Goal: Task Accomplishment & Management: Complete application form

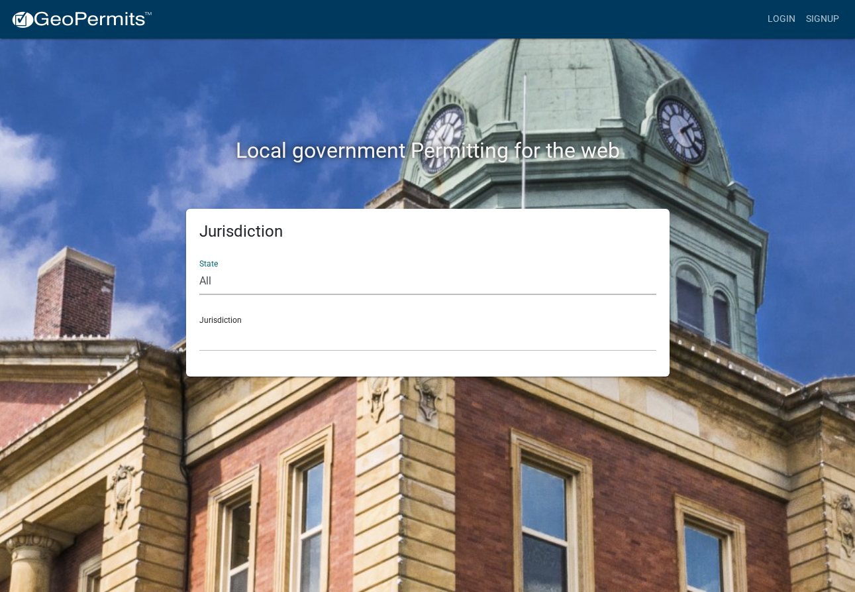
click at [279, 279] on select "All [US_STATE] [US_STATE] [US_STATE] [US_STATE] [US_STATE] [US_STATE] [US_STATE…" at bounding box center [427, 281] width 457 height 27
select select "[US_STATE]"
click at [199, 268] on select "All [US_STATE] [US_STATE] [US_STATE] [US_STATE] [US_STATE] [US_STATE] [US_STATE…" at bounding box center [427, 281] width 457 height 27
click at [221, 340] on select "City of [GEOGRAPHIC_DATA], [US_STATE] City of [GEOGRAPHIC_DATA], [US_STATE] Cit…" at bounding box center [427, 337] width 457 height 27
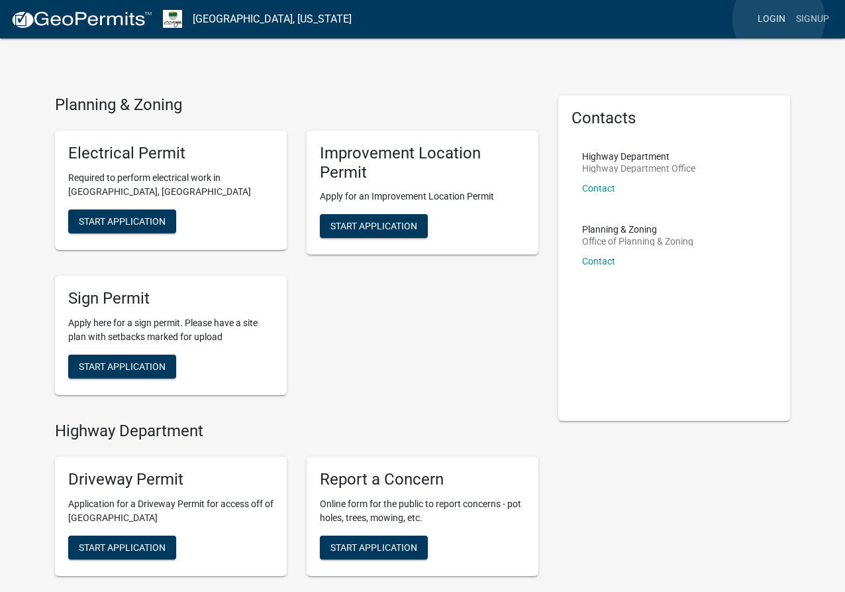
click at [779, 19] on link "Login" at bounding box center [771, 19] width 38 height 25
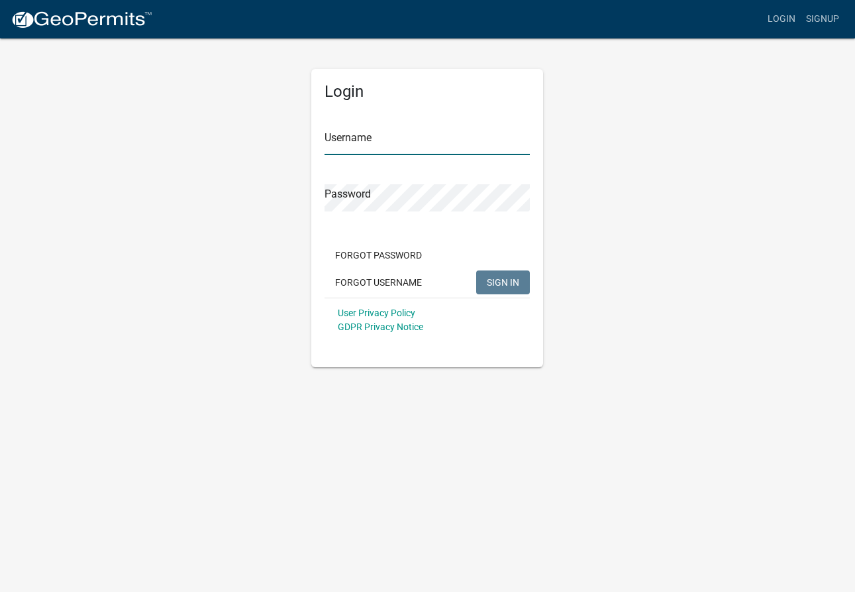
click at [379, 144] on input "Username" at bounding box center [427, 141] width 205 height 27
type input "lparker"
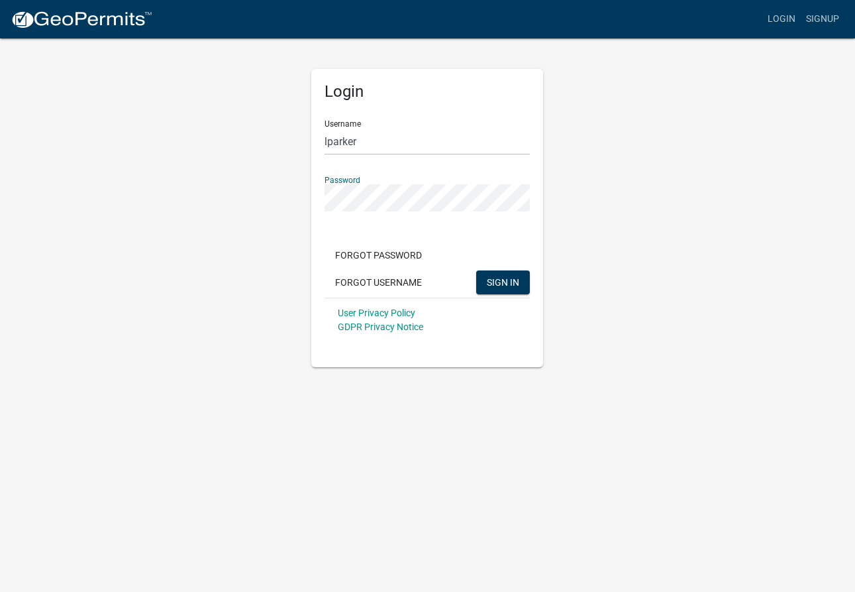
click at [476, 270] on button "SIGN IN" at bounding box center [503, 282] width 54 height 24
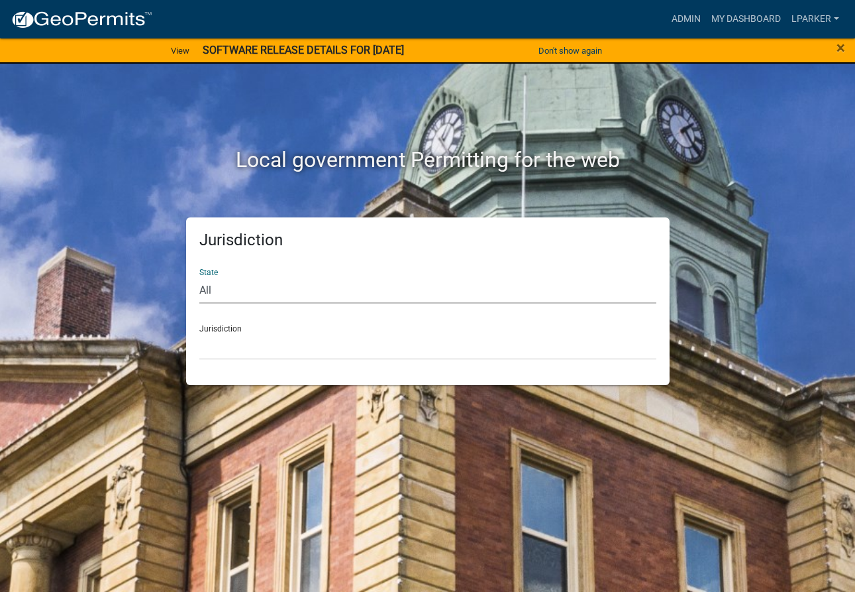
click at [205, 287] on select "All [US_STATE] [US_STATE] [US_STATE] [US_STATE] [US_STATE] [US_STATE] [US_STATE…" at bounding box center [427, 289] width 457 height 27
select select "[US_STATE]"
click at [199, 276] on select "All [US_STATE] [US_STATE] [US_STATE] [US_STATE] [US_STATE] [US_STATE] [US_STATE…" at bounding box center [427, 289] width 457 height 27
click at [221, 346] on select "City of [GEOGRAPHIC_DATA], [US_STATE] City of [GEOGRAPHIC_DATA], [US_STATE] Cit…" at bounding box center [427, 346] width 457 height 27
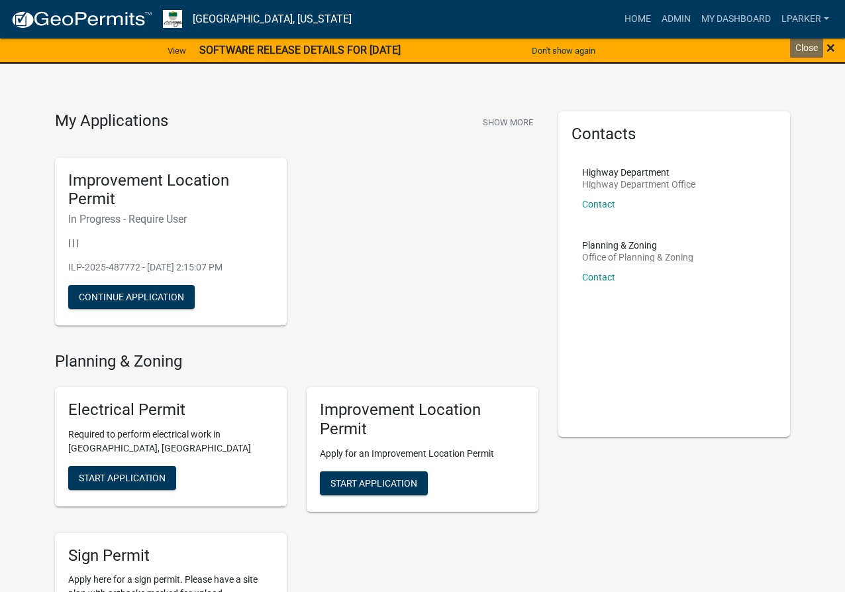
click at [832, 48] on span "×" at bounding box center [831, 47] width 9 height 19
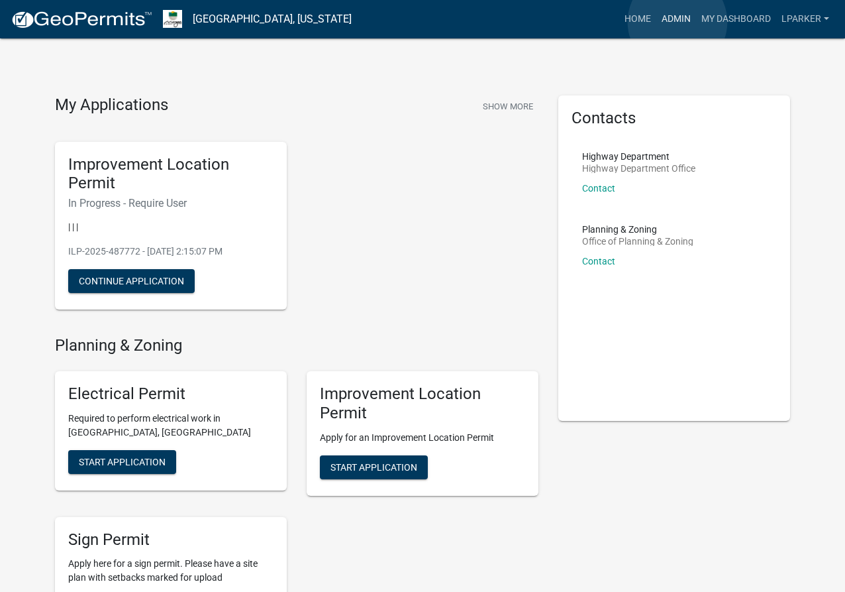
click at [678, 22] on link "Admin" at bounding box center [676, 19] width 40 height 25
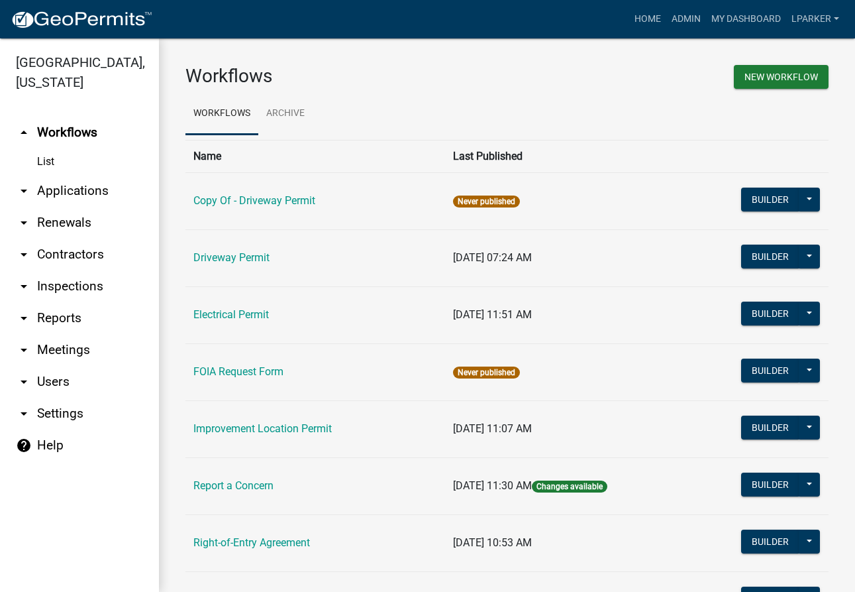
click at [62, 185] on link "arrow_drop_down Applications" at bounding box center [79, 191] width 159 height 32
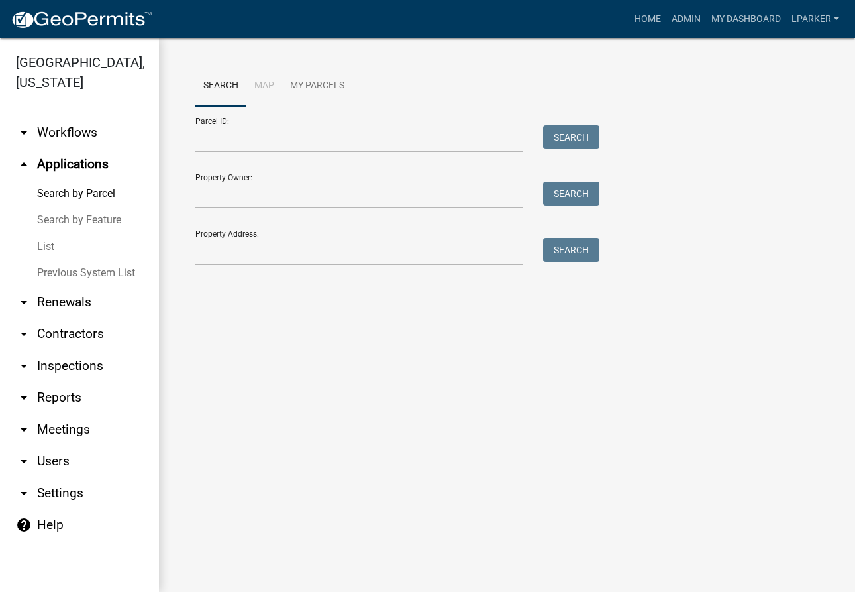
click at [46, 246] on link "List" at bounding box center [79, 246] width 159 height 26
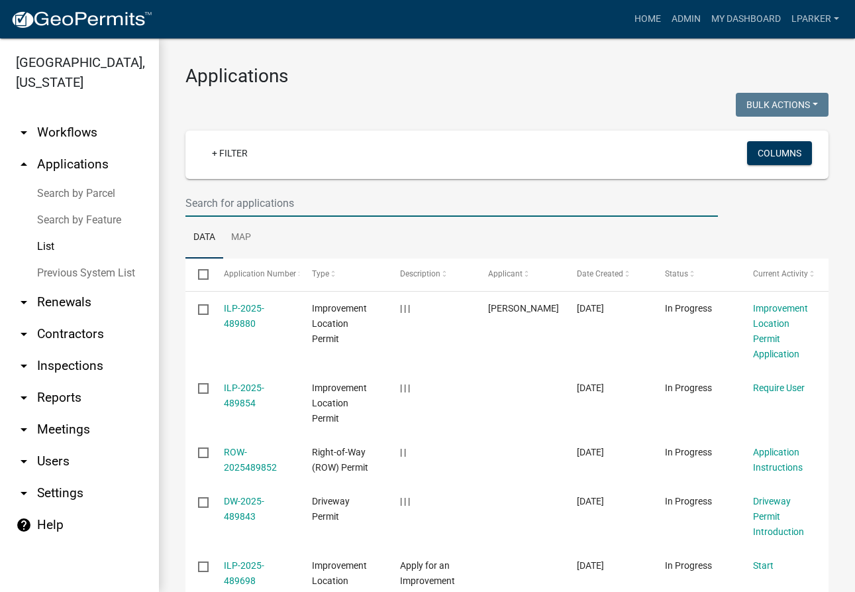
click at [231, 202] on input "text" at bounding box center [451, 202] width 533 height 27
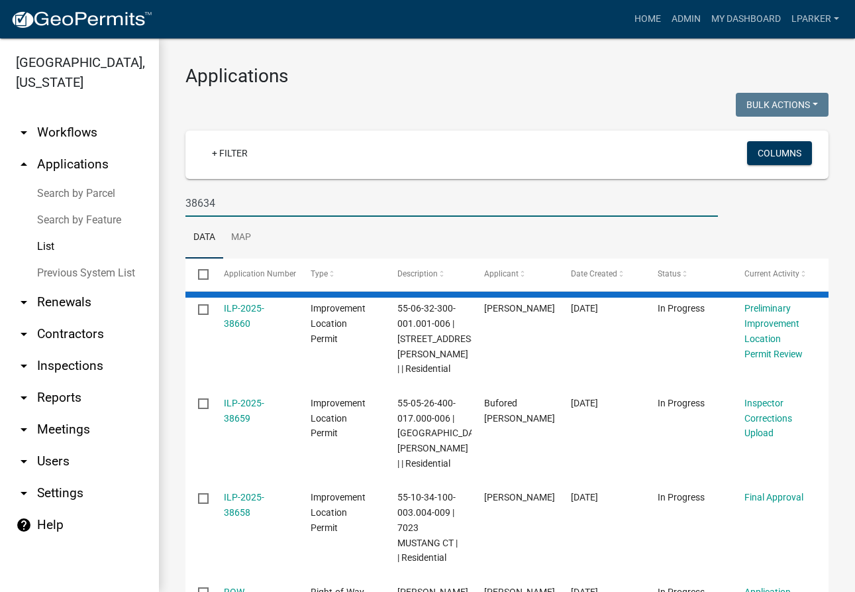
type input "38634"
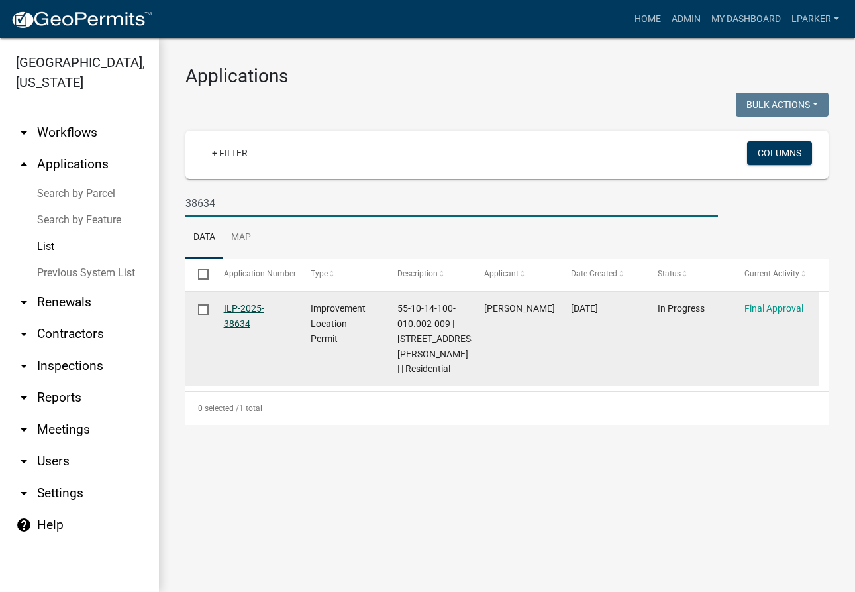
click at [227, 307] on link "ILP-2025-38634" at bounding box center [244, 316] width 40 height 26
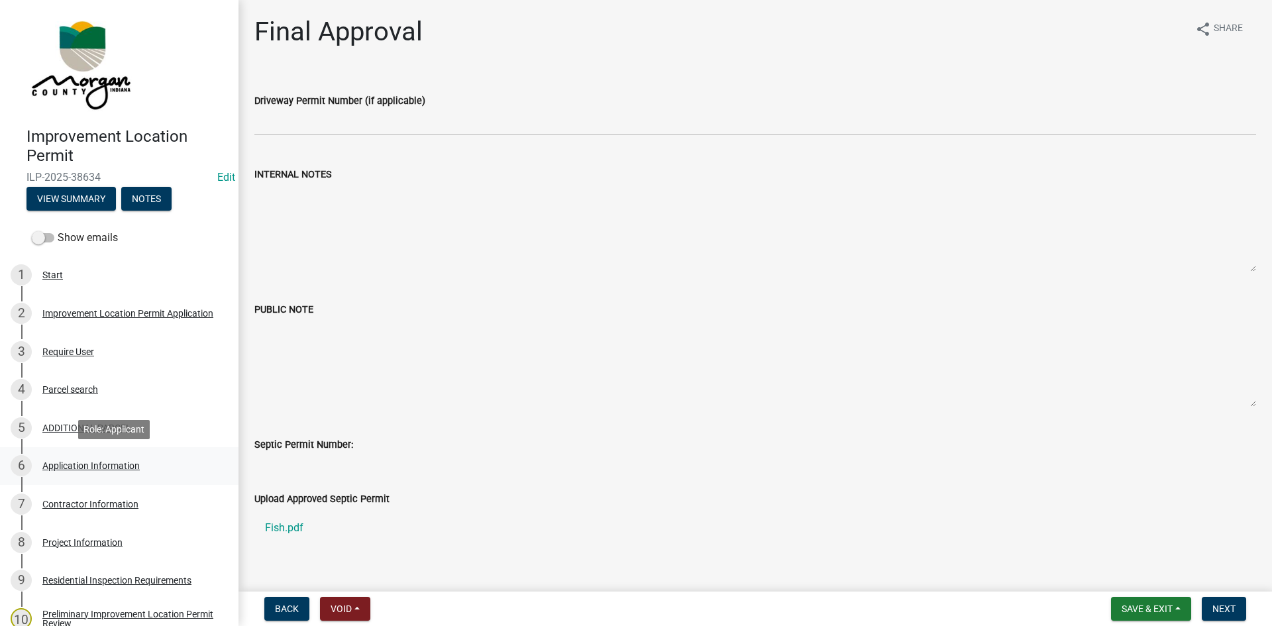
click at [65, 466] on div "Application Information" at bounding box center [90, 465] width 97 height 9
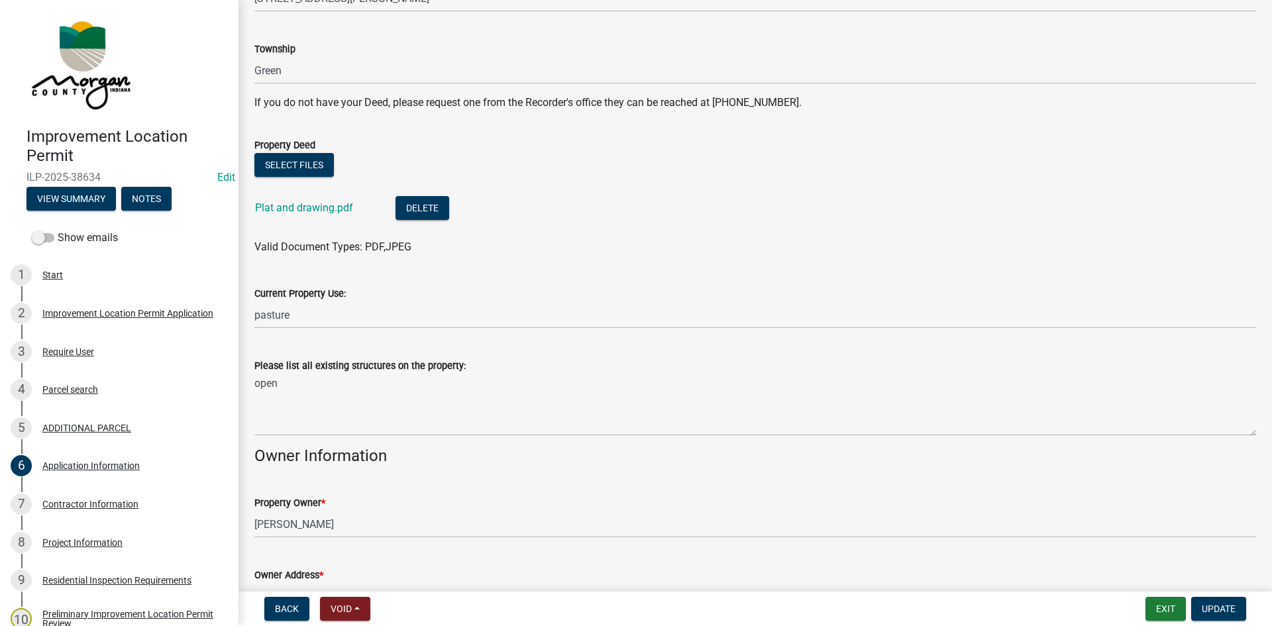
scroll to position [265, 0]
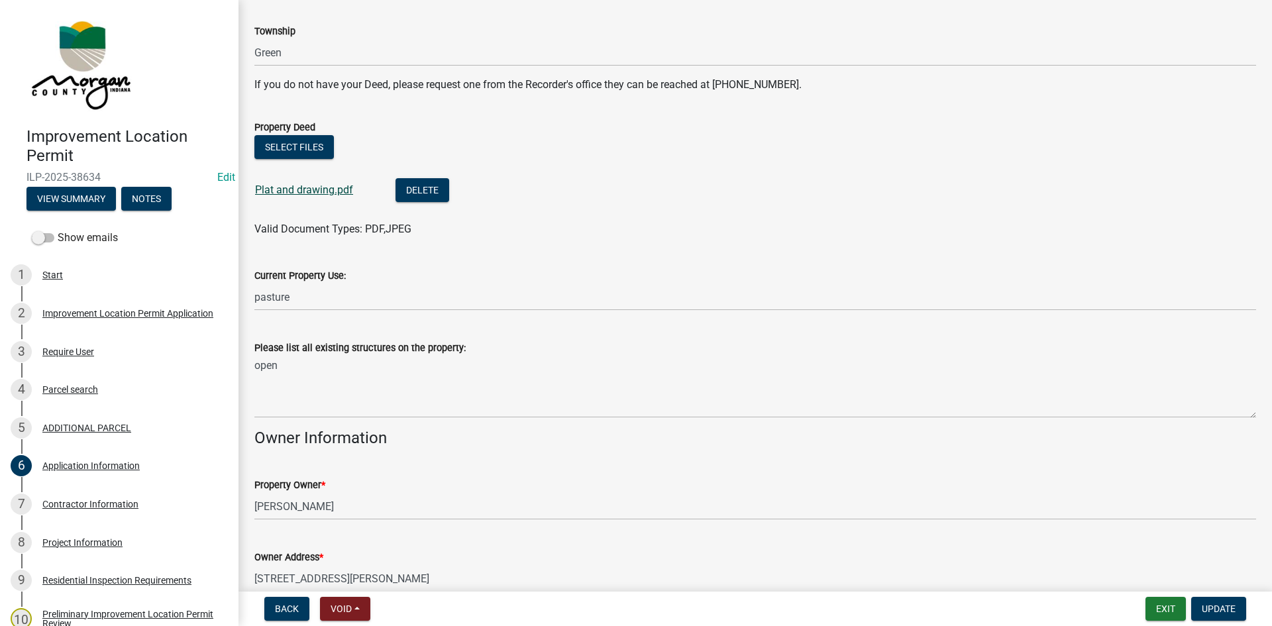
click at [298, 189] on link "Plat and drawing.pdf" at bounding box center [304, 189] width 98 height 13
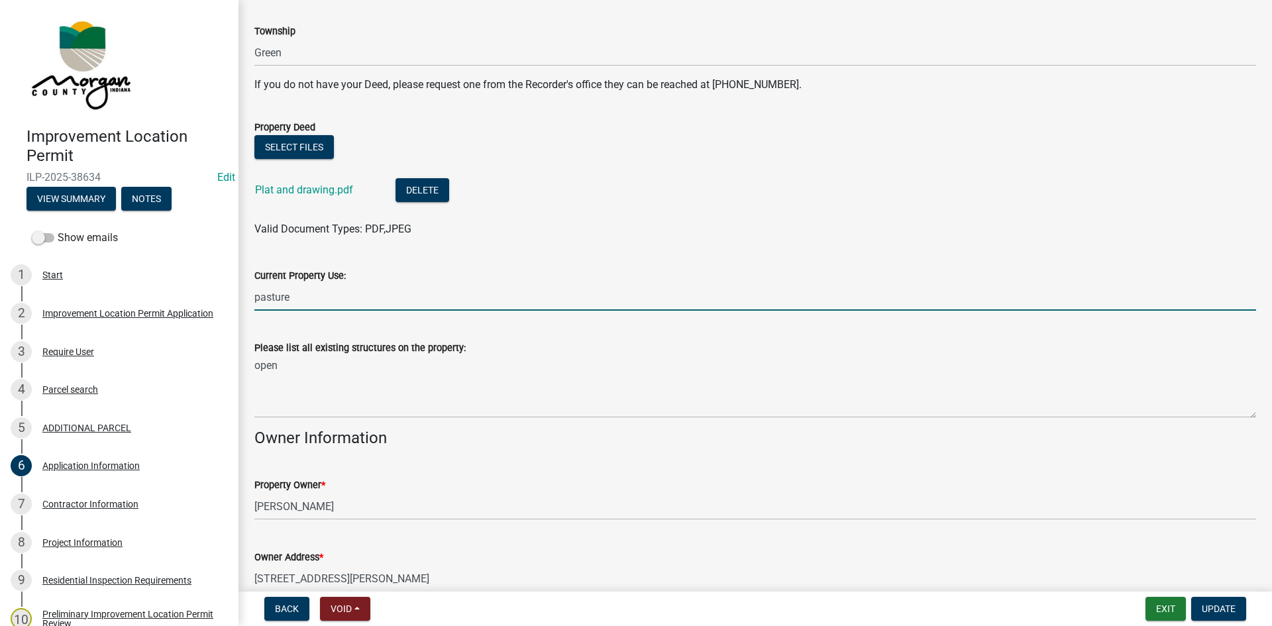
click at [303, 289] on input "pasture" at bounding box center [755, 297] width 1002 height 27
type input "p"
type input "agriculture"
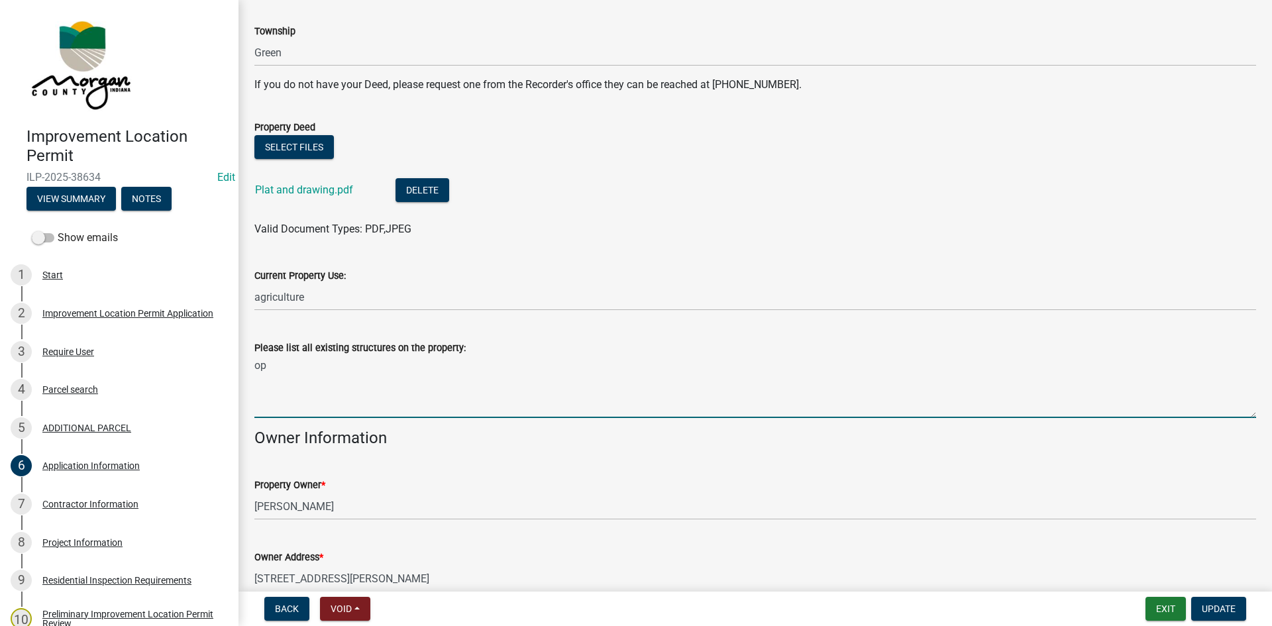
type textarea "o"
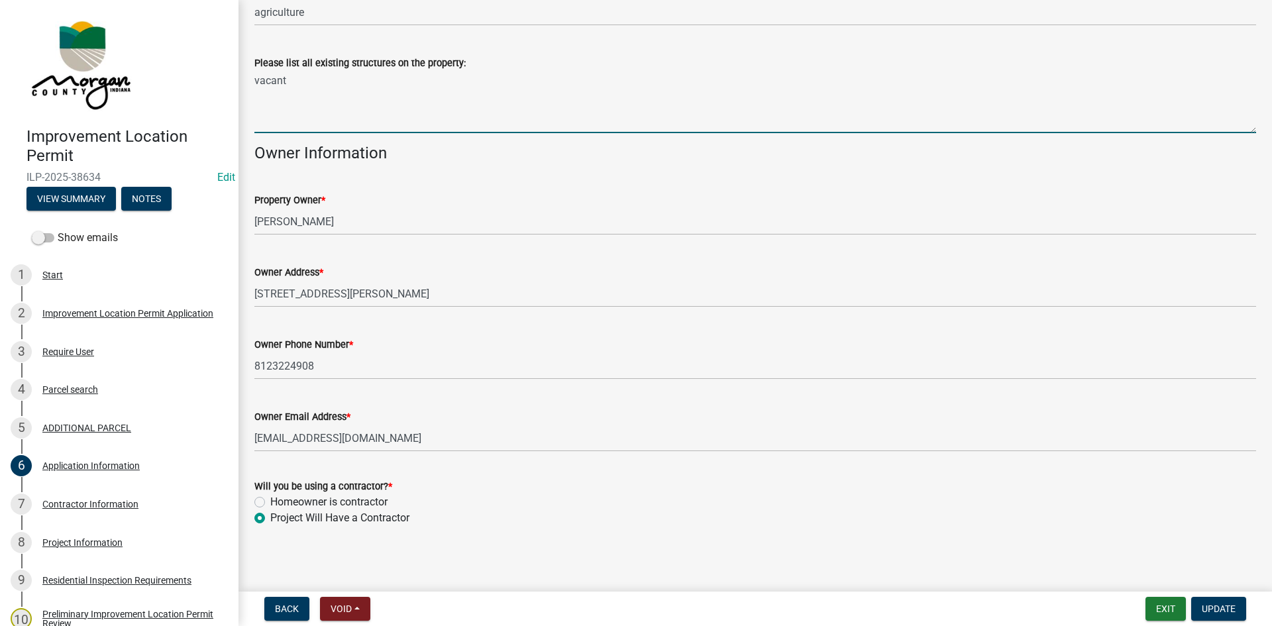
scroll to position [553, 0]
type textarea "vacant"
click at [854, 591] on span "Update" at bounding box center [1219, 608] width 34 height 11
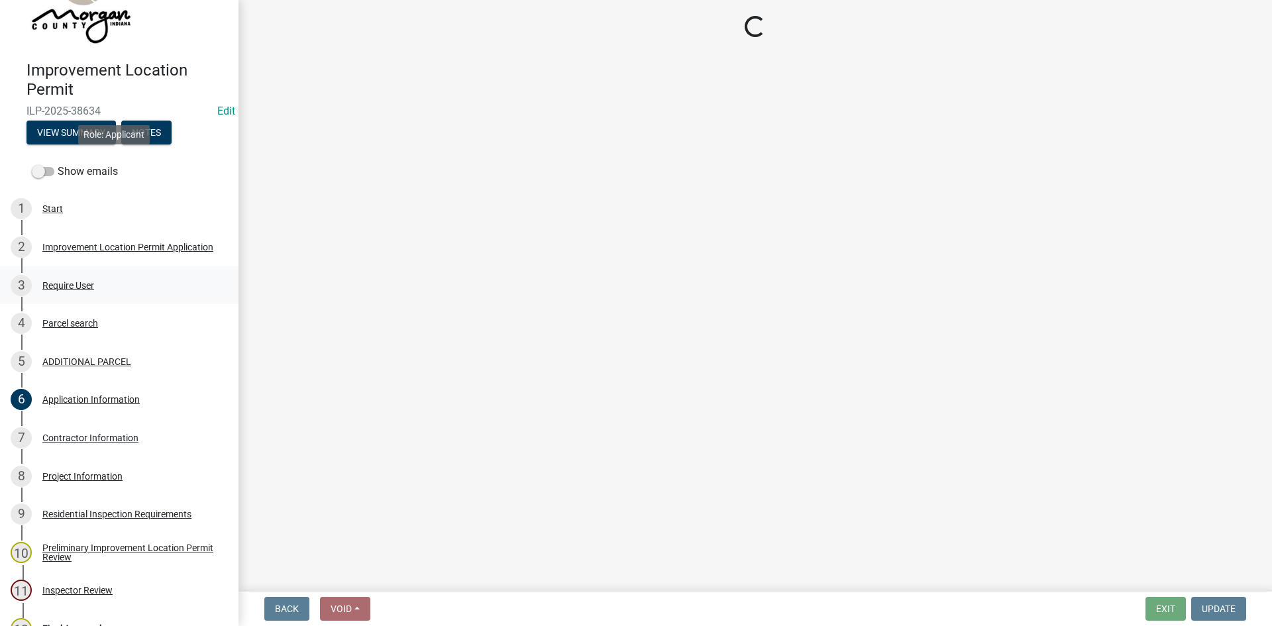
scroll to position [219, 0]
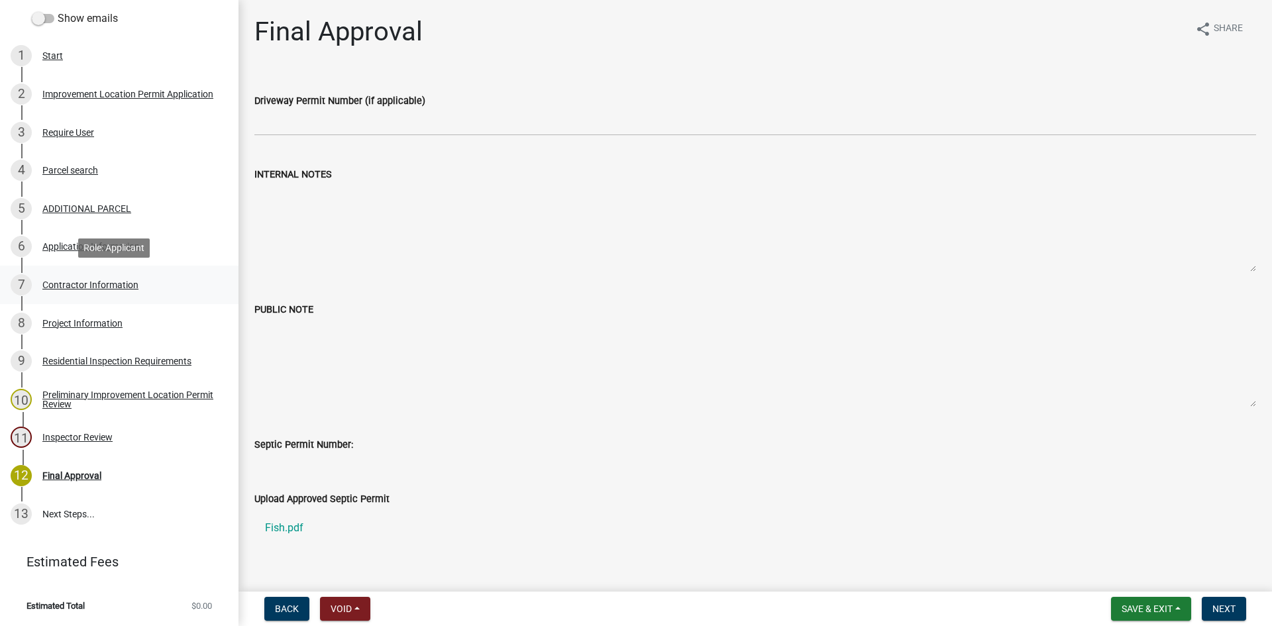
click at [41, 282] on div "7 Contractor Information" at bounding box center [114, 284] width 207 height 21
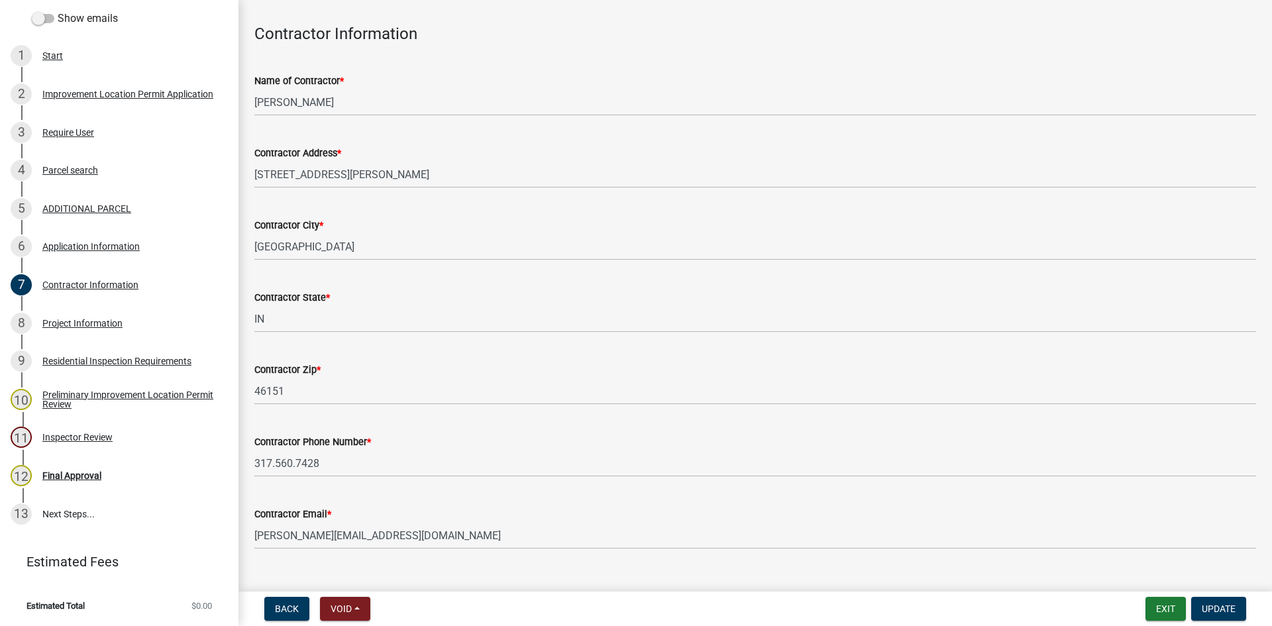
scroll to position [75, 0]
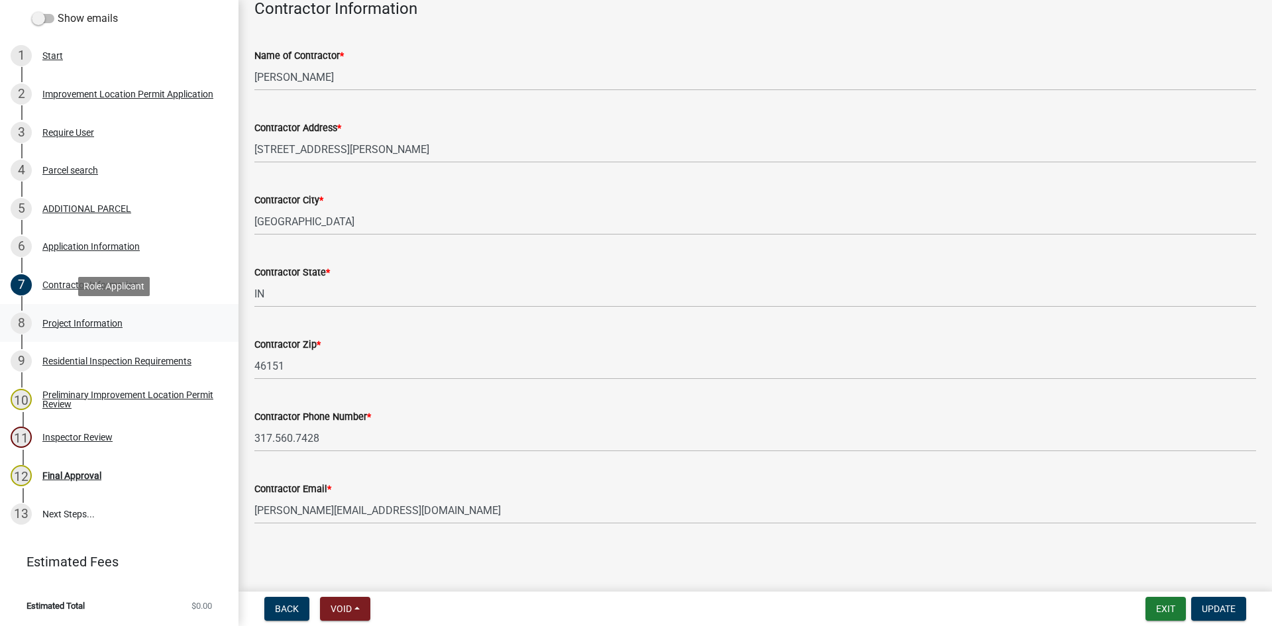
click at [55, 319] on div "Project Information" at bounding box center [82, 323] width 80 height 9
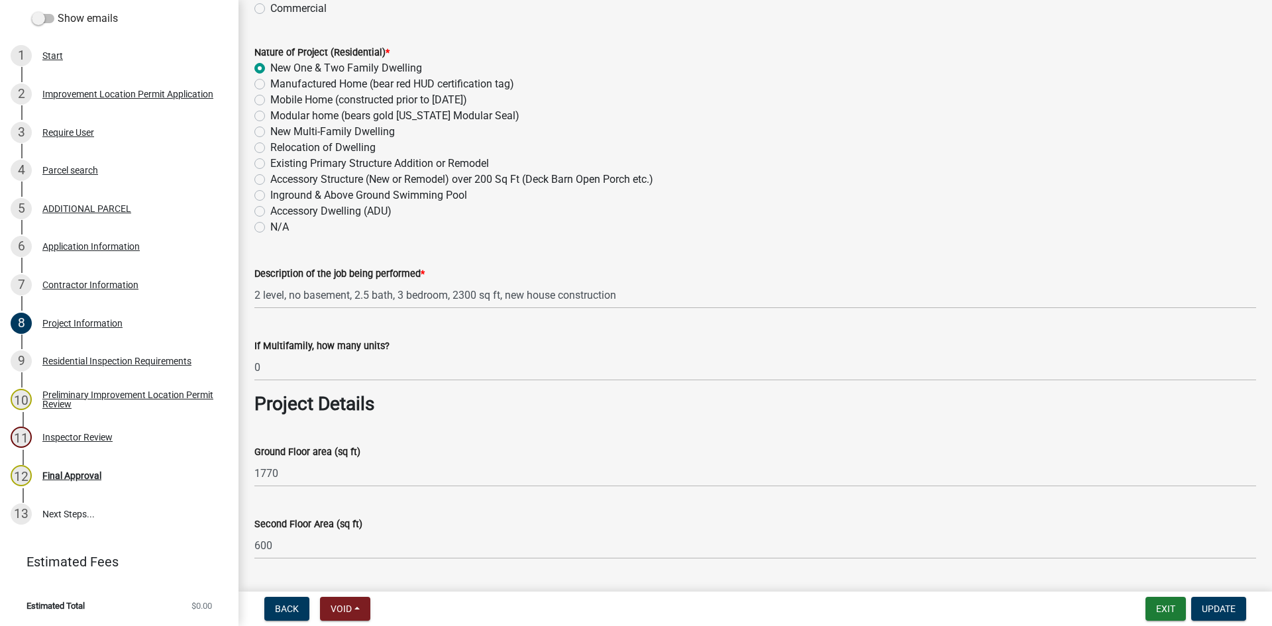
scroll to position [265, 0]
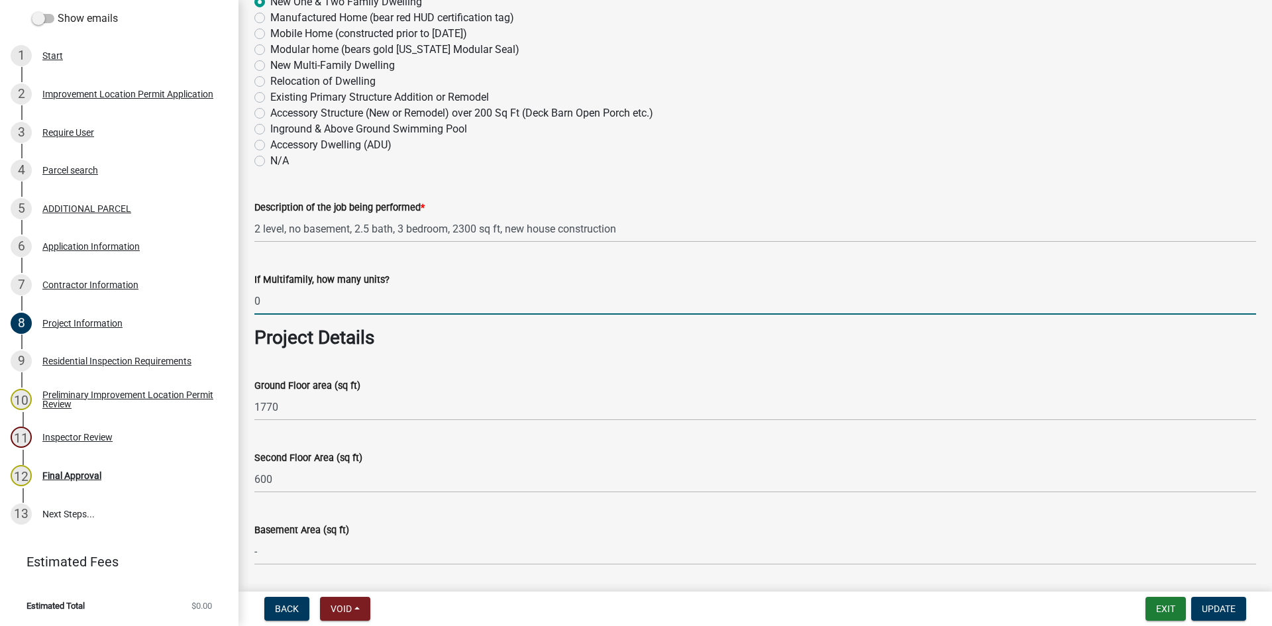
drag, startPoint x: 262, startPoint y: 303, endPoint x: 254, endPoint y: 303, distance: 8.6
click at [254, 303] on div "If Multifamily, how many units? 0" at bounding box center [754, 284] width 1021 height 62
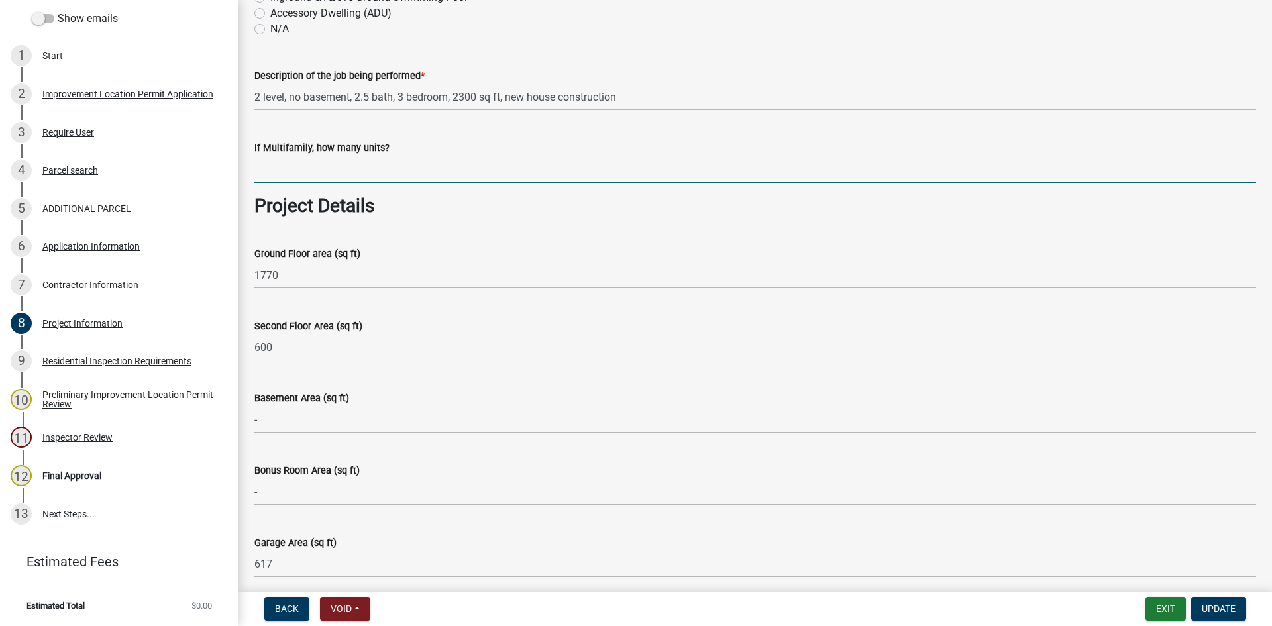
scroll to position [397, 0]
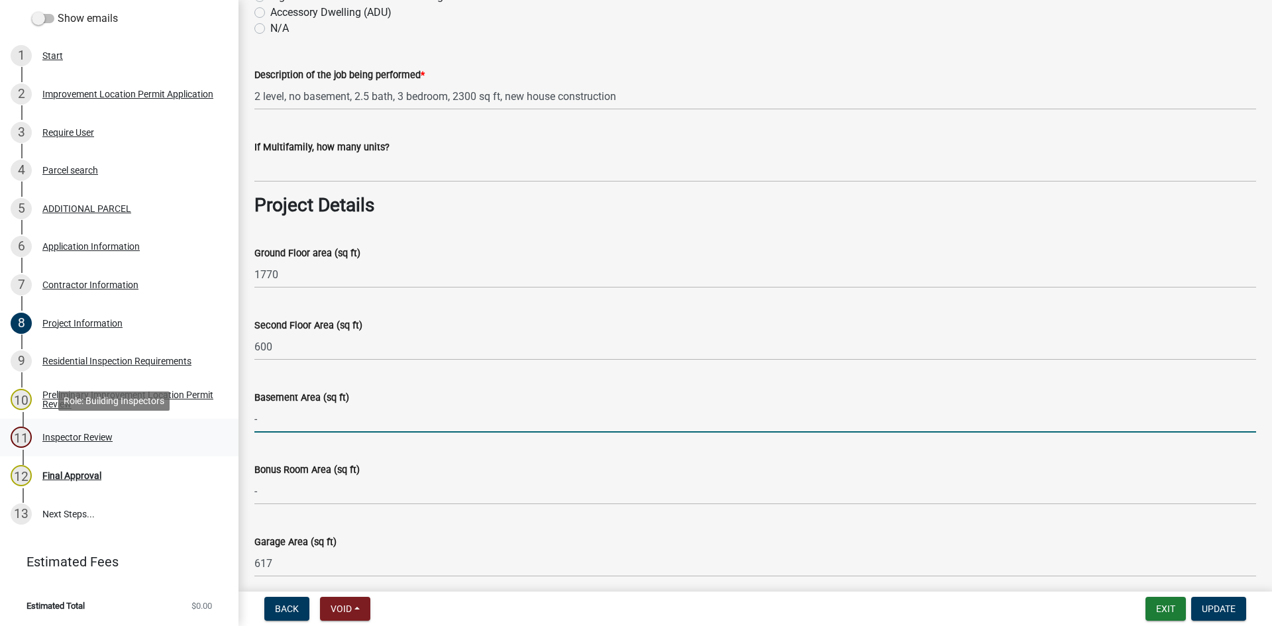
drag, startPoint x: 272, startPoint y: 423, endPoint x: 227, endPoint y: 423, distance: 45.7
click at [227, 423] on div "Improvement Location Permit ILP-2025-38634 Edit View Summary Notes Show emails …" at bounding box center [636, 313] width 1272 height 626
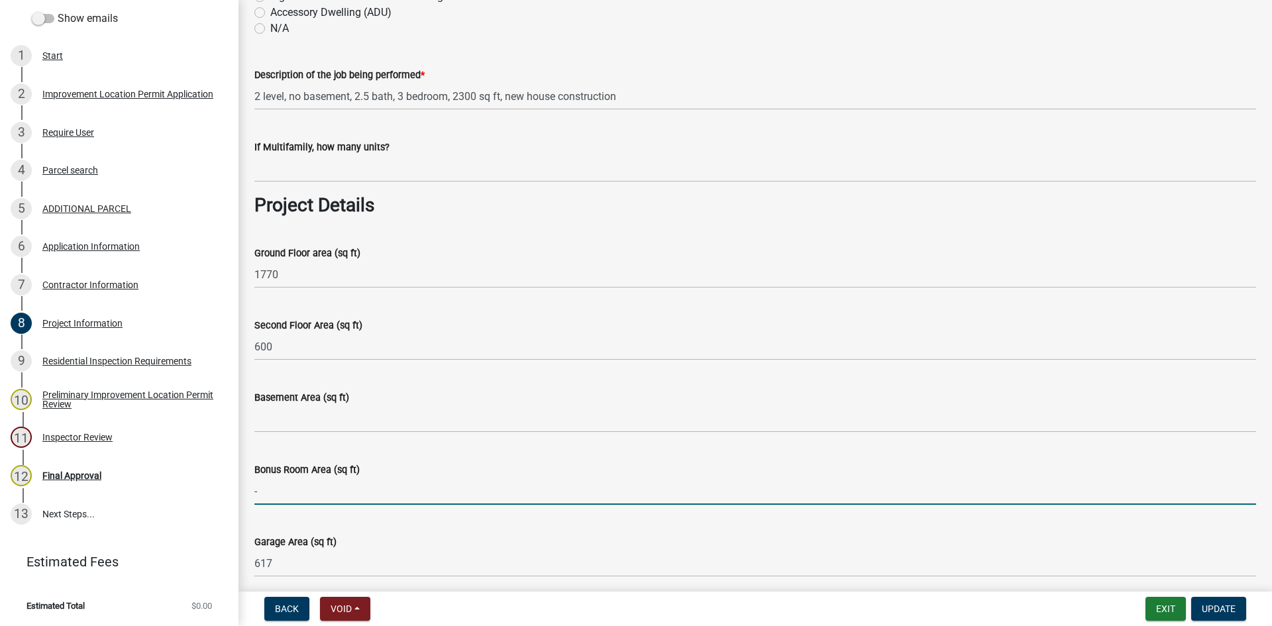
drag, startPoint x: 280, startPoint y: 480, endPoint x: 247, endPoint y: 482, distance: 32.5
click at [247, 482] on div "Bonus Room Area (sq ft) -" at bounding box center [754, 474] width 1021 height 62
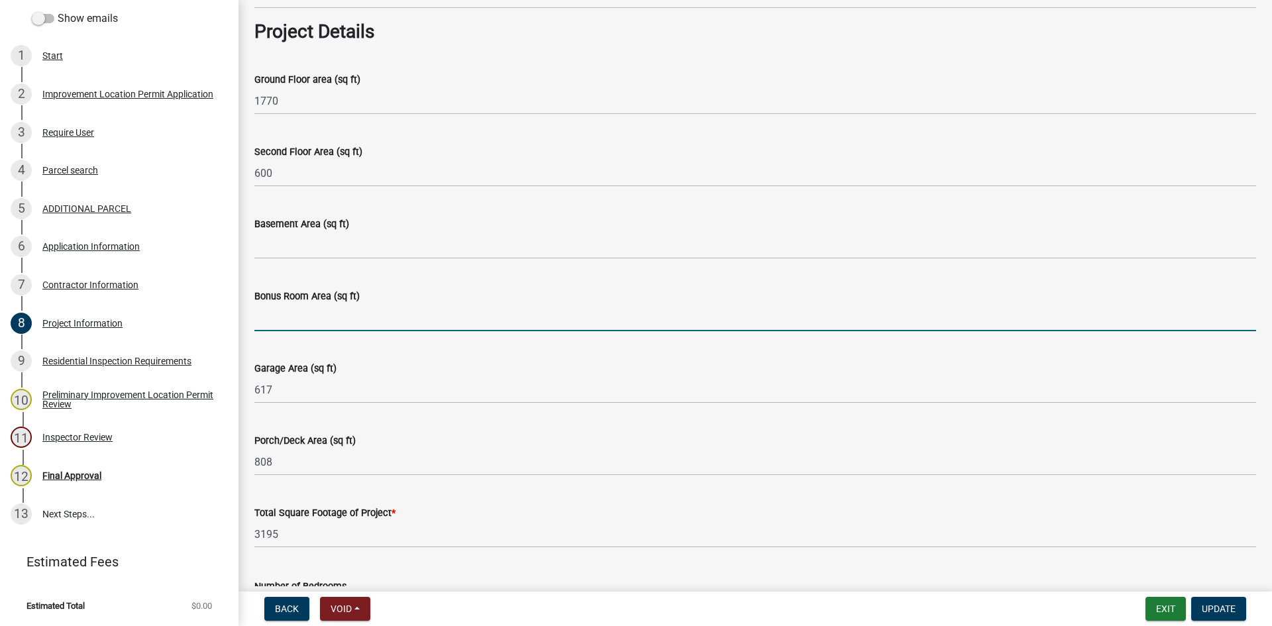
scroll to position [596, 0]
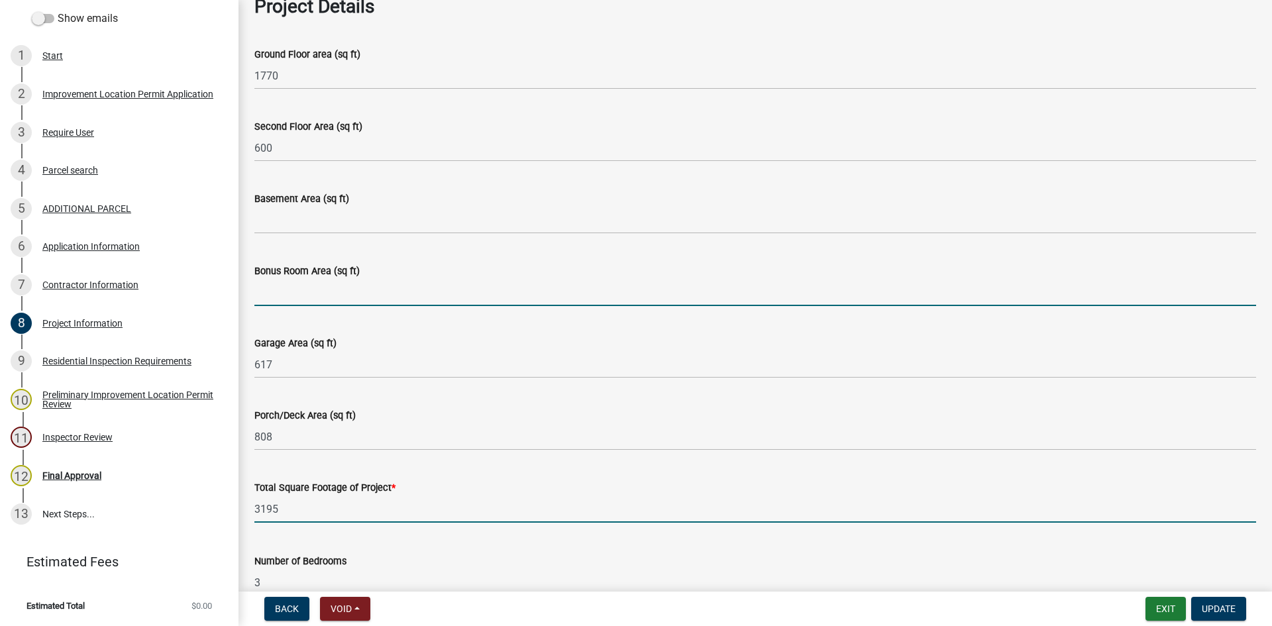
click at [266, 506] on input "3195" at bounding box center [755, 508] width 1002 height 27
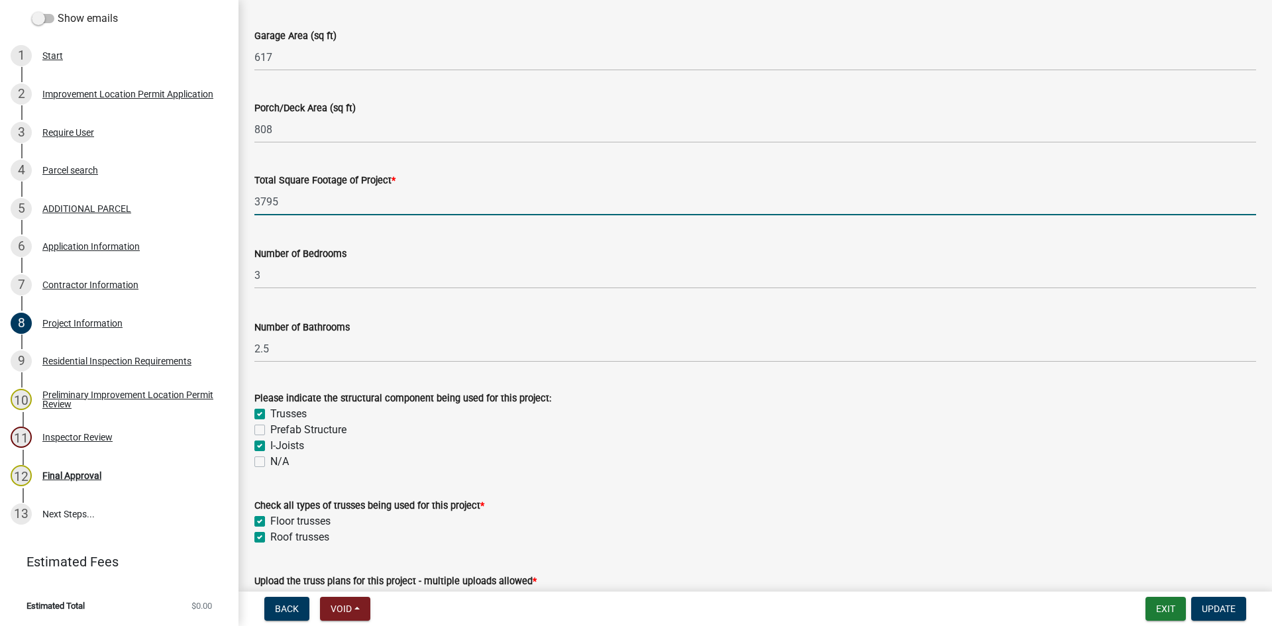
scroll to position [927, 0]
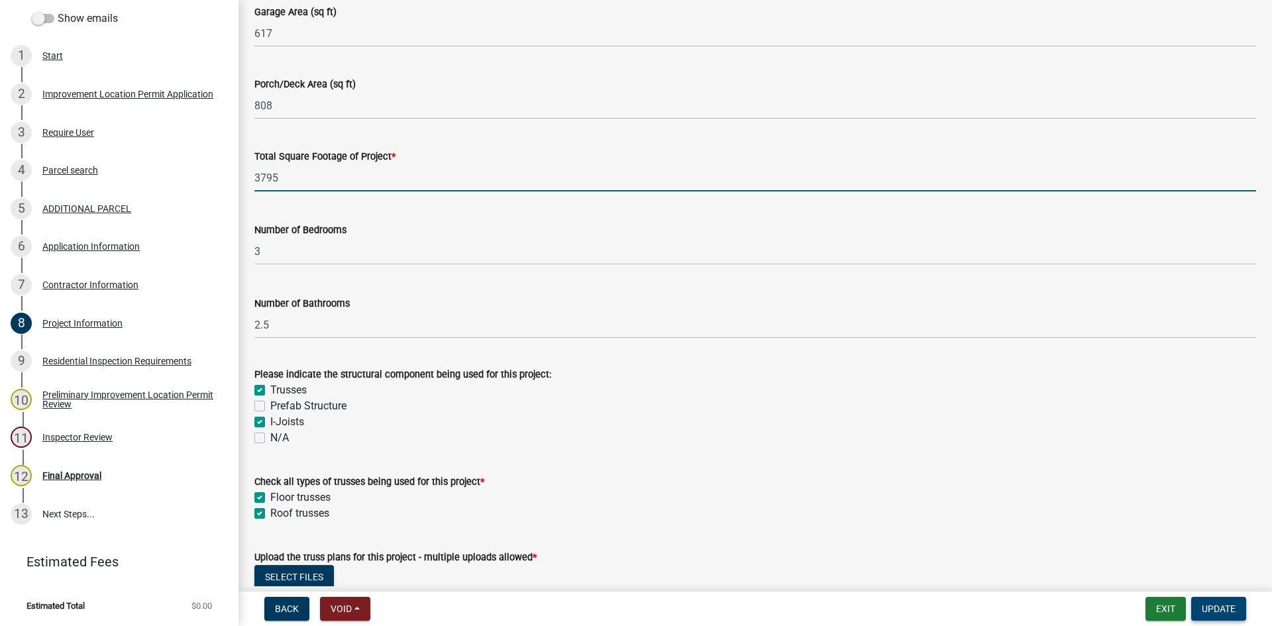
type input "3795"
click at [854, 591] on button "Update" at bounding box center [1218, 609] width 55 height 24
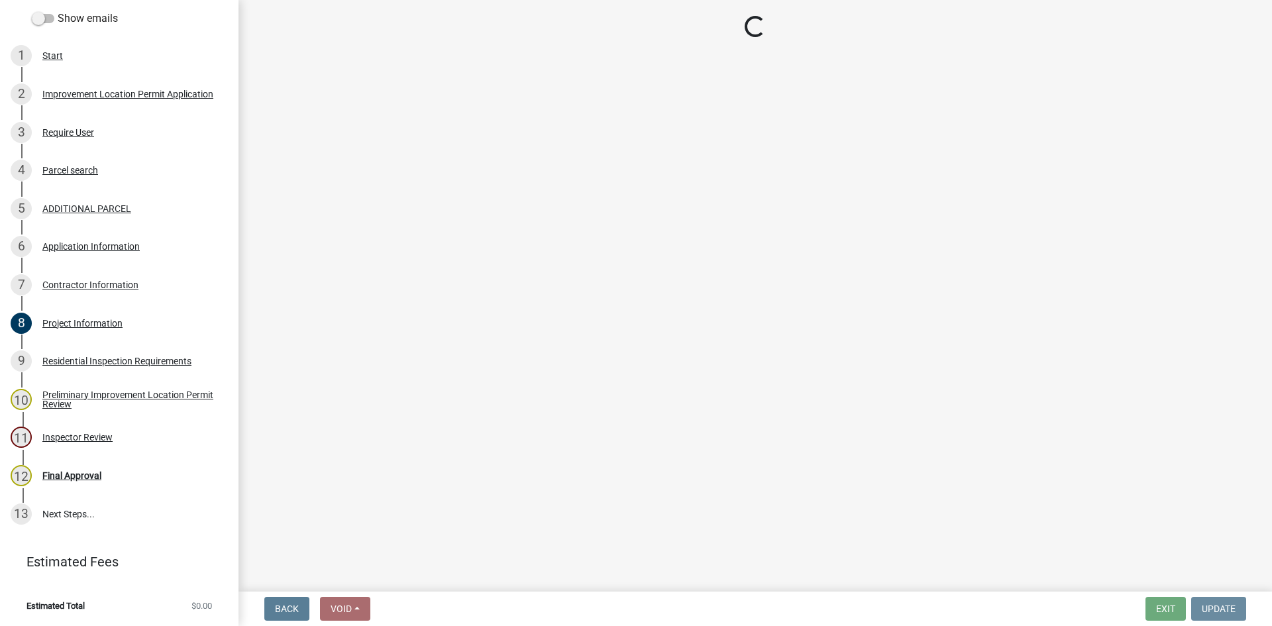
scroll to position [0, 0]
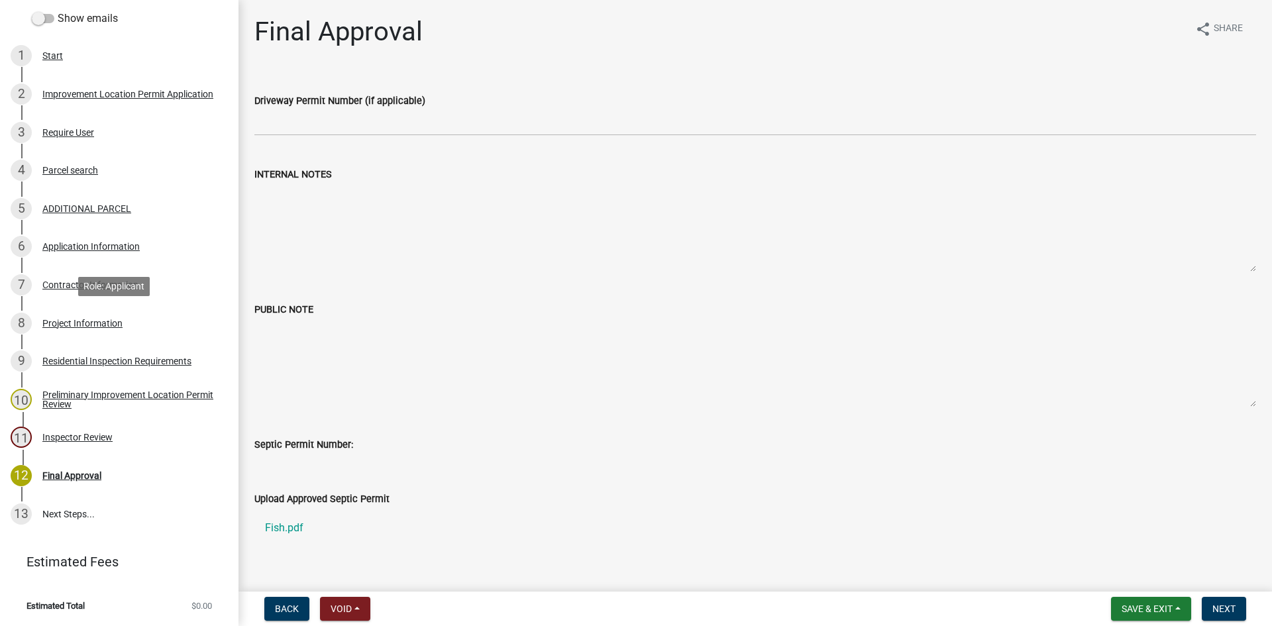
click at [48, 319] on div "Project Information" at bounding box center [82, 323] width 80 height 9
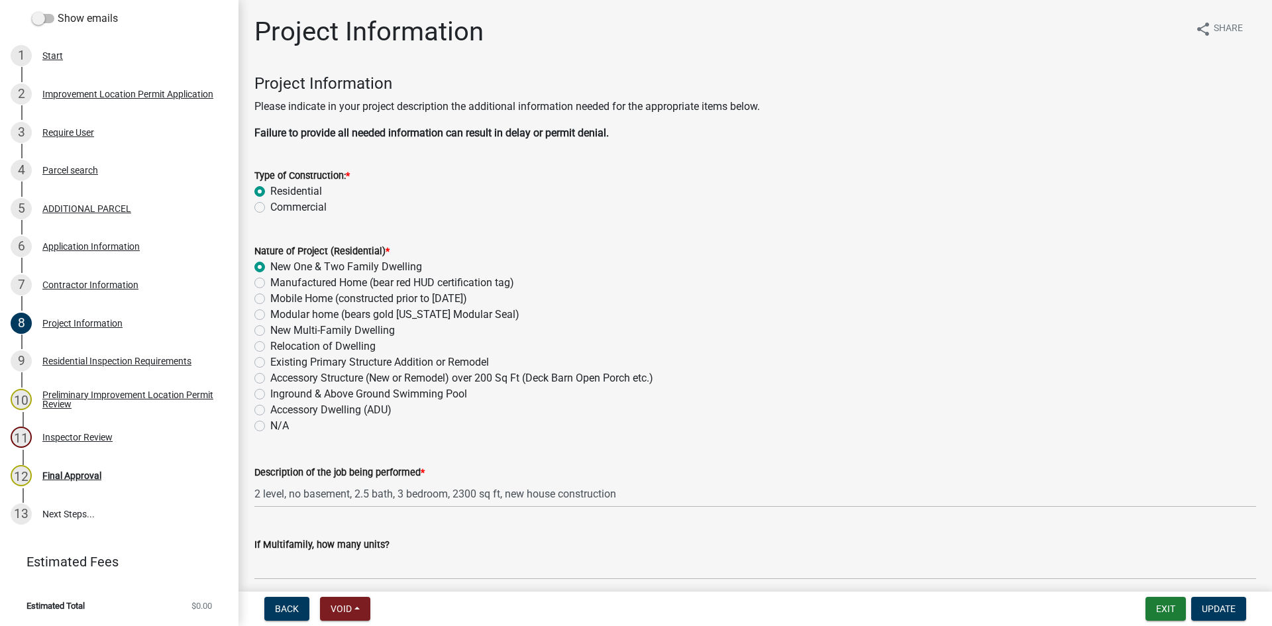
scroll to position [397, 0]
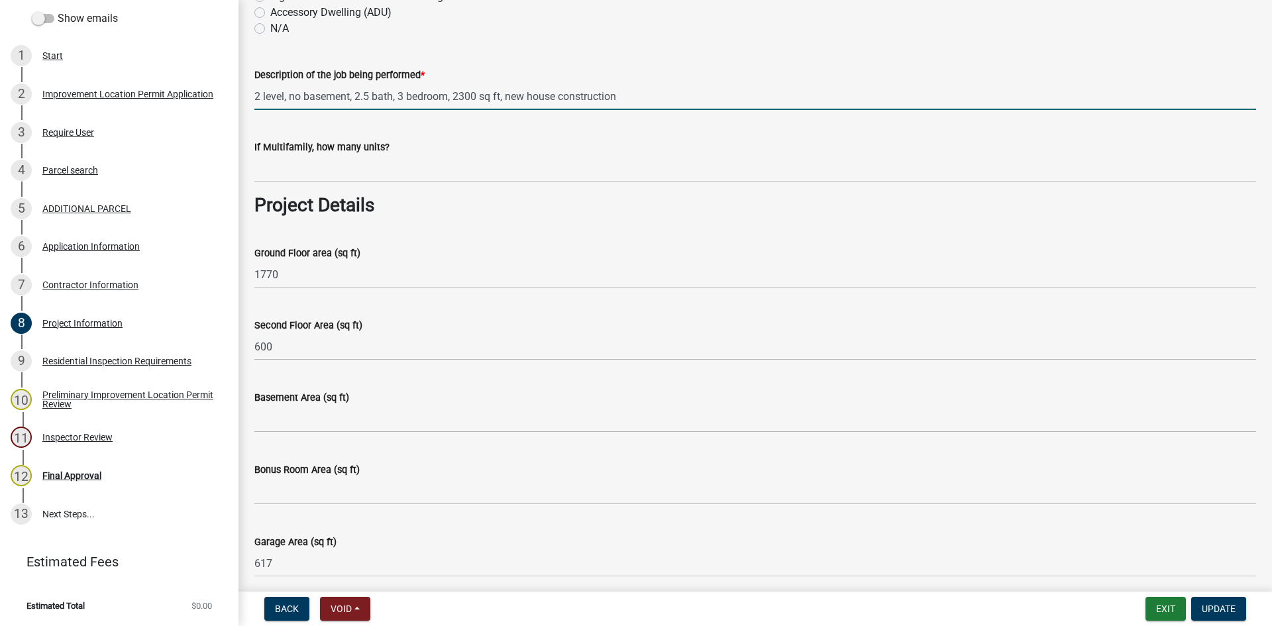
drag, startPoint x: 505, startPoint y: 95, endPoint x: 233, endPoint y: 94, distance: 271.6
click at [233, 94] on div "Improvement Location Permit ILP-2025-38634 Edit View Summary Notes Show emails …" at bounding box center [636, 313] width 1272 height 626
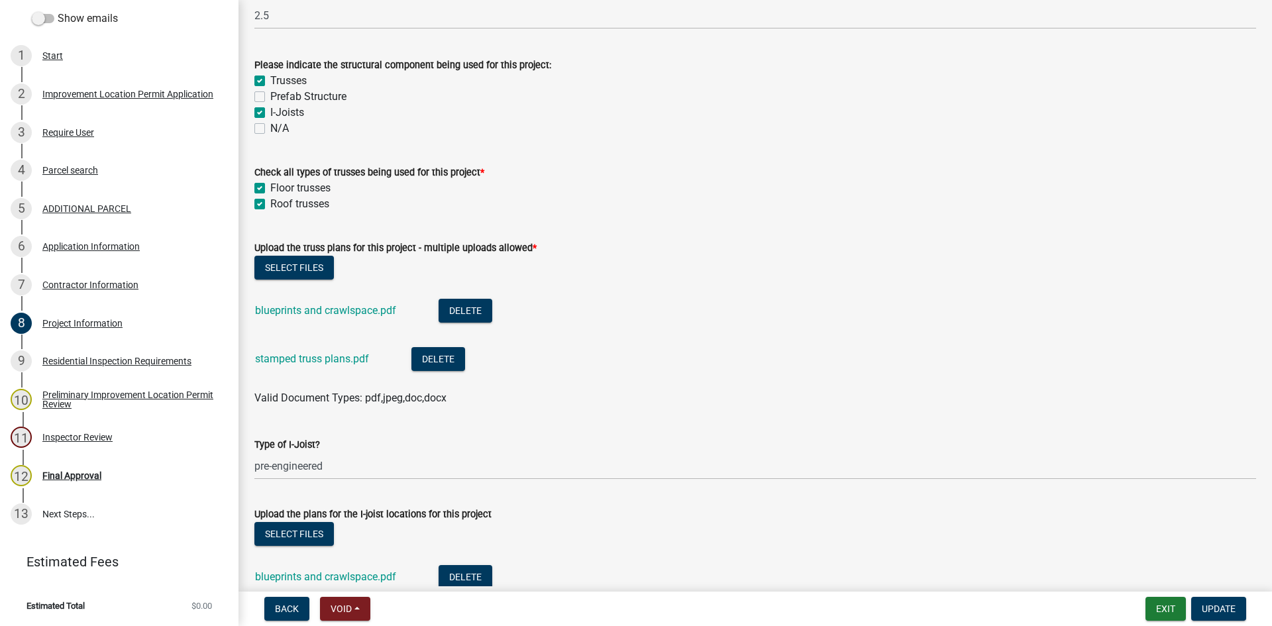
scroll to position [1259, 0]
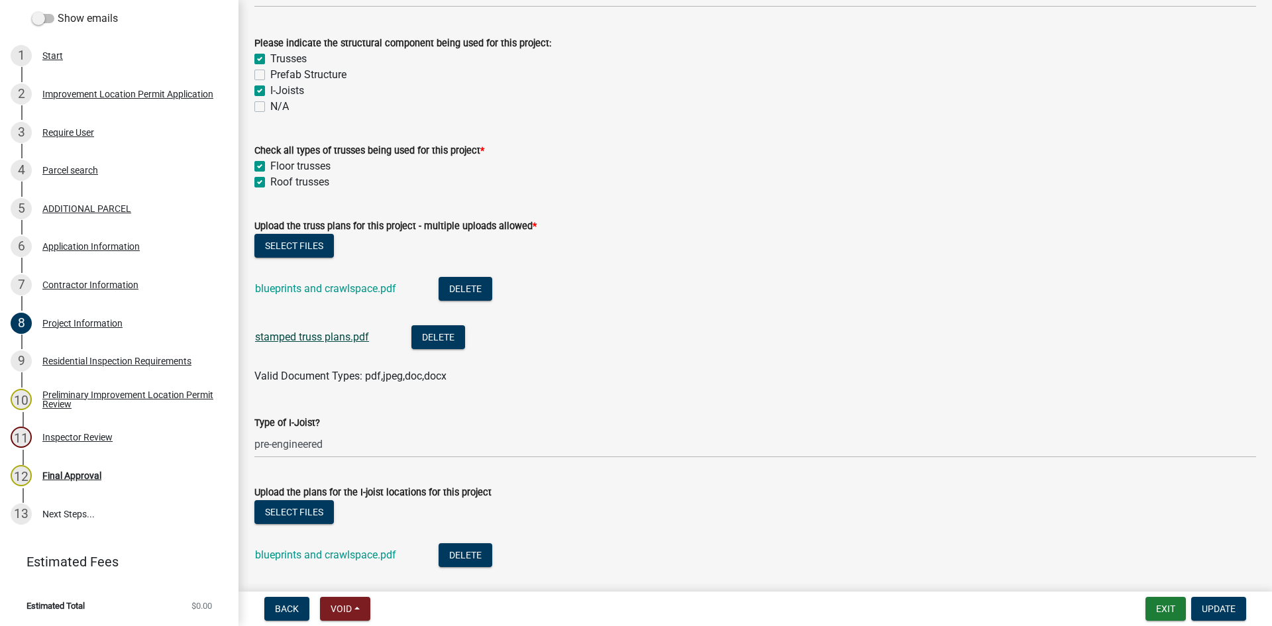
type input "new house construction"
click at [309, 338] on link "stamped truss plans.pdf" at bounding box center [312, 337] width 114 height 13
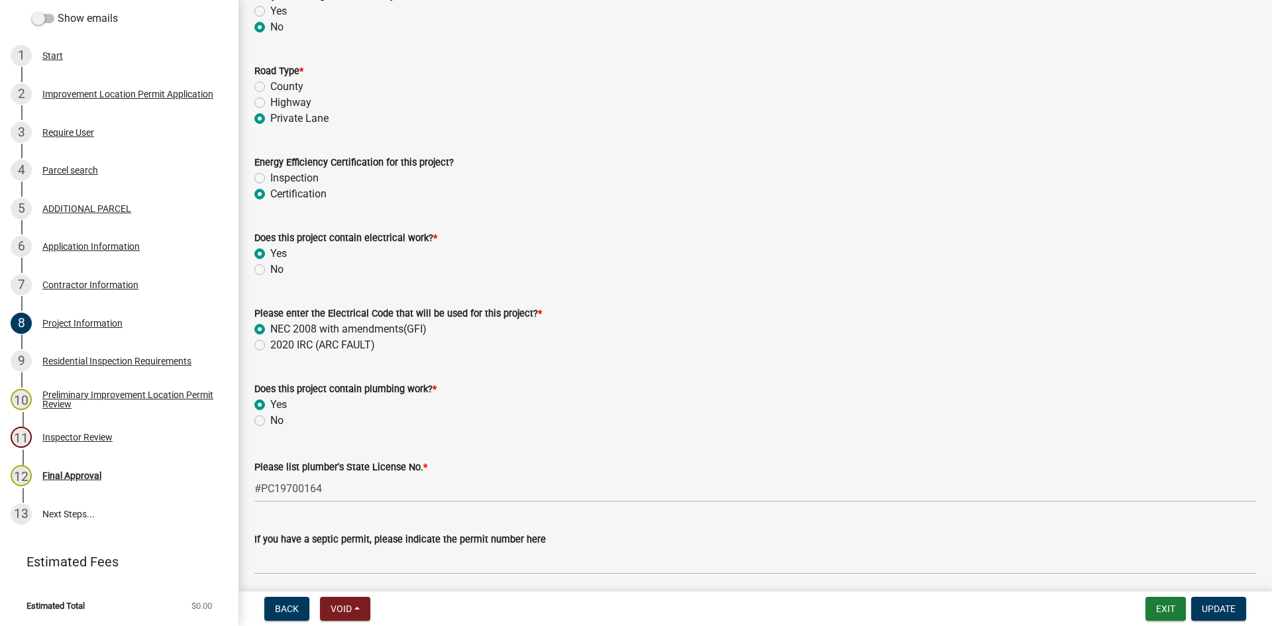
scroll to position [2120, 0]
click at [270, 175] on label "Inspection" at bounding box center [294, 178] width 48 height 16
click at [270, 175] on input "Inspection" at bounding box center [274, 174] width 9 height 9
radio input "true"
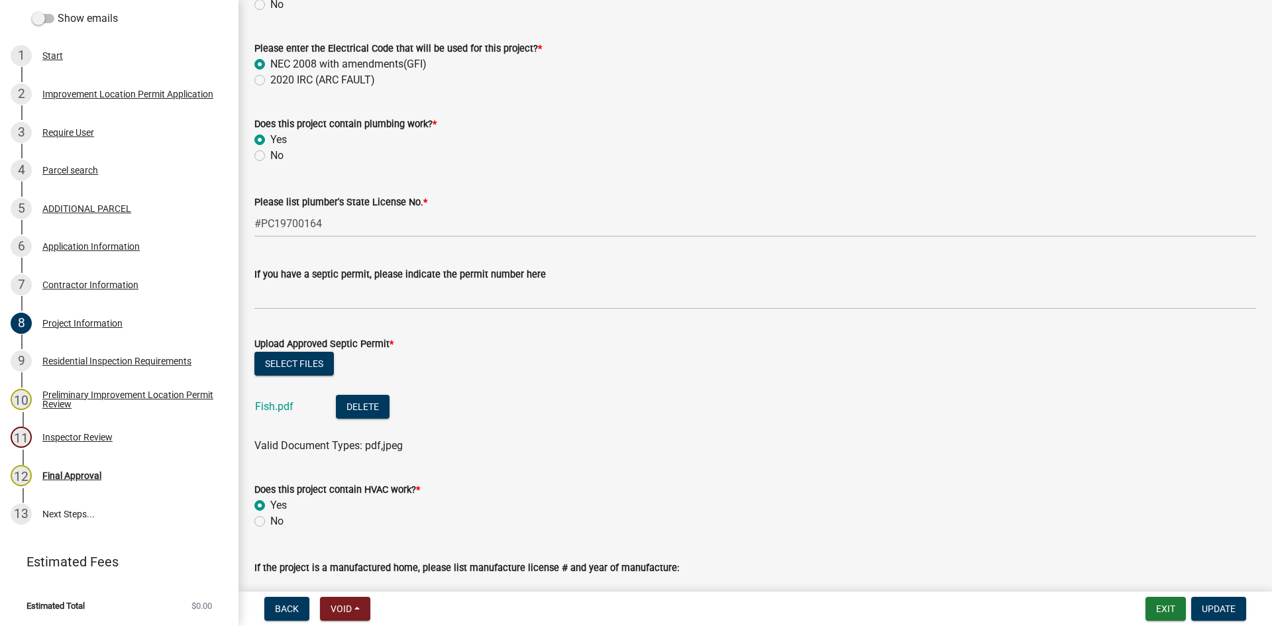
scroll to position [2385, 0]
click at [269, 405] on link "Fish.pdf" at bounding box center [274, 405] width 38 height 13
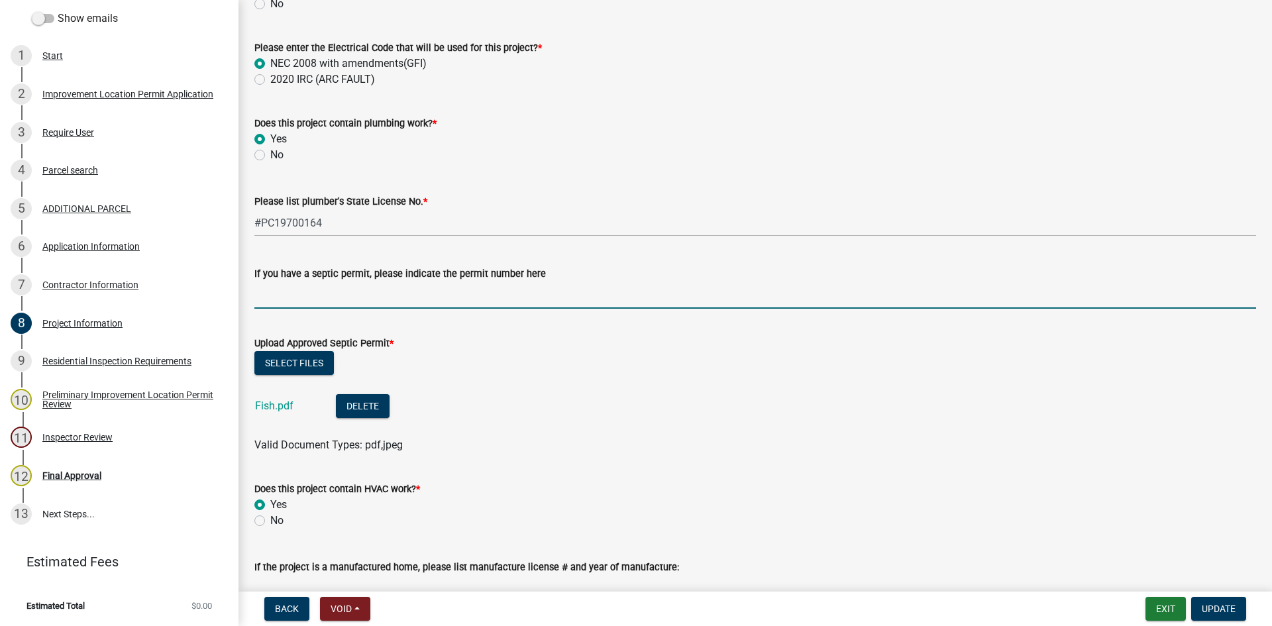
click at [260, 290] on input "If you have a septic permit, please indicate the permit number here" at bounding box center [755, 295] width 1002 height 27
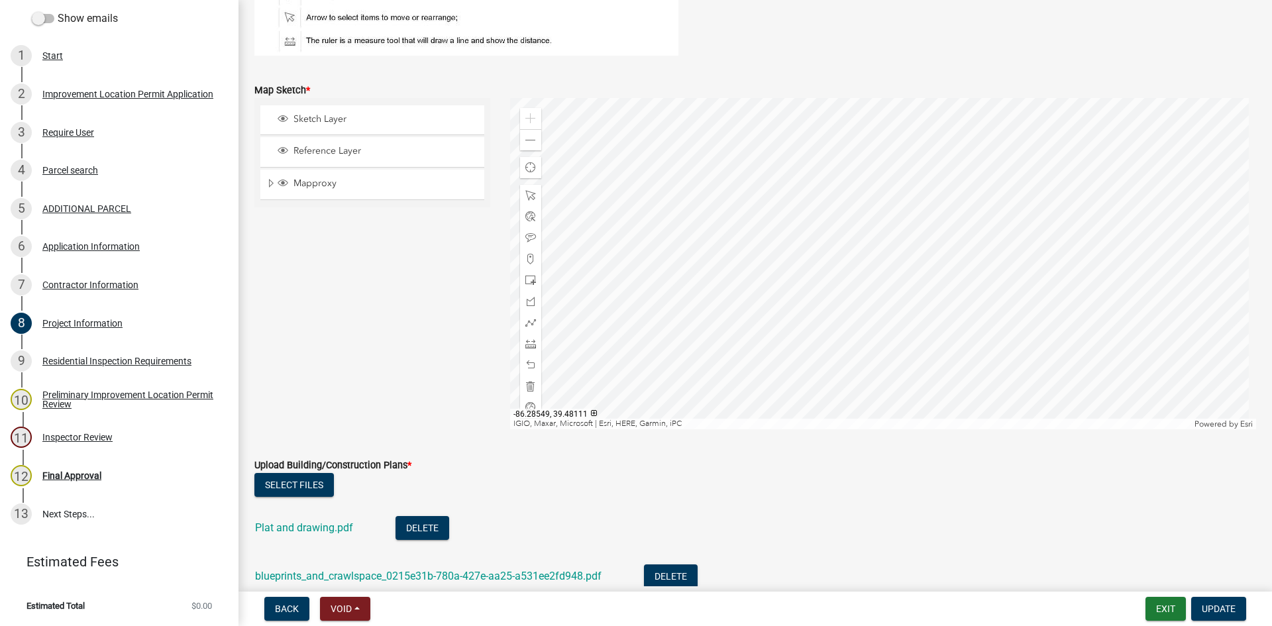
scroll to position [3179, 0]
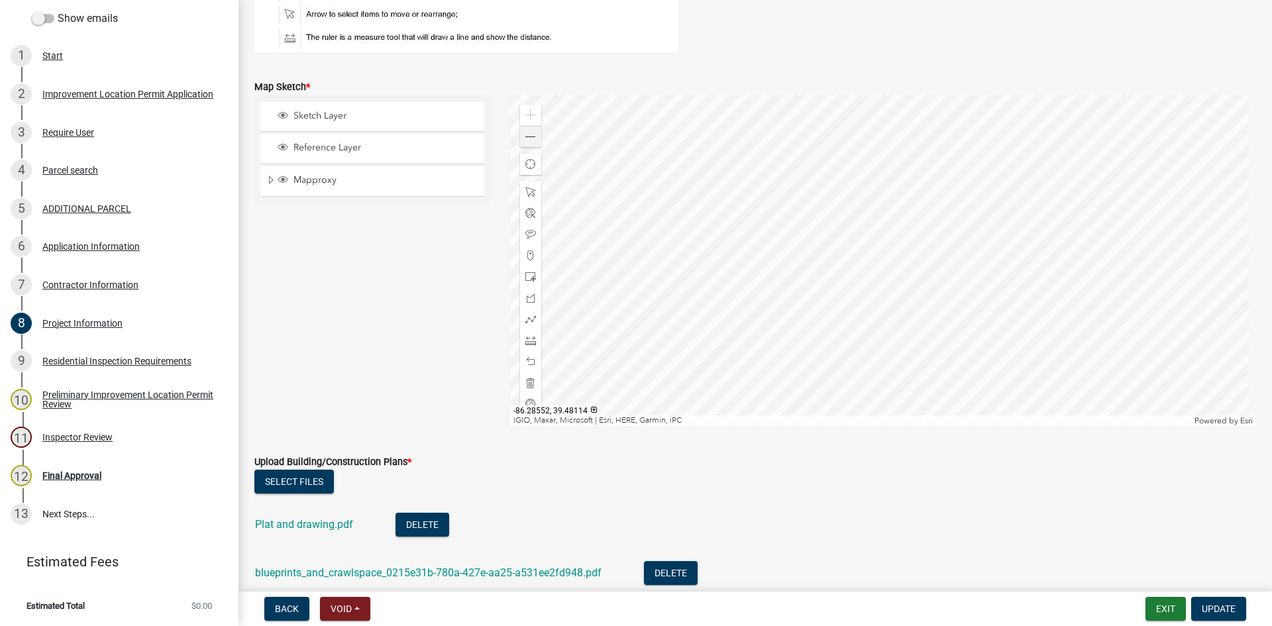
type input "25-115"
click at [527, 136] on span at bounding box center [530, 137] width 11 height 11
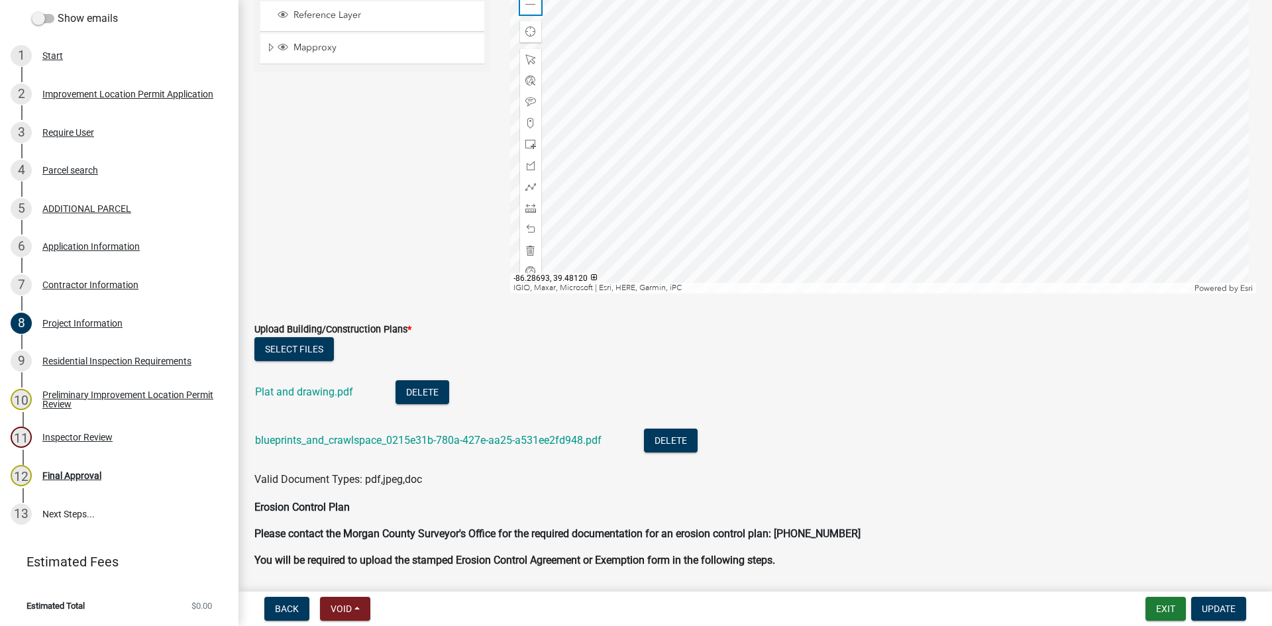
scroll to position [3378, 0]
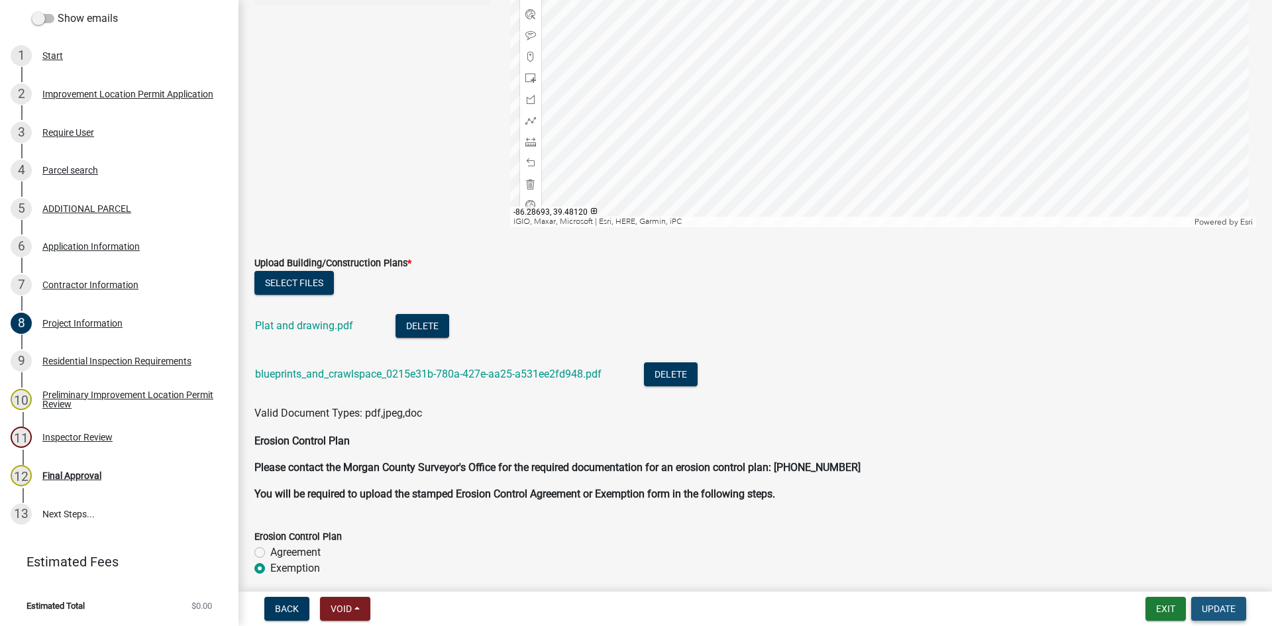
click at [854, 591] on span "Update" at bounding box center [1219, 608] width 34 height 11
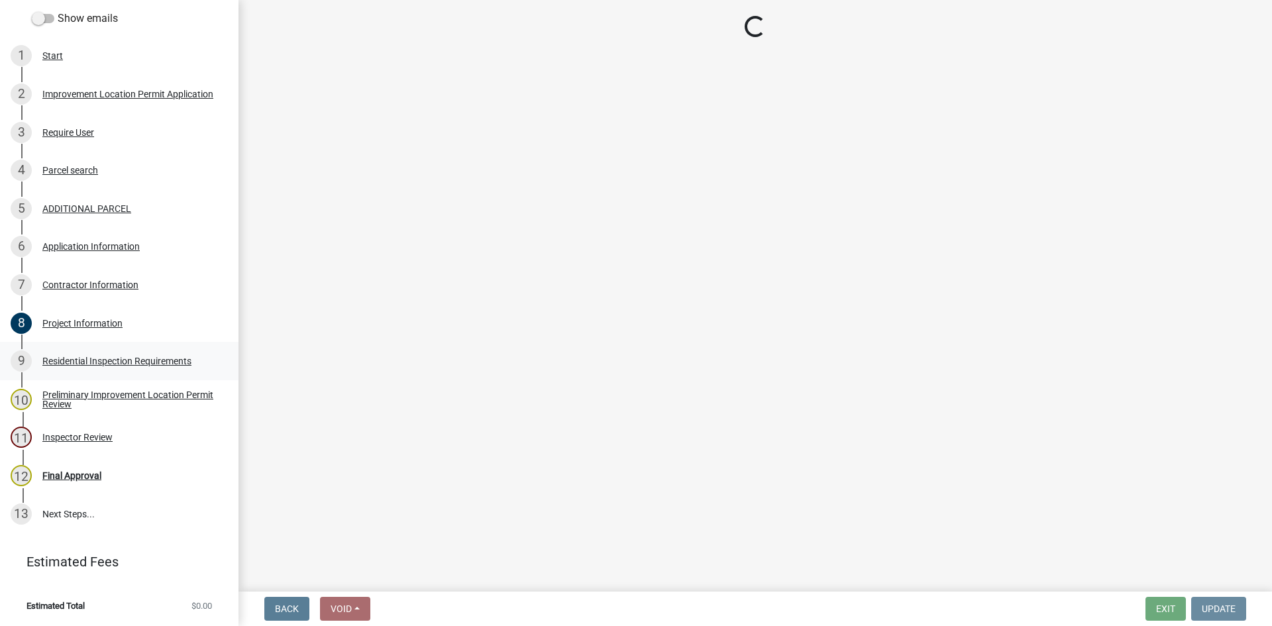
scroll to position [0, 0]
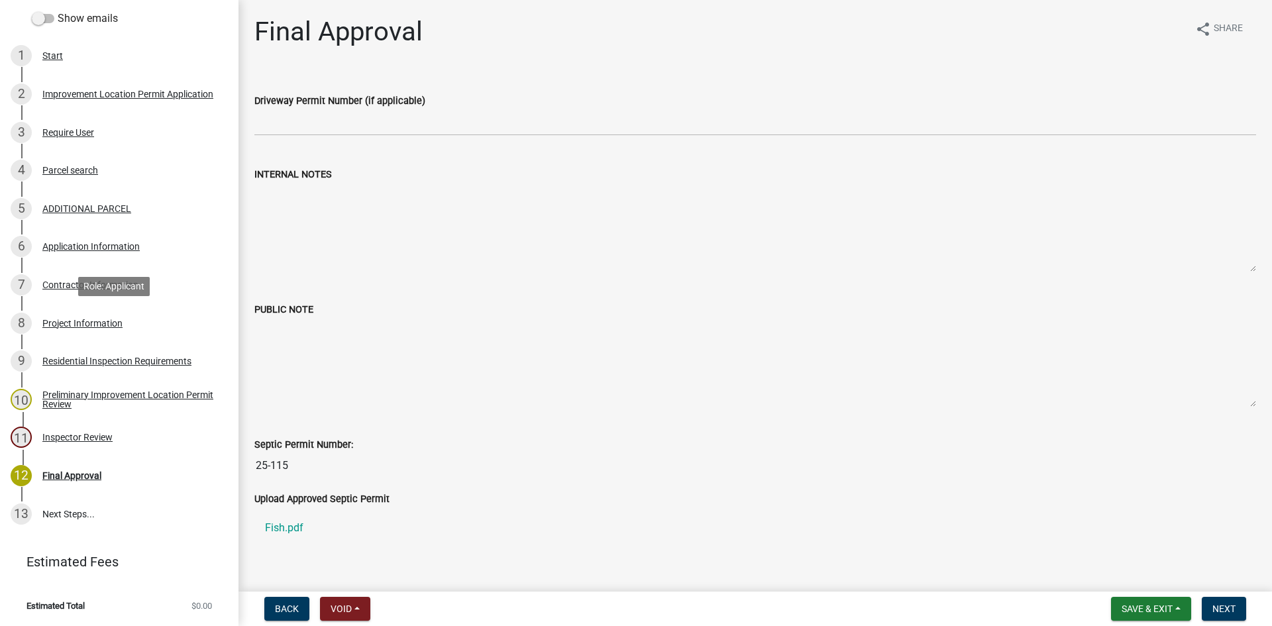
click at [46, 321] on div "Project Information" at bounding box center [82, 323] width 80 height 9
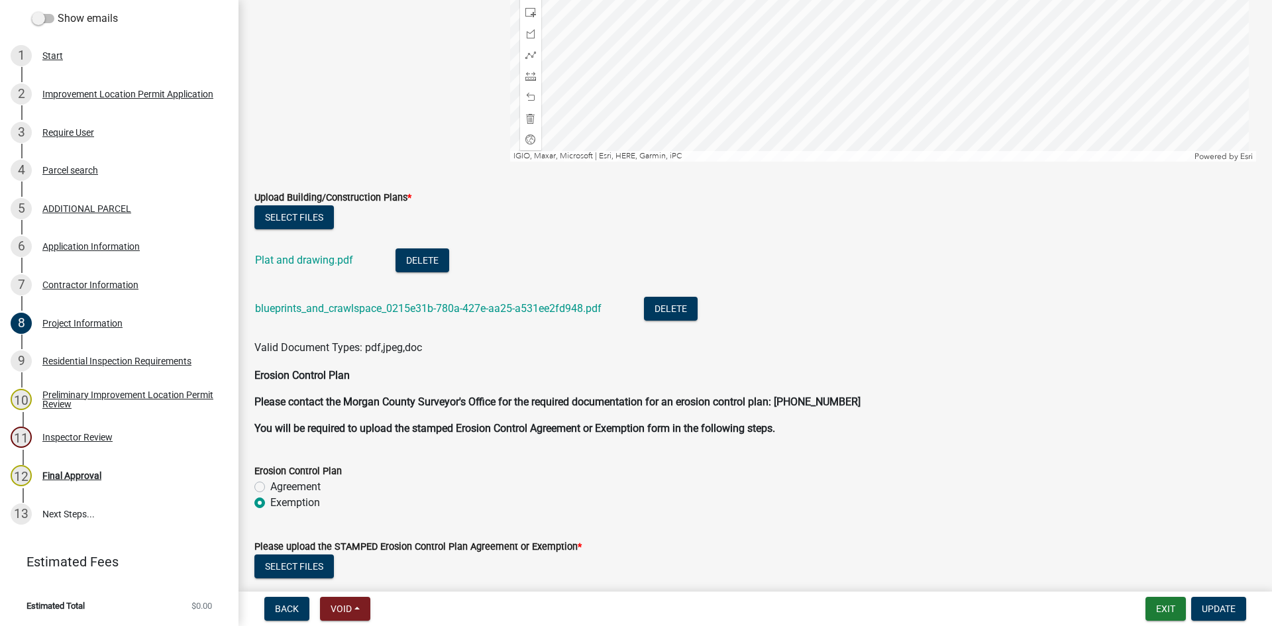
scroll to position [3444, 0]
click at [294, 305] on link "blueprints_and_crawlspace_0215e31b-780a-427e-aa25-a531ee2fd948.pdf" at bounding box center [428, 307] width 346 height 13
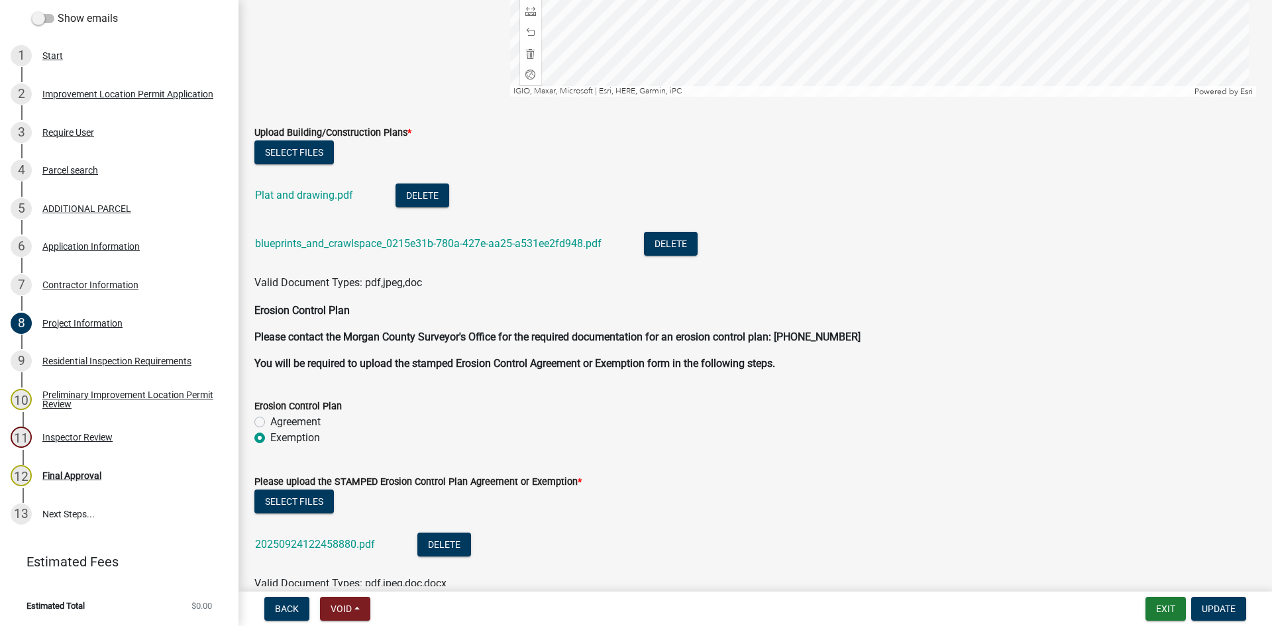
scroll to position [3604, 0]
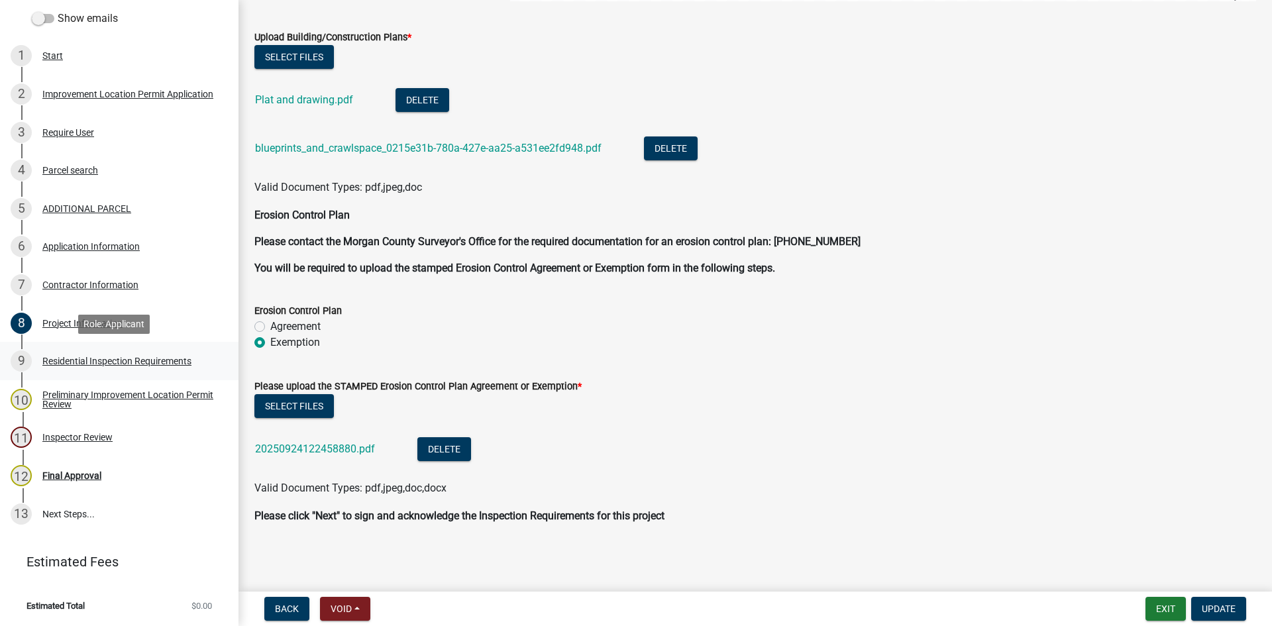
click at [60, 357] on div "Residential Inspection Requirements" at bounding box center [116, 360] width 149 height 9
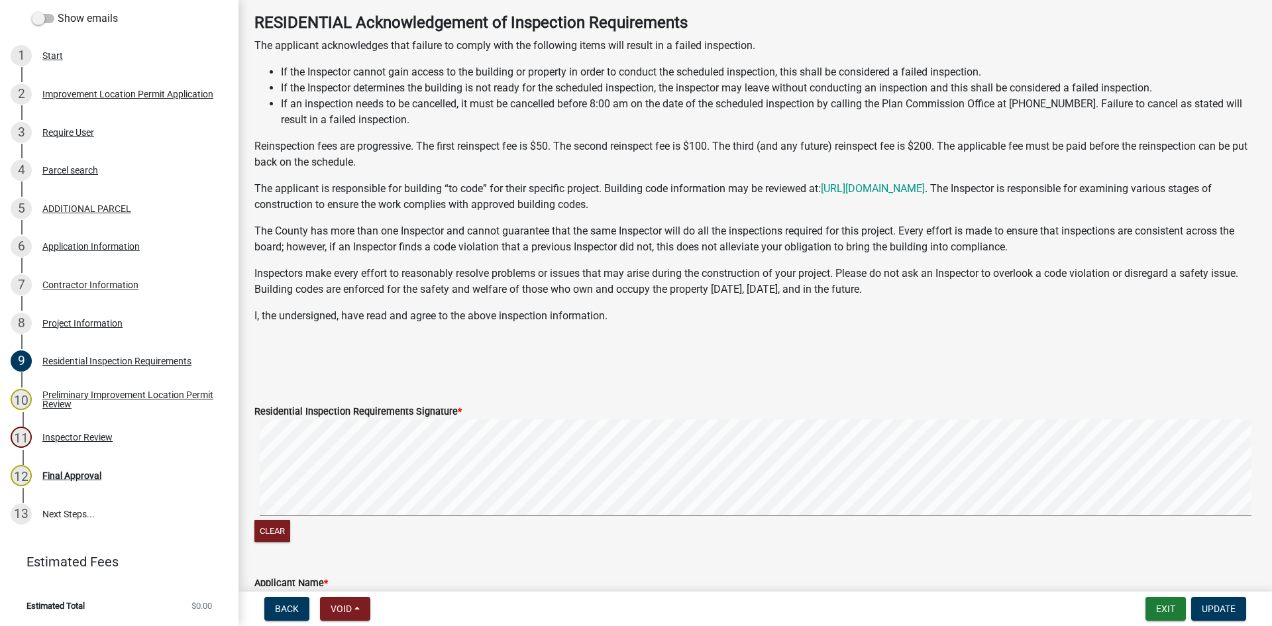
scroll to position [132, 0]
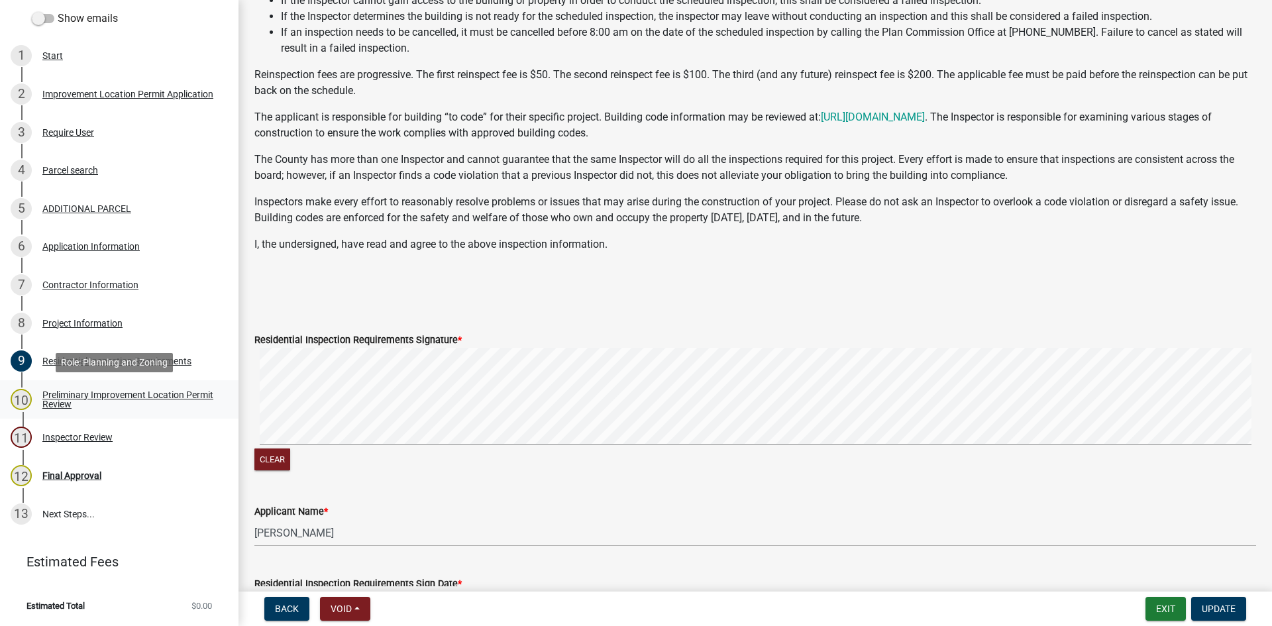
click at [54, 393] on div "Preliminary Improvement Location Permit Review" at bounding box center [129, 399] width 175 height 19
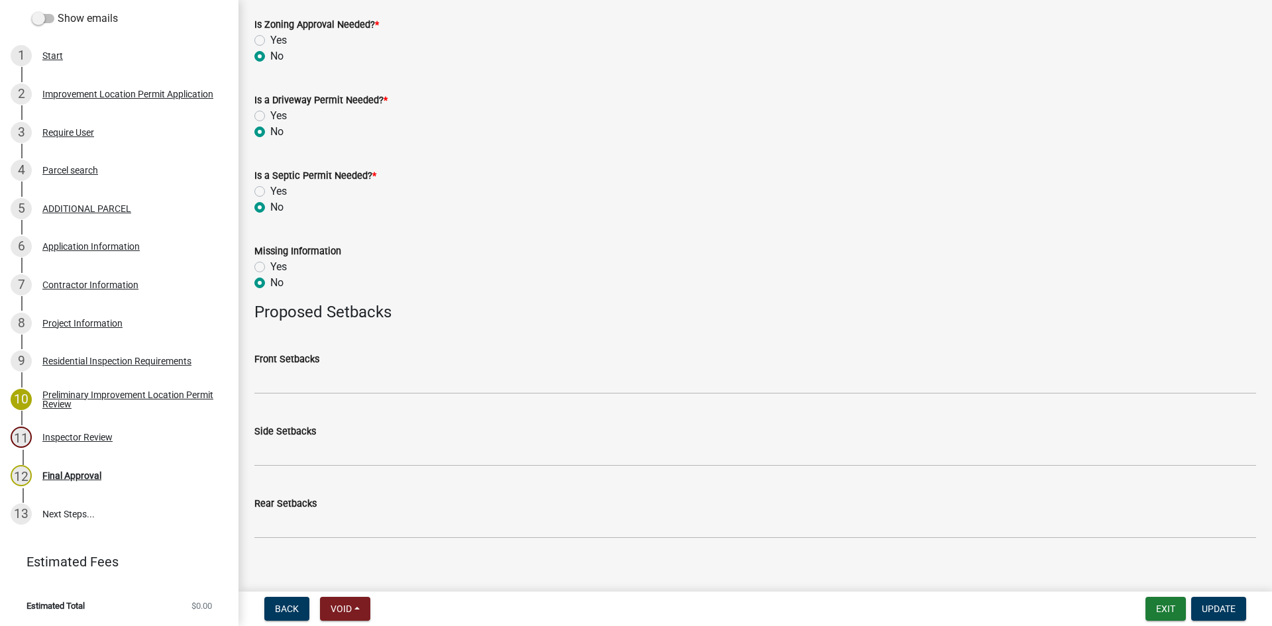
scroll to position [611, 0]
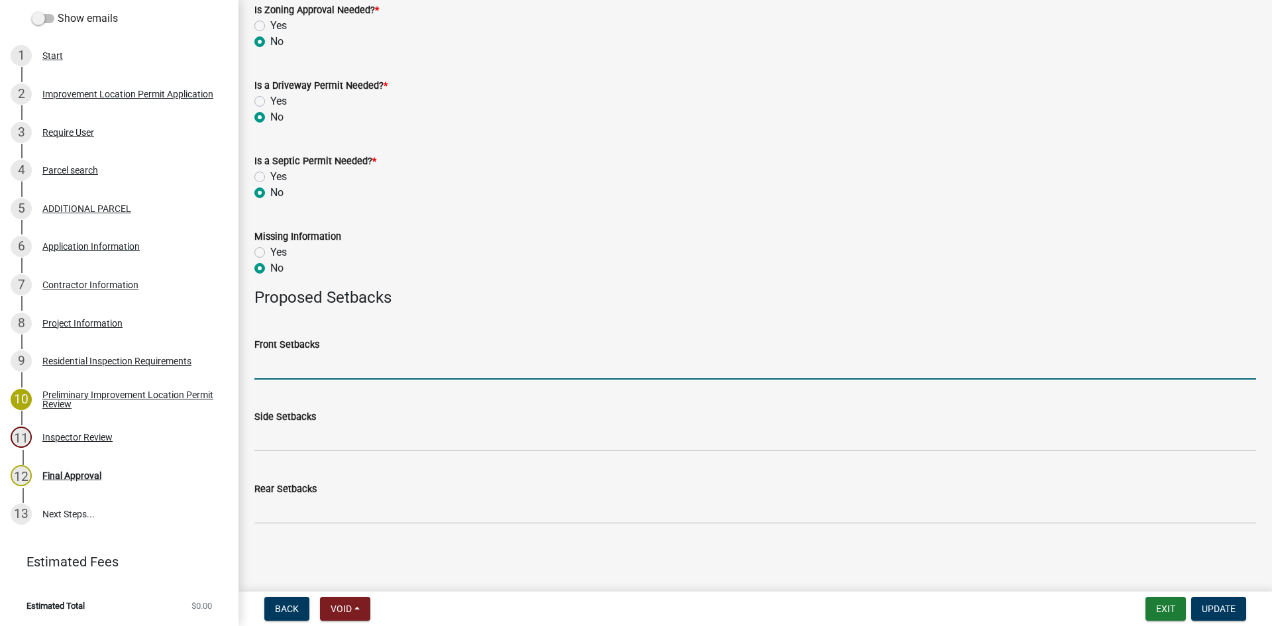
click at [287, 370] on input "Front Setbacks" at bounding box center [755, 365] width 1002 height 27
type input "370"
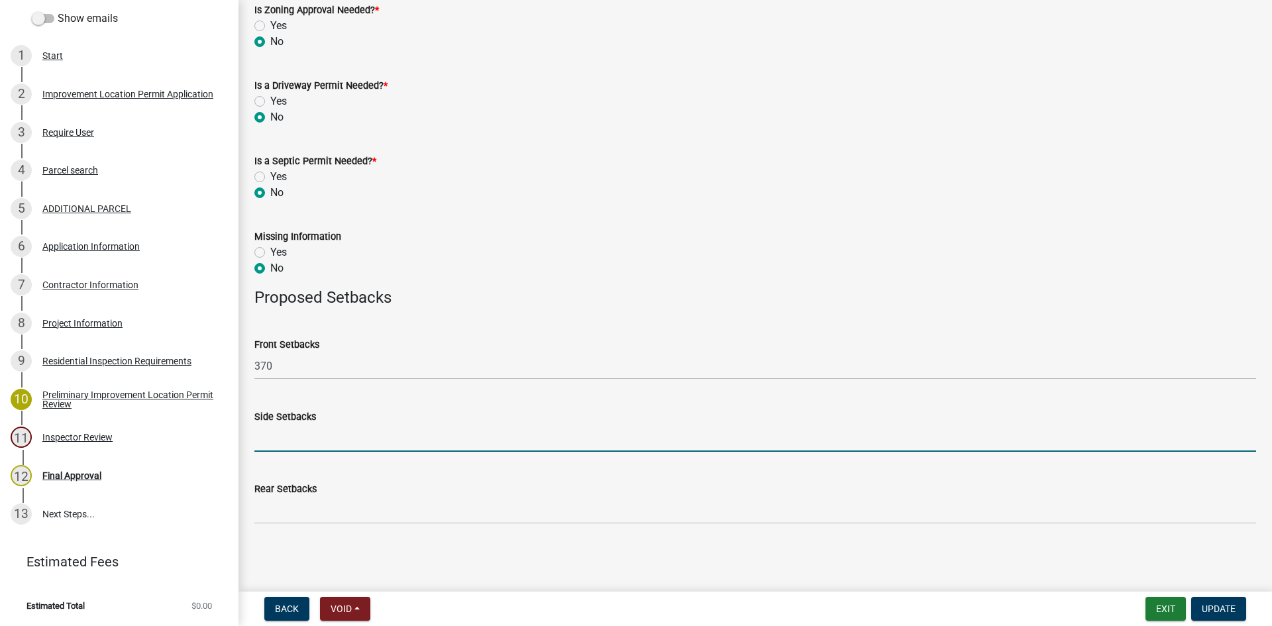
click at [278, 447] on input "Side Setbacks" at bounding box center [755, 438] width 1002 height 27
type input "47/80"
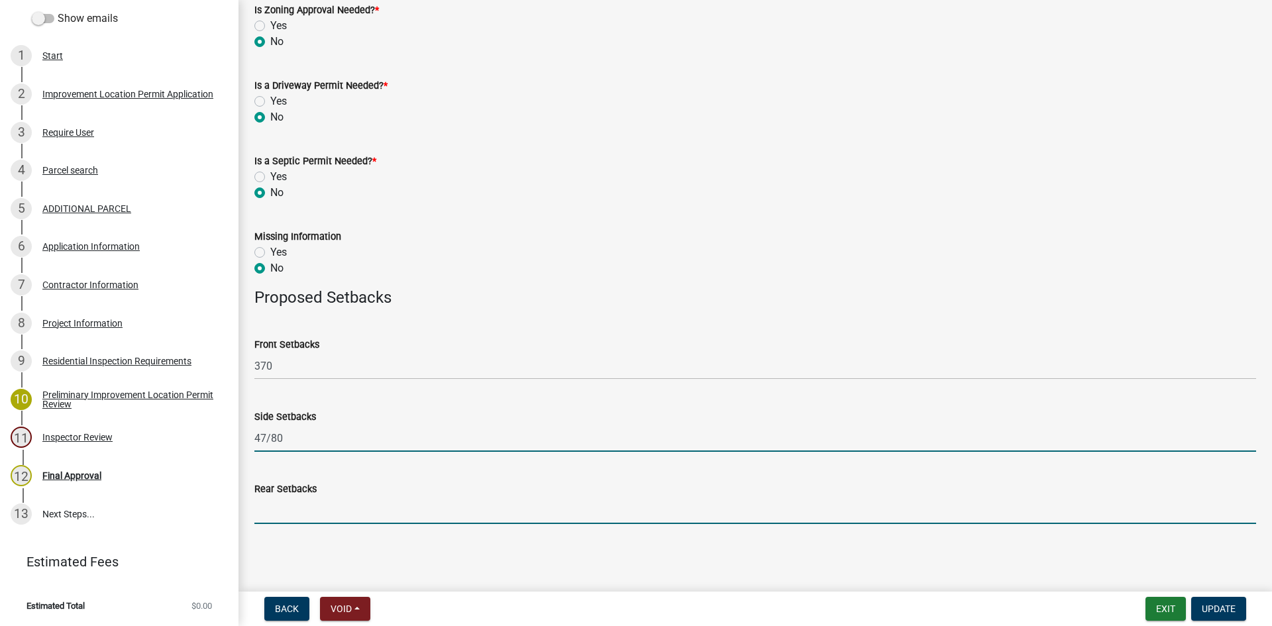
click at [297, 511] on input "Rear Setbacks" at bounding box center [755, 510] width 1002 height 27
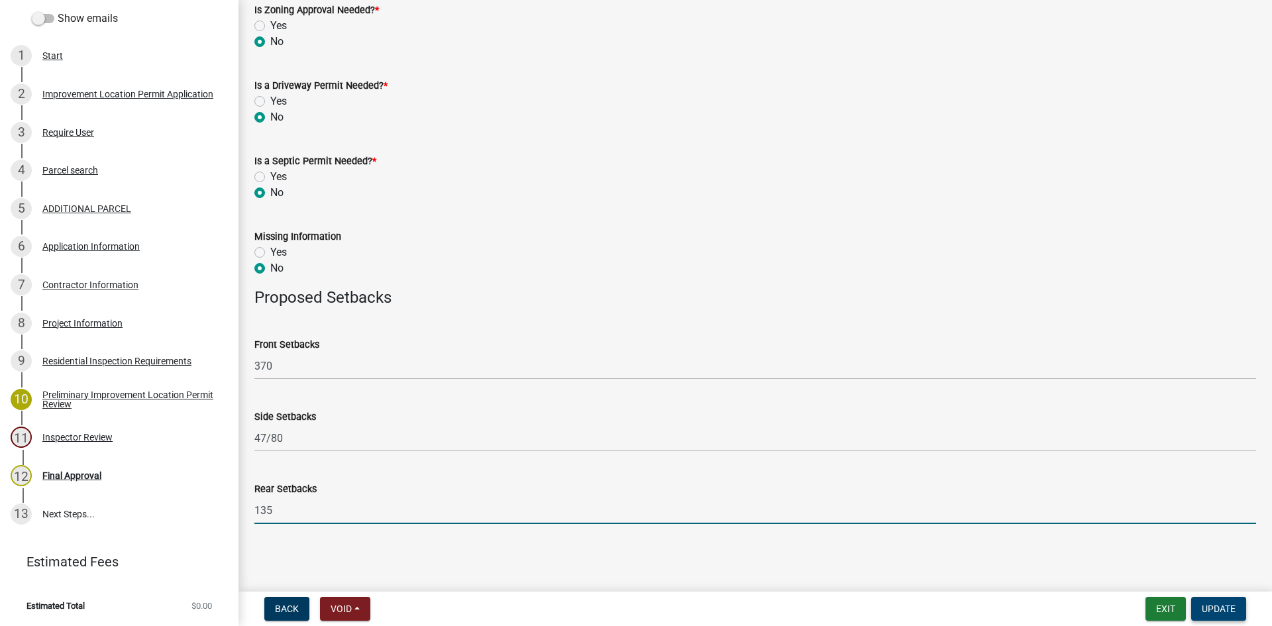
type input "135"
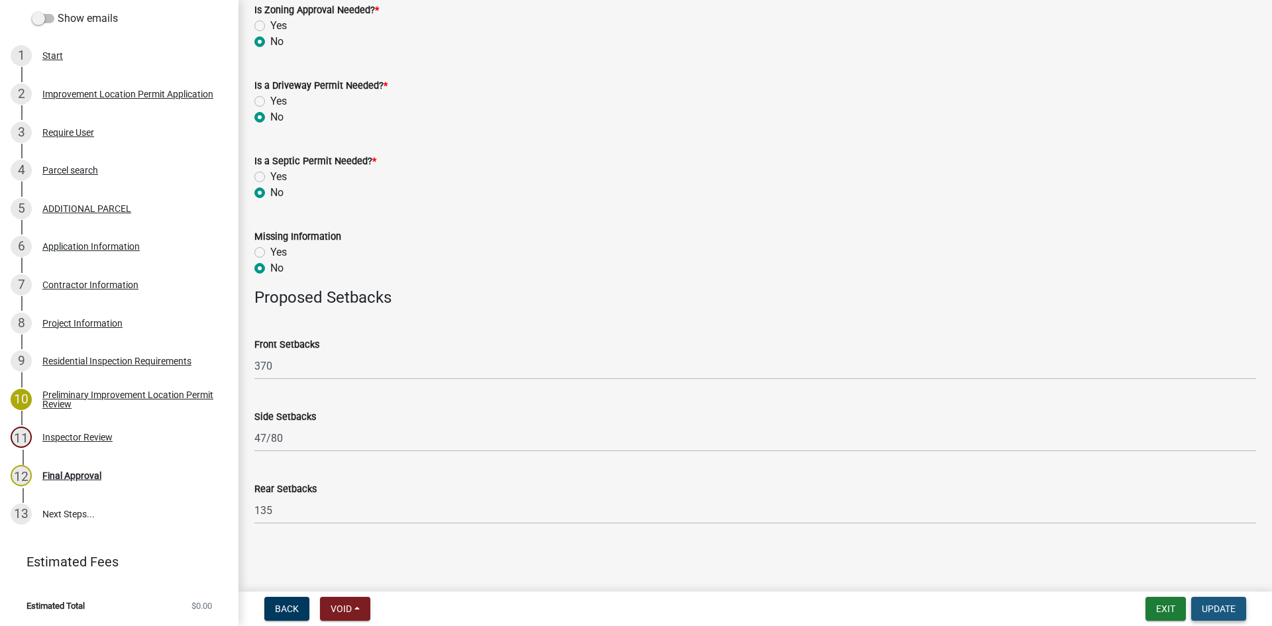
click at [854, 591] on span "Update" at bounding box center [1219, 608] width 34 height 11
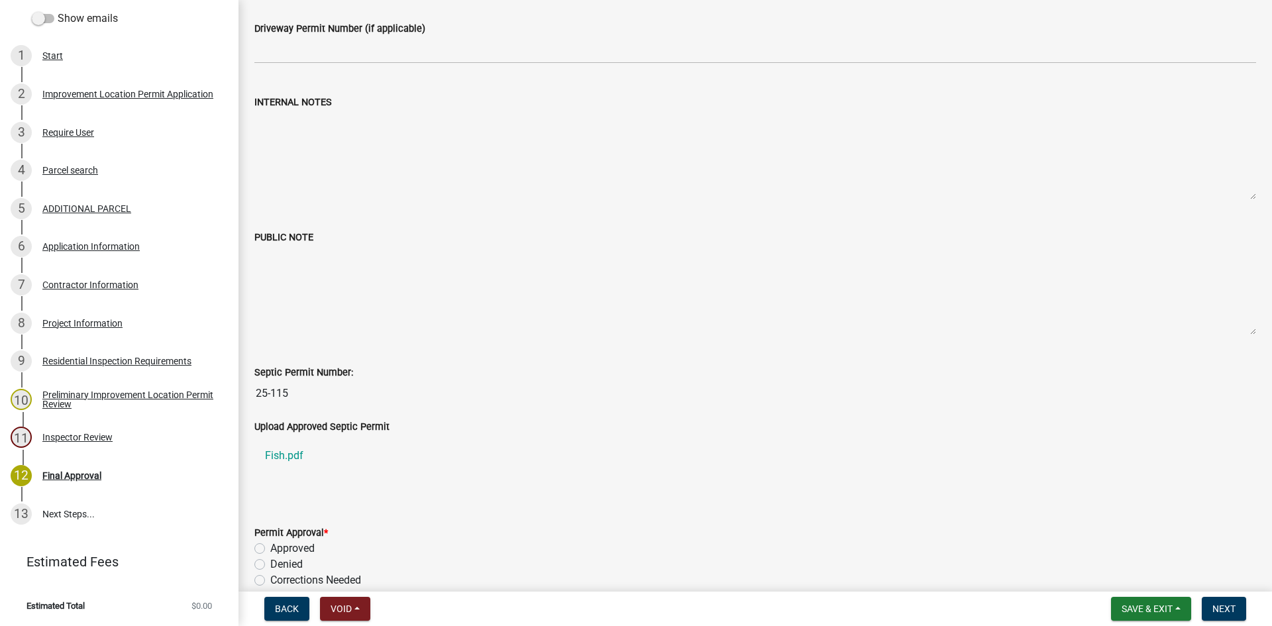
scroll to position [265, 0]
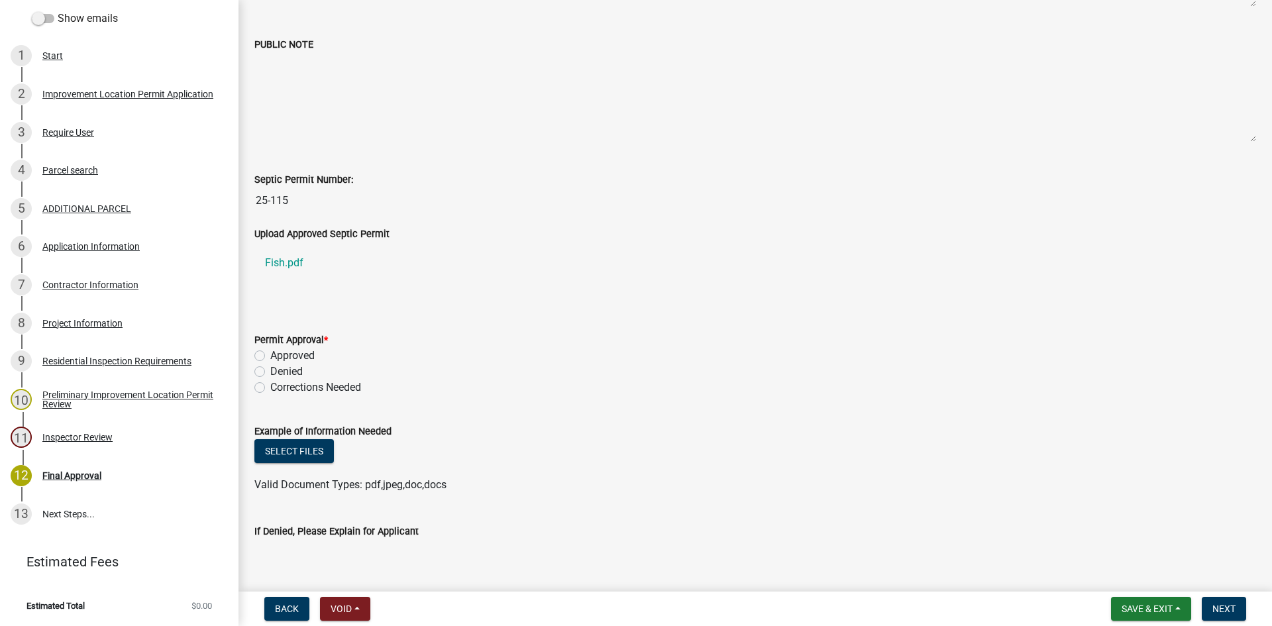
click at [254, 356] on div "Permit Approval * Approved Denied Corrections Needed" at bounding box center [754, 355] width 1021 height 79
click at [270, 356] on label "Approved" at bounding box center [292, 356] width 44 height 16
click at [270, 356] on input "Approved" at bounding box center [274, 352] width 9 height 9
radio input "true"
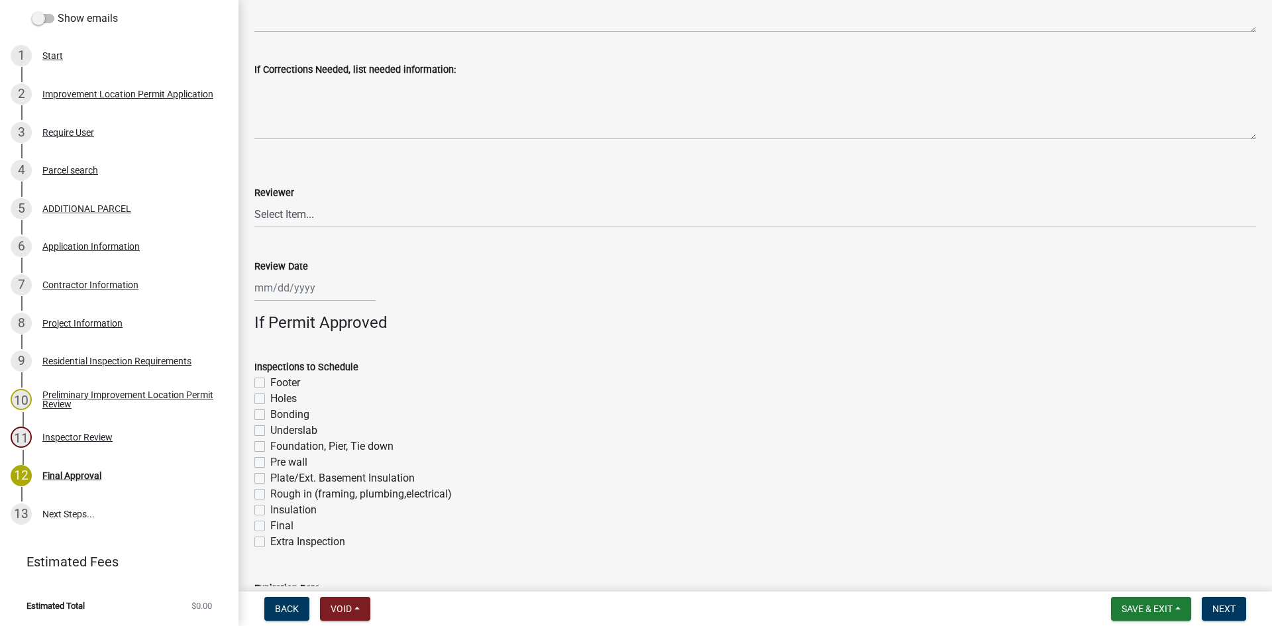
scroll to position [861, 0]
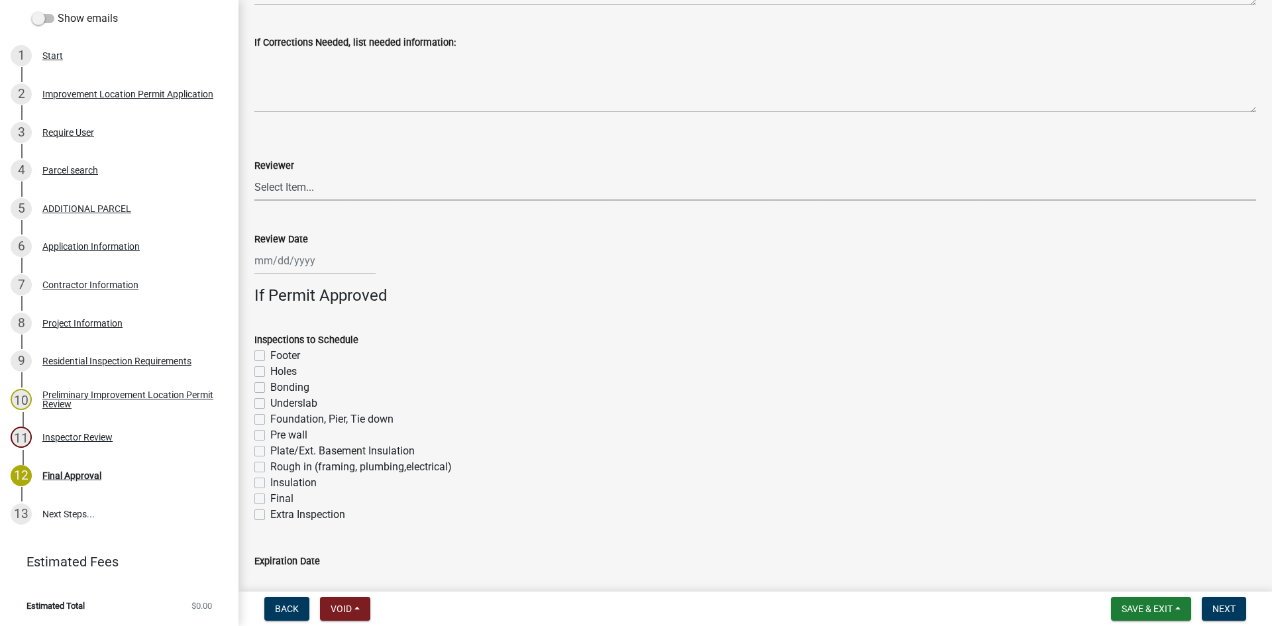
click at [271, 185] on select "Select Item... [PERSON_NAME] [PERSON_NAME] [PERSON_NAME]" at bounding box center [755, 187] width 1002 height 27
click at [254, 174] on select "Select Item... [PERSON_NAME] [PERSON_NAME] [PERSON_NAME]" at bounding box center [755, 187] width 1002 height 27
select select "4bf9213e-c266-4258-8e9b-d5f6a07002fa"
select select "10"
select select "2025"
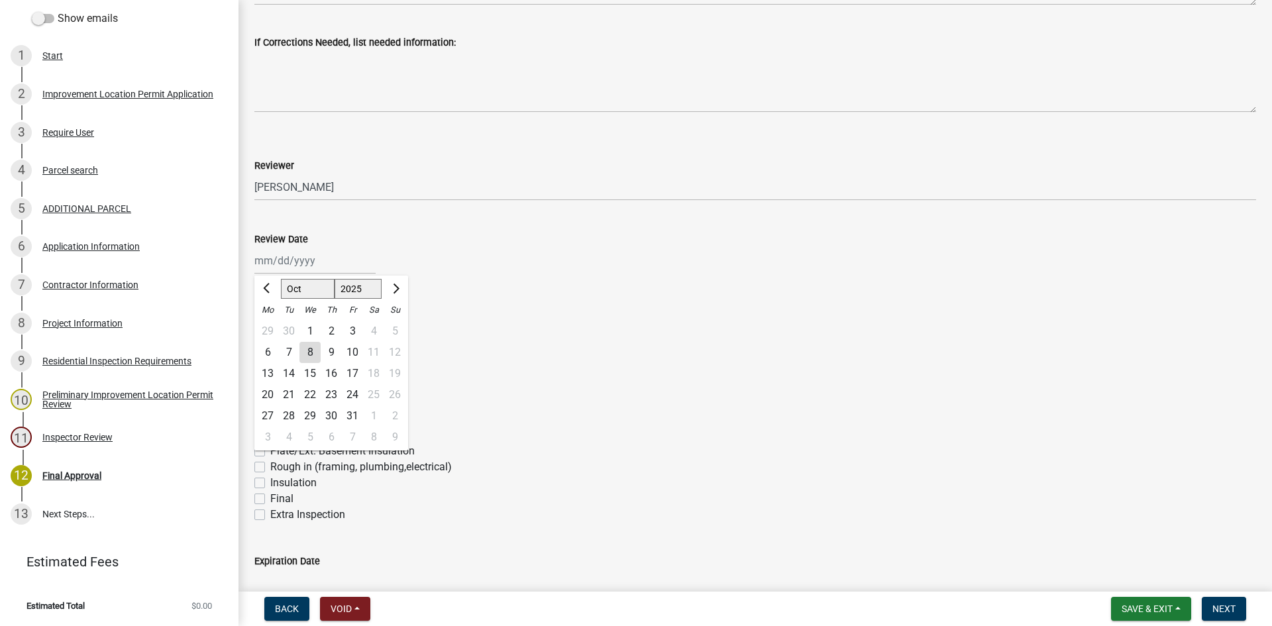
click at [275, 268] on div "[PERSON_NAME] Feb Mar Apr [PERSON_NAME][DATE] Oct Nov [DATE] 1526 1527 1528 152…" at bounding box center [314, 260] width 121 height 27
click at [311, 349] on div "8" at bounding box center [309, 352] width 21 height 21
type input "[DATE]"
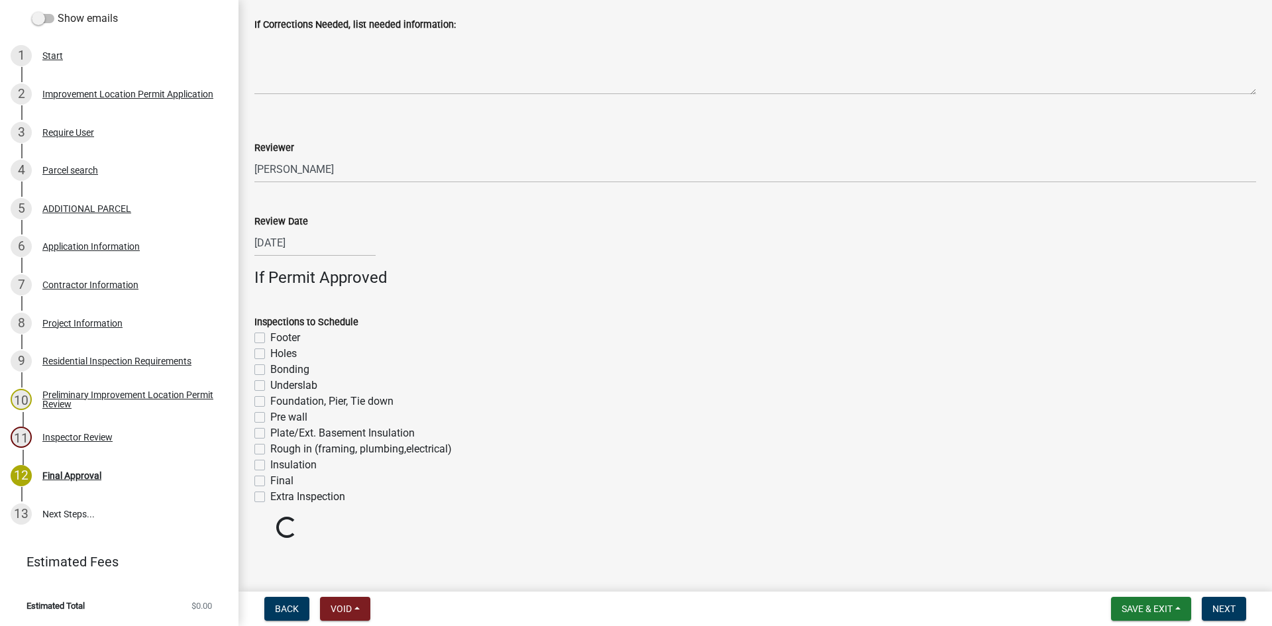
scroll to position [884, 0]
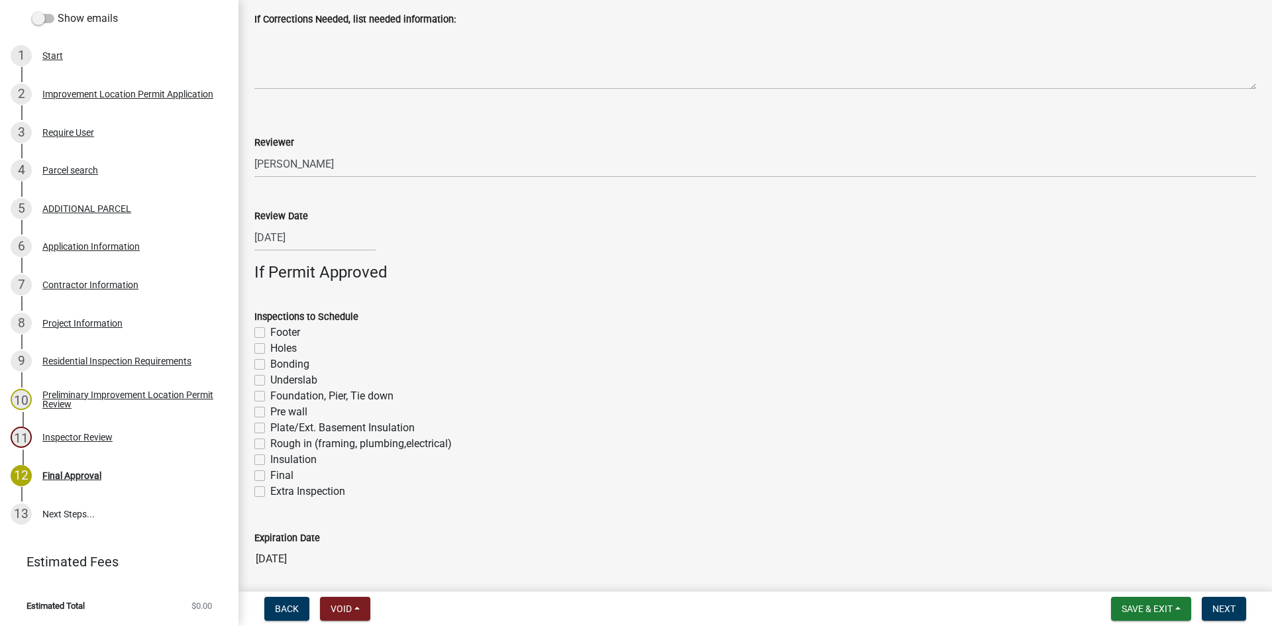
click at [270, 334] on label "Footer" at bounding box center [285, 333] width 30 height 16
click at [270, 333] on input "Footer" at bounding box center [274, 329] width 9 height 9
checkbox input "true"
checkbox input "false"
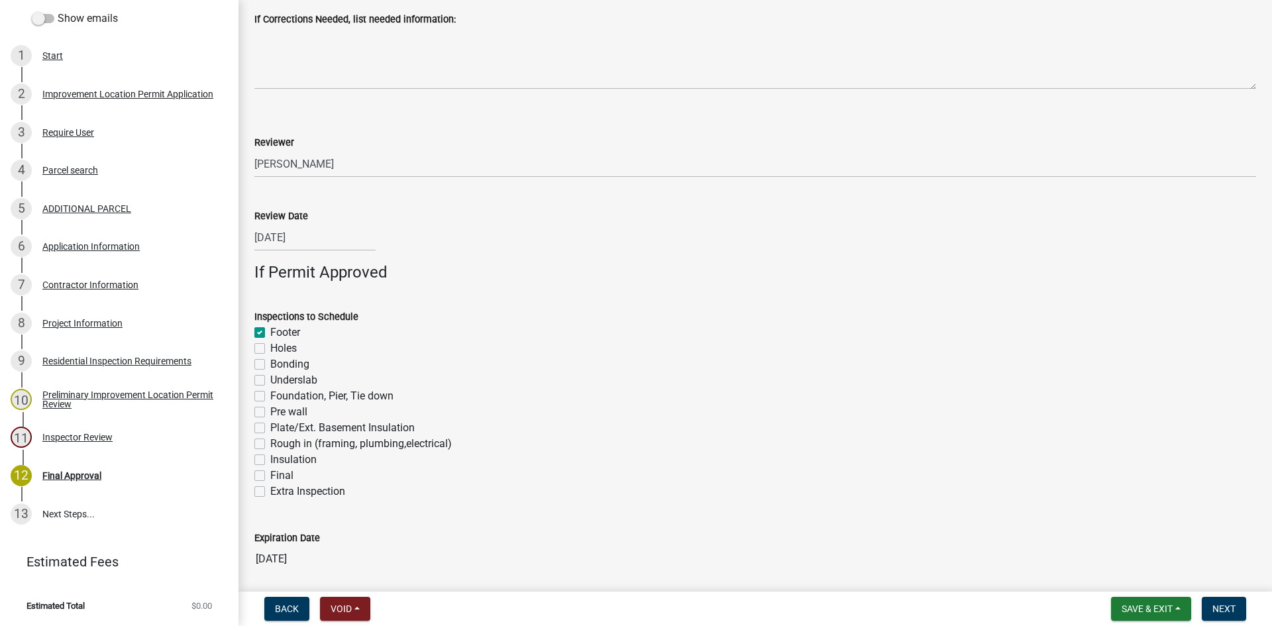
checkbox input "false"
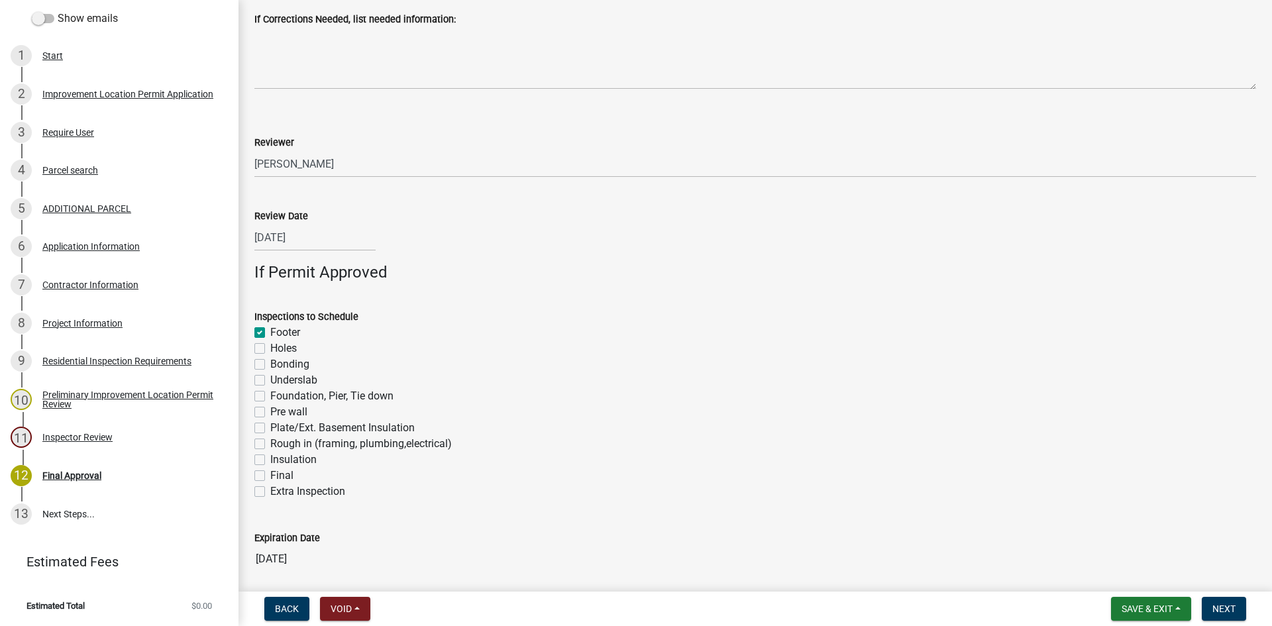
checkbox input "false"
click at [270, 397] on label "Foundation, Pier, Tie down" at bounding box center [331, 396] width 123 height 16
click at [270, 397] on input "Foundation, Pier, Tie down" at bounding box center [274, 392] width 9 height 9
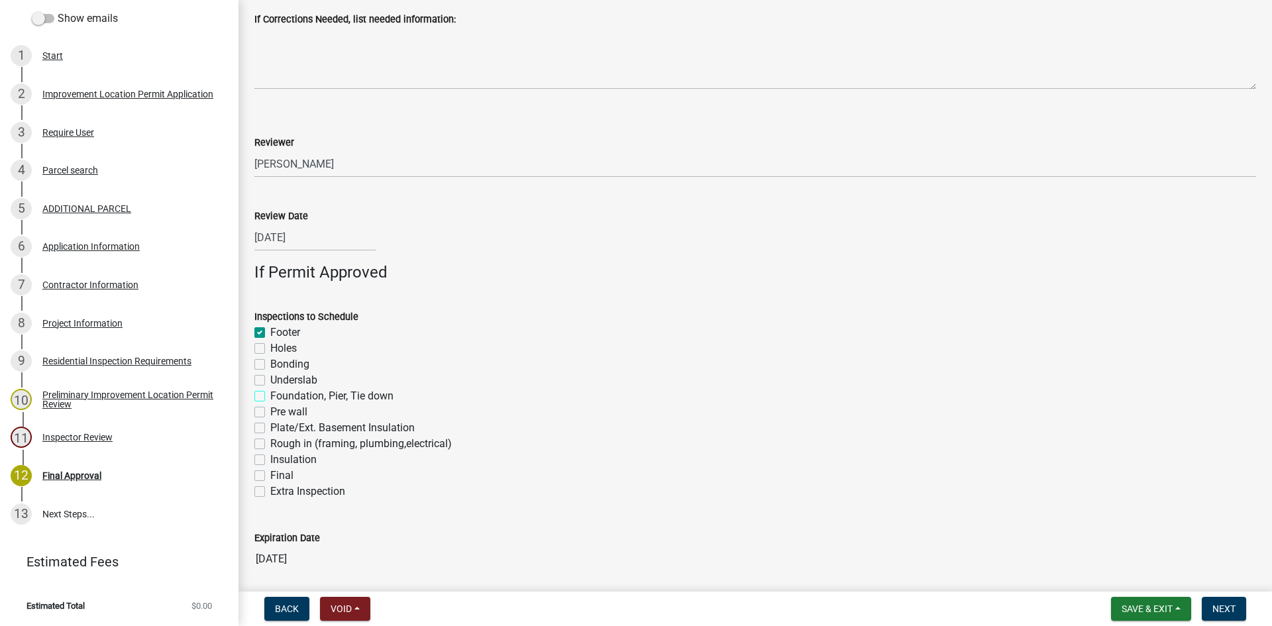
checkbox input "true"
checkbox input "false"
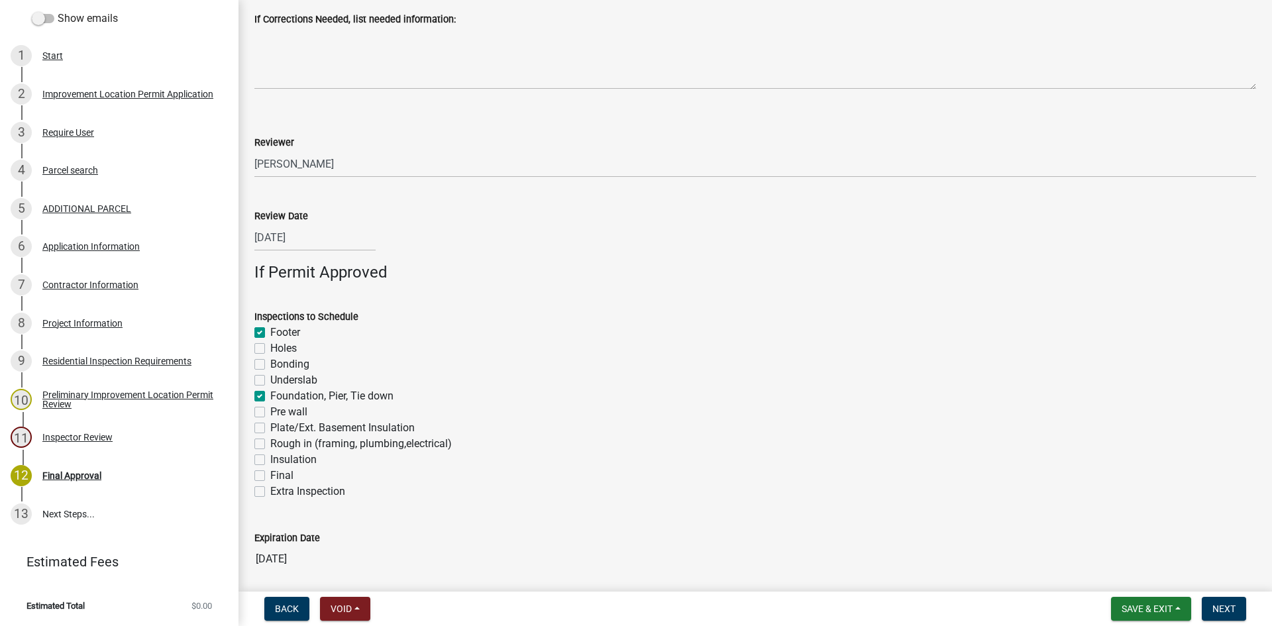
checkbox input "true"
checkbox input "false"
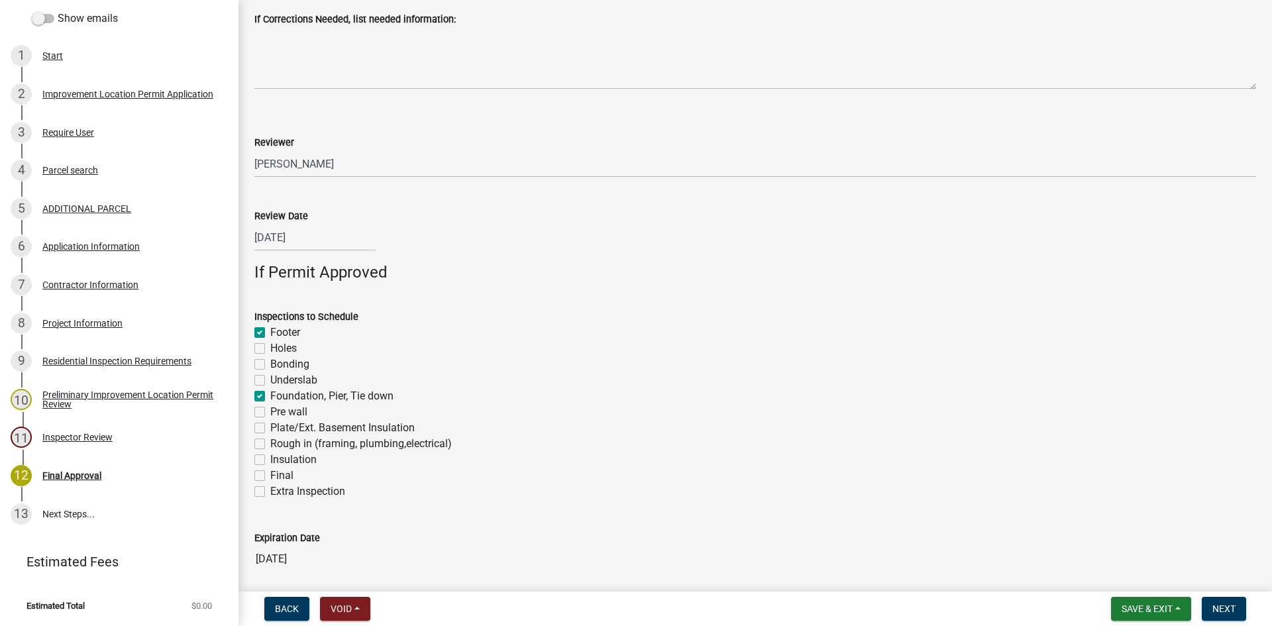
checkbox input "false"
click at [270, 441] on label "Rough in (framing, plumbing,electrical)" at bounding box center [360, 444] width 181 height 16
click at [270, 441] on input "Rough in (framing, plumbing,electrical)" at bounding box center [274, 440] width 9 height 9
checkbox input "true"
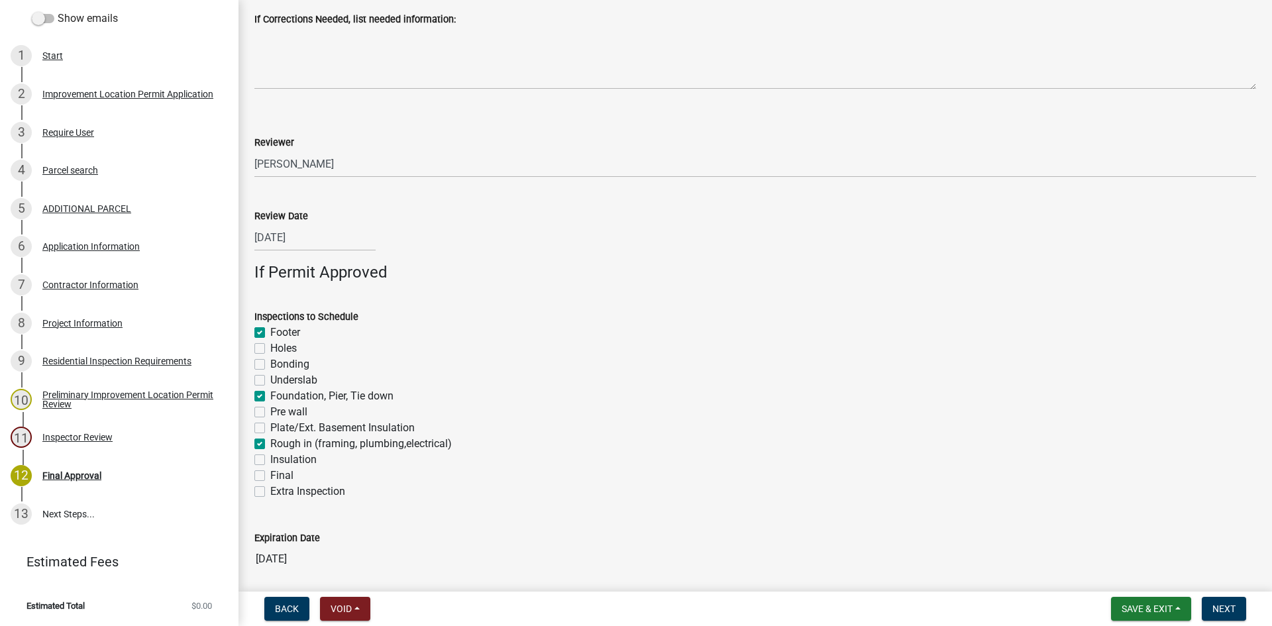
checkbox input "true"
checkbox input "false"
checkbox input "true"
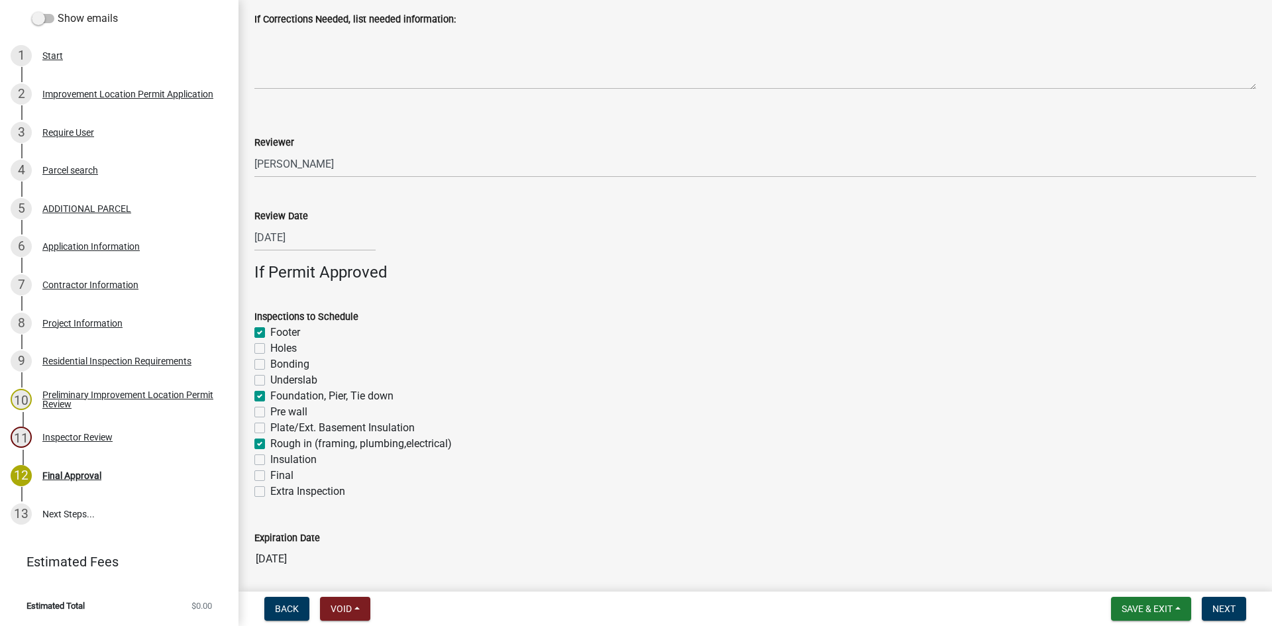
checkbox input "false"
checkbox input "true"
checkbox input "false"
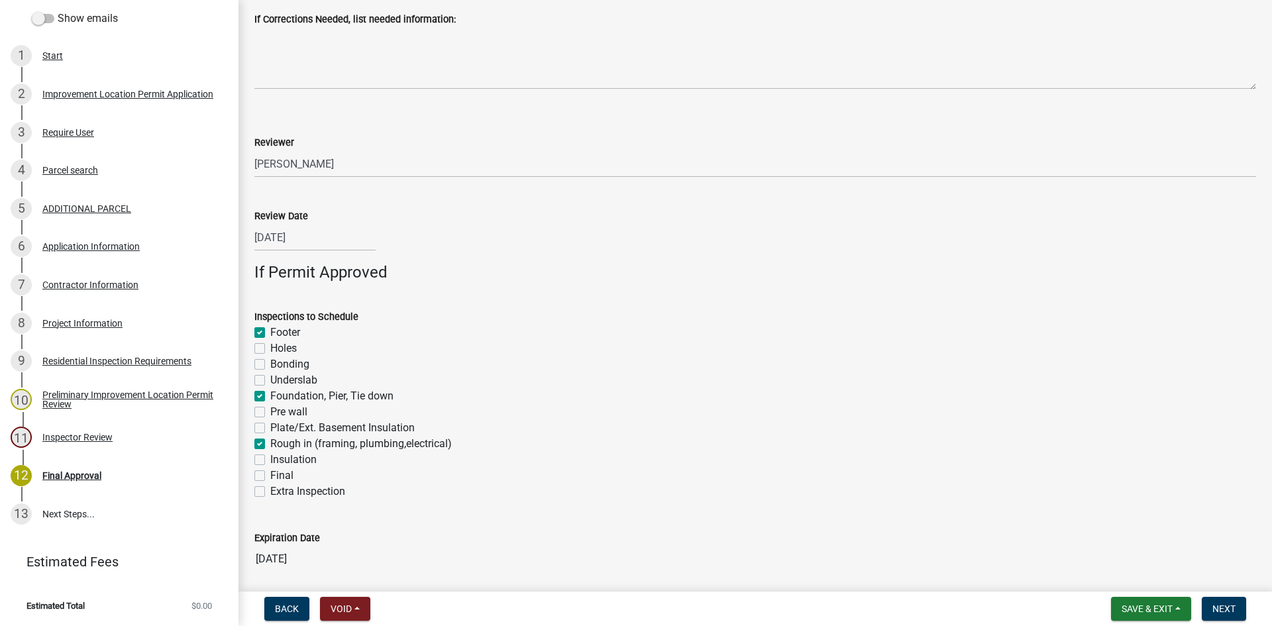
checkbox input "false"
click at [270, 460] on label "Insulation" at bounding box center [293, 460] width 46 height 16
click at [270, 460] on input "Insulation" at bounding box center [274, 456] width 9 height 9
checkbox input "true"
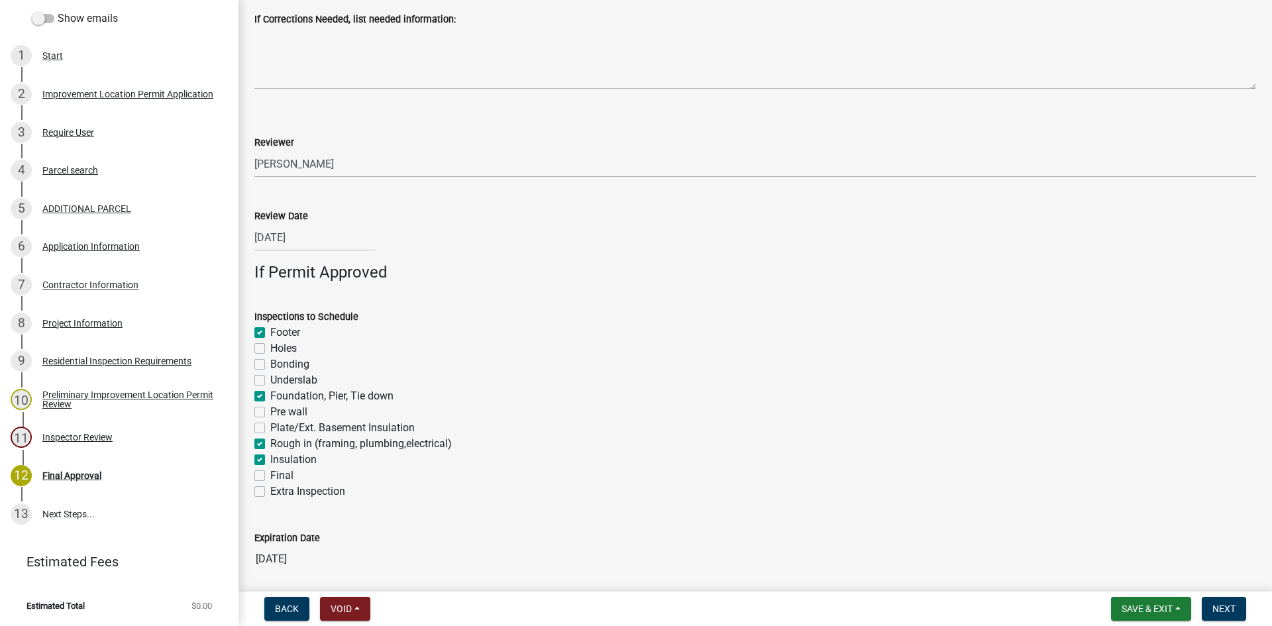
checkbox input "false"
checkbox input "true"
checkbox input "false"
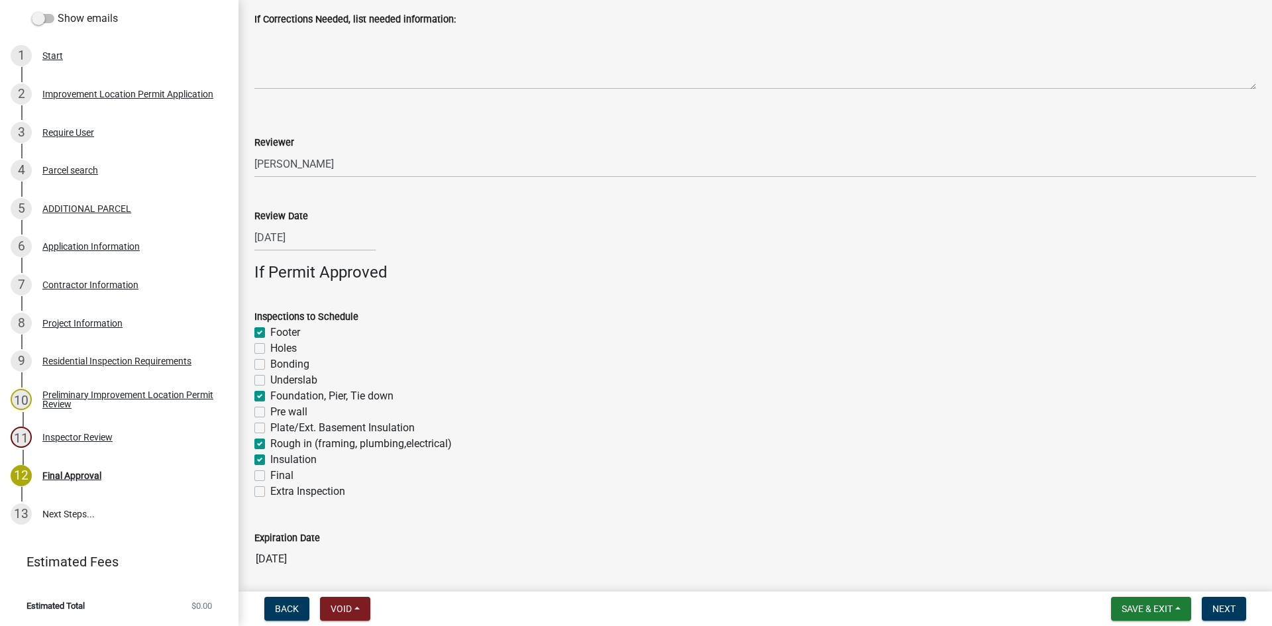
checkbox input "false"
checkbox input "true"
checkbox input "false"
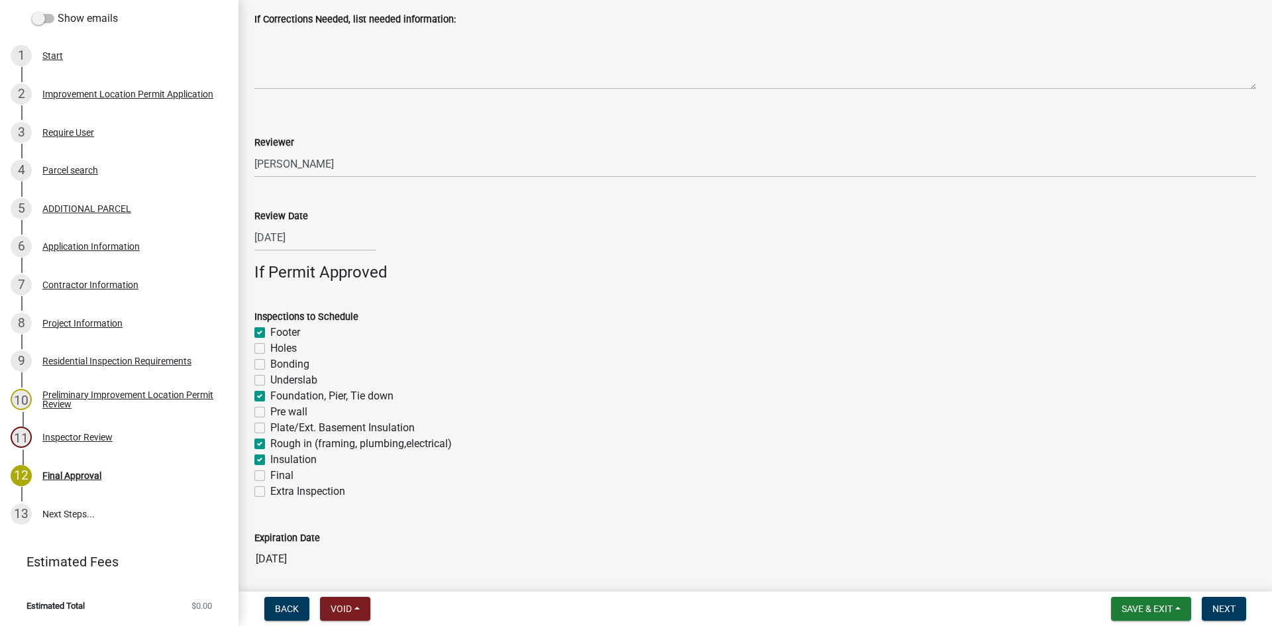
click at [270, 472] on label "Final" at bounding box center [281, 476] width 23 height 16
click at [270, 472] on input "Final" at bounding box center [274, 472] width 9 height 9
checkbox input "true"
checkbox input "false"
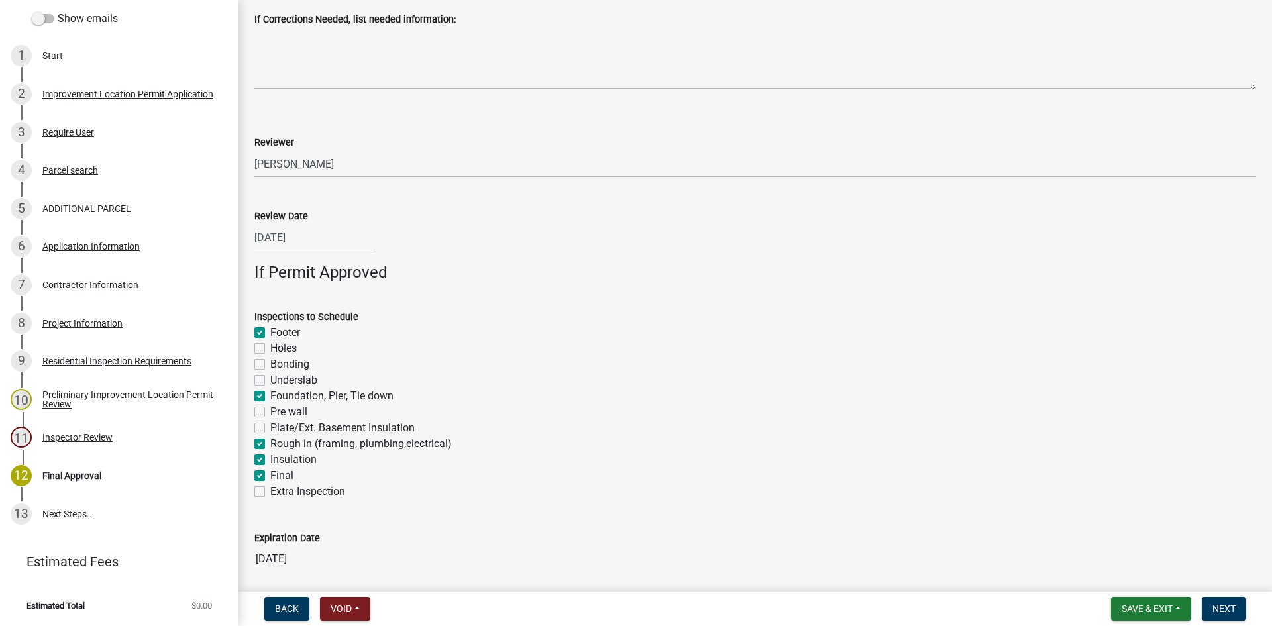
checkbox input "false"
checkbox input "true"
checkbox input "false"
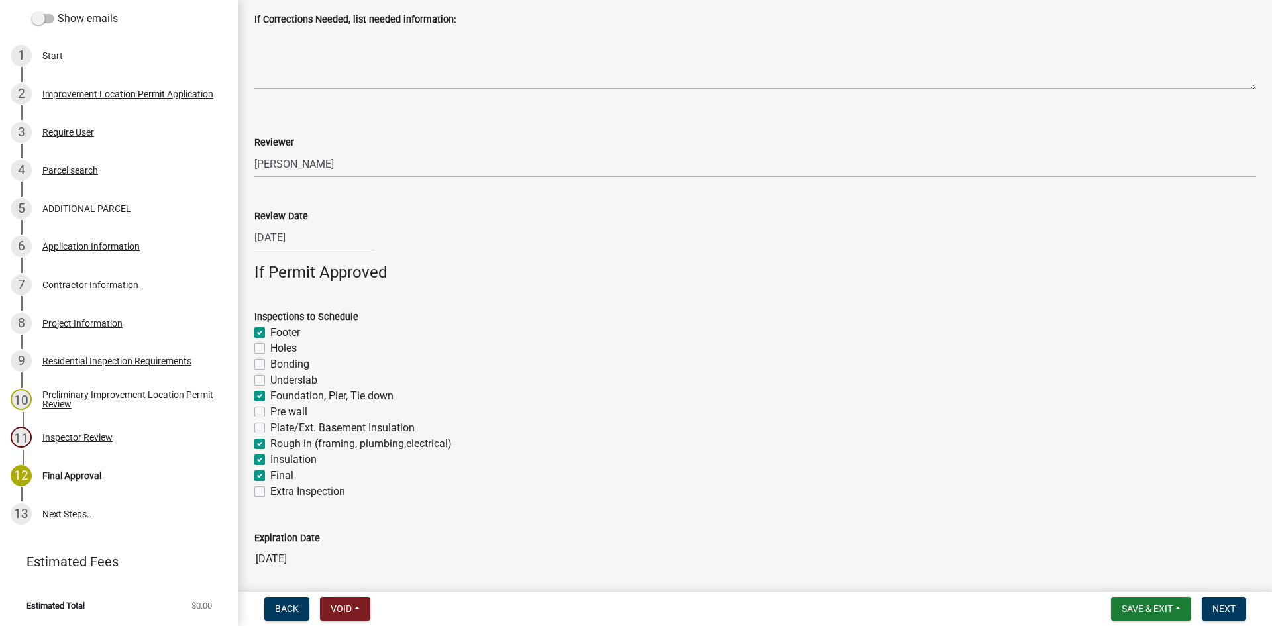
checkbox input "true"
checkbox input "false"
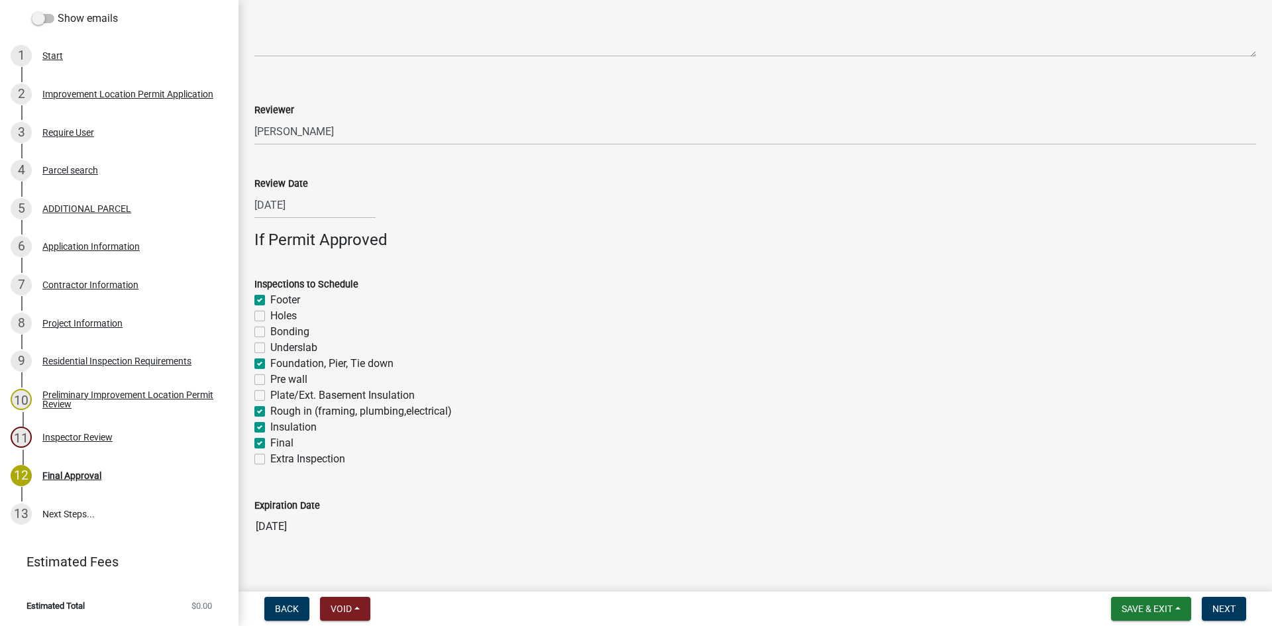
scroll to position [934, 0]
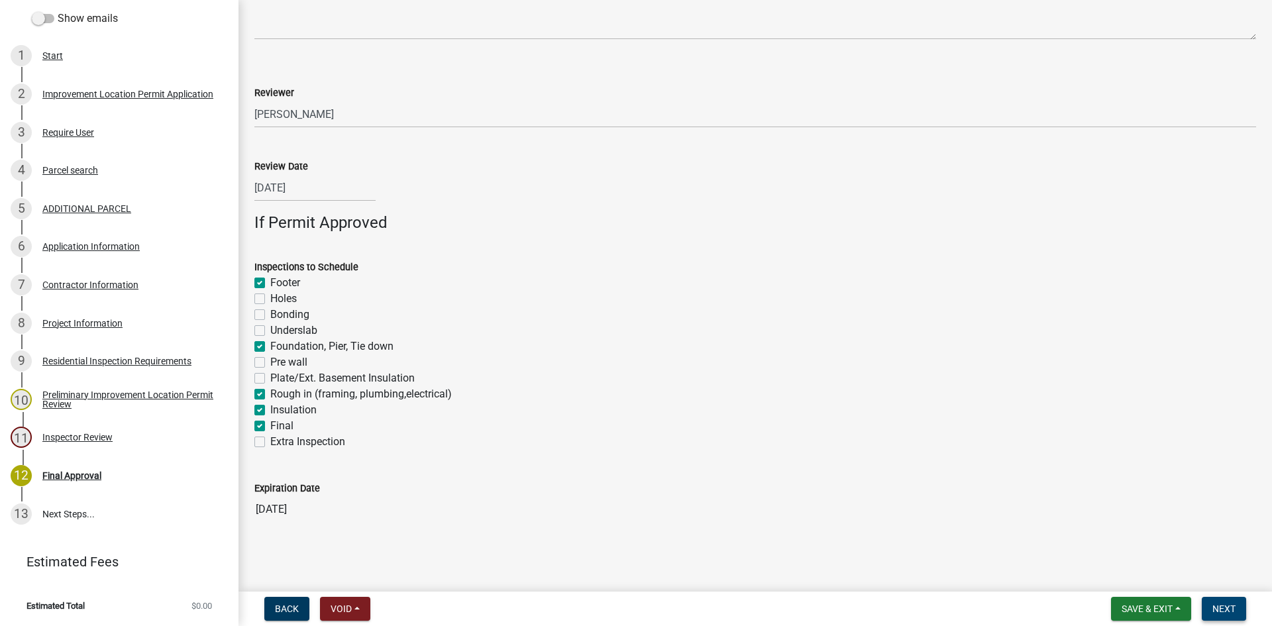
click at [854, 591] on span "Next" at bounding box center [1223, 608] width 23 height 11
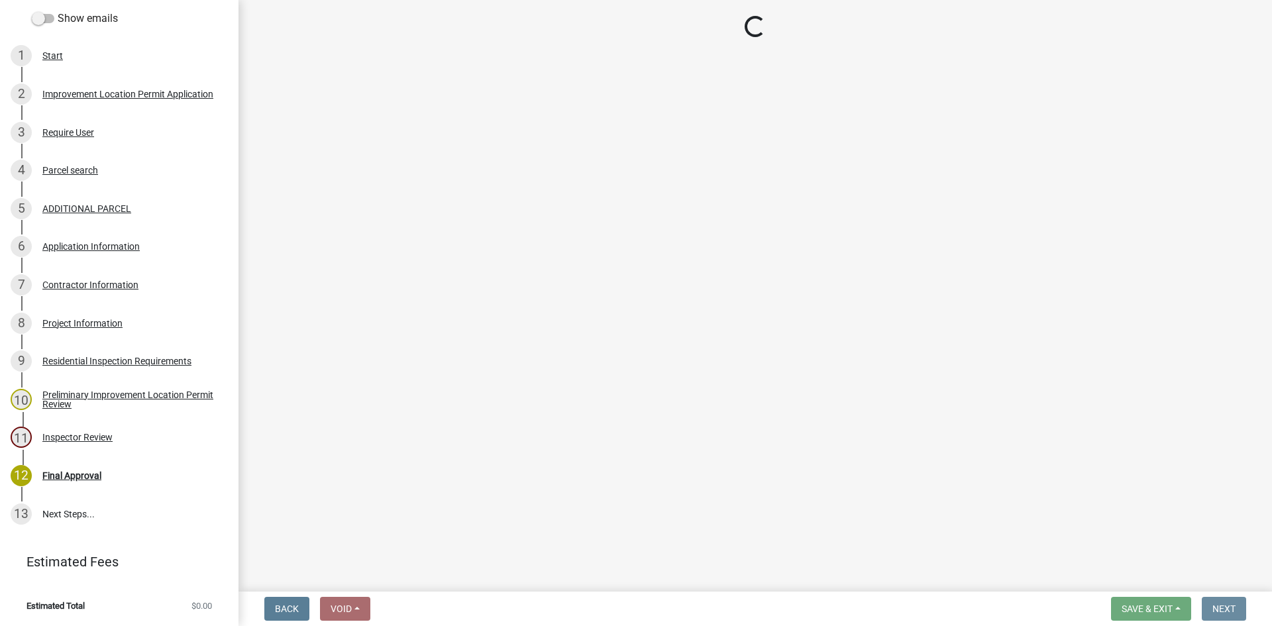
scroll to position [0, 0]
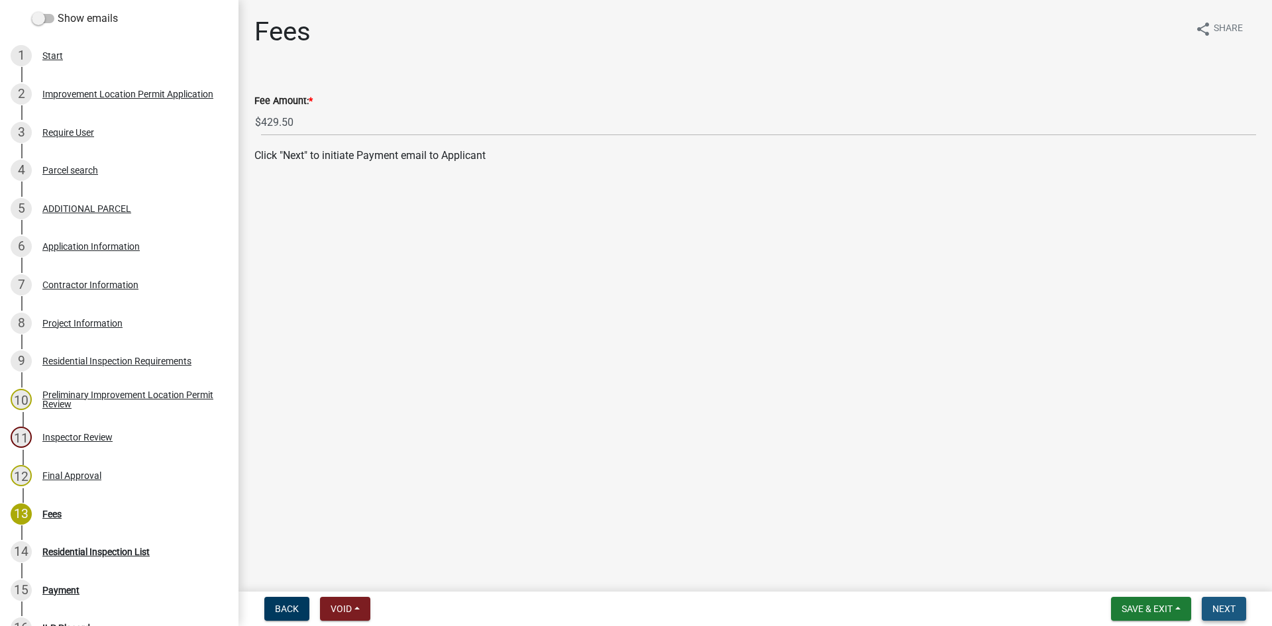
click at [854, 591] on span "Next" at bounding box center [1223, 608] width 23 height 11
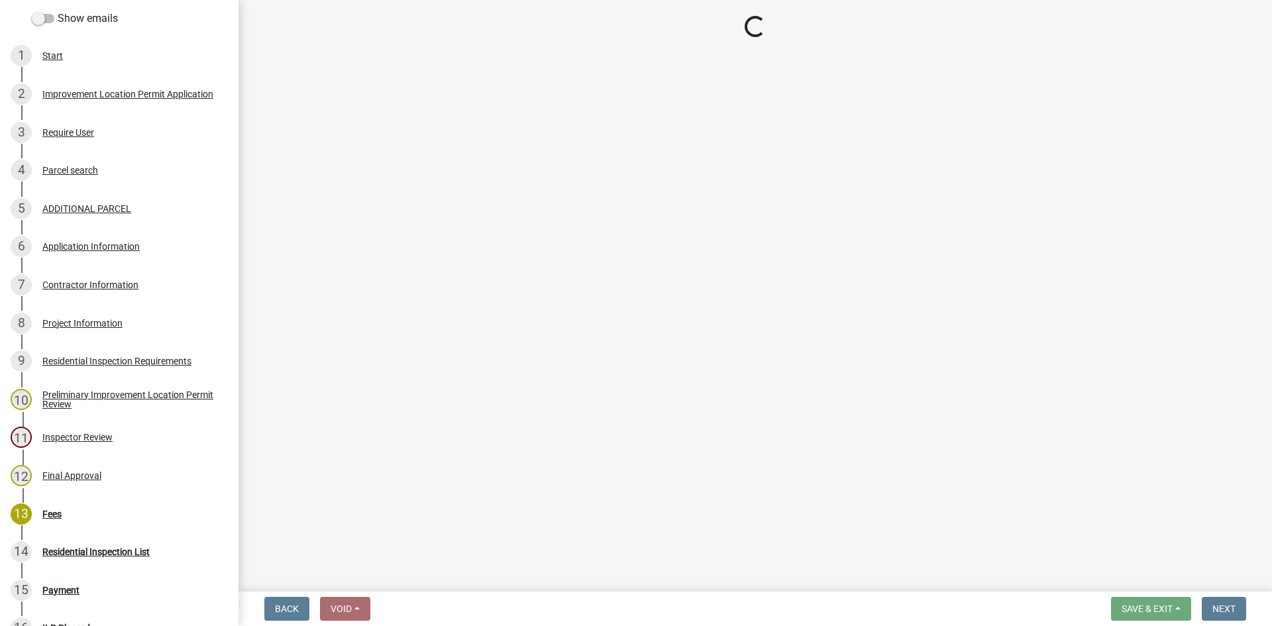
select select "3: 3"
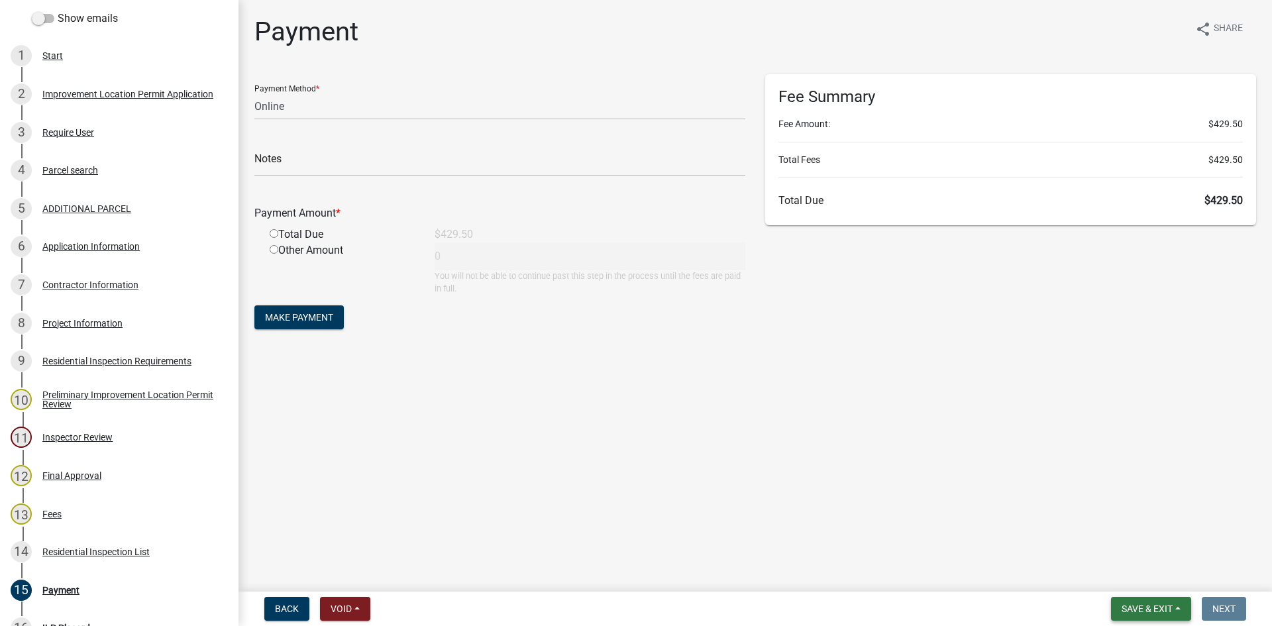
click at [854, 591] on button "Save & Exit" at bounding box center [1151, 609] width 80 height 24
click at [854, 576] on button "Save & Exit" at bounding box center [1138, 574] width 106 height 32
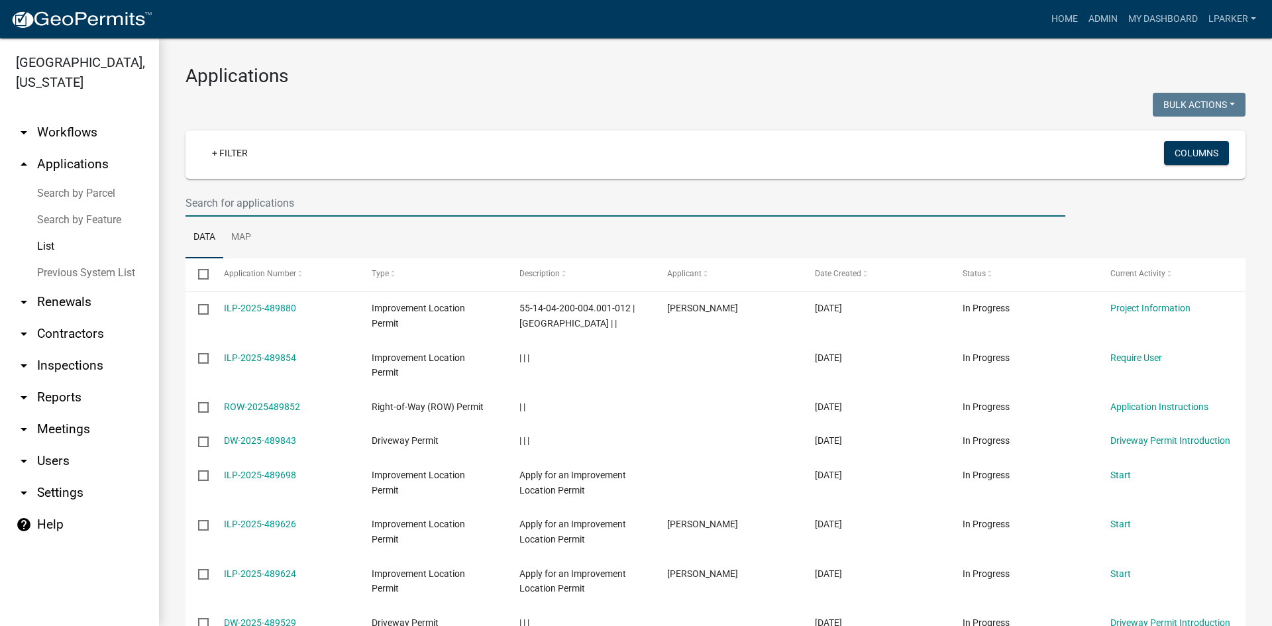
click at [270, 200] on input "text" at bounding box center [625, 202] width 880 height 27
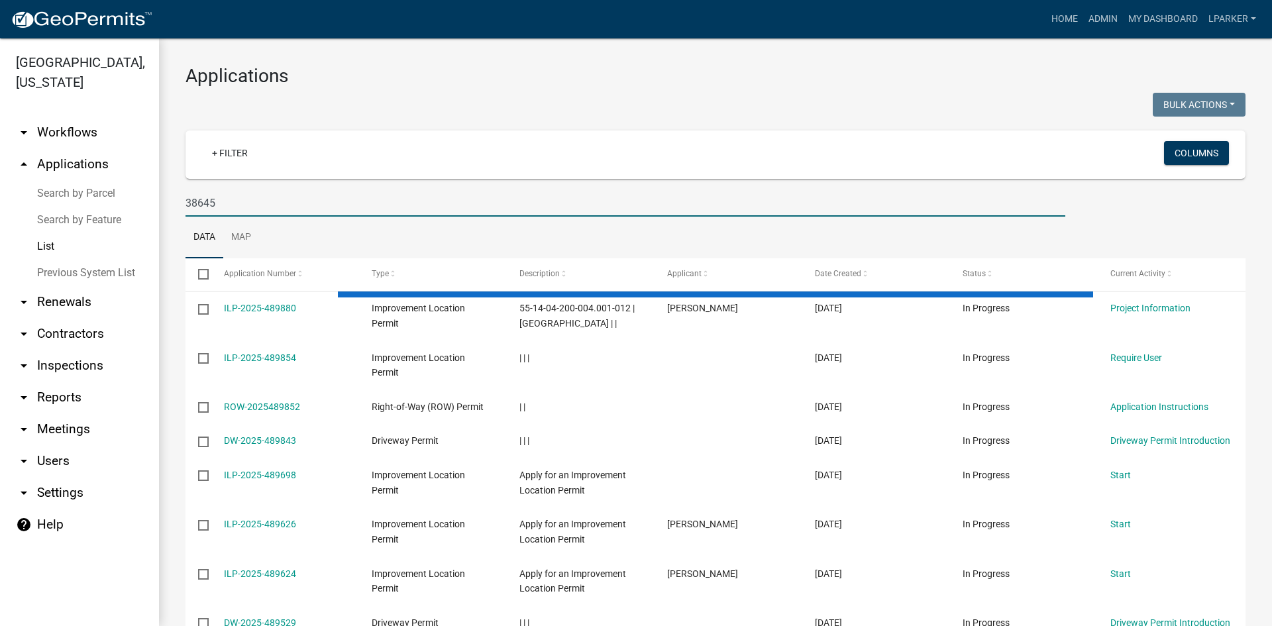
type input "38645"
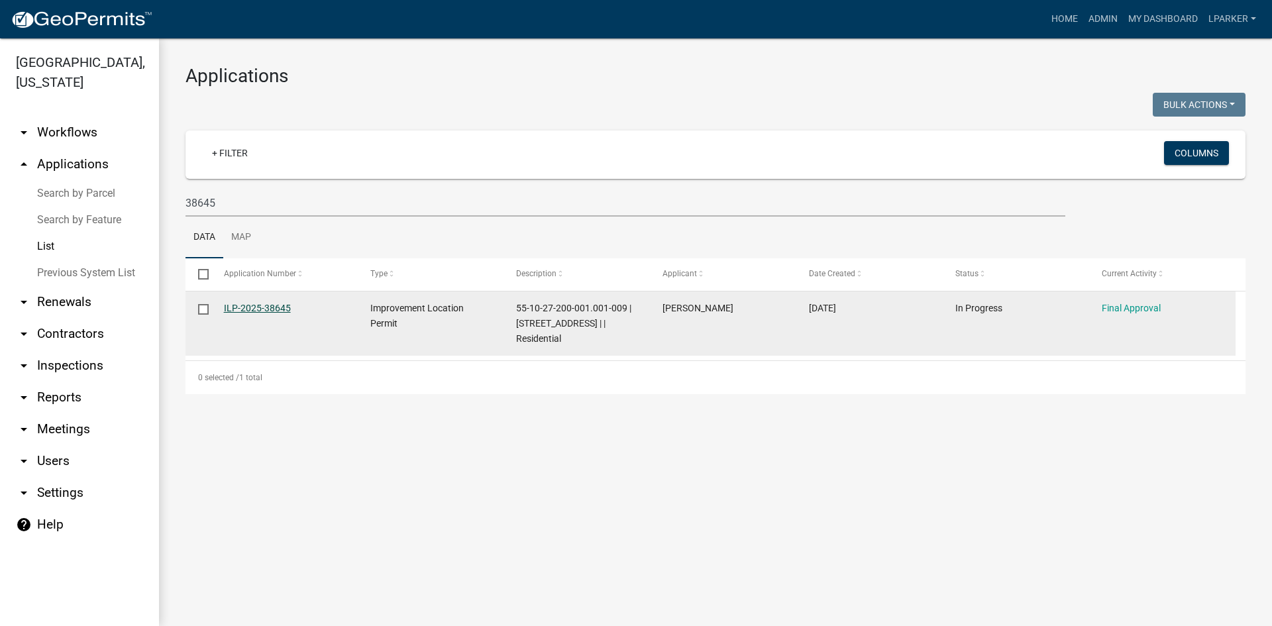
click at [254, 306] on link "ILP-2025-38645" at bounding box center [257, 308] width 67 height 11
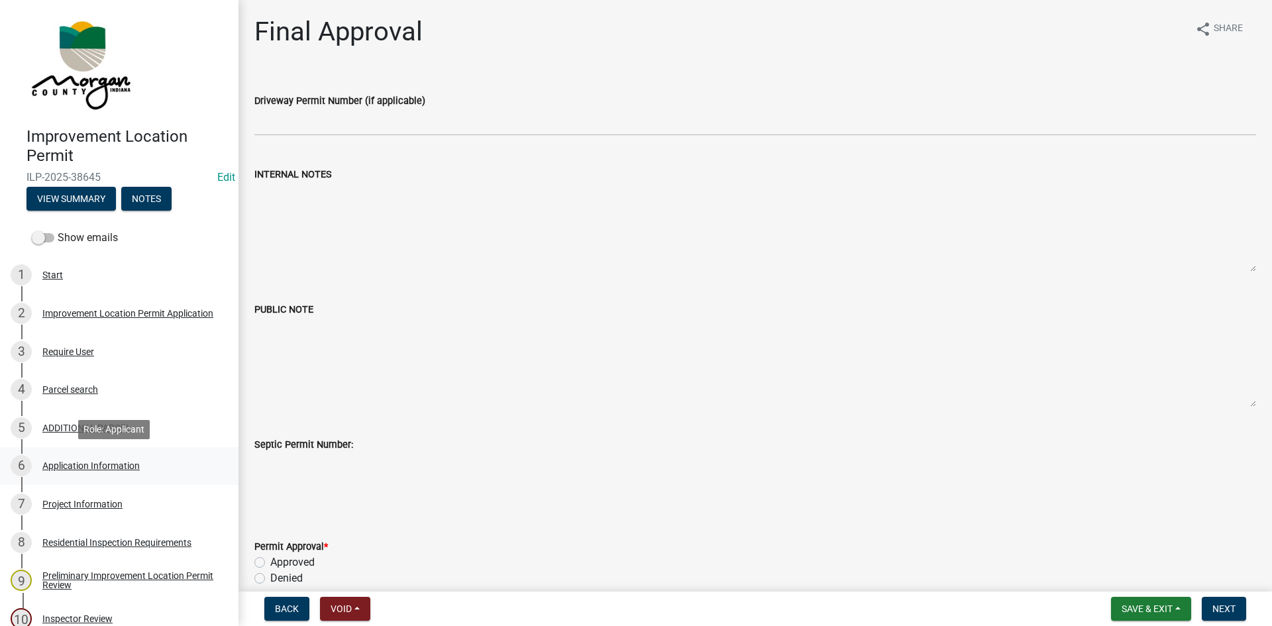
click at [61, 462] on div "Application Information" at bounding box center [90, 465] width 97 height 9
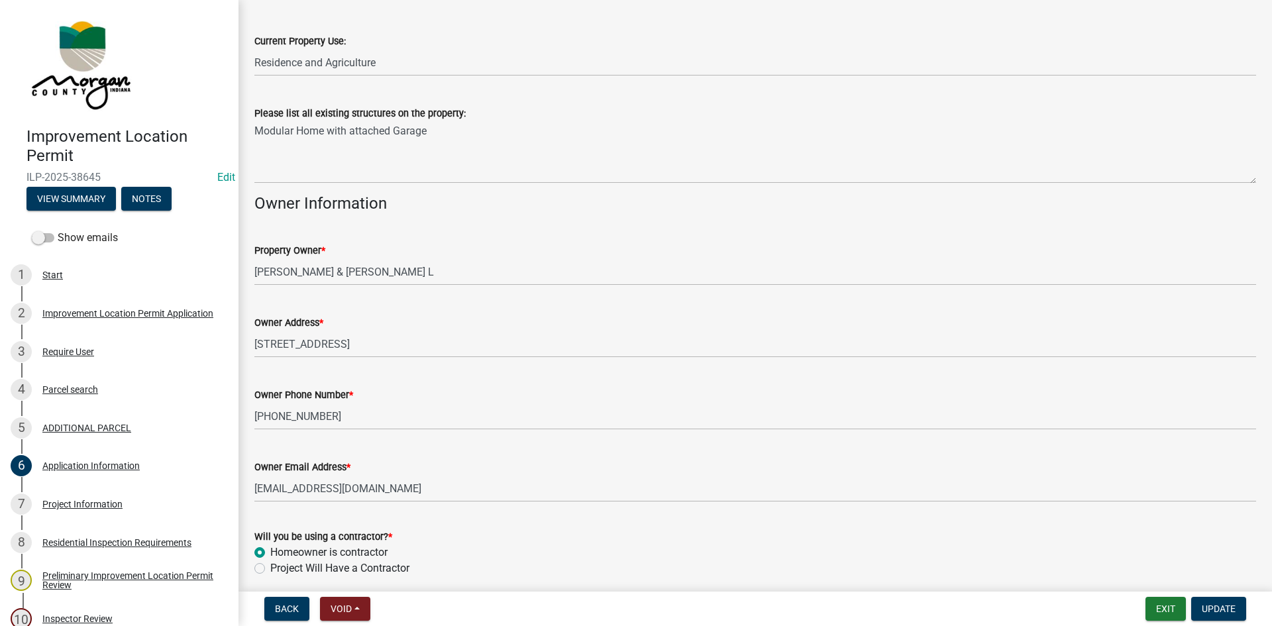
scroll to position [650, 0]
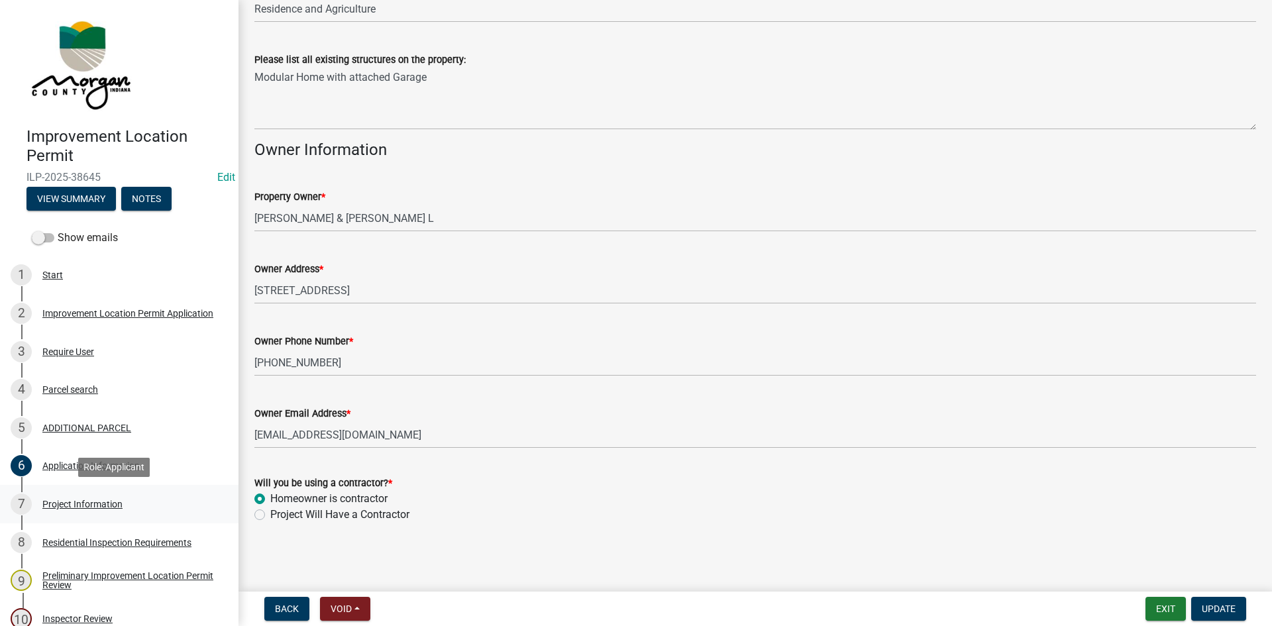
click at [55, 503] on div "Project Information" at bounding box center [82, 503] width 80 height 9
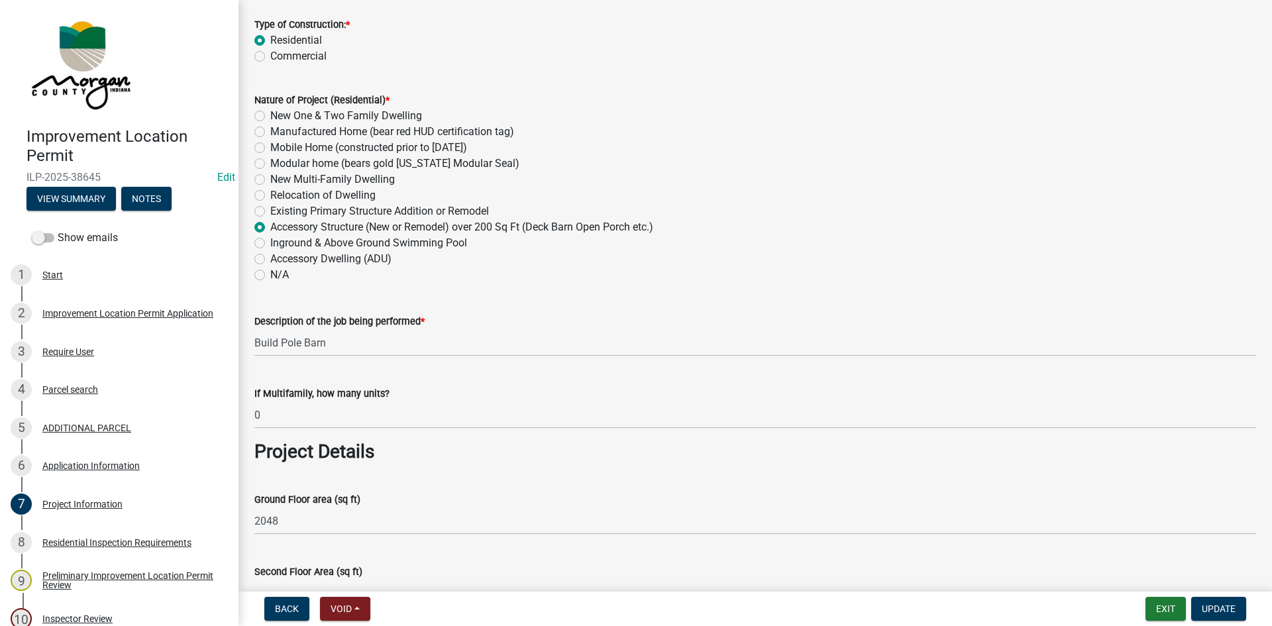
scroll to position [199, 0]
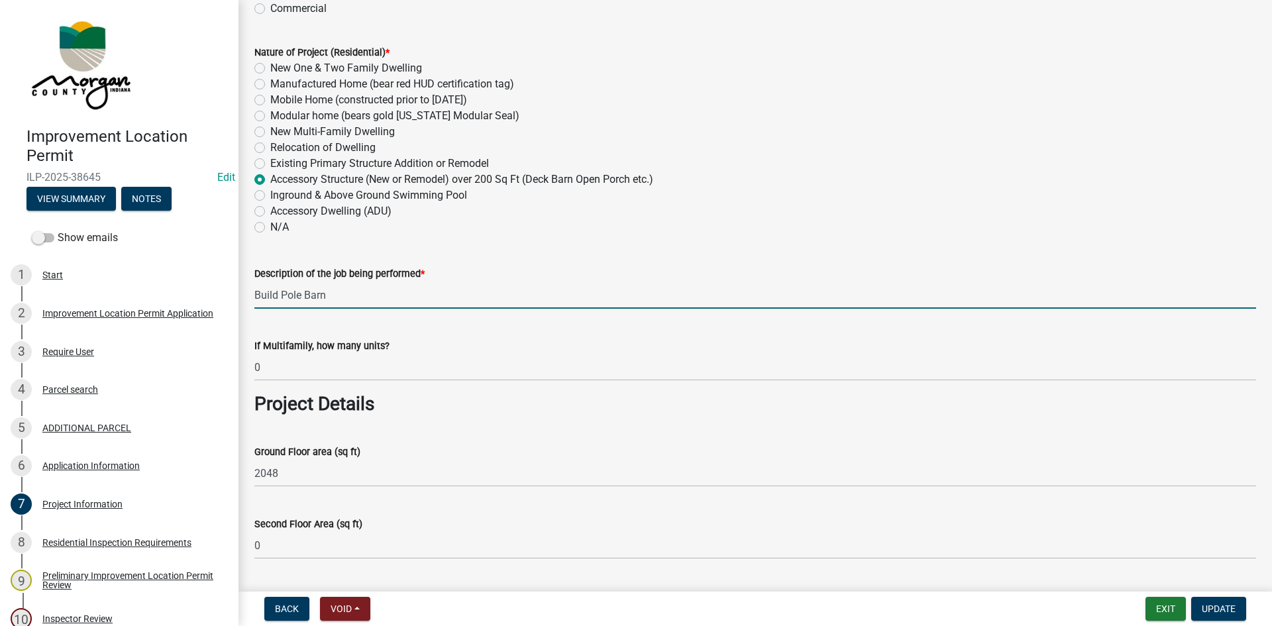
click at [282, 297] on input "Build Pole Barn" at bounding box center [755, 295] width 1002 height 27
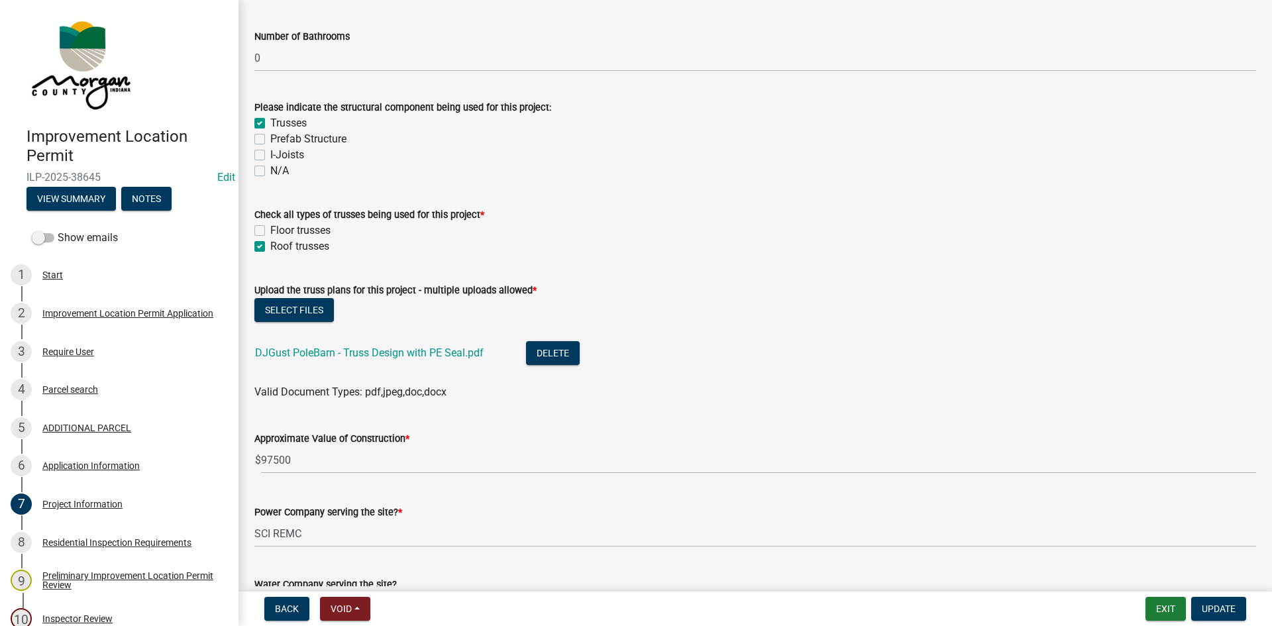
scroll to position [1259, 0]
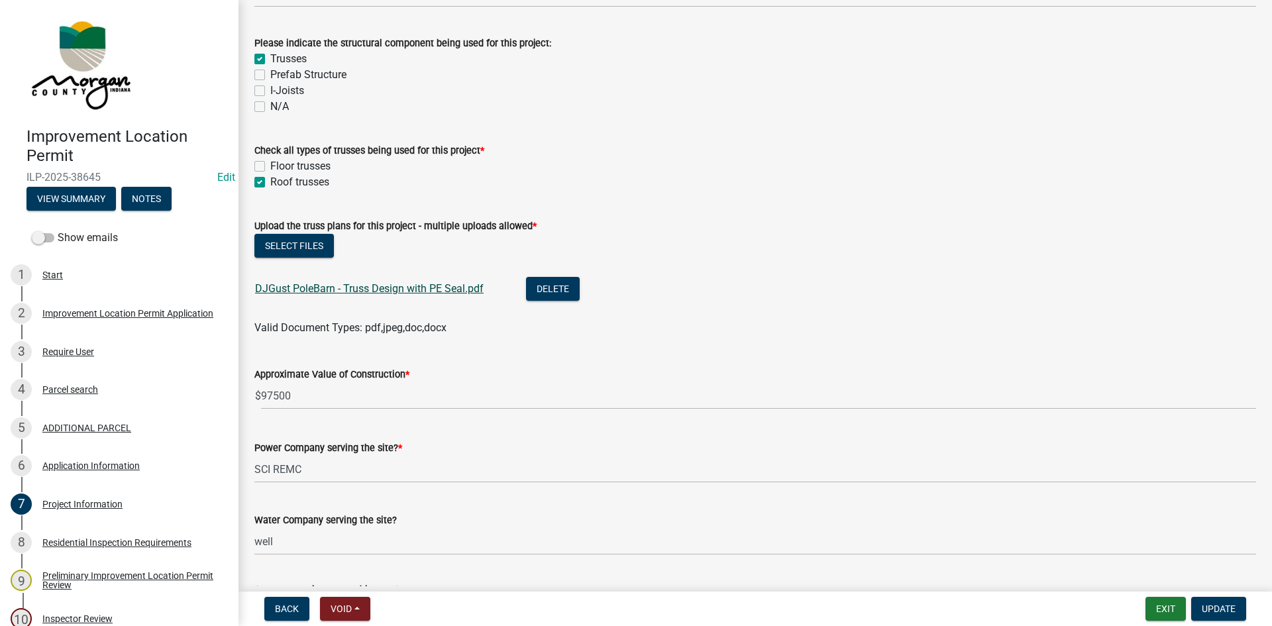
type input "Pole Barn"
click at [368, 289] on link "DJGust PoleBarn - Truss Design with PE Seal.pdf" at bounding box center [369, 288] width 229 height 13
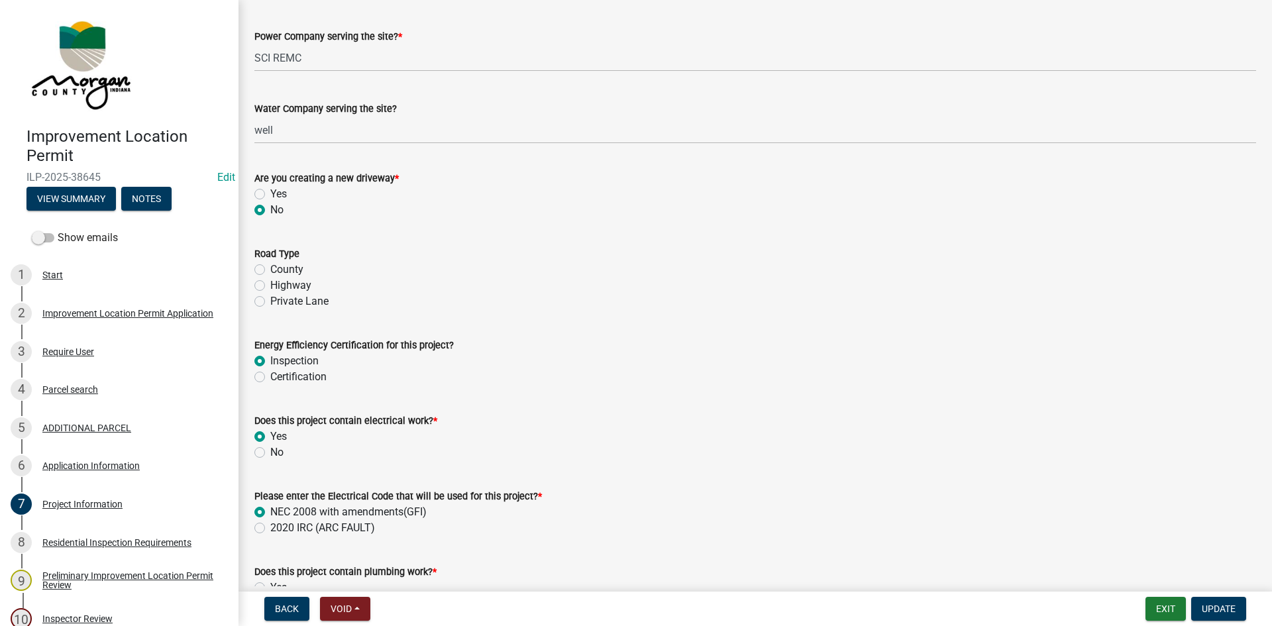
scroll to position [1722, 0]
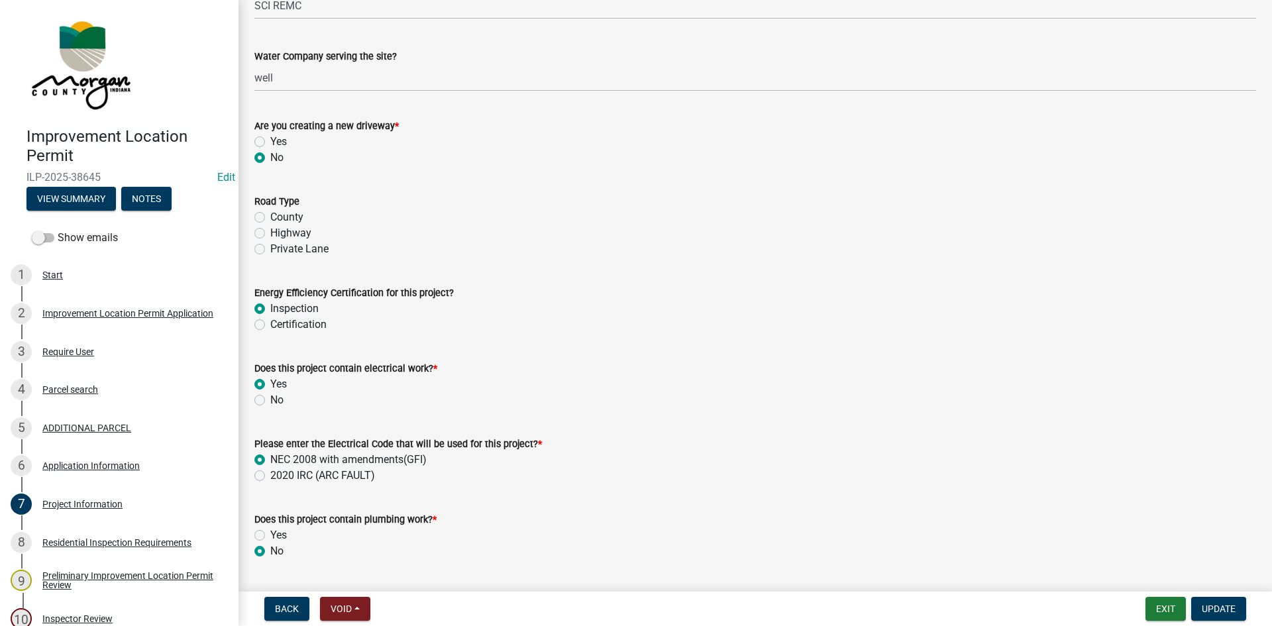
click at [270, 252] on label "Private Lane" at bounding box center [299, 249] width 58 height 16
click at [270, 250] on input "Private Lane" at bounding box center [274, 245] width 9 height 9
radio input "true"
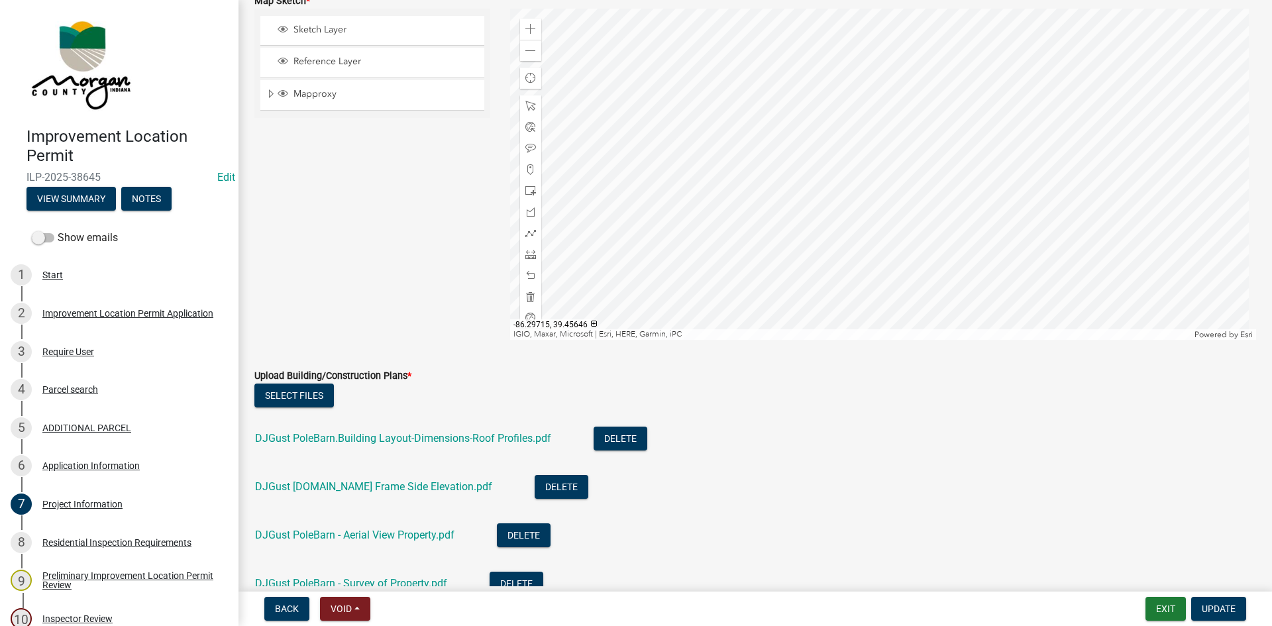
scroll to position [2716, 0]
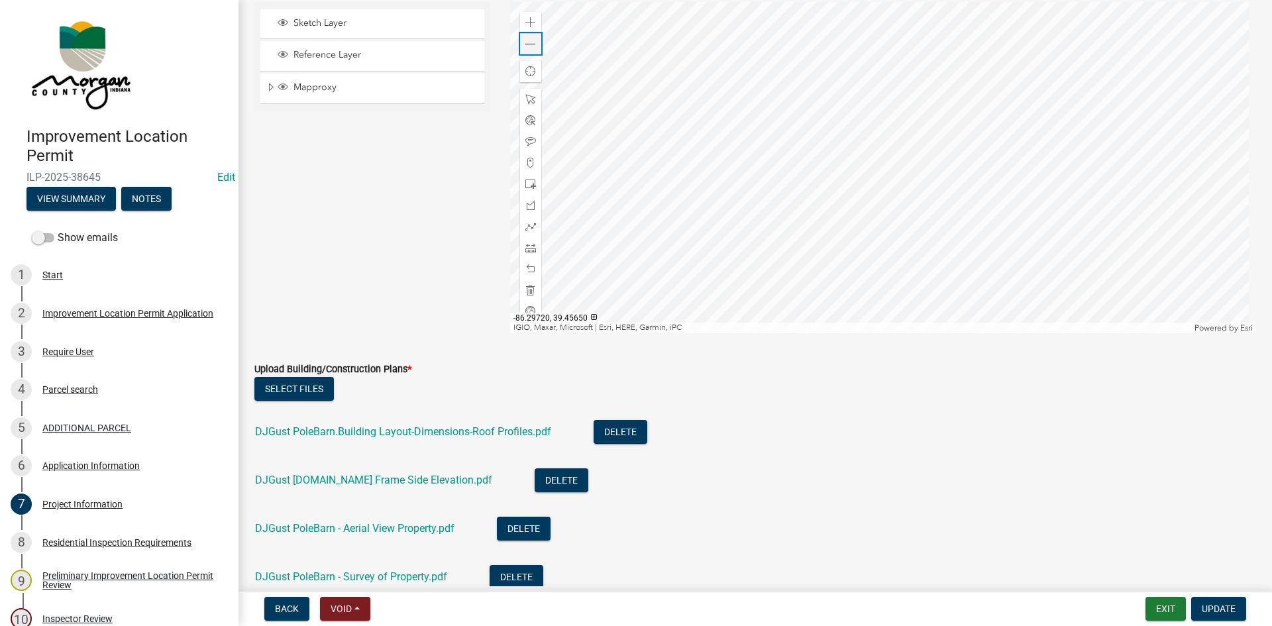
click at [527, 46] on span at bounding box center [530, 44] width 11 height 11
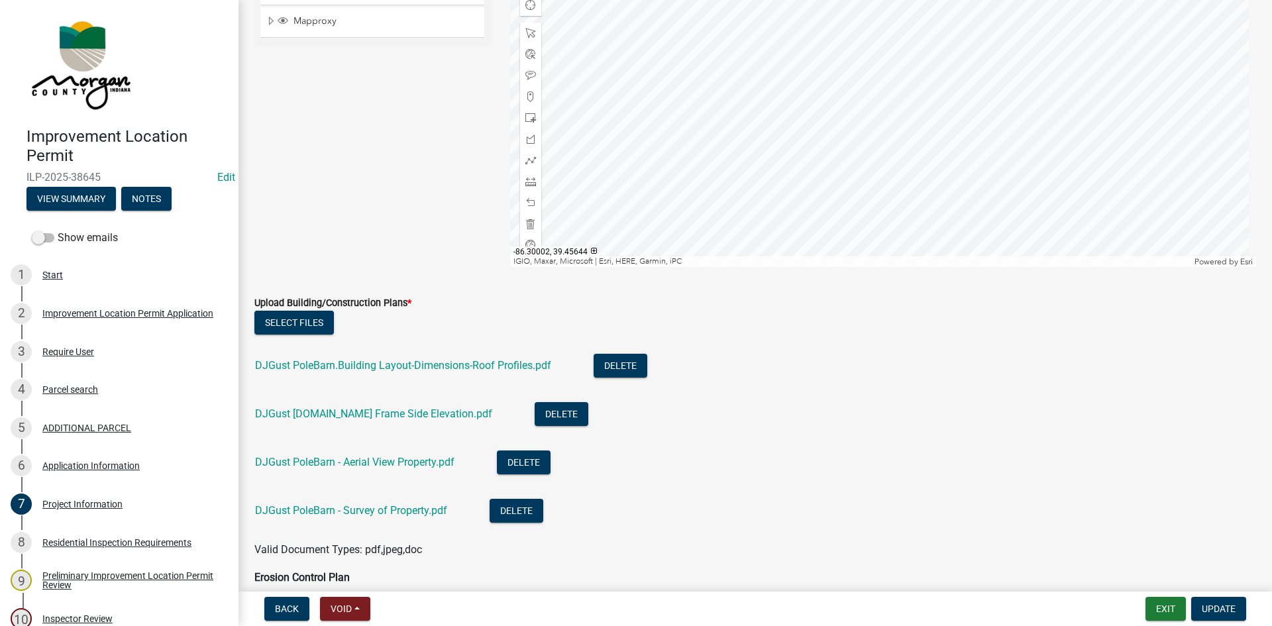
scroll to position [2848, 0]
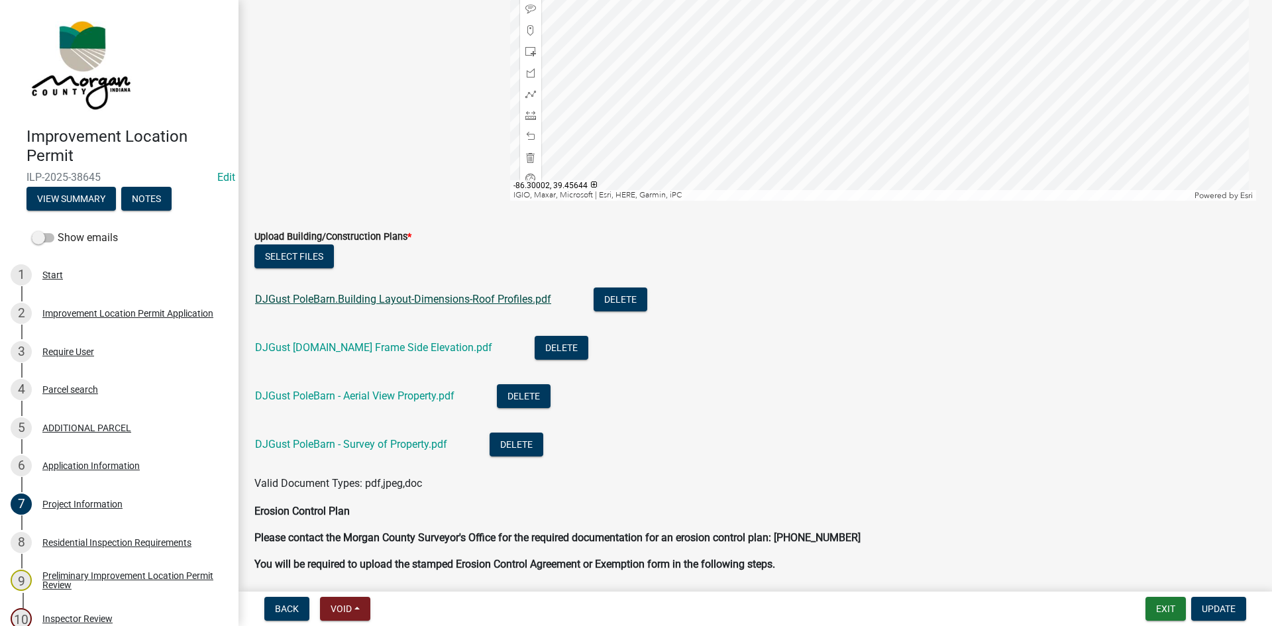
click at [376, 301] on link "DJGust PoleBarn.Building Layout-Dimensions-Roof Profiles.pdf" at bounding box center [403, 299] width 296 height 13
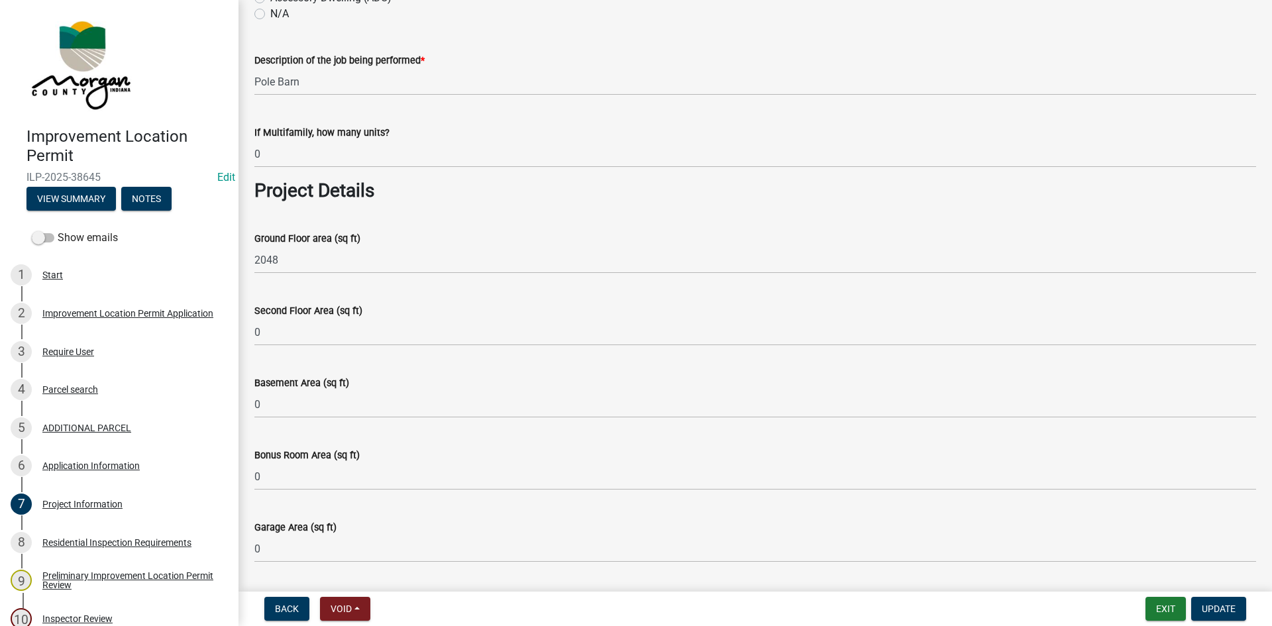
scroll to position [397, 0]
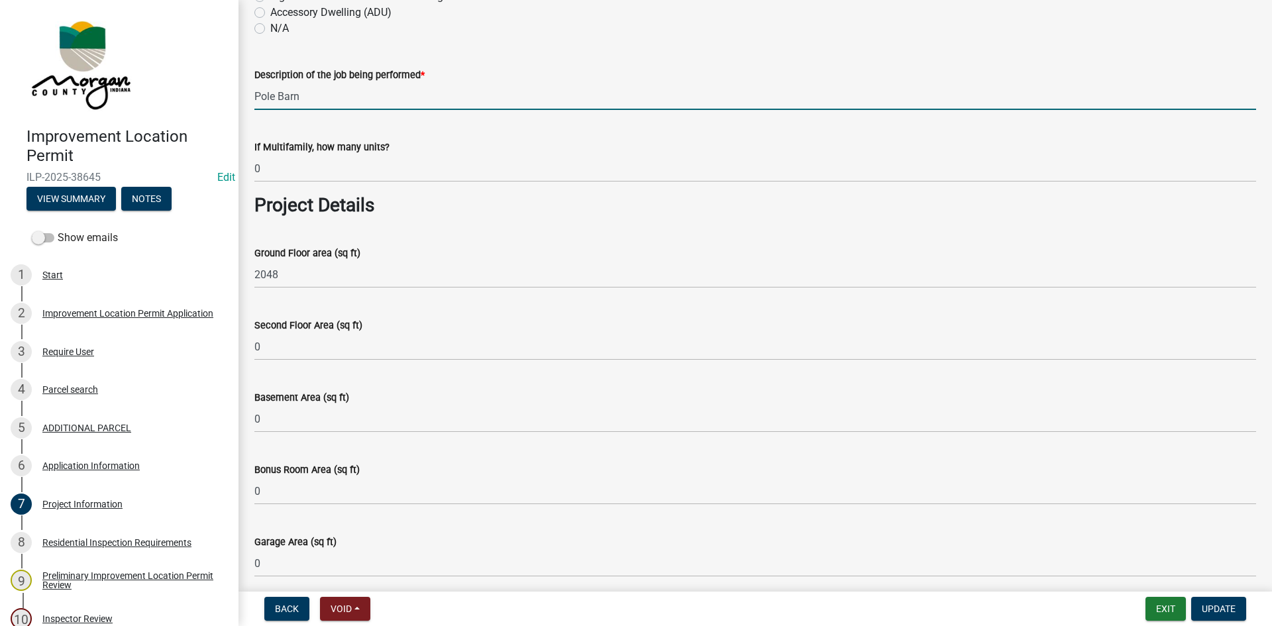
click at [256, 98] on input "Pole Barn" at bounding box center [755, 96] width 1002 height 27
type input "32x64 Pole Barn"
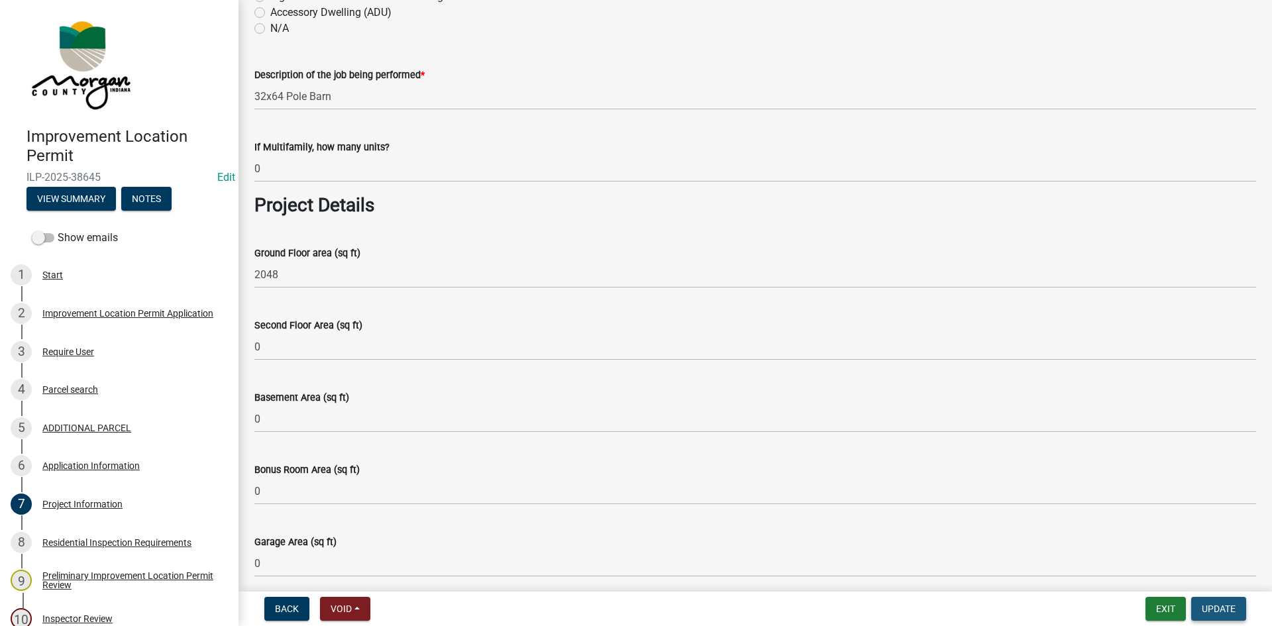
click at [854, 591] on span "Update" at bounding box center [1219, 608] width 34 height 11
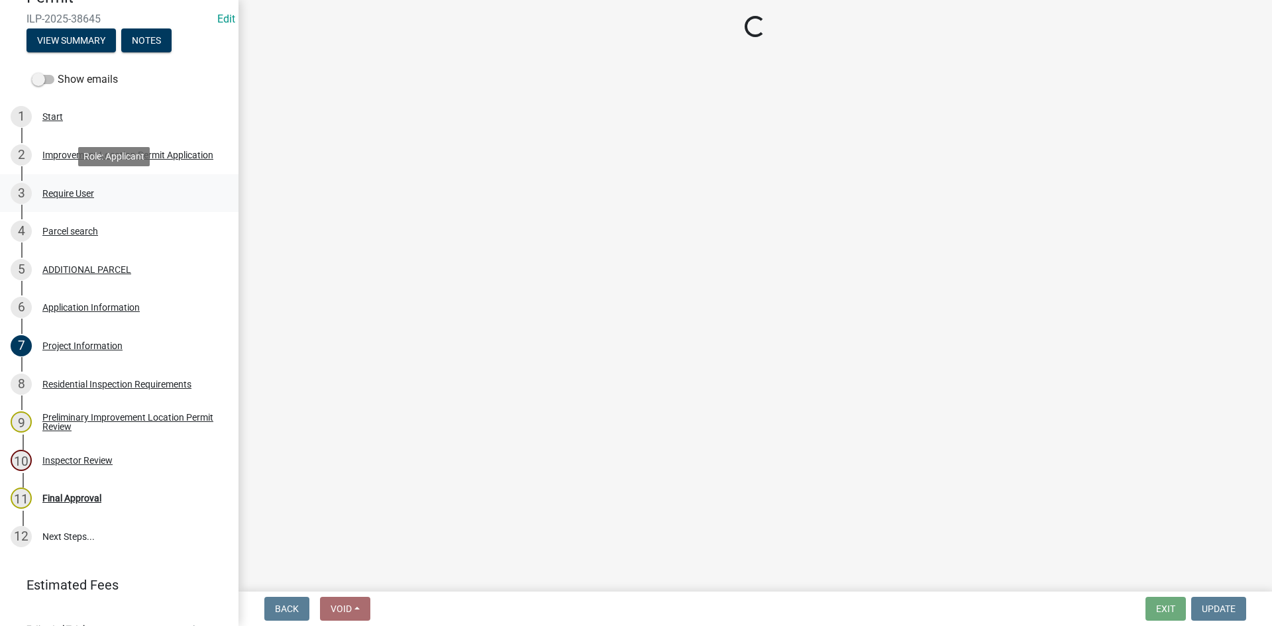
scroll to position [181, 0]
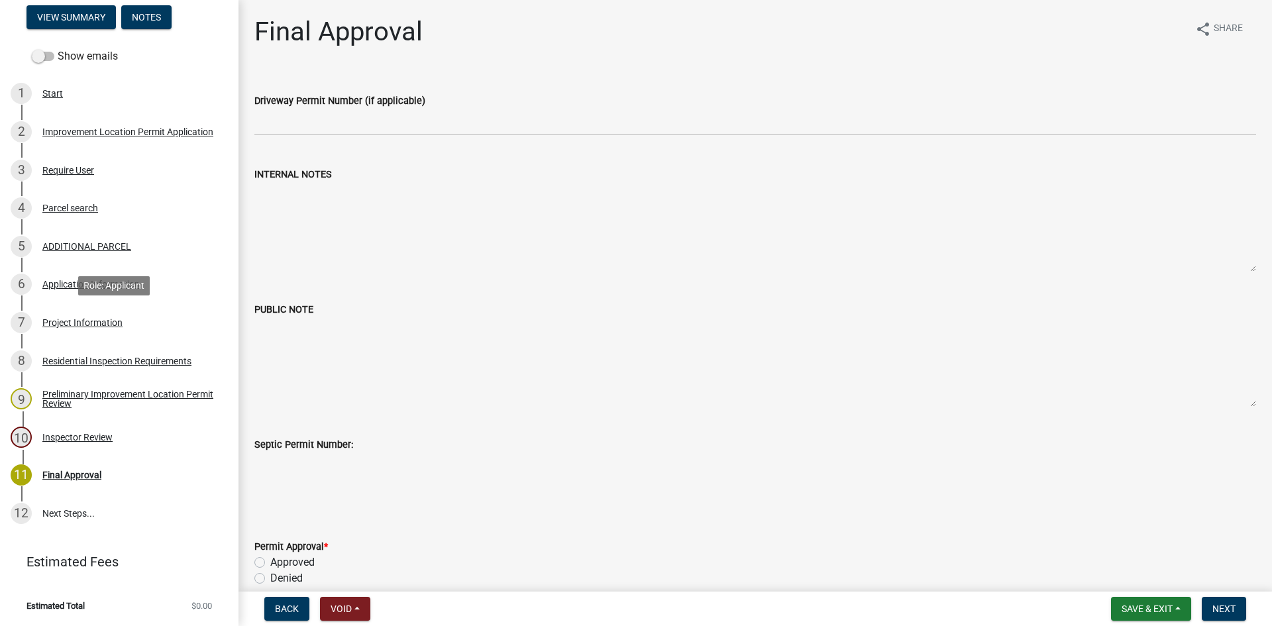
click at [49, 321] on div "Project Information" at bounding box center [82, 322] width 80 height 9
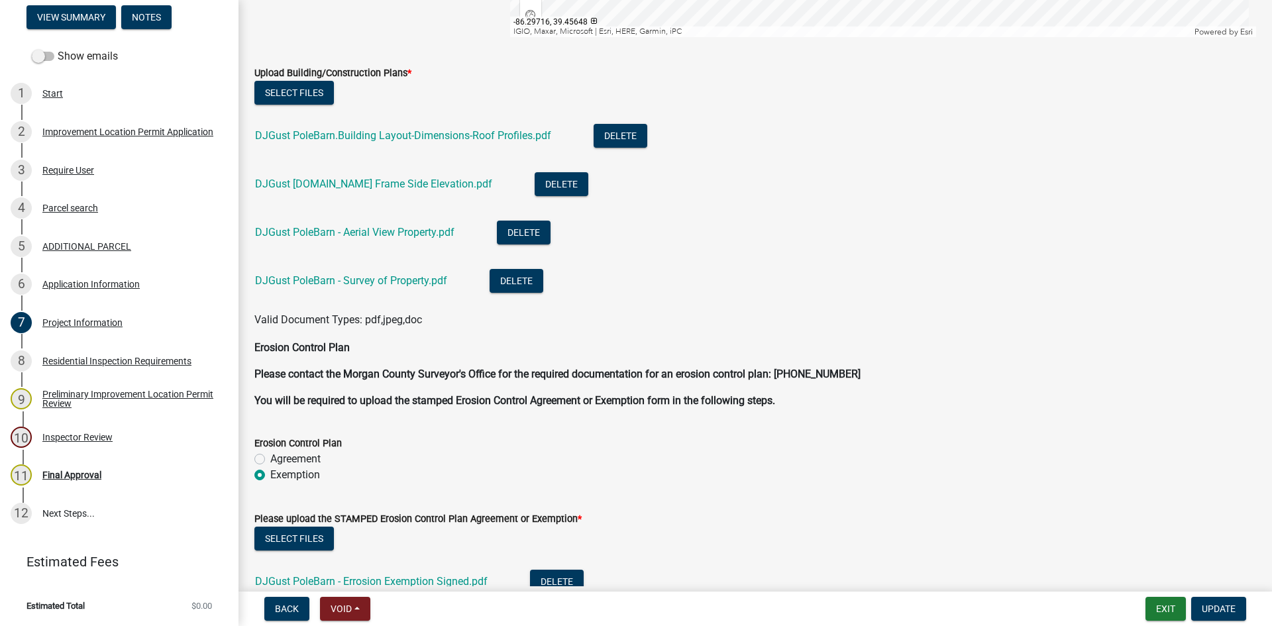
scroll to position [3047, 0]
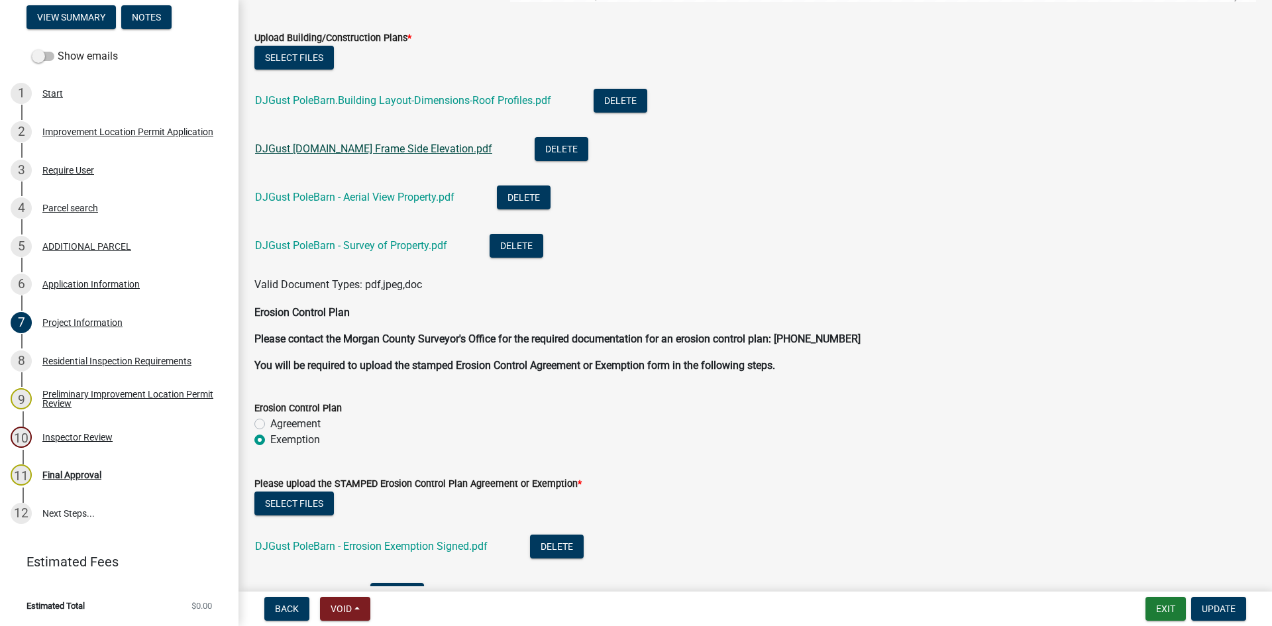
click at [372, 148] on link "DJGust [DOMAIN_NAME] Frame Side Elevation.pdf" at bounding box center [373, 148] width 237 height 13
click at [311, 198] on link "DJGust PoleBarn - Aerial View Property.pdf" at bounding box center [354, 197] width 199 height 13
click at [293, 243] on link "DJGust PoleBarn - Survey of Property.pdf" at bounding box center [351, 245] width 192 height 13
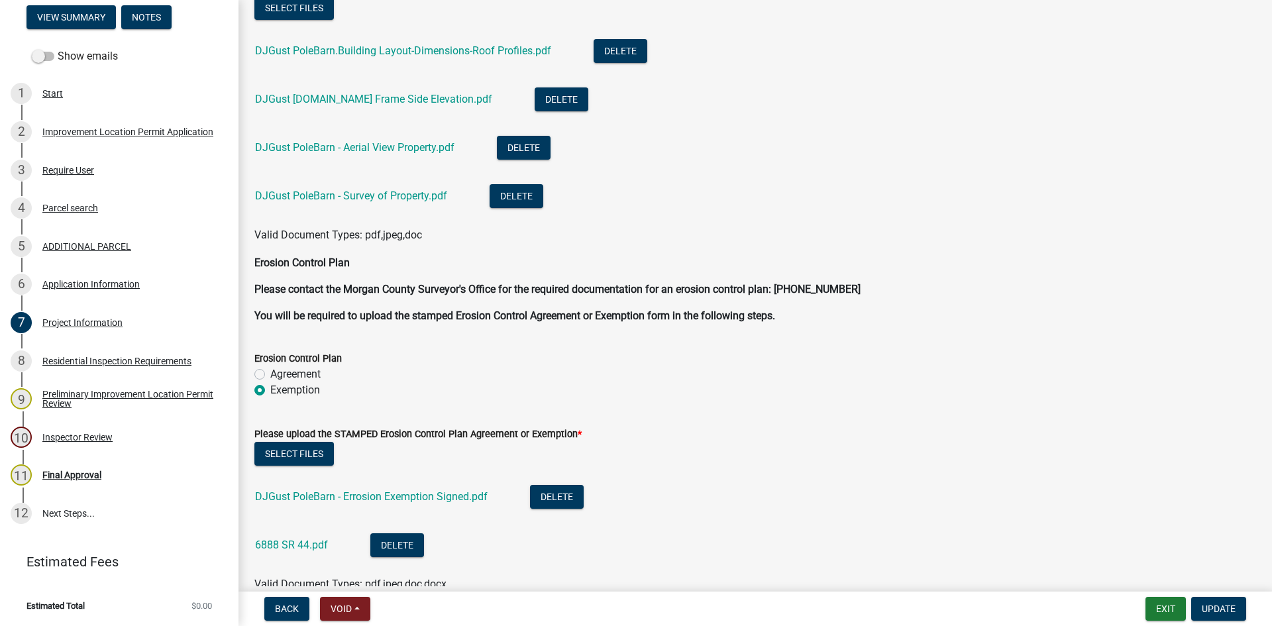
scroll to position [3193, 0]
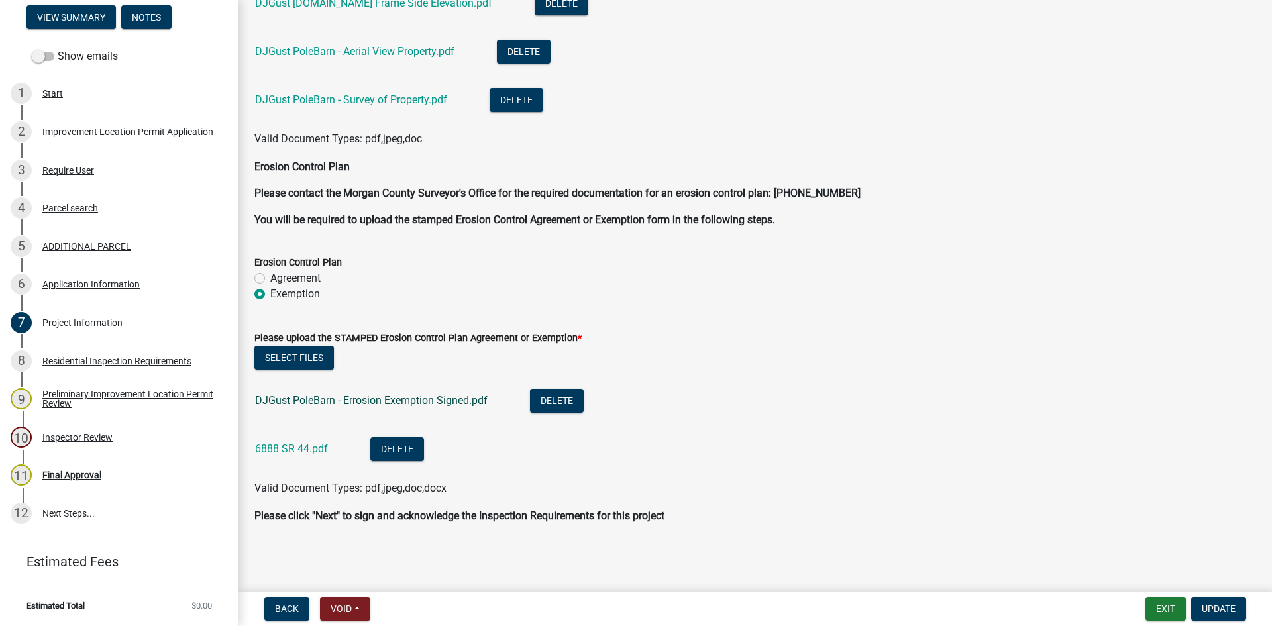
click at [346, 402] on link "DJGust PoleBarn - Errosion Exemption Signed.pdf" at bounding box center [371, 400] width 232 height 13
click at [273, 447] on link "6888 SR 44.pdf" at bounding box center [291, 448] width 73 height 13
click at [558, 397] on button "Delete" at bounding box center [557, 401] width 54 height 24
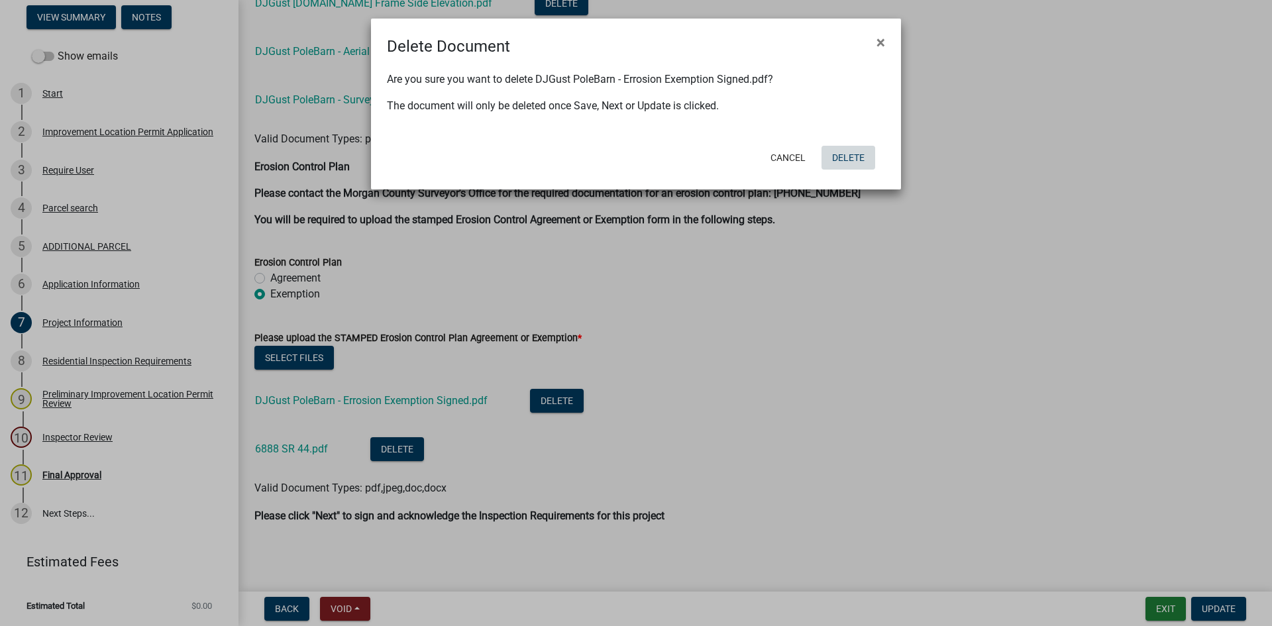
click at [851, 152] on button "Delete" at bounding box center [848, 158] width 54 height 24
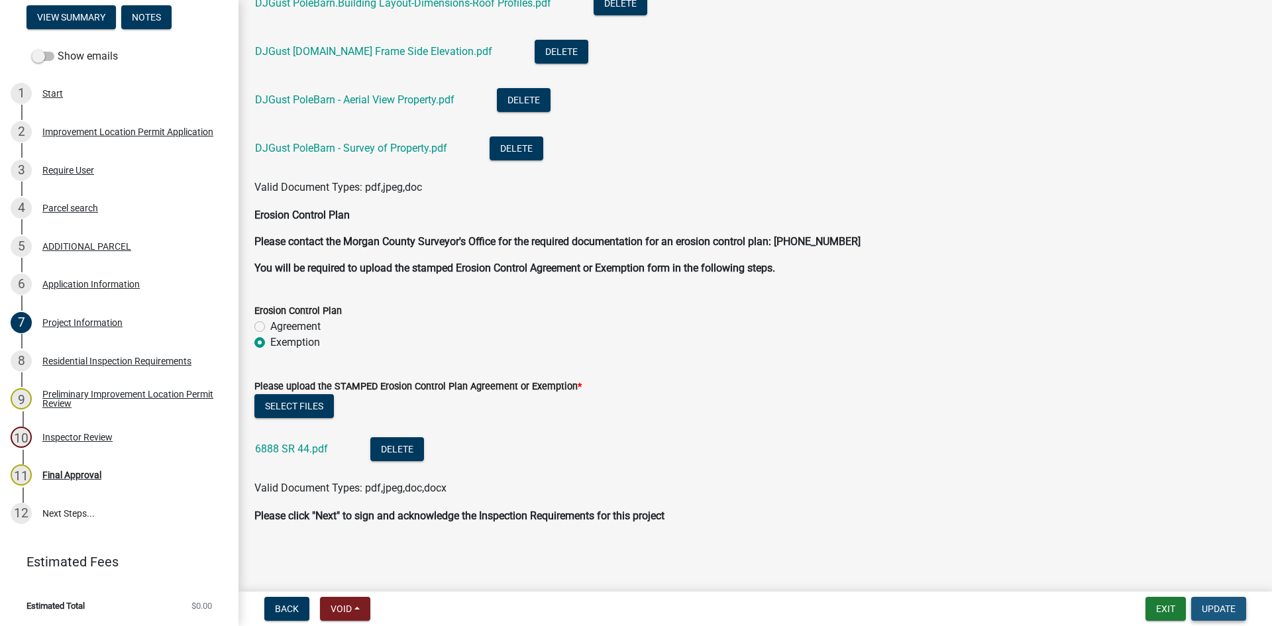
click at [854, 591] on button "Update" at bounding box center [1218, 609] width 55 height 24
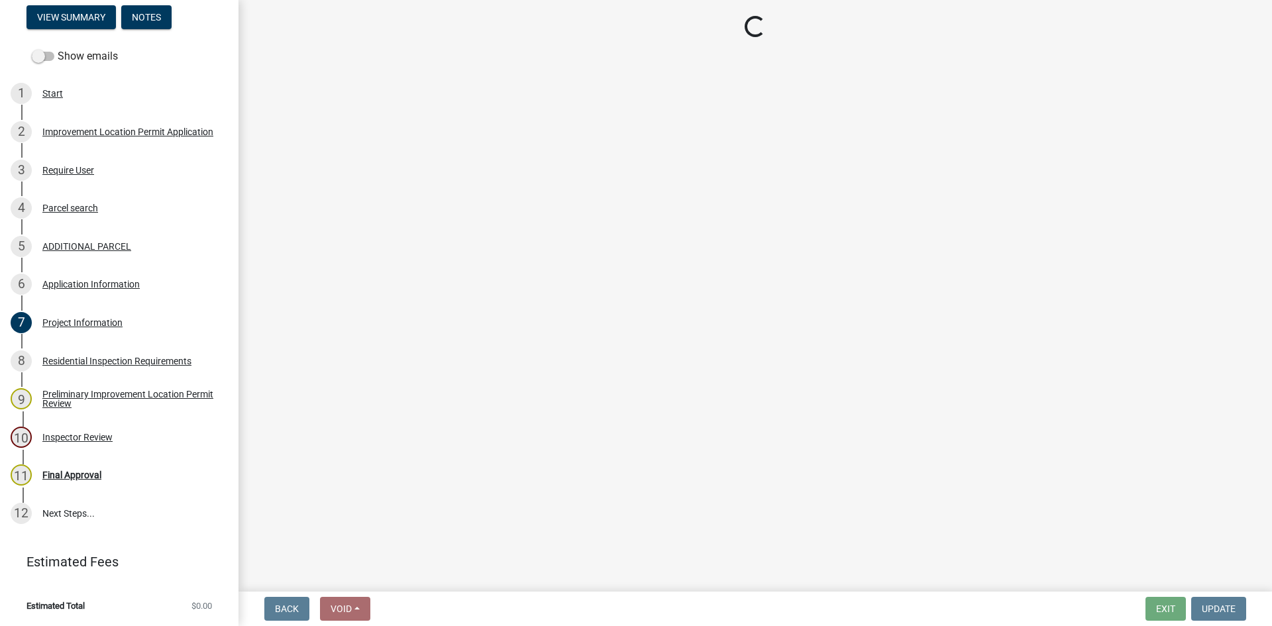
scroll to position [0, 0]
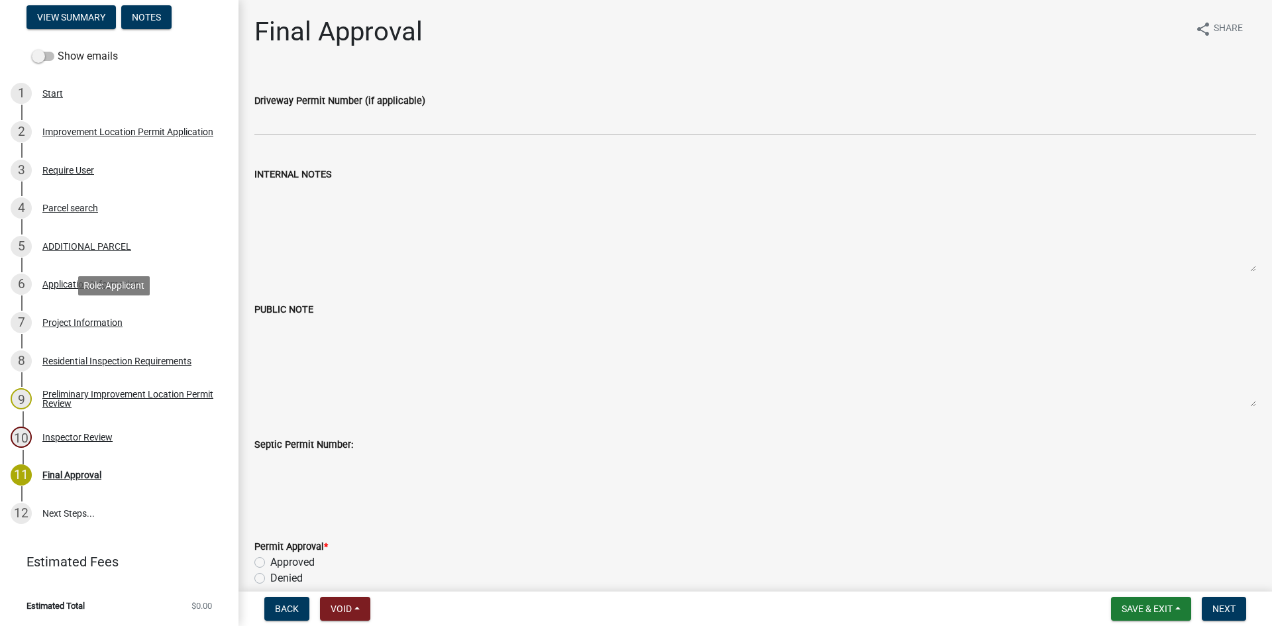
click at [47, 320] on div "Project Information" at bounding box center [82, 322] width 80 height 9
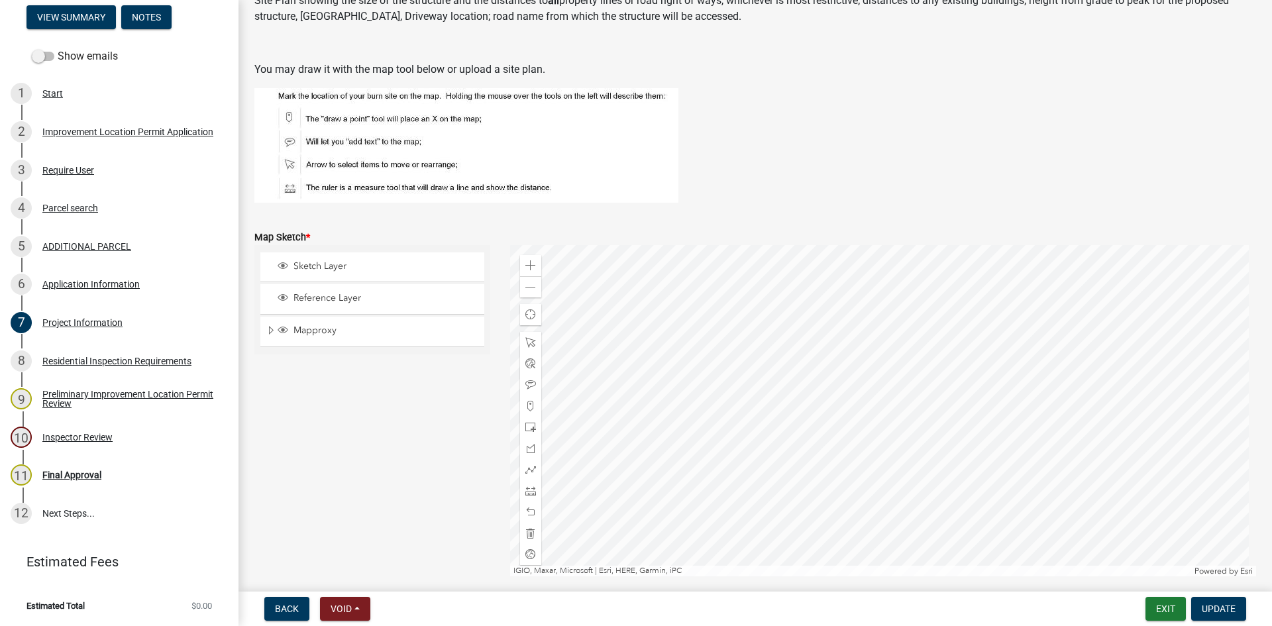
scroll to position [2614, 0]
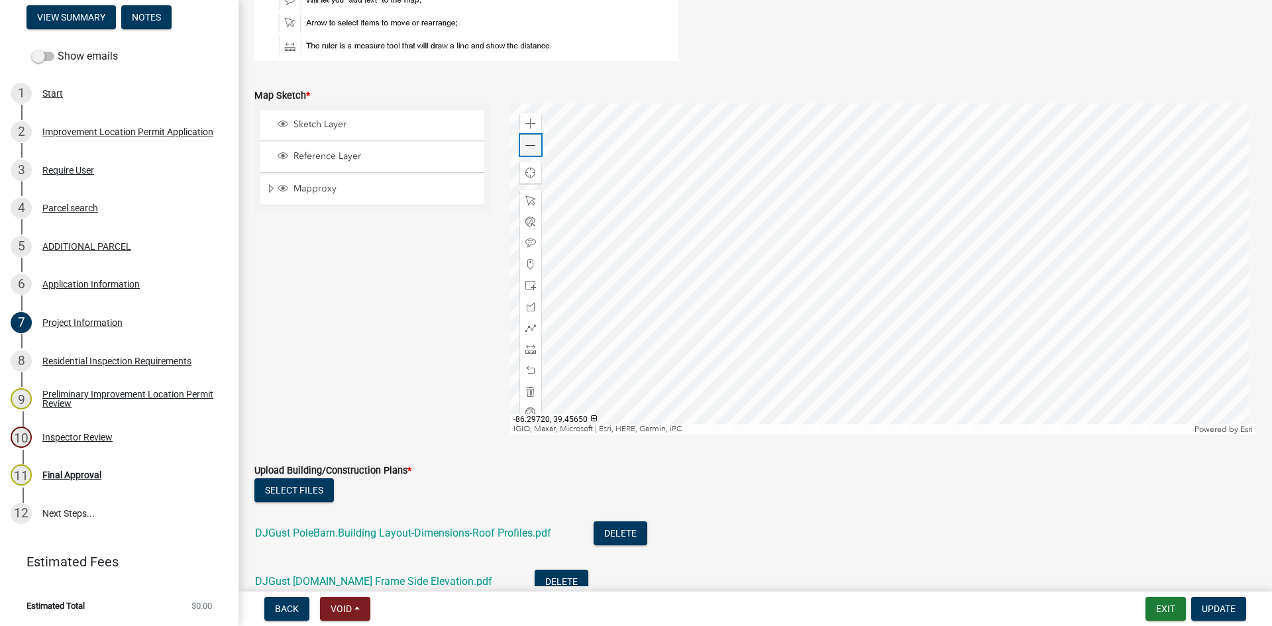
click at [525, 143] on span at bounding box center [530, 145] width 11 height 11
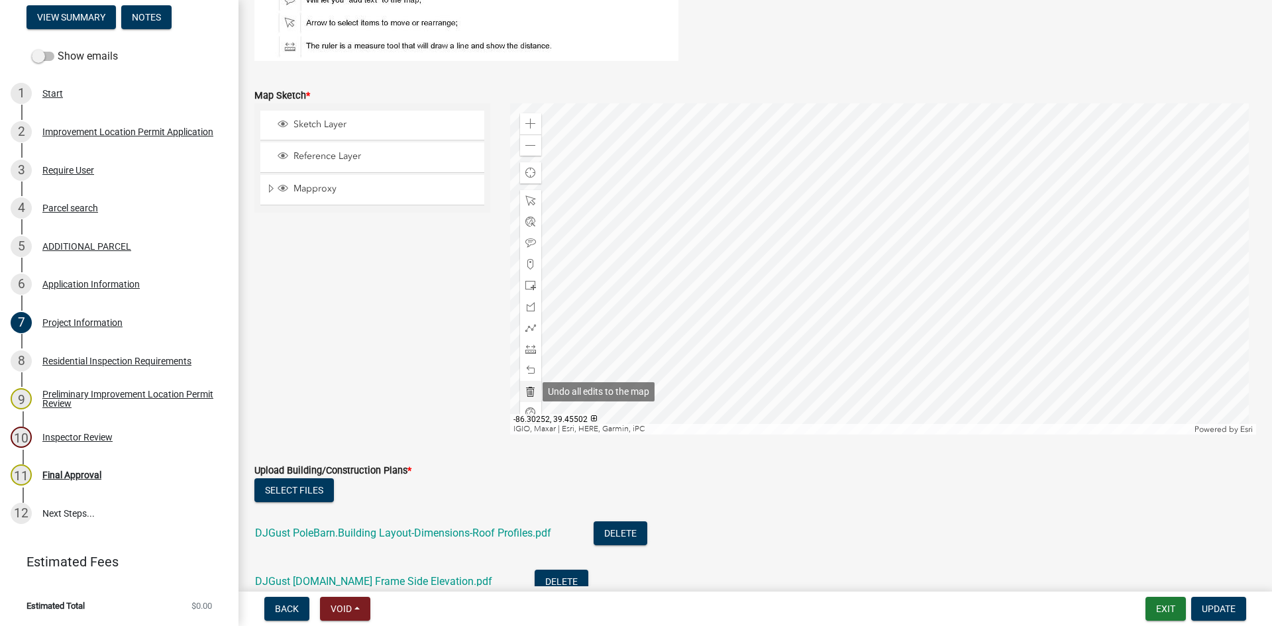
click at [525, 389] on span at bounding box center [530, 391] width 11 height 11
click at [527, 286] on span at bounding box center [530, 285] width 11 height 11
click at [854, 299] on div at bounding box center [883, 268] width 747 height 331
click at [854, 591] on span "Update" at bounding box center [1219, 608] width 34 height 11
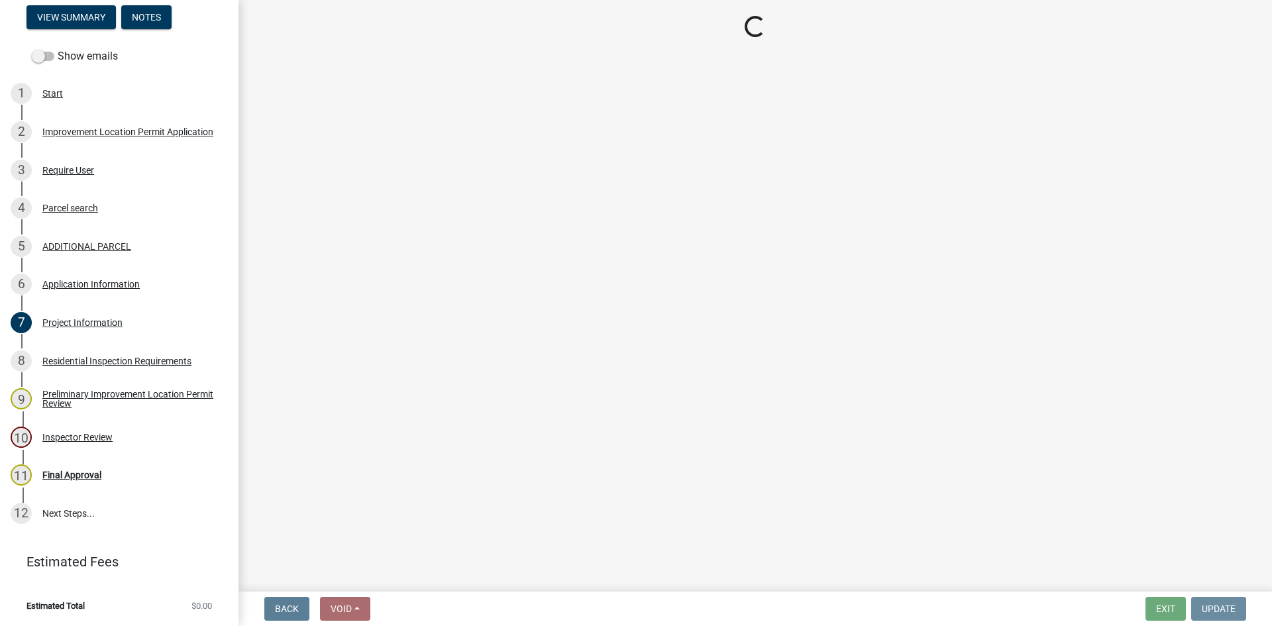
scroll to position [0, 0]
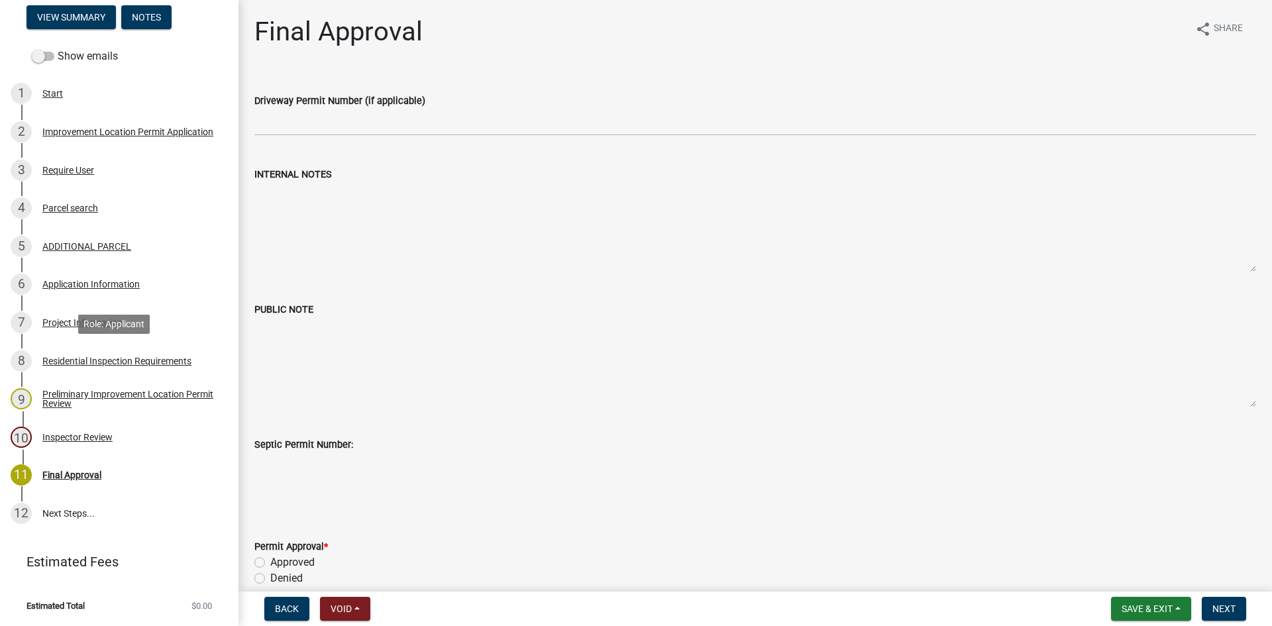
click at [51, 358] on div "Residential Inspection Requirements" at bounding box center [116, 360] width 149 height 9
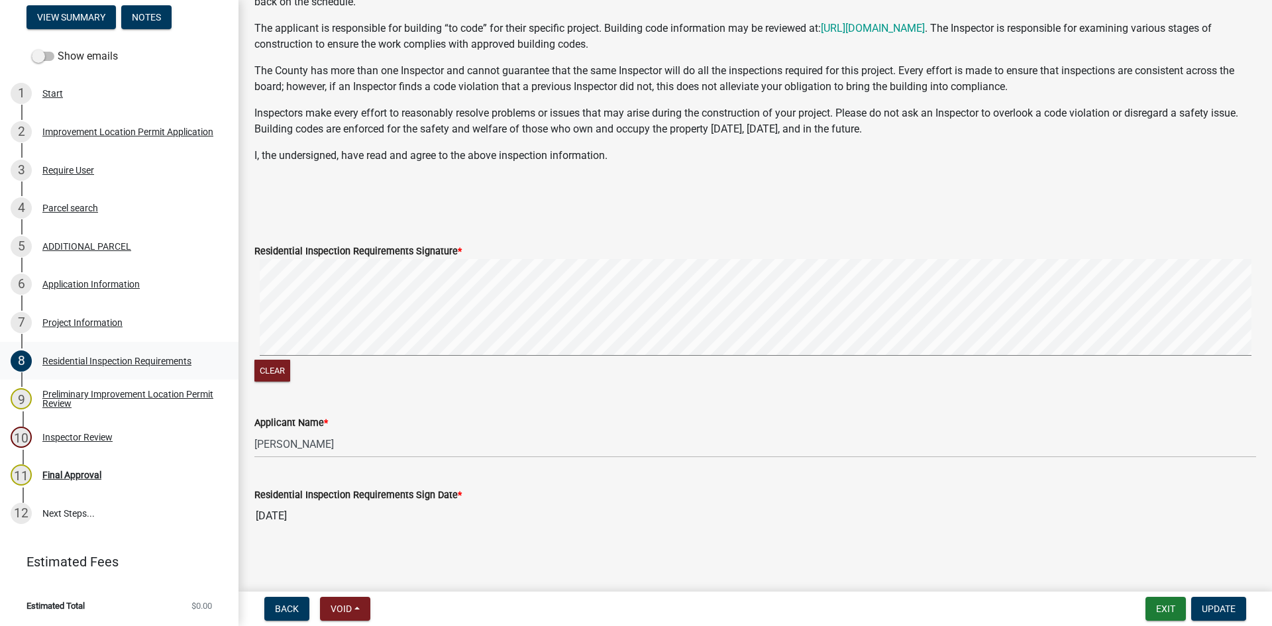
scroll to position [227, 0]
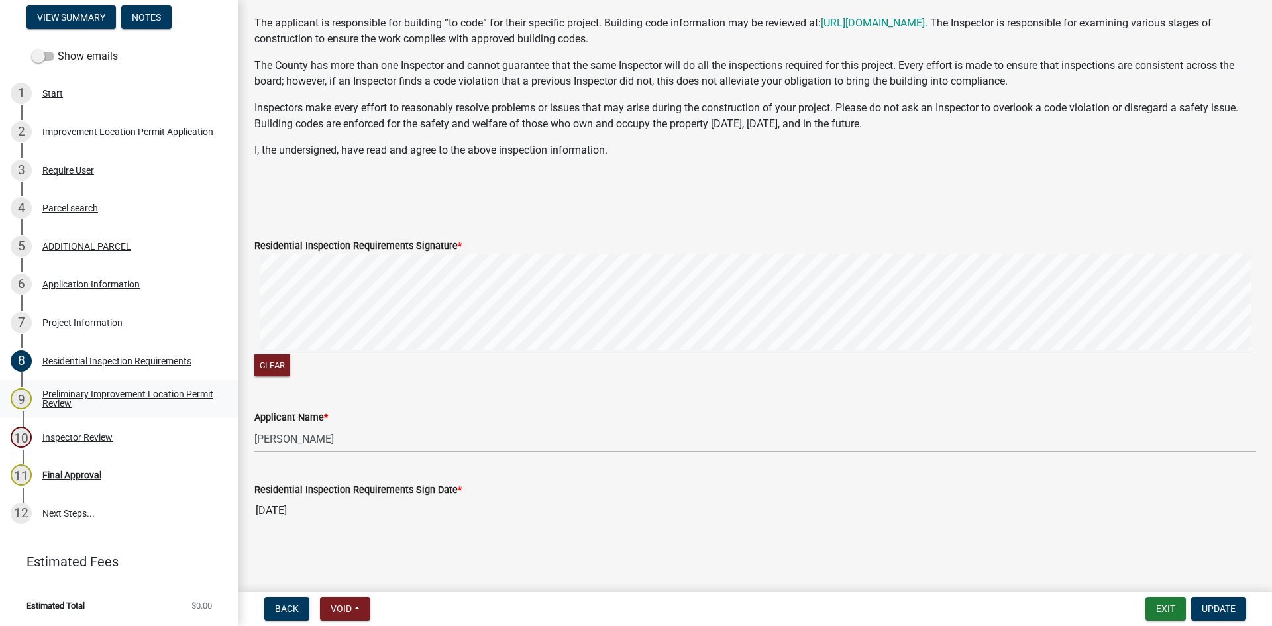
click at [50, 395] on div "Preliminary Improvement Location Permit Review" at bounding box center [129, 398] width 175 height 19
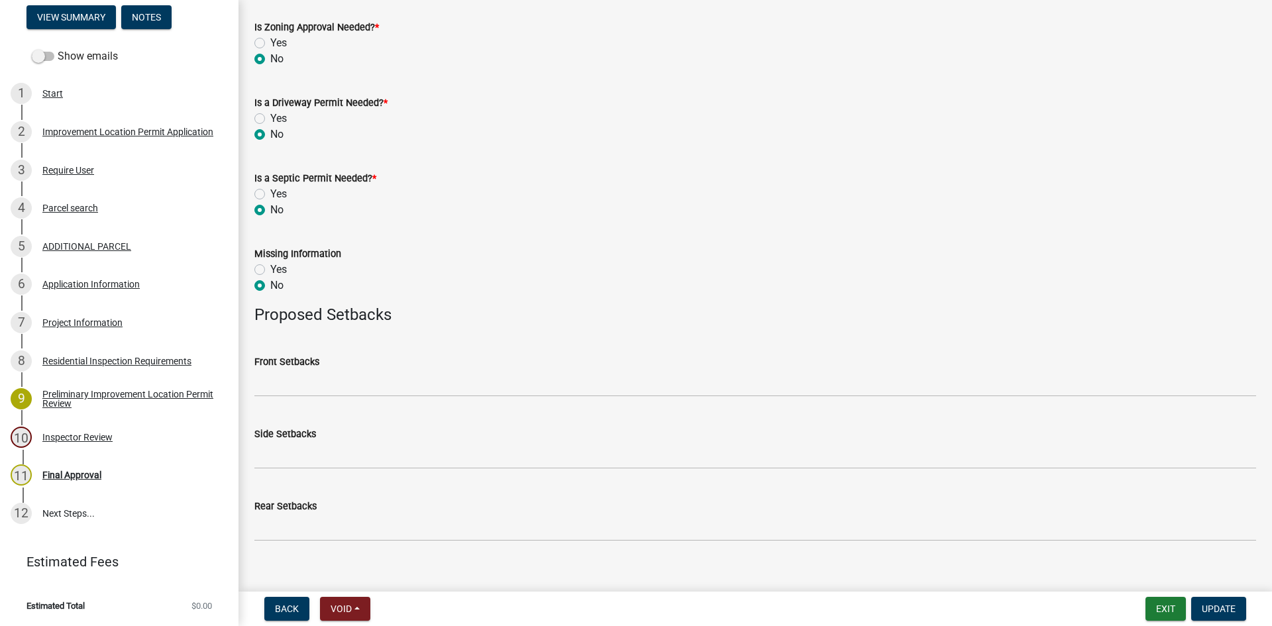
scroll to position [481, 0]
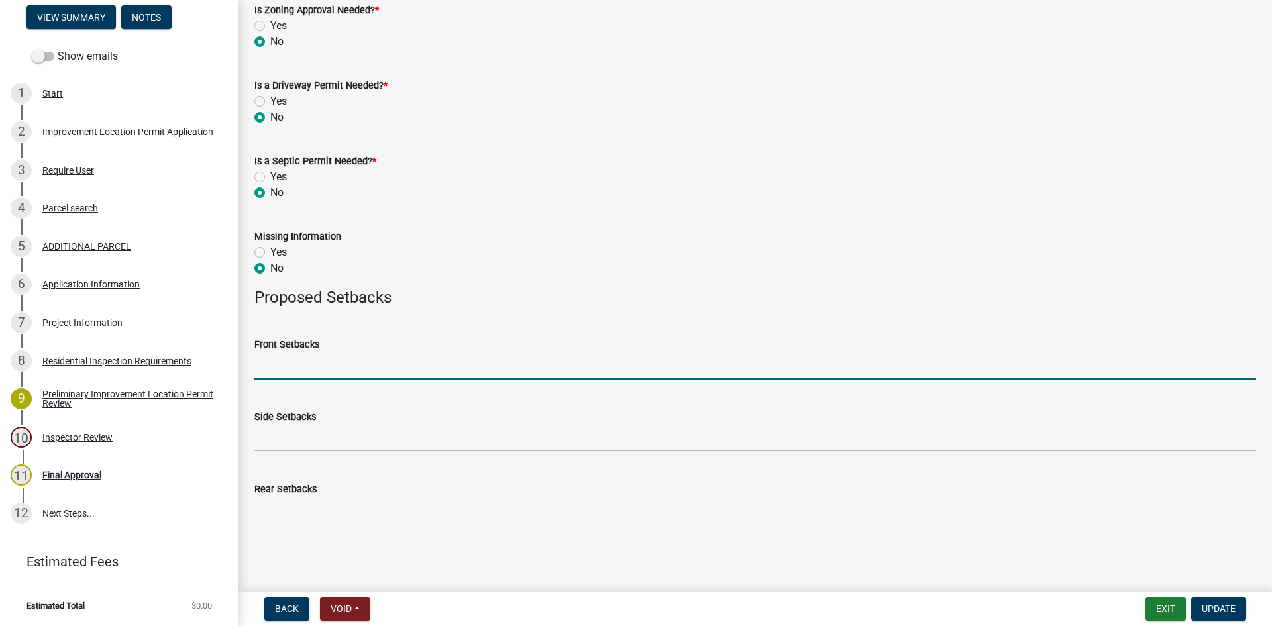
click at [292, 372] on input "Front Setbacks" at bounding box center [755, 365] width 1002 height 27
type input "264"
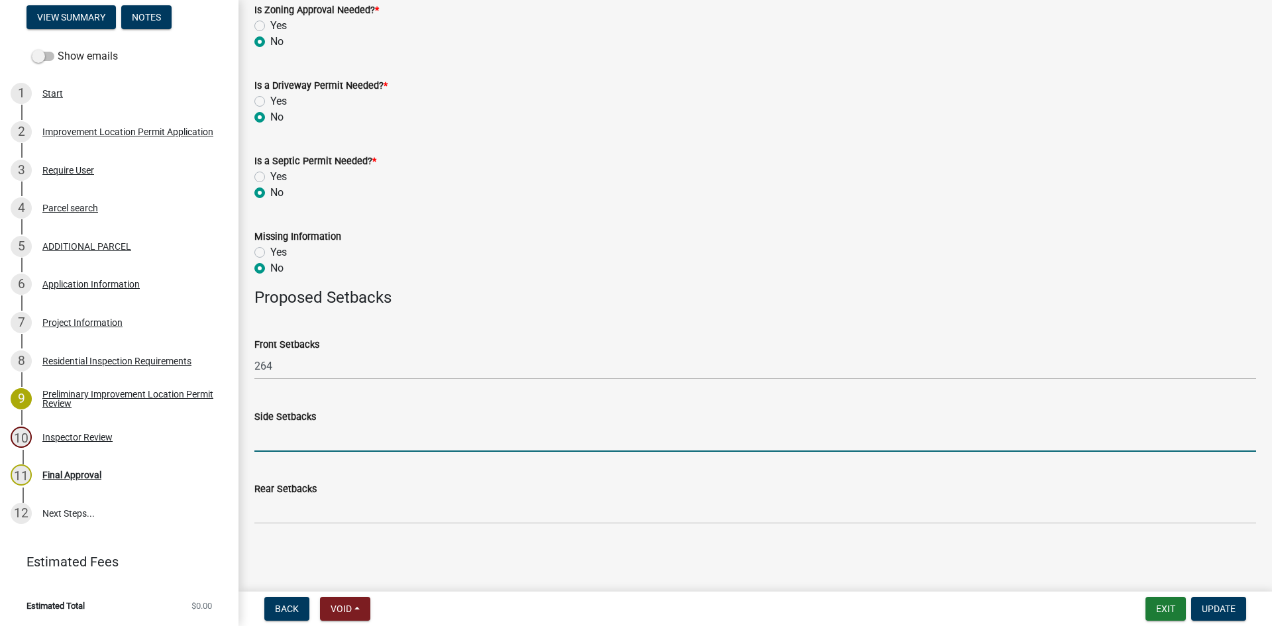
click at [287, 444] on input "Side Setbacks" at bounding box center [755, 438] width 1002 height 27
type input "370/492"
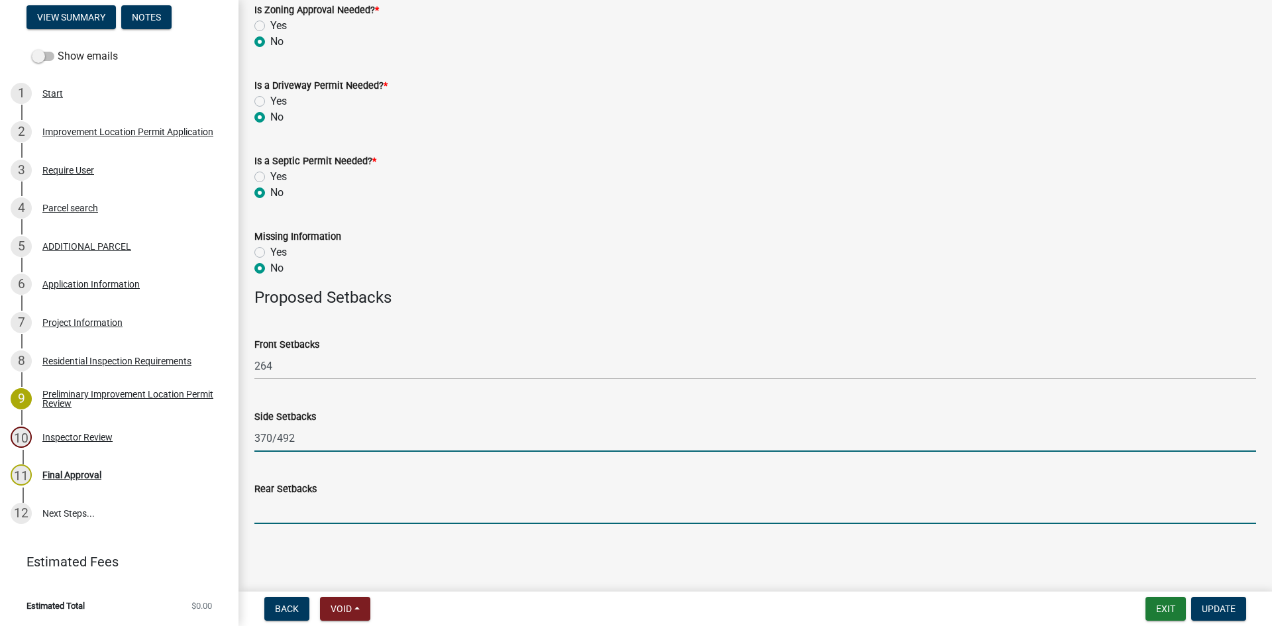
click at [276, 511] on input "Rear Setbacks" at bounding box center [755, 510] width 1002 height 27
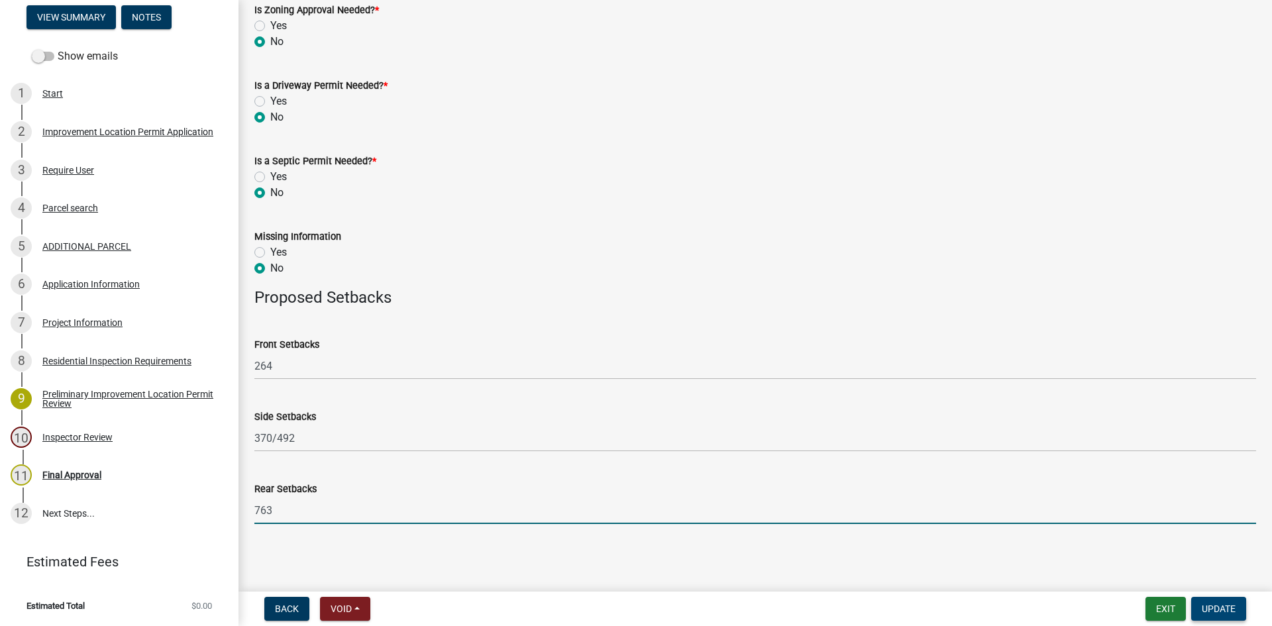
type input "763"
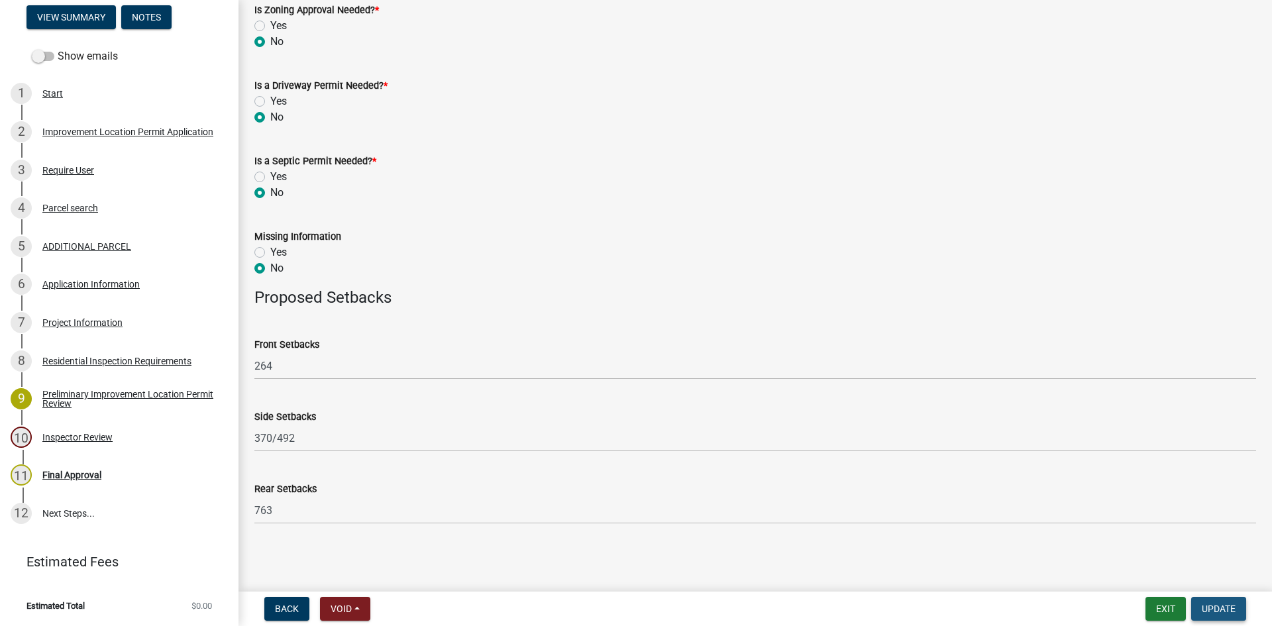
click at [854, 591] on span "Update" at bounding box center [1219, 608] width 34 height 11
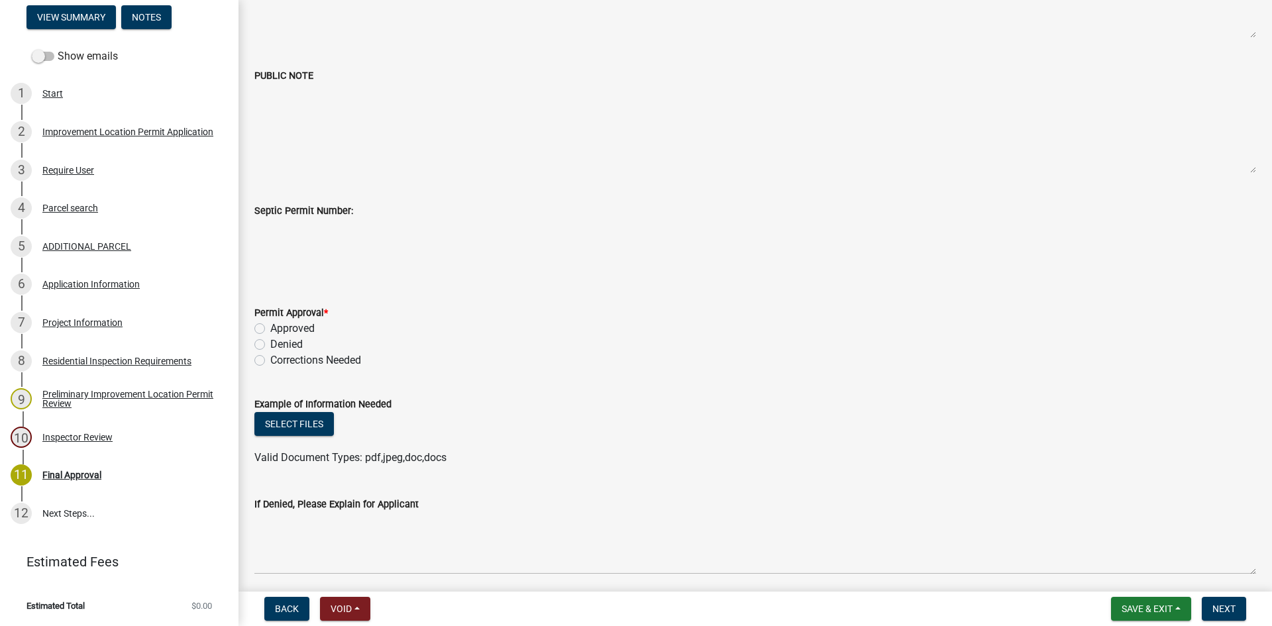
scroll to position [265, 0]
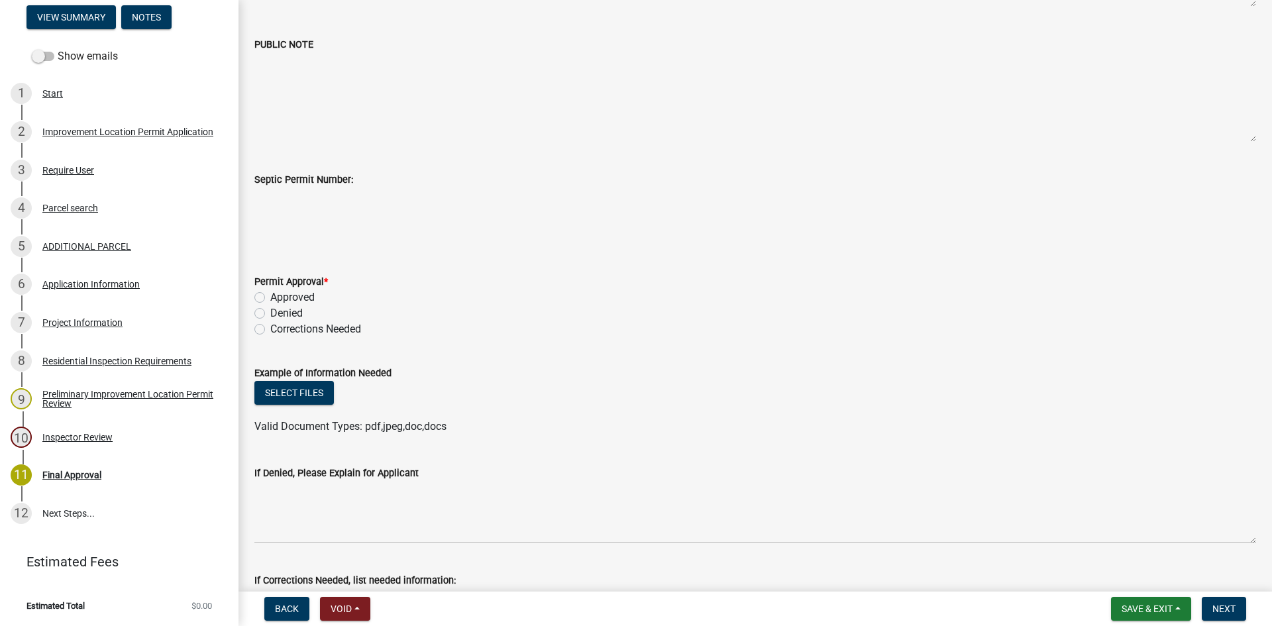
click at [270, 299] on label "Approved" at bounding box center [292, 297] width 44 height 16
click at [270, 298] on input "Approved" at bounding box center [274, 293] width 9 height 9
radio input "true"
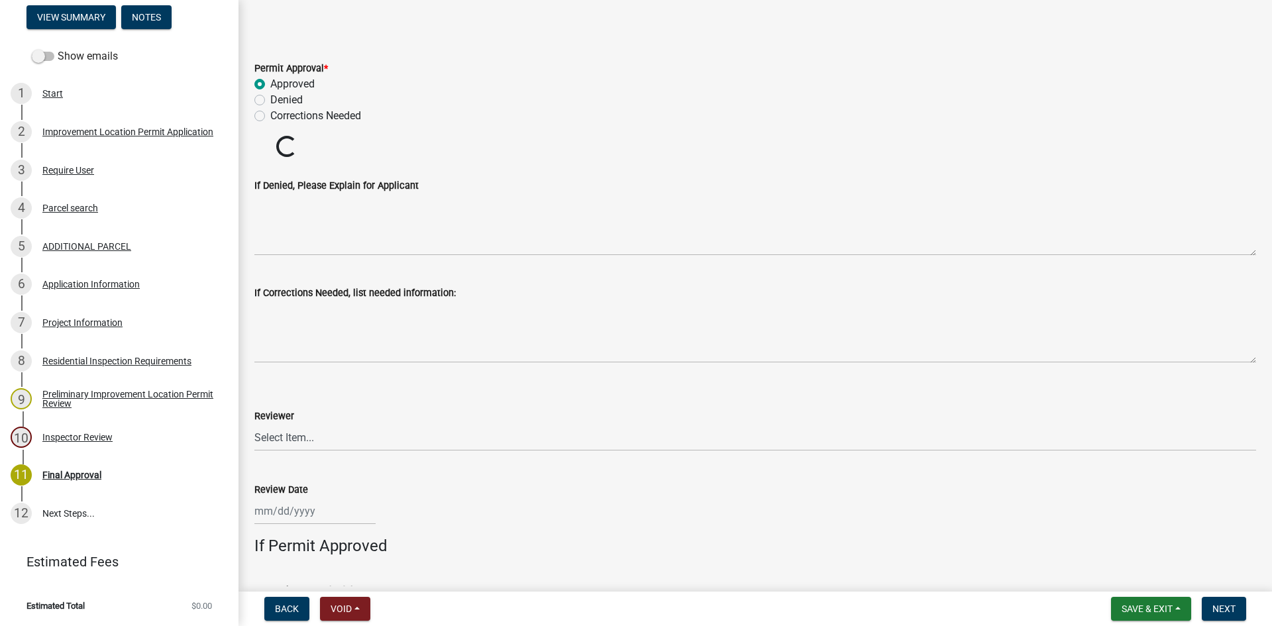
scroll to position [530, 0]
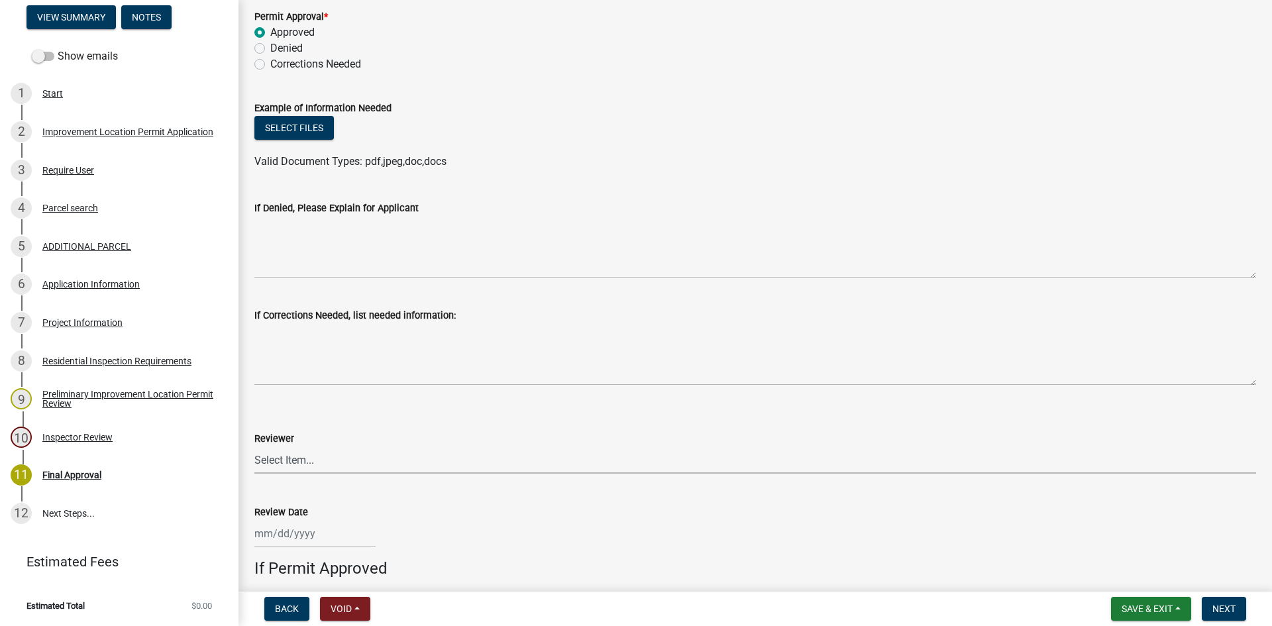
click at [260, 457] on select "Select Item... [PERSON_NAME] [PERSON_NAME] [PERSON_NAME]" at bounding box center [755, 459] width 1002 height 27
click at [254, 446] on select "Select Item... [PERSON_NAME] [PERSON_NAME] [PERSON_NAME]" at bounding box center [755, 459] width 1002 height 27
select select "4bf9213e-c266-4258-8e9b-d5f6a07002fa"
click at [274, 531] on div at bounding box center [314, 533] width 121 height 27
select select "10"
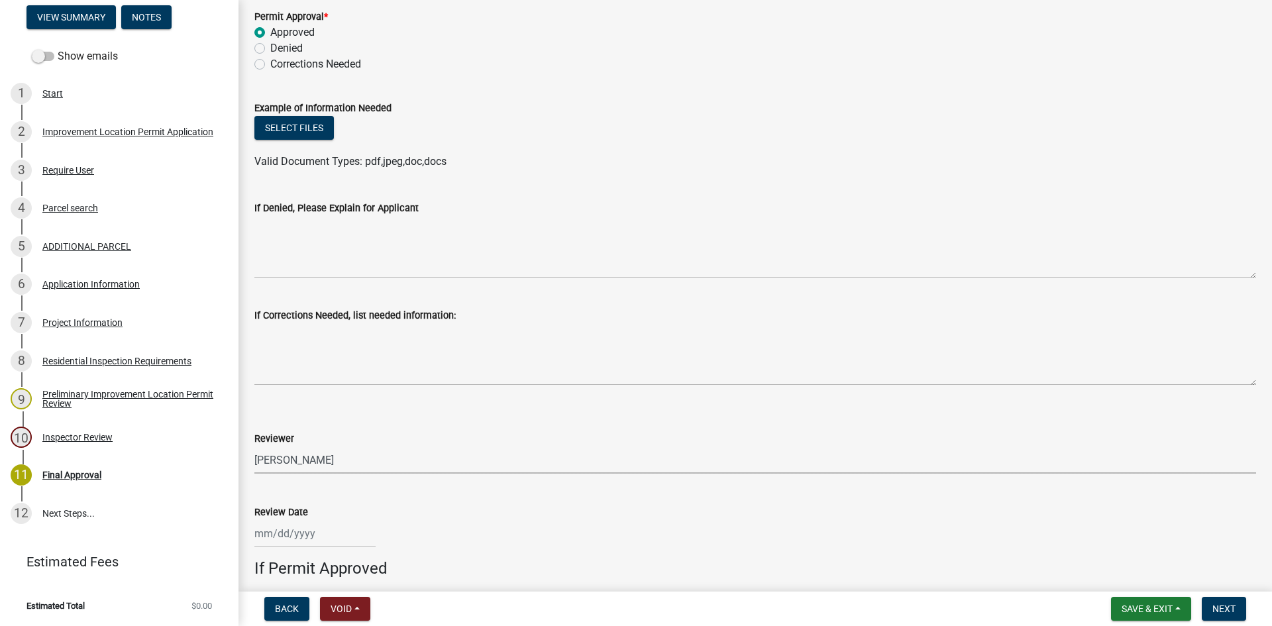
select select "2025"
click at [313, 419] on div "8" at bounding box center [309, 420] width 21 height 21
type input "[DATE]"
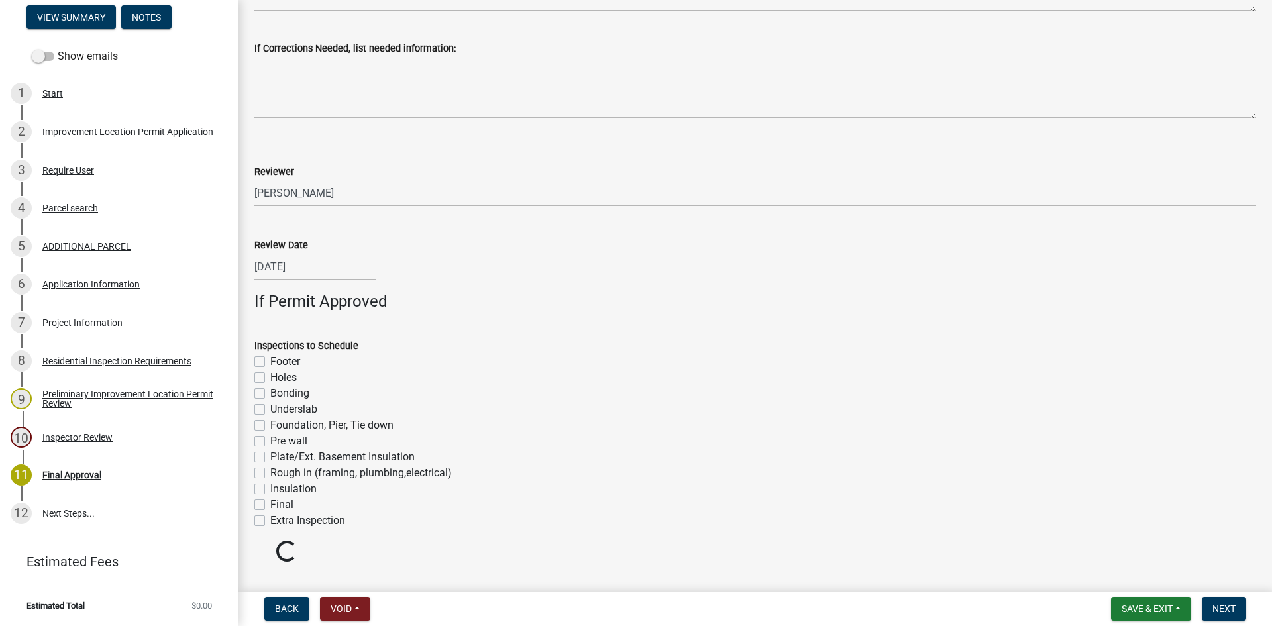
scroll to position [826, 0]
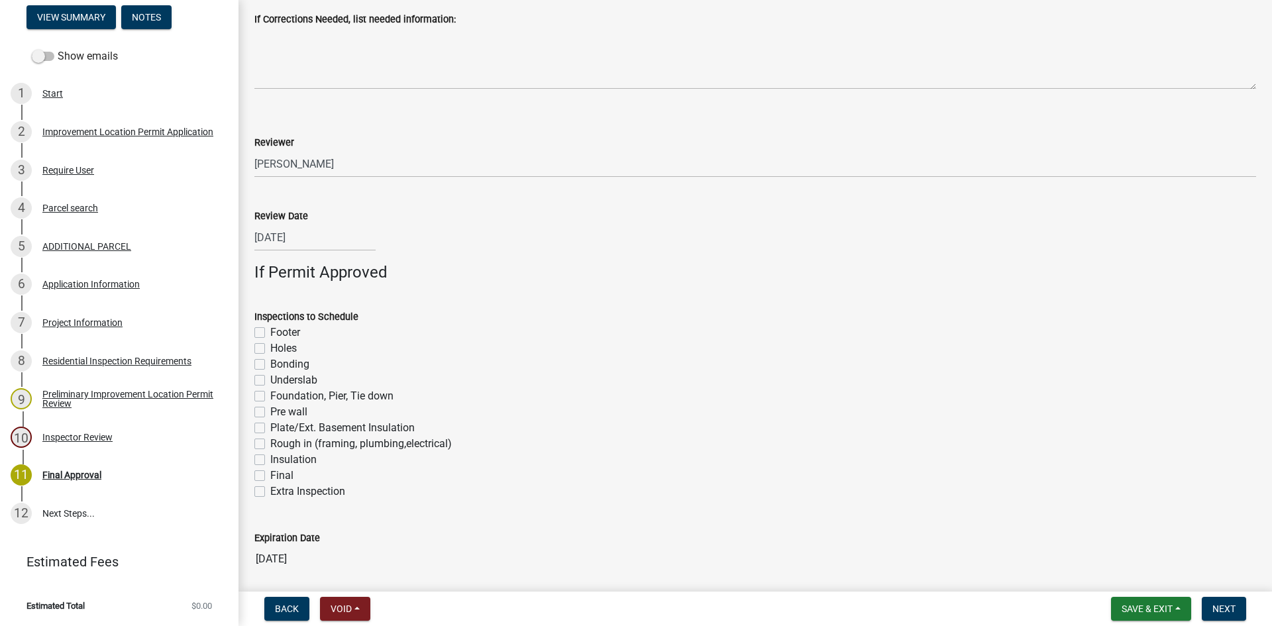
click at [270, 332] on label "Footer" at bounding box center [285, 333] width 30 height 16
click at [270, 332] on input "Footer" at bounding box center [274, 329] width 9 height 9
checkbox input "true"
checkbox input "false"
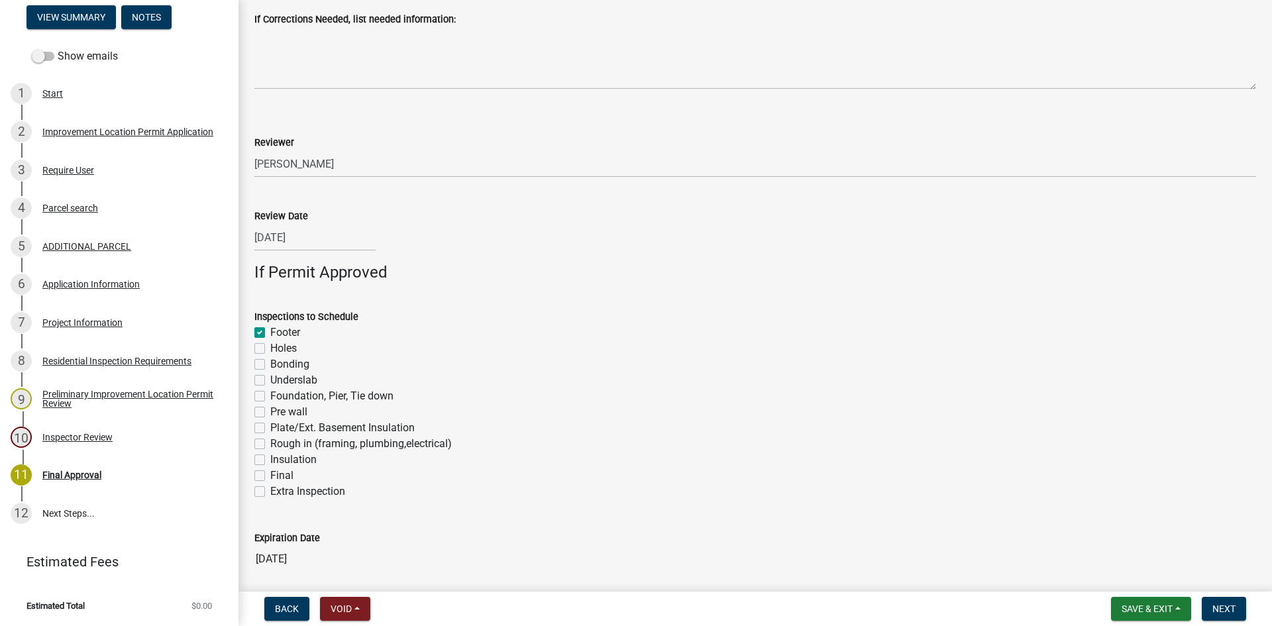
checkbox input "false"
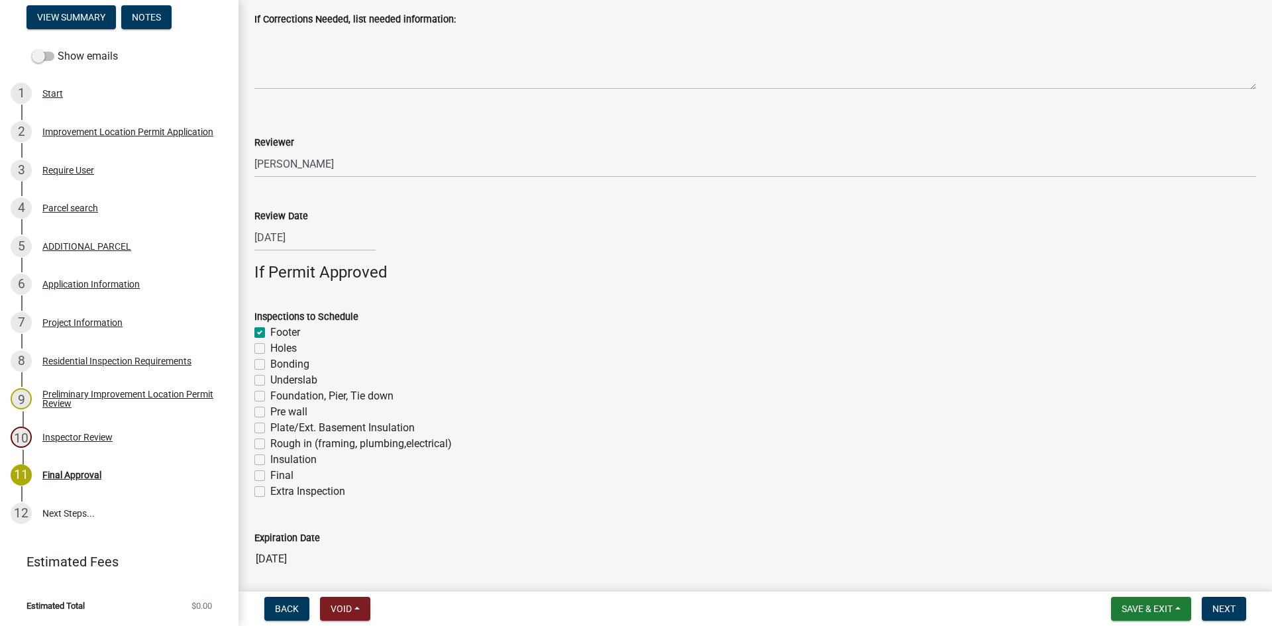
checkbox input "false"
click at [270, 394] on label "Foundation, Pier, Tie down" at bounding box center [331, 396] width 123 height 16
click at [270, 394] on input "Foundation, Pier, Tie down" at bounding box center [274, 392] width 9 height 9
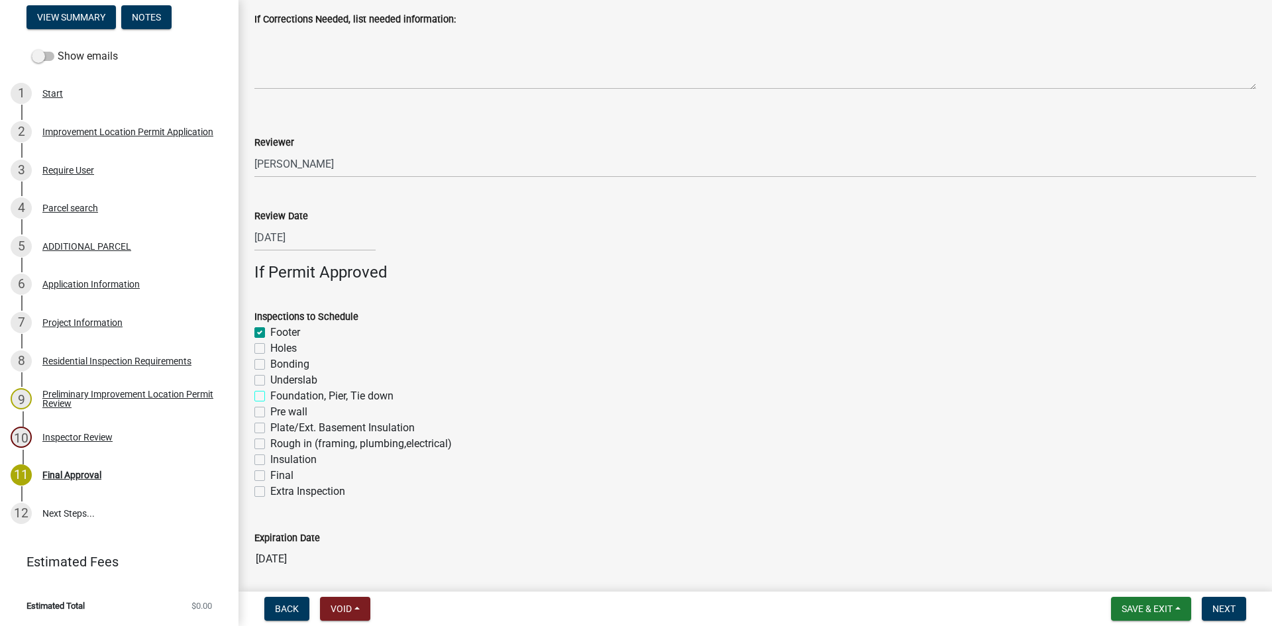
checkbox input "true"
checkbox input "false"
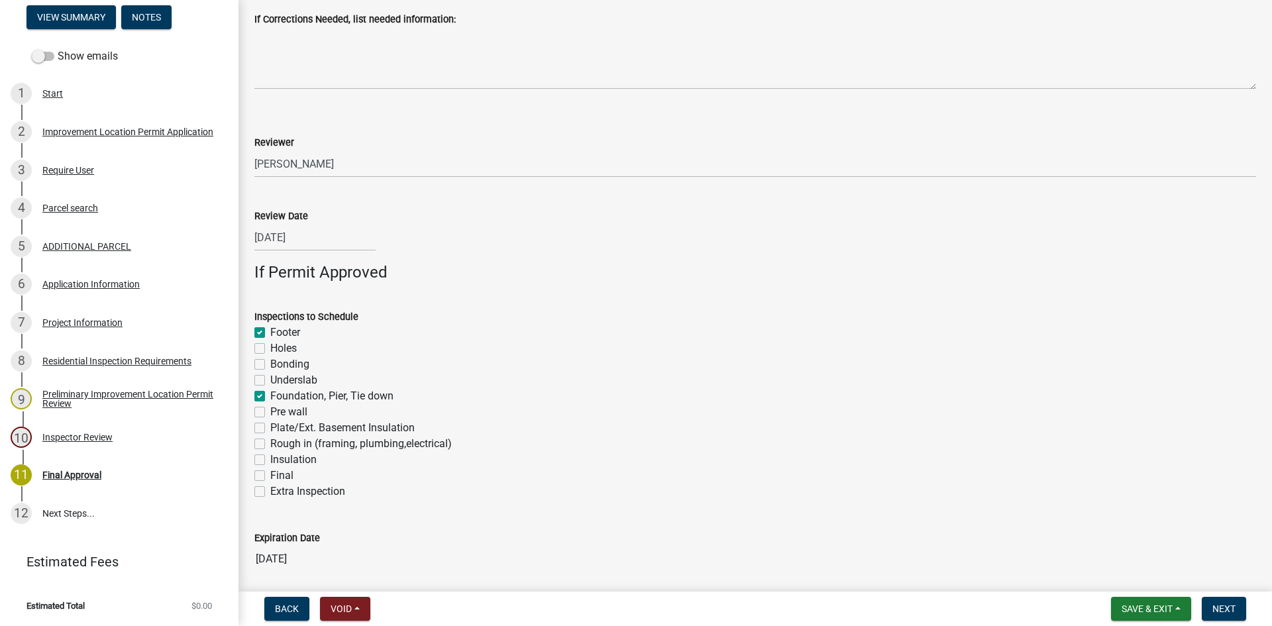
checkbox input "true"
checkbox input "false"
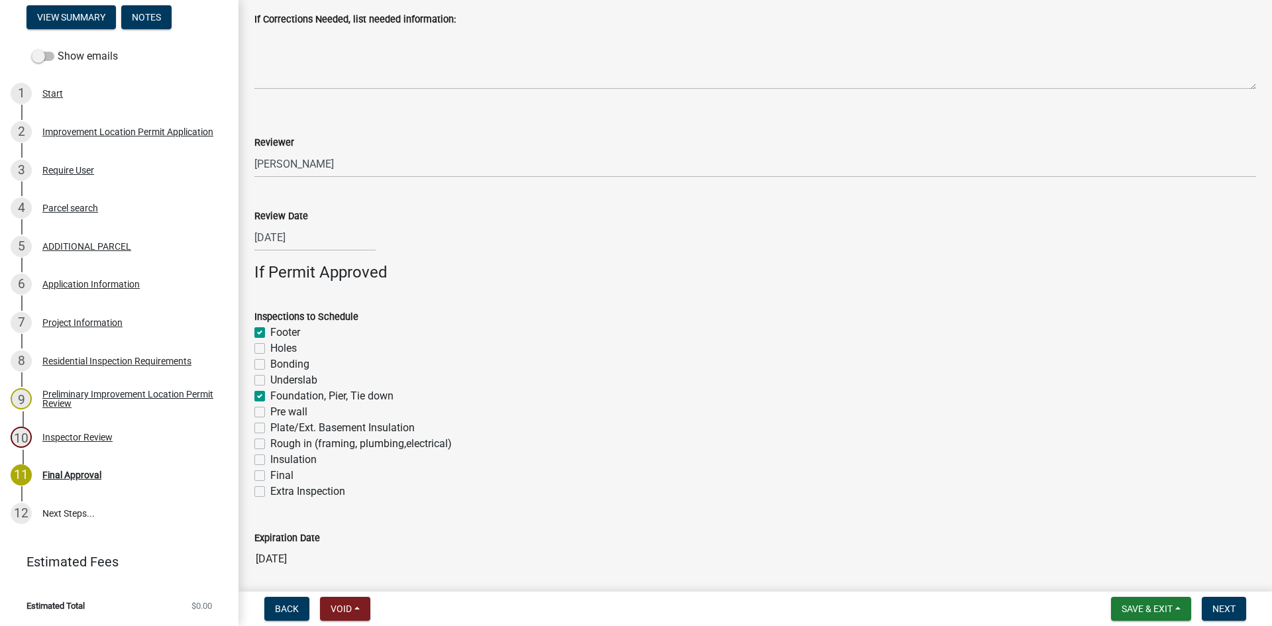
checkbox input "false"
click at [270, 444] on label "Rough in (framing, plumbing,electrical)" at bounding box center [360, 444] width 181 height 16
click at [270, 444] on input "Rough in (framing, plumbing,electrical)" at bounding box center [274, 440] width 9 height 9
checkbox input "true"
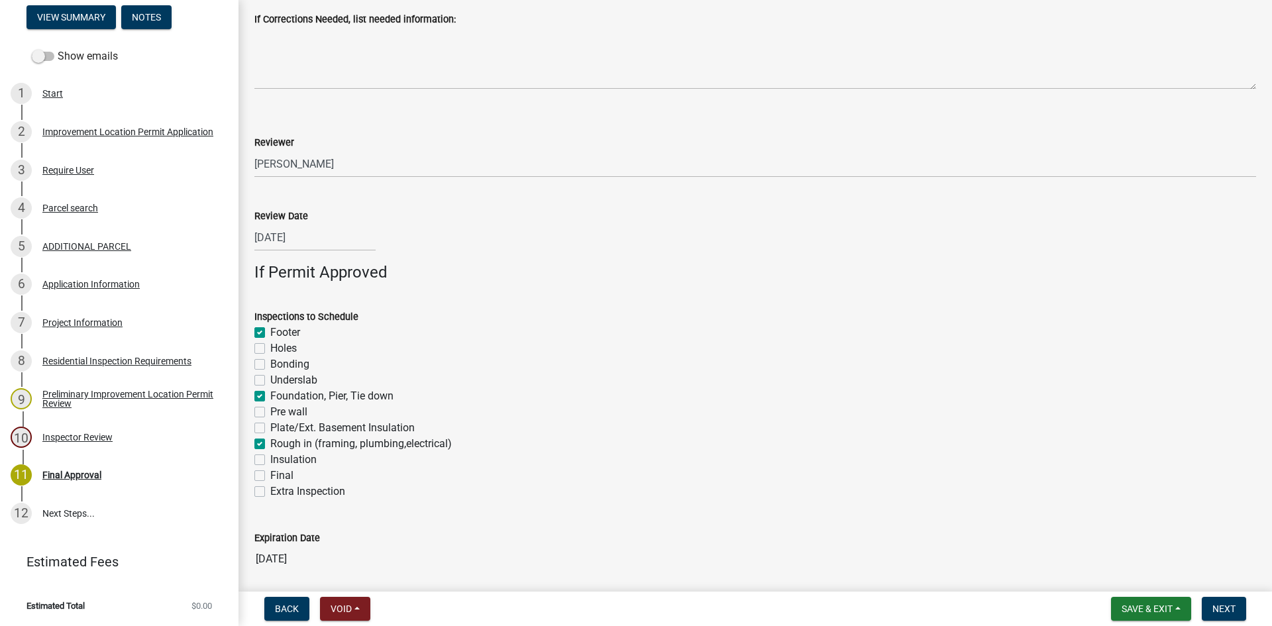
checkbox input "true"
checkbox input "false"
checkbox input "true"
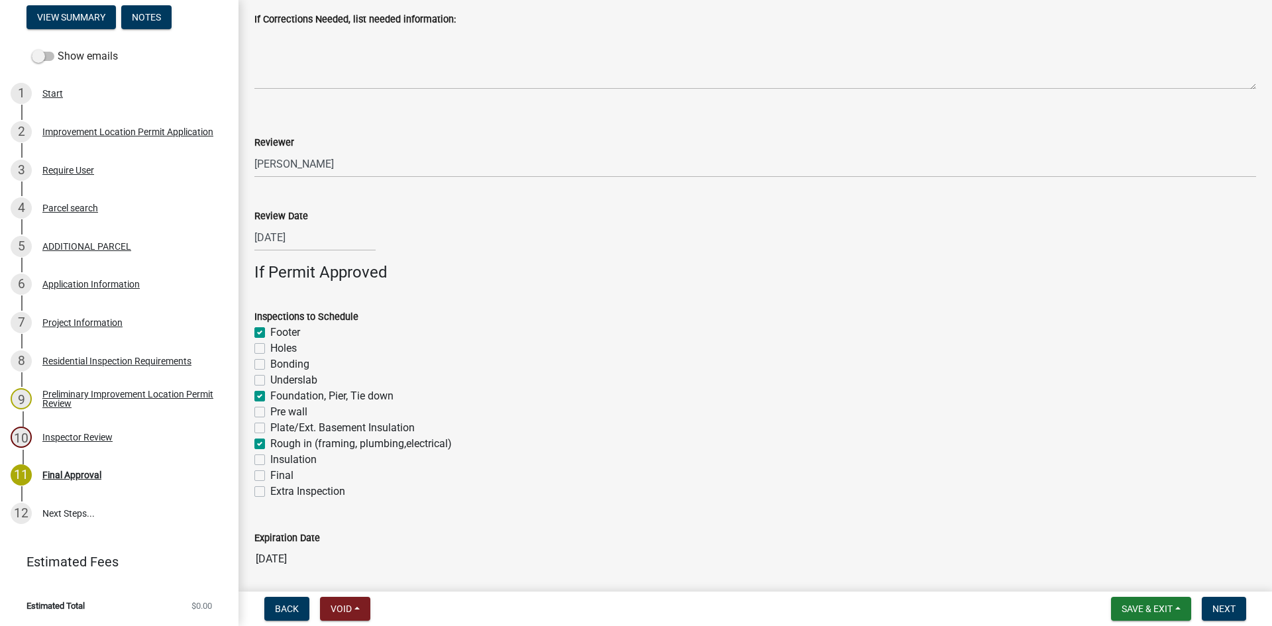
checkbox input "false"
checkbox input "true"
checkbox input "false"
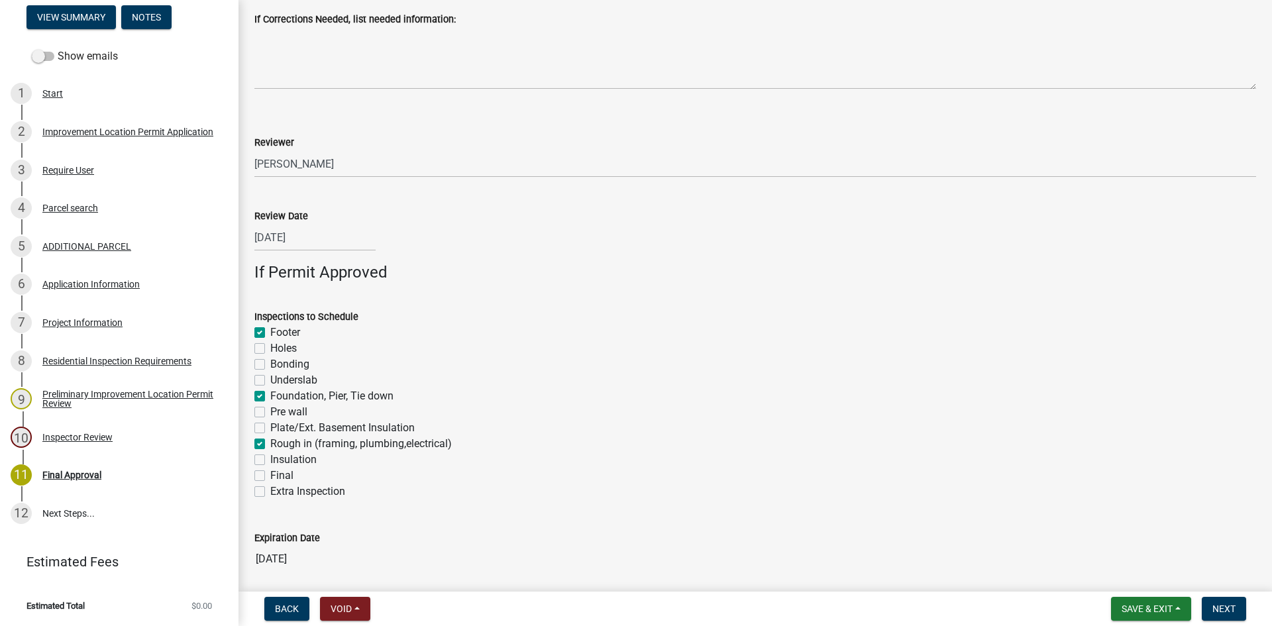
checkbox input "false"
click at [270, 459] on label "Insulation" at bounding box center [293, 460] width 46 height 16
click at [270, 459] on input "Insulation" at bounding box center [274, 456] width 9 height 9
checkbox input "true"
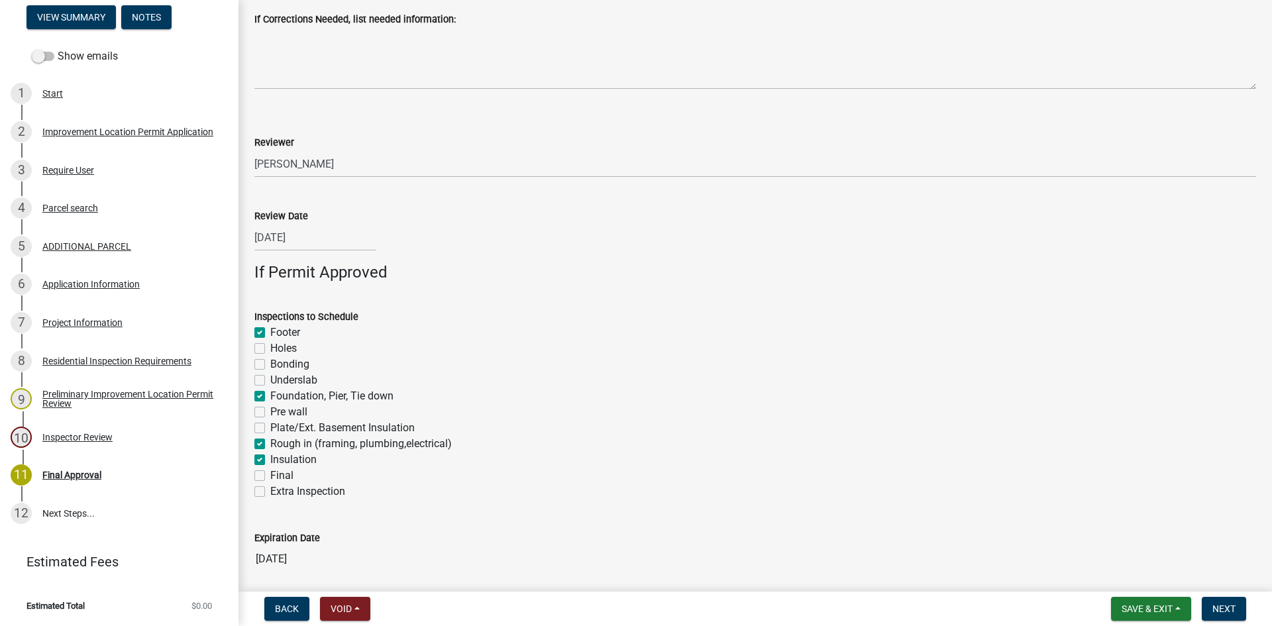
checkbox input "false"
checkbox input "true"
checkbox input "false"
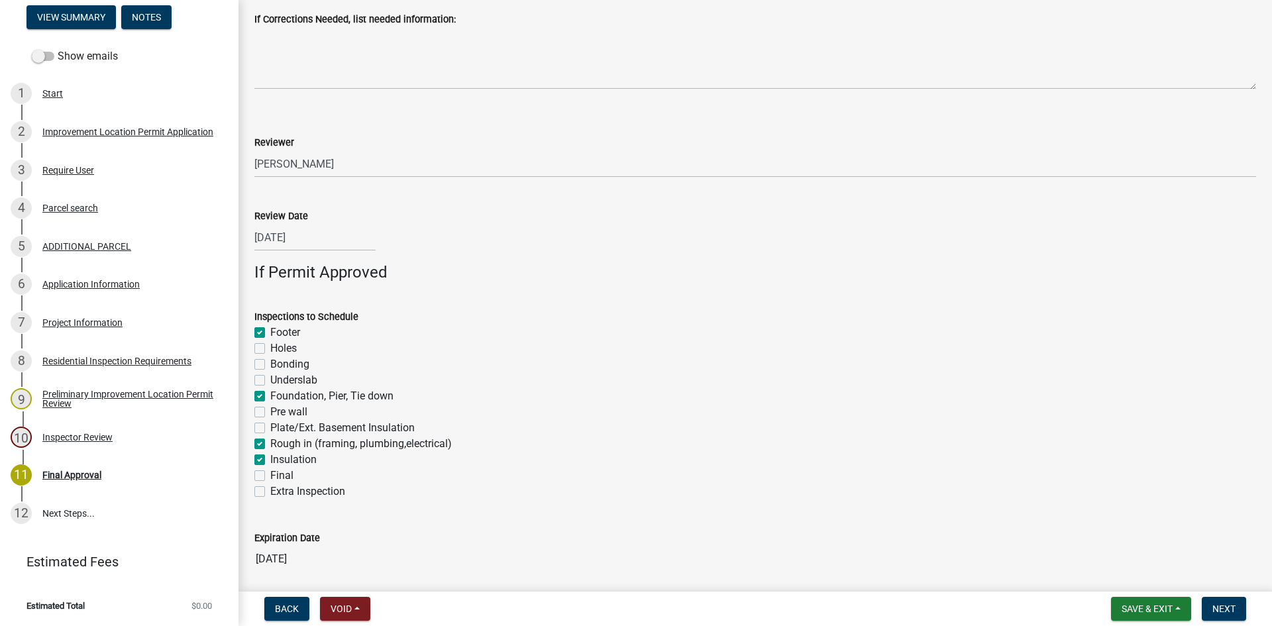
checkbox input "false"
checkbox input "true"
checkbox input "false"
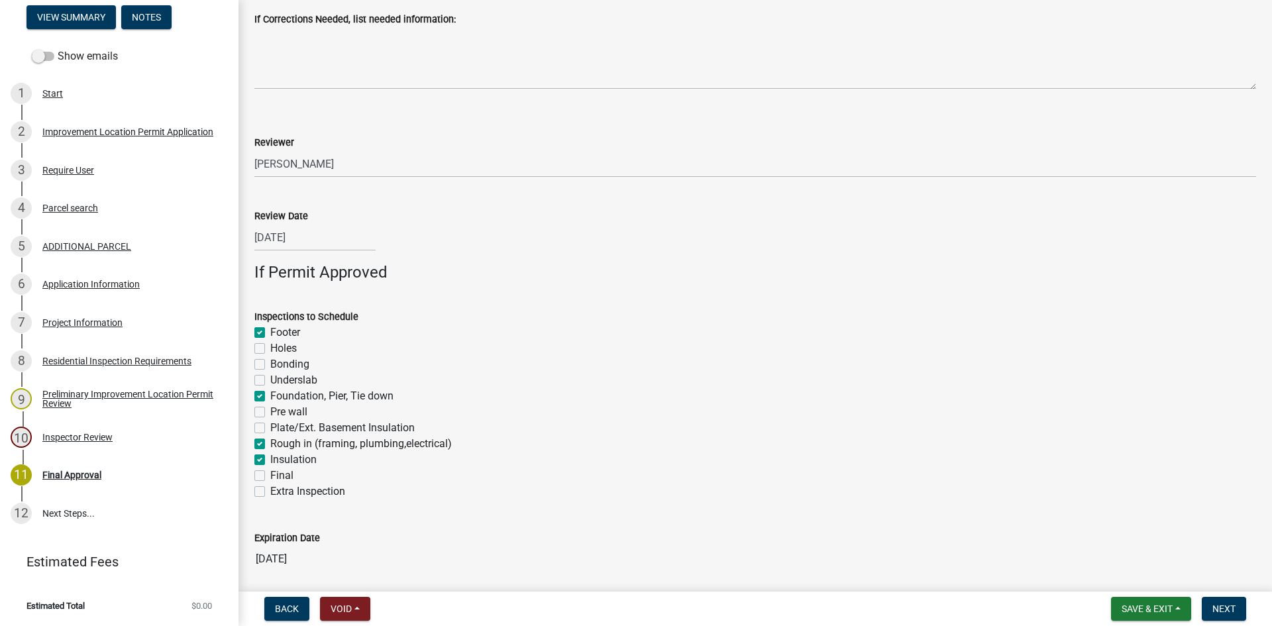
click at [270, 478] on label "Final" at bounding box center [281, 476] width 23 height 16
click at [270, 476] on input "Final" at bounding box center [274, 472] width 9 height 9
checkbox input "true"
checkbox input "false"
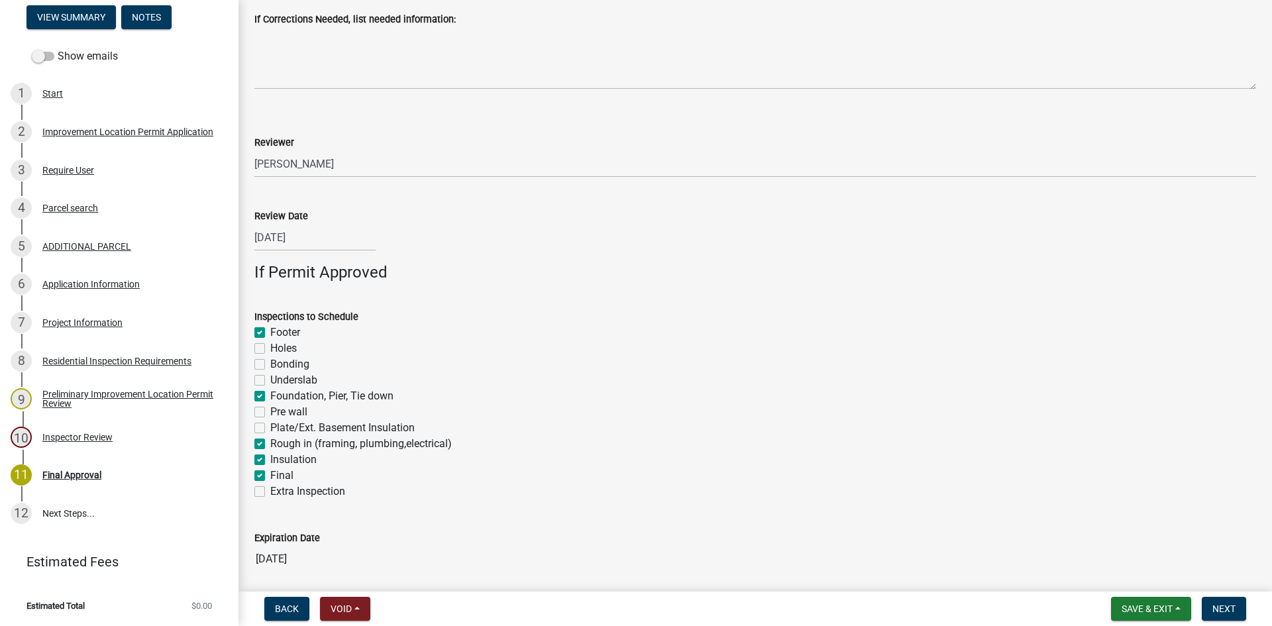
checkbox input "false"
checkbox input "true"
checkbox input "false"
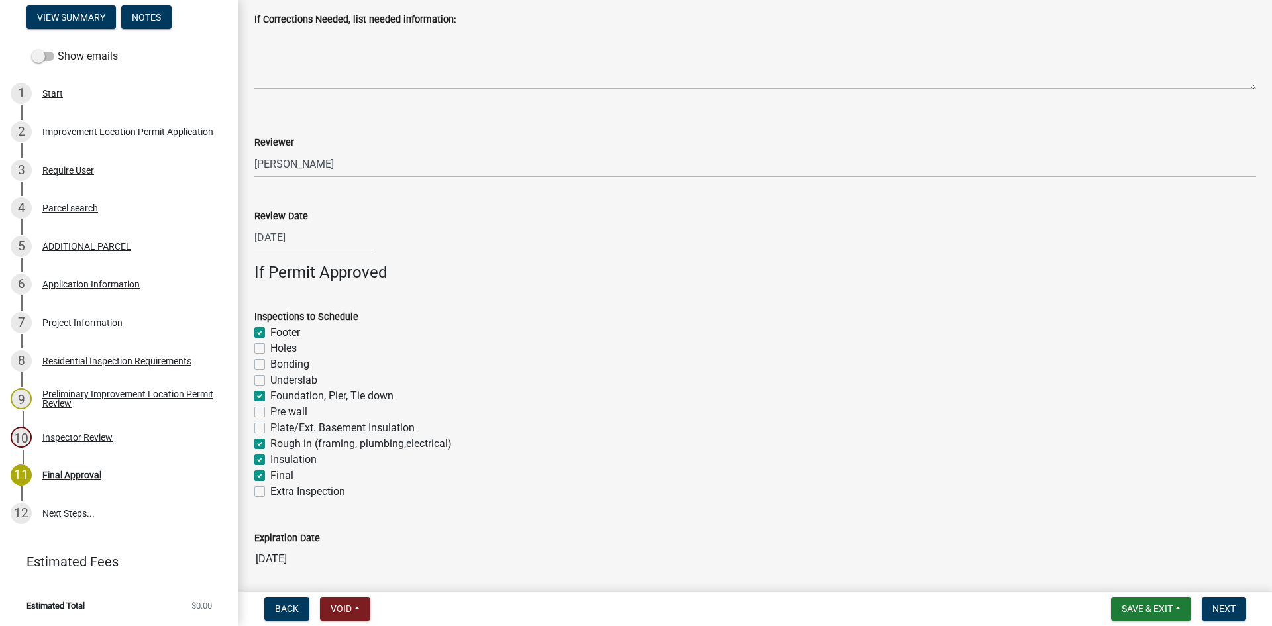
checkbox input "true"
checkbox input "false"
click at [854, 591] on span "Next" at bounding box center [1223, 608] width 23 height 11
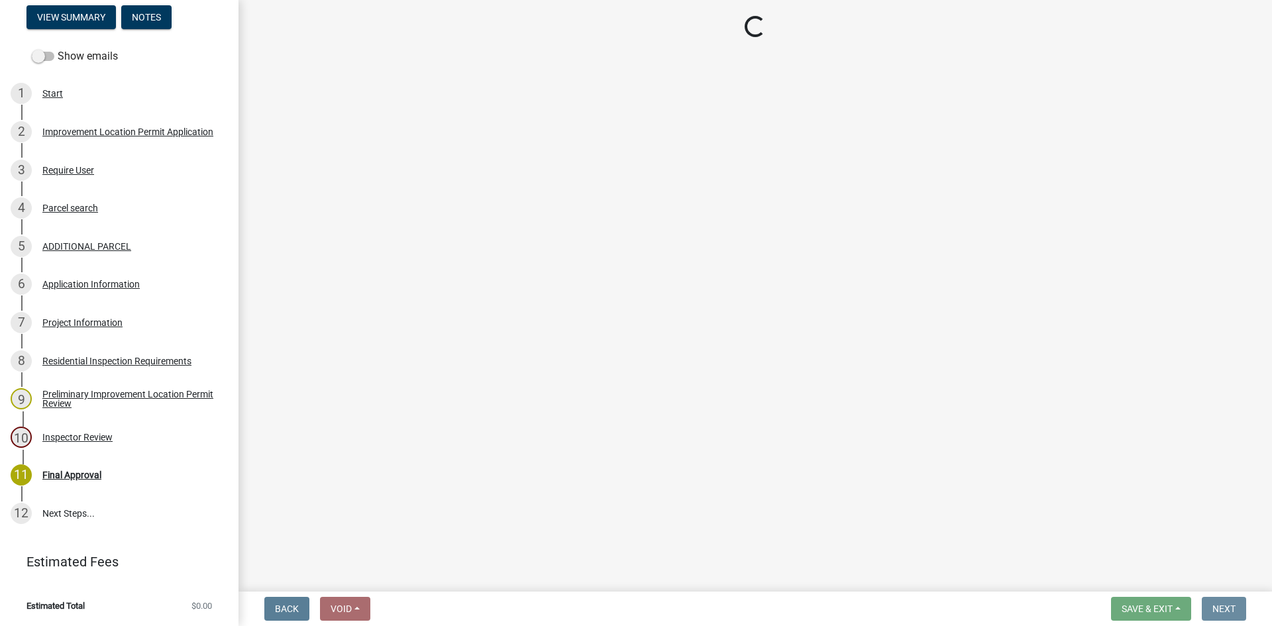
scroll to position [0, 0]
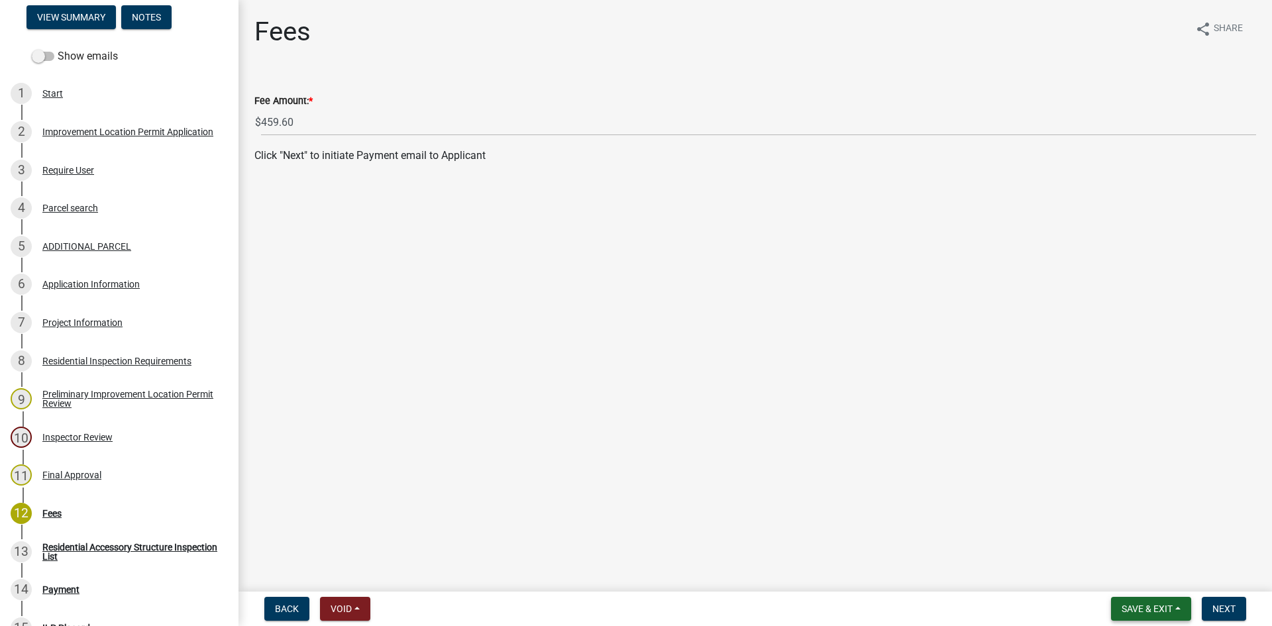
click at [854, 591] on button "Save & Exit" at bounding box center [1151, 609] width 80 height 24
click at [854, 574] on button "Save & Exit" at bounding box center [1138, 574] width 106 height 32
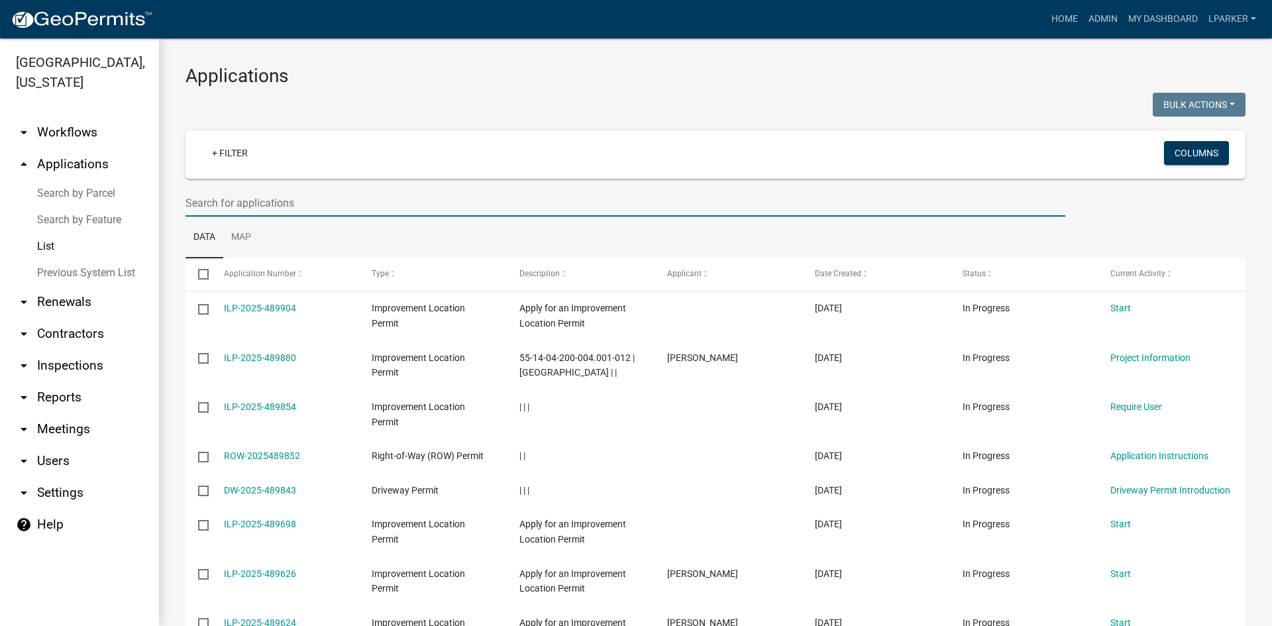
click at [208, 199] on input "text" at bounding box center [625, 202] width 880 height 27
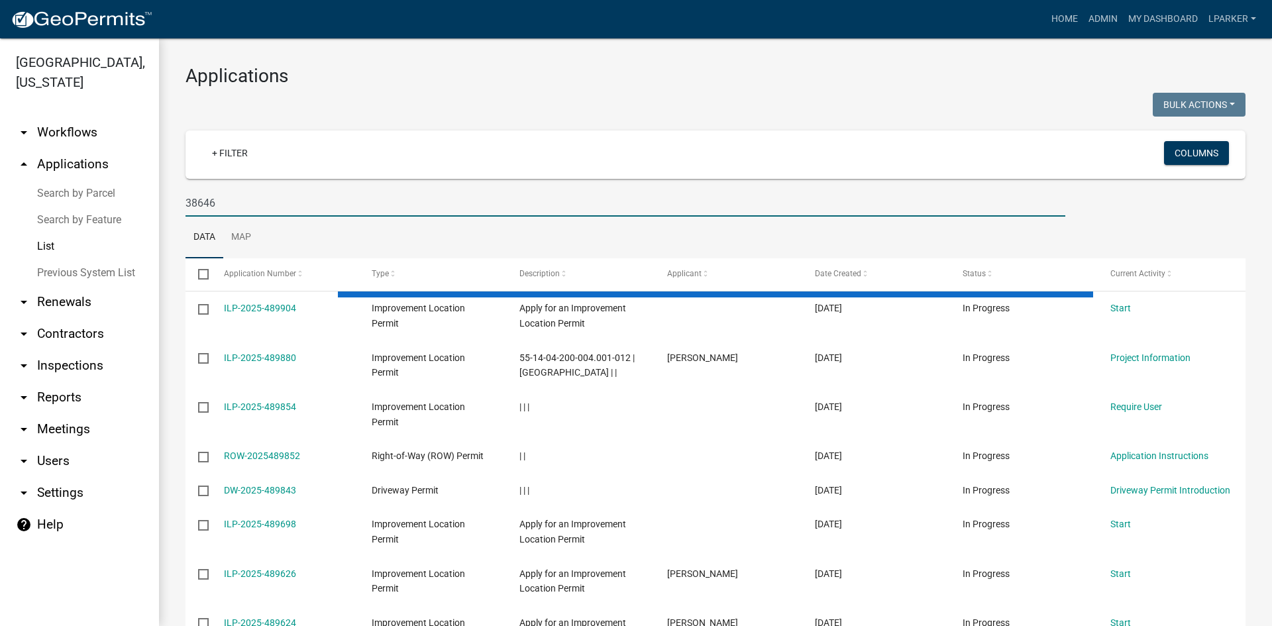
type input "38646"
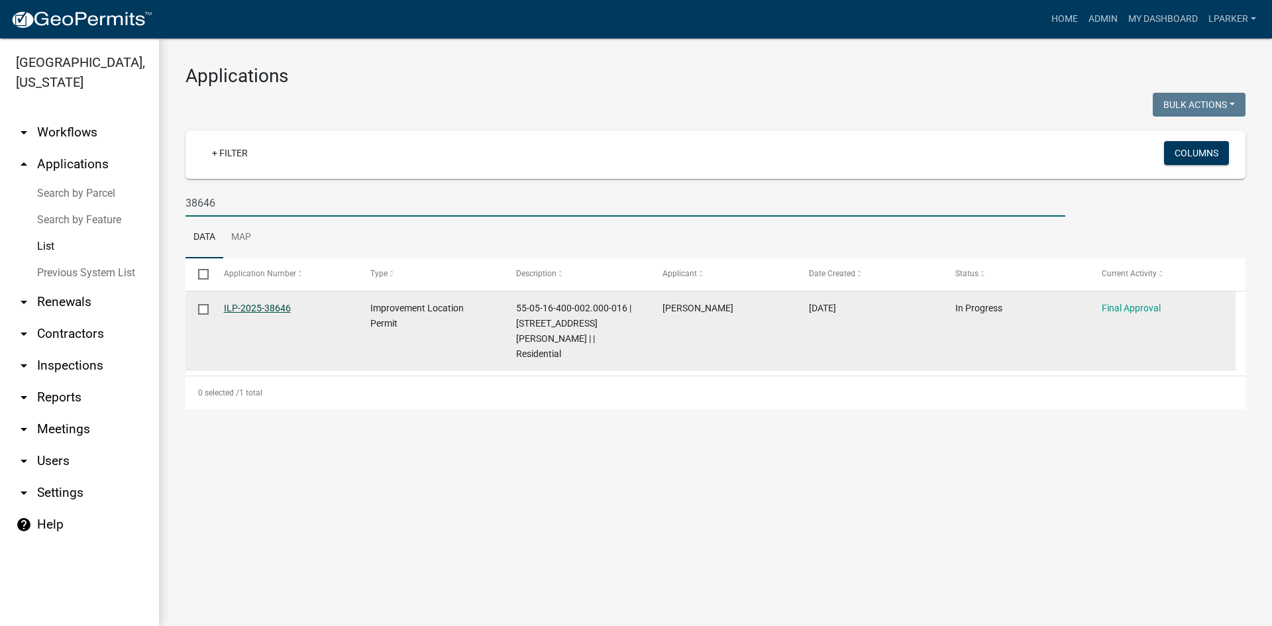
click at [251, 307] on link "ILP-2025-38646" at bounding box center [257, 308] width 67 height 11
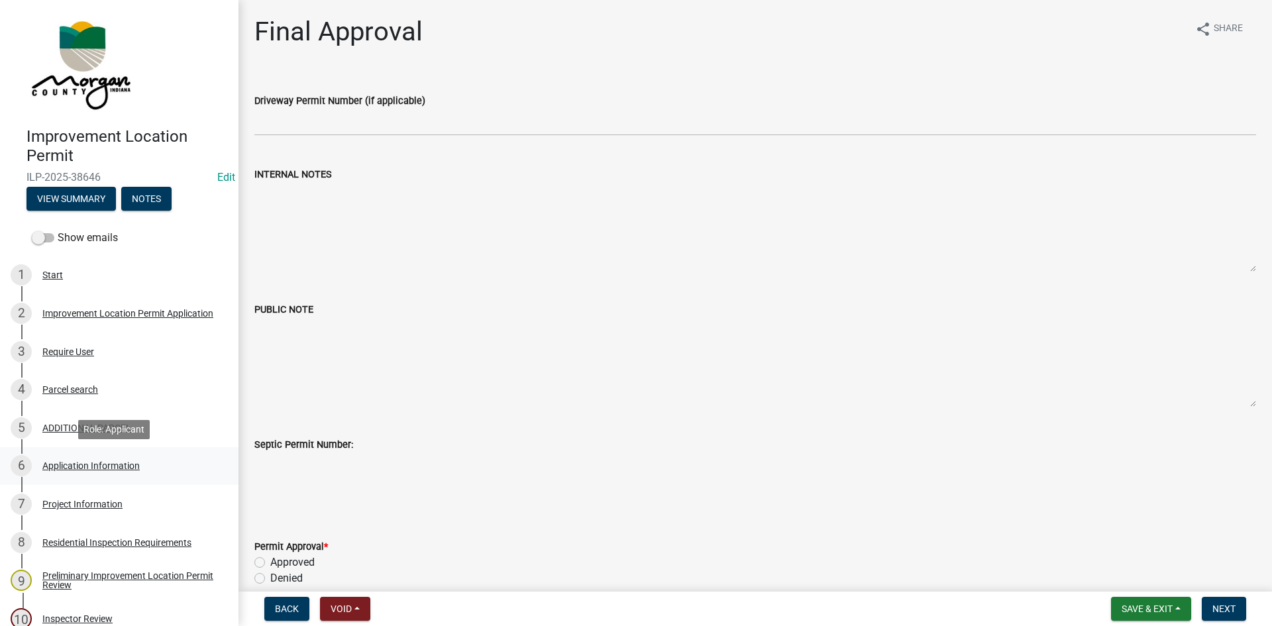
click at [56, 461] on div "Application Information" at bounding box center [90, 465] width 97 height 9
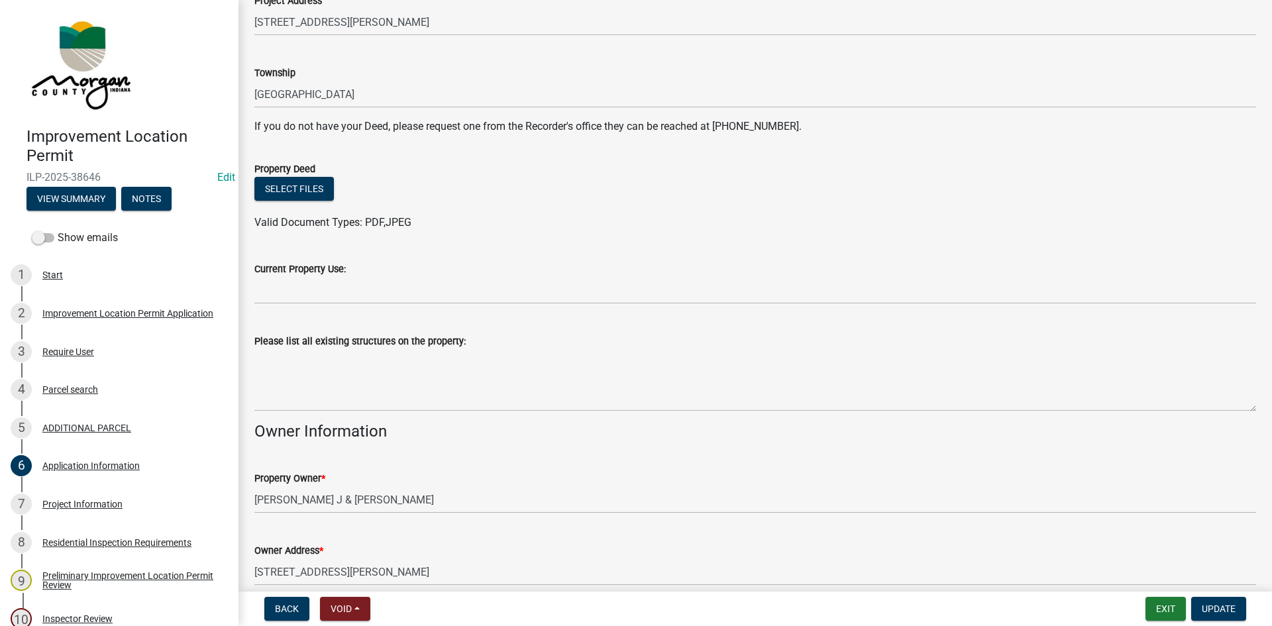
scroll to position [265, 0]
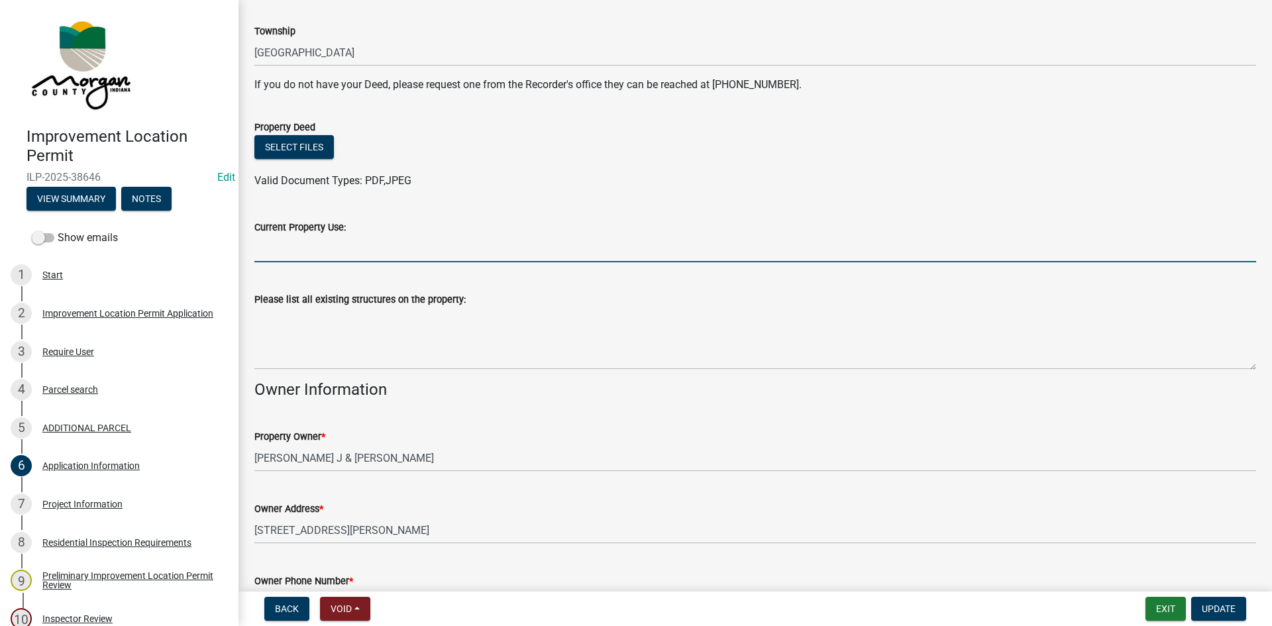
click at [282, 252] on input "Current Property Use:" at bounding box center [755, 248] width 1002 height 27
type input "residential"
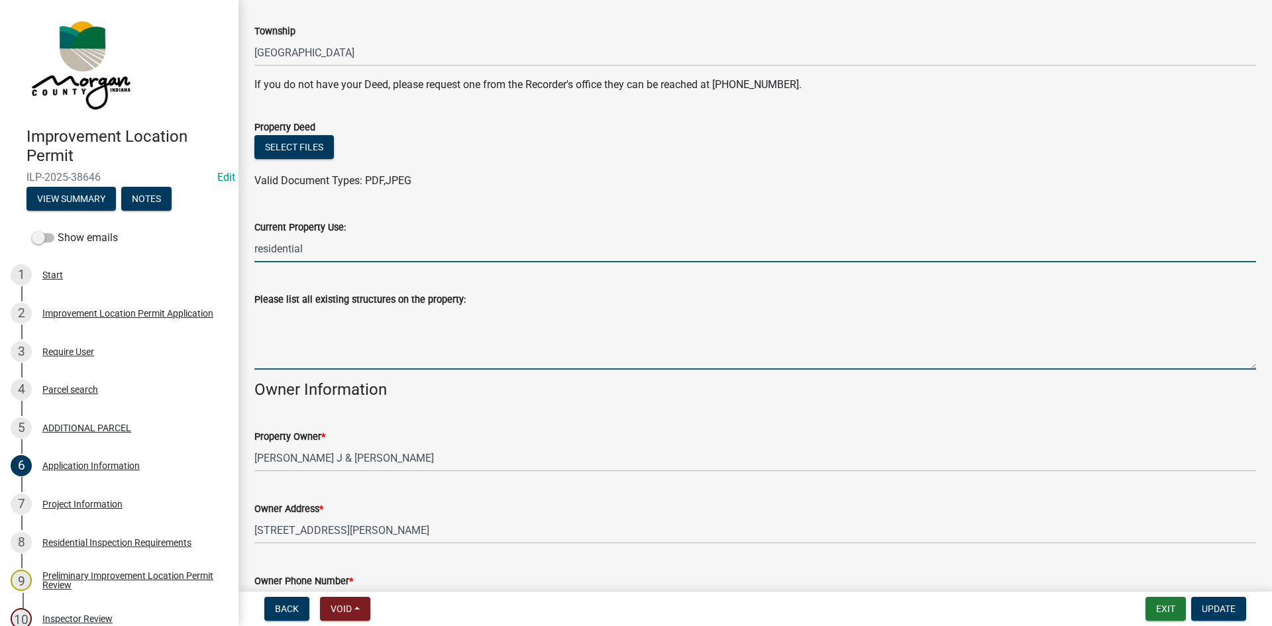
click at [301, 336] on textarea "Please list all existing structures on the property:" at bounding box center [755, 338] width 1002 height 62
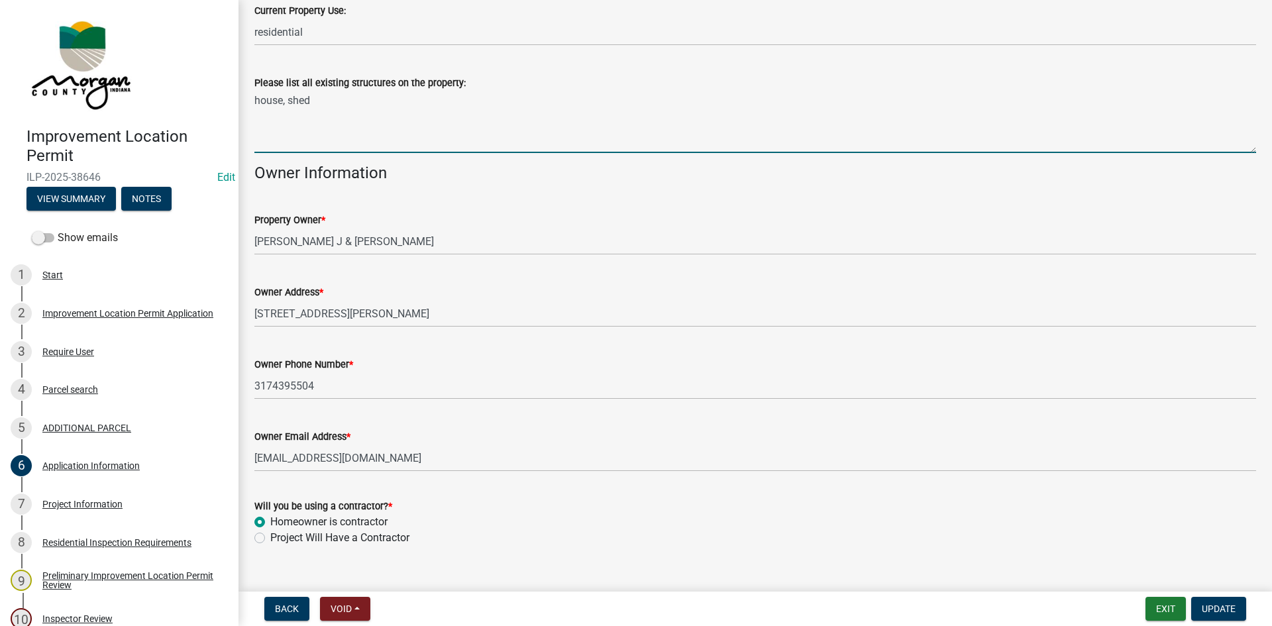
scroll to position [505, 0]
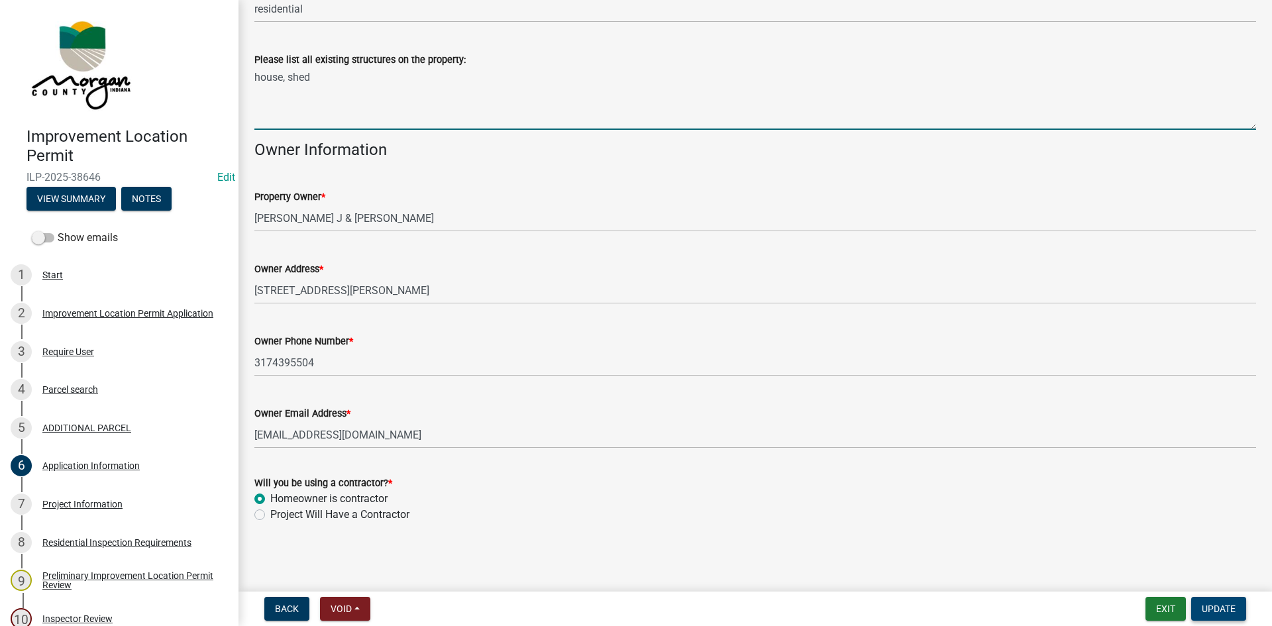
type textarea "house, shed"
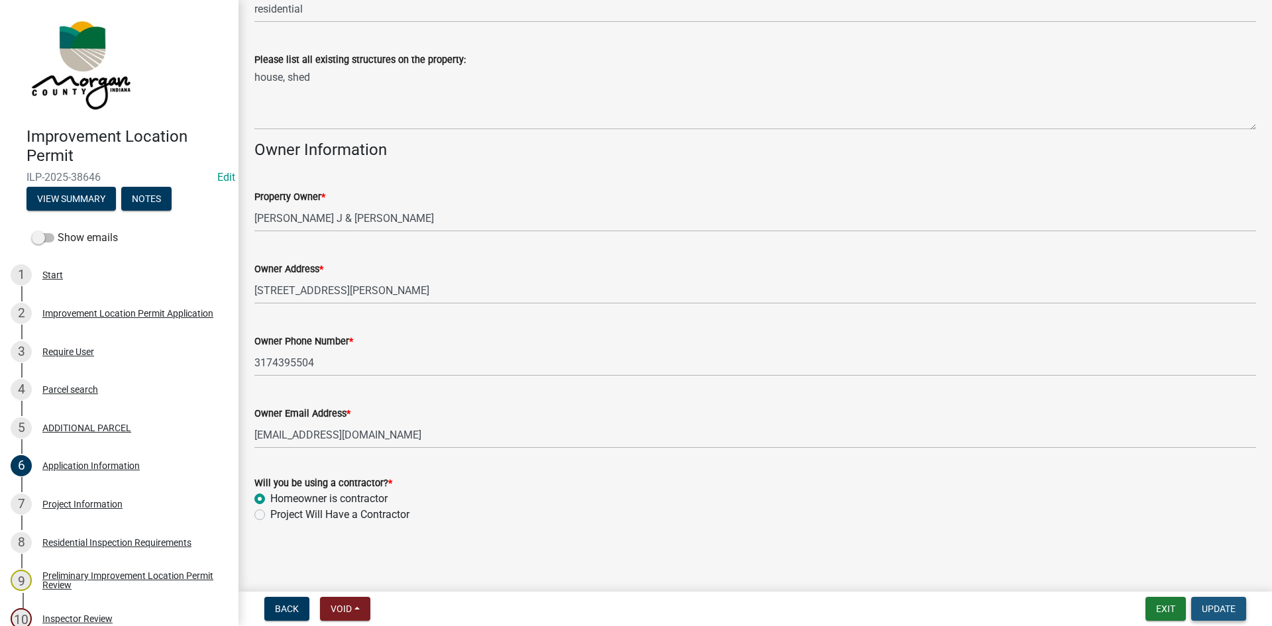
click at [854, 591] on span "Update" at bounding box center [1219, 608] width 34 height 11
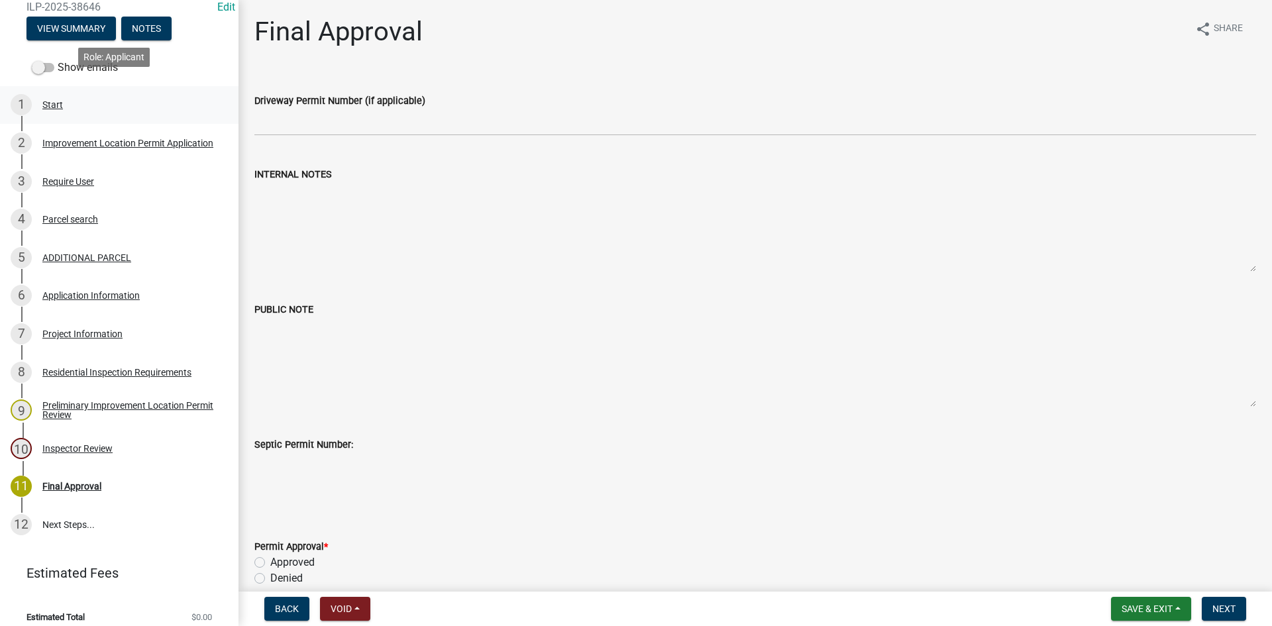
scroll to position [181, 0]
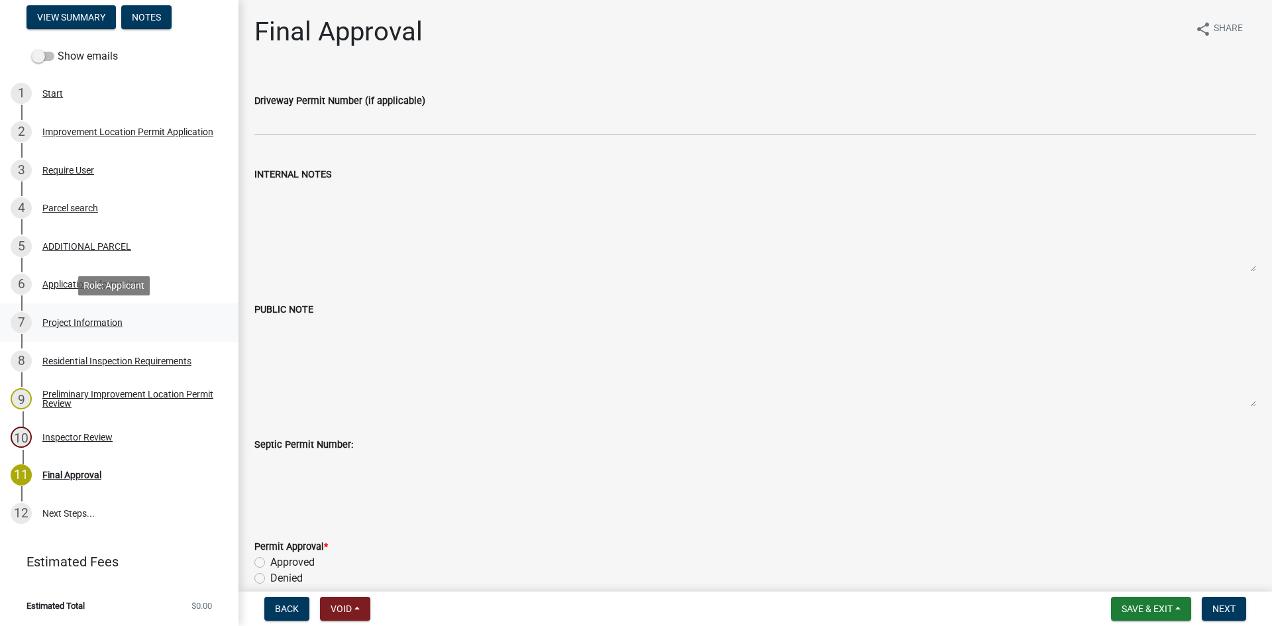
click at [49, 319] on div "Project Information" at bounding box center [82, 322] width 80 height 9
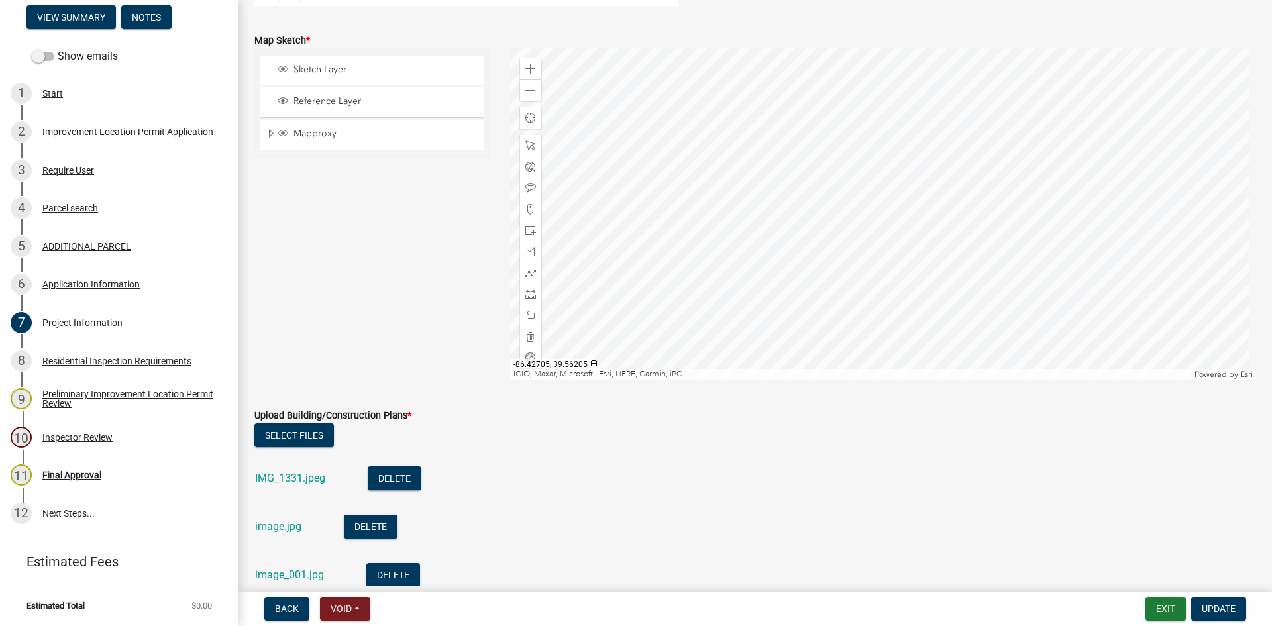
scroll to position [2451, 0]
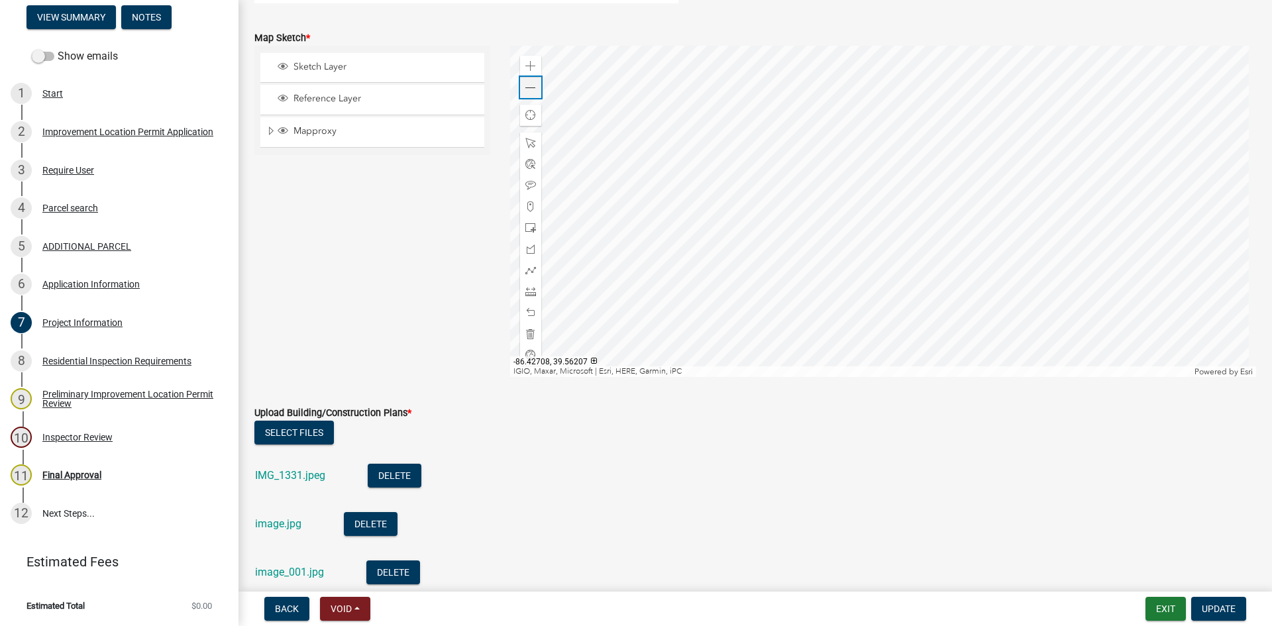
click at [526, 84] on span at bounding box center [530, 88] width 11 height 11
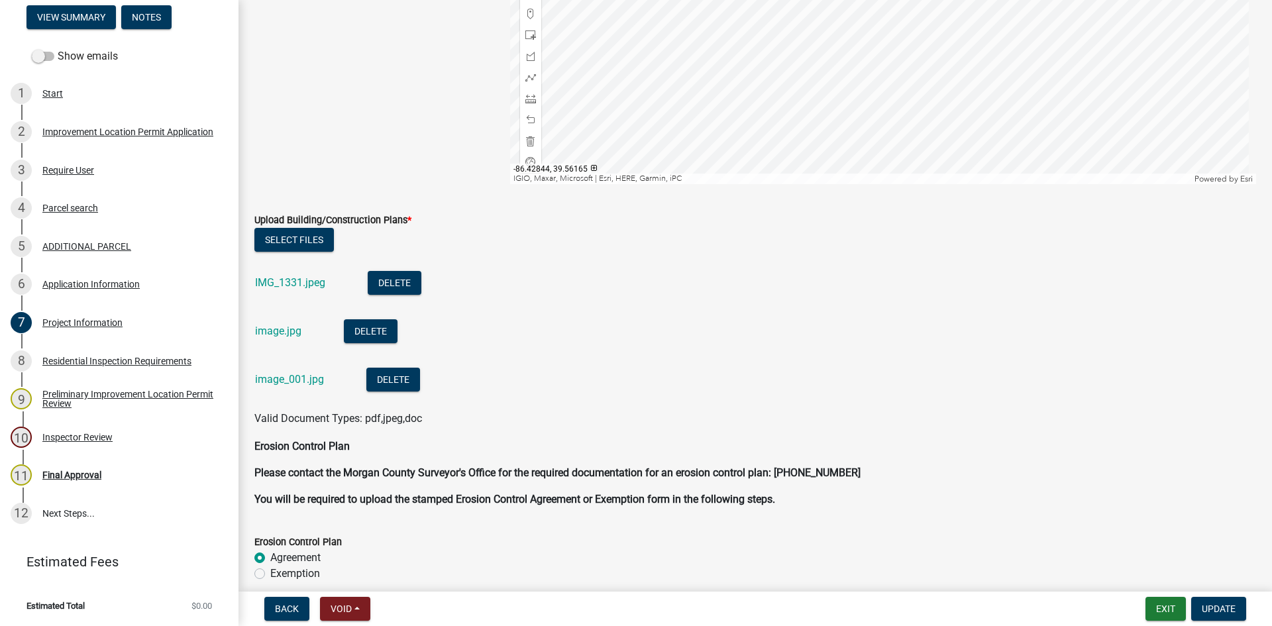
scroll to position [2650, 0]
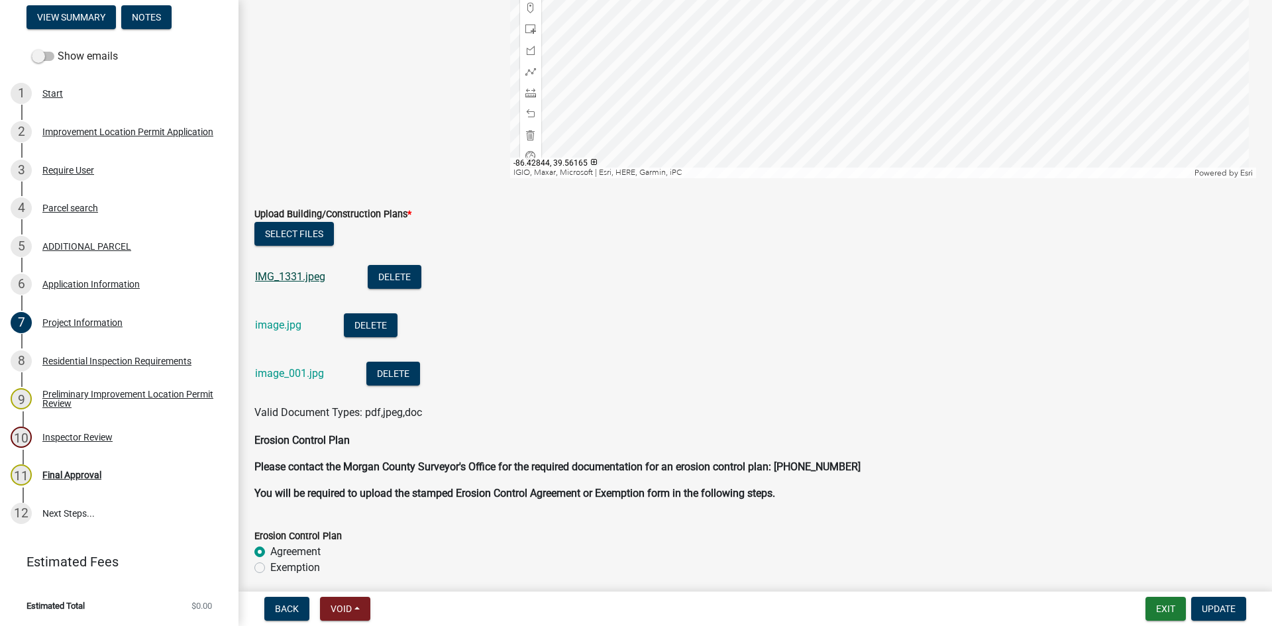
click at [280, 276] on link "IMG_1331.jpeg" at bounding box center [290, 276] width 70 height 13
click at [272, 327] on link "image.jpg" at bounding box center [278, 325] width 46 height 13
click at [262, 369] on link "image_001.jpg" at bounding box center [289, 373] width 69 height 13
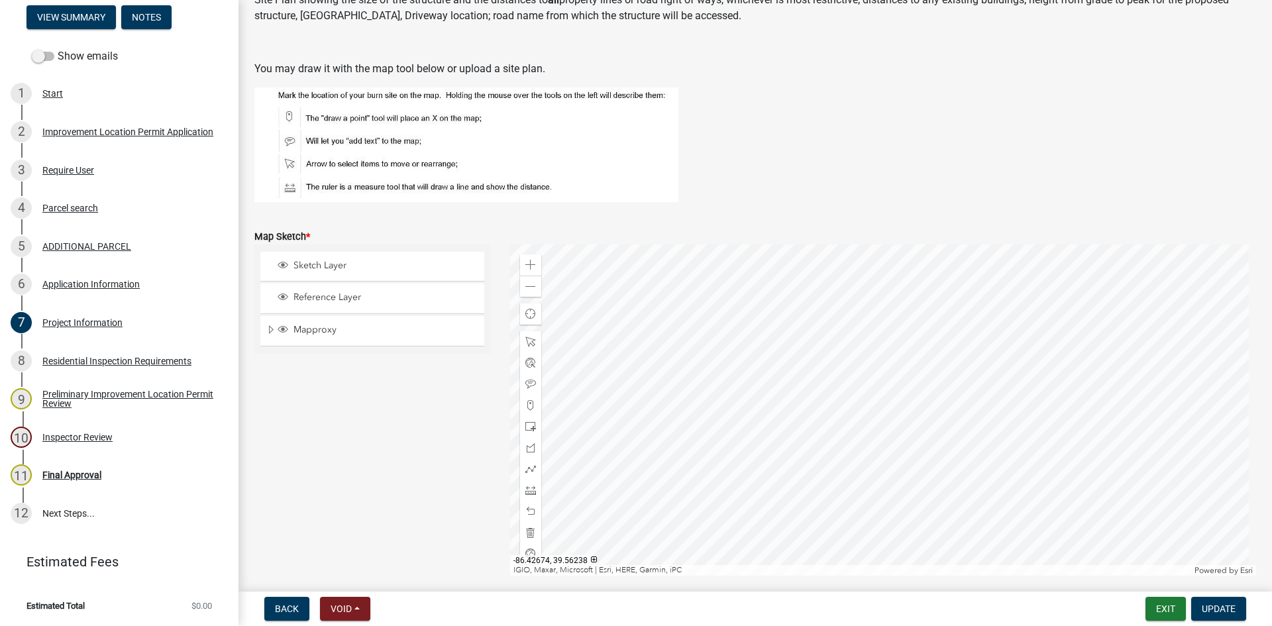
scroll to position [2318, 0]
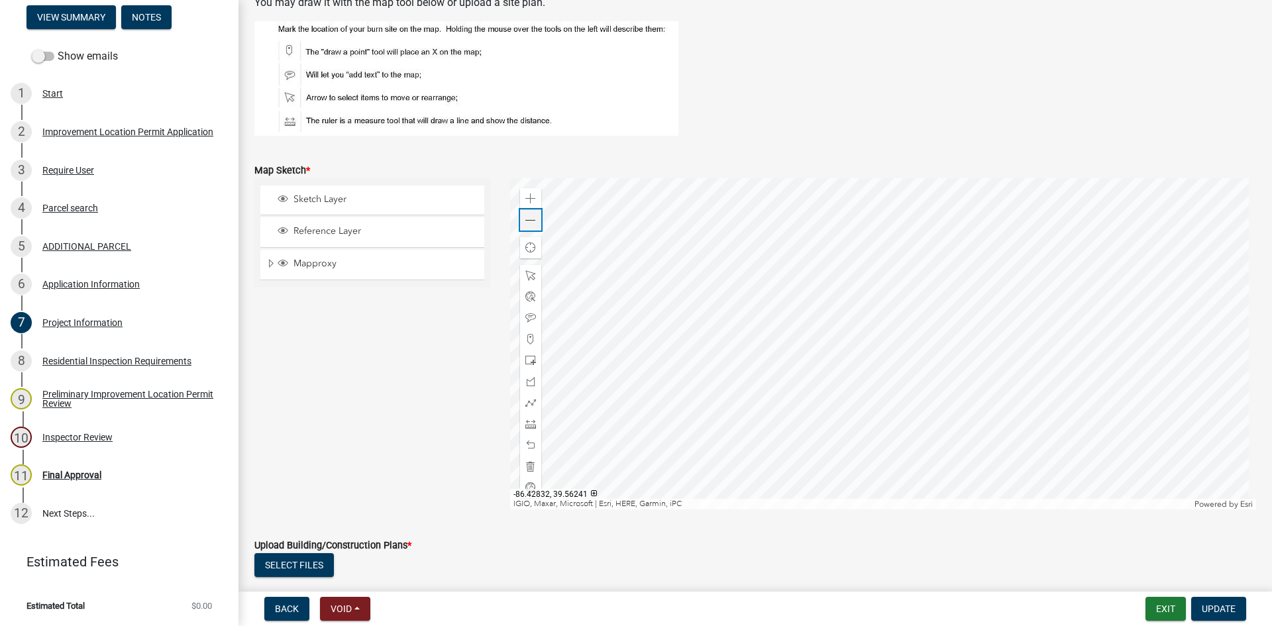
click at [525, 218] on span at bounding box center [530, 220] width 11 height 11
click at [527, 193] on div "Zoom in" at bounding box center [530, 198] width 21 height 21
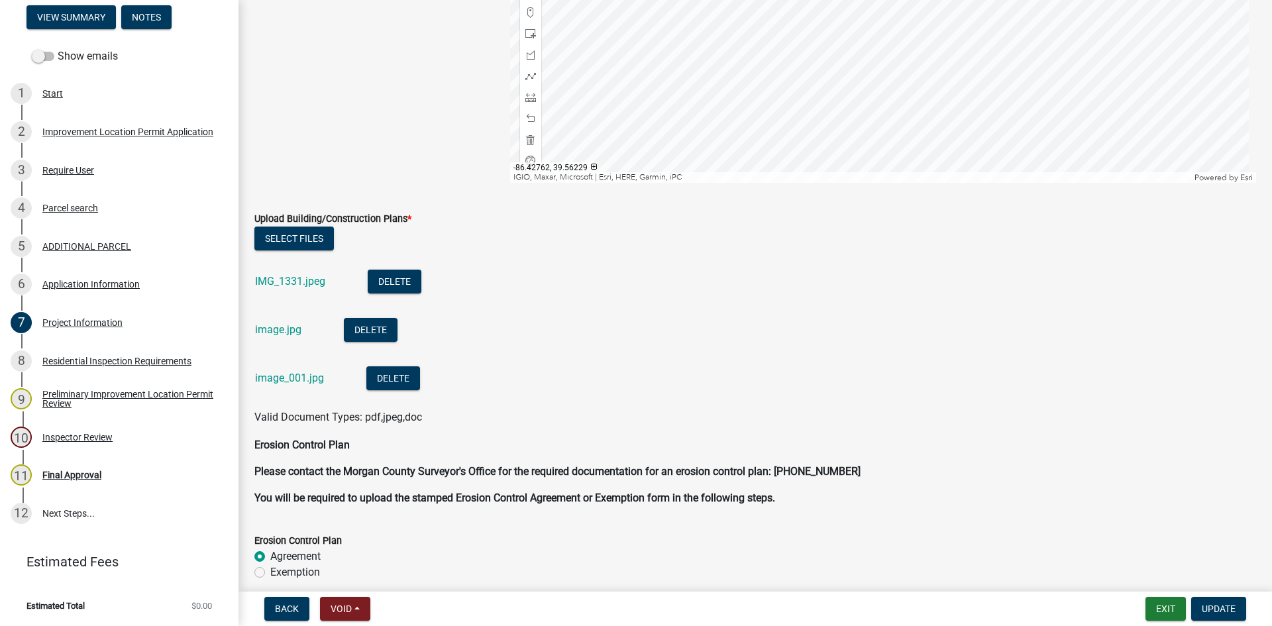
scroll to position [2650, 0]
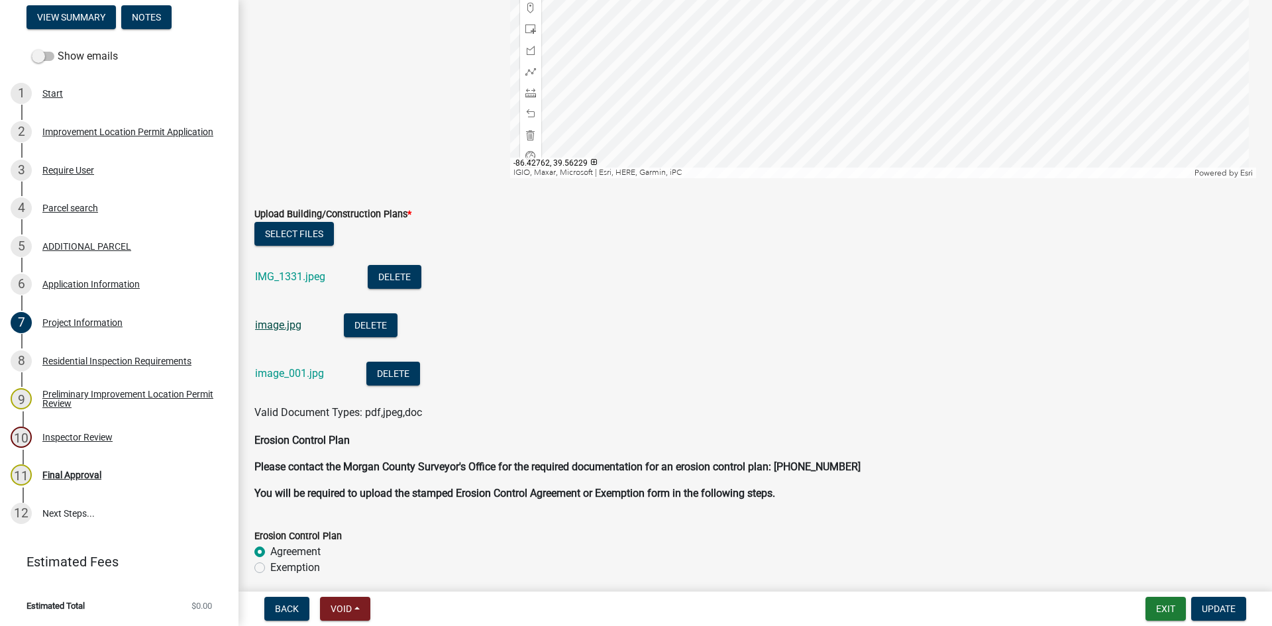
click at [275, 326] on link "image.jpg" at bounding box center [278, 325] width 46 height 13
click at [264, 373] on link "image_001.jpg" at bounding box center [289, 373] width 69 height 13
click at [293, 279] on link "IMG_1331.jpeg" at bounding box center [290, 276] width 70 height 13
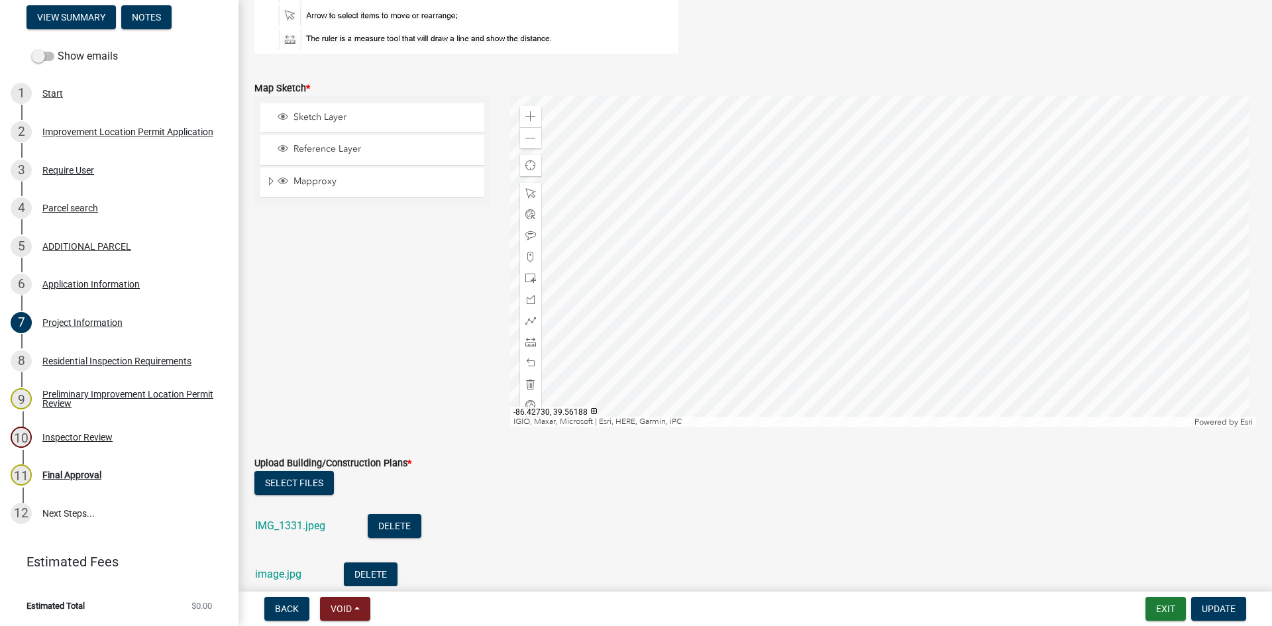
scroll to position [2385, 0]
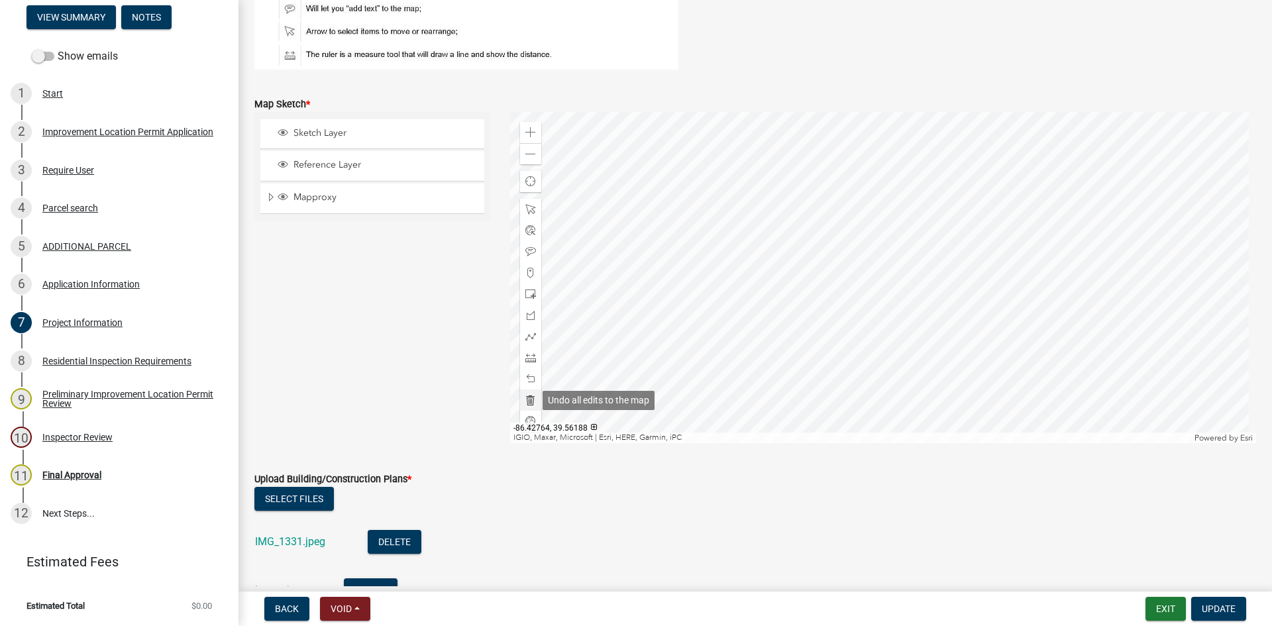
click at [527, 397] on span at bounding box center [530, 400] width 11 height 11
click at [530, 317] on span at bounding box center [530, 315] width 11 height 11
click at [854, 244] on div at bounding box center [883, 277] width 747 height 331
click at [854, 251] on div at bounding box center [883, 277] width 747 height 331
click at [854, 235] on div at bounding box center [883, 277] width 747 height 331
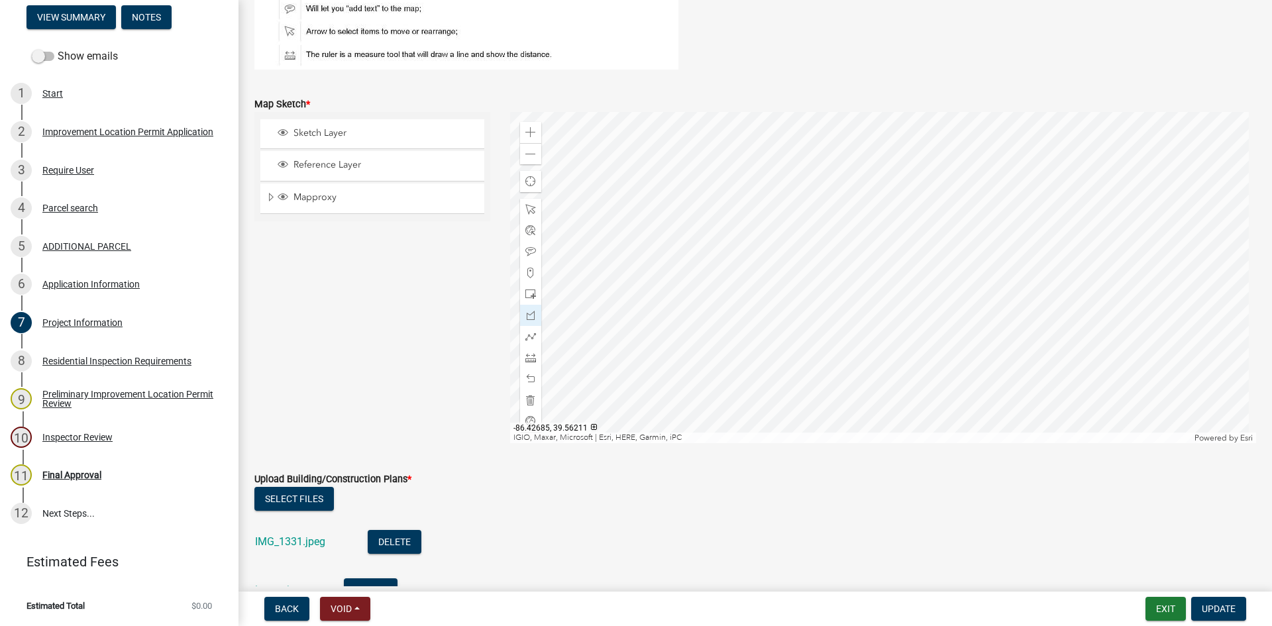
click at [854, 228] on div at bounding box center [883, 277] width 747 height 331
click at [854, 243] on div at bounding box center [883, 277] width 747 height 331
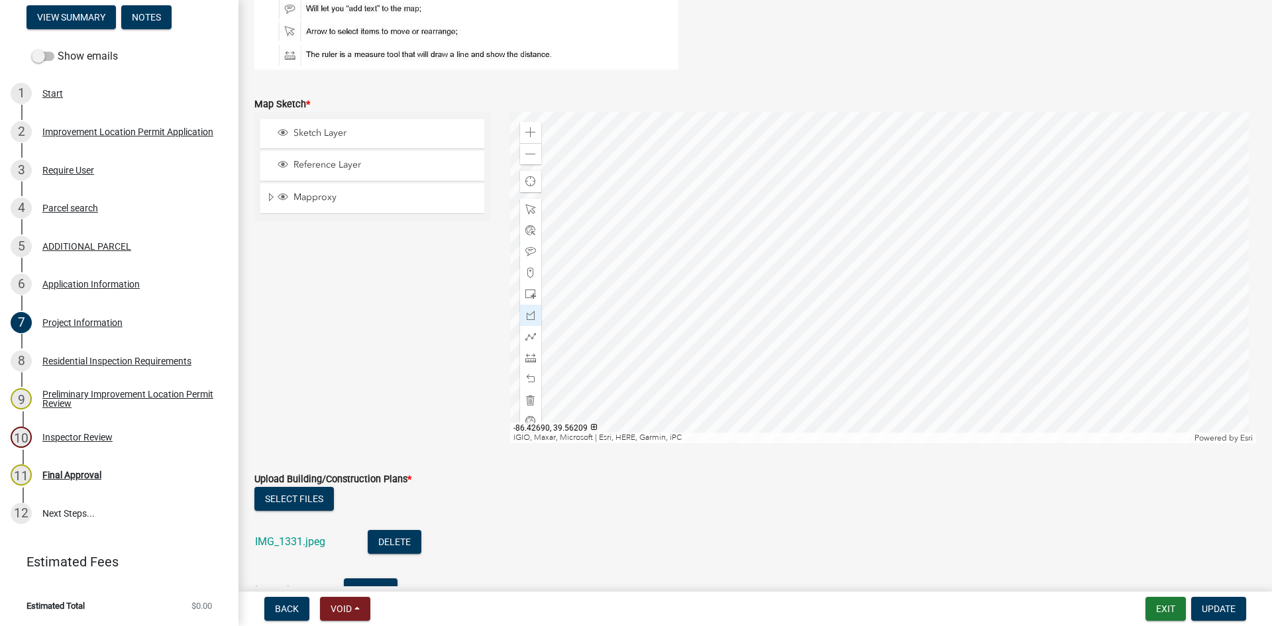
click at [854, 244] on div at bounding box center [883, 277] width 747 height 331
click at [854, 216] on div at bounding box center [883, 277] width 747 height 331
click at [809, 215] on div at bounding box center [883, 277] width 747 height 331
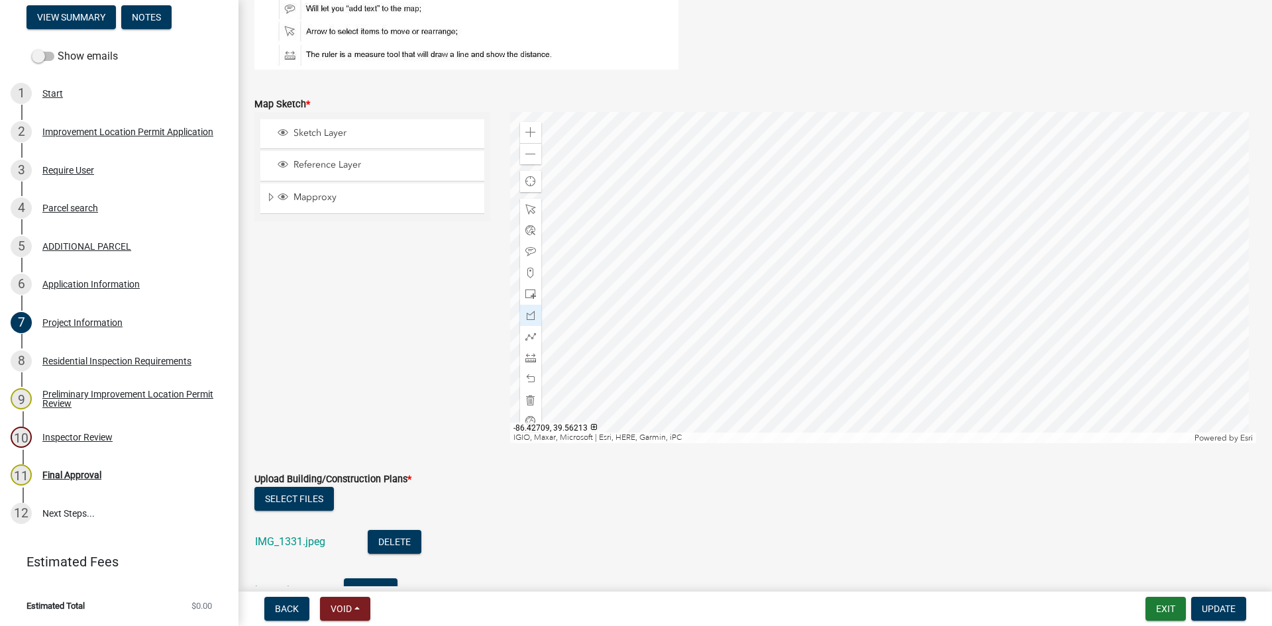
click at [809, 215] on div at bounding box center [883, 277] width 747 height 331
click at [854, 235] on div at bounding box center [883, 277] width 747 height 331
click at [854, 233] on div at bounding box center [883, 277] width 747 height 331
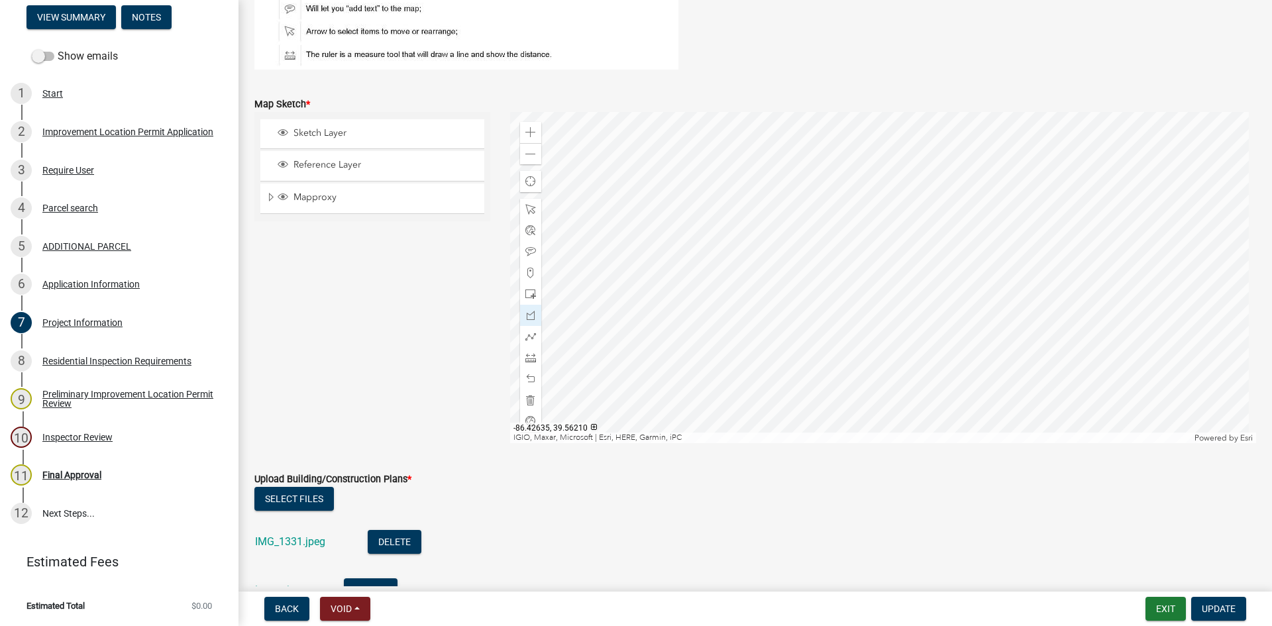
click at [854, 233] on div at bounding box center [883, 277] width 747 height 331
click at [854, 251] on div at bounding box center [883, 277] width 747 height 331
click at [854, 199] on div at bounding box center [883, 277] width 747 height 331
click at [854, 154] on div at bounding box center [883, 277] width 747 height 331
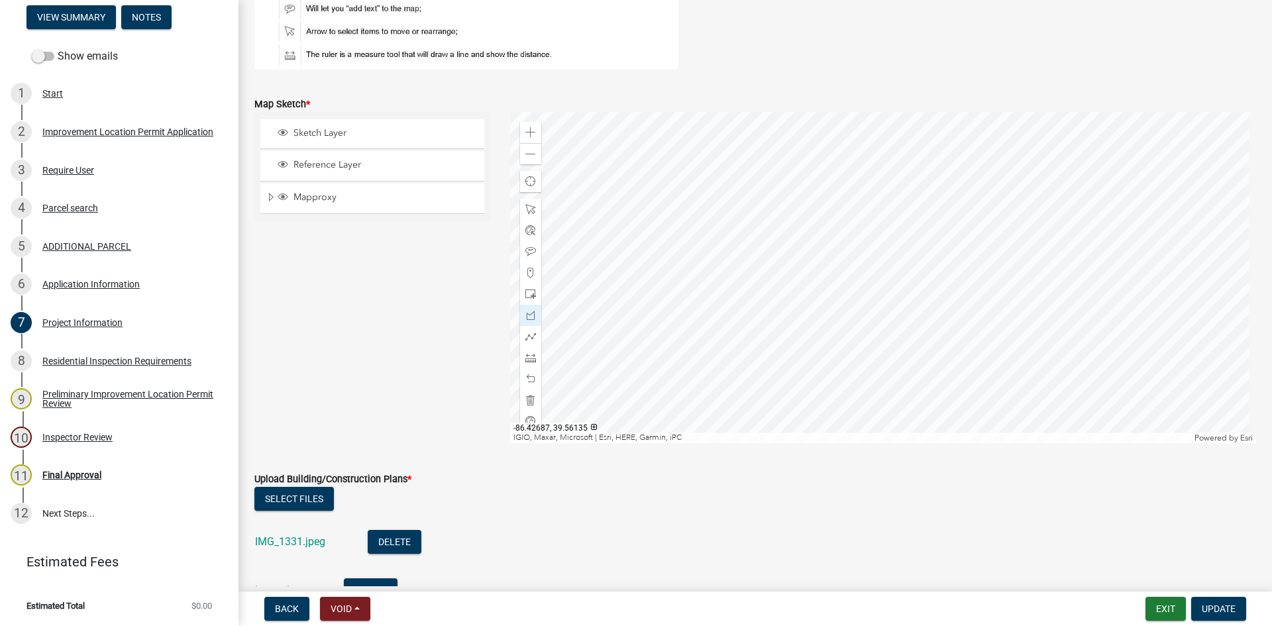
click at [854, 420] on div at bounding box center [883, 277] width 747 height 331
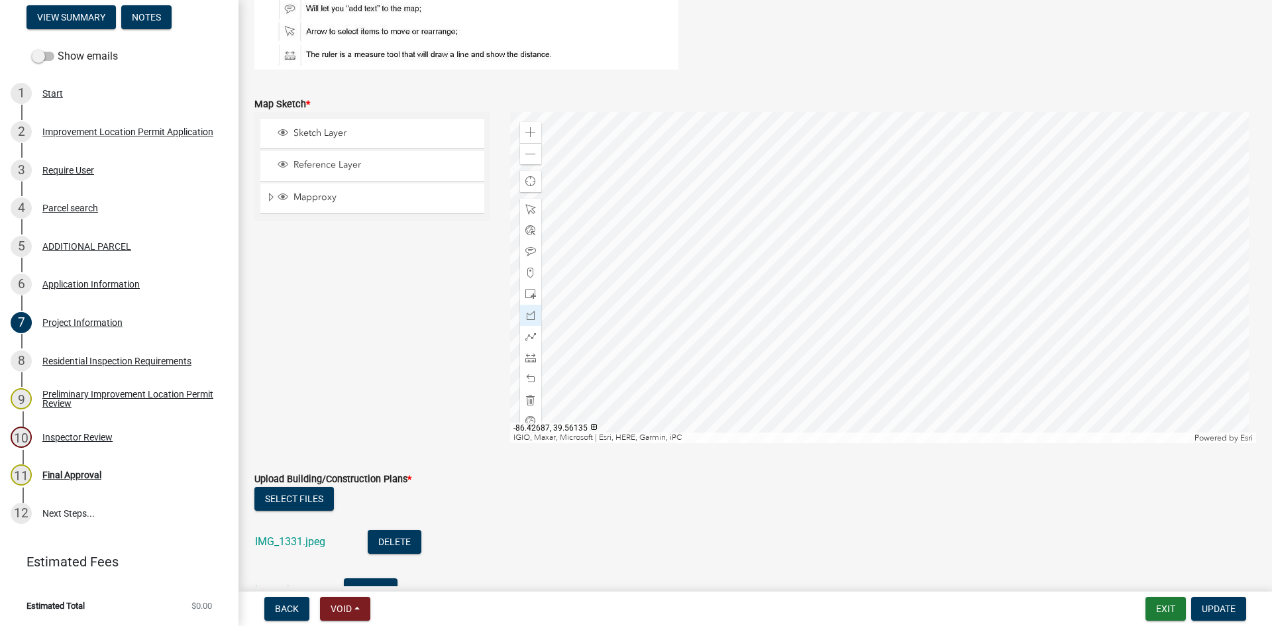
click at [854, 420] on div at bounding box center [883, 277] width 747 height 331
click at [854, 419] on div at bounding box center [883, 277] width 747 height 331
click at [854, 358] on div at bounding box center [883, 277] width 747 height 331
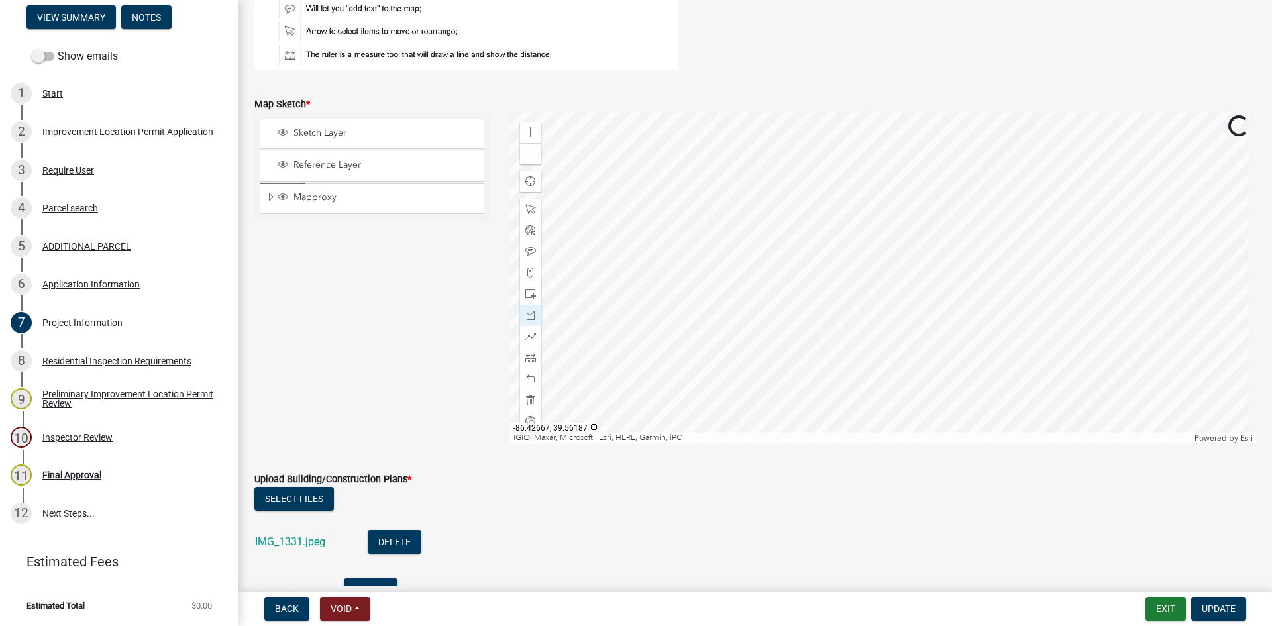
click at [854, 375] on div at bounding box center [883, 277] width 747 height 331
click at [526, 377] on span at bounding box center [530, 379] width 11 height 11
click at [529, 376] on span at bounding box center [530, 379] width 11 height 11
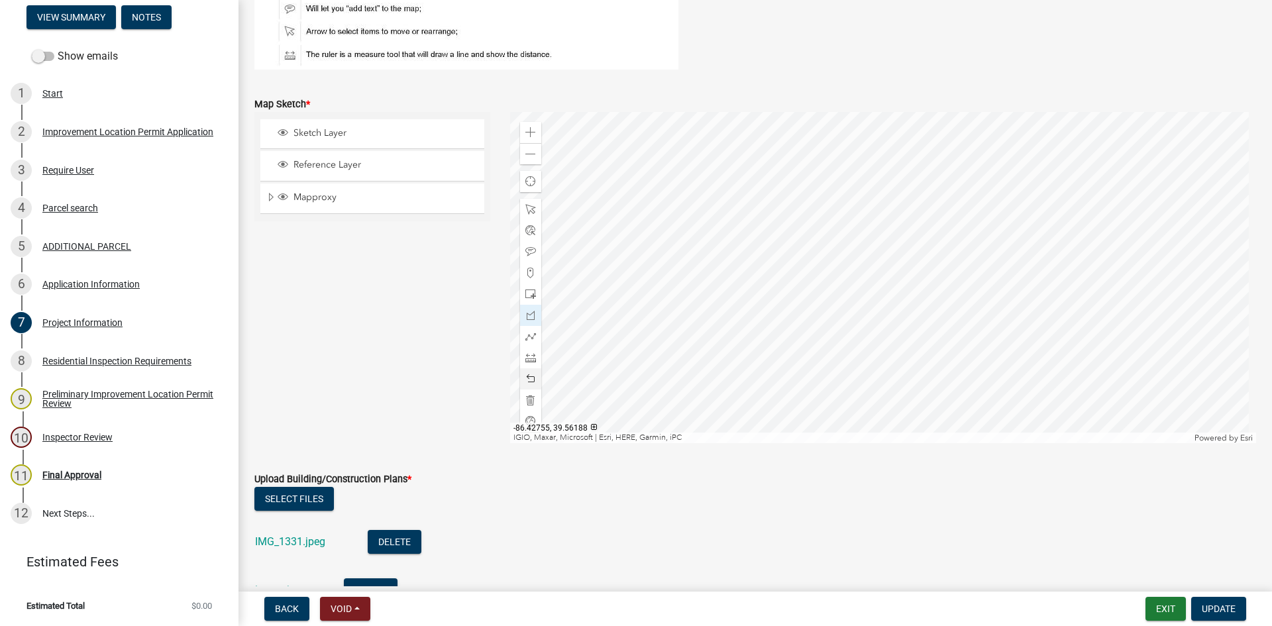
click at [529, 376] on span at bounding box center [530, 379] width 11 height 11
click at [527, 376] on span at bounding box center [530, 379] width 11 height 11
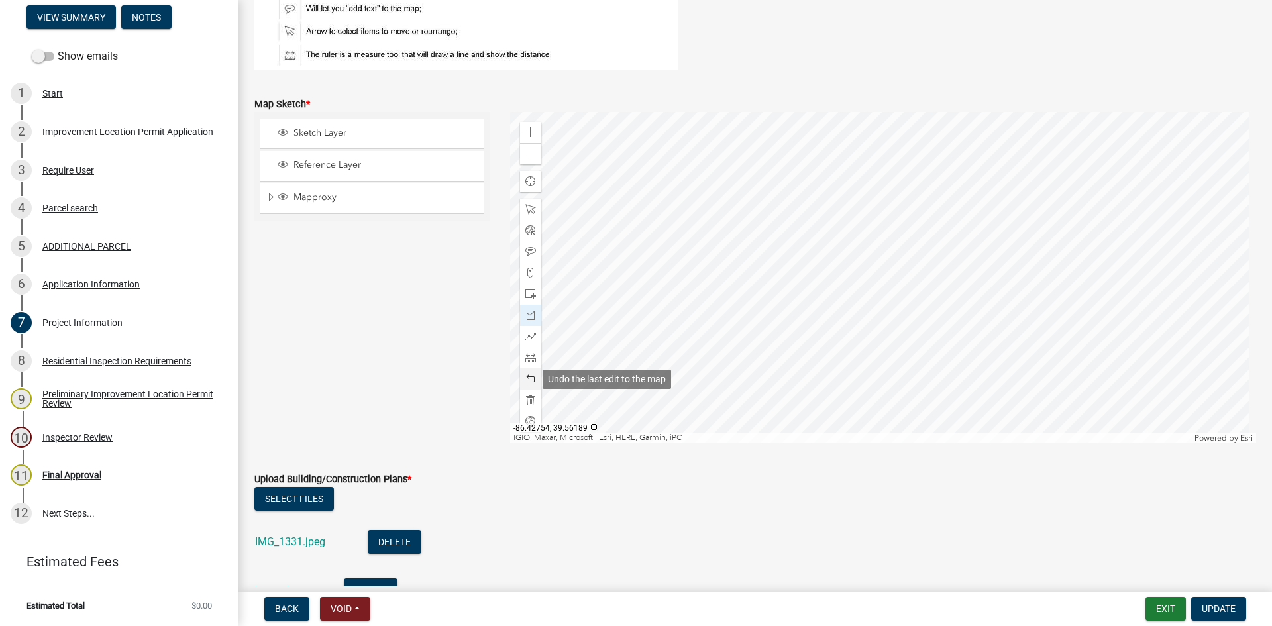
click at [528, 376] on span at bounding box center [530, 379] width 11 height 11
click at [854, 591] on button "Exit" at bounding box center [1165, 609] width 40 height 24
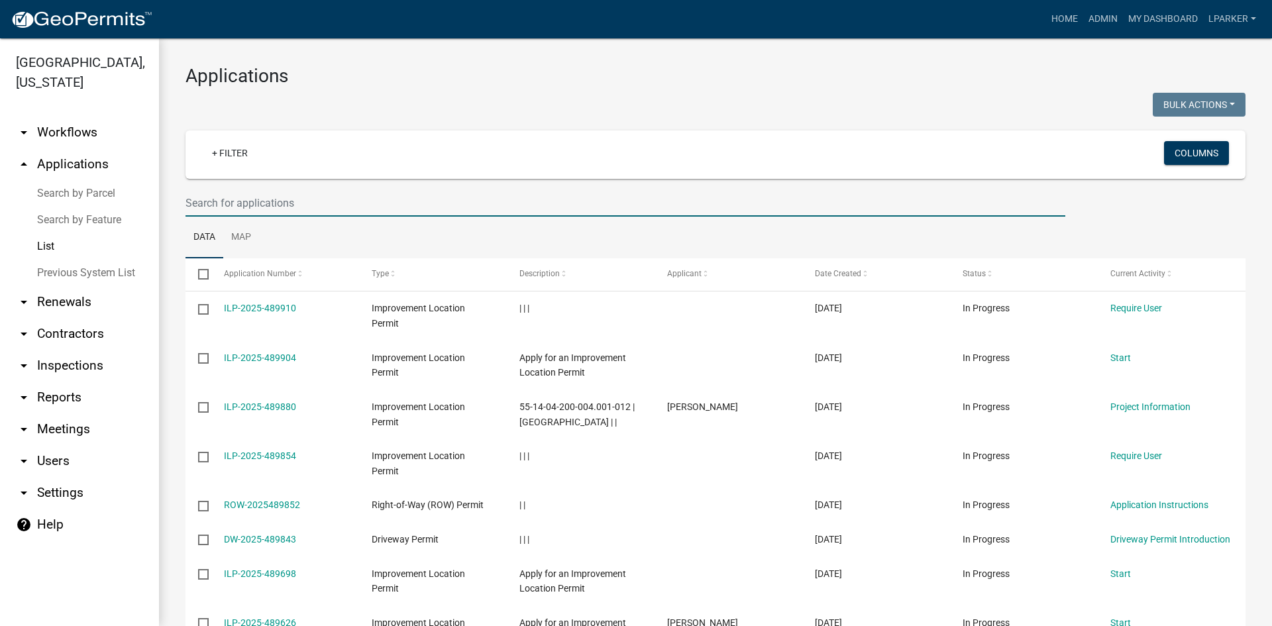
drag, startPoint x: 222, startPoint y: 203, endPoint x: 215, endPoint y: 197, distance: 9.8
click at [215, 197] on input "text" at bounding box center [625, 202] width 880 height 27
type input "38646"
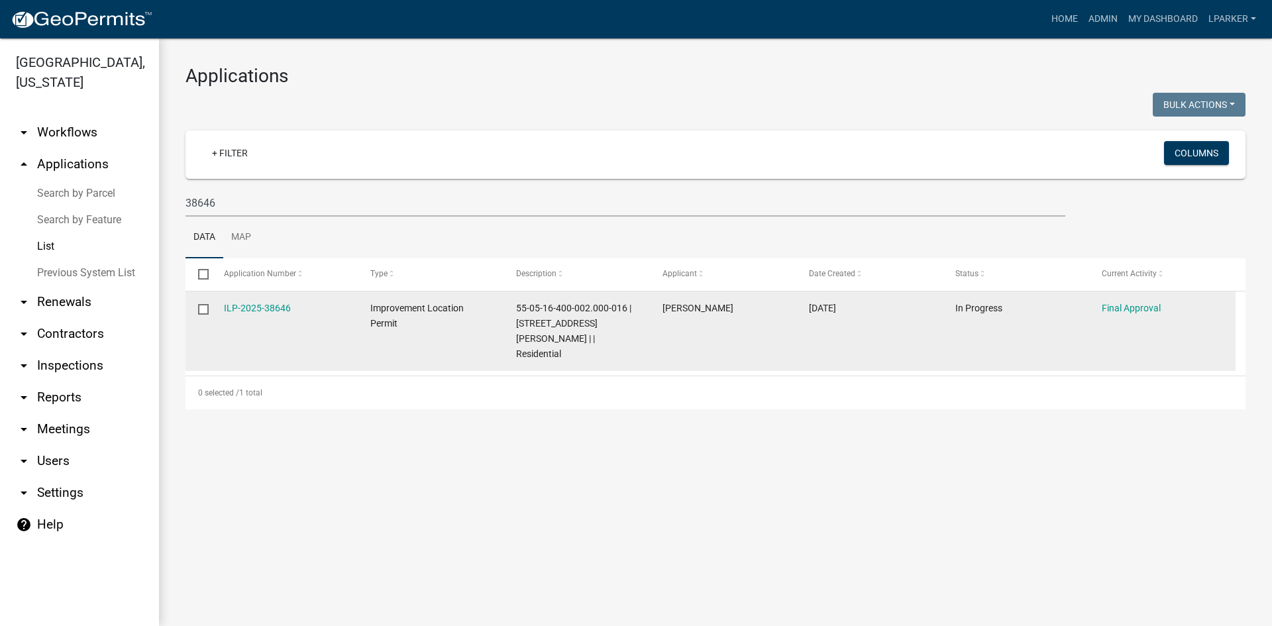
click at [259, 299] on datatable-body-cell "ILP-2025-38646" at bounding box center [284, 330] width 146 height 79
click at [255, 310] on link "ILP-2025-38646" at bounding box center [257, 308] width 67 height 11
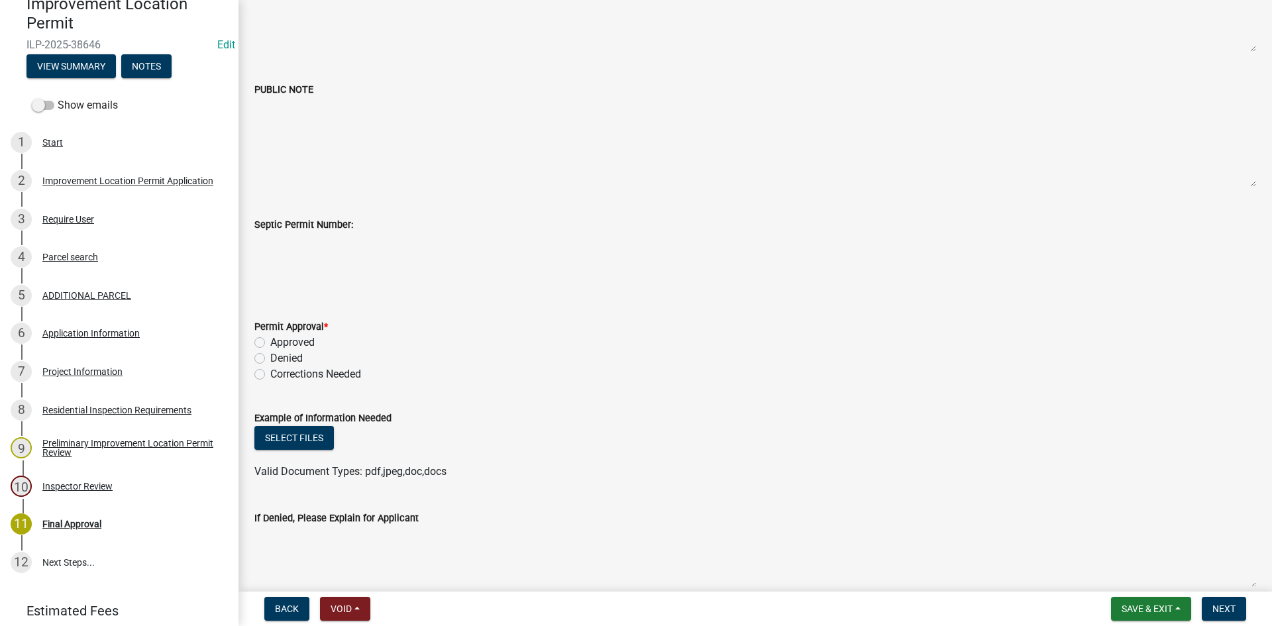
scroll to position [199, 0]
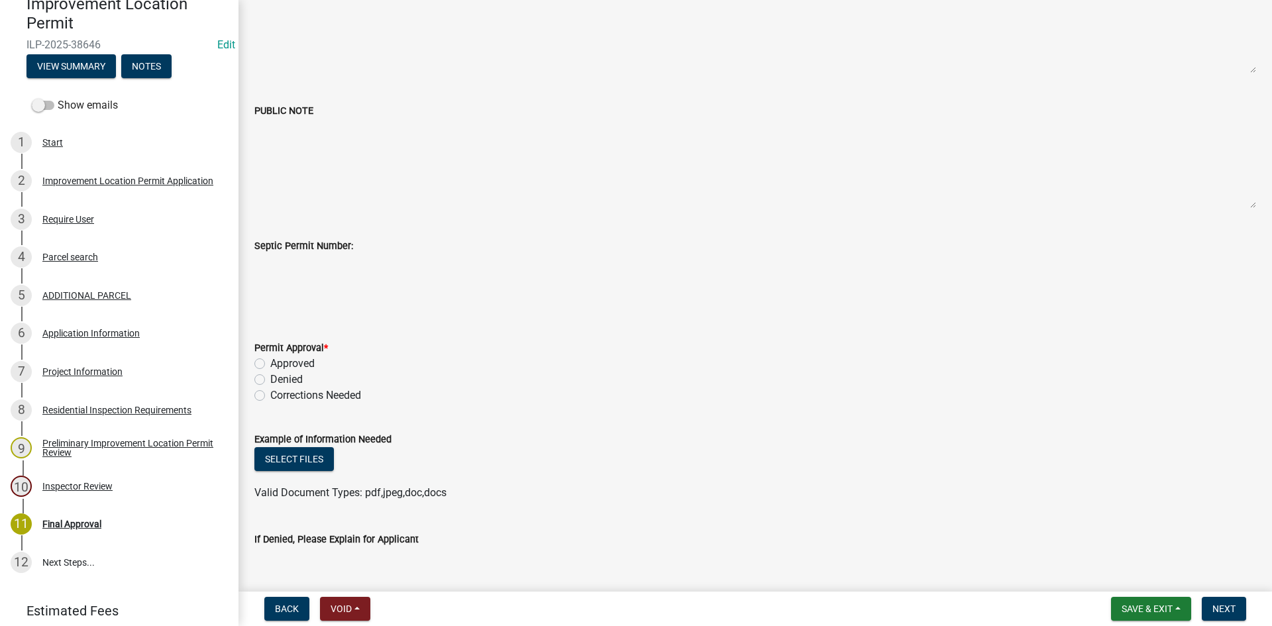
click at [270, 364] on label "Approved" at bounding box center [292, 364] width 44 height 16
click at [270, 364] on input "Approved" at bounding box center [274, 360] width 9 height 9
radio input "true"
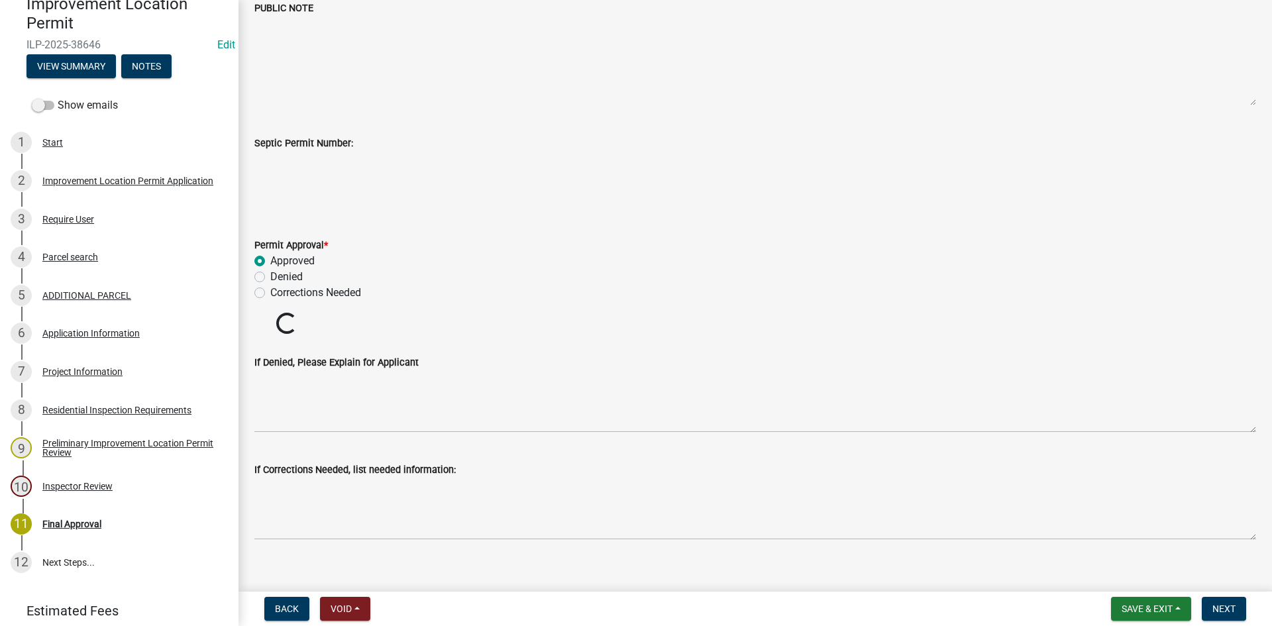
scroll to position [464, 0]
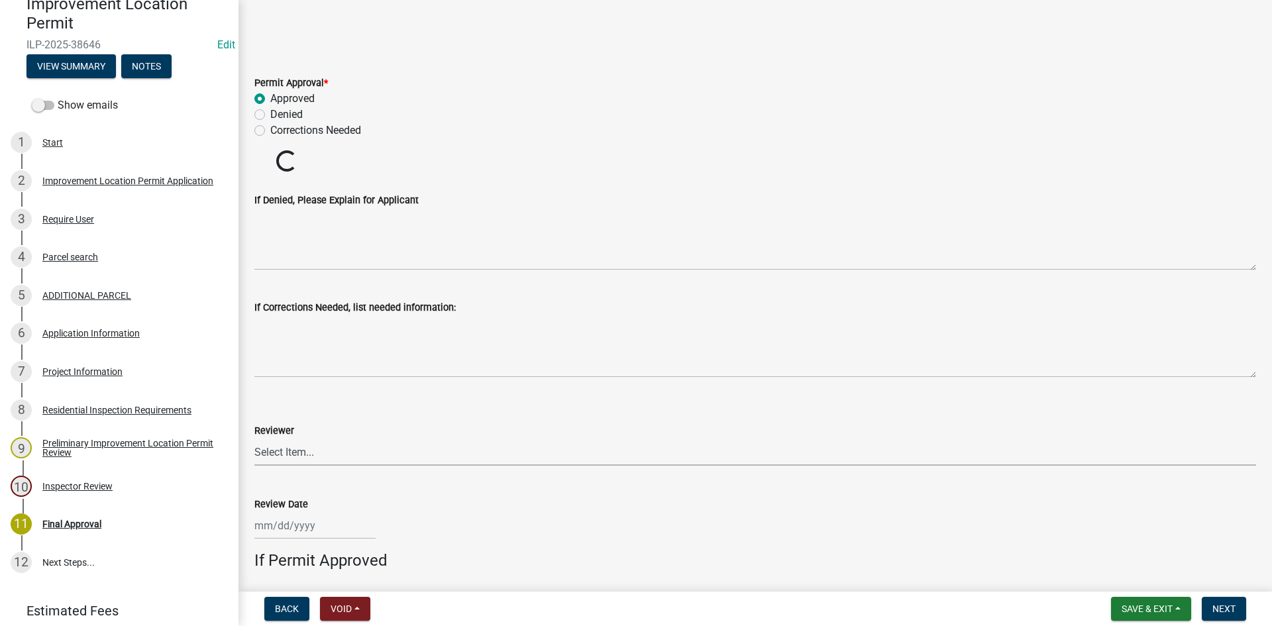
click at [264, 453] on select "Select Item... [PERSON_NAME] [PERSON_NAME] [PERSON_NAME]" at bounding box center [755, 451] width 1002 height 27
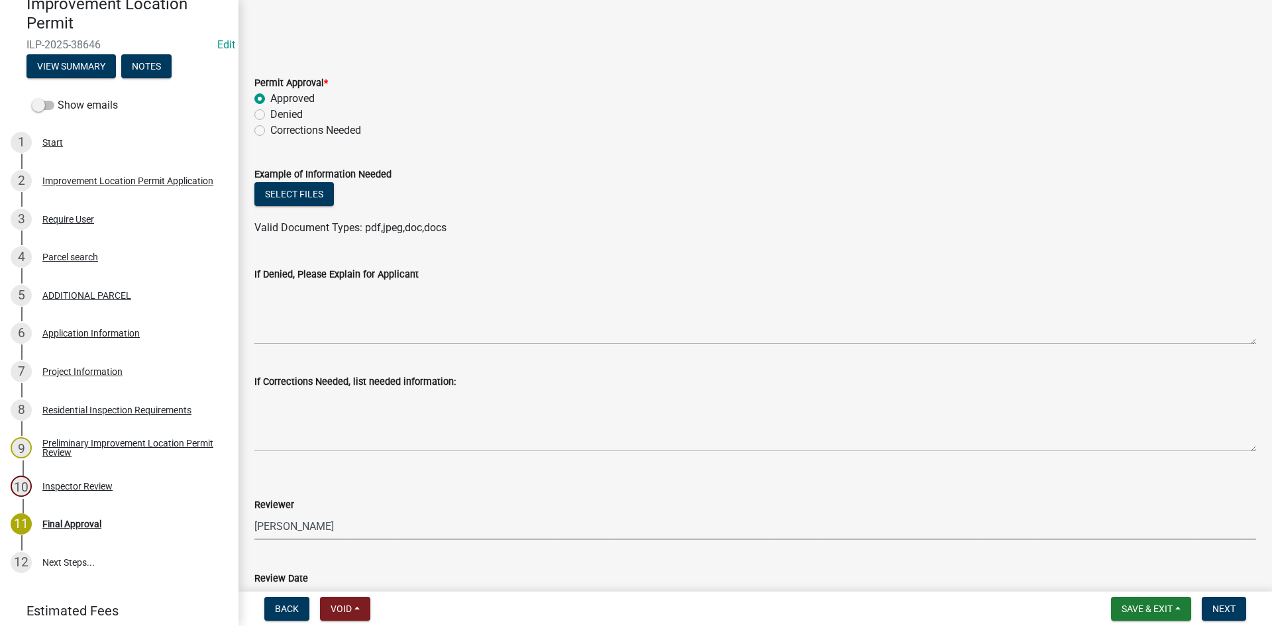
click at [254, 513] on select "Select Item... [PERSON_NAME] [PERSON_NAME] [PERSON_NAME]" at bounding box center [755, 526] width 1002 height 27
select select "4bf9213e-c266-4258-8e9b-d5f6a07002fa"
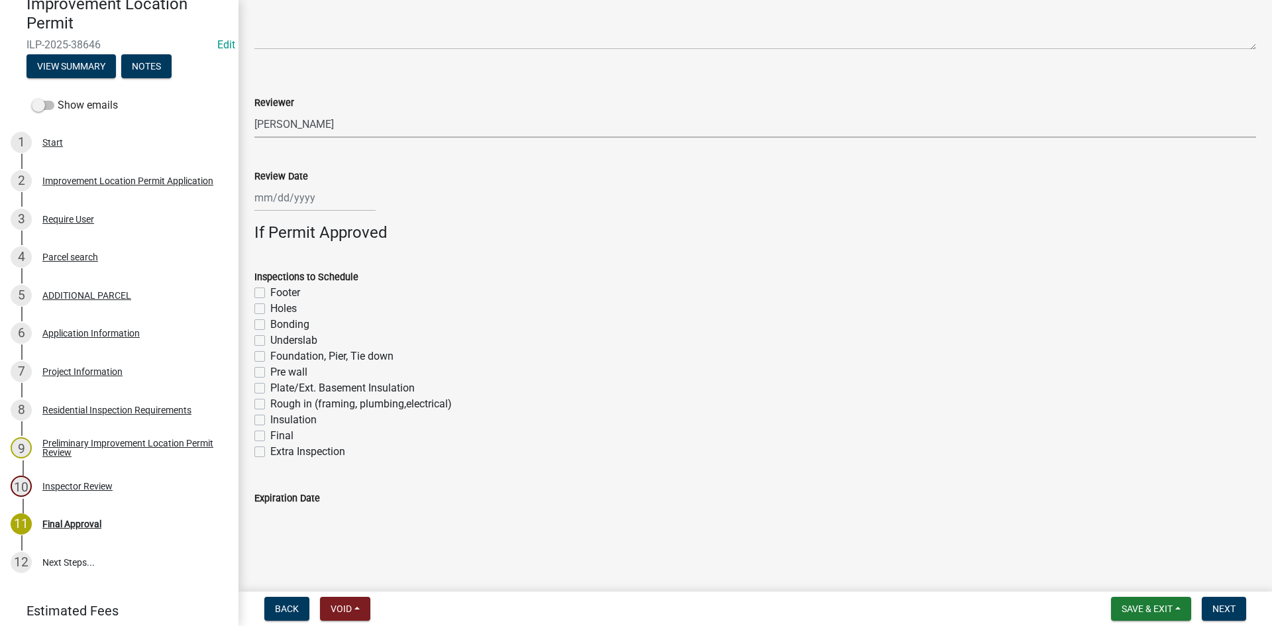
scroll to position [876, 0]
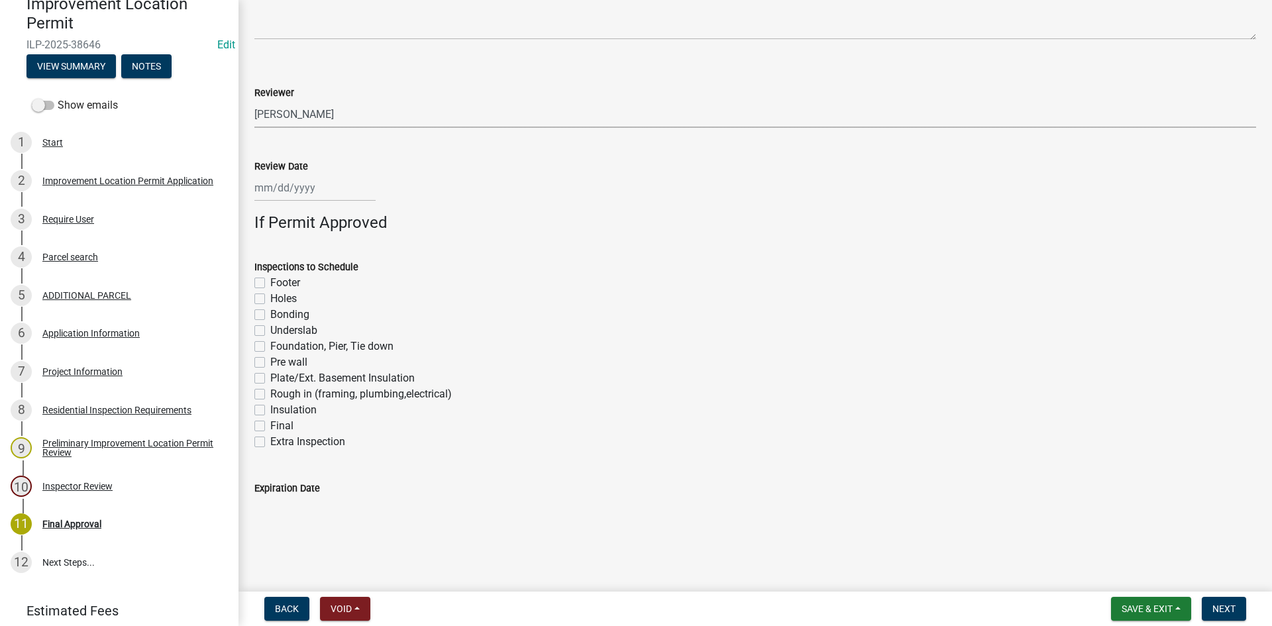
select select "10"
select select "2025"
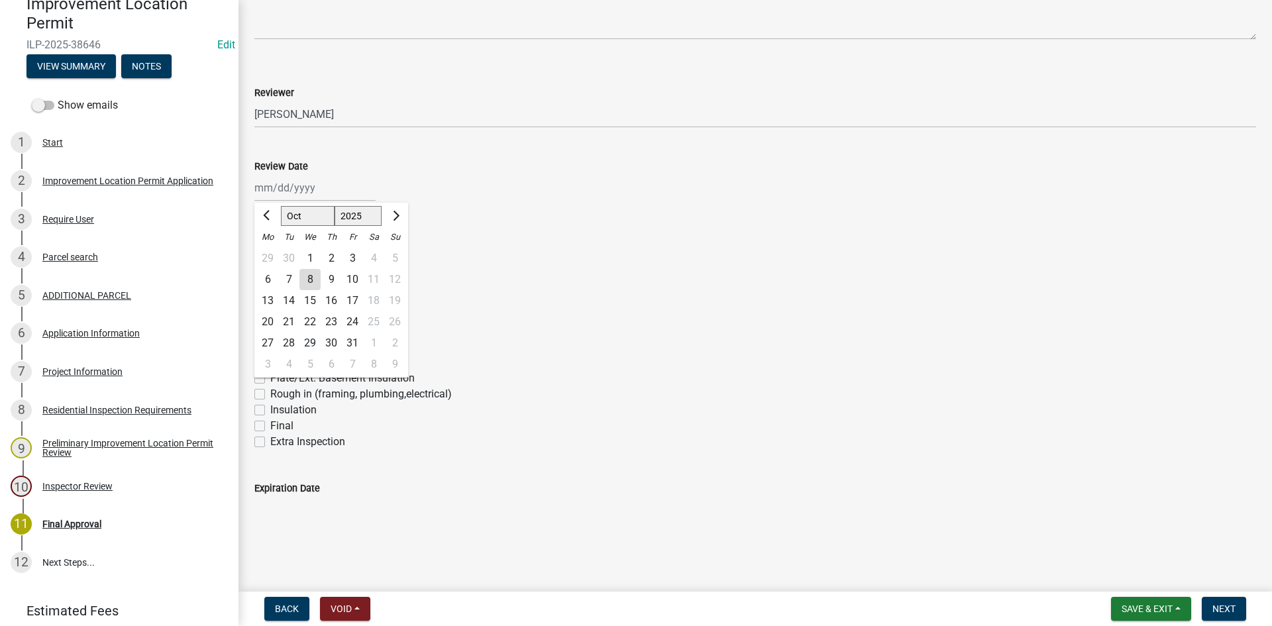
click at [288, 186] on div "[PERSON_NAME] Feb Mar Apr [PERSON_NAME][DATE] Oct Nov [DATE] 1526 1527 1528 152…" at bounding box center [314, 187] width 121 height 27
click at [311, 276] on div "8" at bounding box center [309, 279] width 21 height 21
type input "[DATE]"
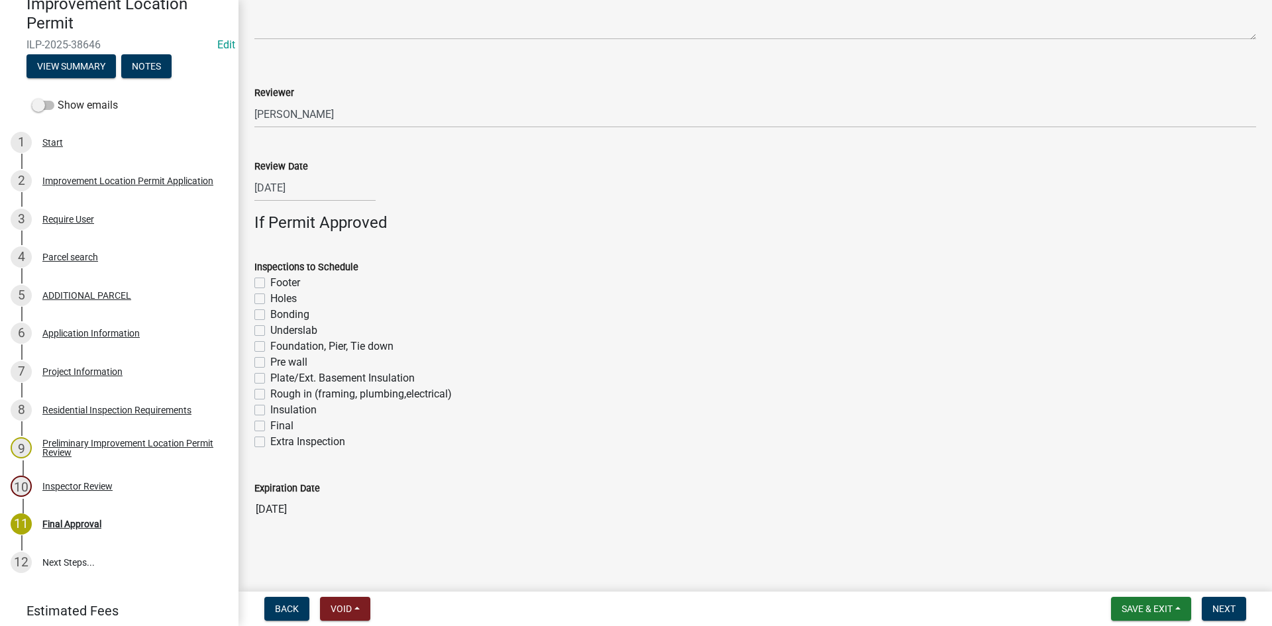
click at [270, 285] on label "Footer" at bounding box center [285, 283] width 30 height 16
click at [270, 284] on input "Footer" at bounding box center [274, 279] width 9 height 9
checkbox input "true"
checkbox input "false"
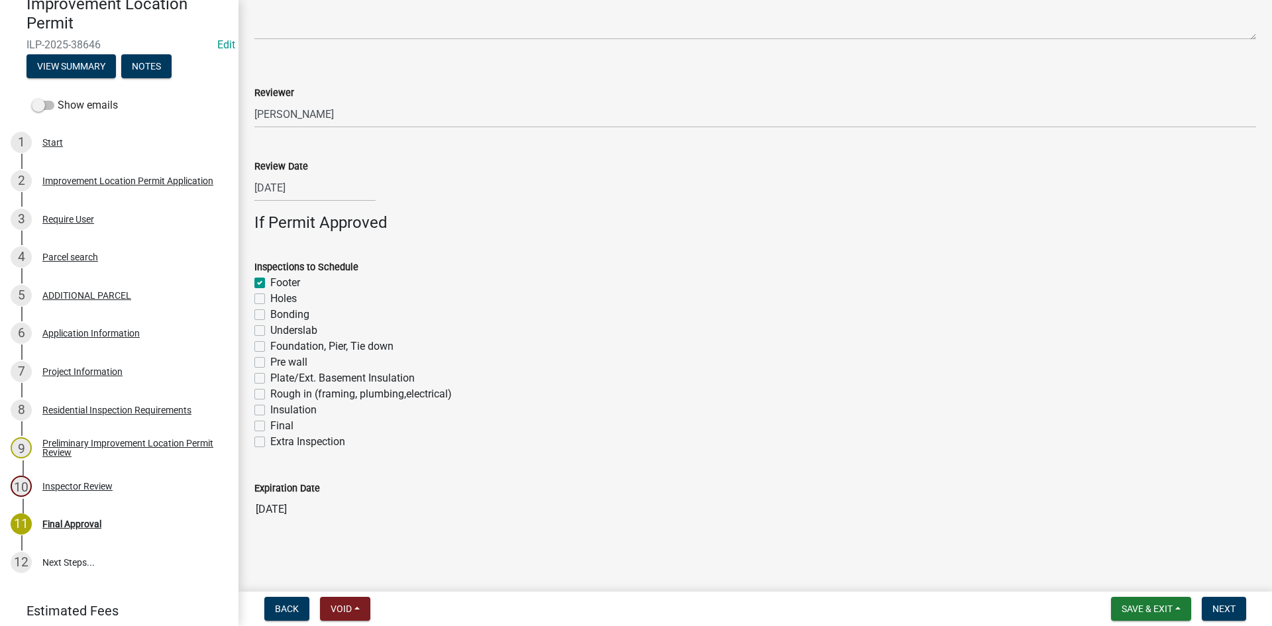
checkbox input "false"
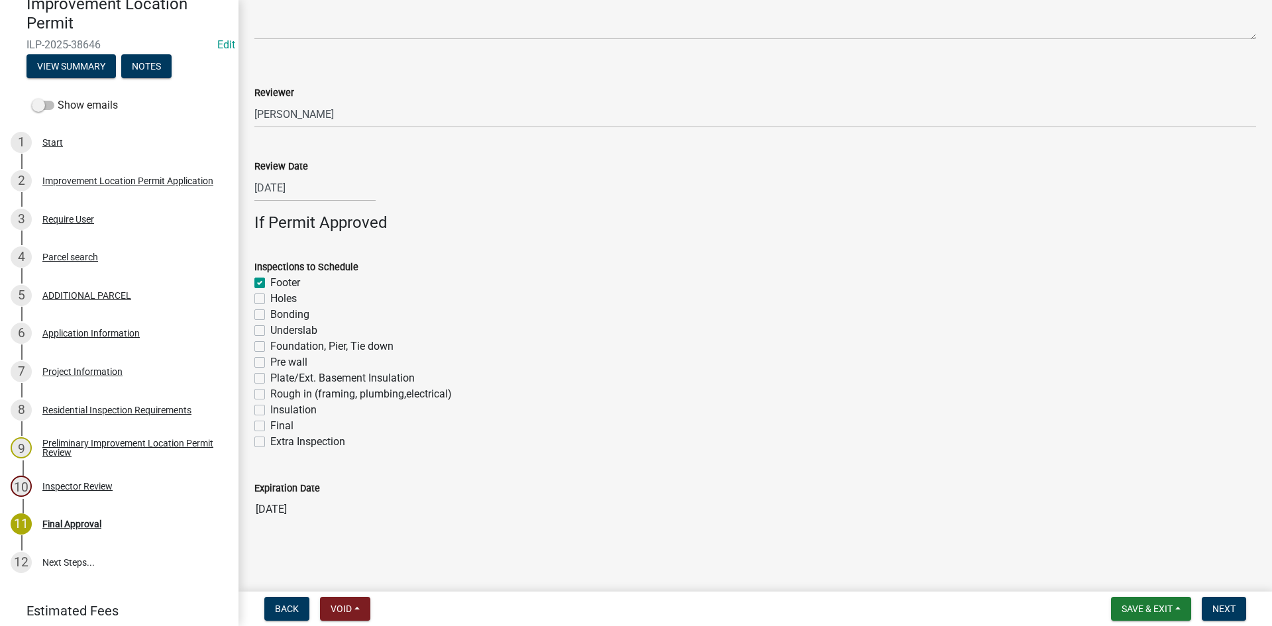
checkbox input "false"
click at [270, 346] on label "Foundation, Pier, Tie down" at bounding box center [331, 346] width 123 height 16
click at [270, 346] on input "Foundation, Pier, Tie down" at bounding box center [274, 342] width 9 height 9
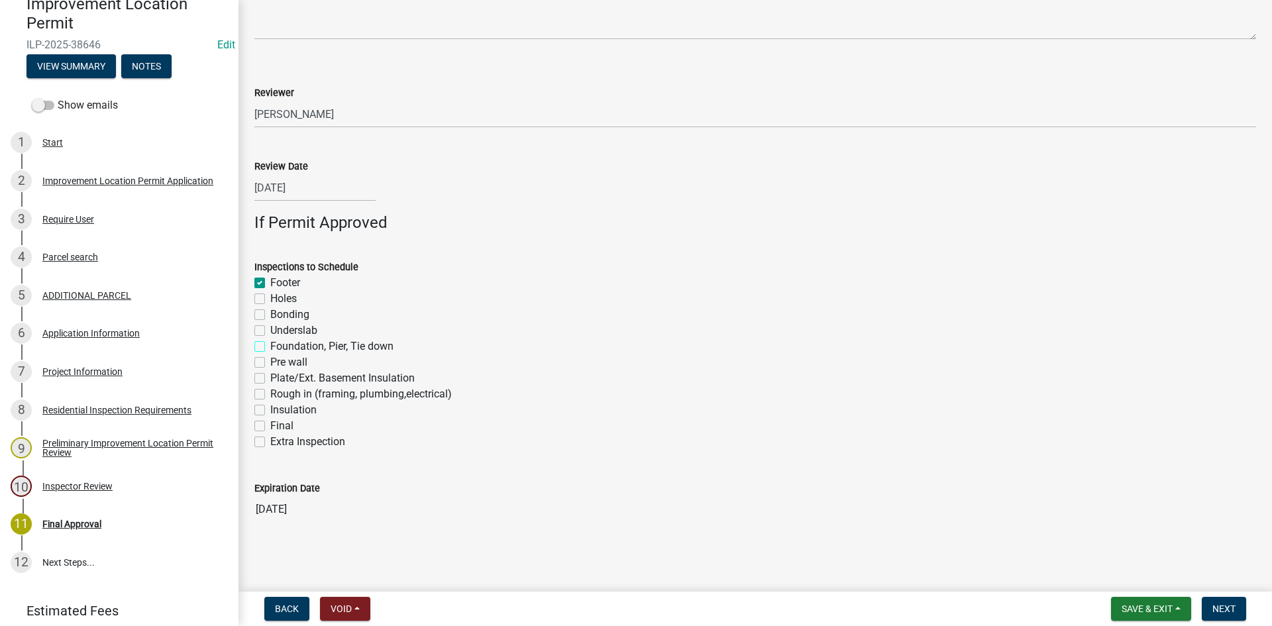
checkbox input "true"
checkbox input "false"
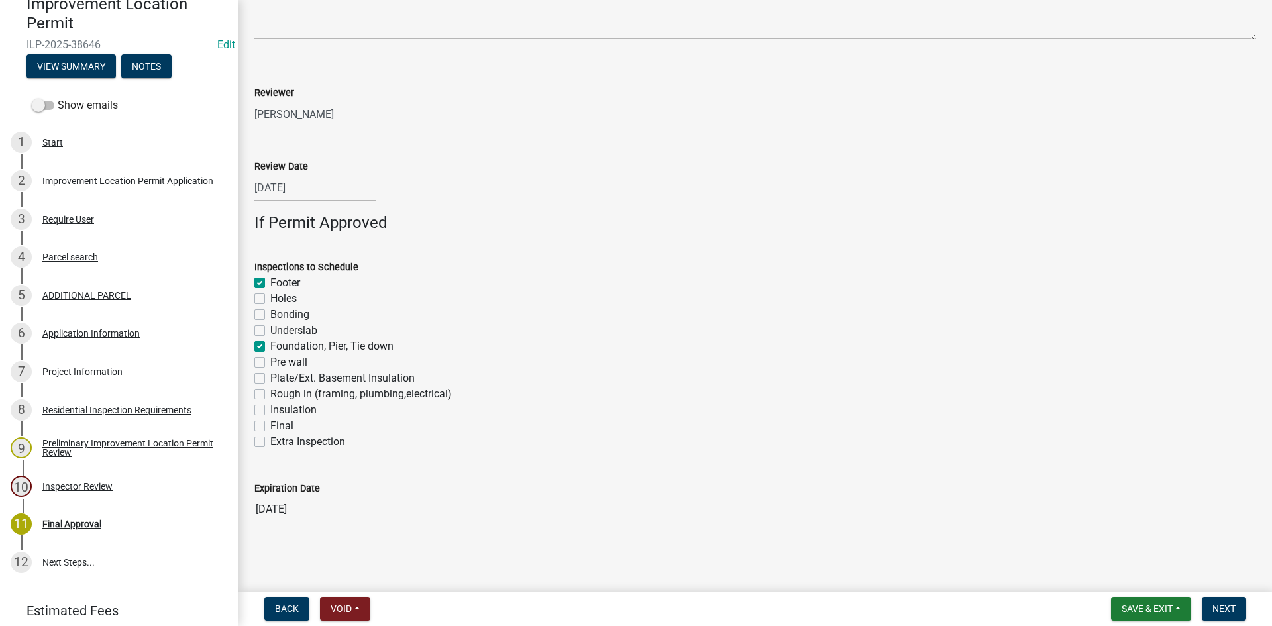
checkbox input "true"
checkbox input "false"
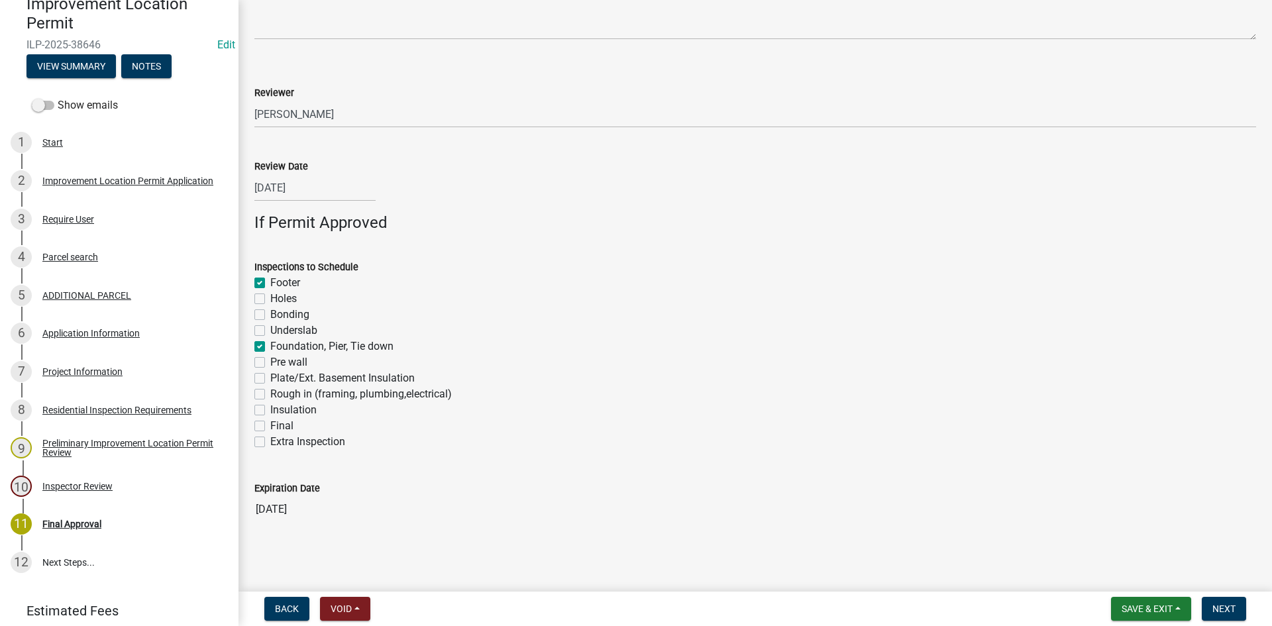
checkbox input "false"
drag, startPoint x: 260, startPoint y: 392, endPoint x: 259, endPoint y: 419, distance: 26.5
click at [270, 397] on label "Rough in (framing, plumbing,electrical)" at bounding box center [360, 394] width 181 height 16
click at [270, 395] on input "Rough in (framing, plumbing,electrical)" at bounding box center [274, 390] width 9 height 9
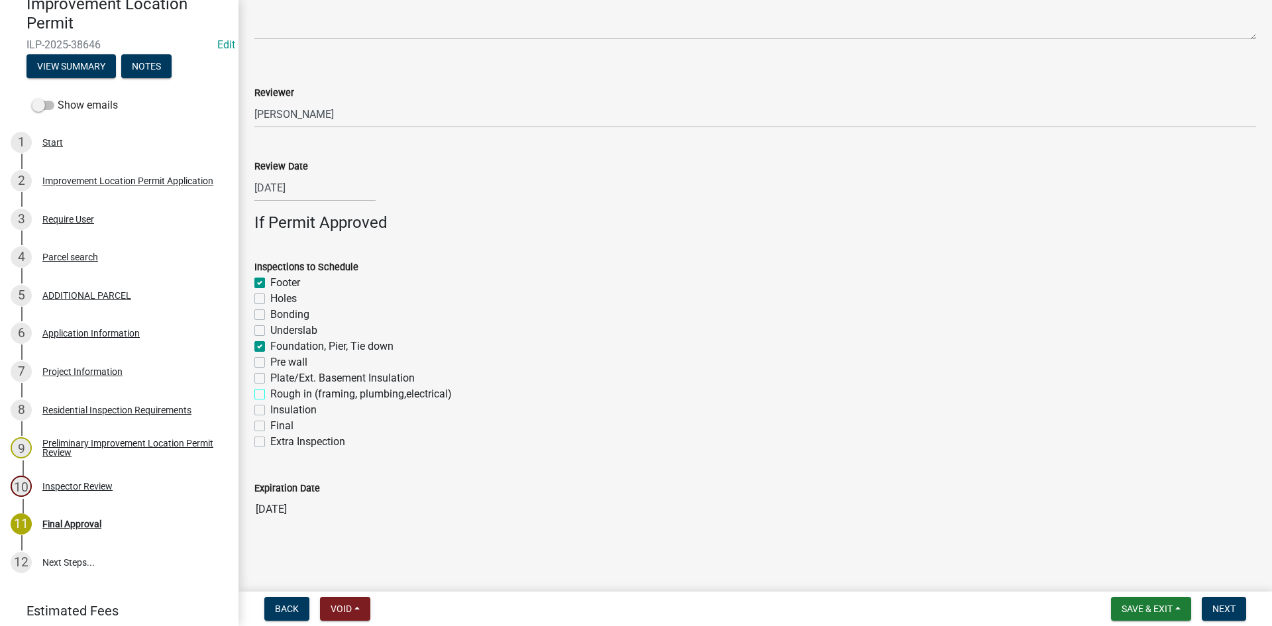
checkbox input "true"
checkbox input "false"
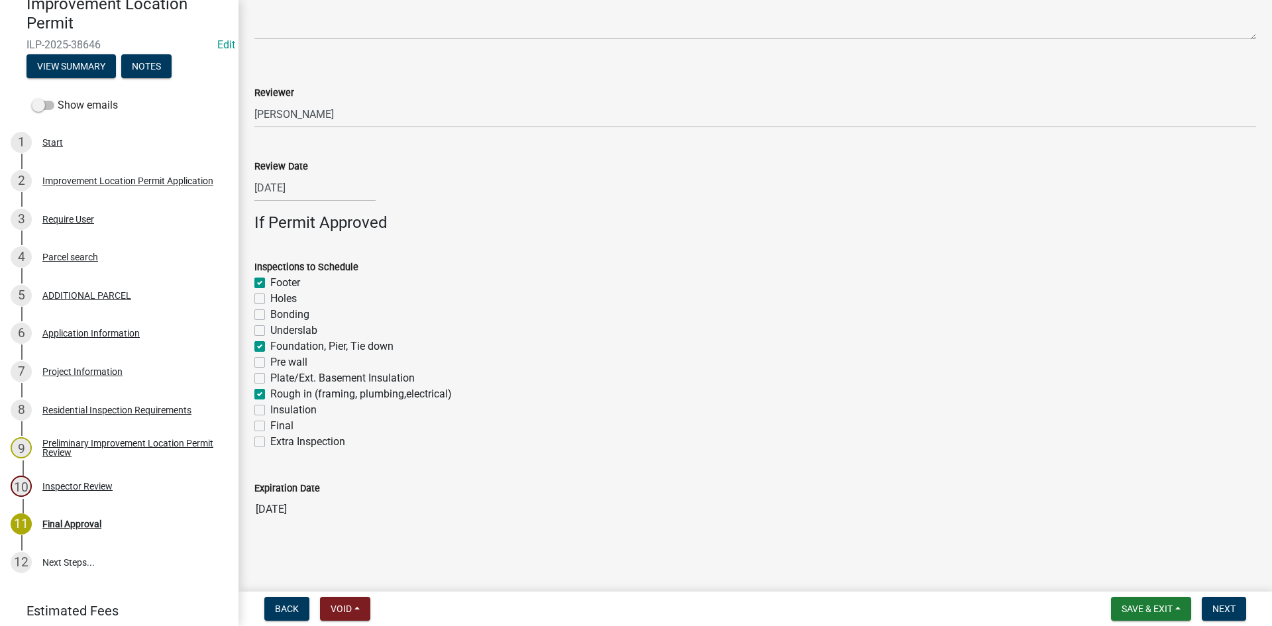
checkbox input "true"
checkbox input "false"
checkbox input "true"
checkbox input "false"
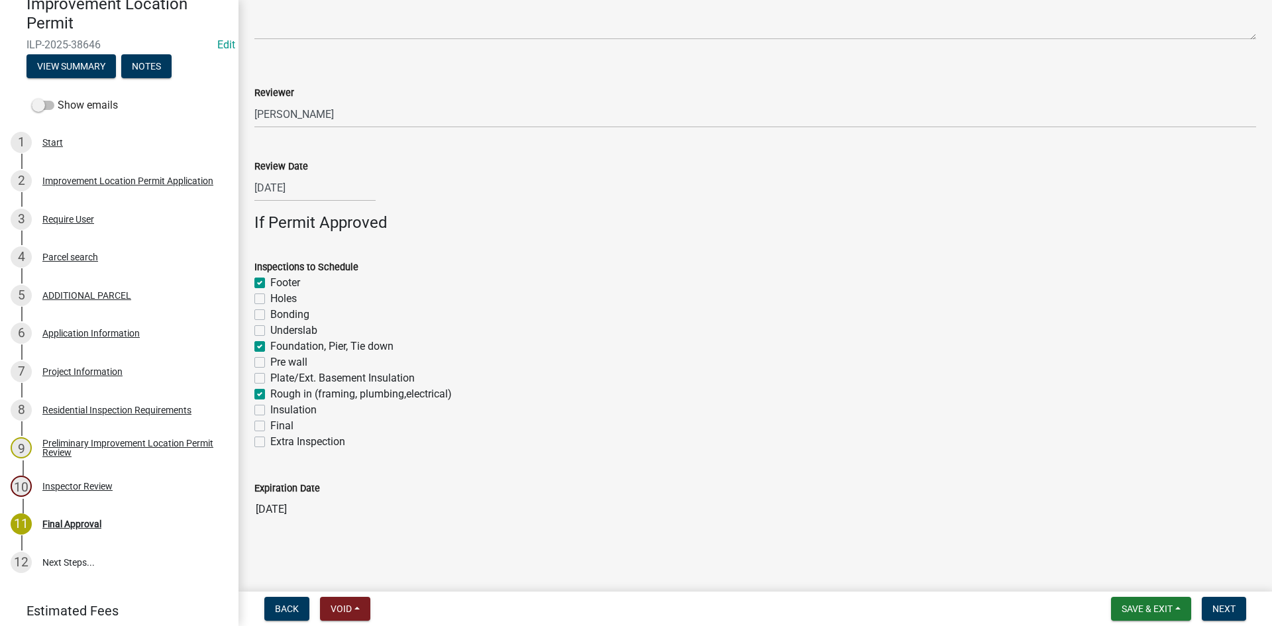
checkbox input "false"
drag, startPoint x: 256, startPoint y: 409, endPoint x: 257, endPoint y: 423, distance: 13.3
click at [270, 411] on label "Insulation" at bounding box center [293, 410] width 46 height 16
click at [270, 411] on input "Insulation" at bounding box center [274, 406] width 9 height 9
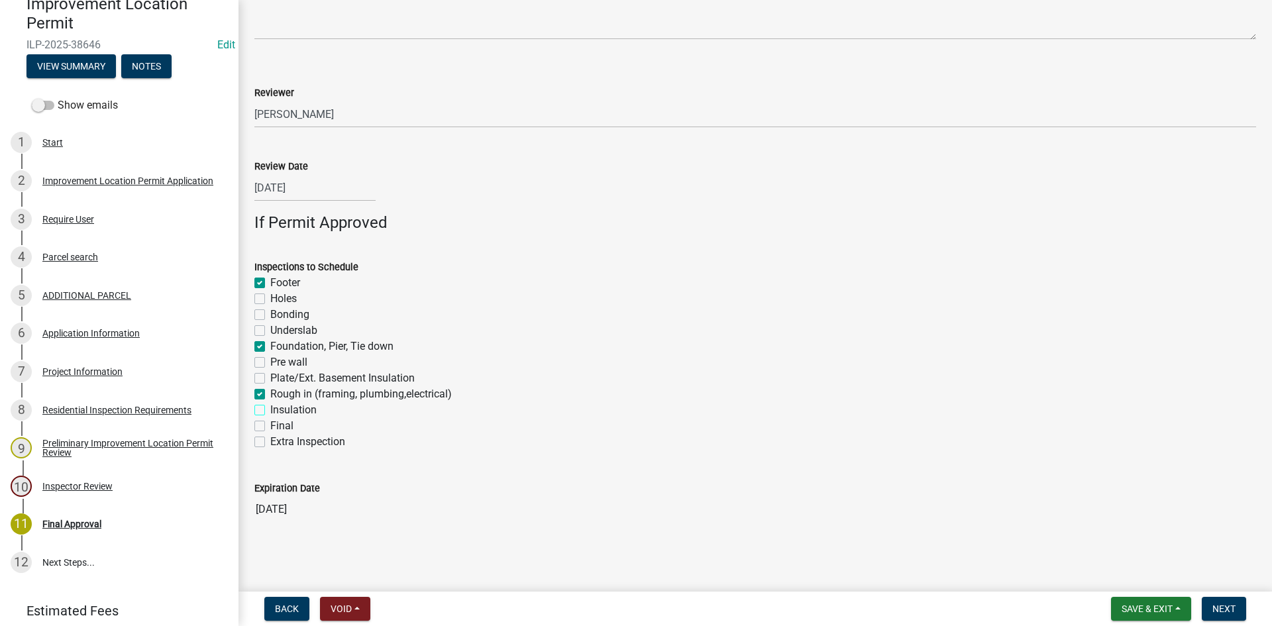
checkbox input "true"
click at [270, 425] on label "Final" at bounding box center [281, 426] width 23 height 16
click at [270, 425] on input "Final" at bounding box center [274, 422] width 9 height 9
click at [854, 591] on span "Next" at bounding box center [1223, 608] width 23 height 11
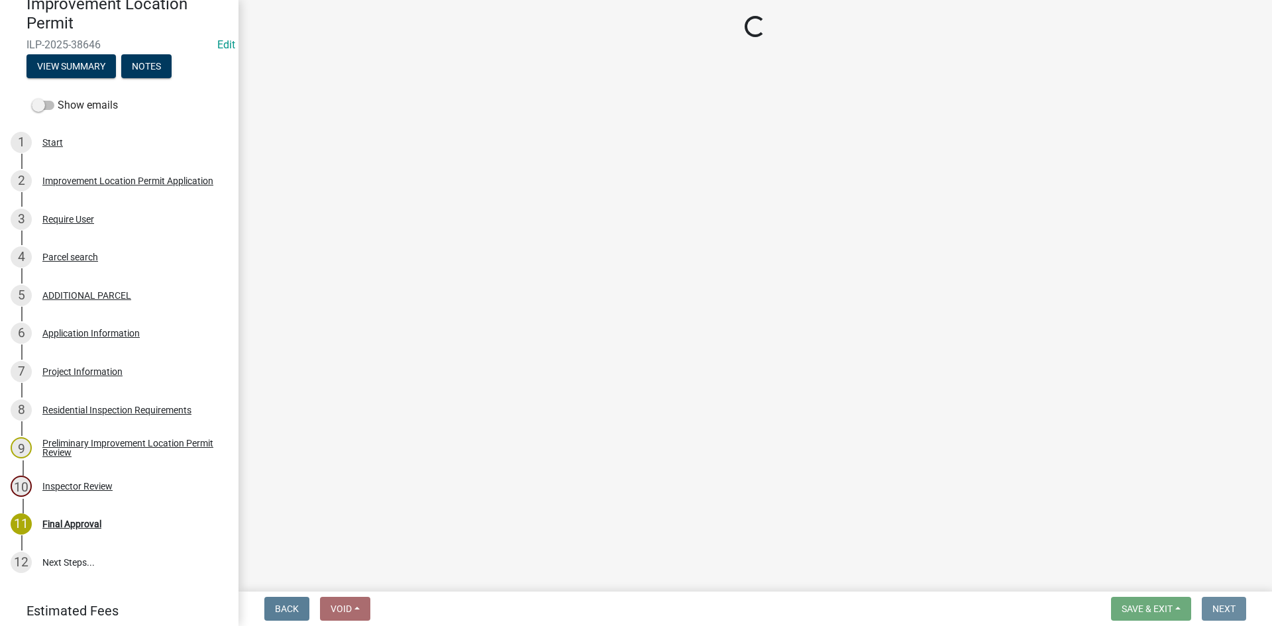
scroll to position [0, 0]
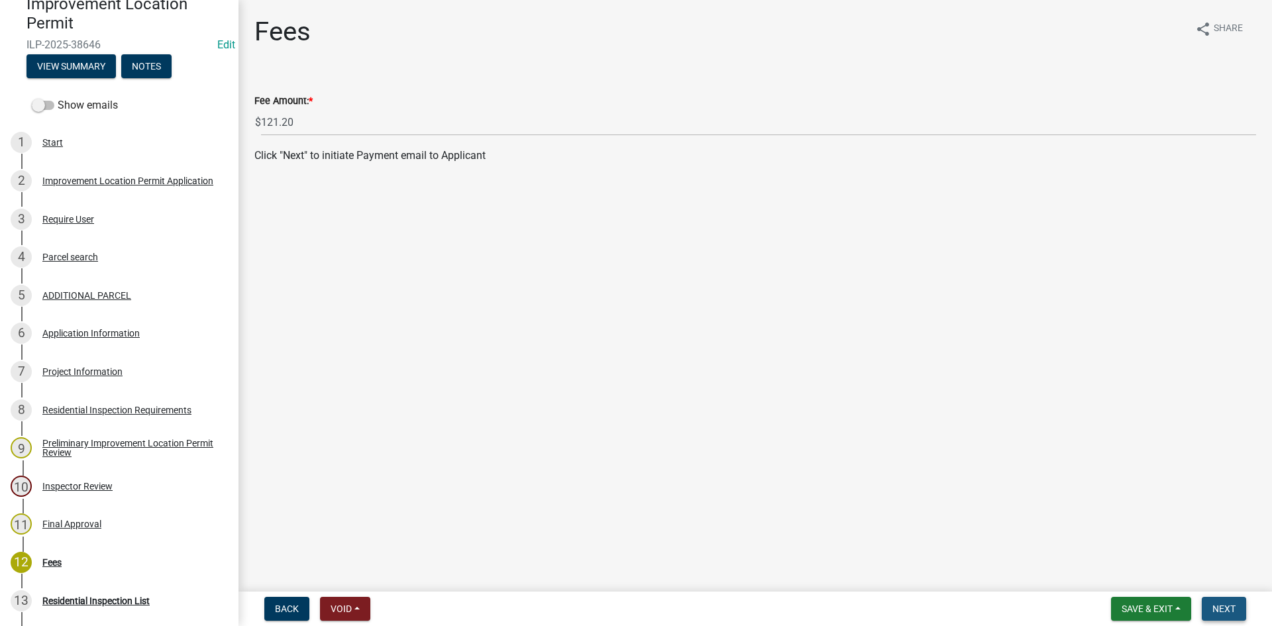
click at [854, 591] on span "Next" at bounding box center [1223, 608] width 23 height 11
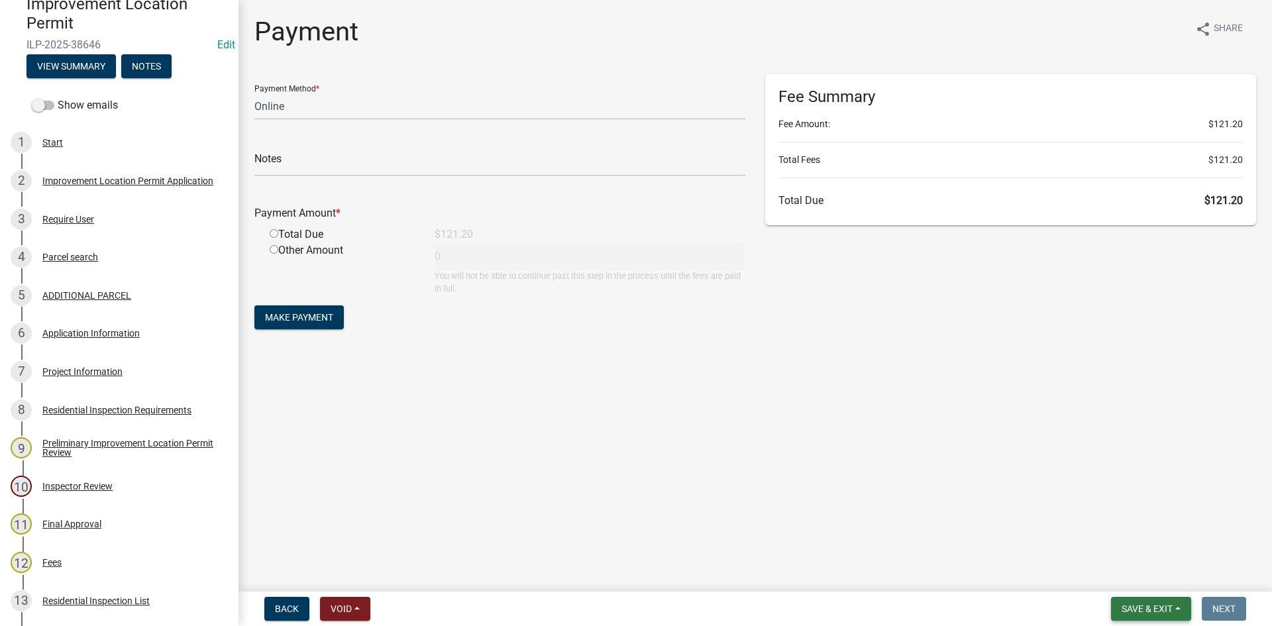
click at [854, 591] on button "Save & Exit" at bounding box center [1151, 609] width 80 height 24
click at [854, 574] on button "Save & Exit" at bounding box center [1138, 574] width 106 height 32
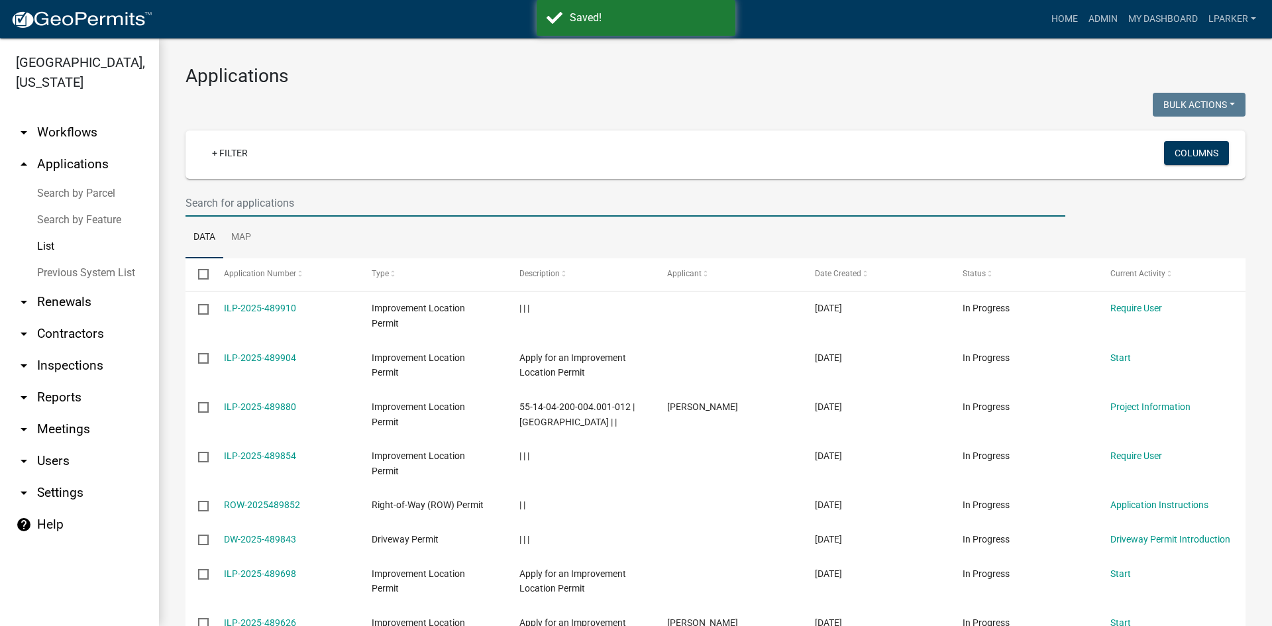
click at [205, 202] on input "text" at bounding box center [625, 202] width 880 height 27
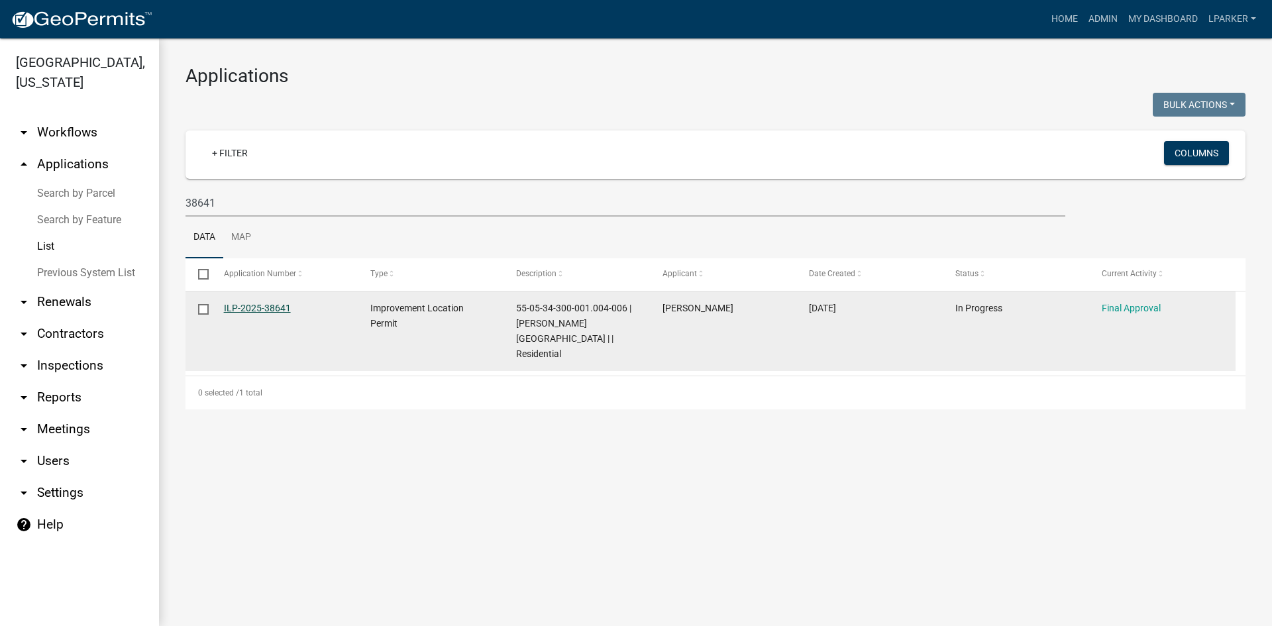
click at [247, 305] on link "ILP-2025-38641" at bounding box center [257, 308] width 67 height 11
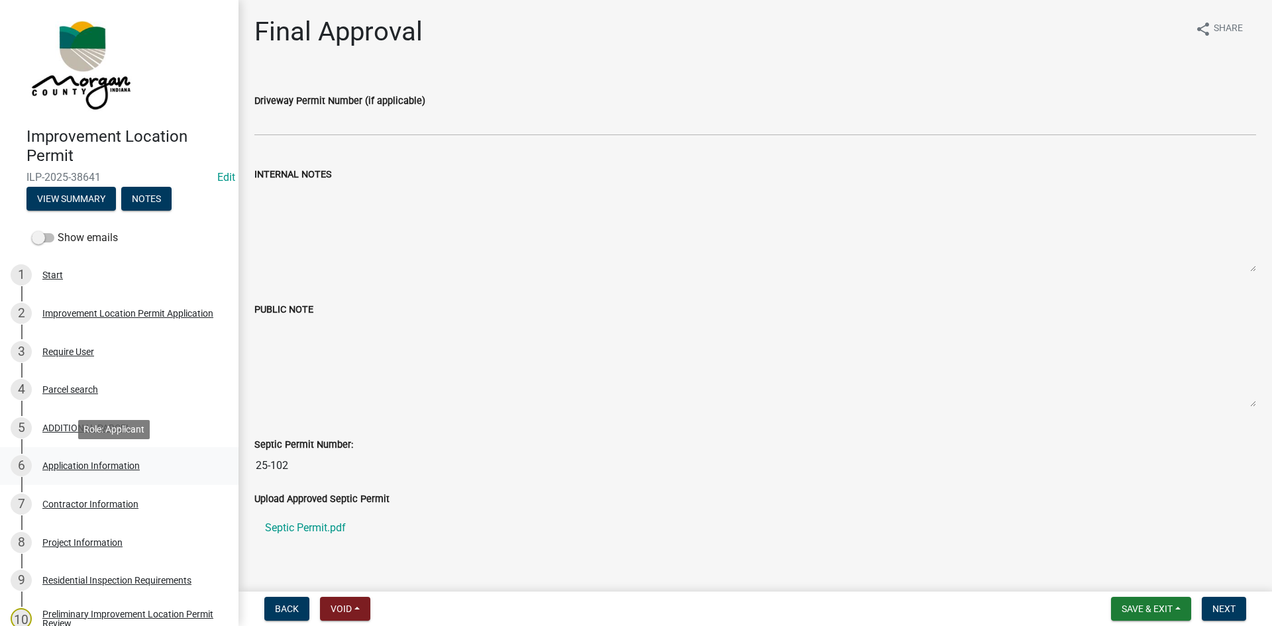
click at [50, 462] on div "Application Information" at bounding box center [90, 465] width 97 height 9
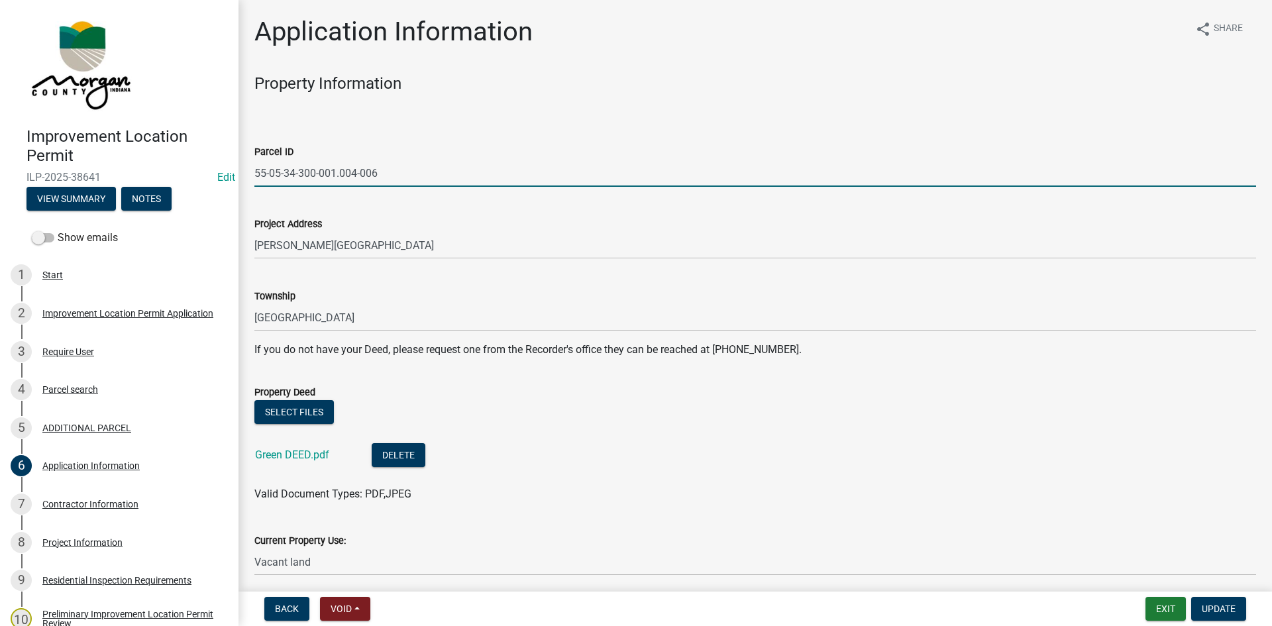
drag, startPoint x: 383, startPoint y: 170, endPoint x: 256, endPoint y: 170, distance: 126.5
click at [256, 170] on input "55-05-34-300-001.004-006" at bounding box center [755, 173] width 1002 height 27
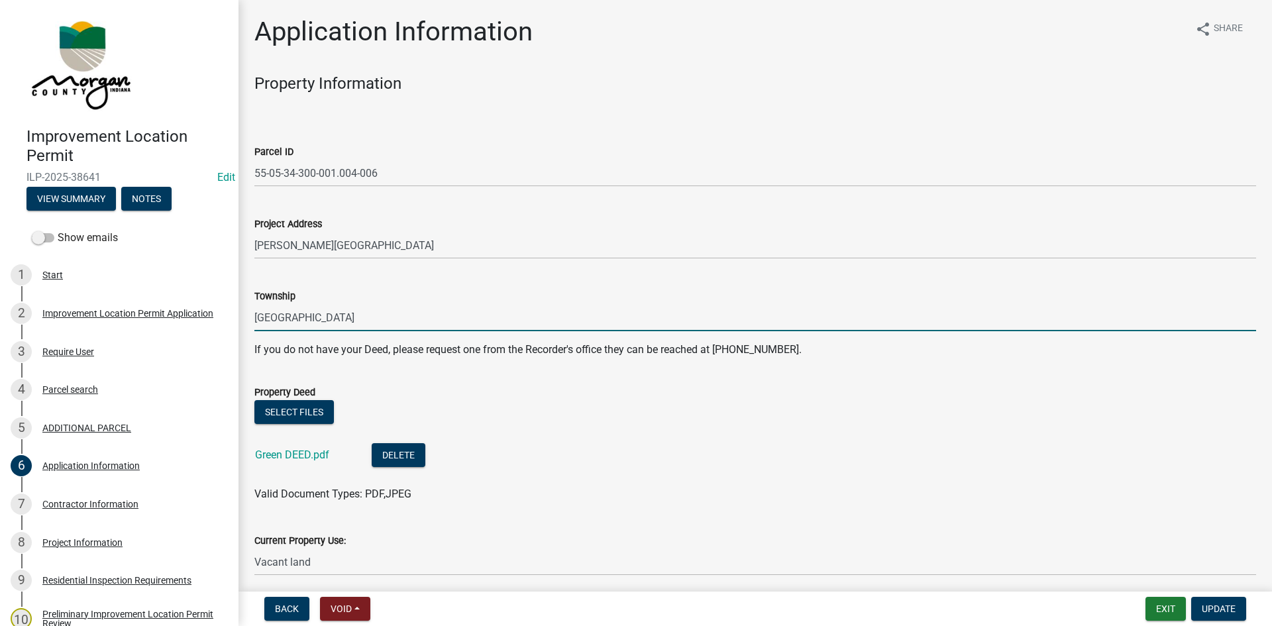
click at [421, 312] on input "[GEOGRAPHIC_DATA]" at bounding box center [755, 317] width 1002 height 27
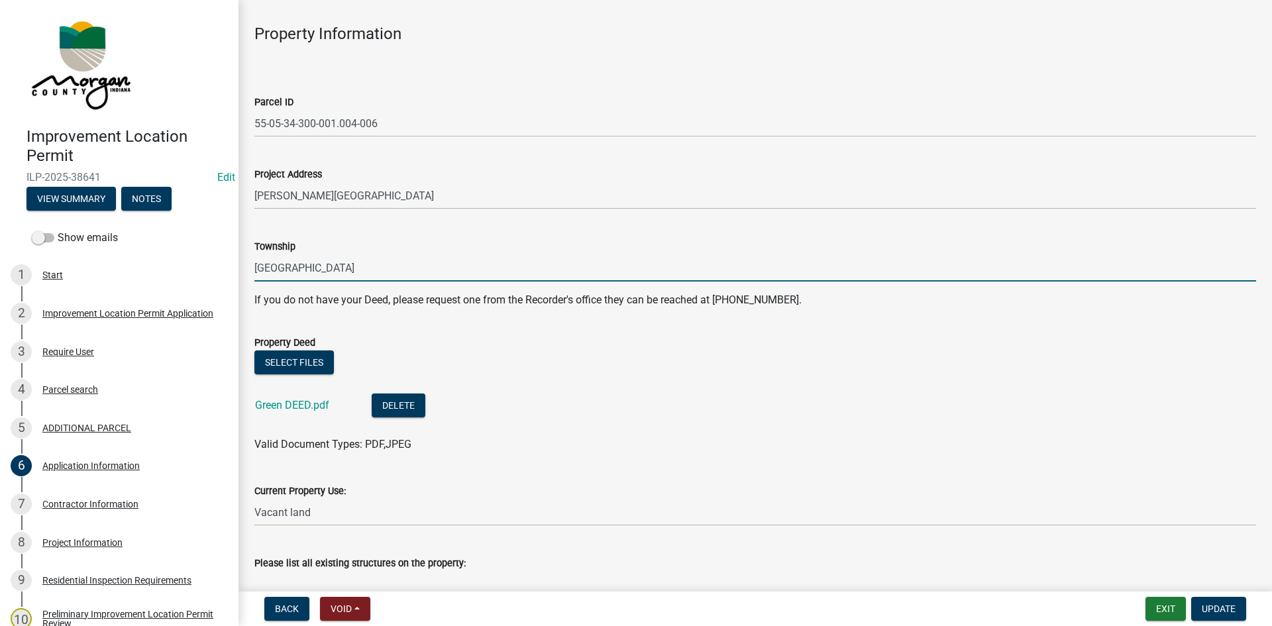
scroll to position [132, 0]
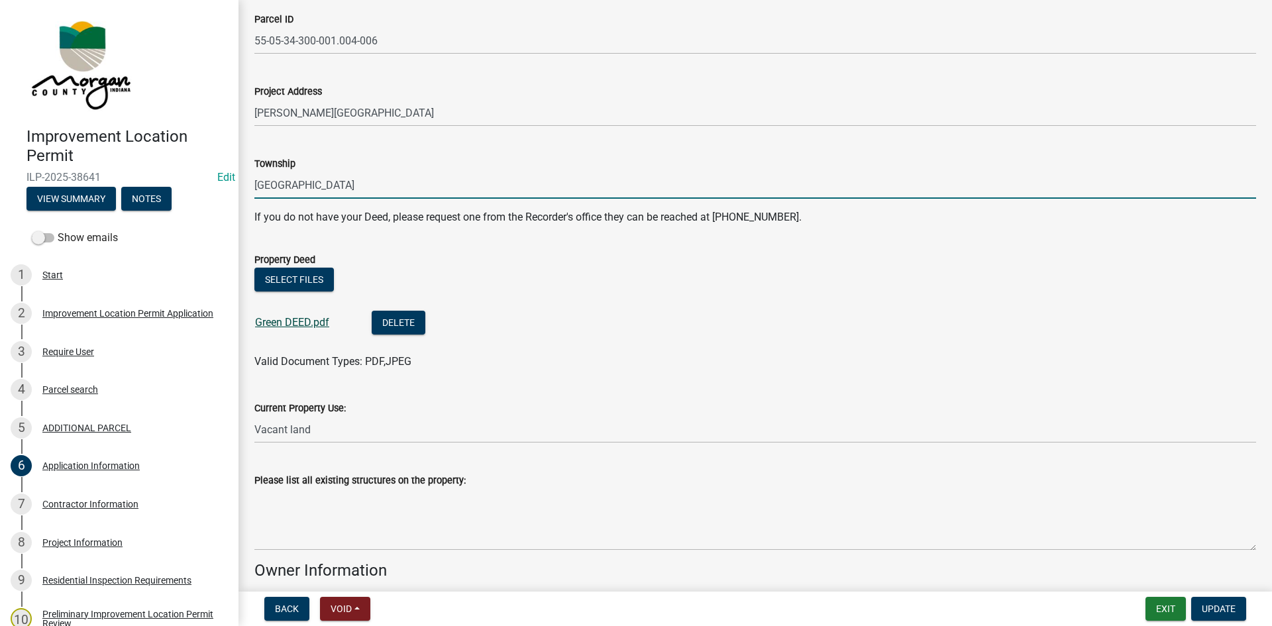
click at [281, 322] on link "Green DEED.pdf" at bounding box center [292, 322] width 74 height 13
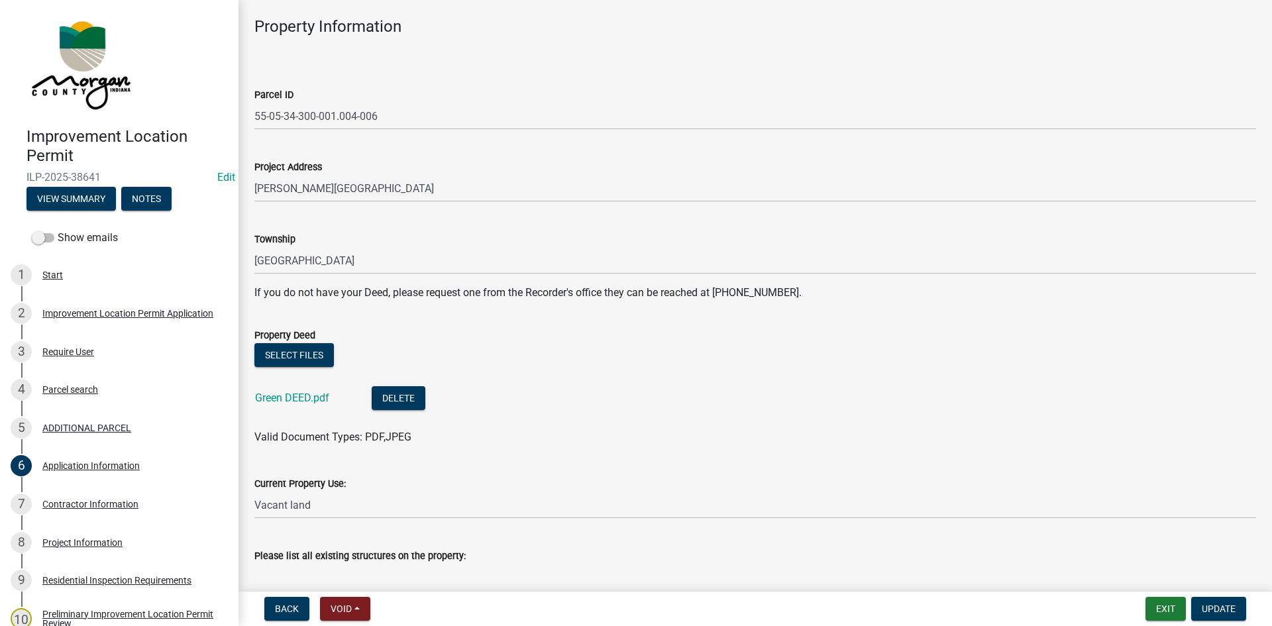
scroll to position [0, 0]
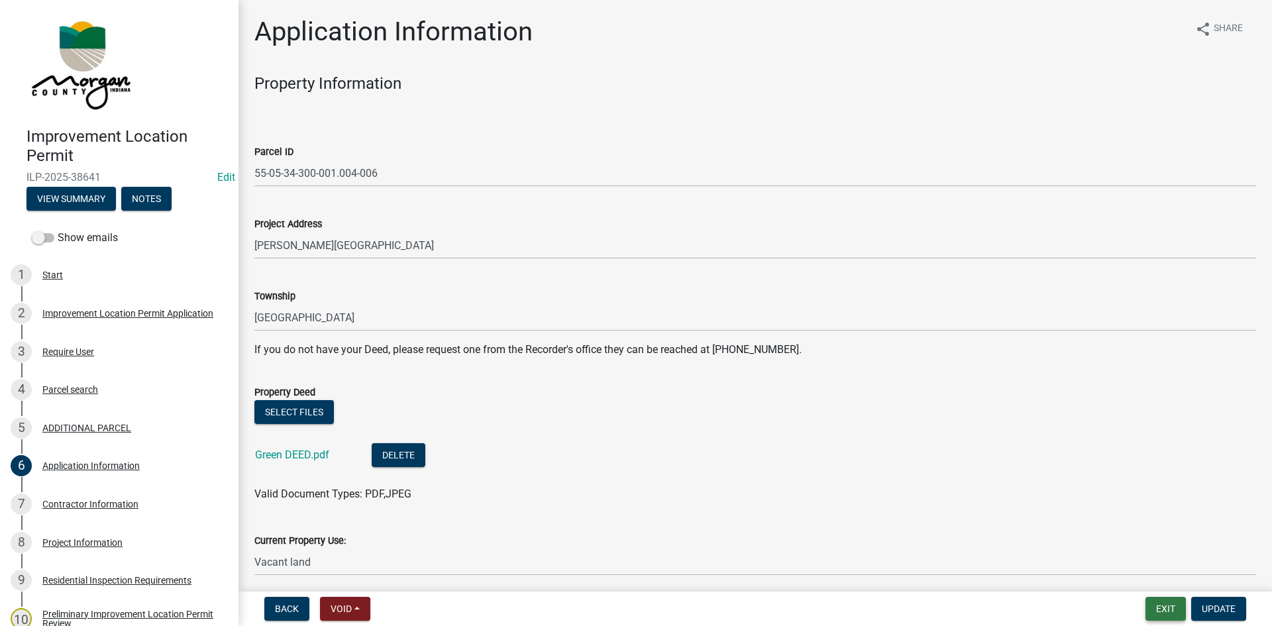
click at [854, 591] on button "Exit" at bounding box center [1165, 609] width 40 height 24
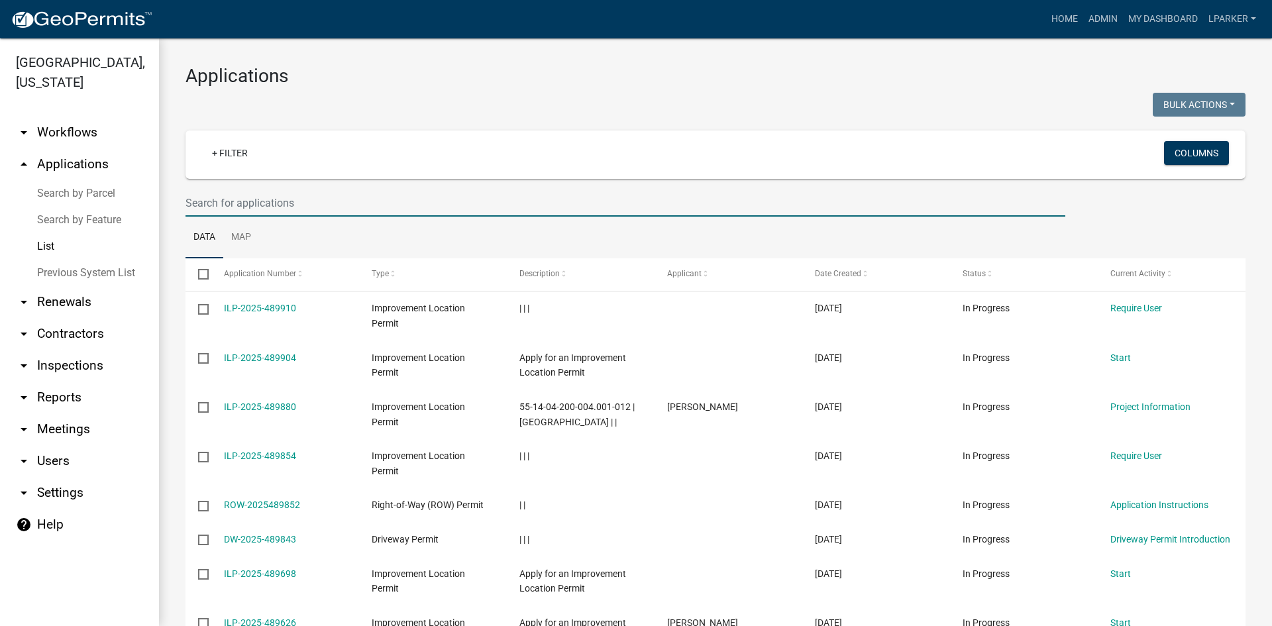
click at [211, 201] on input "text" at bounding box center [625, 202] width 880 height 27
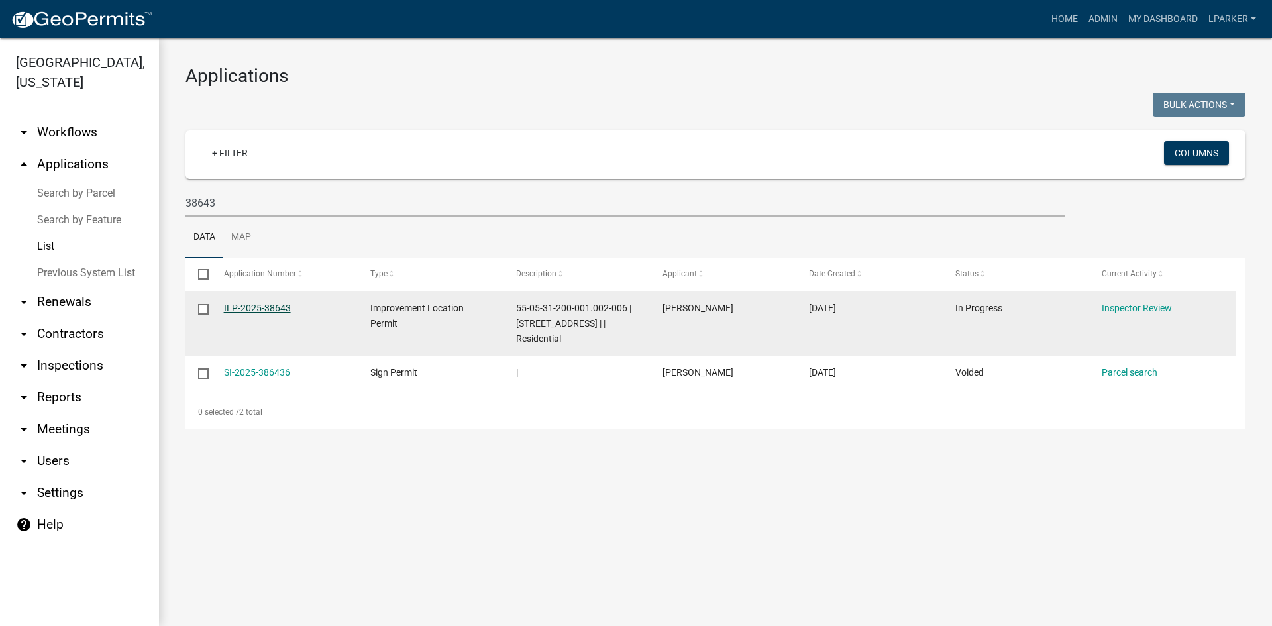
click at [267, 306] on link "ILP-2025-38643" at bounding box center [257, 308] width 67 height 11
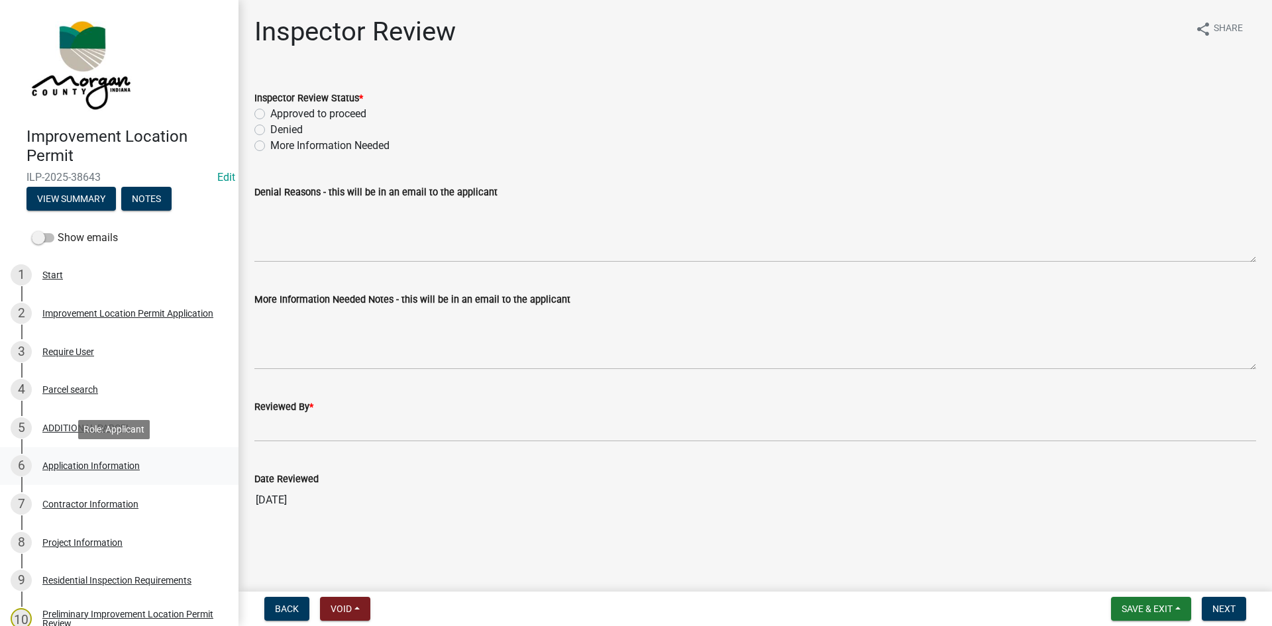
click at [56, 465] on div "Application Information" at bounding box center [90, 465] width 97 height 9
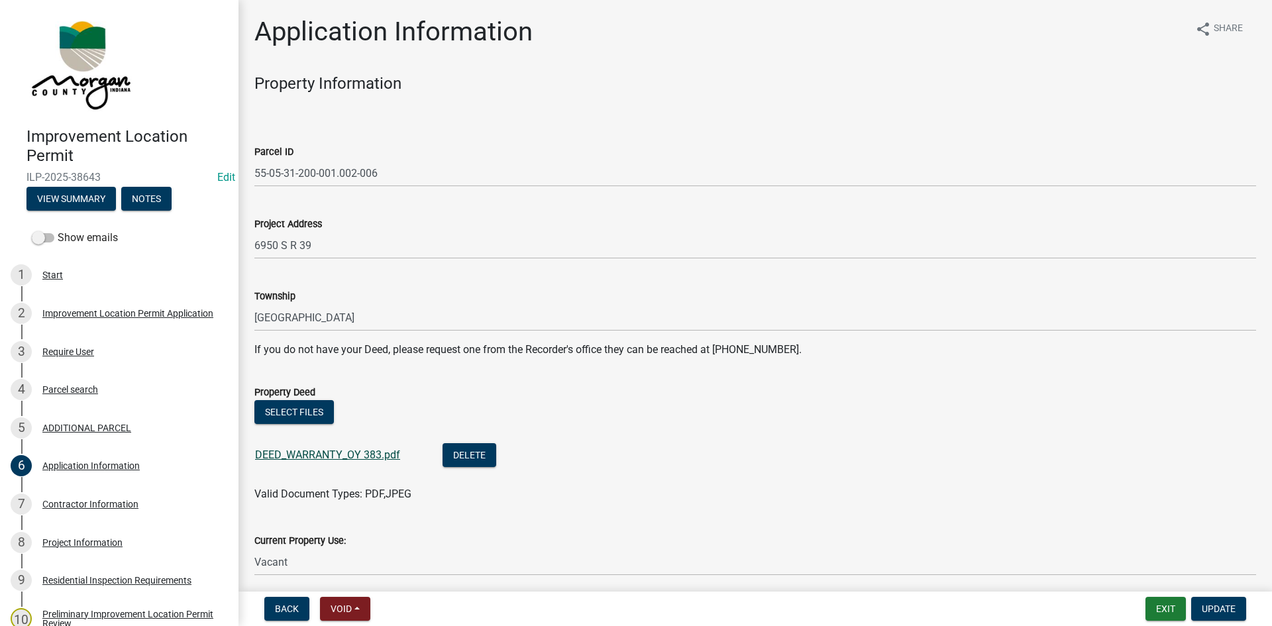
click at [311, 454] on link "DEED_WARRANTY_OY 383.pdf" at bounding box center [327, 454] width 145 height 13
click at [53, 499] on div "Contractor Information" at bounding box center [90, 503] width 96 height 9
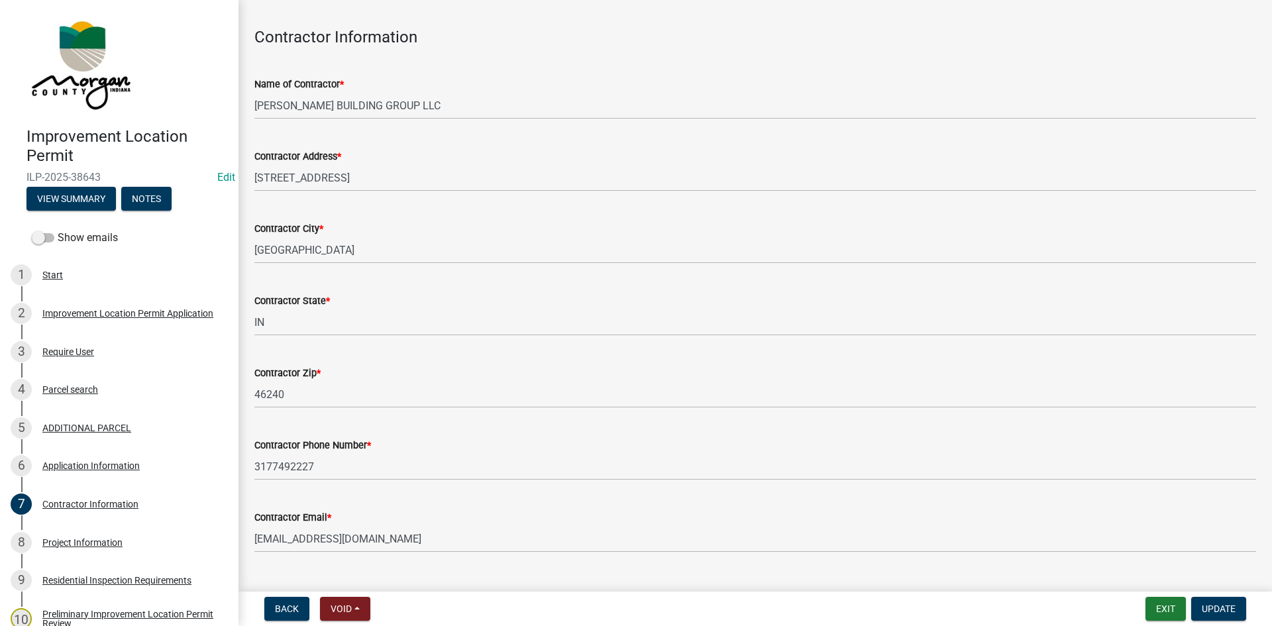
scroll to position [75, 0]
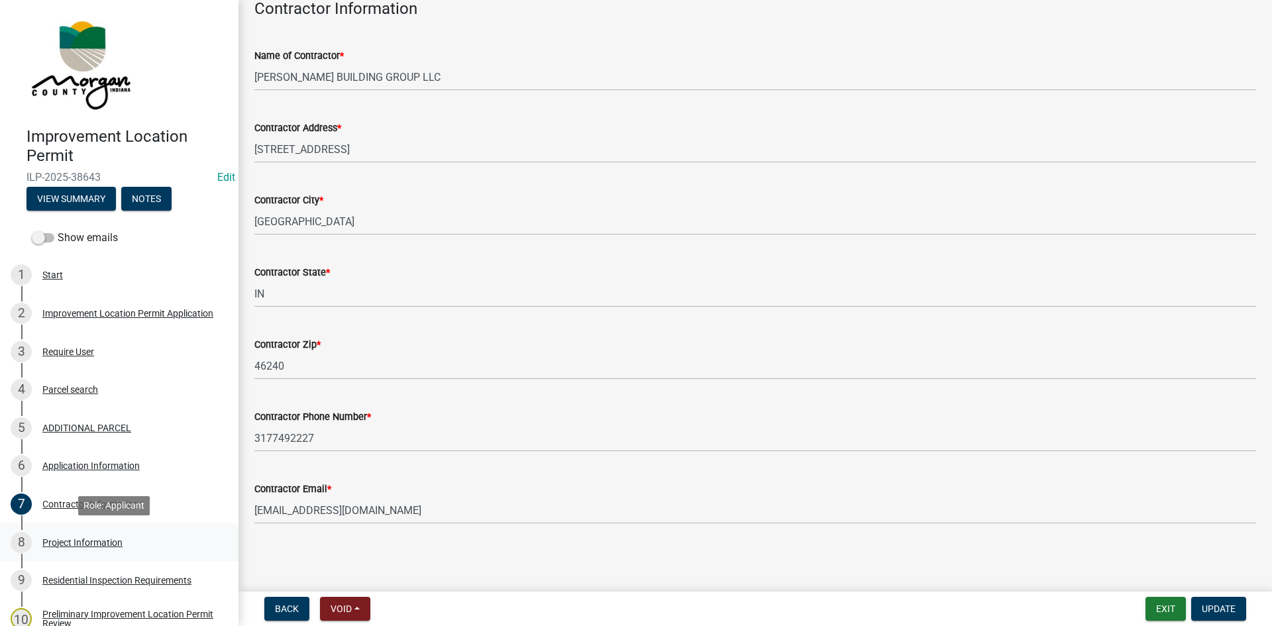
click at [50, 539] on div "Project Information" at bounding box center [82, 542] width 80 height 9
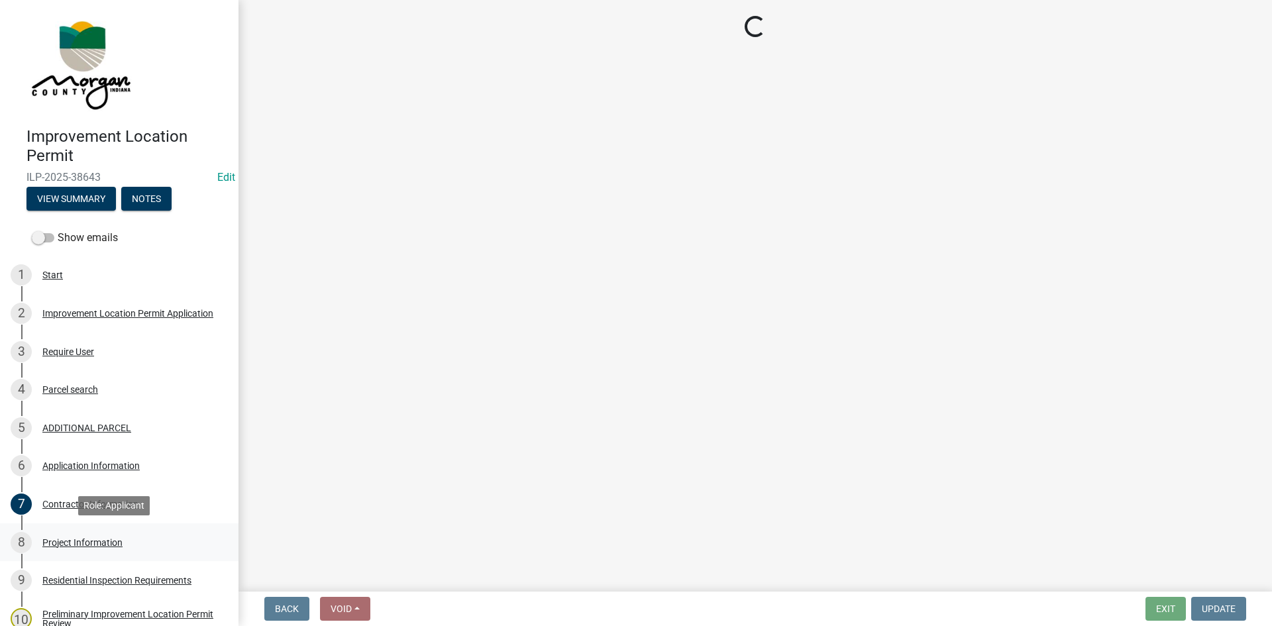
scroll to position [0, 0]
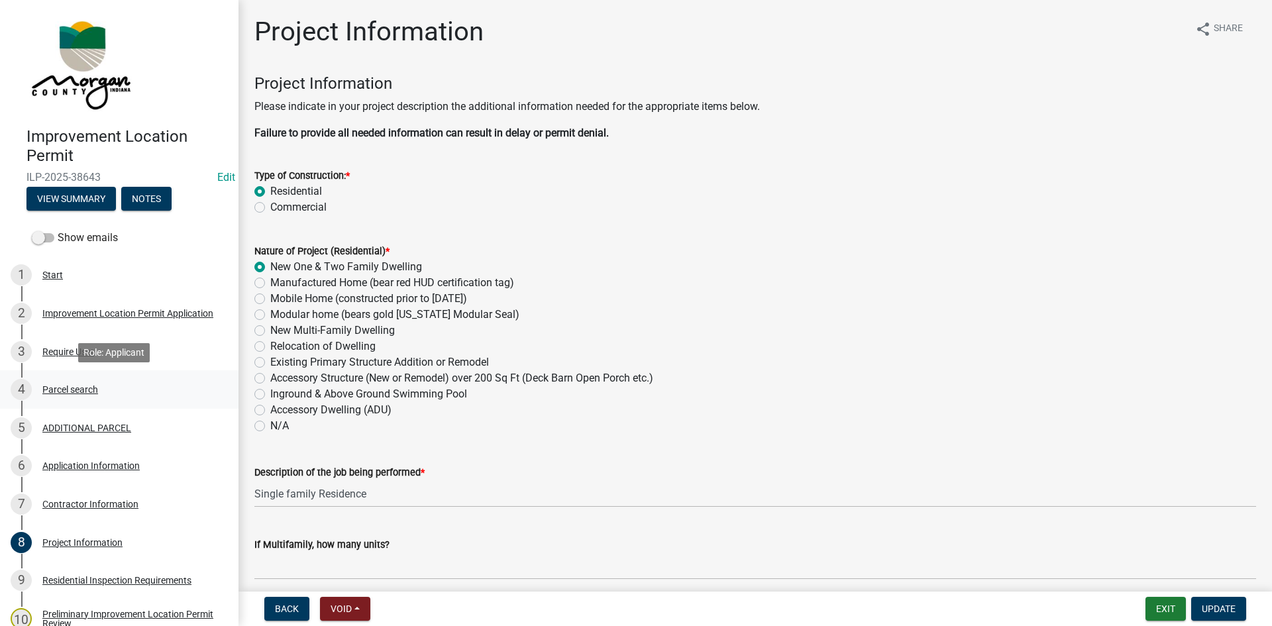
click at [49, 385] on div "Parcel search" at bounding box center [70, 389] width 56 height 9
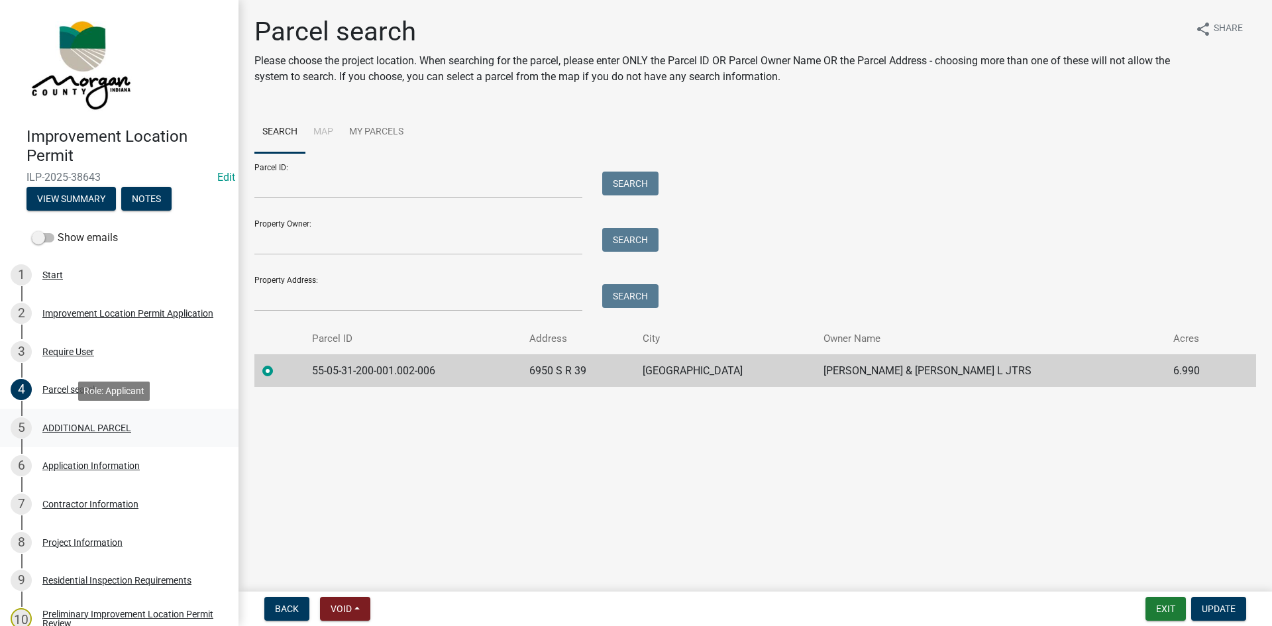
click at [51, 426] on div "ADDITIONAL PARCEL" at bounding box center [86, 427] width 89 height 9
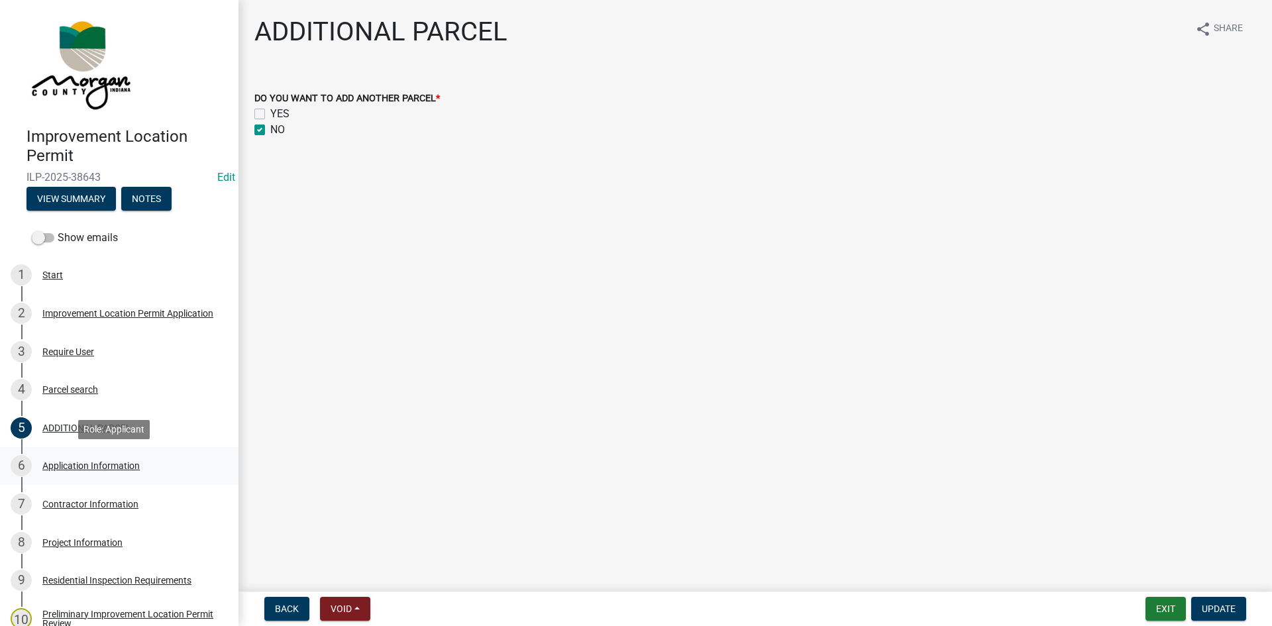
click at [52, 466] on div "Application Information" at bounding box center [90, 465] width 97 height 9
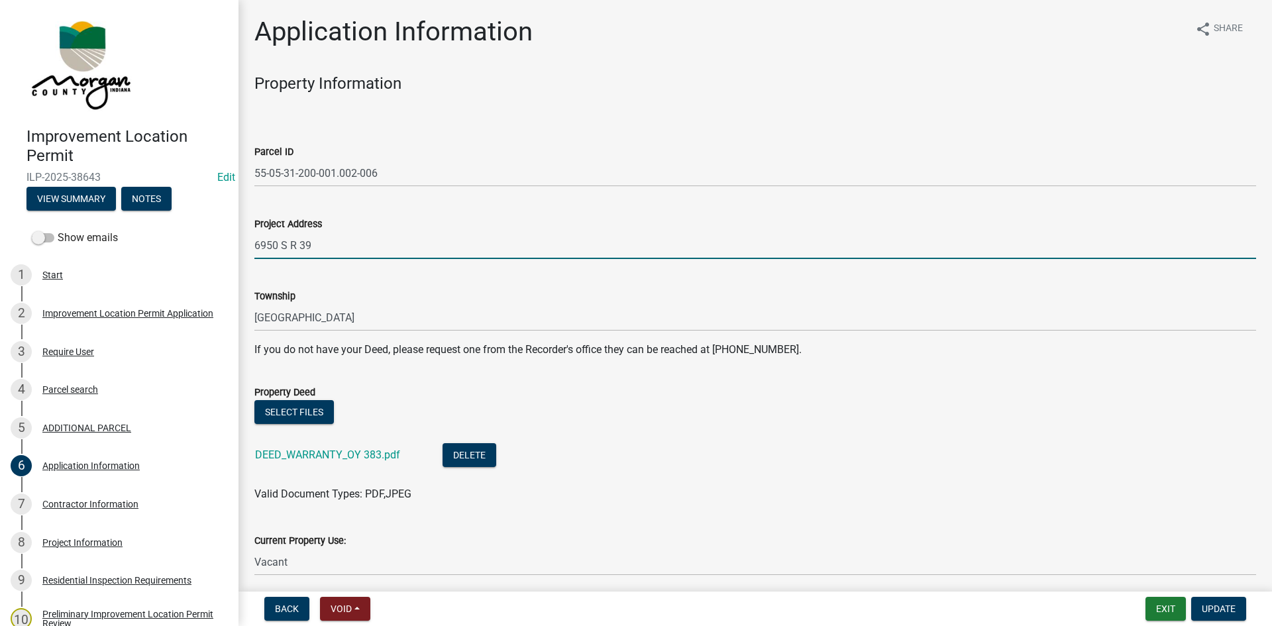
click at [276, 242] on input "6950 S R 39" at bounding box center [755, 245] width 1002 height 27
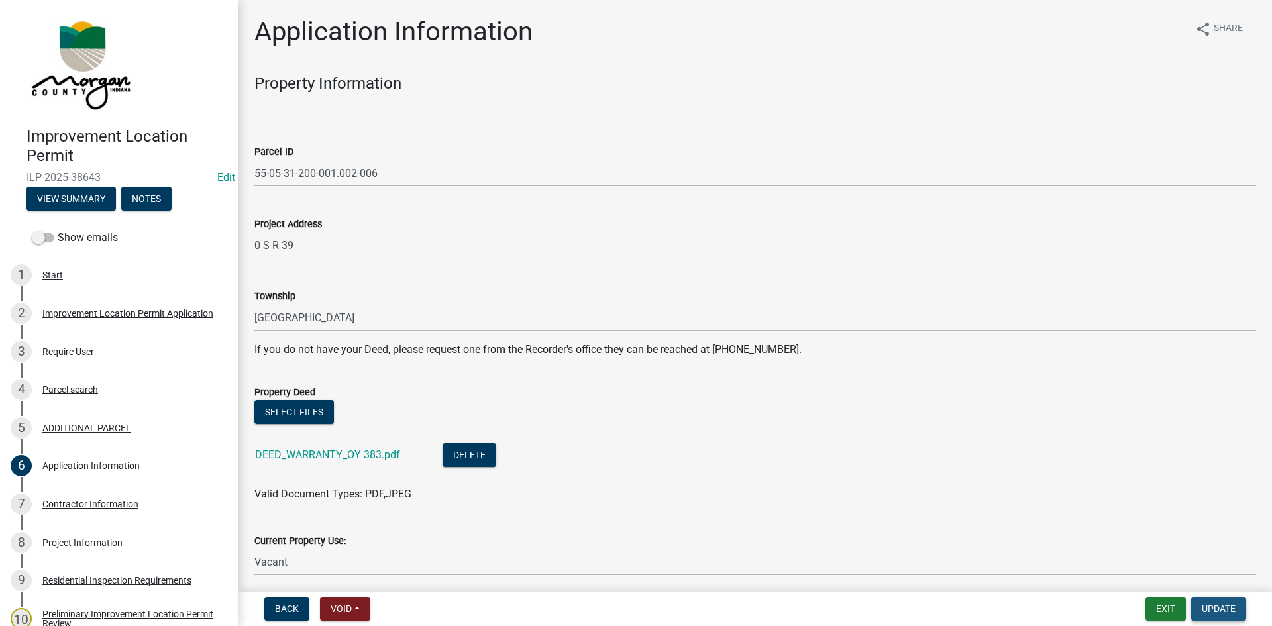
click at [854, 591] on span "Update" at bounding box center [1219, 608] width 34 height 11
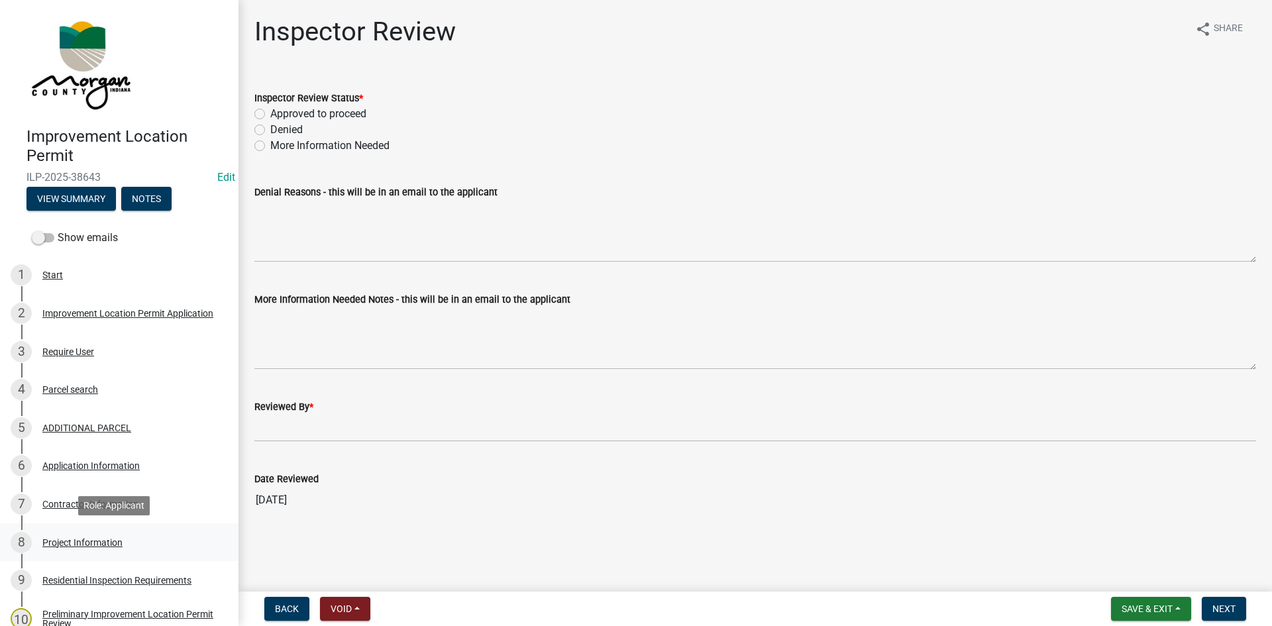
click at [55, 538] on div "Project Information" at bounding box center [82, 542] width 80 height 9
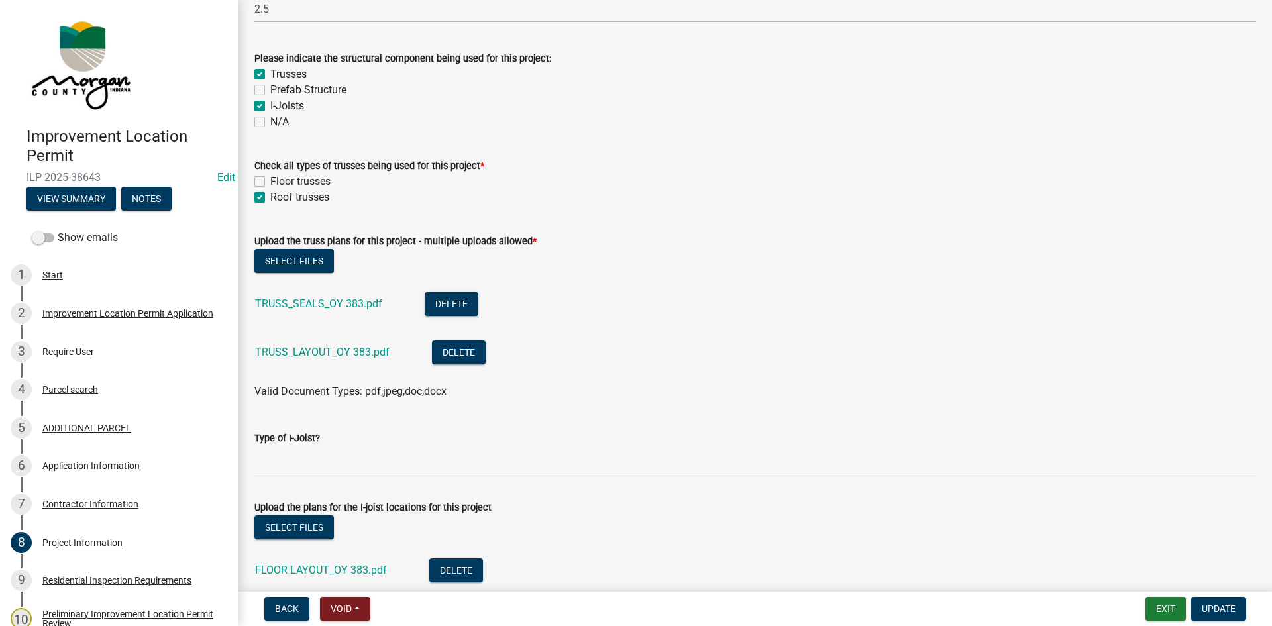
scroll to position [1259, 0]
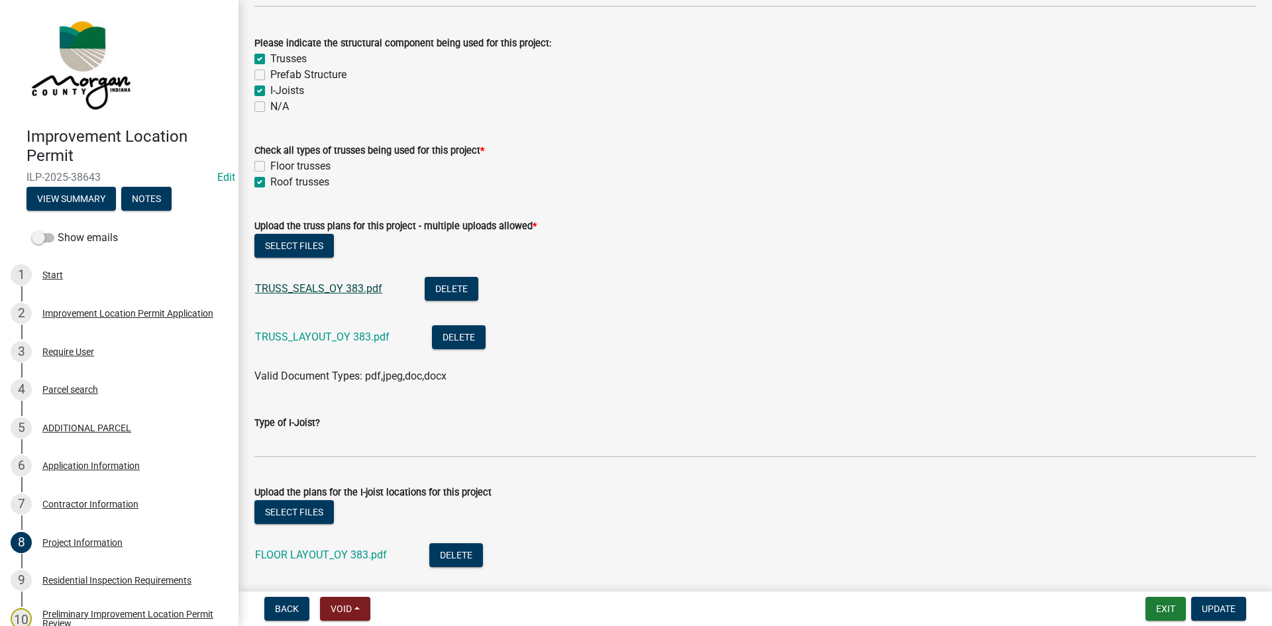
click at [289, 285] on link "TRUSS_SEALS_OY 383.pdf" at bounding box center [318, 288] width 127 height 13
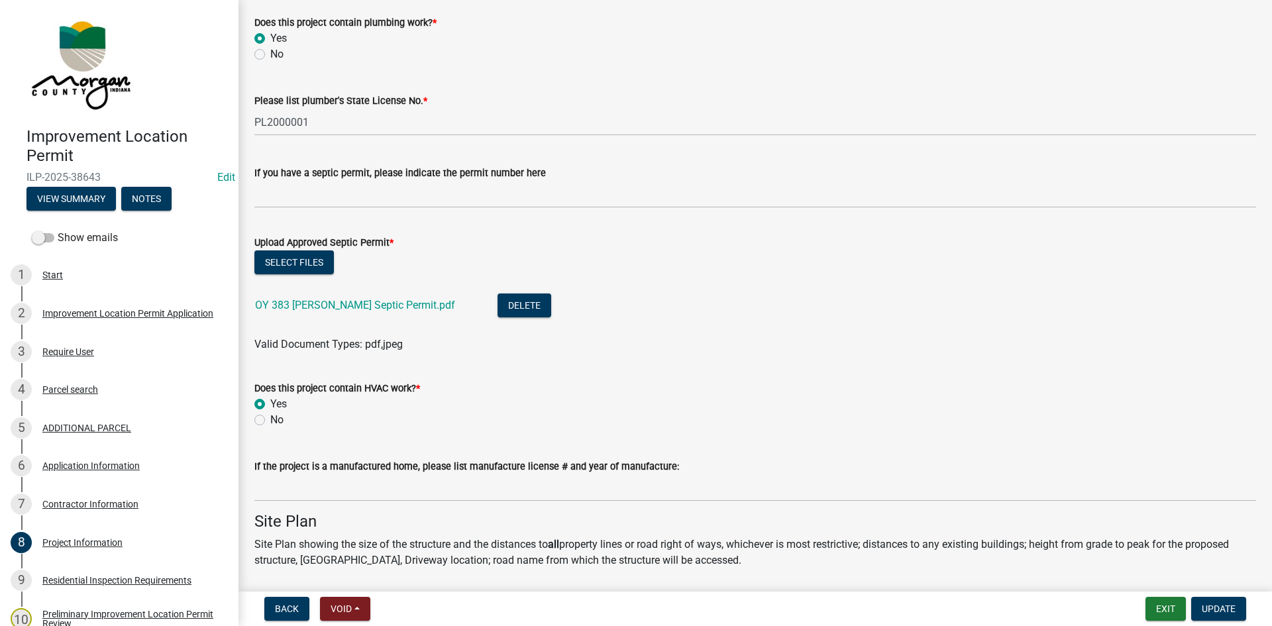
scroll to position [2583, 0]
click at [309, 304] on link "OY 383 [PERSON_NAME] Septic Permit.pdf" at bounding box center [355, 304] width 200 height 13
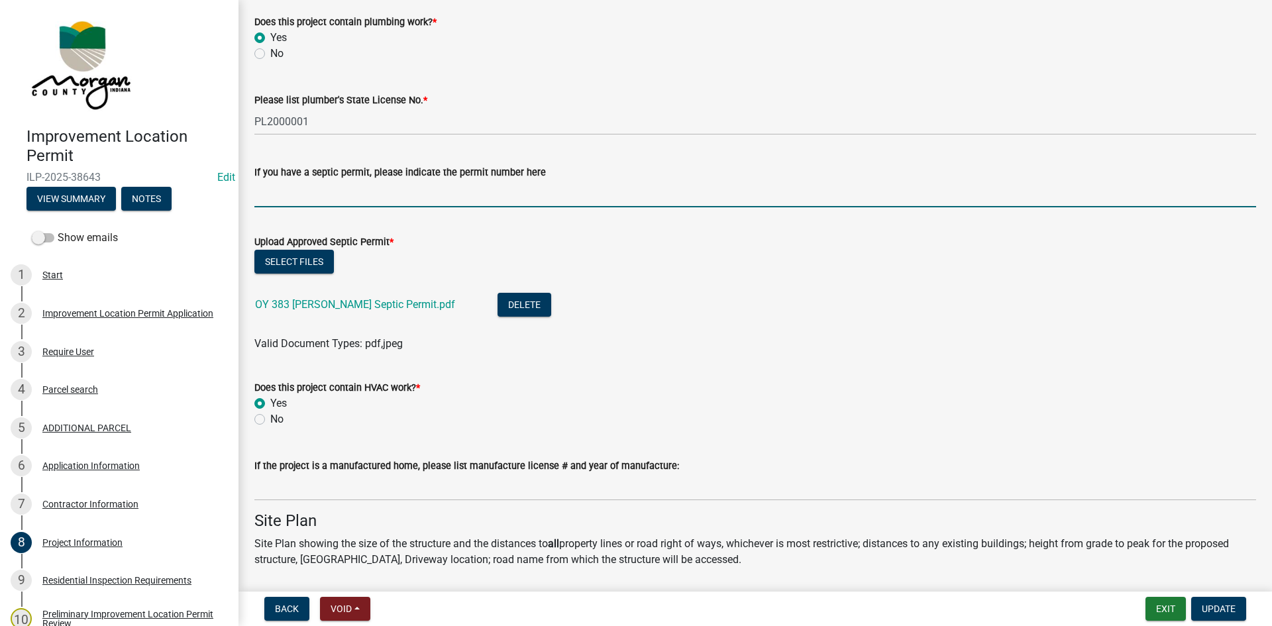
click at [270, 196] on input "If you have a septic permit, please indicate the permit number here" at bounding box center [755, 193] width 1002 height 27
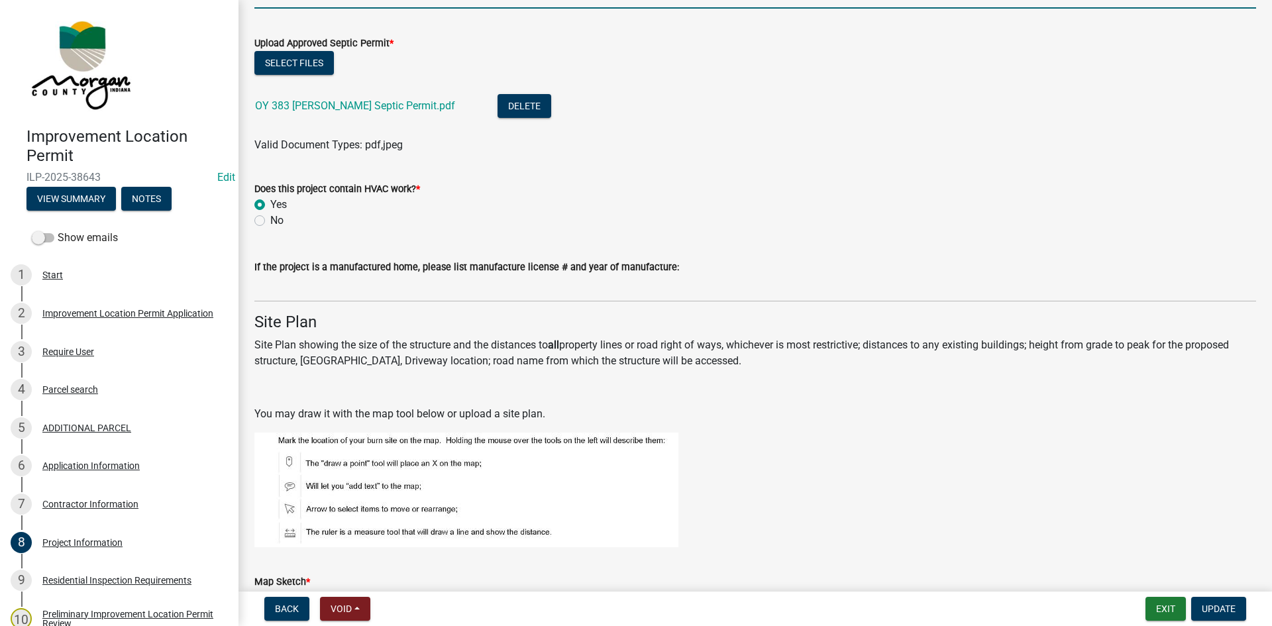
scroll to position [2848, 0]
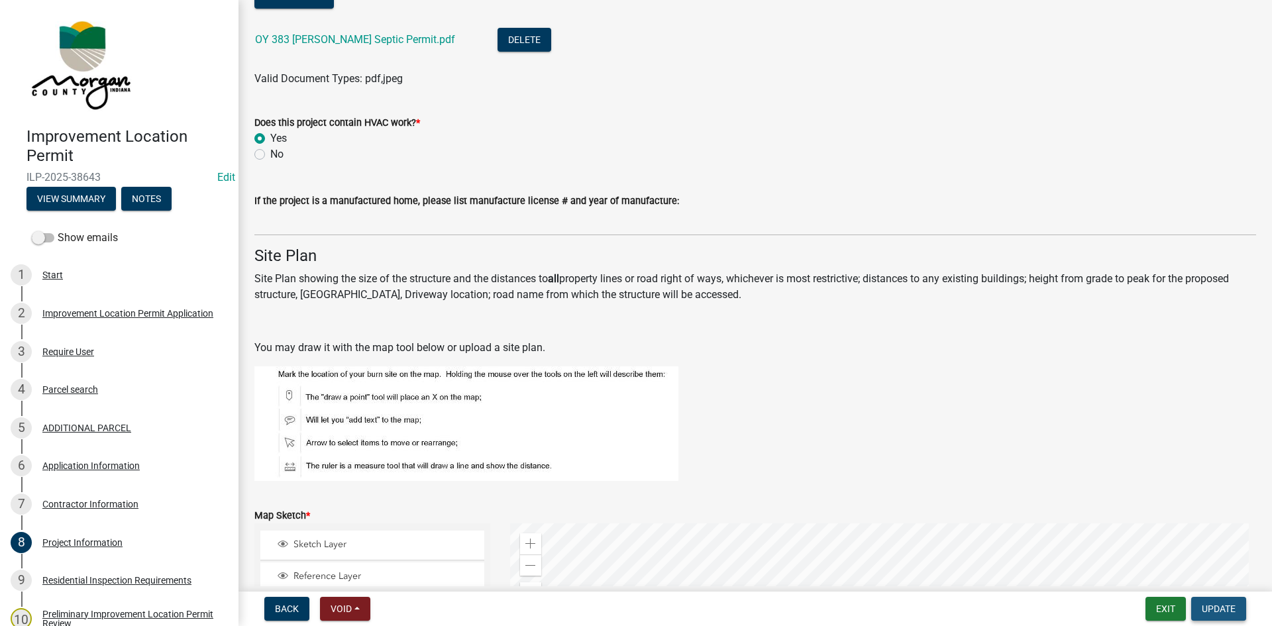
click at [854, 591] on span "Update" at bounding box center [1219, 608] width 34 height 11
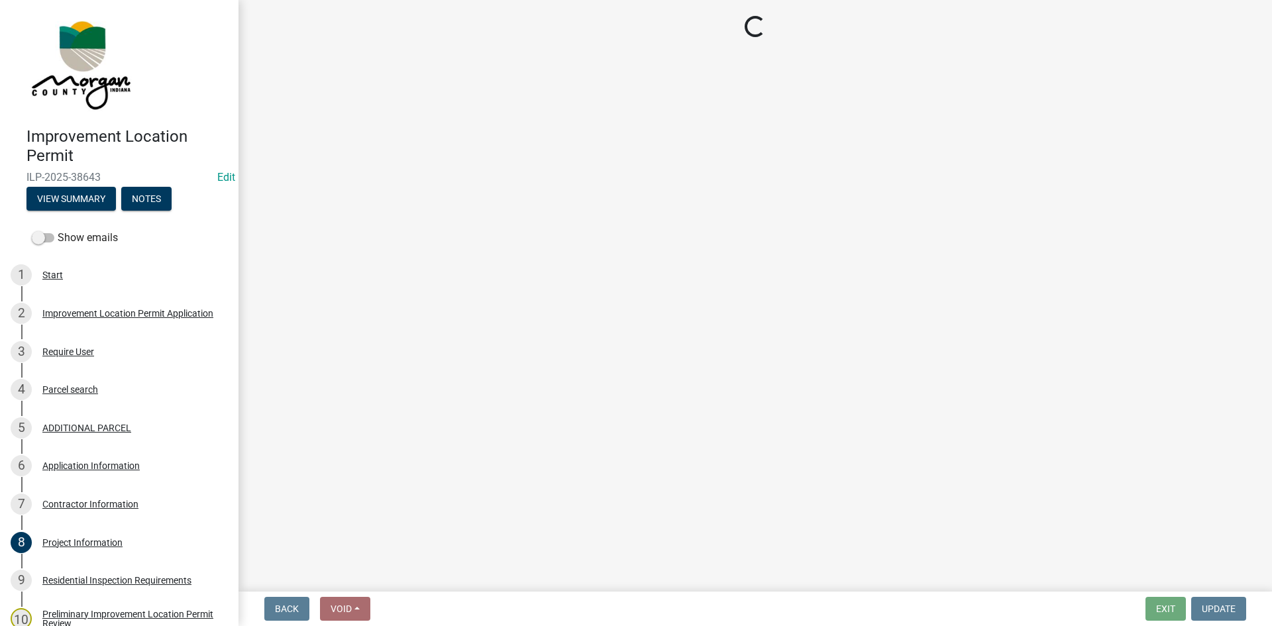
scroll to position [0, 0]
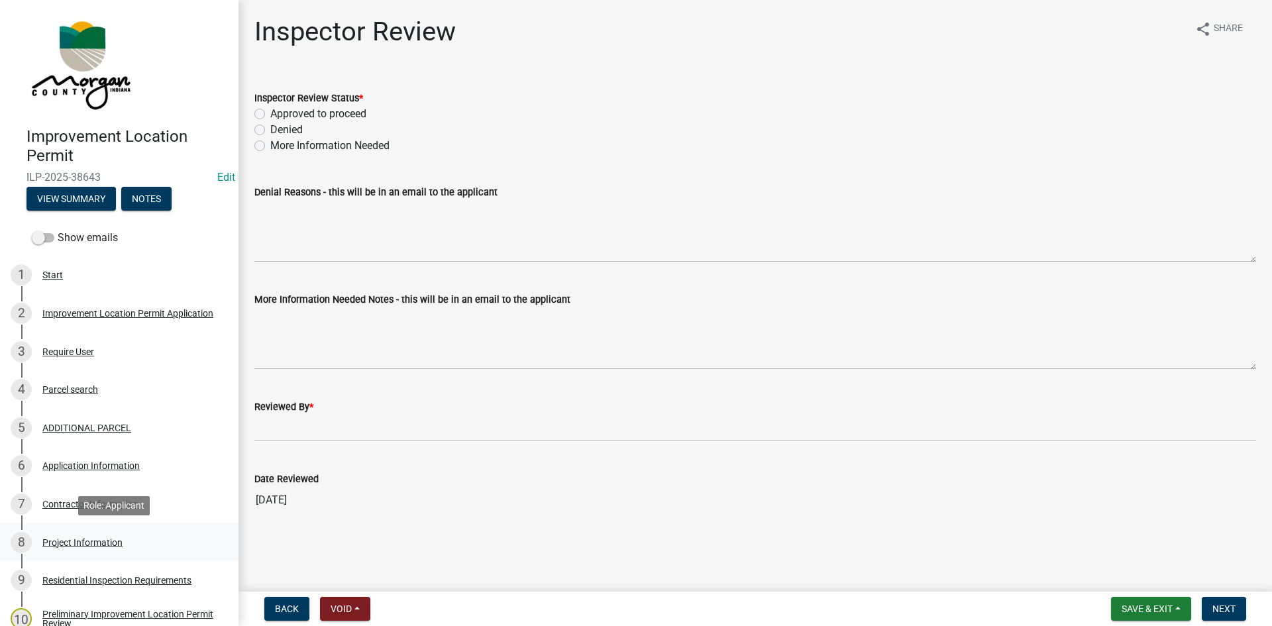
click at [54, 538] on div "Project Information" at bounding box center [82, 542] width 80 height 9
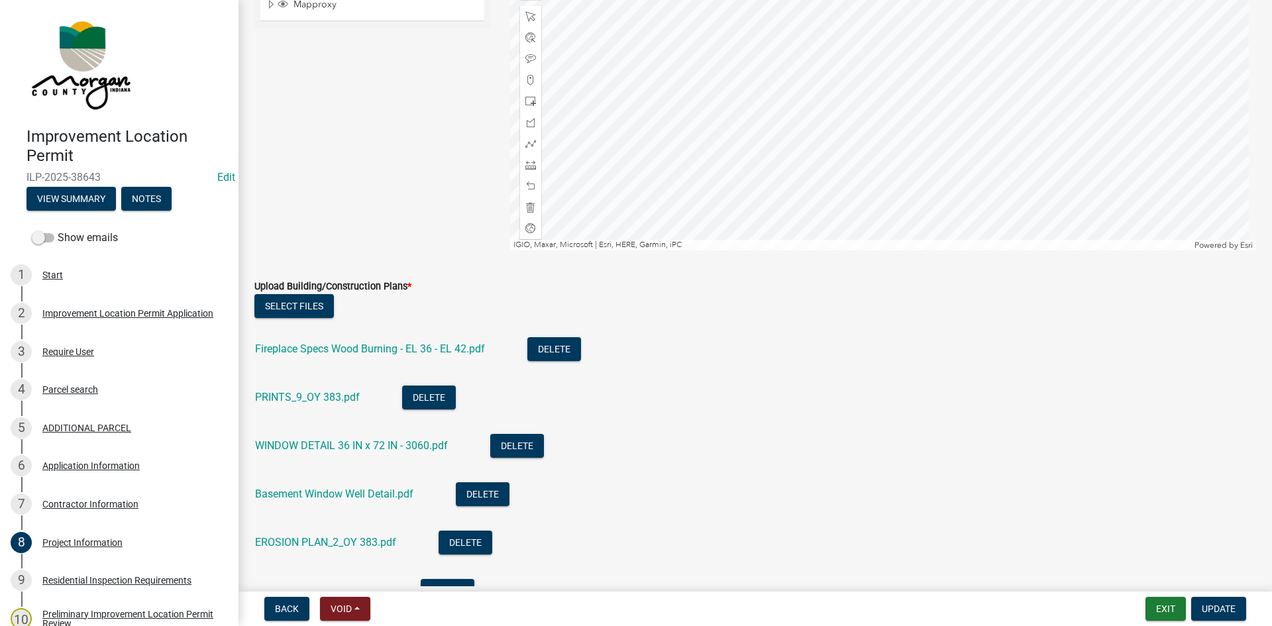
scroll to position [3577, 0]
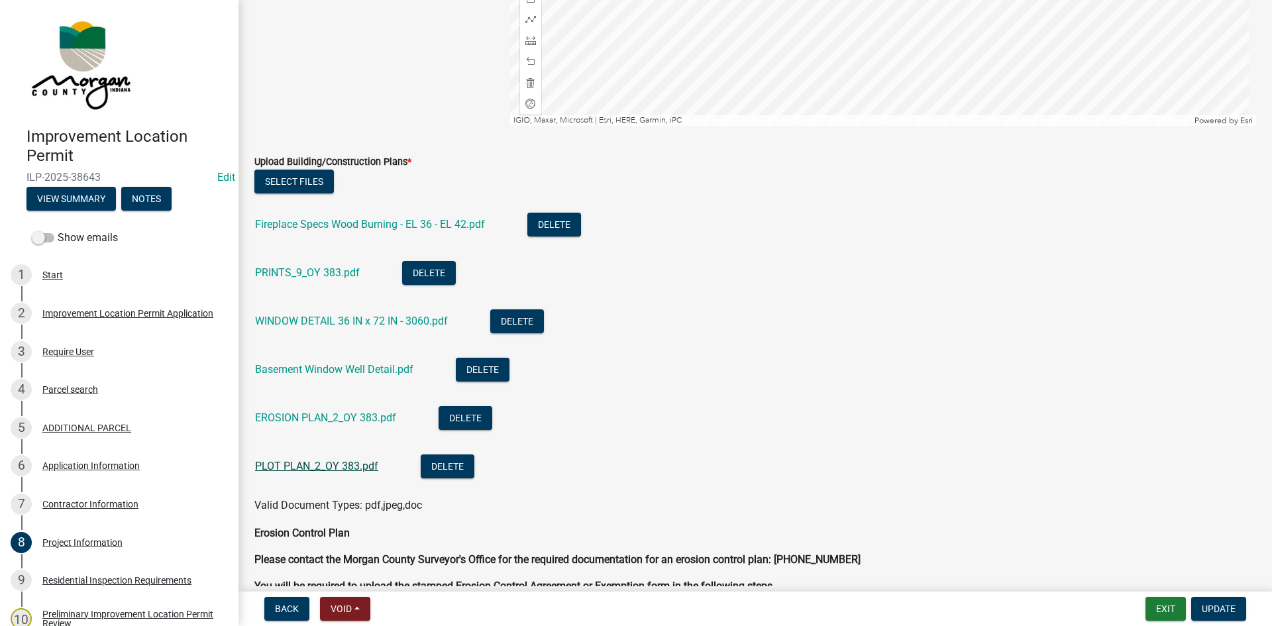
click at [291, 464] on link "PLOT PLAN_2_OY 383.pdf" at bounding box center [316, 466] width 123 height 13
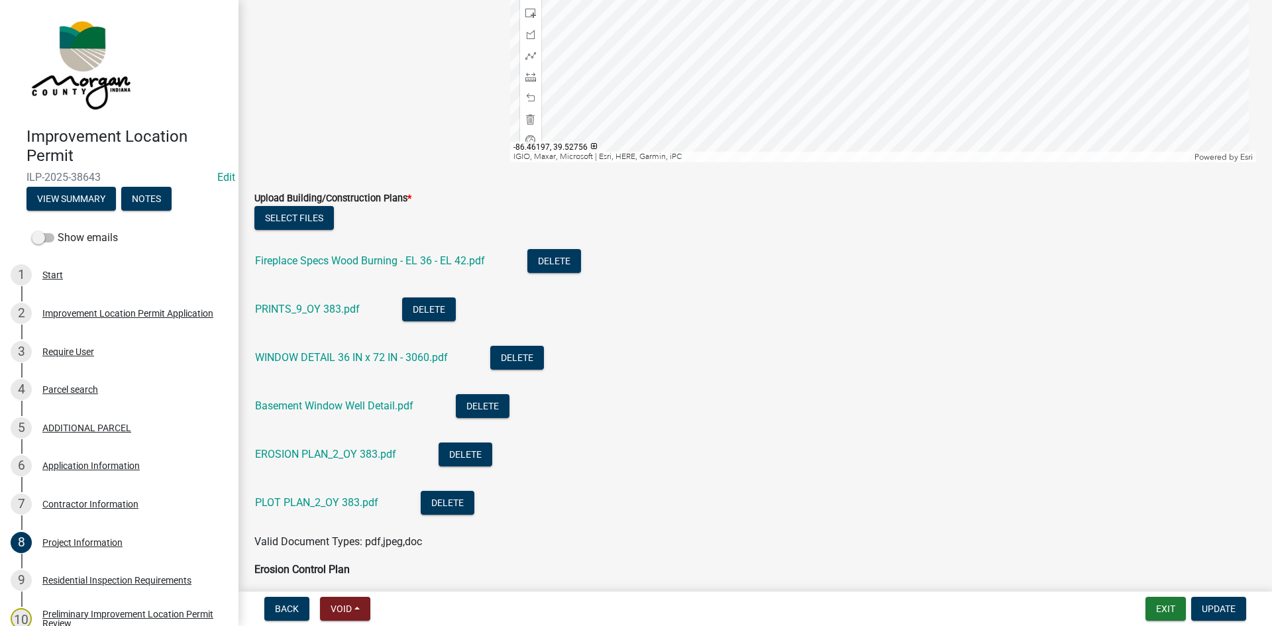
scroll to position [3511, 0]
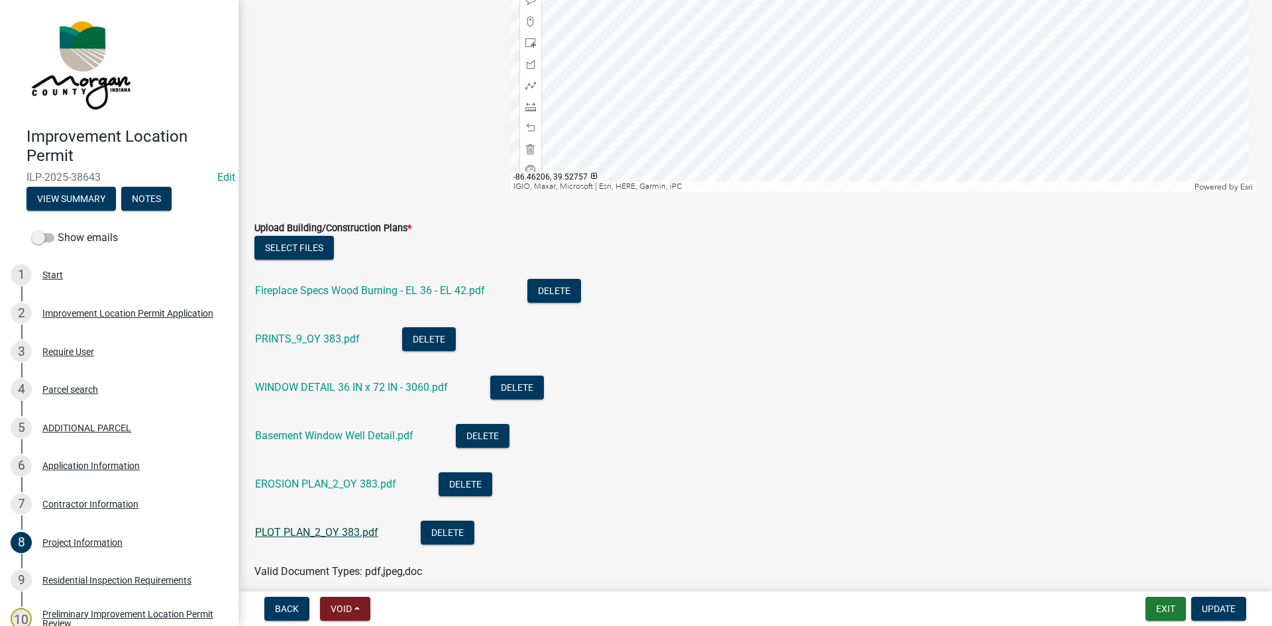
click at [291, 529] on link "PLOT PLAN_2_OY 383.pdf" at bounding box center [316, 532] width 123 height 13
click at [560, 290] on button "Delete" at bounding box center [554, 291] width 54 height 24
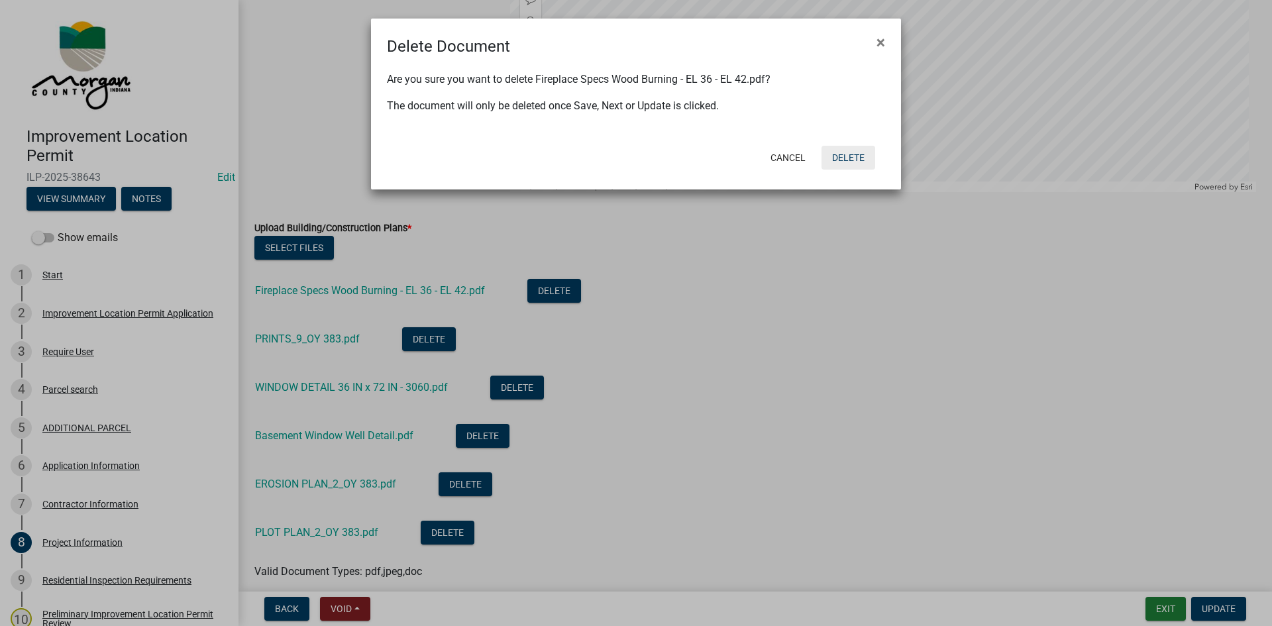
click at [854, 153] on button "Delete" at bounding box center [848, 158] width 54 height 24
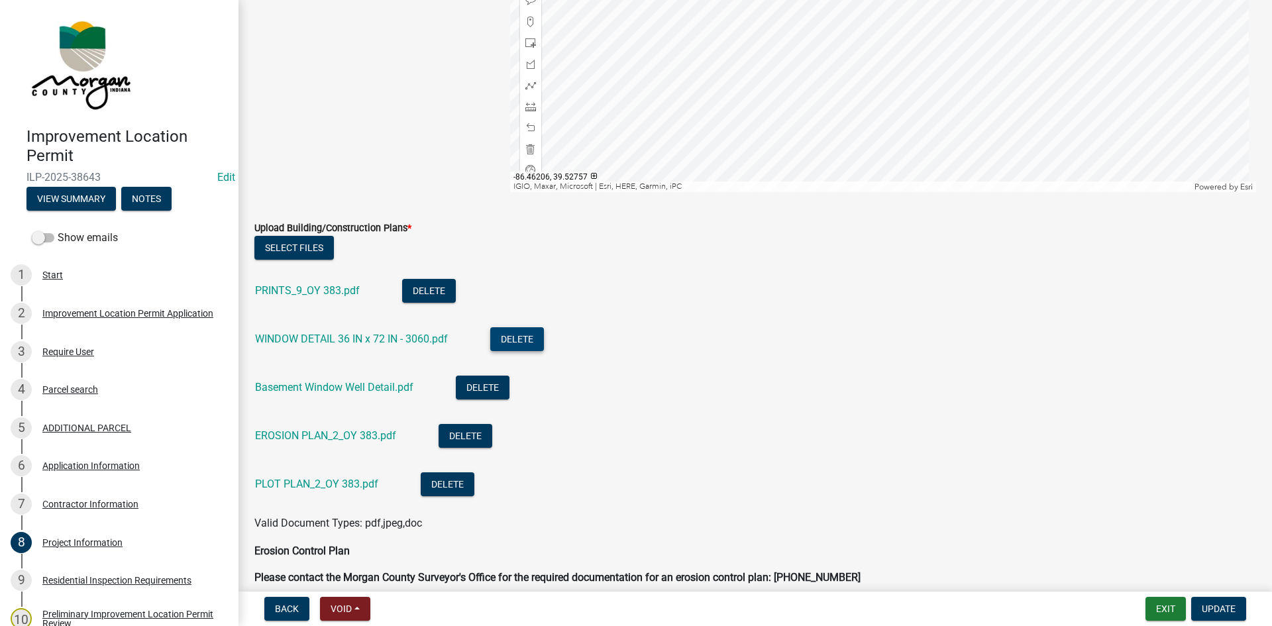
click at [511, 336] on button "Delete" at bounding box center [517, 339] width 54 height 24
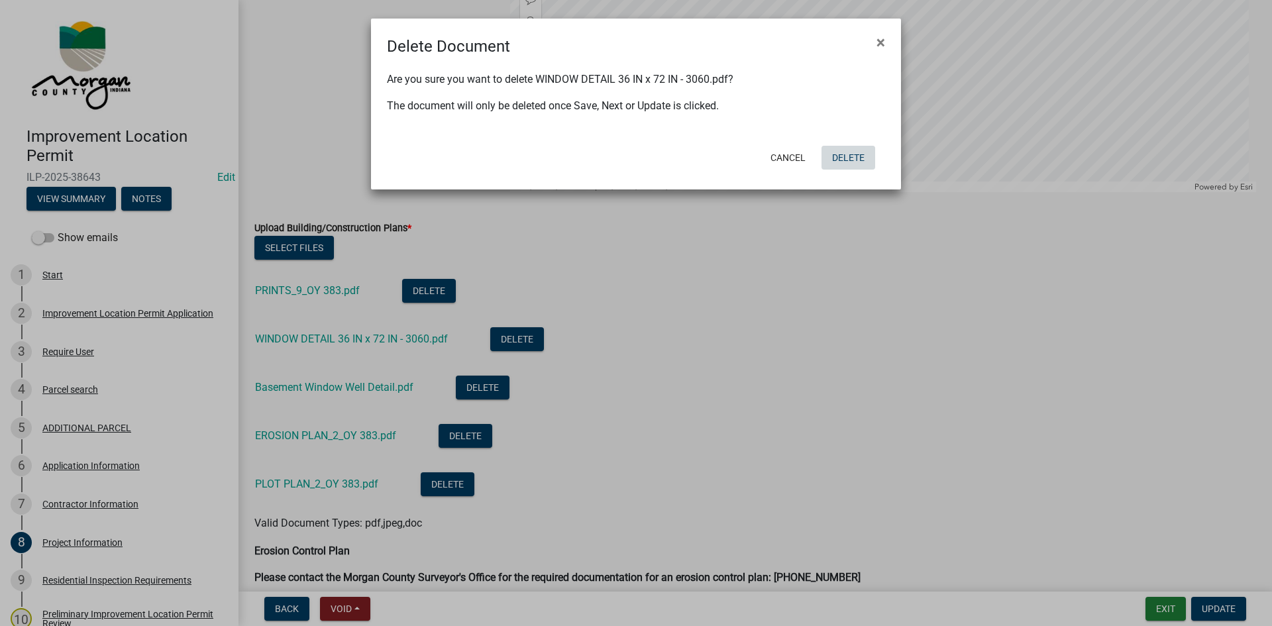
click at [847, 157] on button "Delete" at bounding box center [848, 158] width 54 height 24
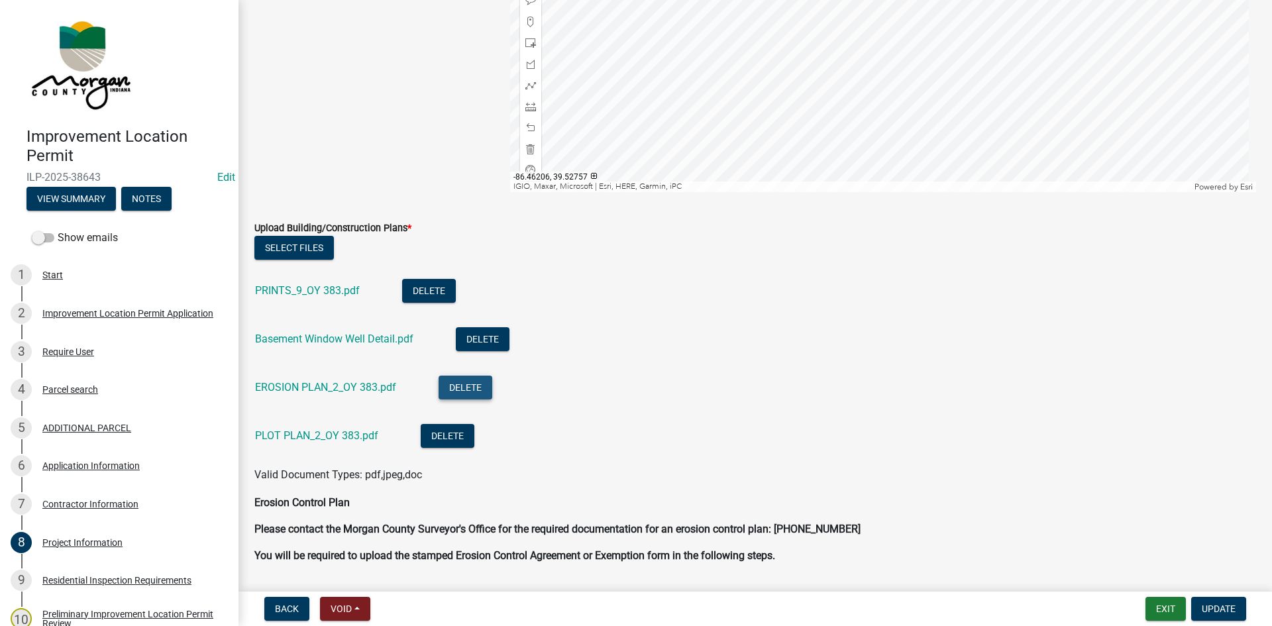
click at [470, 386] on button "Delete" at bounding box center [465, 388] width 54 height 24
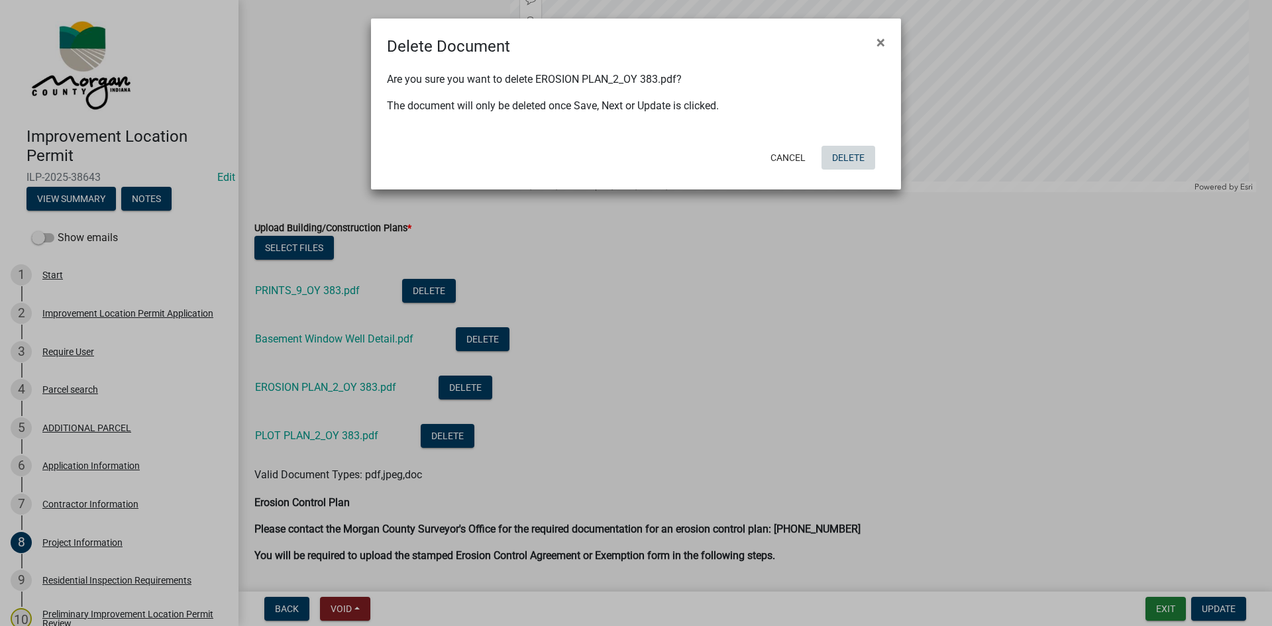
click at [853, 154] on button "Delete" at bounding box center [848, 158] width 54 height 24
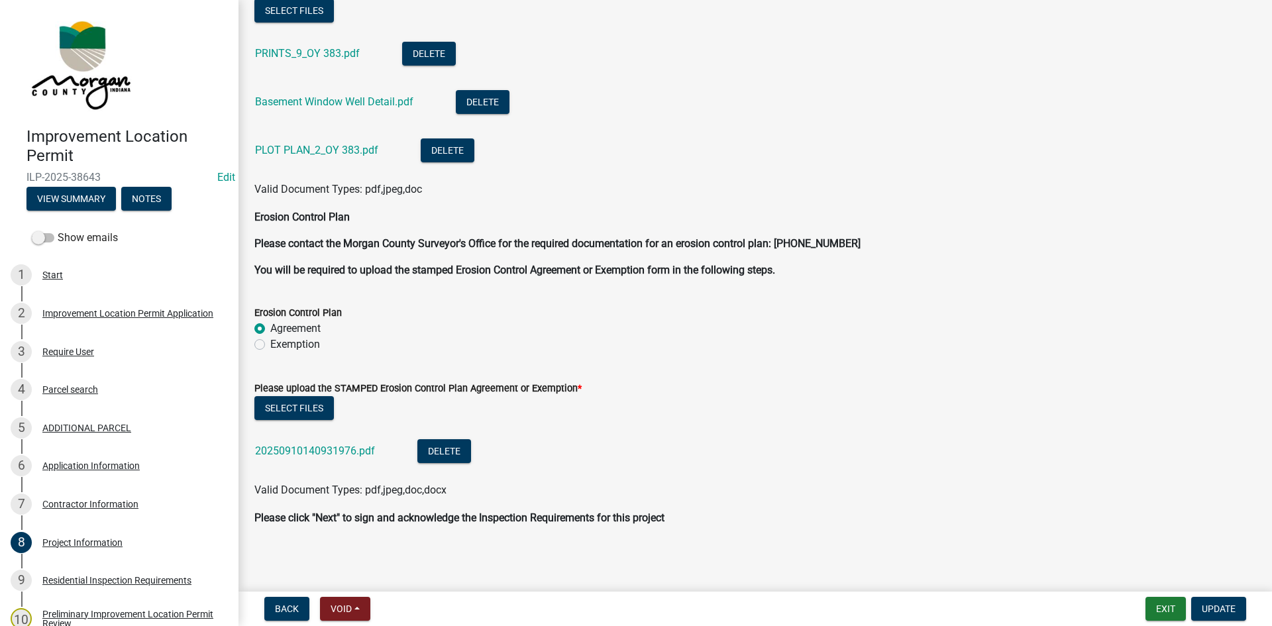
scroll to position [3750, 0]
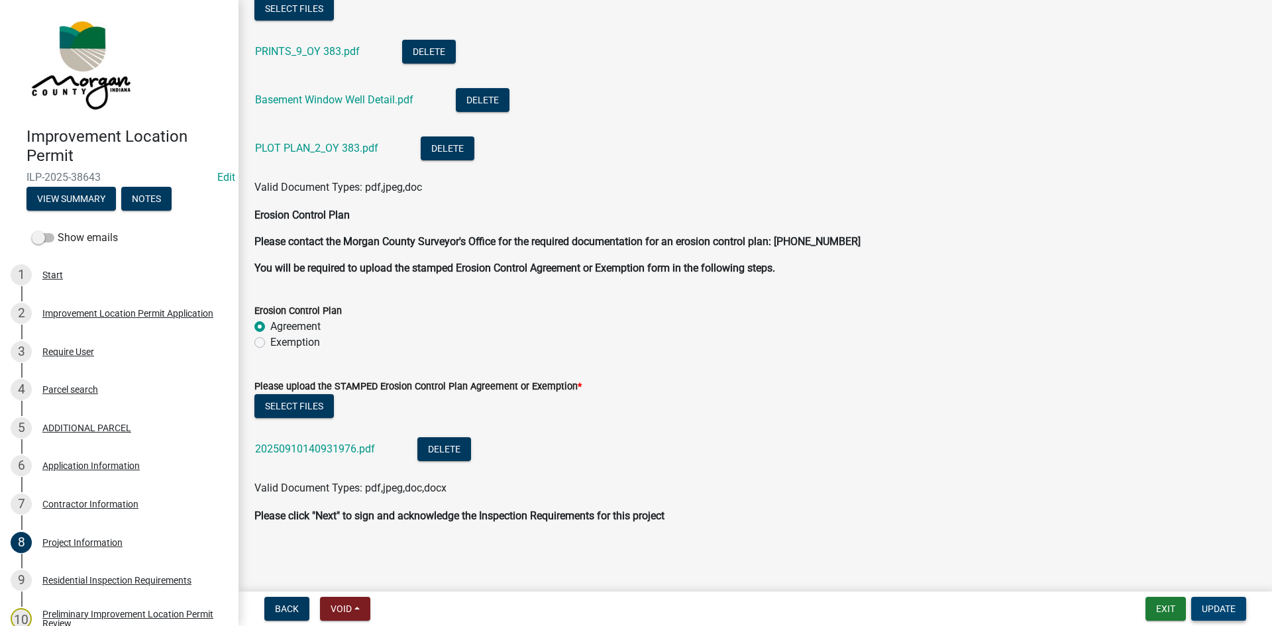
click at [854, 591] on span "Update" at bounding box center [1219, 608] width 34 height 11
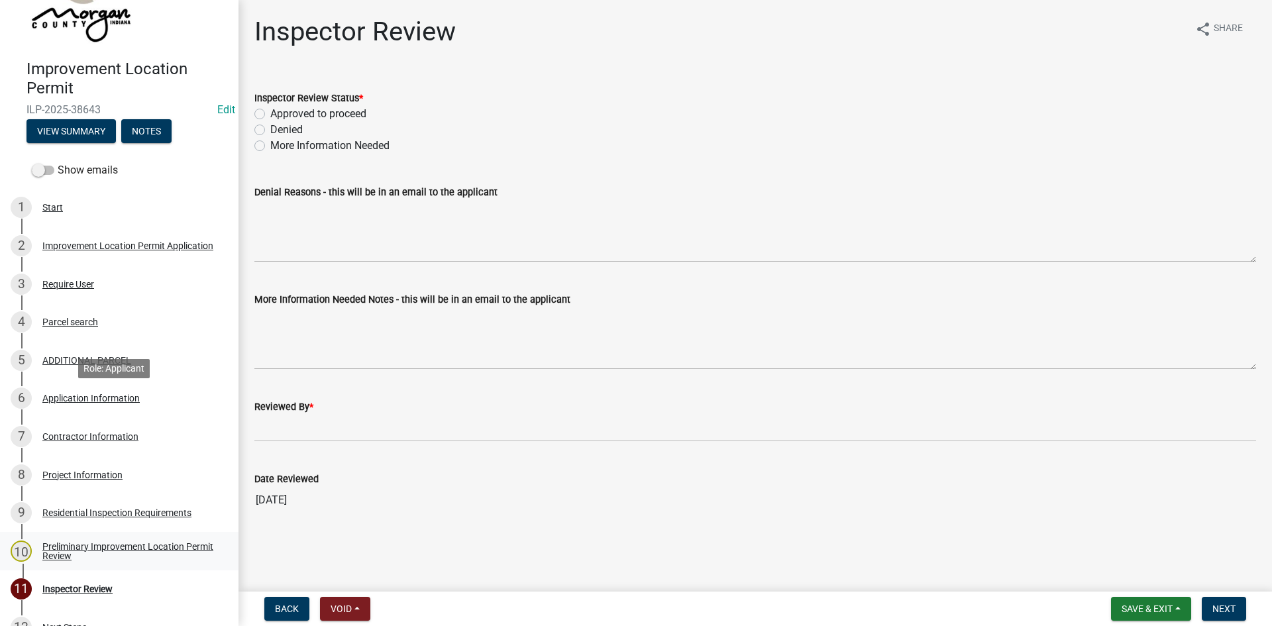
scroll to position [181, 0]
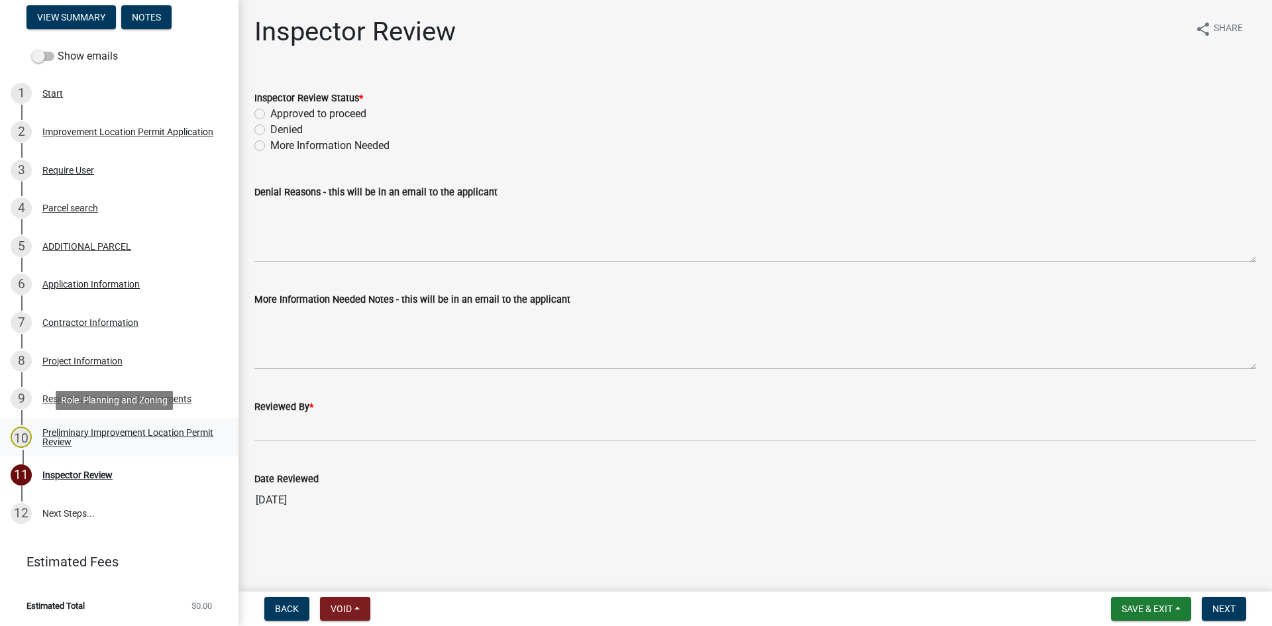
click at [54, 433] on div "Preliminary Improvement Location Permit Review" at bounding box center [129, 437] width 175 height 19
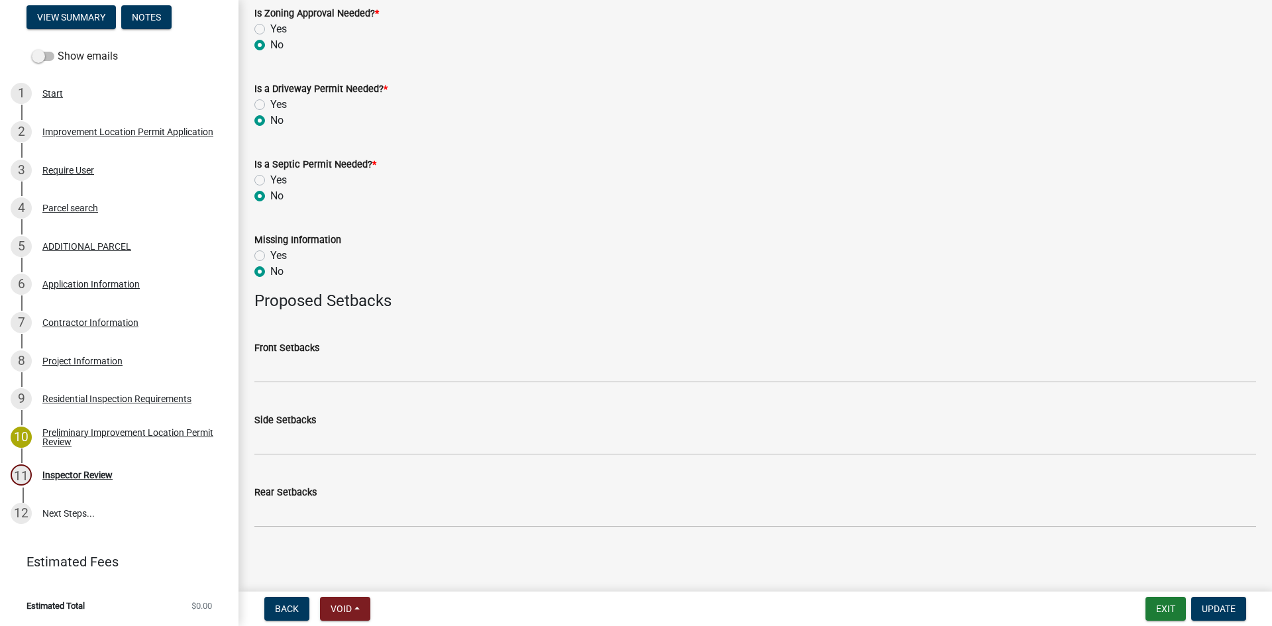
scroll to position [611, 0]
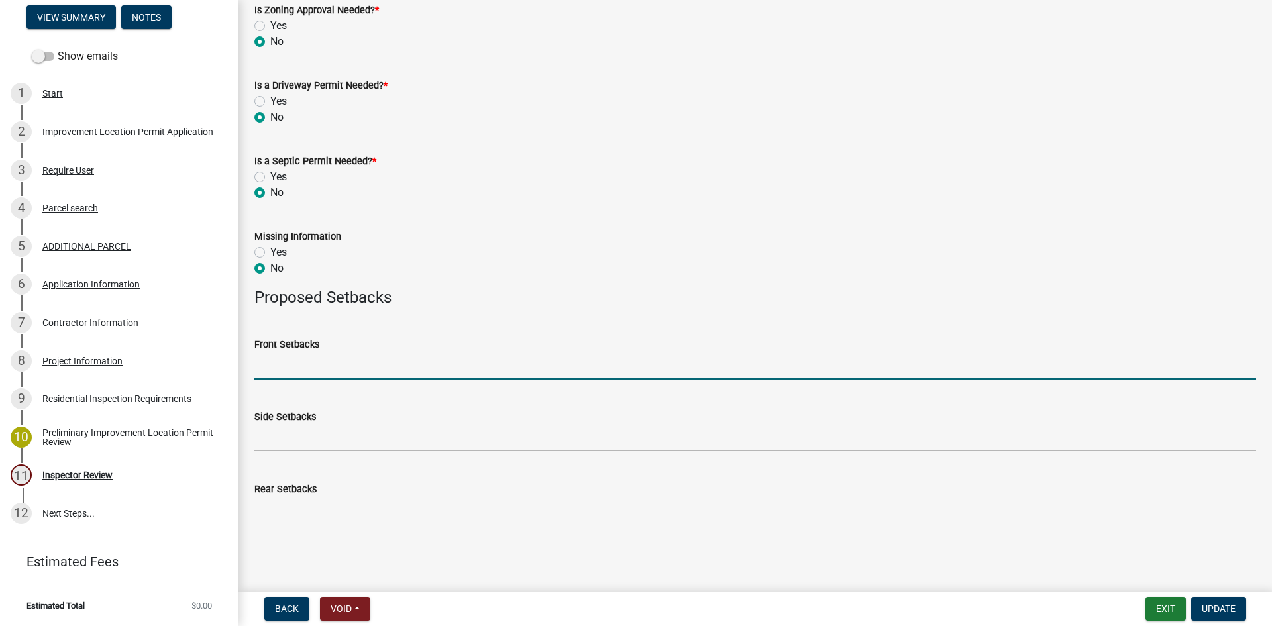
drag, startPoint x: 270, startPoint y: 365, endPoint x: 274, endPoint y: 359, distance: 7.2
click at [270, 365] on input "Front Setbacks" at bounding box center [755, 365] width 1002 height 27
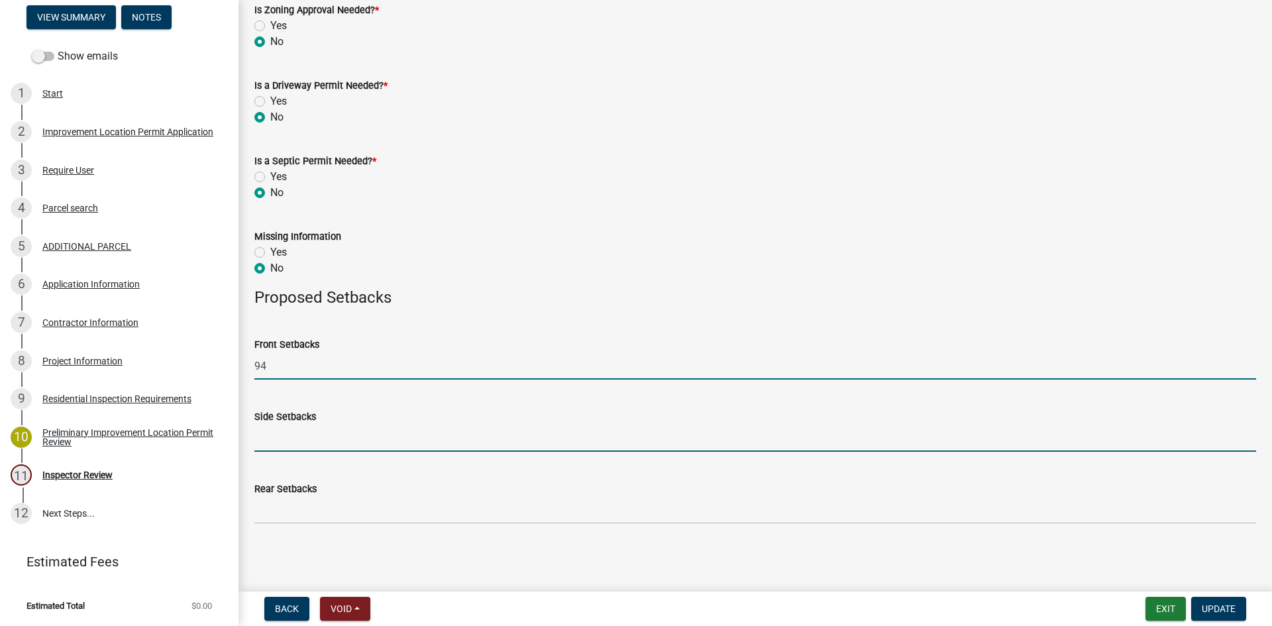
click at [262, 440] on input "Side Setbacks" at bounding box center [755, 438] width 1002 height 27
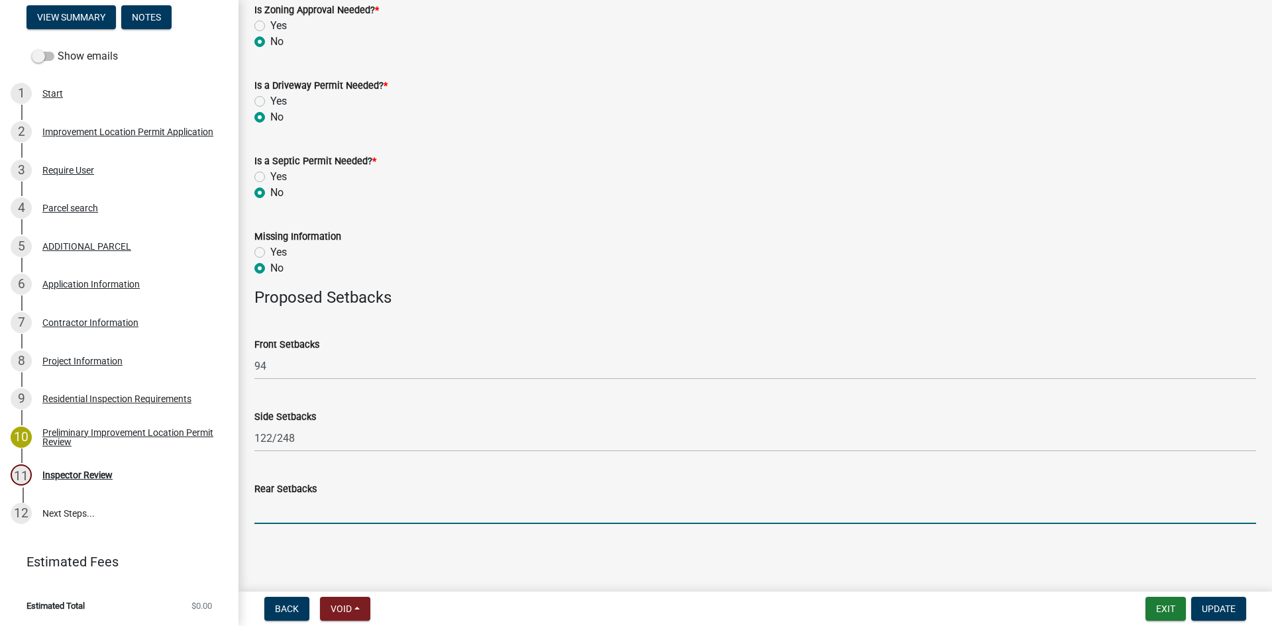
click at [279, 517] on input "Rear Setbacks" at bounding box center [755, 510] width 1002 height 27
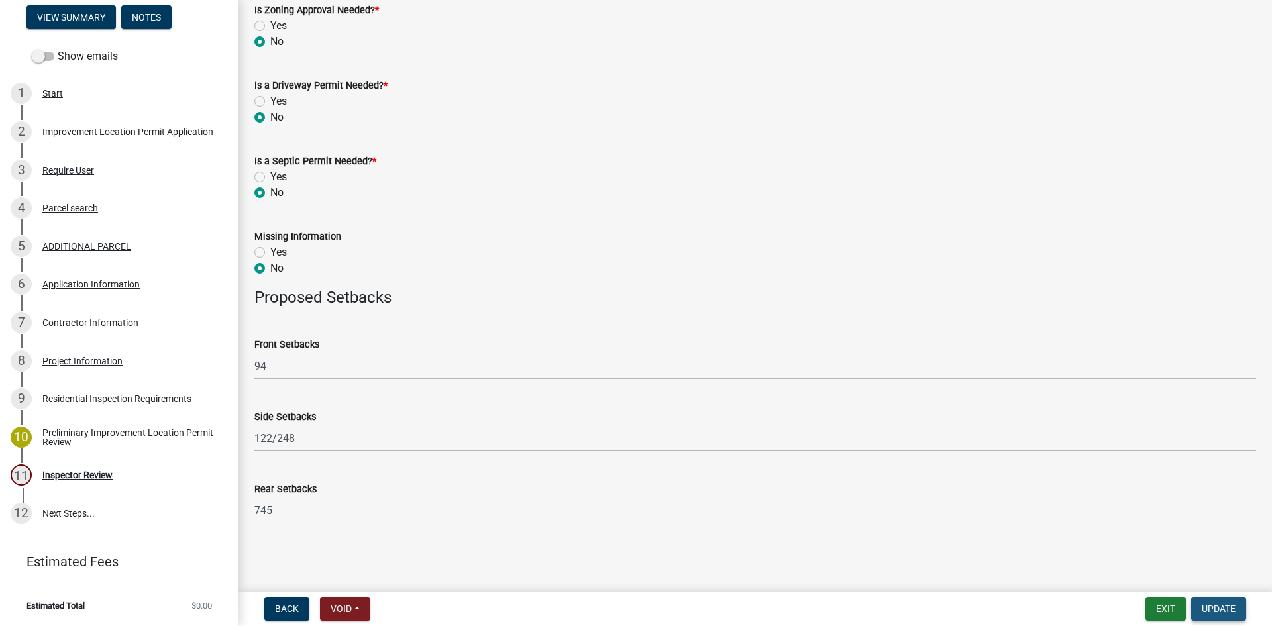
click at [854, 591] on span "Update" at bounding box center [1219, 608] width 34 height 11
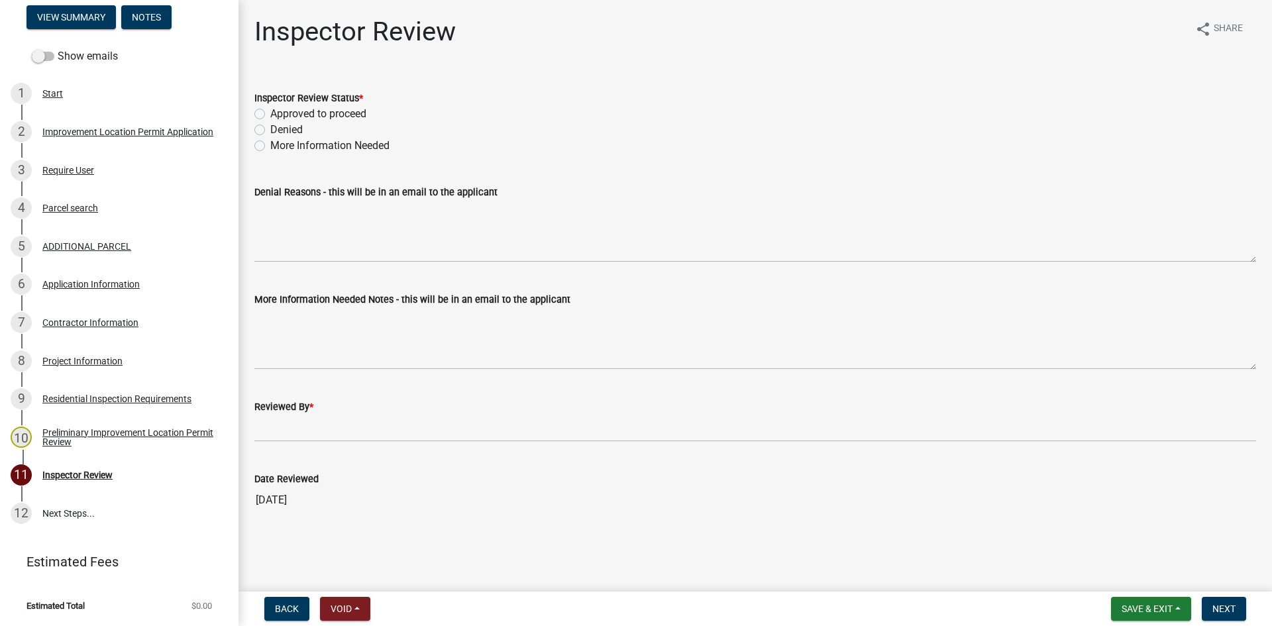
click at [270, 115] on label "Approved to proceed" at bounding box center [318, 114] width 96 height 16
click at [270, 115] on input "Approved to proceed" at bounding box center [274, 110] width 9 height 9
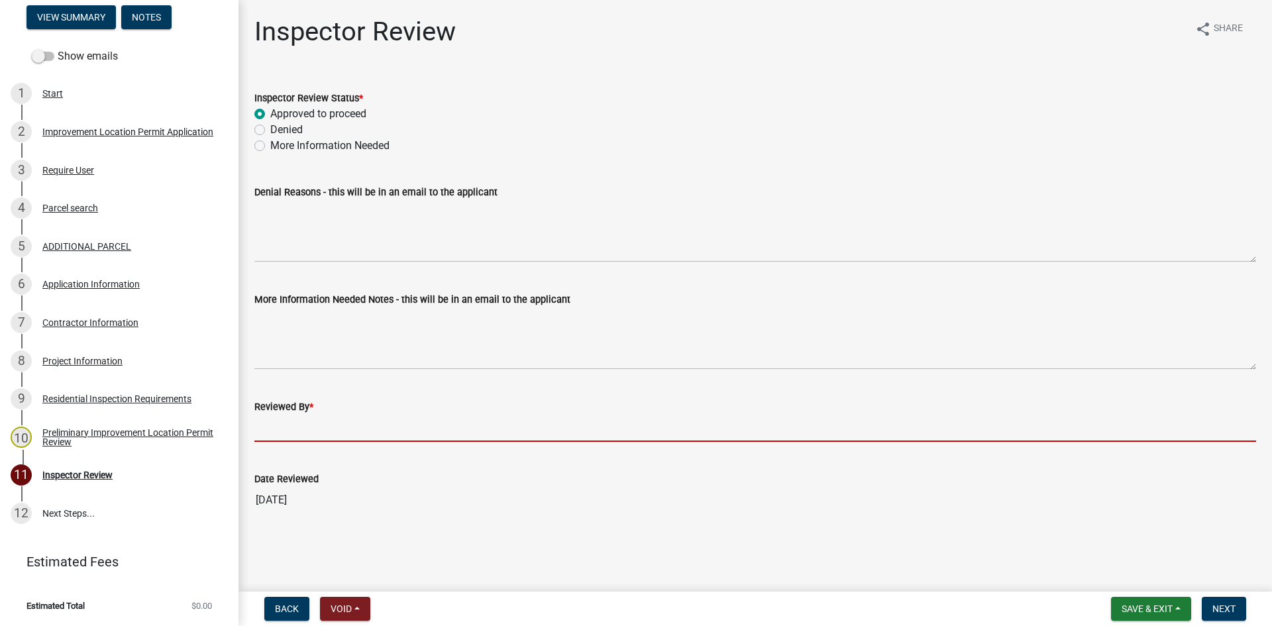
click at [272, 431] on input "Reviewed By *" at bounding box center [755, 428] width 1002 height 27
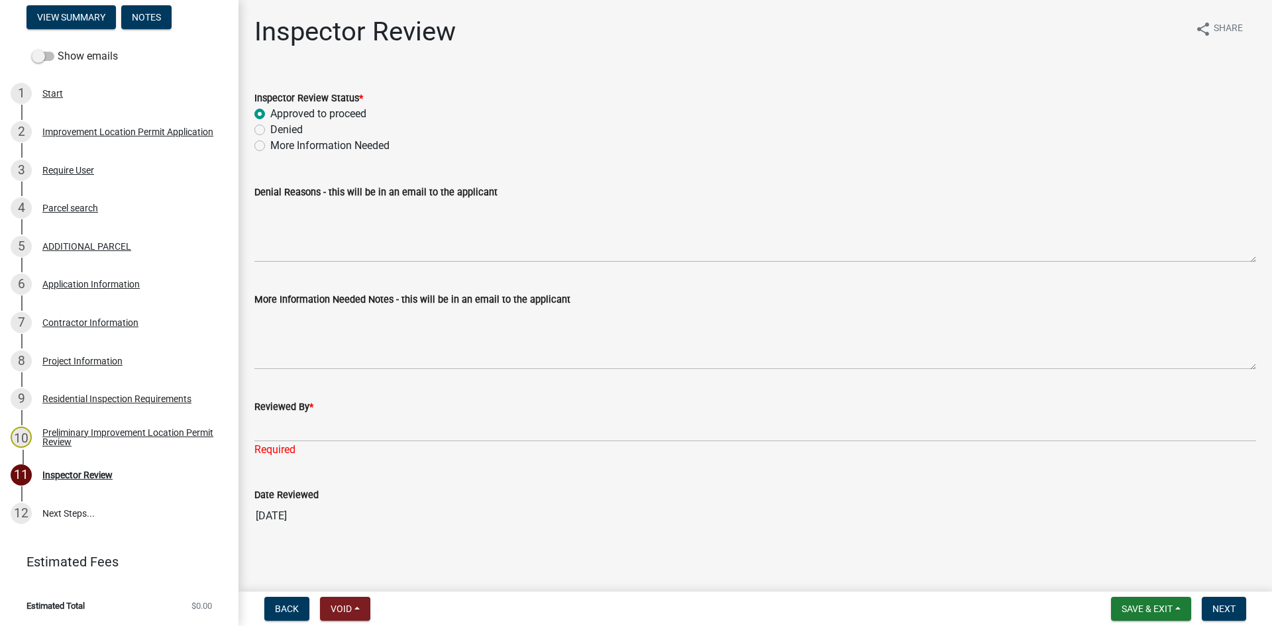
click at [270, 112] on label "Approved to proceed" at bounding box center [318, 114] width 96 height 16
click at [270, 112] on input "Approved to proceed" at bounding box center [274, 110] width 9 height 9
click at [80, 13] on button "View Summary" at bounding box center [70, 17] width 89 height 24
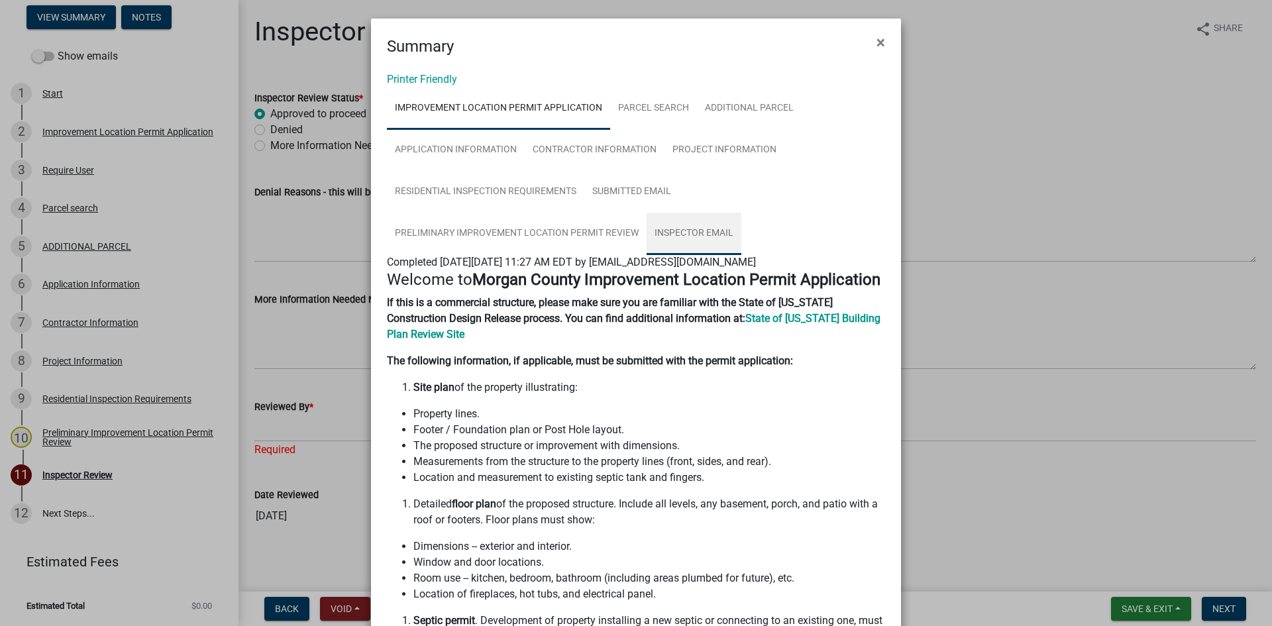
click at [690, 231] on link "Inspector Email" at bounding box center [693, 234] width 95 height 42
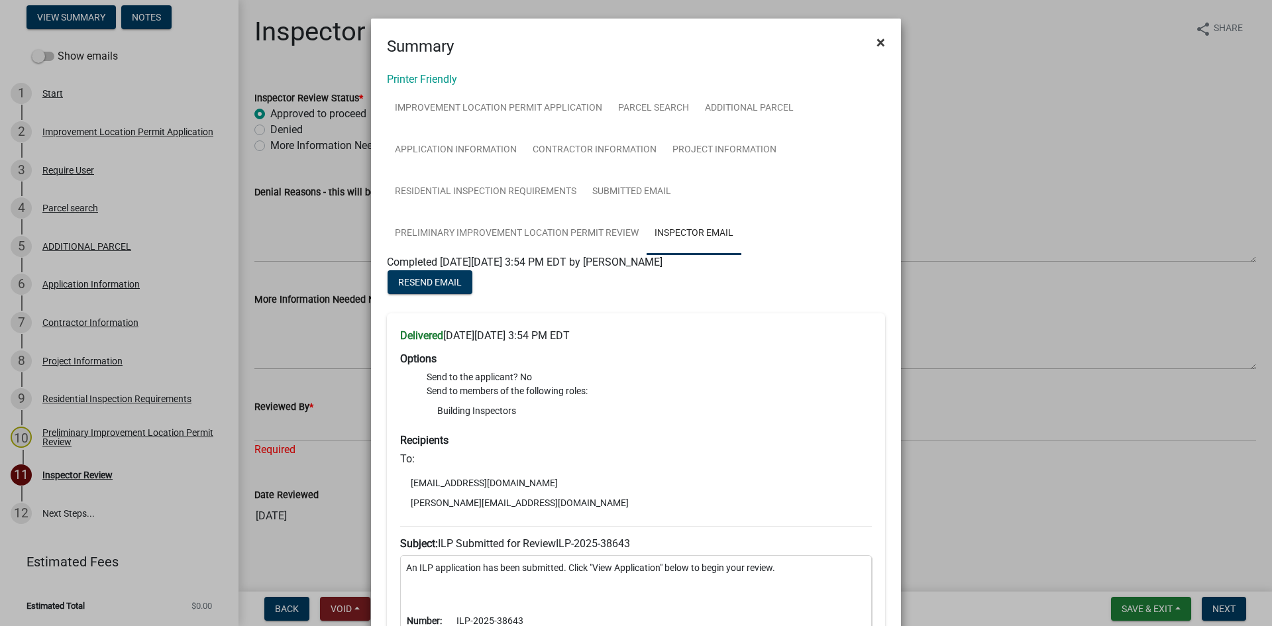
click at [854, 41] on span "×" at bounding box center [880, 42] width 9 height 19
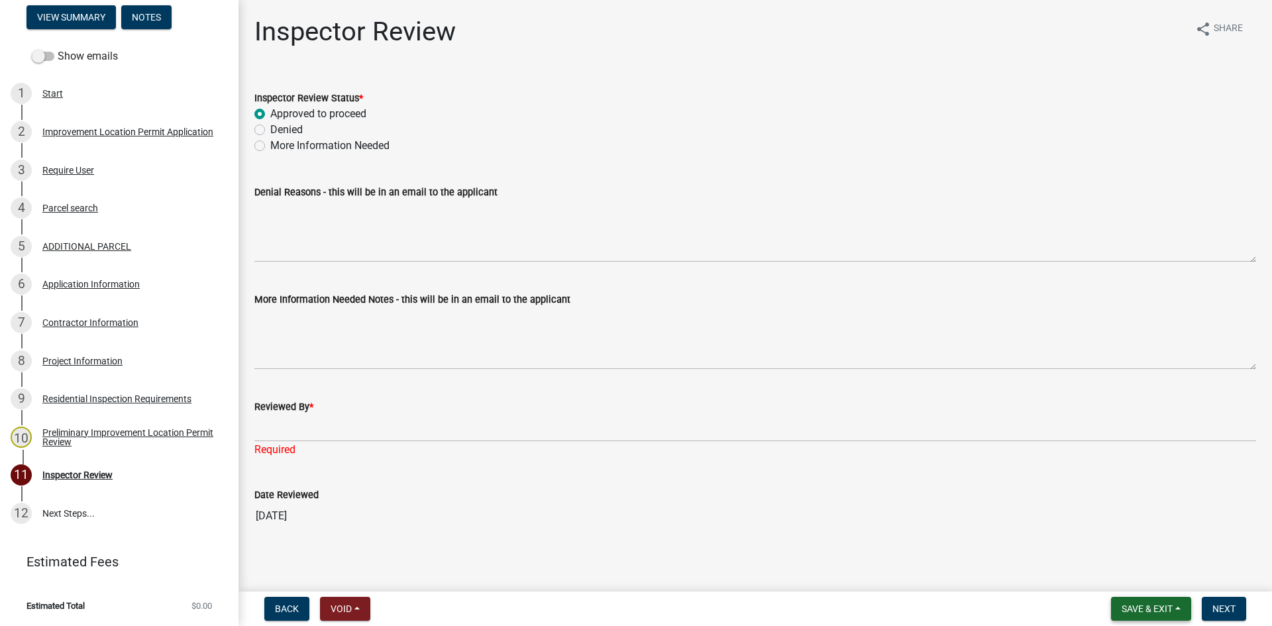
click at [854, 591] on span "Save & Exit" at bounding box center [1146, 608] width 51 height 11
click at [854, 576] on button "Save & Exit" at bounding box center [1138, 574] width 106 height 32
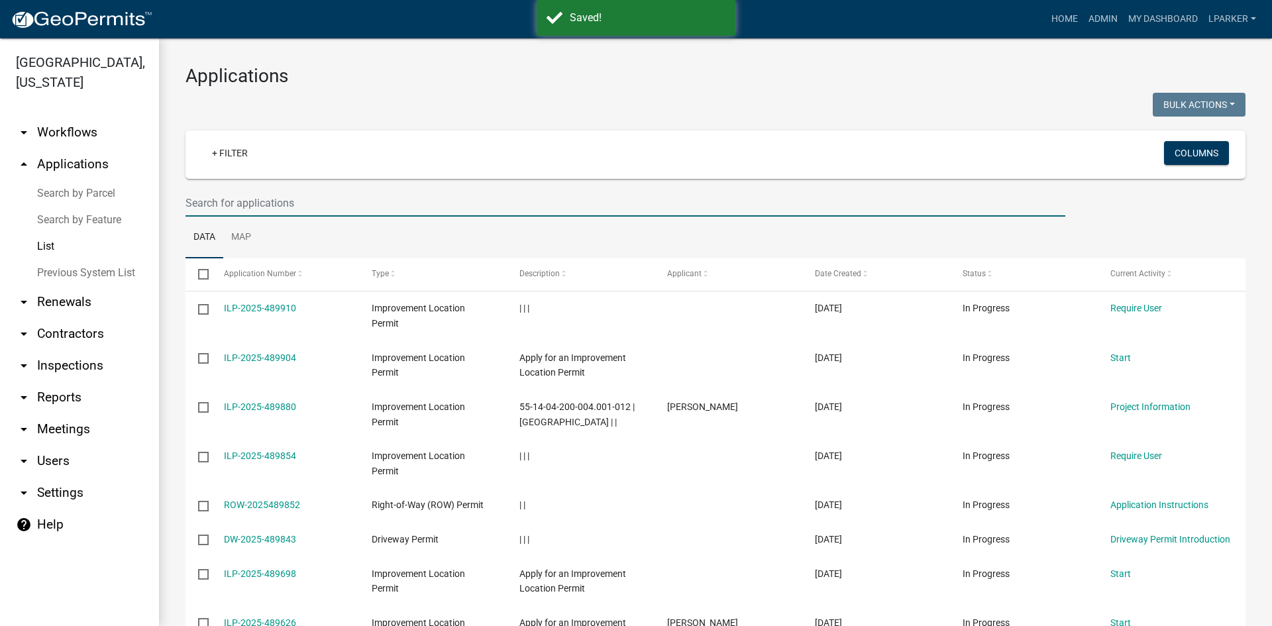
click at [219, 201] on input "text" at bounding box center [625, 202] width 880 height 27
click at [203, 209] on input "text" at bounding box center [625, 202] width 880 height 27
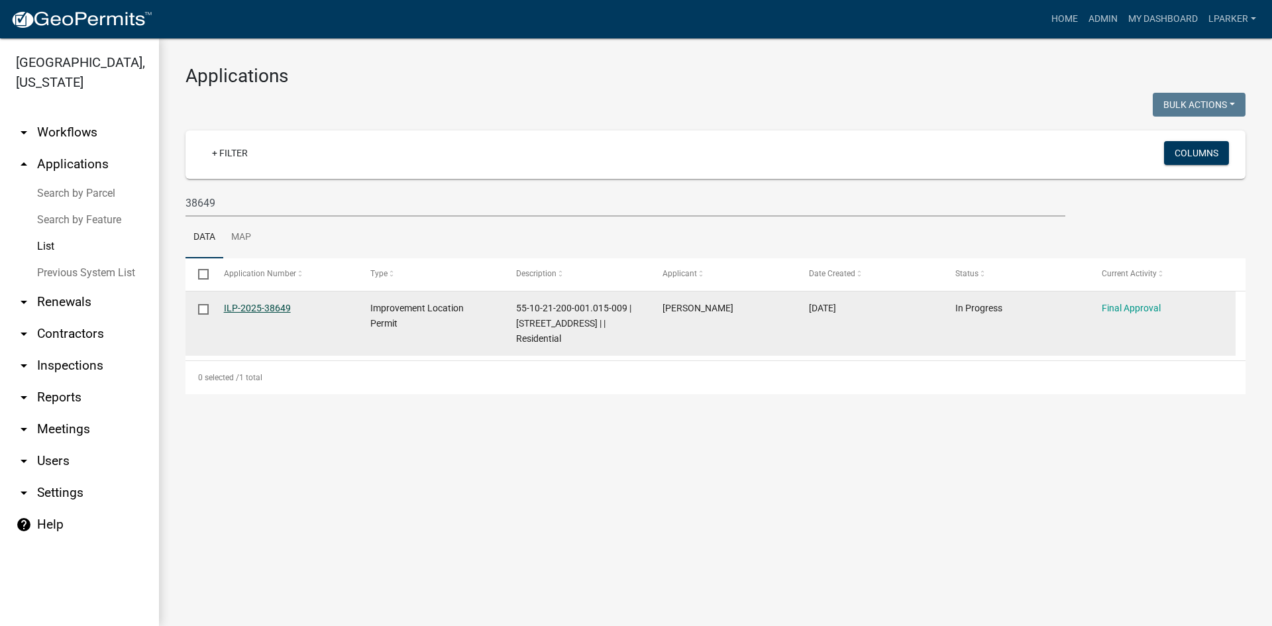
click at [246, 303] on link "ILP-2025-38649" at bounding box center [257, 308] width 67 height 11
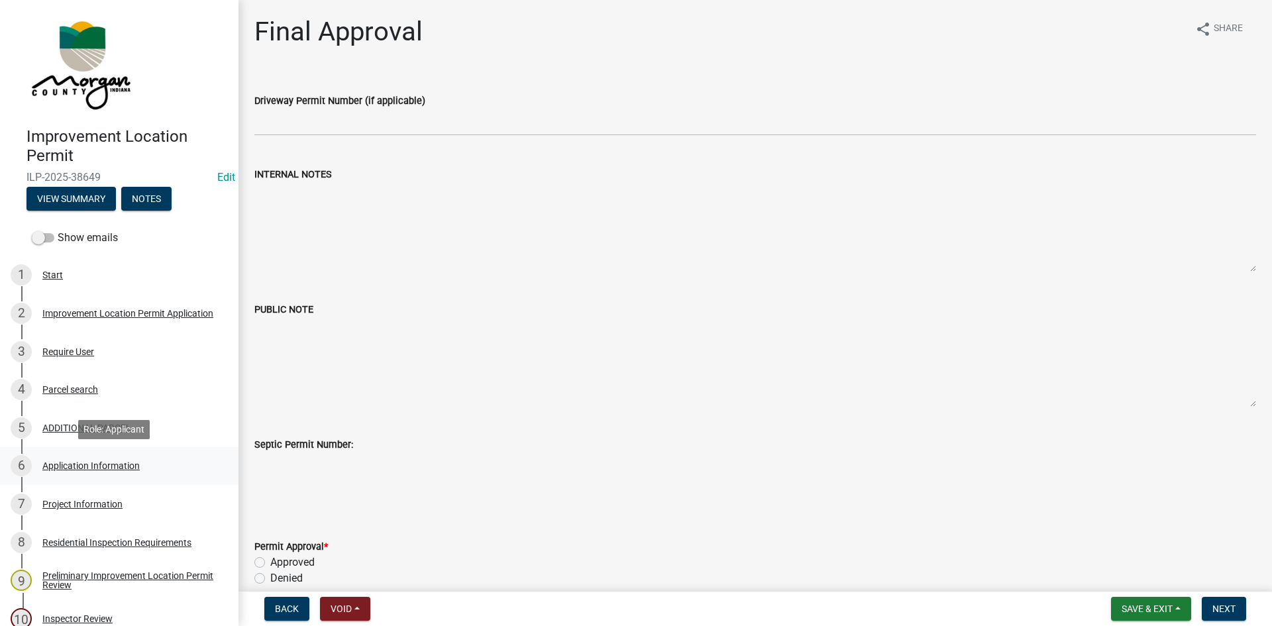
click at [61, 458] on div "6 Application Information" at bounding box center [114, 465] width 207 height 21
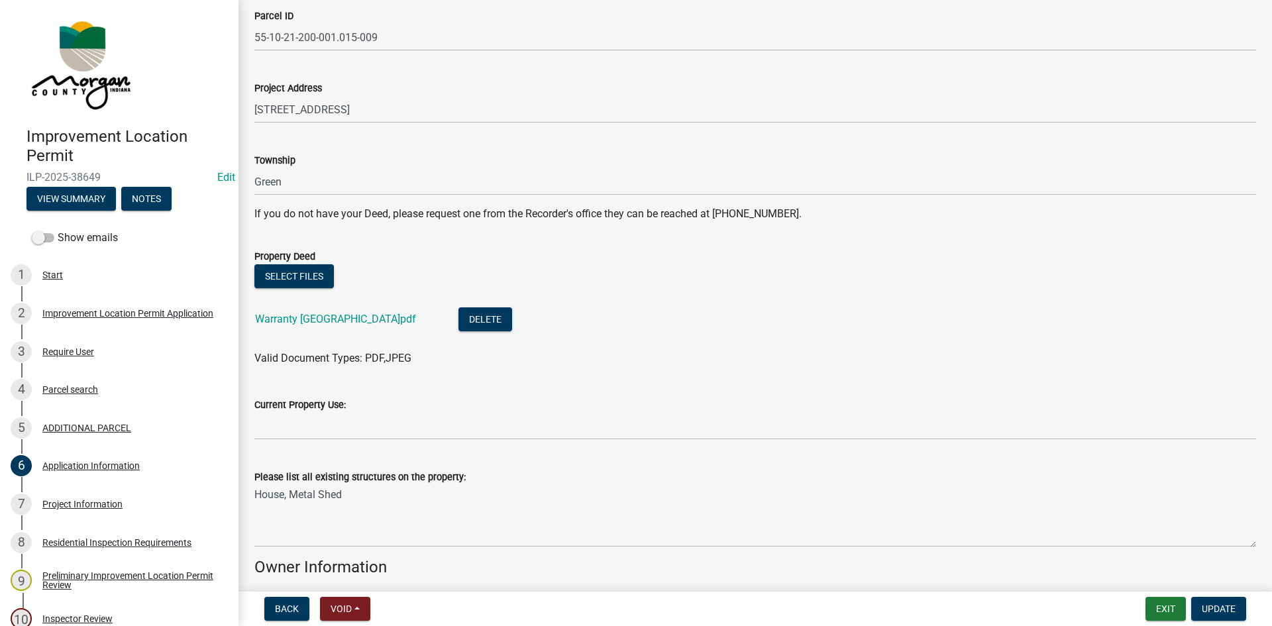
scroll to position [265, 0]
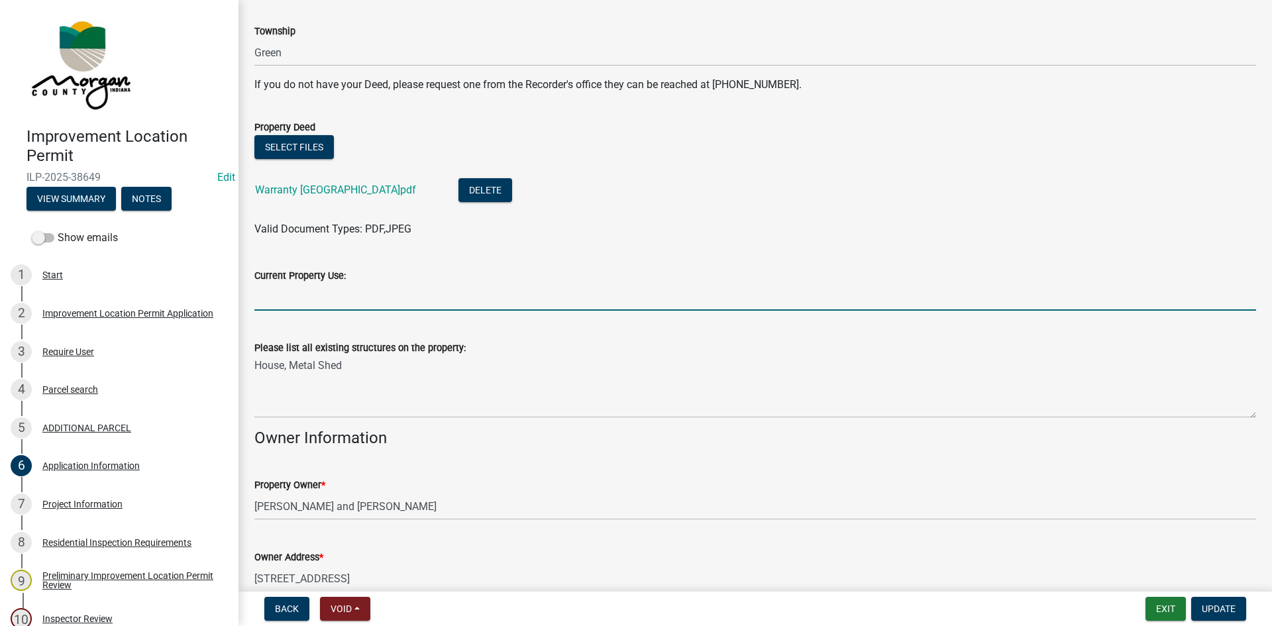
click at [272, 299] on input "Current Property Use:" at bounding box center [755, 297] width 1002 height 27
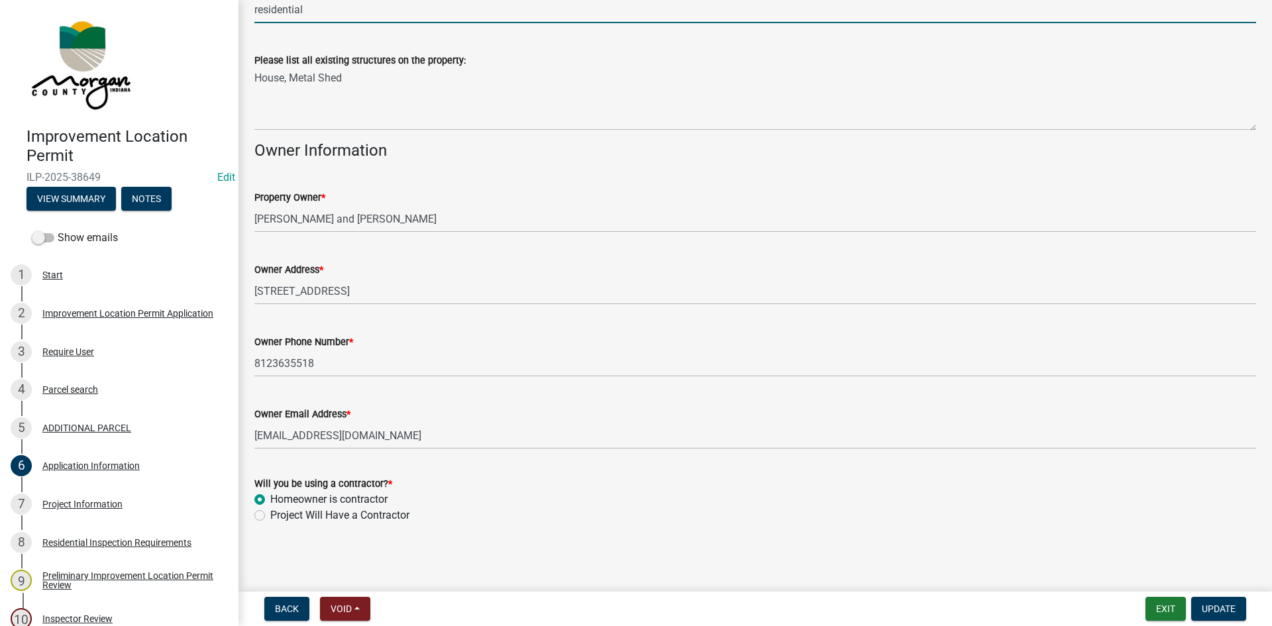
scroll to position [553, 0]
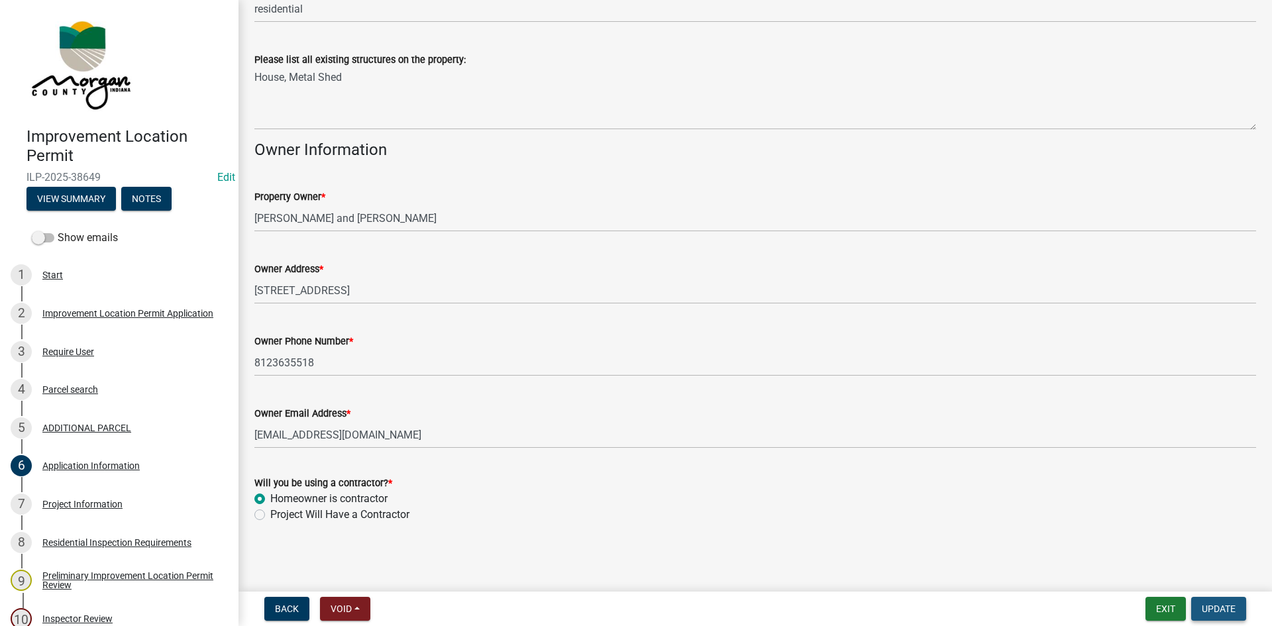
click at [854, 591] on span "Update" at bounding box center [1219, 608] width 34 height 11
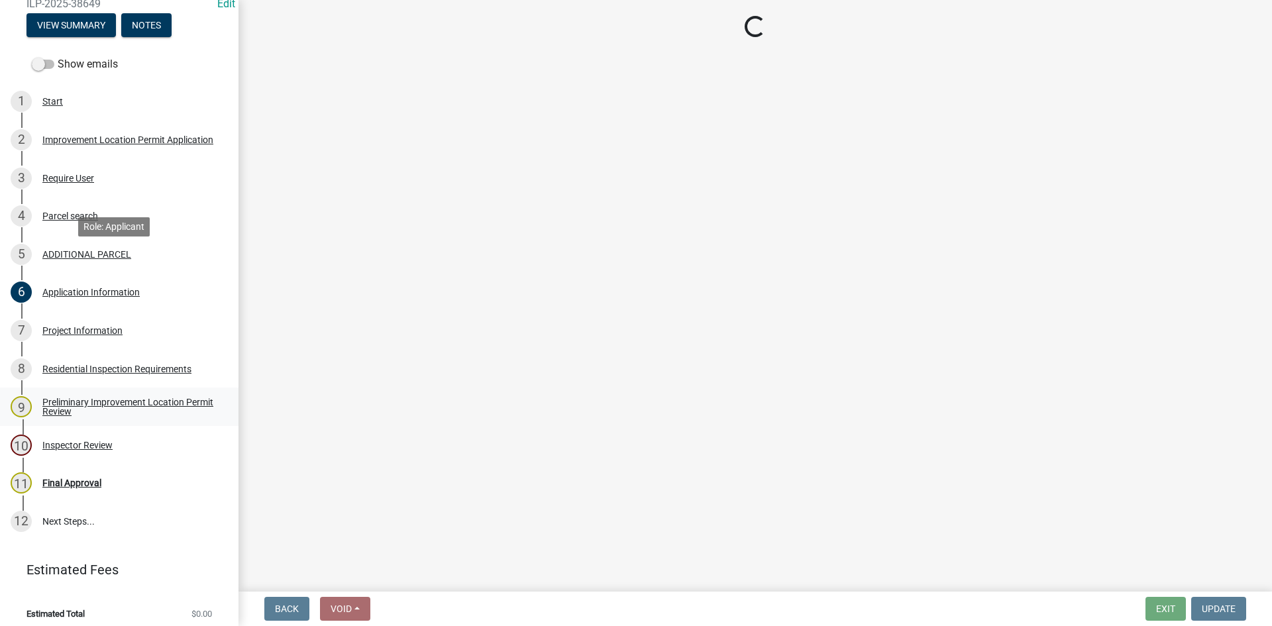
scroll to position [181, 0]
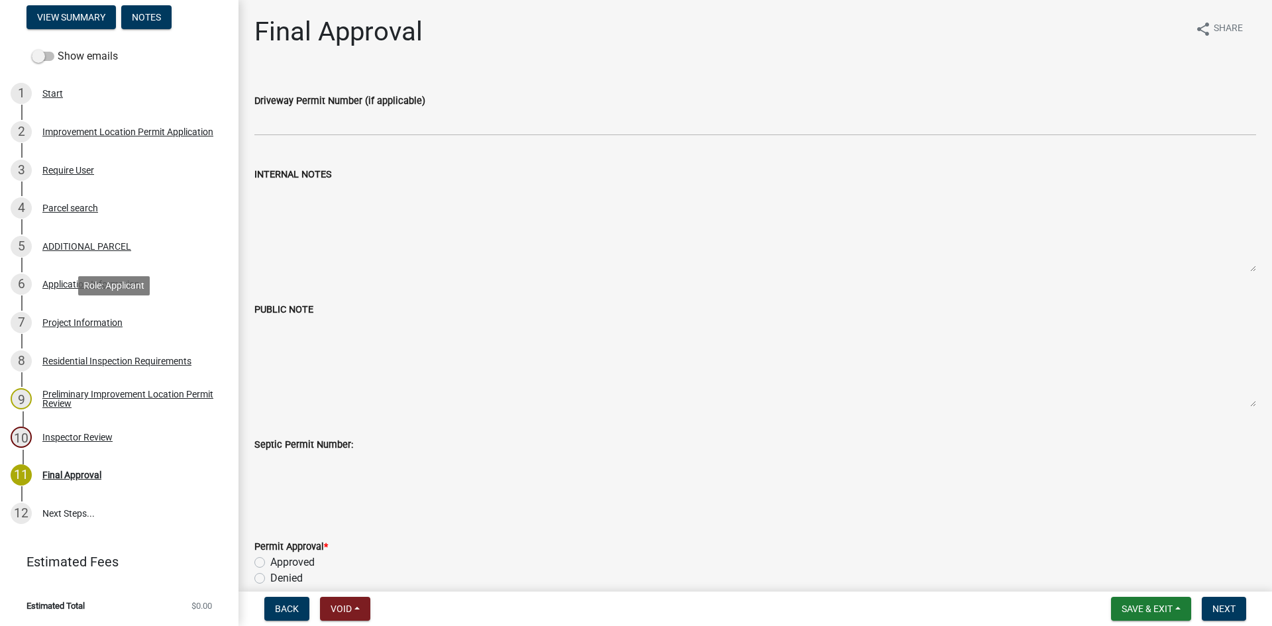
click at [44, 319] on div "Project Information" at bounding box center [82, 322] width 80 height 9
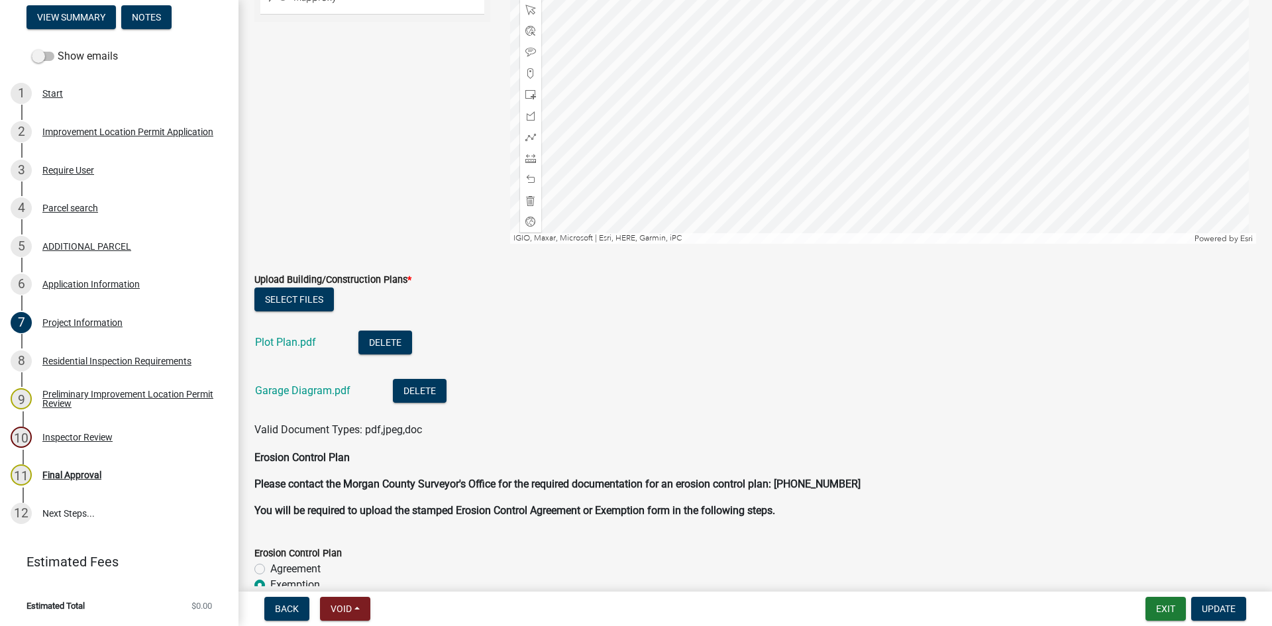
scroll to position [2782, 0]
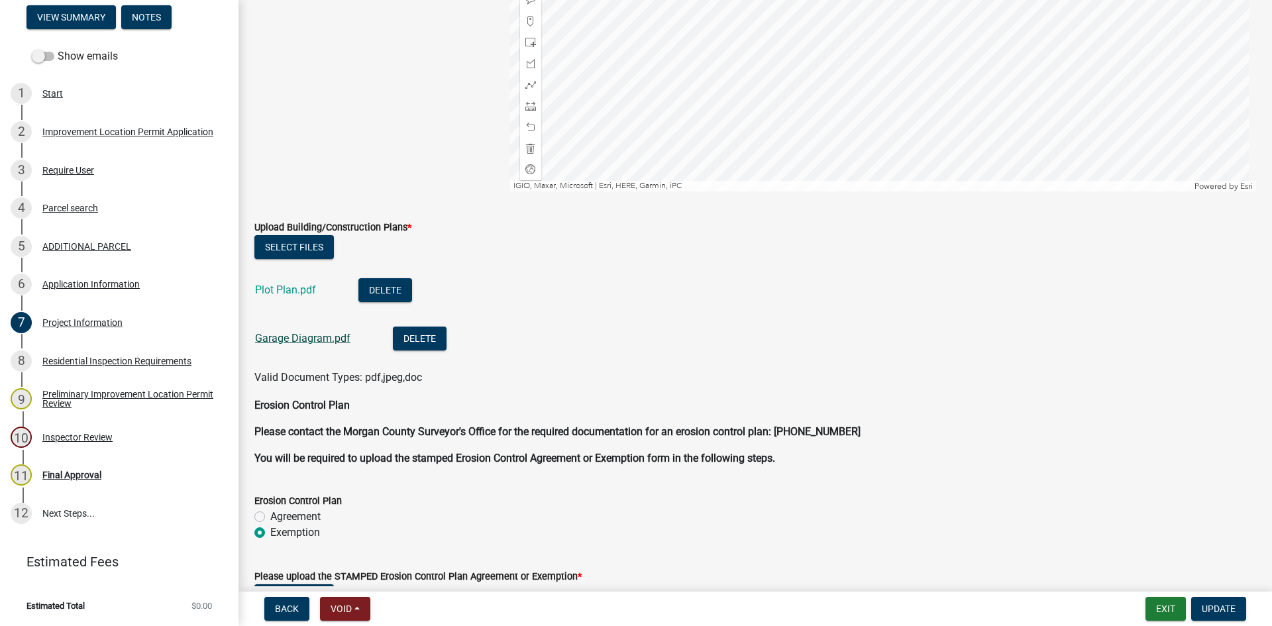
click at [266, 337] on link "Garage Diagram.pdf" at bounding box center [302, 338] width 95 height 13
click at [274, 292] on link "Plot Plan.pdf" at bounding box center [285, 290] width 61 height 13
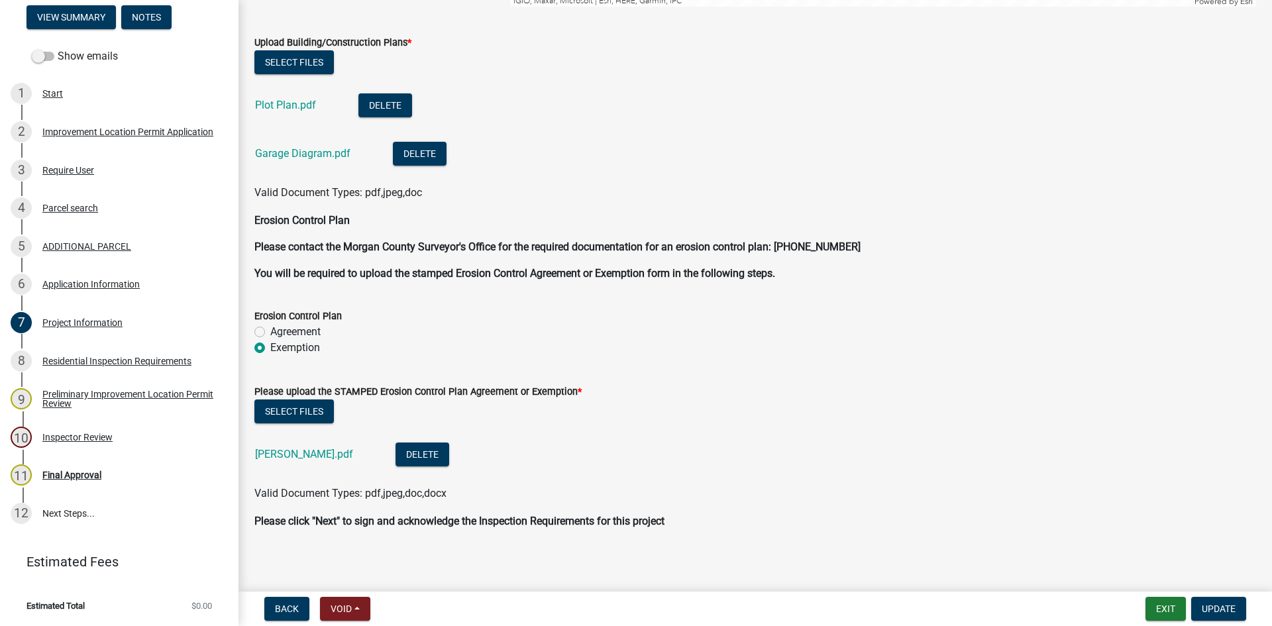
scroll to position [2972, 0]
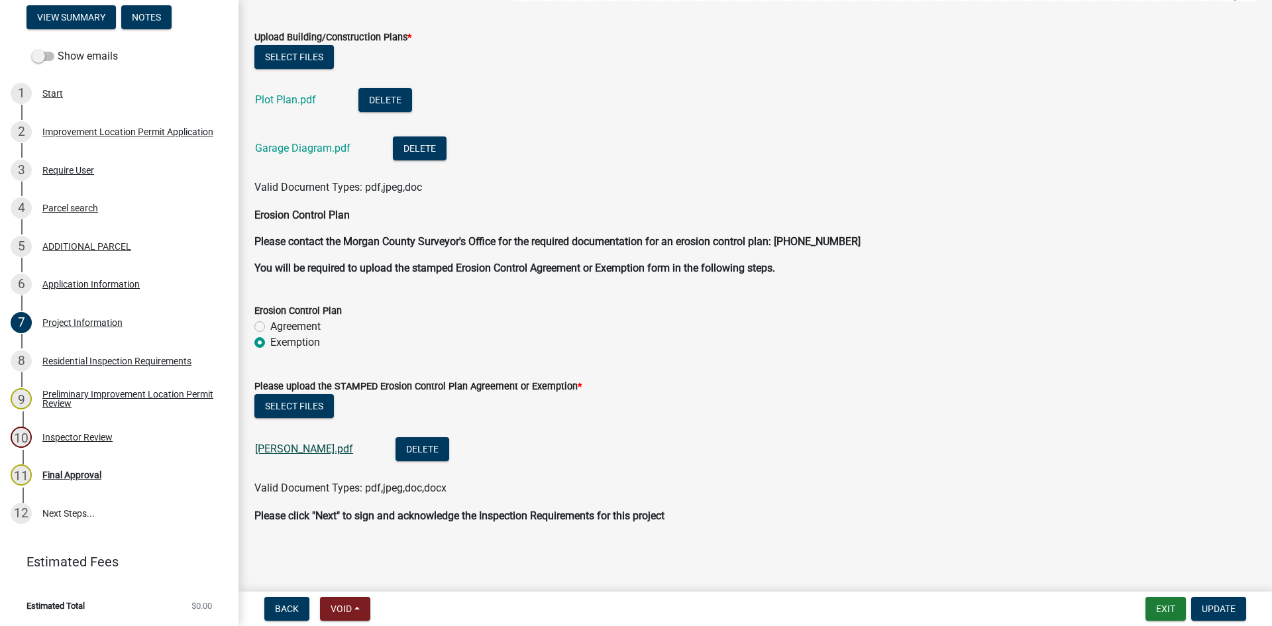
click at [271, 449] on link "[PERSON_NAME].pdf" at bounding box center [304, 448] width 98 height 13
click at [59, 357] on div "Residential Inspection Requirements" at bounding box center [116, 360] width 149 height 9
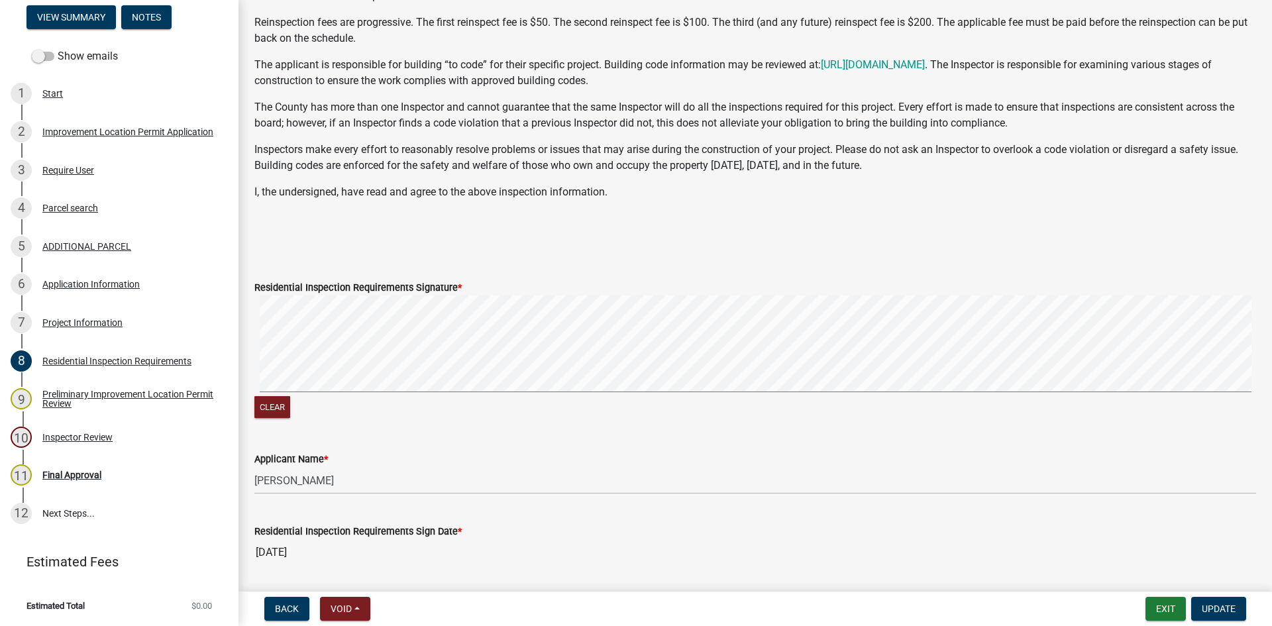
scroll to position [227, 0]
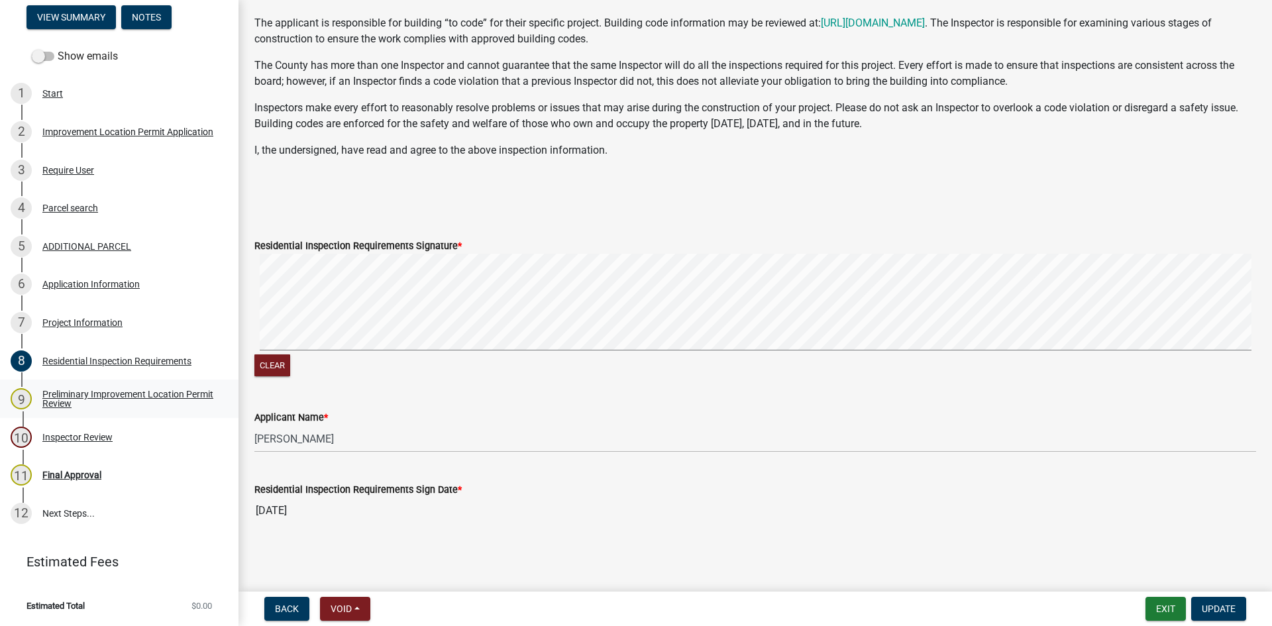
click at [55, 395] on div "Preliminary Improvement Location Permit Review" at bounding box center [129, 398] width 175 height 19
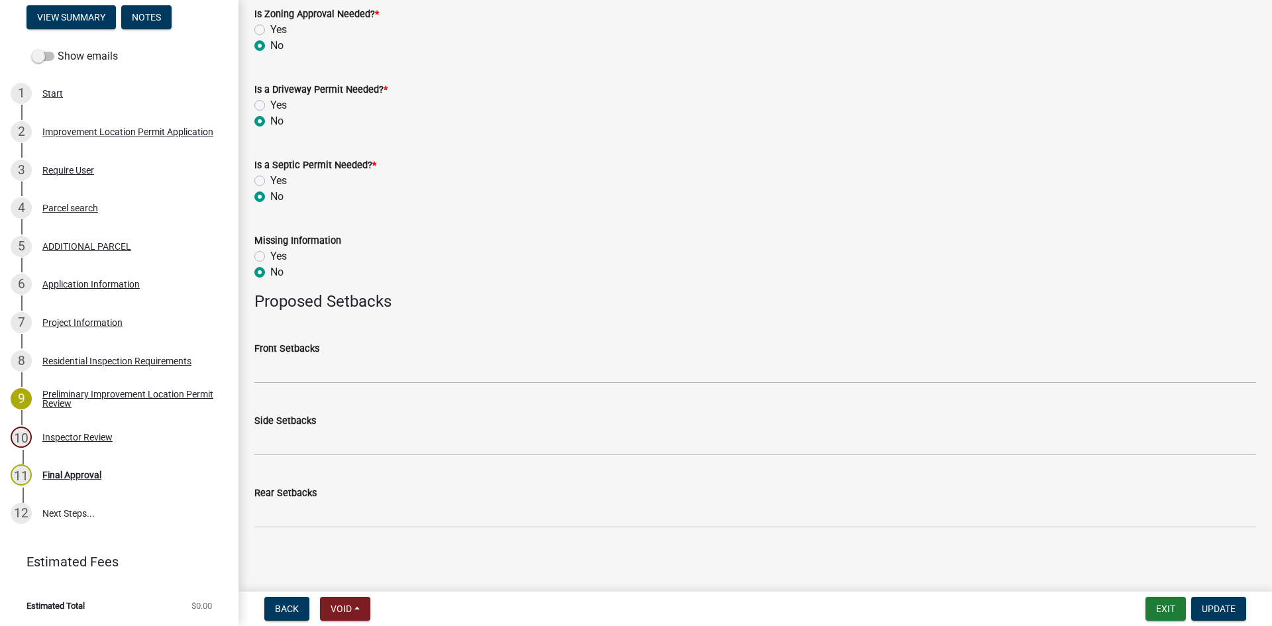
scroll to position [481, 0]
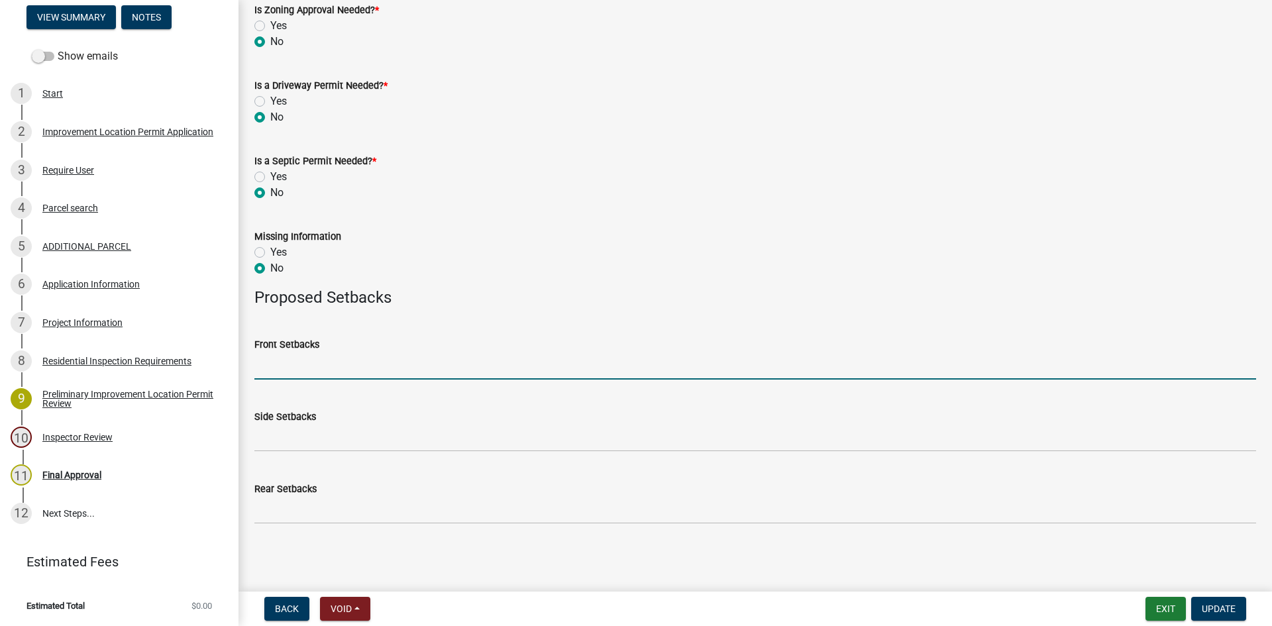
click at [272, 368] on input "Front Setbacks" at bounding box center [755, 365] width 1002 height 27
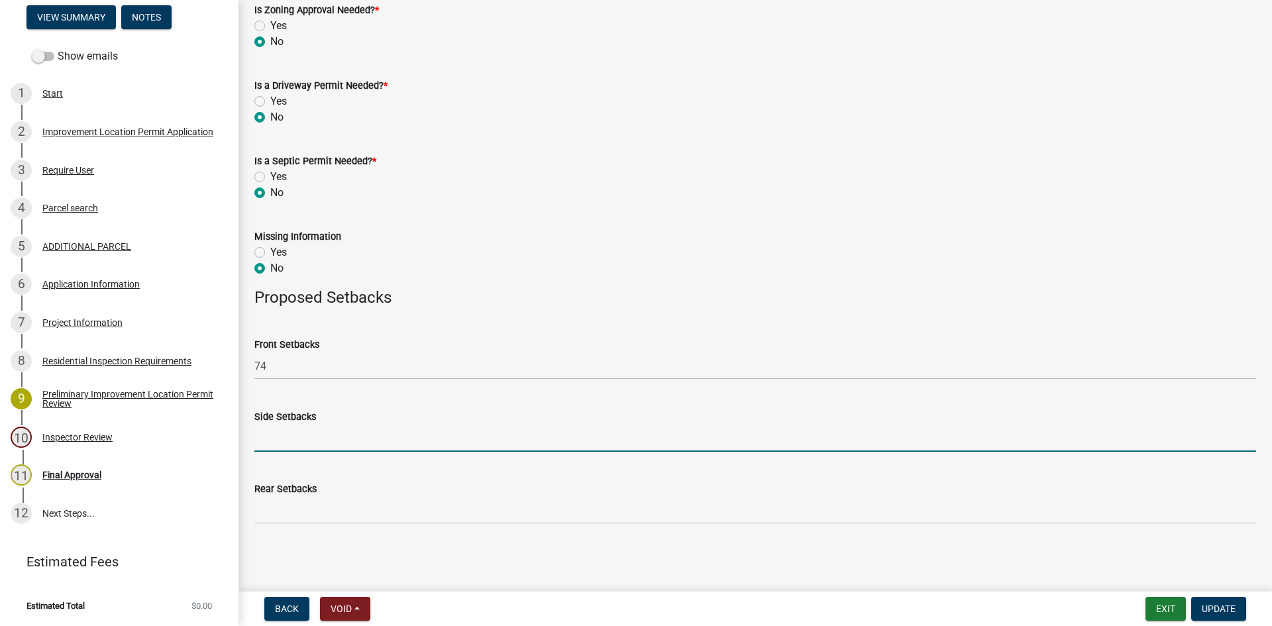
click at [278, 440] on input "Side Setbacks" at bounding box center [755, 438] width 1002 height 27
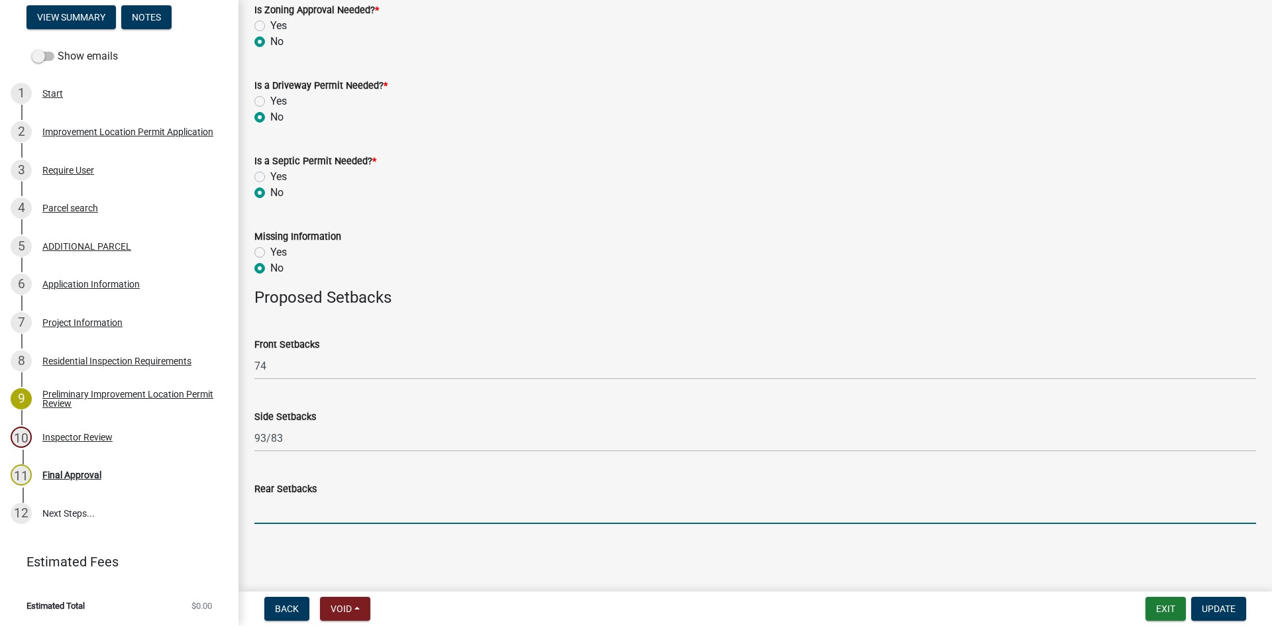
click at [267, 509] on input "Rear Setbacks" at bounding box center [755, 510] width 1002 height 27
click at [854, 591] on span "Update" at bounding box center [1219, 608] width 34 height 11
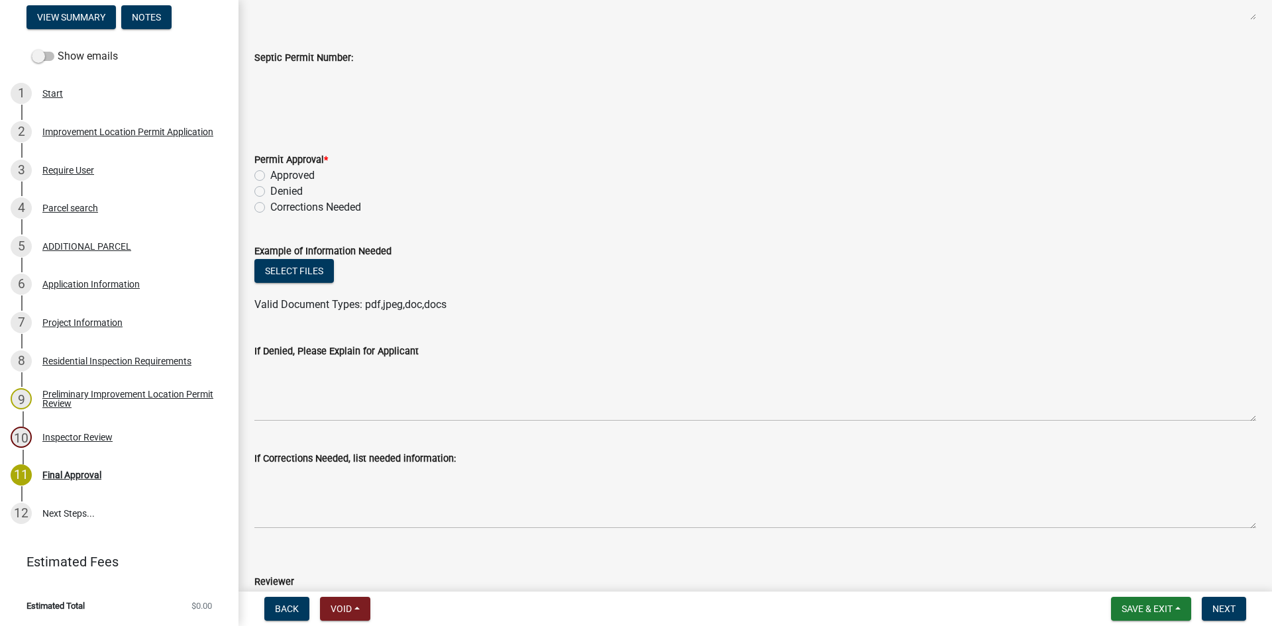
scroll to position [397, 0]
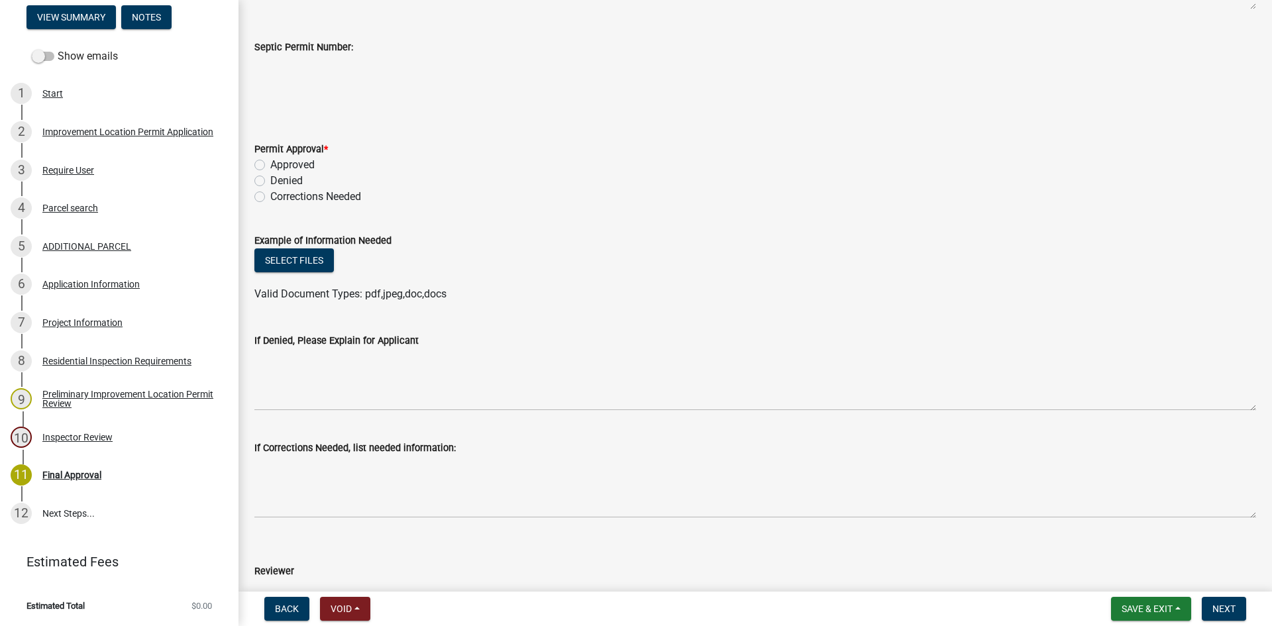
click at [270, 167] on label "Approved" at bounding box center [292, 165] width 44 height 16
click at [270, 166] on input "Approved" at bounding box center [274, 161] width 9 height 9
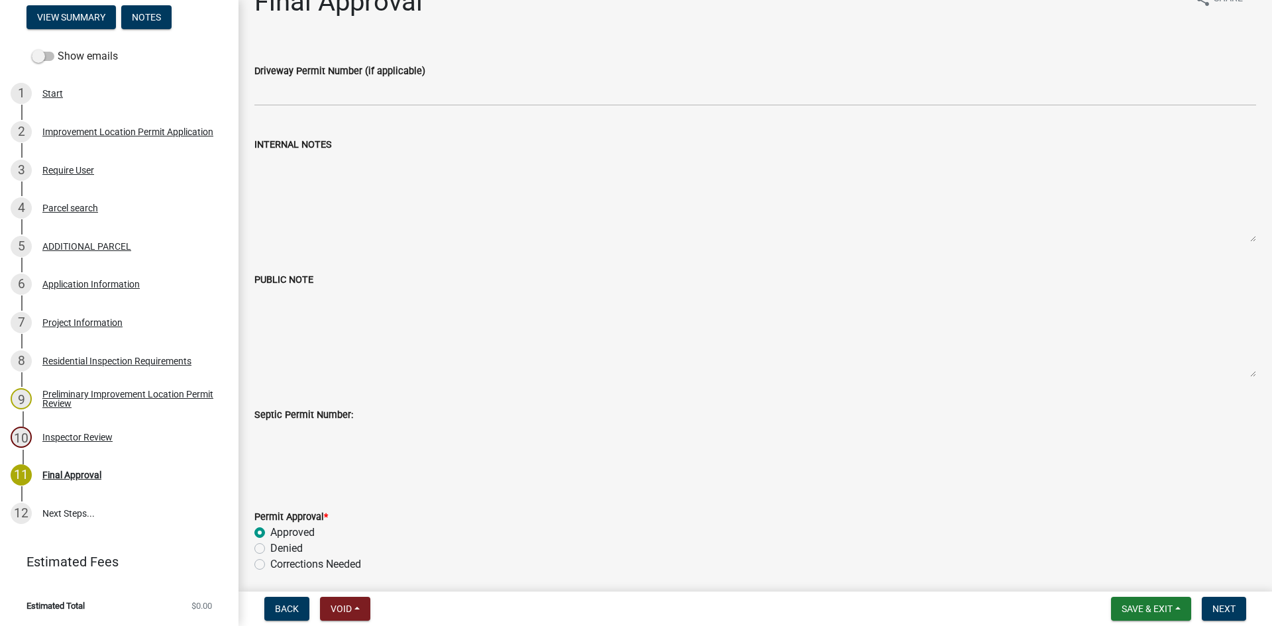
scroll to position [0, 0]
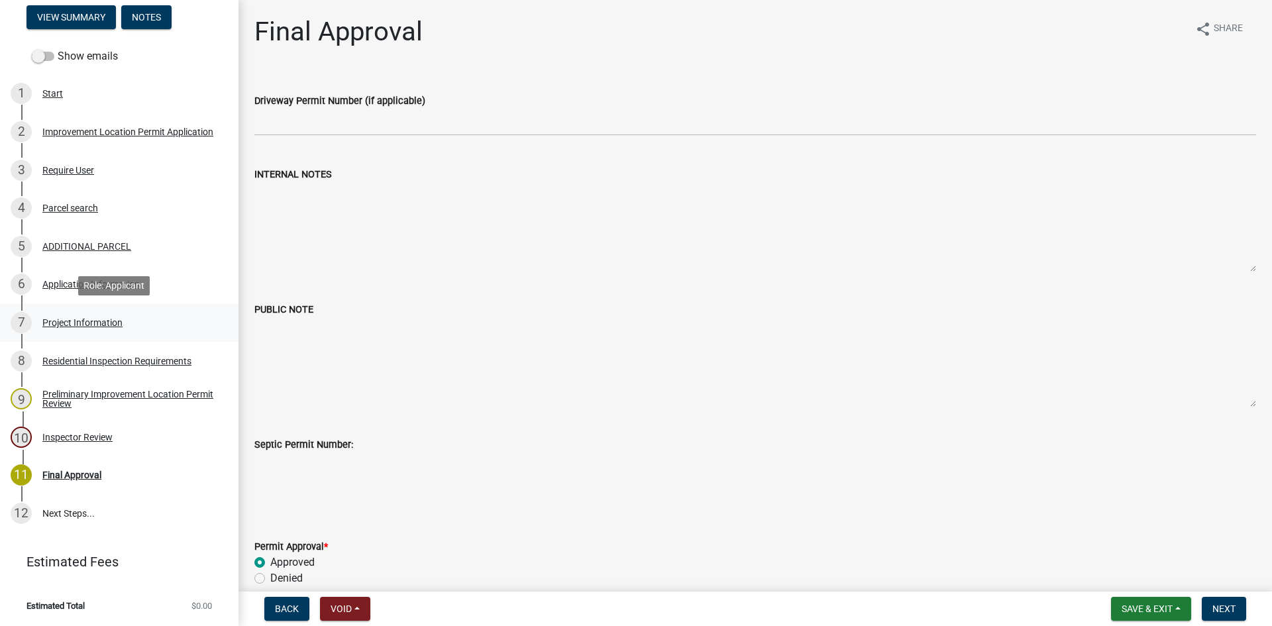
click at [50, 318] on div "Project Information" at bounding box center [82, 322] width 80 height 9
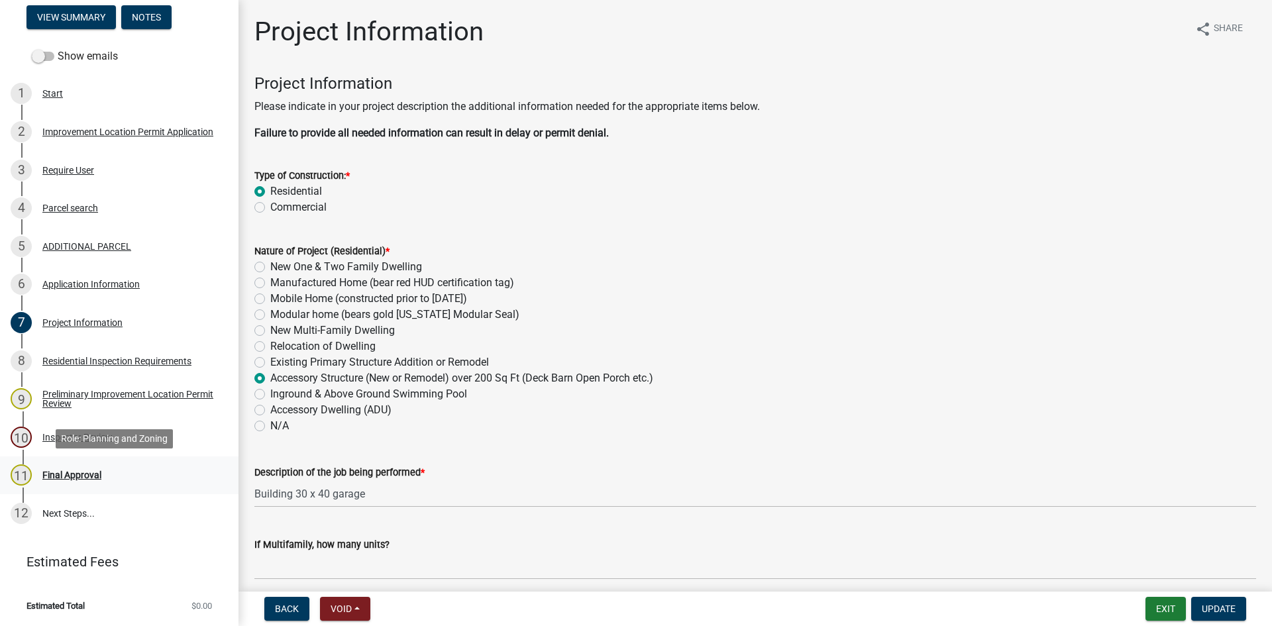
click at [44, 470] on div "Final Approval" at bounding box center [71, 474] width 59 height 9
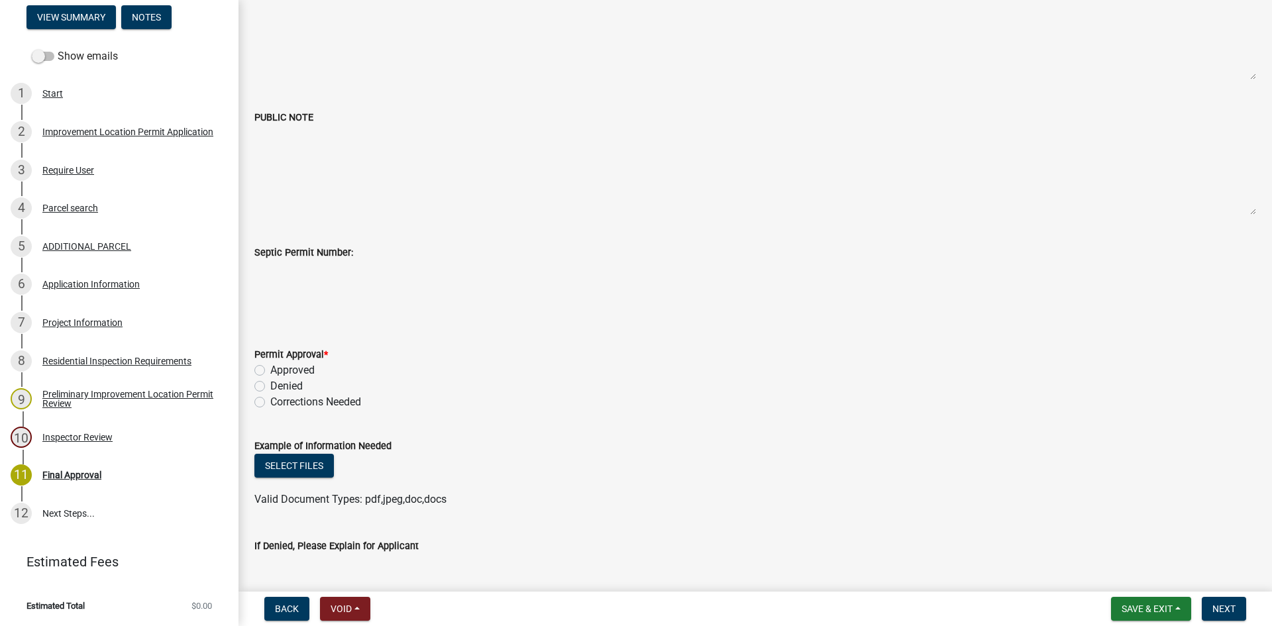
scroll to position [199, 0]
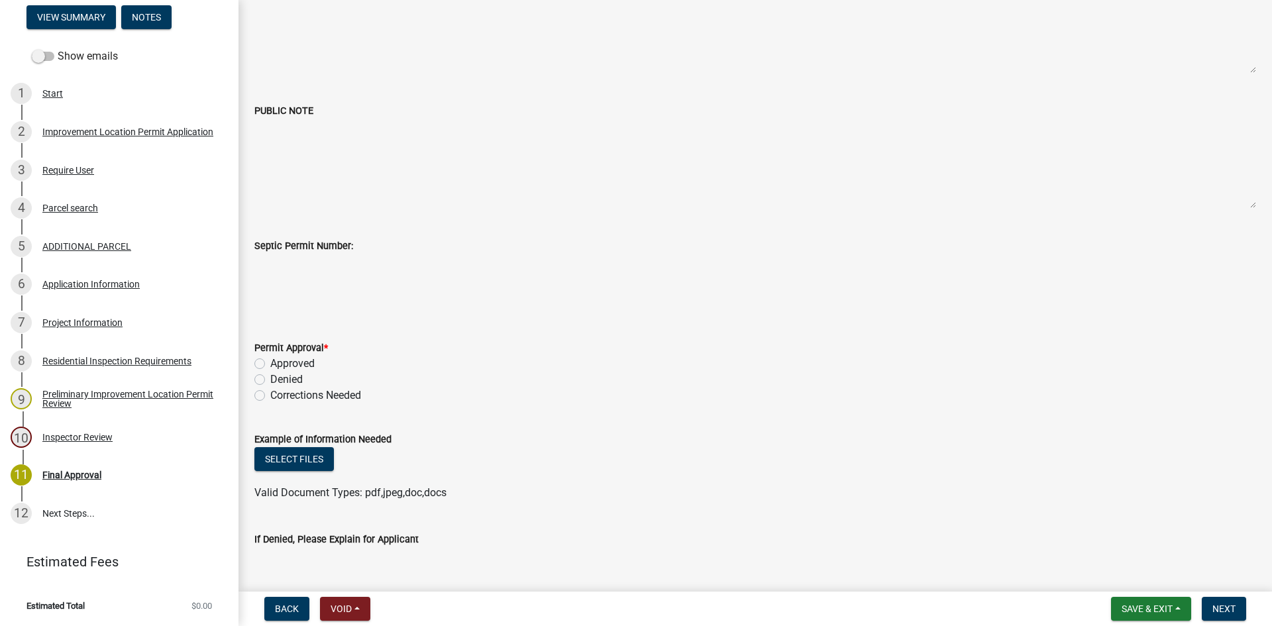
click at [270, 364] on label "Approved" at bounding box center [292, 364] width 44 height 16
click at [270, 364] on input "Approved" at bounding box center [274, 360] width 9 height 9
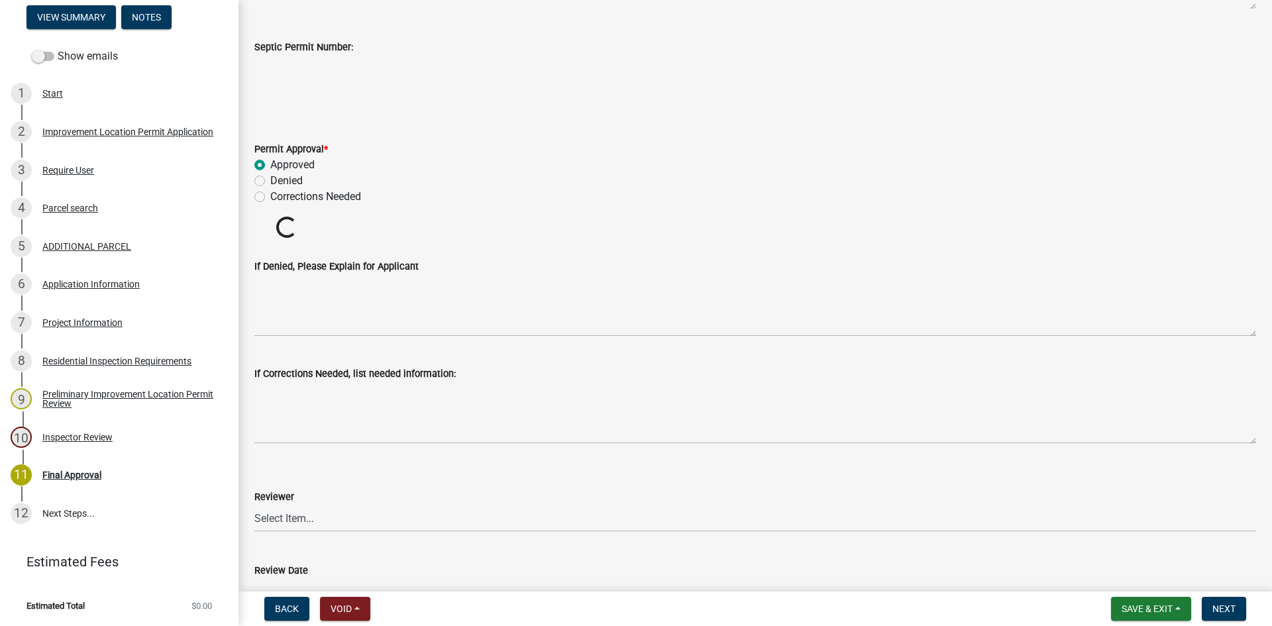
scroll to position [464, 0]
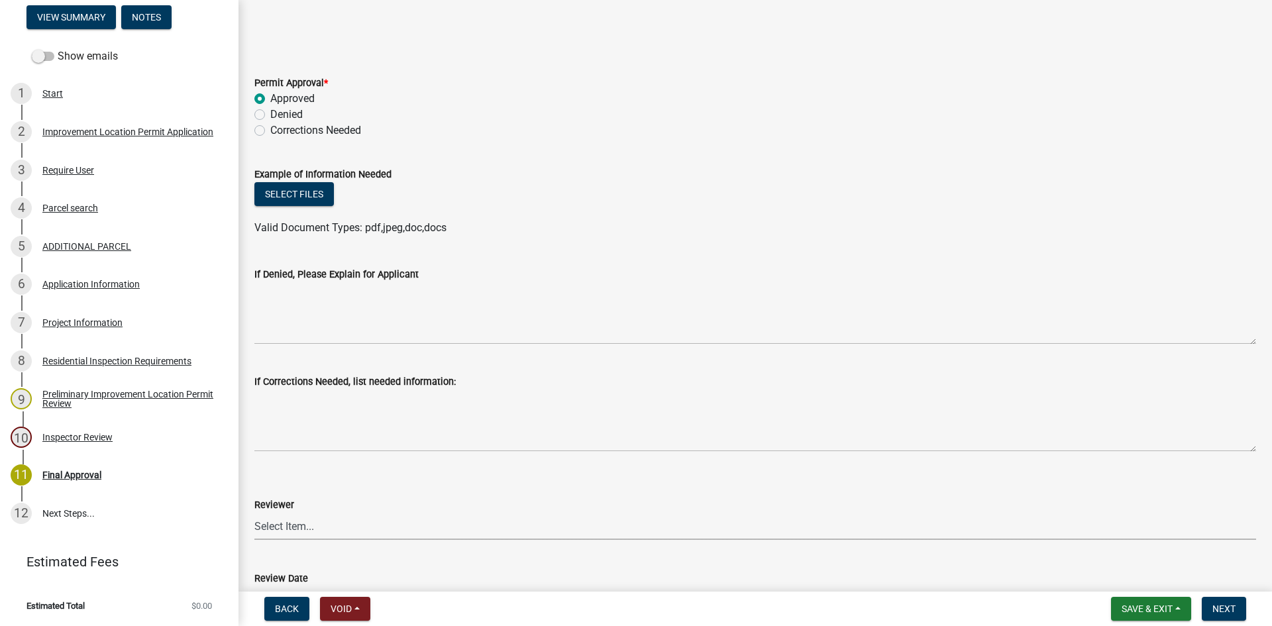
click at [267, 523] on select "Select Item... [PERSON_NAME] [PERSON_NAME] [PERSON_NAME]" at bounding box center [755, 526] width 1002 height 27
click at [254, 513] on select "Select Item... [PERSON_NAME] [PERSON_NAME] [PERSON_NAME]" at bounding box center [755, 526] width 1002 height 27
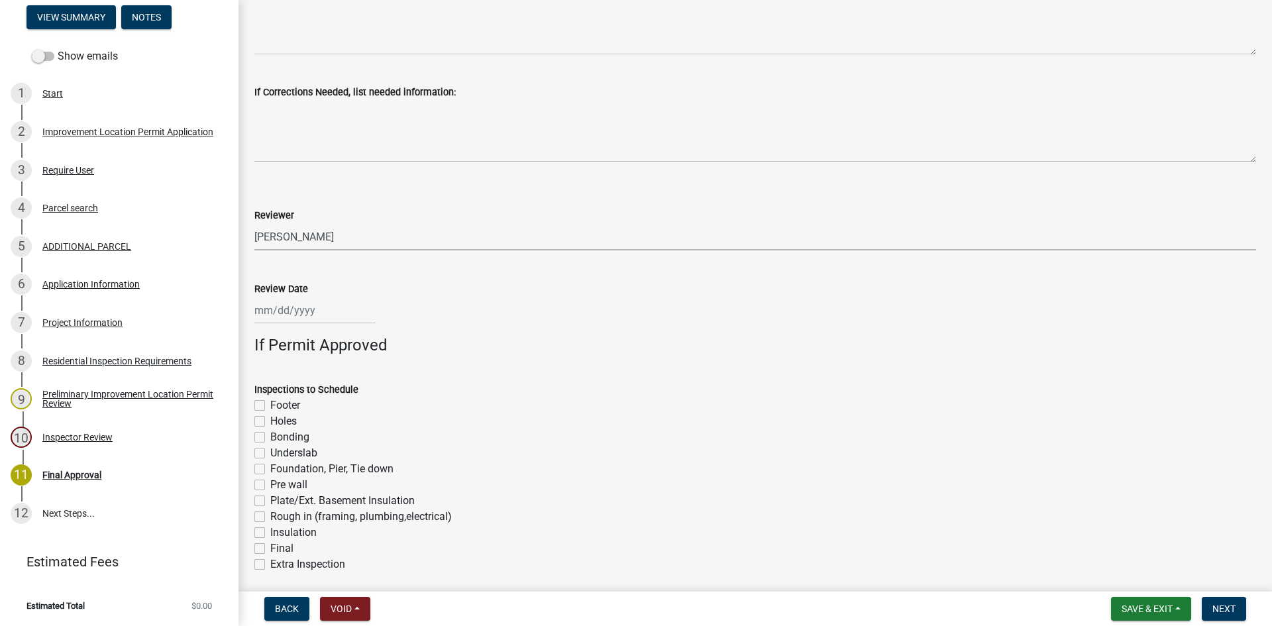
scroll to position [795, 0]
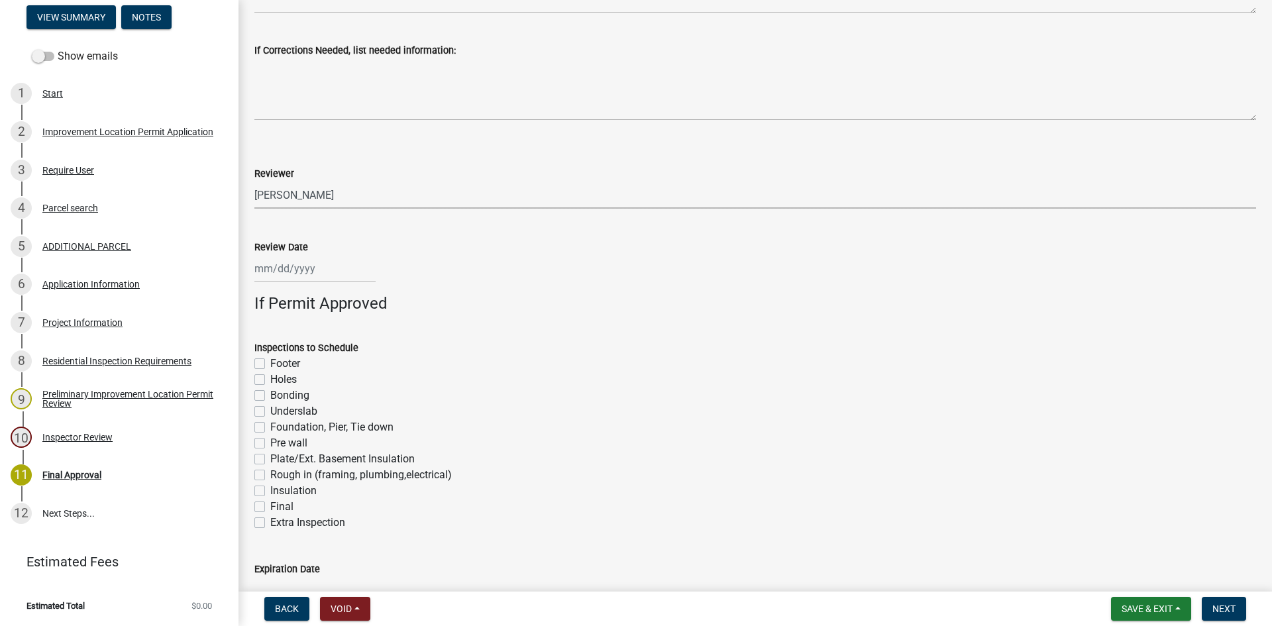
click at [269, 271] on div at bounding box center [314, 268] width 121 height 27
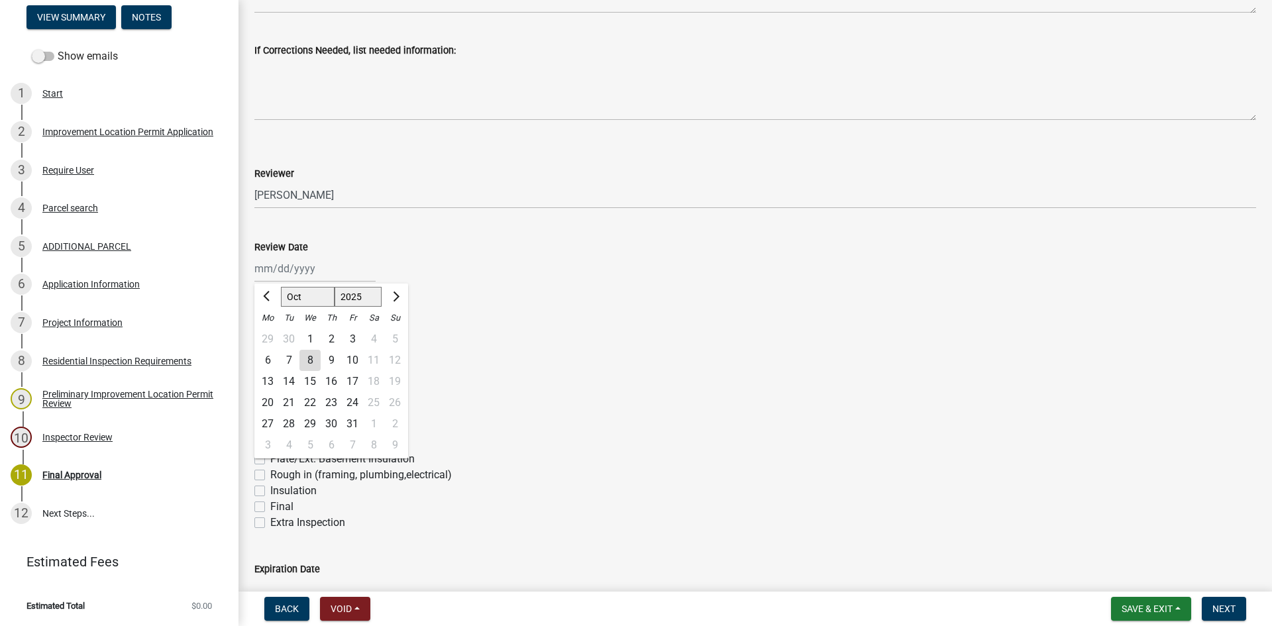
click at [309, 357] on div "8" at bounding box center [309, 360] width 21 height 21
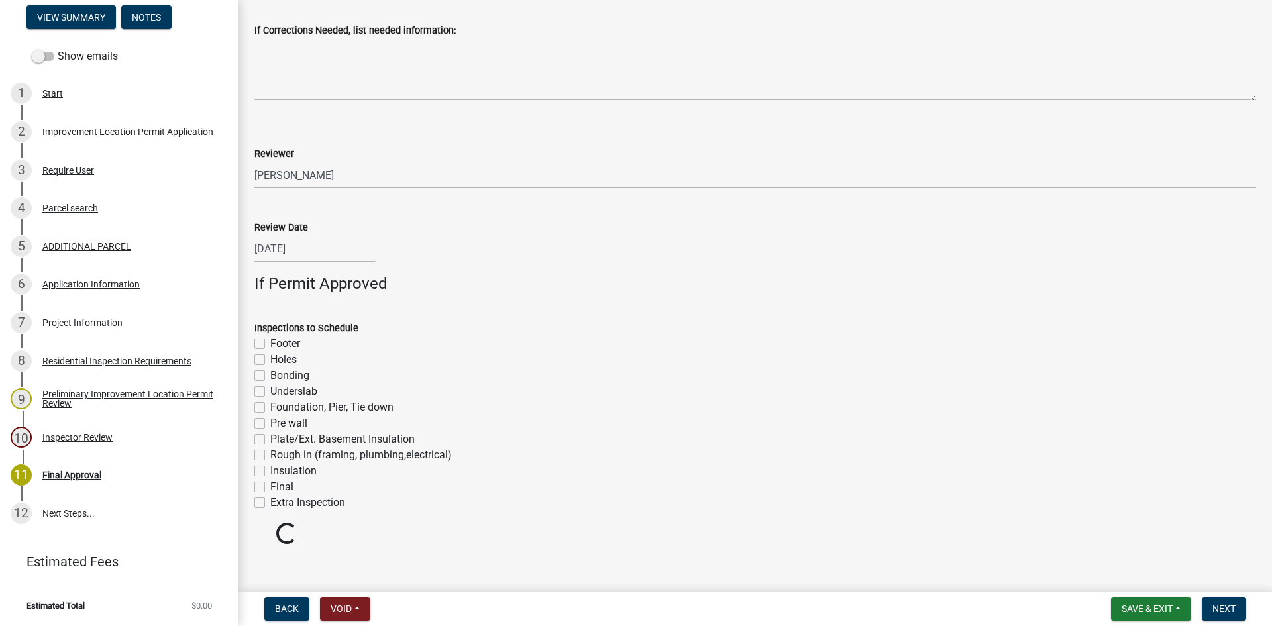
scroll to position [826, 0]
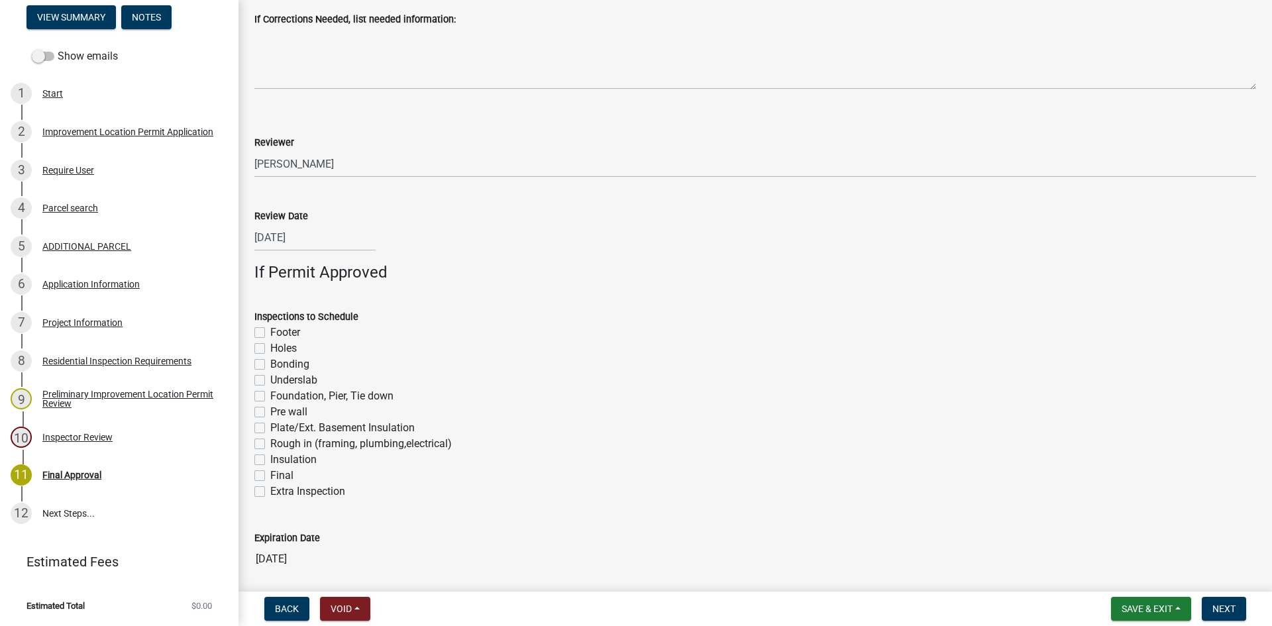
click at [270, 333] on label "Footer" at bounding box center [285, 333] width 30 height 16
click at [270, 333] on input "Footer" at bounding box center [274, 329] width 9 height 9
click at [270, 394] on label "Foundation, Pier, Tie down" at bounding box center [331, 396] width 123 height 16
click at [270, 394] on input "Foundation, Pier, Tie down" at bounding box center [274, 392] width 9 height 9
click at [270, 444] on label "Rough in (framing, plumbing,electrical)" at bounding box center [360, 444] width 181 height 16
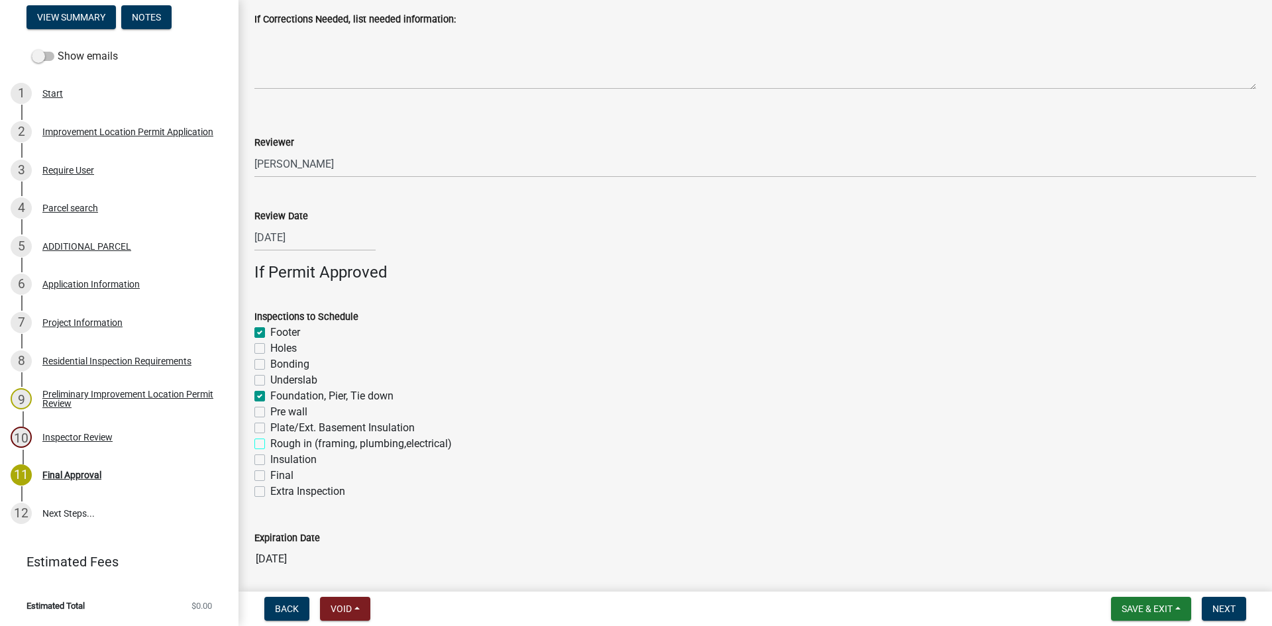
click at [270, 444] on input "Rough in (framing, plumbing,electrical)" at bounding box center [274, 440] width 9 height 9
click at [270, 476] on label "Final" at bounding box center [281, 476] width 23 height 16
click at [270, 476] on input "Final" at bounding box center [274, 472] width 9 height 9
click at [854, 591] on span "Next" at bounding box center [1223, 608] width 23 height 11
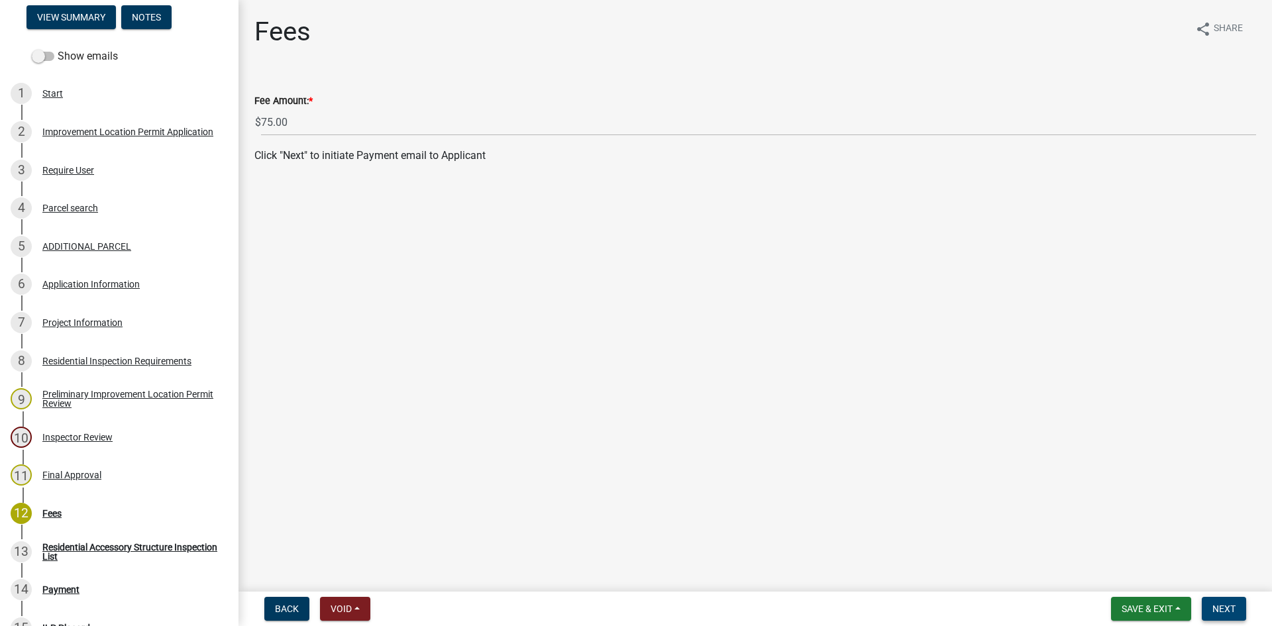
click at [854, 591] on span "Next" at bounding box center [1223, 608] width 23 height 11
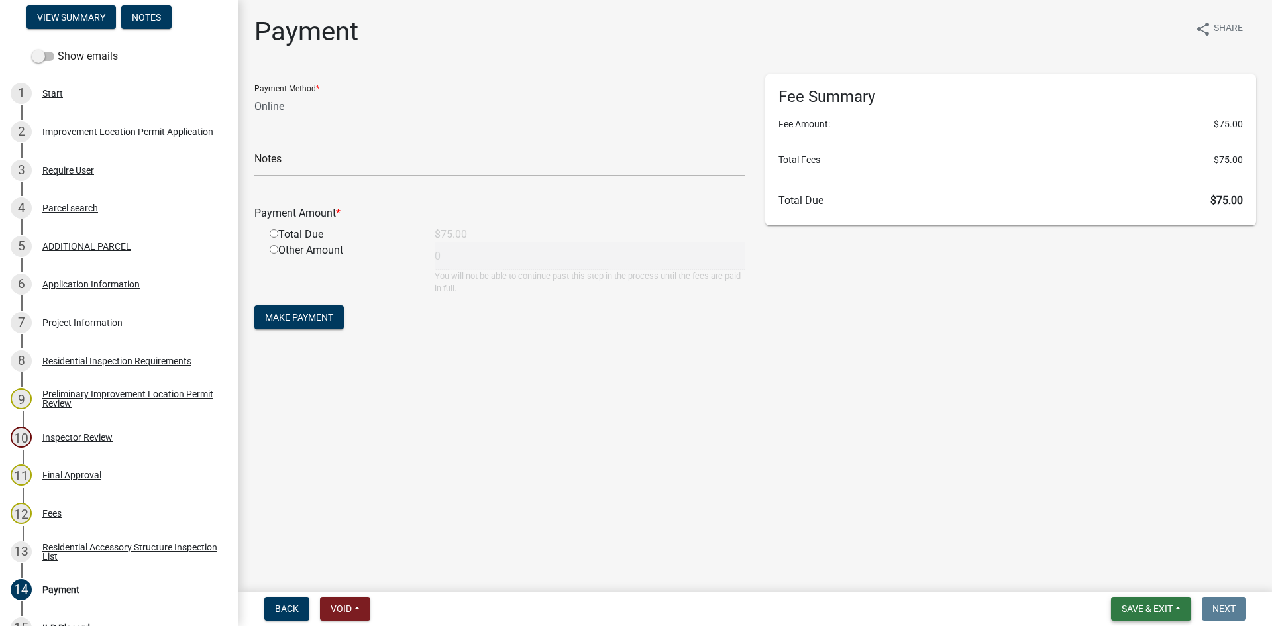
click at [854, 591] on span "Save & Exit" at bounding box center [1146, 608] width 51 height 11
click at [854, 570] on button "Save & Exit" at bounding box center [1138, 574] width 106 height 32
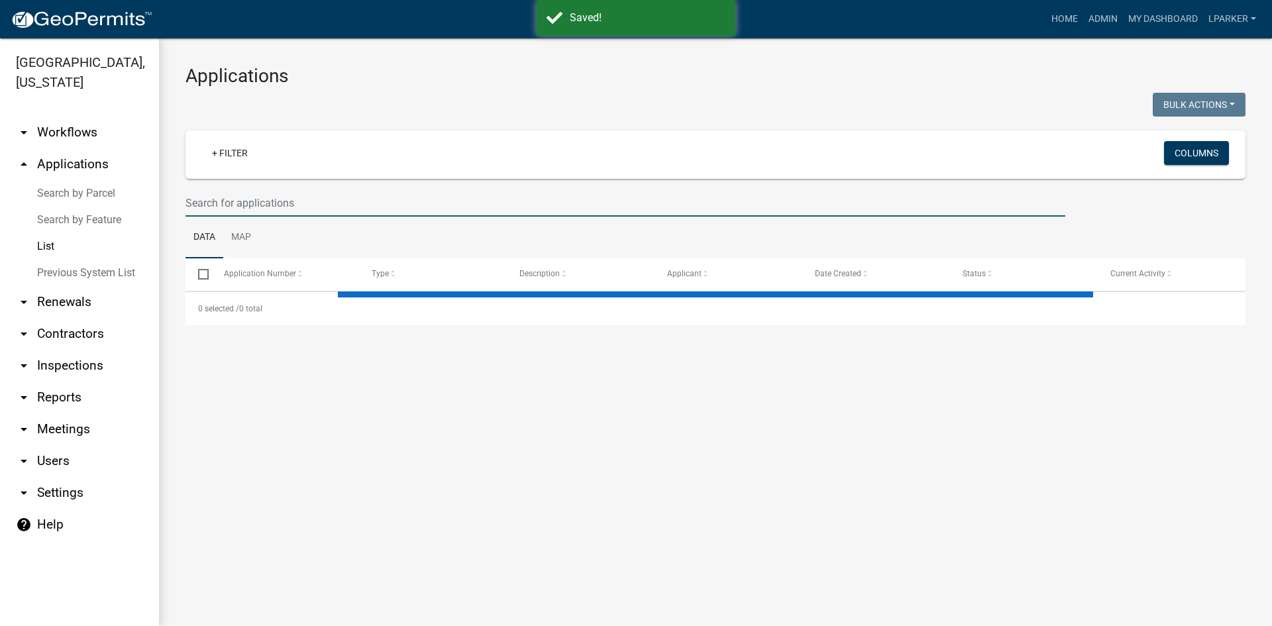
click at [204, 197] on input "text" at bounding box center [625, 202] width 880 height 27
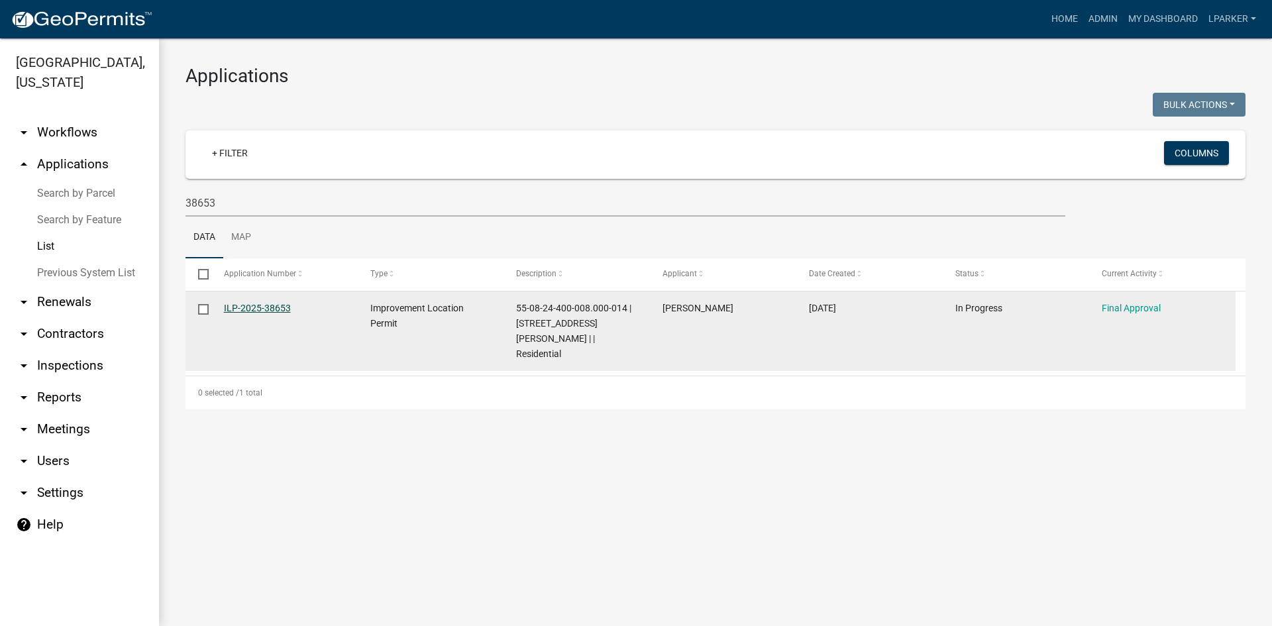
click at [247, 305] on link "ILP-2025-38653" at bounding box center [257, 308] width 67 height 11
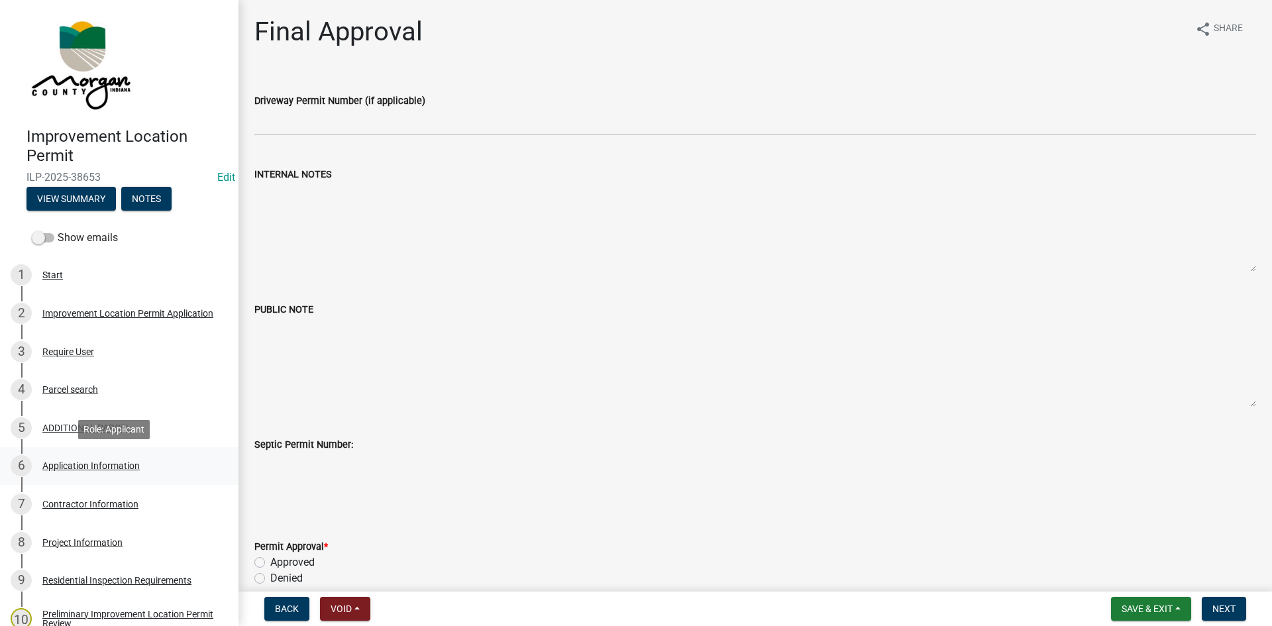
click at [56, 461] on div "Application Information" at bounding box center [90, 465] width 97 height 9
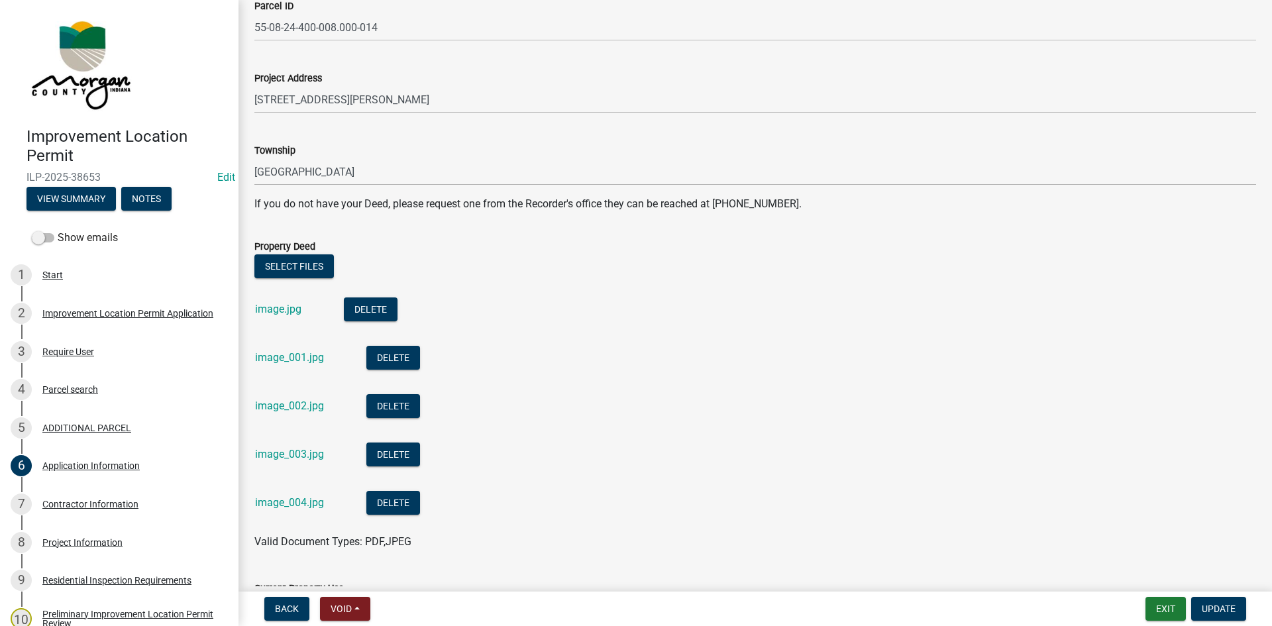
scroll to position [199, 0]
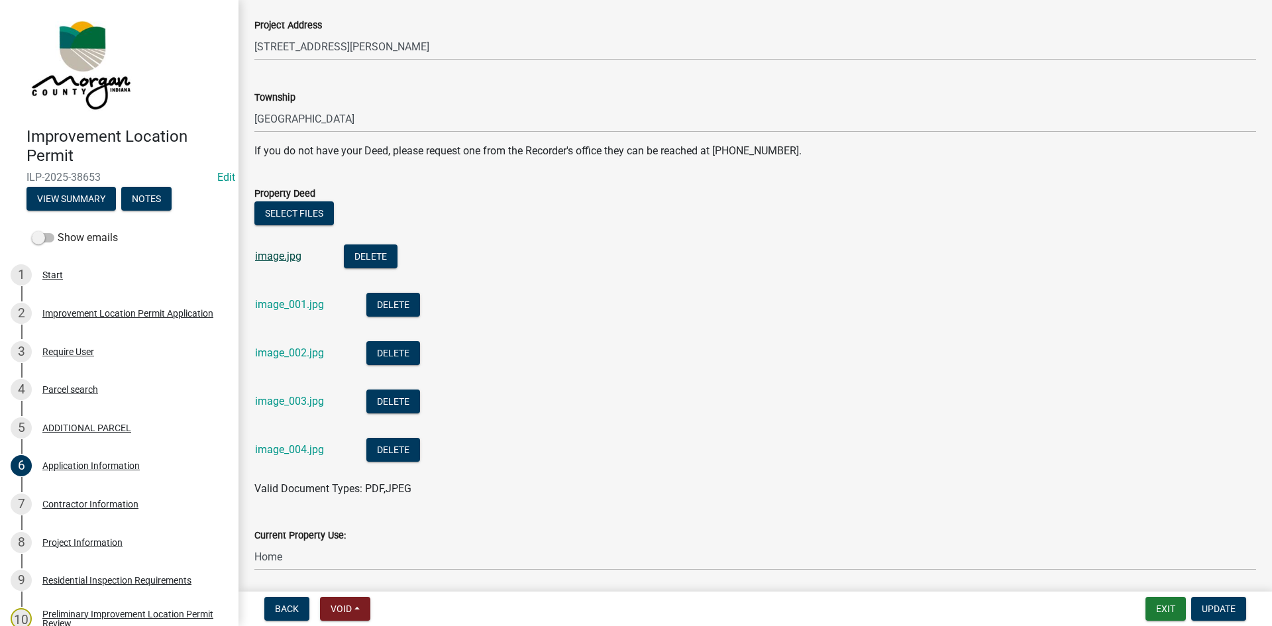
click at [275, 255] on link "image.jpg" at bounding box center [278, 256] width 46 height 13
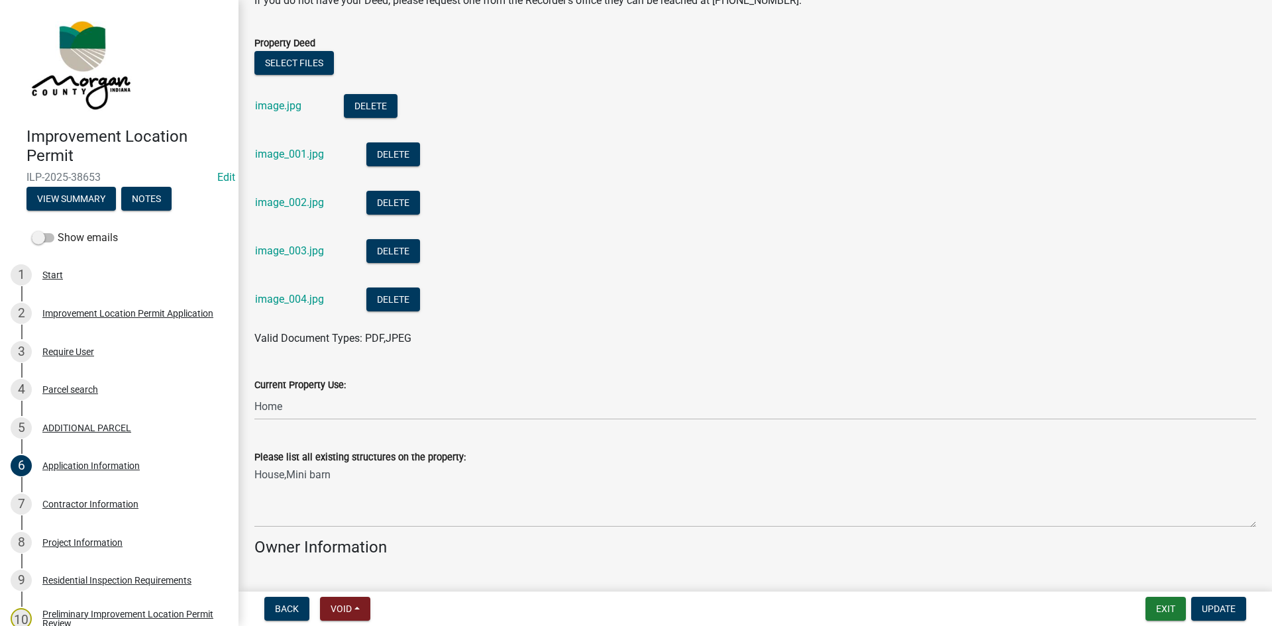
scroll to position [397, 0]
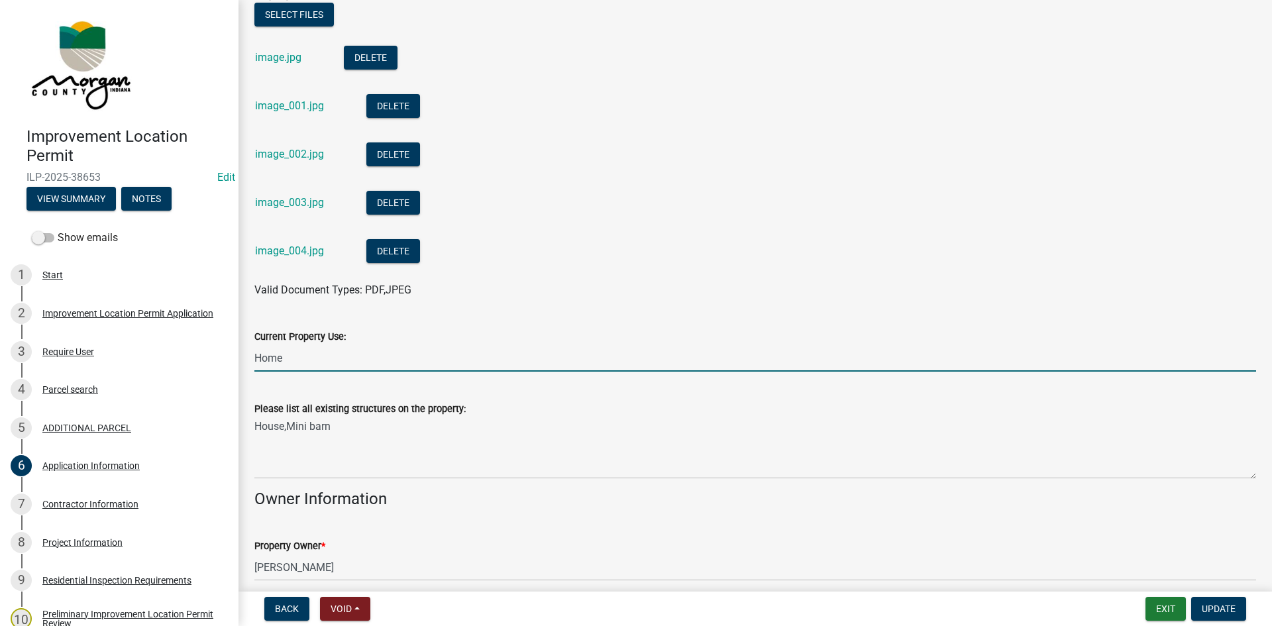
drag, startPoint x: 301, startPoint y: 366, endPoint x: 232, endPoint y: 363, distance: 68.3
click at [232, 363] on div "Improvement Location Permit ILP-2025-38653 Edit View Summary Notes Show emails …" at bounding box center [636, 313] width 1272 height 626
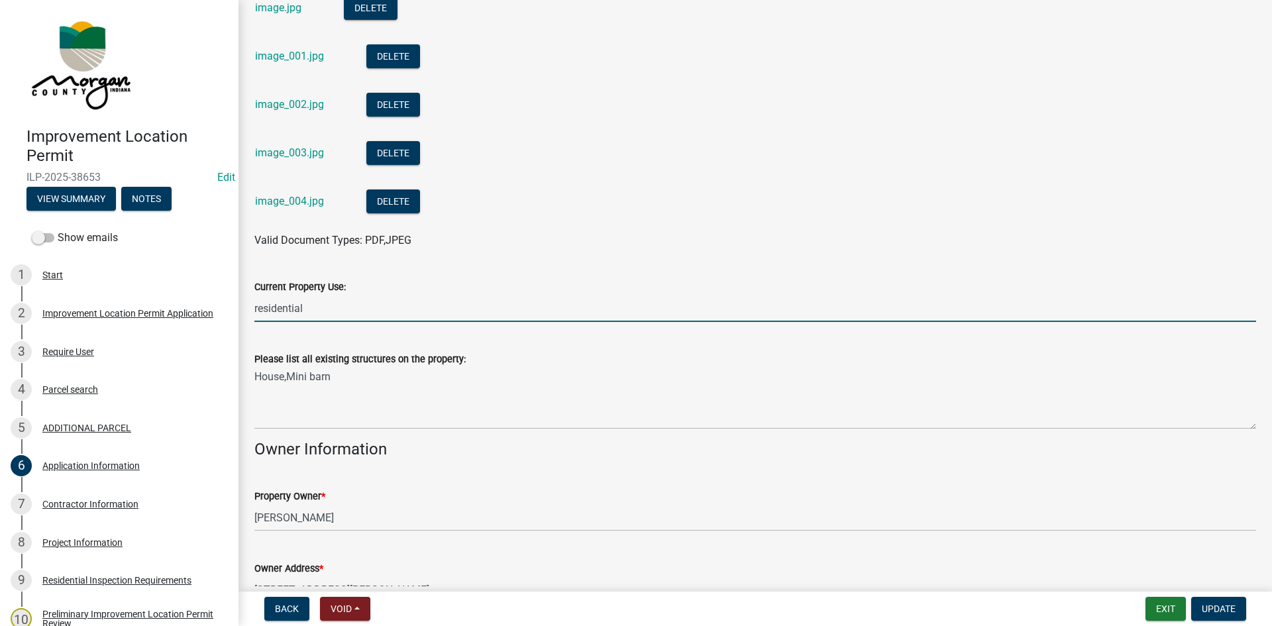
scroll to position [530, 0]
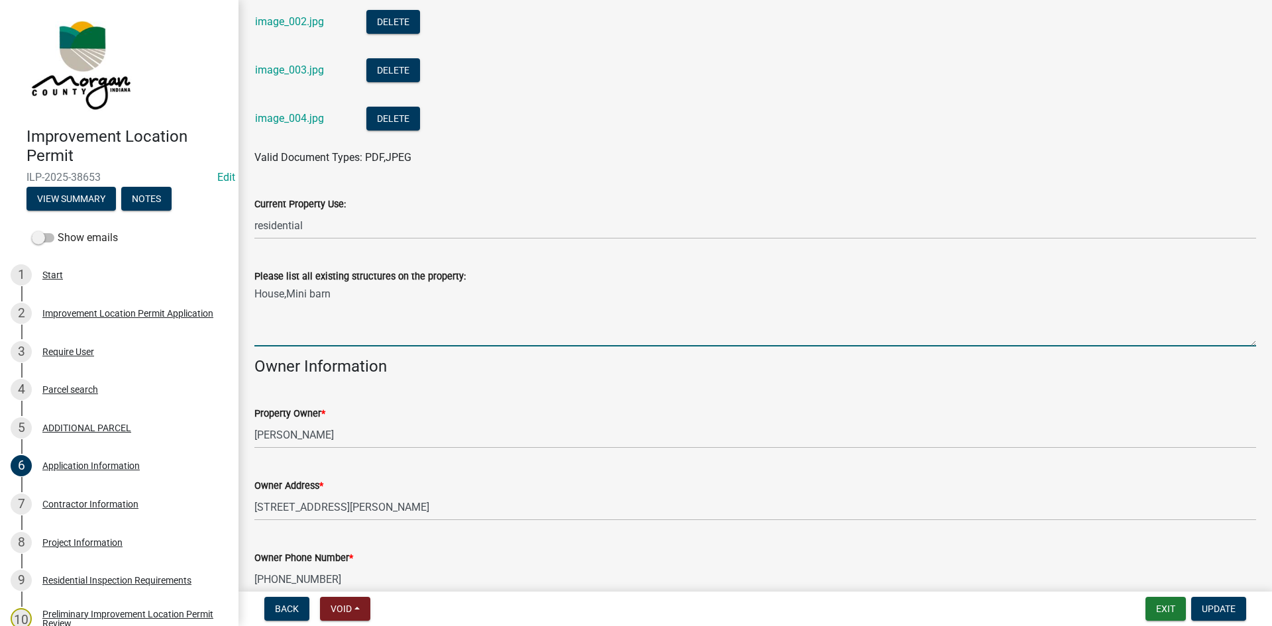
click at [289, 291] on textarea "House,Mini barn" at bounding box center [755, 315] width 1002 height 62
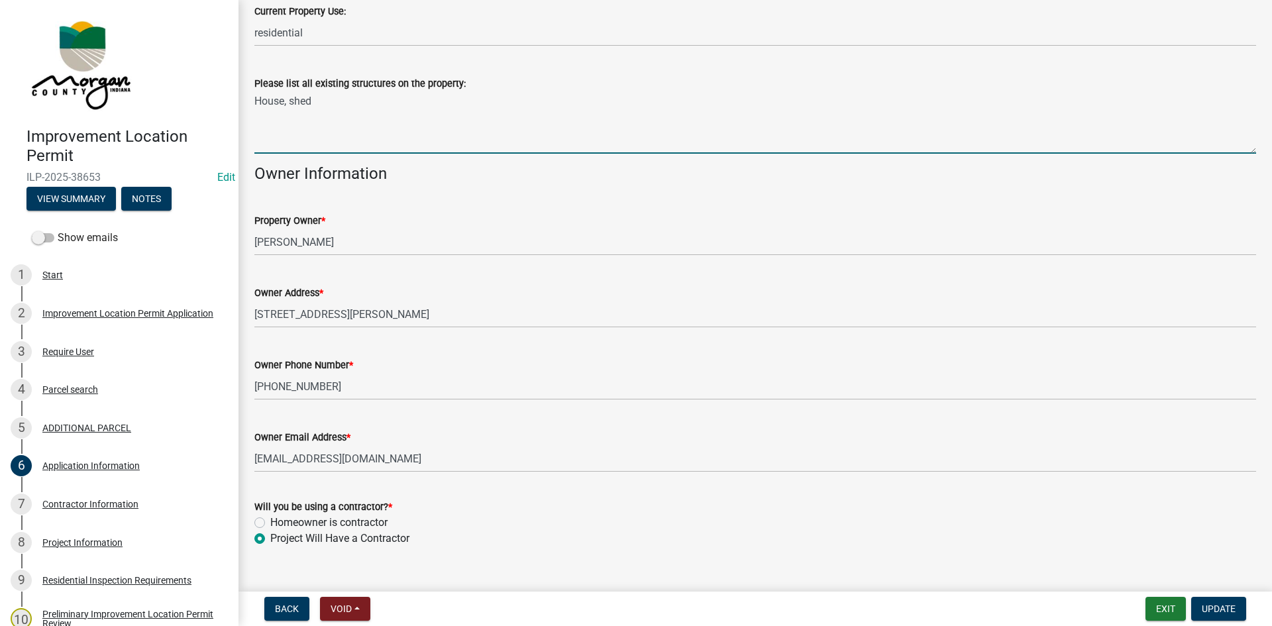
scroll to position [747, 0]
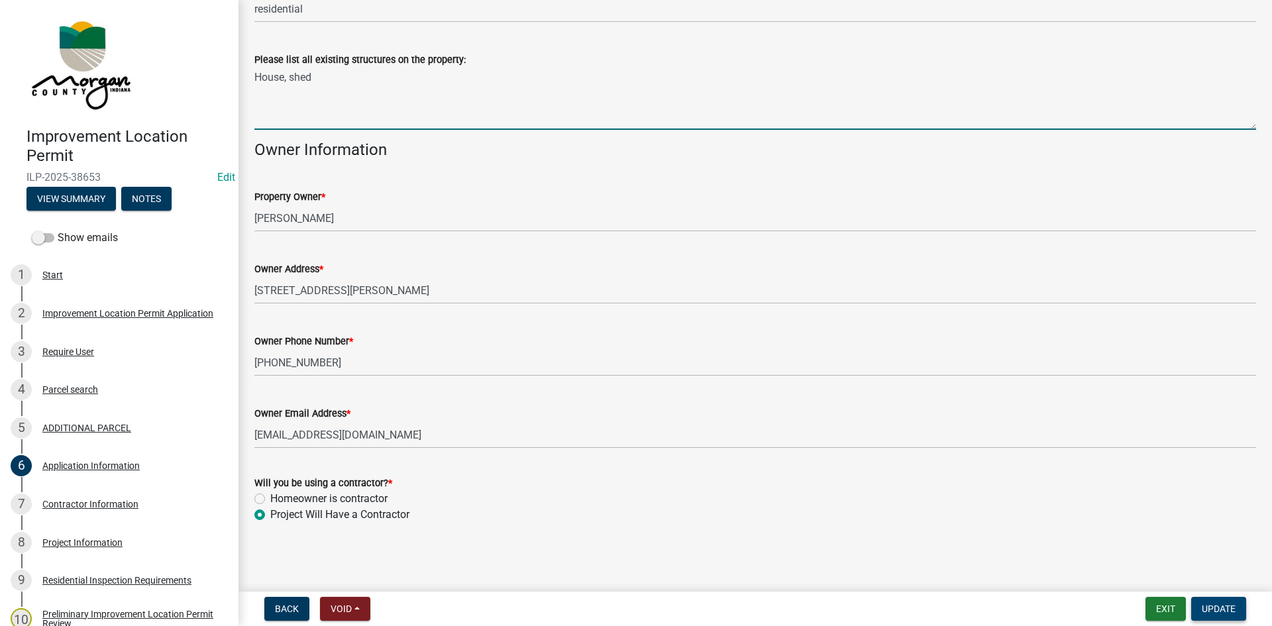
drag, startPoint x: 1231, startPoint y: 606, endPoint x: 858, endPoint y: 419, distance: 417.4
click at [854, 591] on span "Update" at bounding box center [1219, 608] width 34 height 11
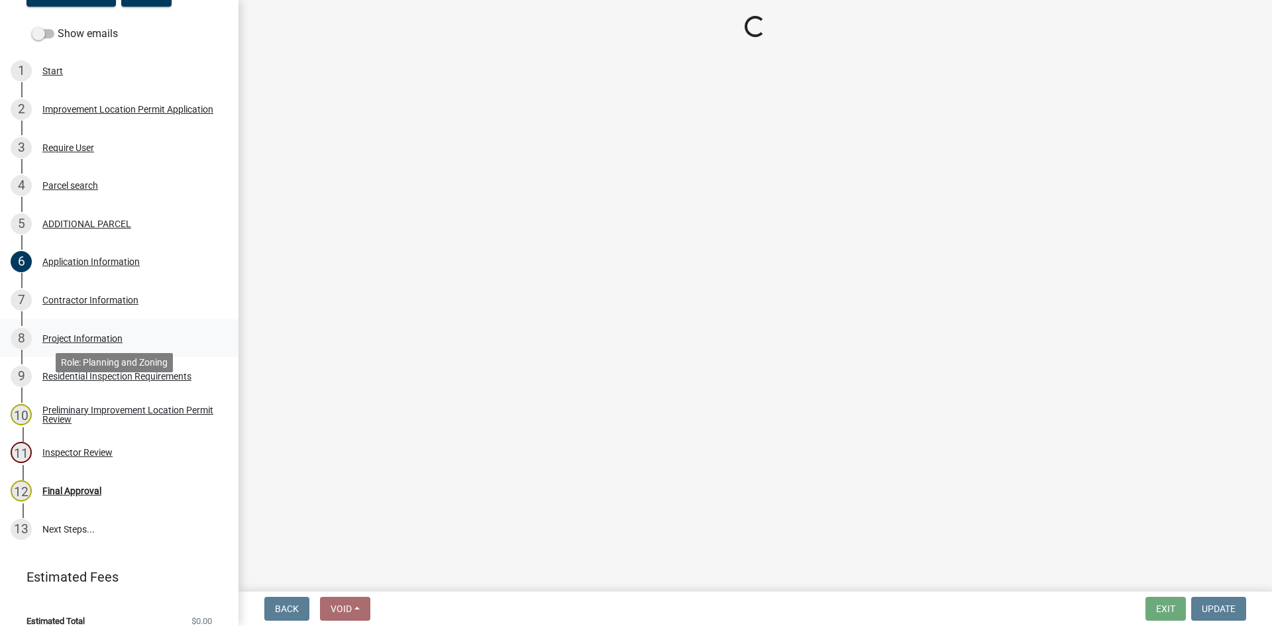
scroll to position [219, 0]
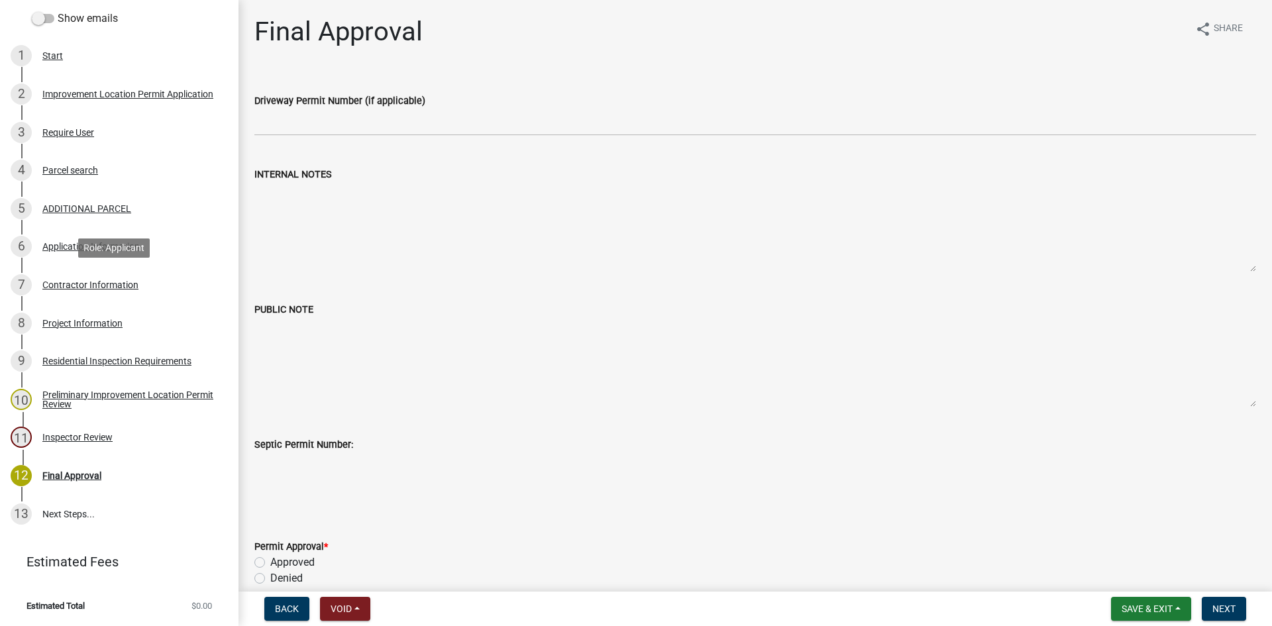
click at [49, 282] on div "Contractor Information" at bounding box center [90, 284] width 96 height 9
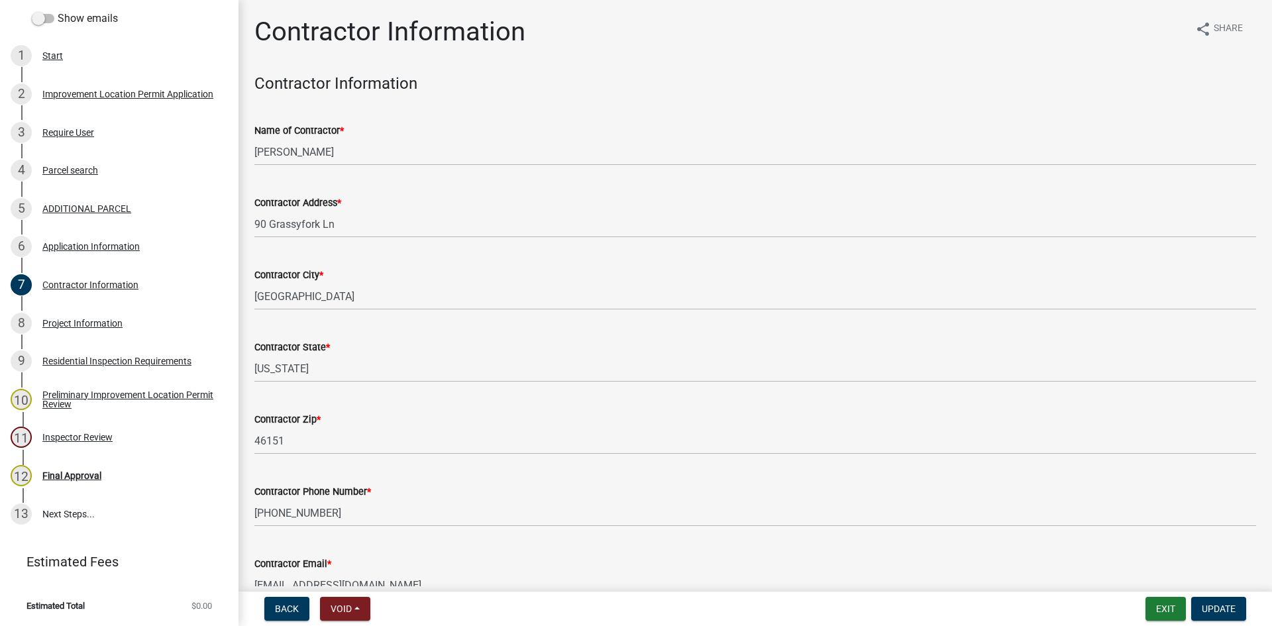
scroll to position [75, 0]
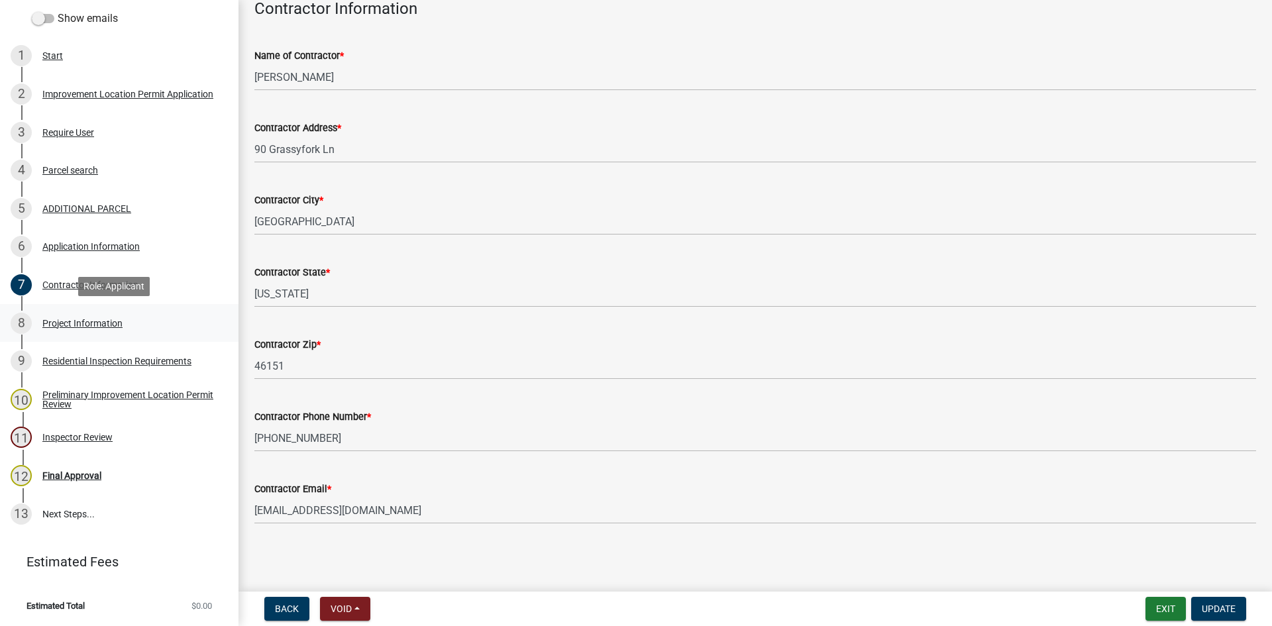
click at [50, 320] on div "Project Information" at bounding box center [82, 323] width 80 height 9
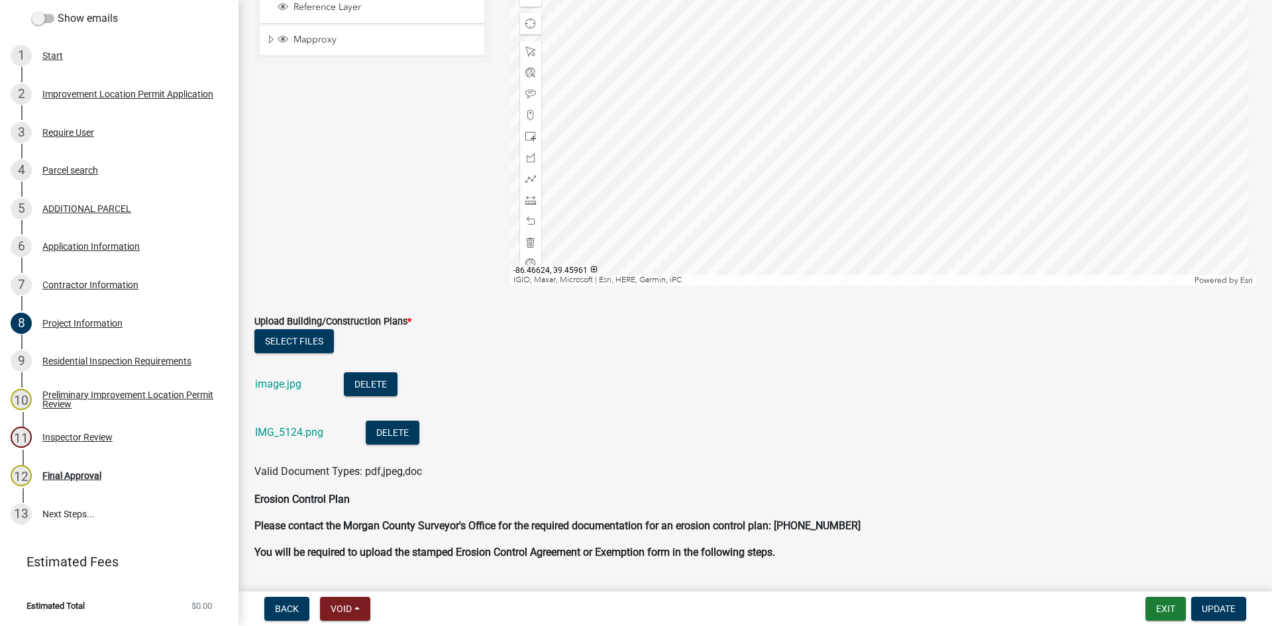
scroll to position [2981, 0]
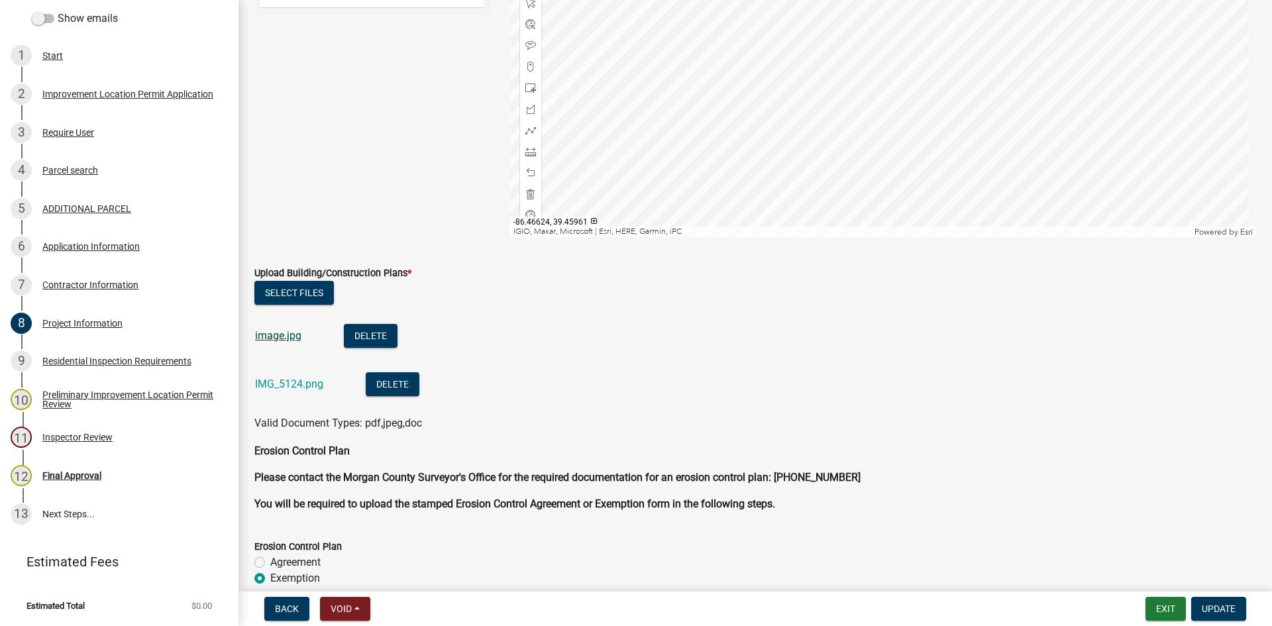
click at [274, 335] on link "image.jpg" at bounding box center [278, 335] width 46 height 13
click at [269, 383] on link "IMG_5124.png" at bounding box center [289, 384] width 68 height 13
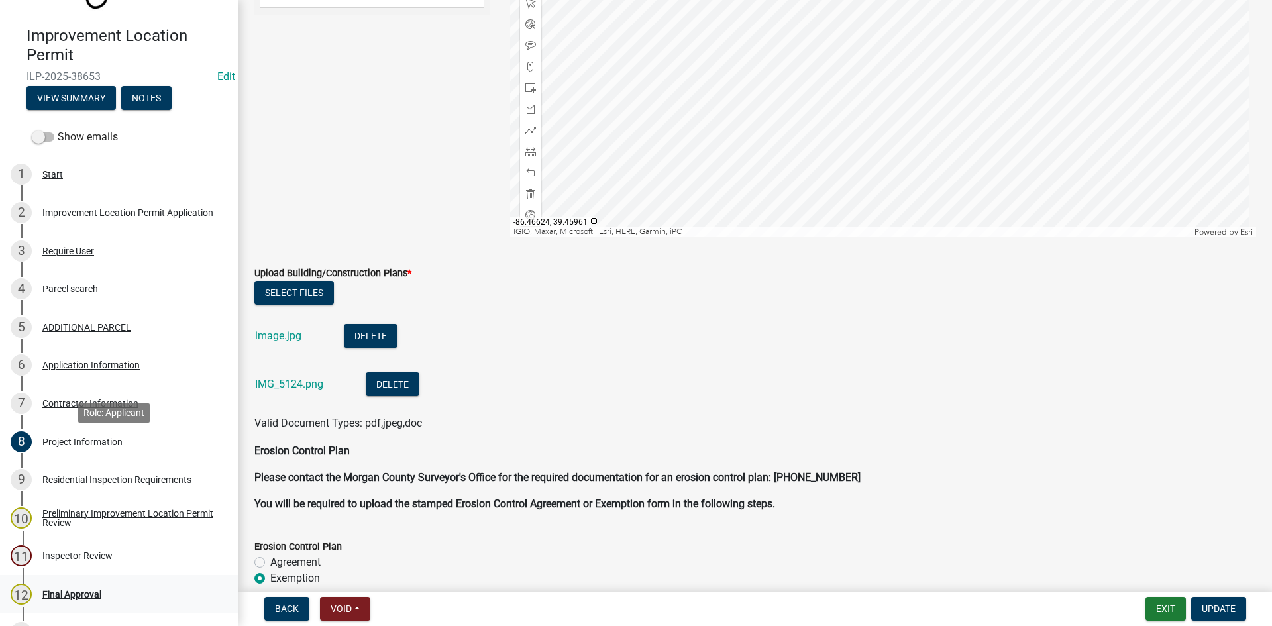
scroll to position [219, 0]
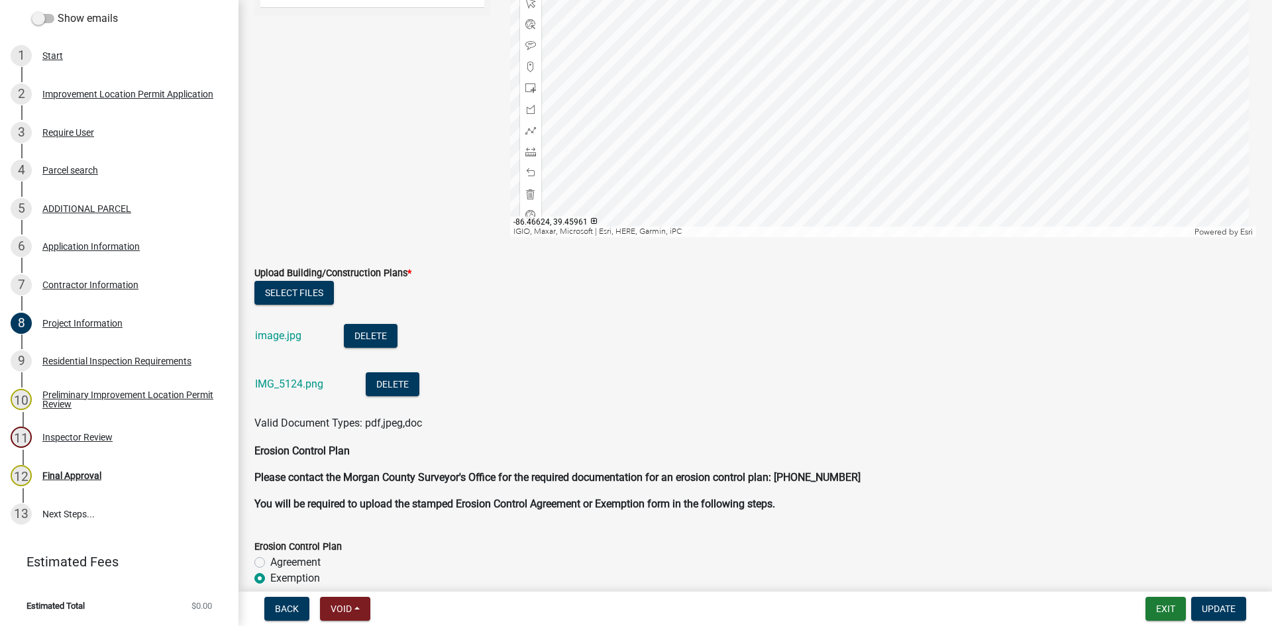
click at [649, 361] on li "image.jpg Delete" at bounding box center [755, 337] width 1002 height 48
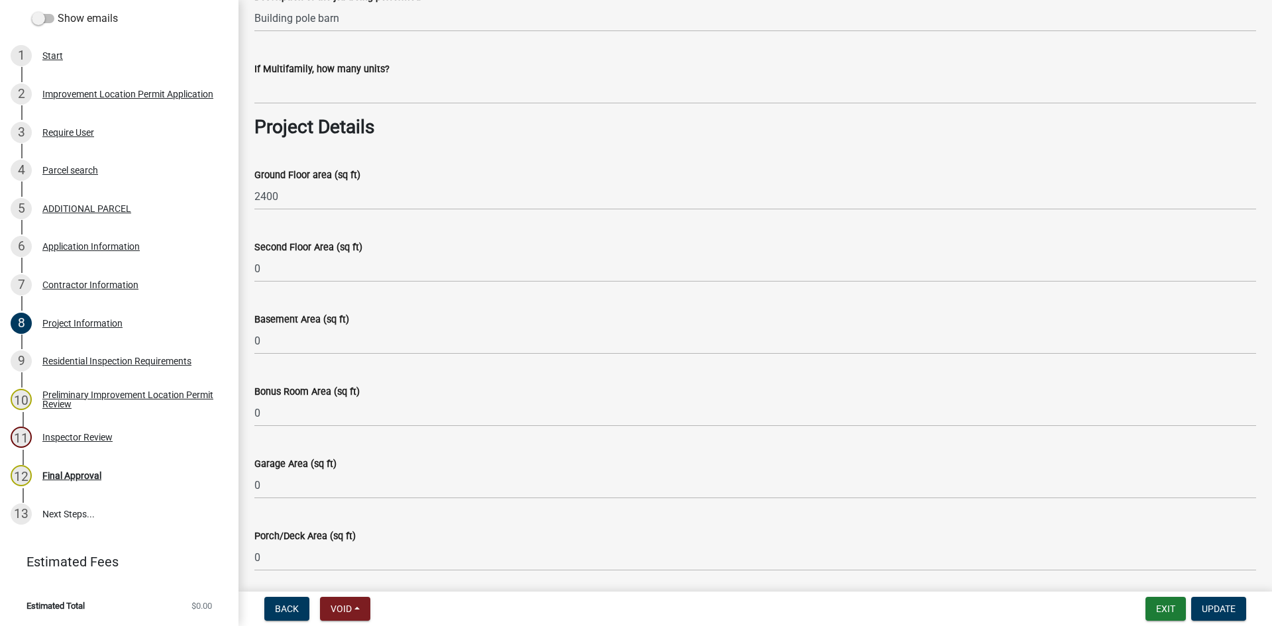
scroll to position [397, 0]
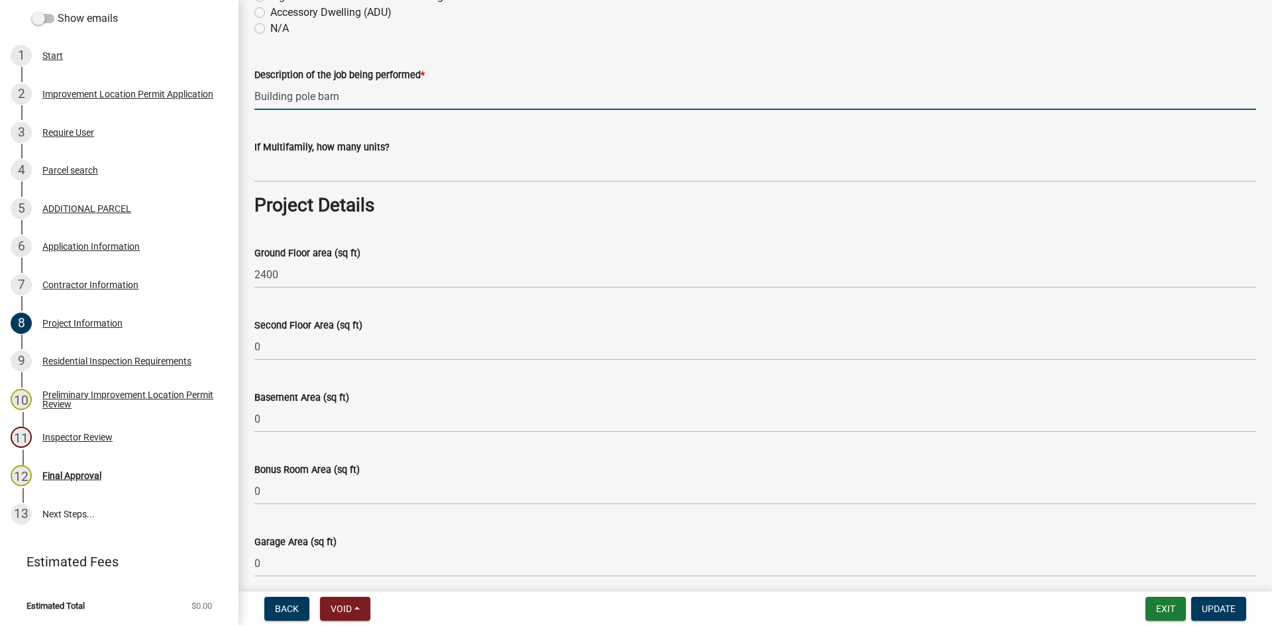
click at [292, 95] on input "Building pole barn" at bounding box center [755, 96] width 1002 height 27
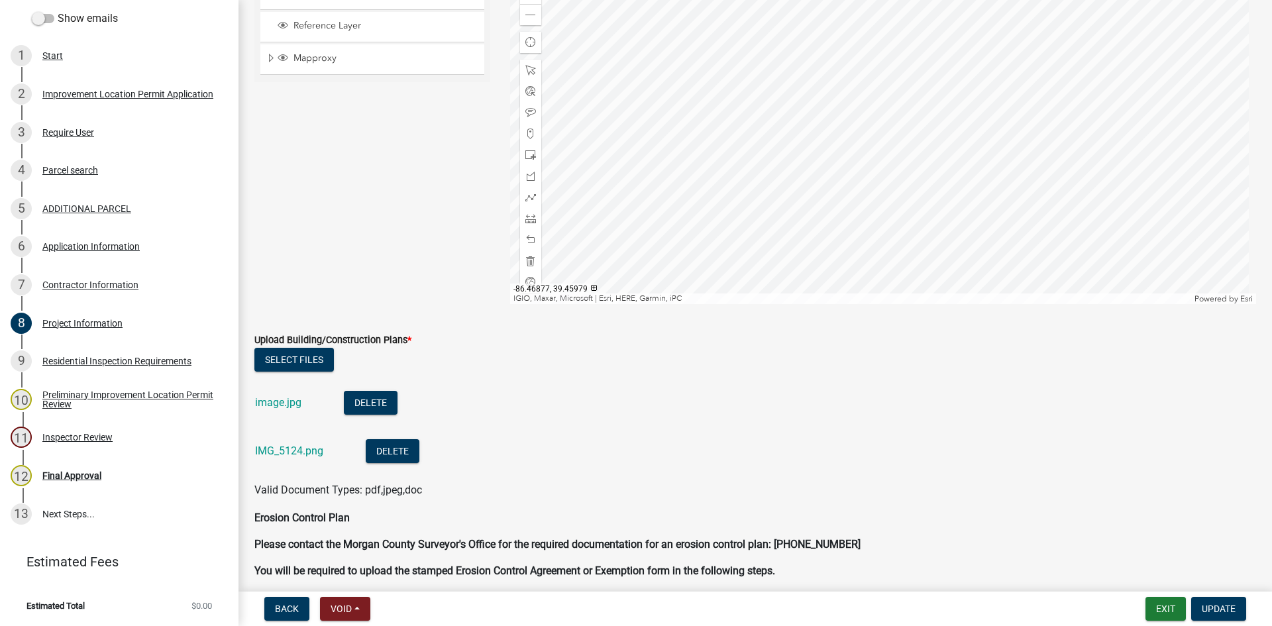
scroll to position [2915, 0]
click at [274, 450] on link "IMG_5124.png" at bounding box center [289, 450] width 68 height 13
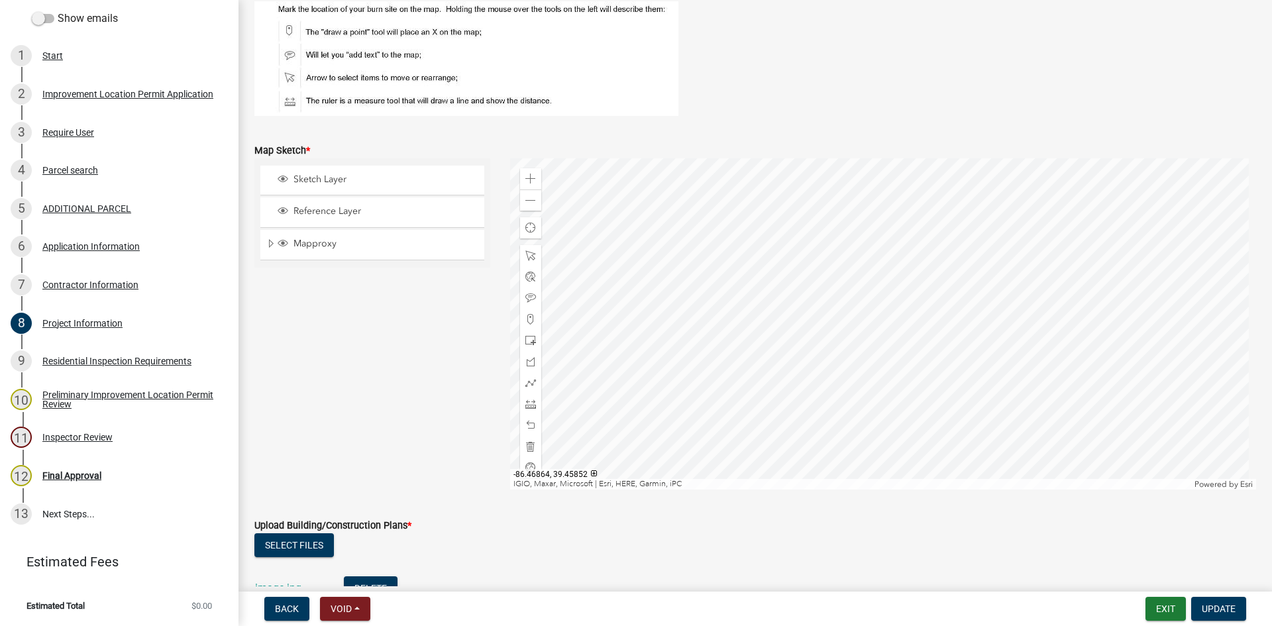
scroll to position [2716, 0]
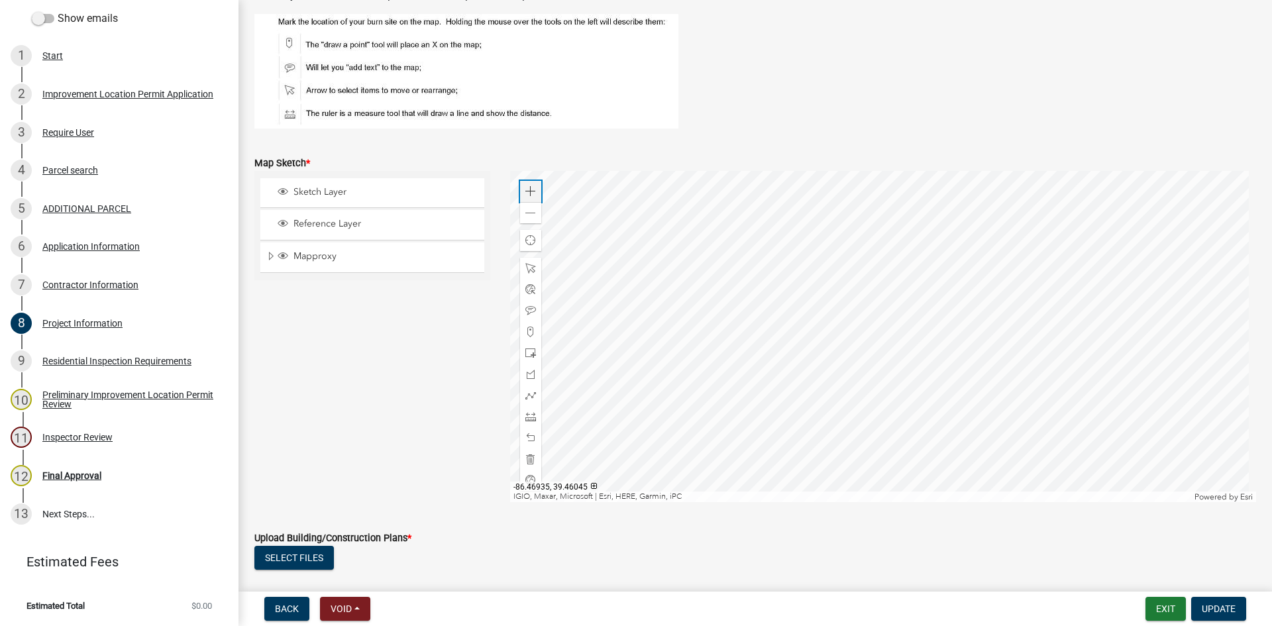
click at [527, 187] on span at bounding box center [530, 191] width 11 height 11
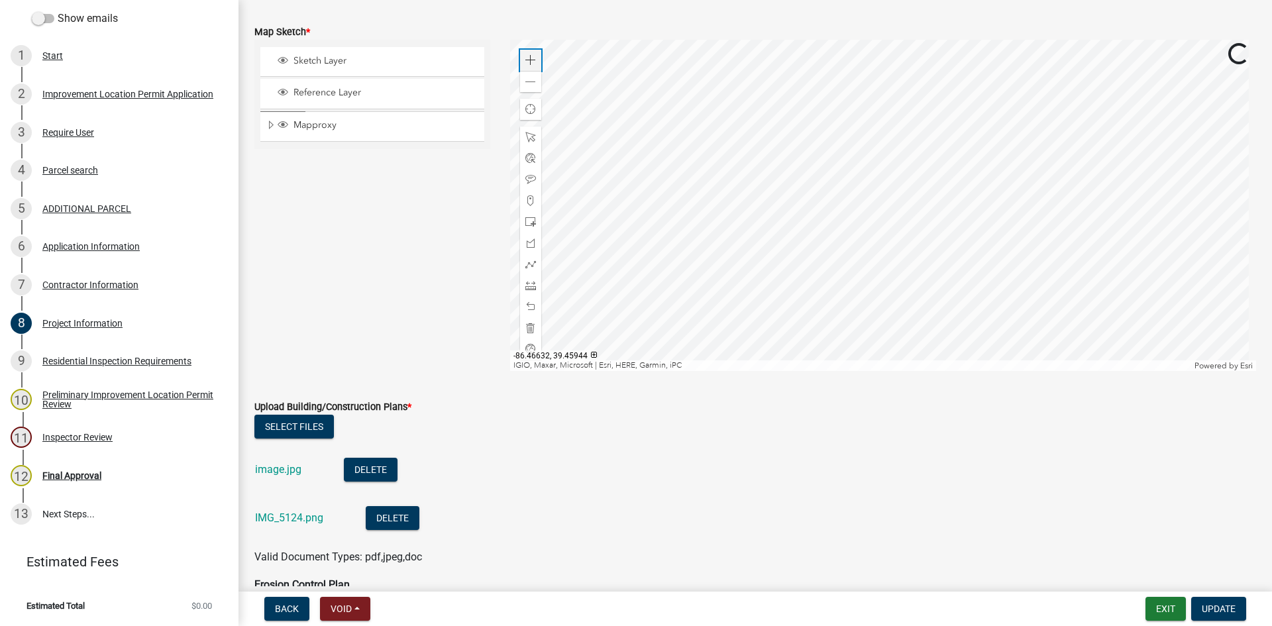
scroll to position [2848, 0]
click at [525, 79] on span at bounding box center [530, 81] width 11 height 11
click at [823, 286] on div at bounding box center [883, 203] width 747 height 331
click at [854, 591] on span "Update" at bounding box center [1219, 608] width 34 height 11
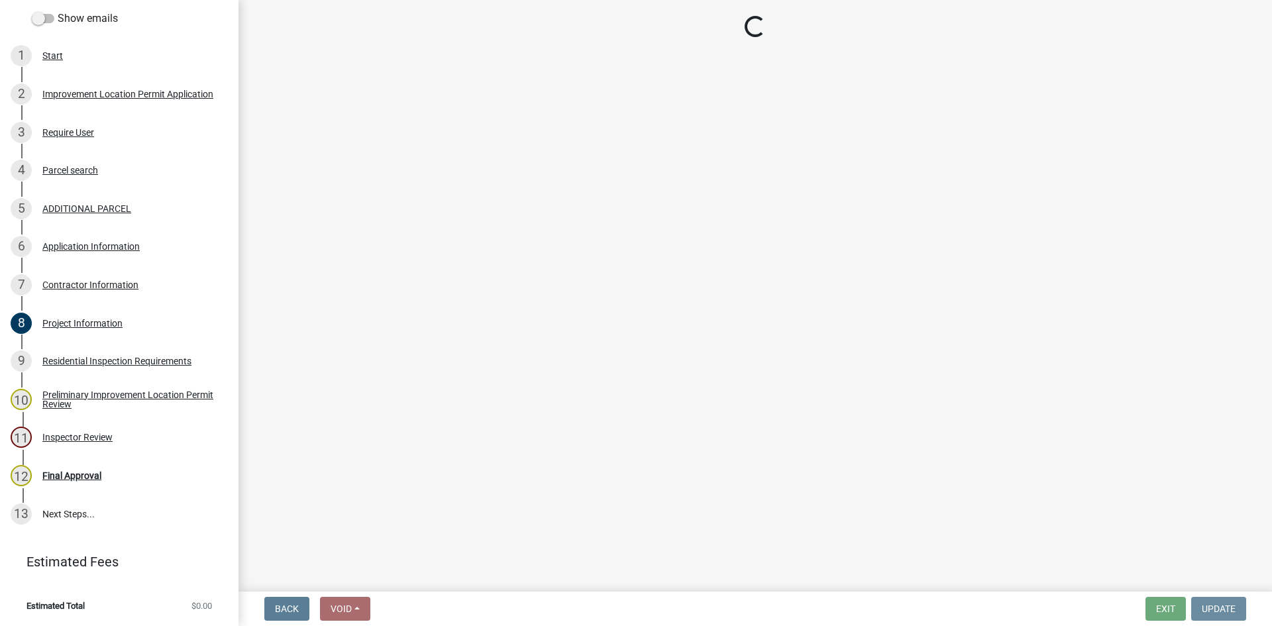
scroll to position [0, 0]
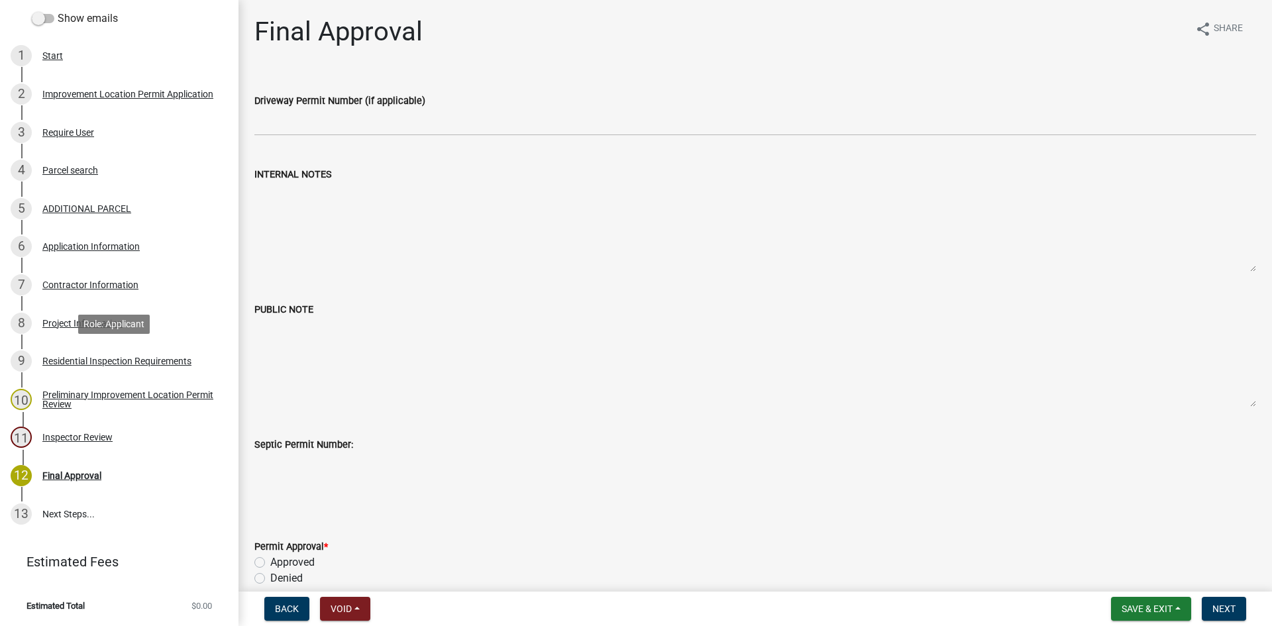
click at [51, 356] on div "Residential Inspection Requirements" at bounding box center [116, 360] width 149 height 9
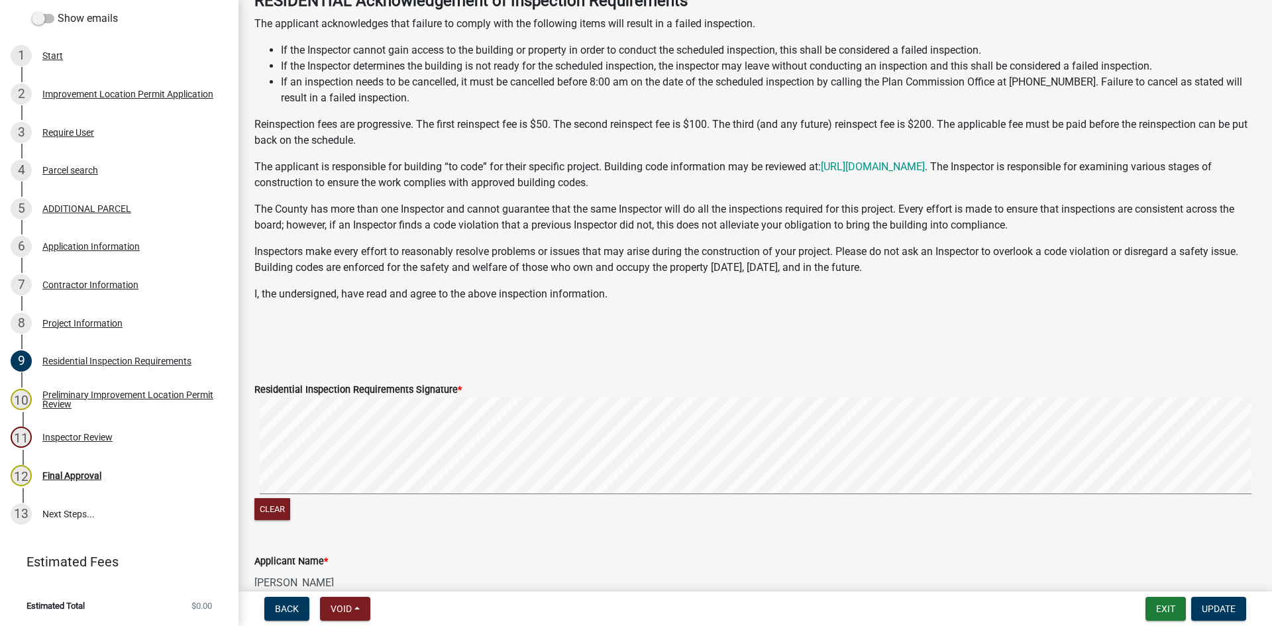
scroll to position [227, 0]
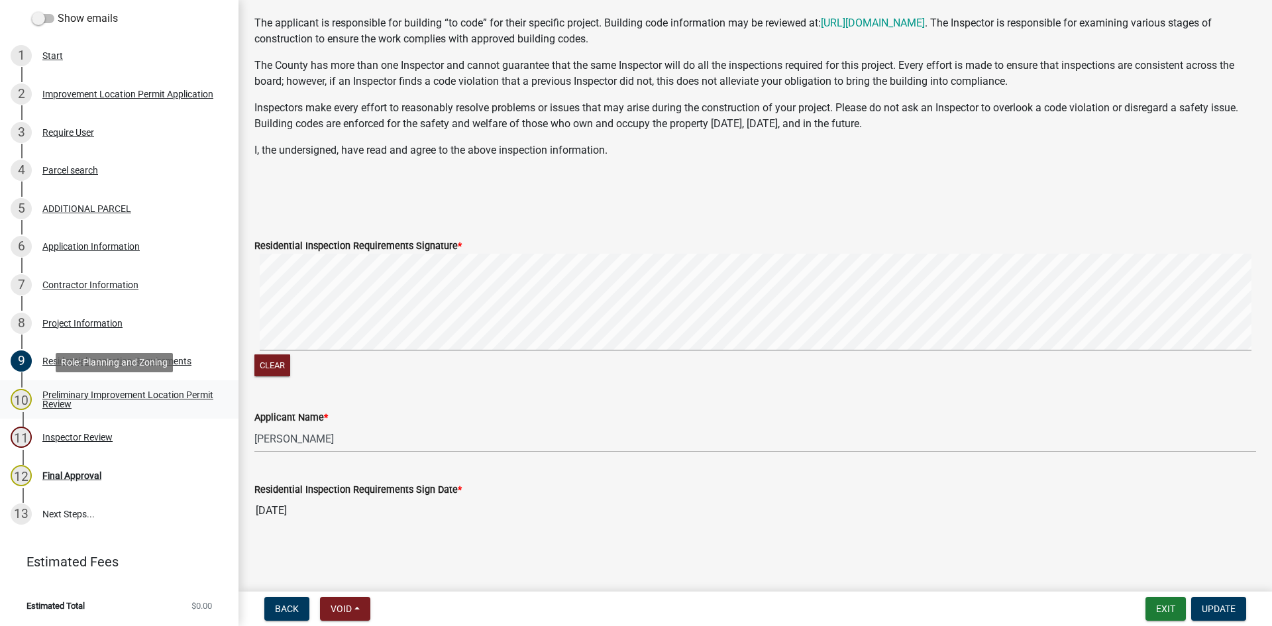
click at [55, 394] on div "Preliminary Improvement Location Permit Review" at bounding box center [129, 399] width 175 height 19
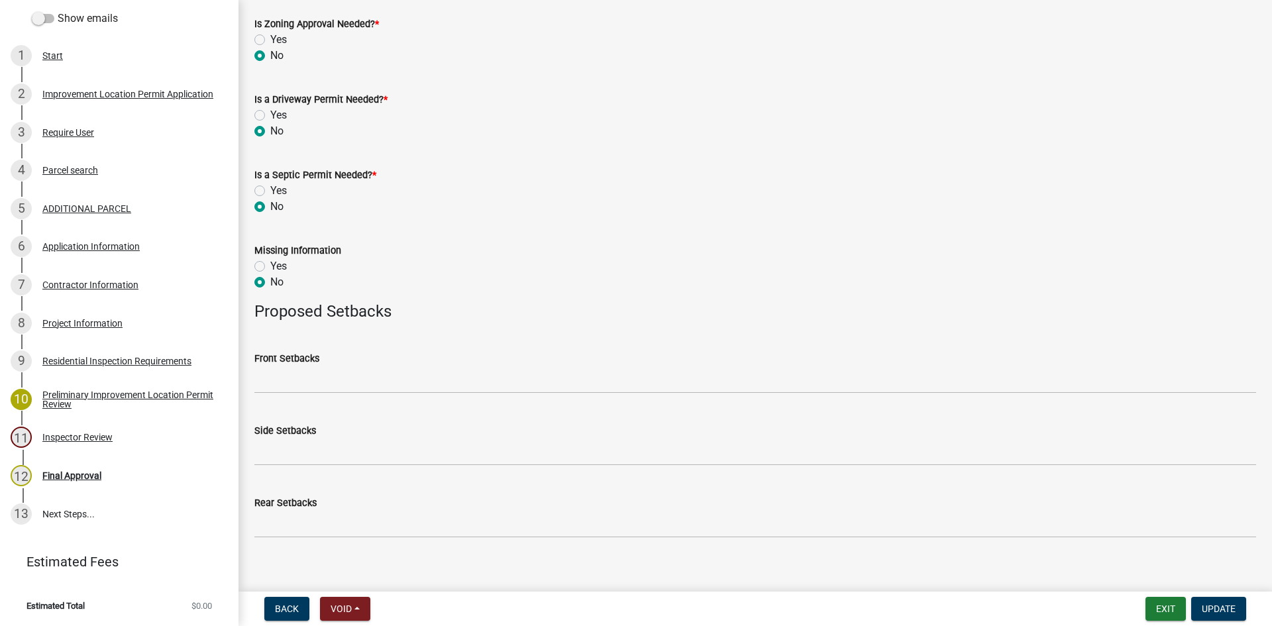
scroll to position [481, 0]
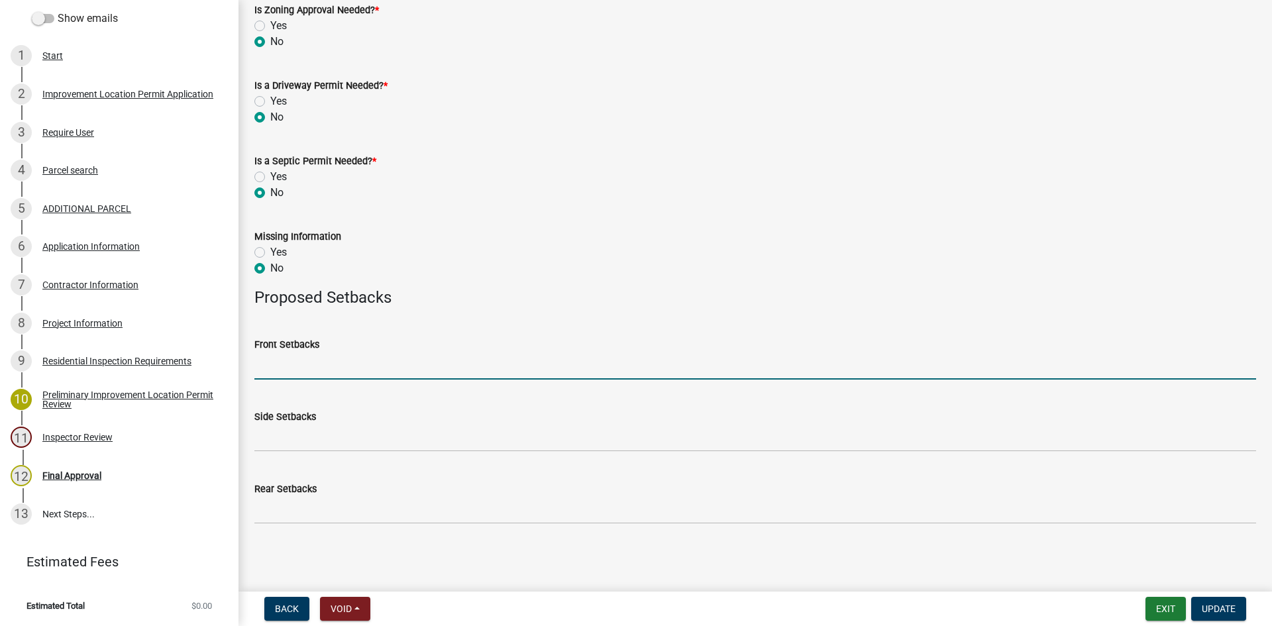
click at [278, 368] on input "Front Setbacks" at bounding box center [755, 365] width 1002 height 27
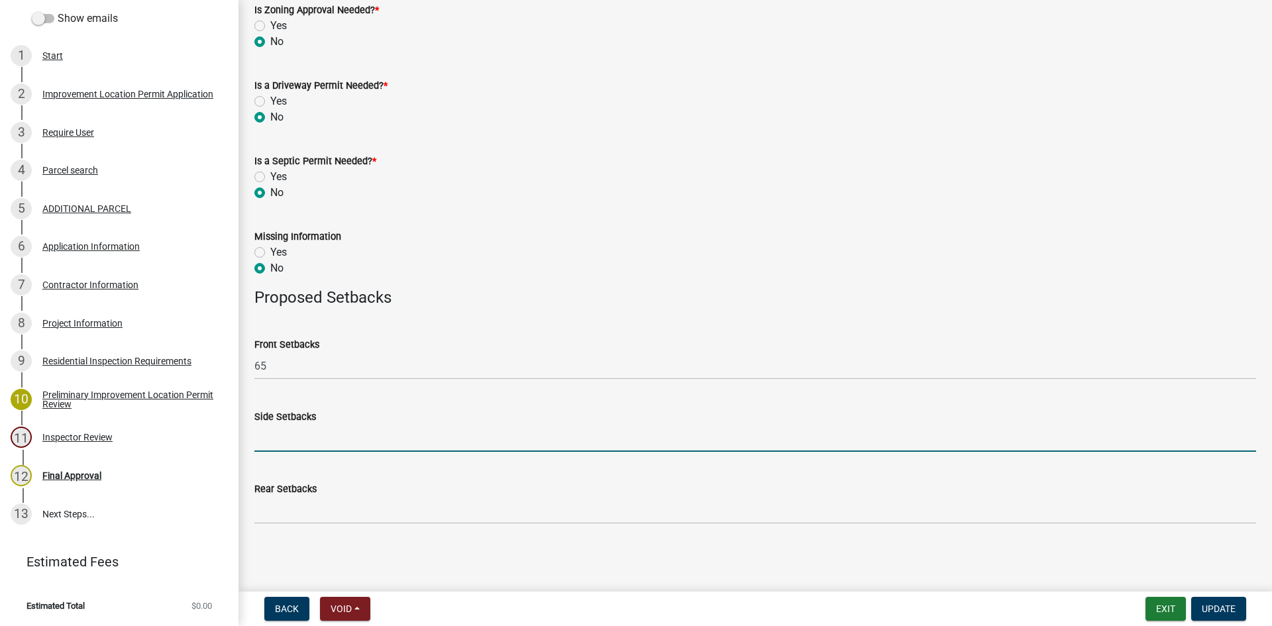
click at [291, 443] on input "Side Setbacks" at bounding box center [755, 438] width 1002 height 27
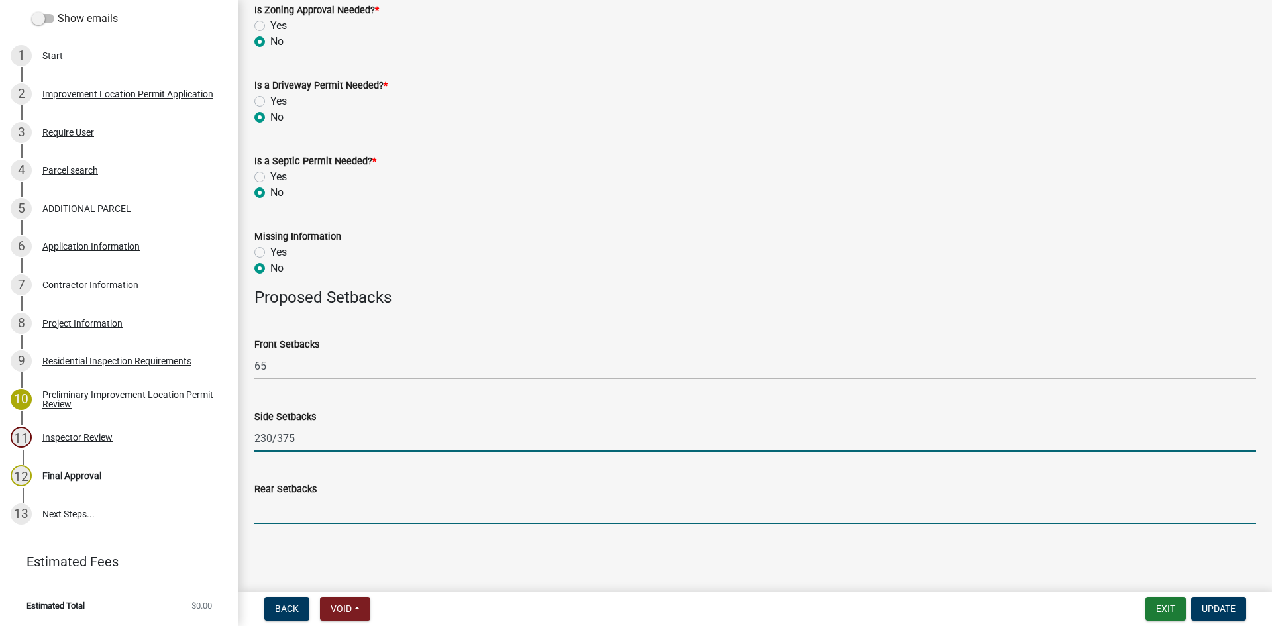
click at [280, 509] on input "Rear Setbacks" at bounding box center [755, 510] width 1002 height 27
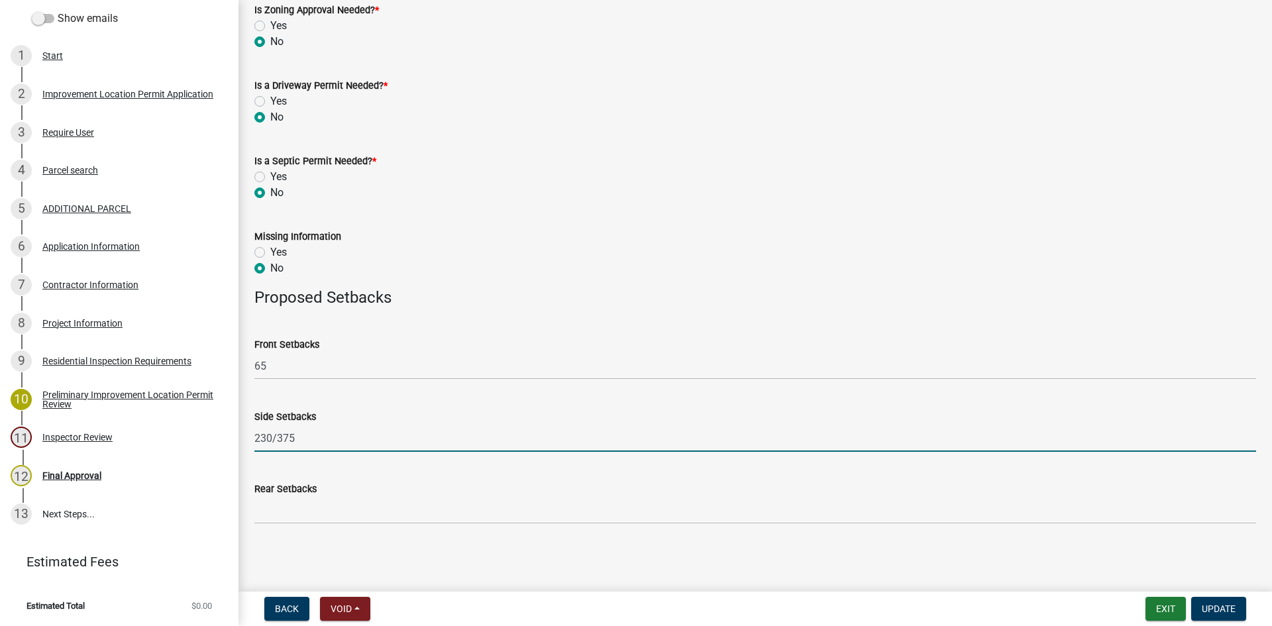
click at [297, 444] on input "230/375" at bounding box center [755, 438] width 1002 height 27
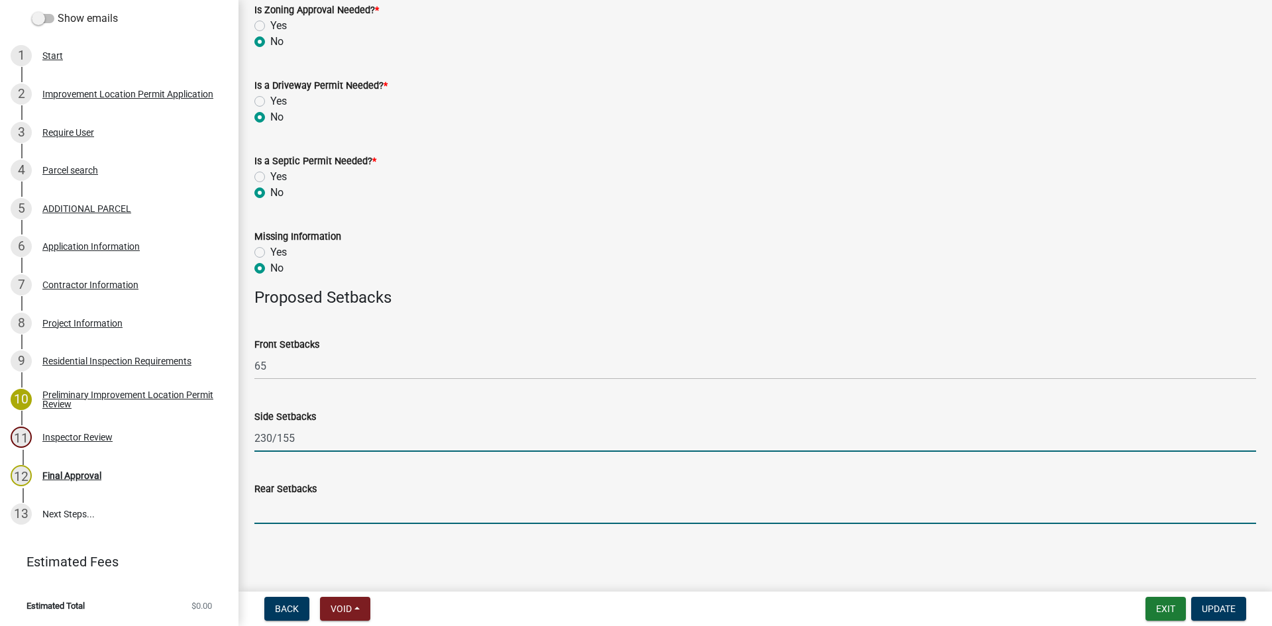
click at [325, 513] on input "Rear Setbacks" at bounding box center [755, 510] width 1002 height 27
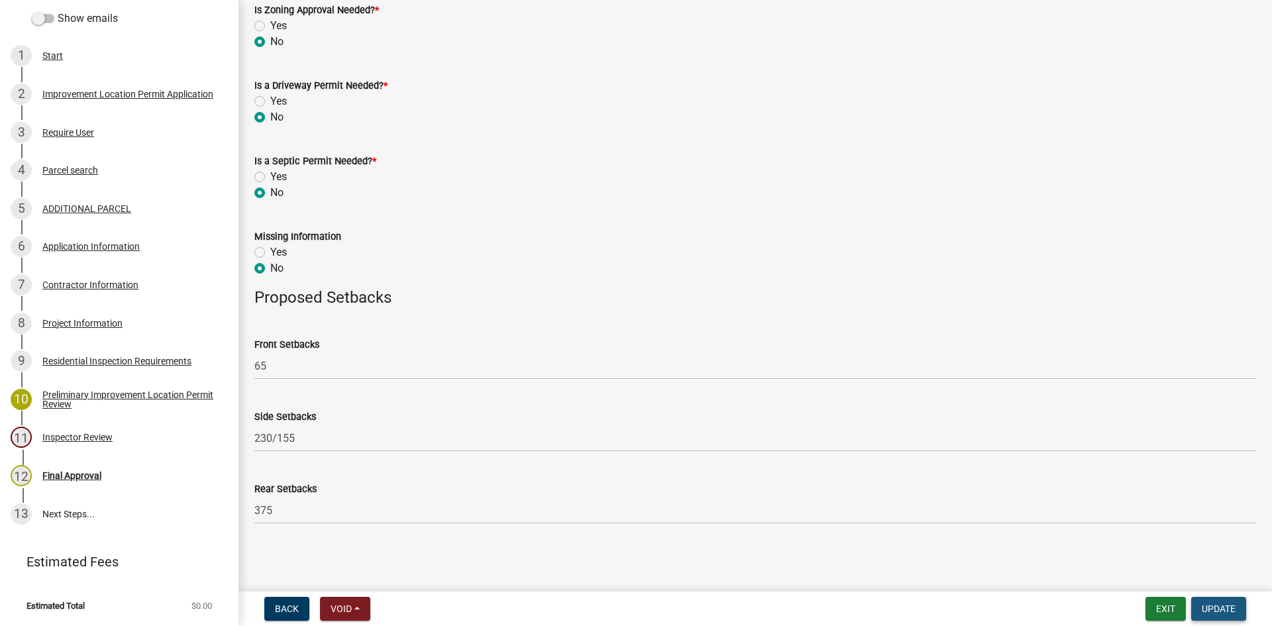
click at [854, 591] on span "Update" at bounding box center [1219, 608] width 34 height 11
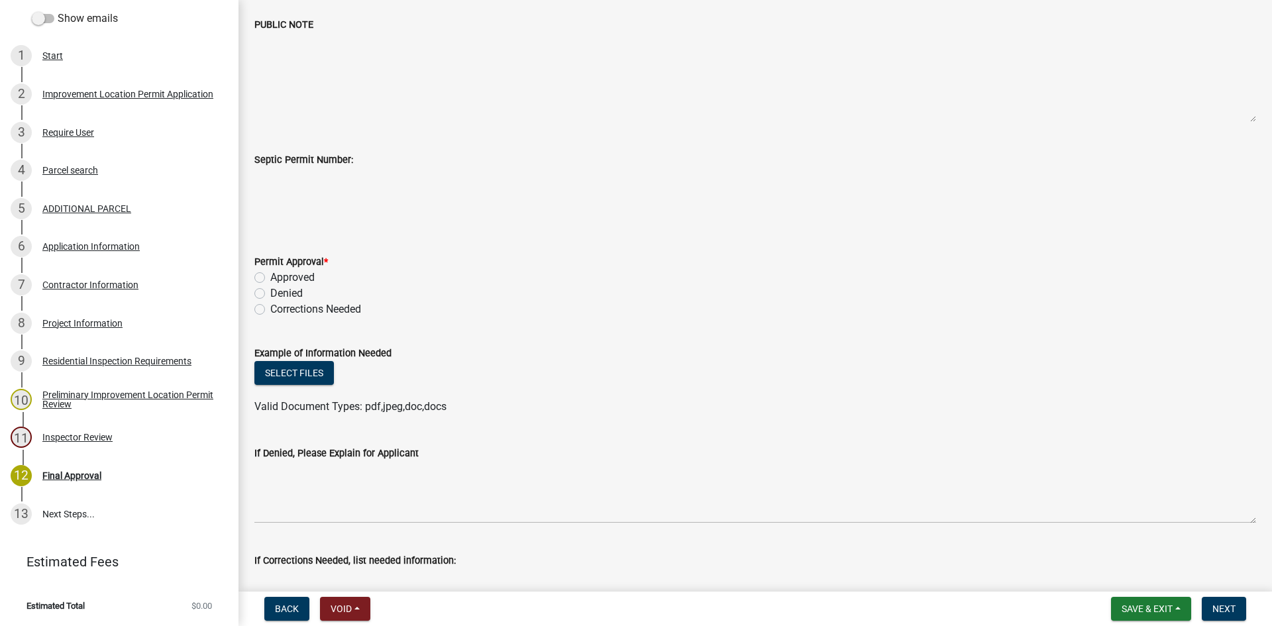
scroll to position [331, 0]
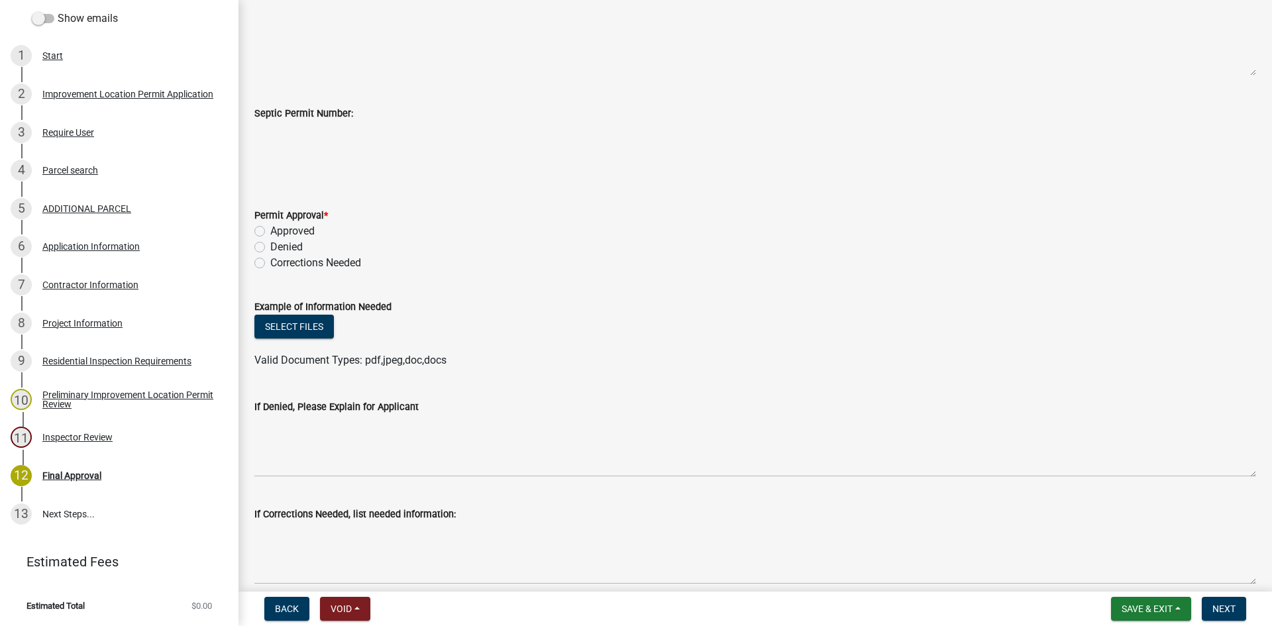
click at [270, 229] on label "Approved" at bounding box center [292, 231] width 44 height 16
click at [270, 229] on input "Approved" at bounding box center [274, 227] width 9 height 9
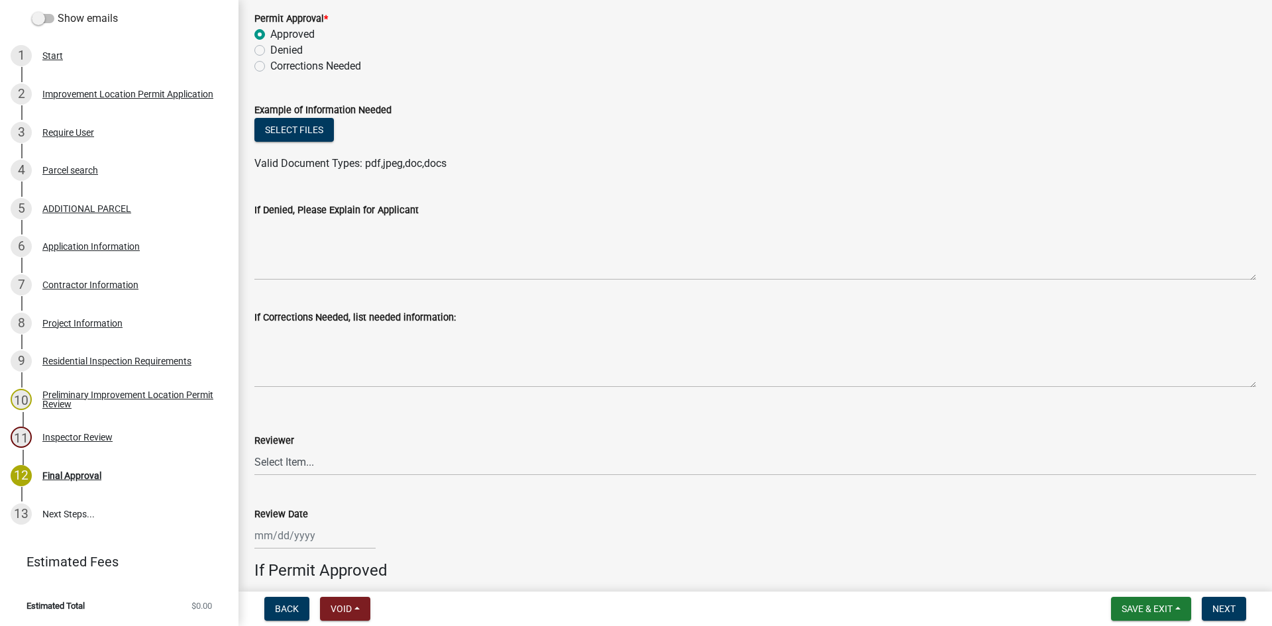
scroll to position [596, 0]
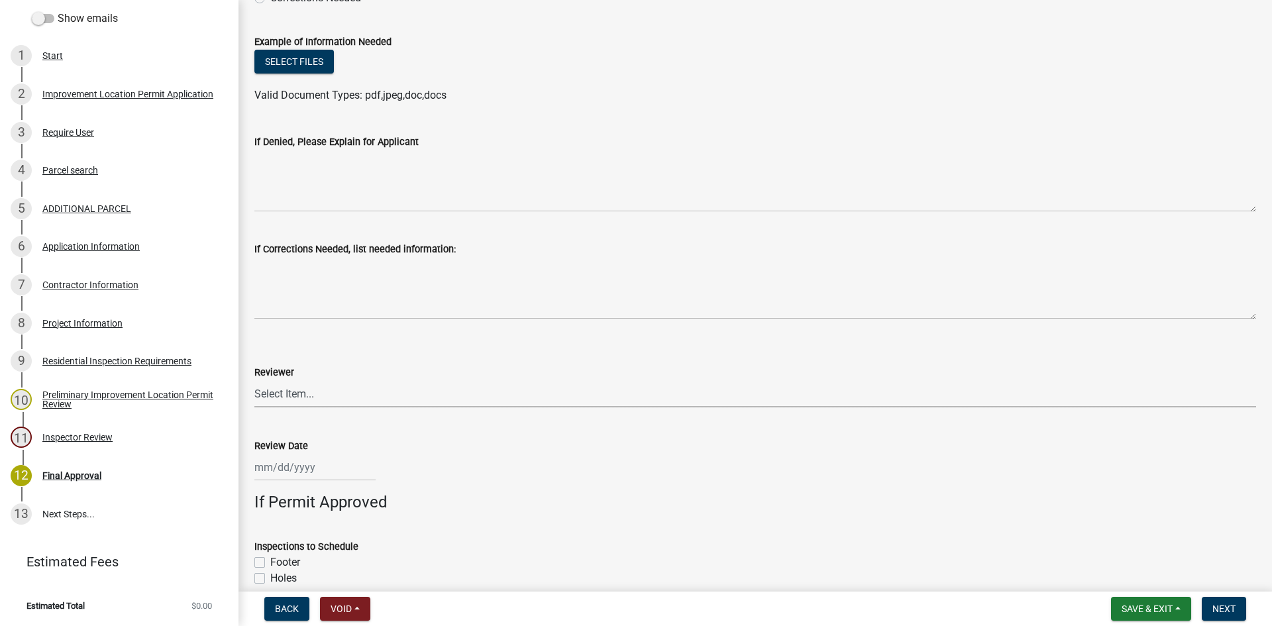
click at [285, 393] on select "Select Item... [PERSON_NAME] [PERSON_NAME] [PERSON_NAME]" at bounding box center [755, 393] width 1002 height 27
click at [254, 380] on select "Select Item... [PERSON_NAME] [PERSON_NAME] [PERSON_NAME]" at bounding box center [755, 393] width 1002 height 27
click at [272, 470] on div at bounding box center [314, 467] width 121 height 27
click at [312, 350] on div "8" at bounding box center [309, 354] width 21 height 21
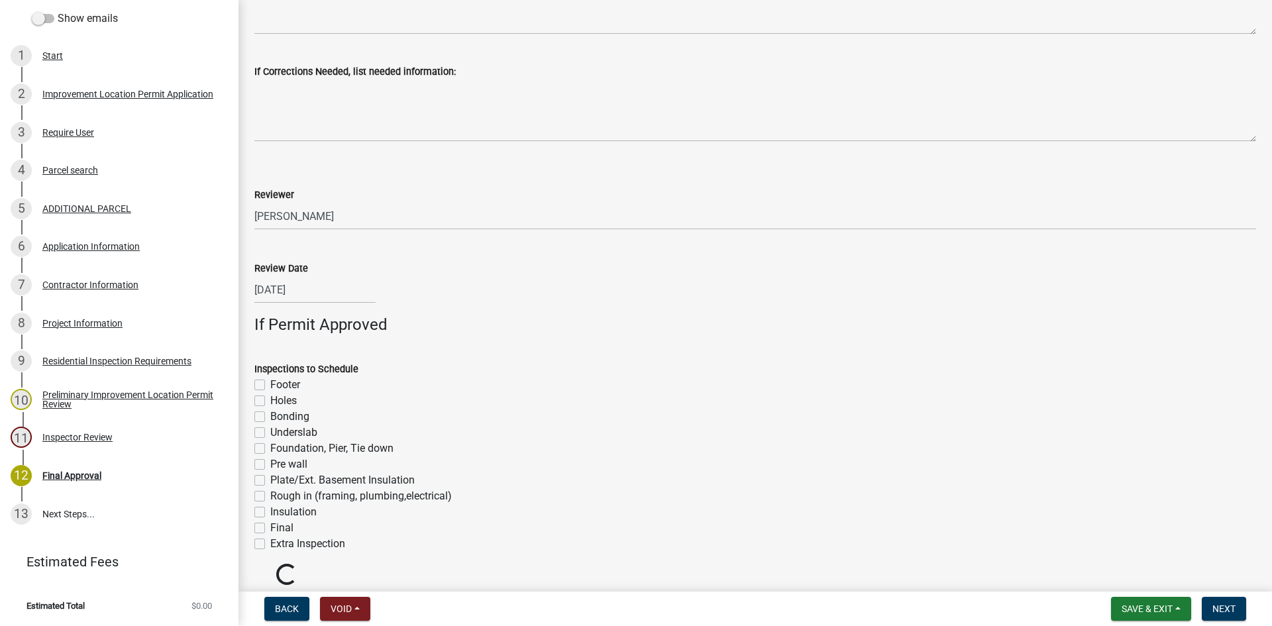
scroll to position [826, 0]
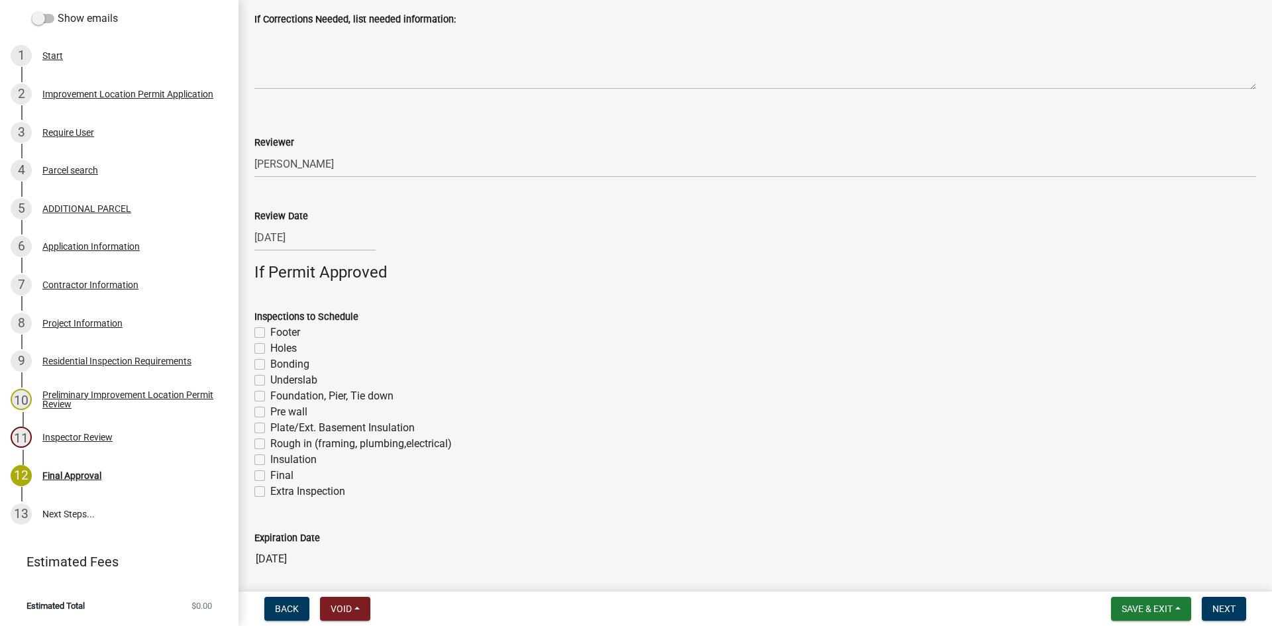
click at [270, 330] on label "Footer" at bounding box center [285, 333] width 30 height 16
click at [270, 330] on input "Footer" at bounding box center [274, 329] width 9 height 9
click at [270, 394] on label "Foundation, Pier, Tie down" at bounding box center [331, 396] width 123 height 16
click at [270, 394] on input "Foundation, Pier, Tie down" at bounding box center [274, 392] width 9 height 9
click at [270, 442] on label "Rough in (framing, plumbing,electrical)" at bounding box center [360, 444] width 181 height 16
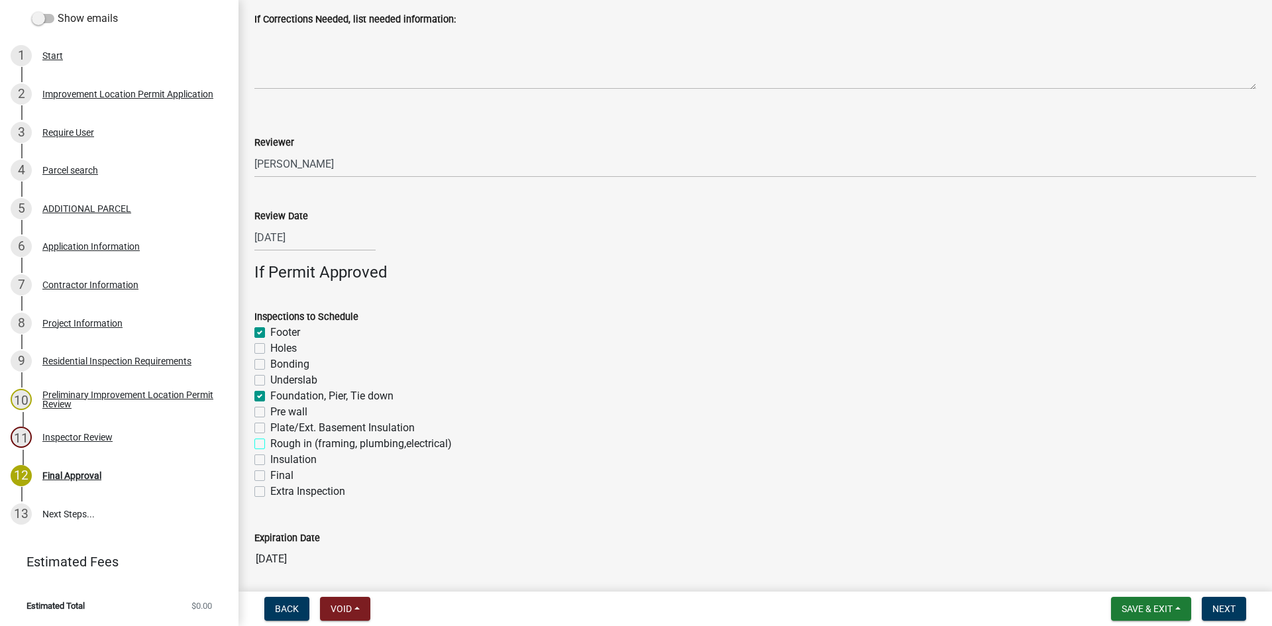
click at [270, 442] on input "Rough in (framing, plumbing,electrical)" at bounding box center [274, 440] width 9 height 9
click at [270, 473] on label "Final" at bounding box center [281, 476] width 23 height 16
click at [270, 473] on input "Final" at bounding box center [274, 472] width 9 height 9
click at [854, 591] on span "Next" at bounding box center [1223, 608] width 23 height 11
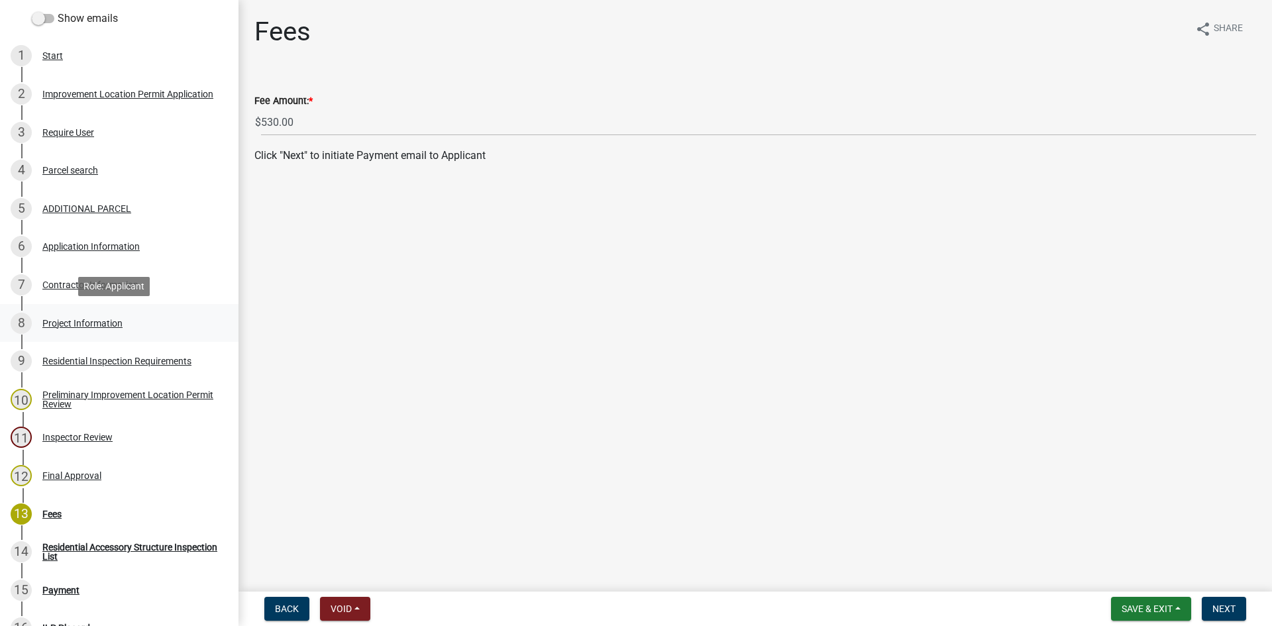
click at [51, 319] on div "Project Information" at bounding box center [82, 323] width 80 height 9
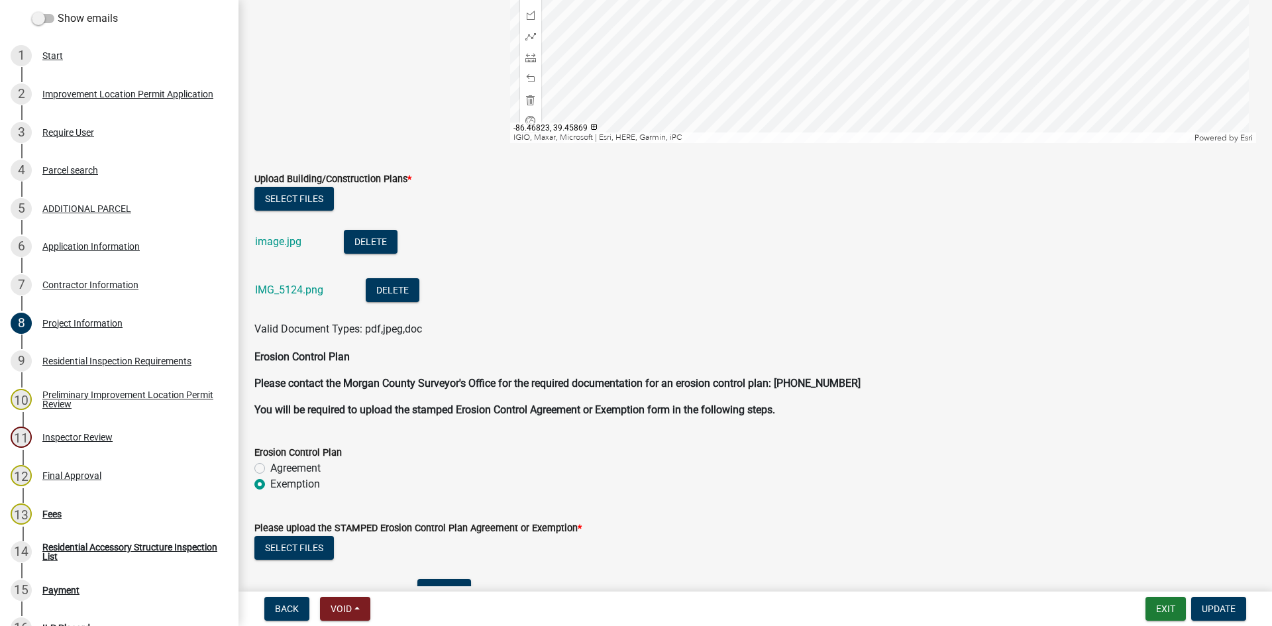
scroll to position [3467, 0]
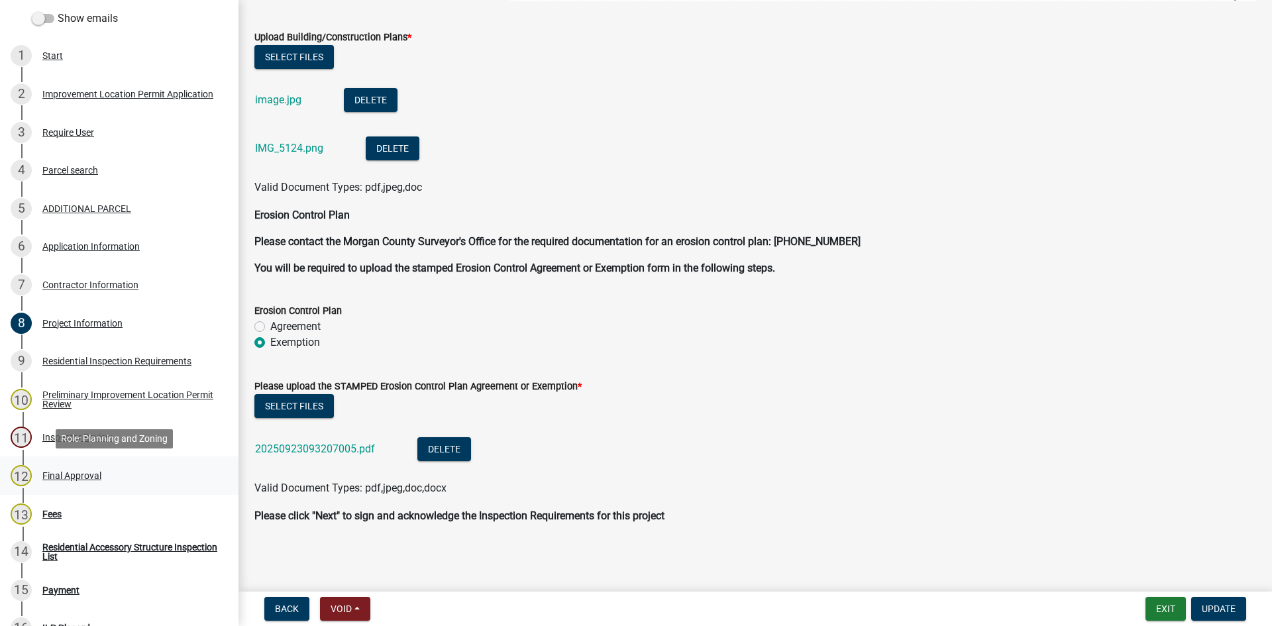
click at [46, 474] on div "Final Approval" at bounding box center [71, 475] width 59 height 9
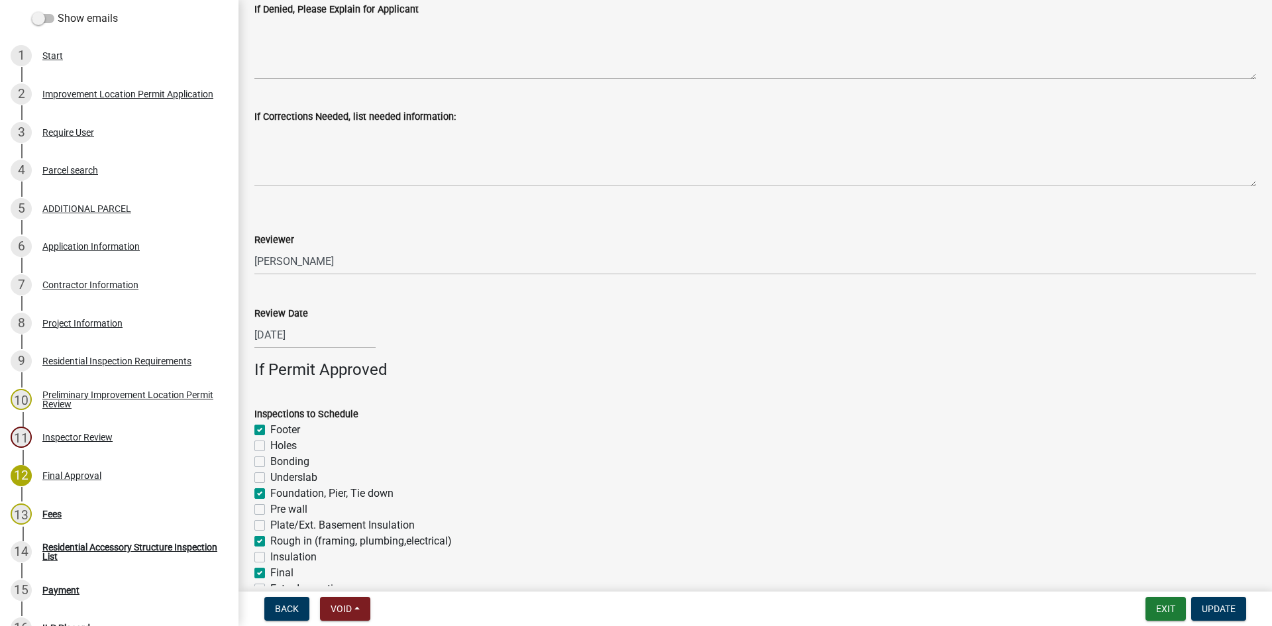
scroll to position [876, 0]
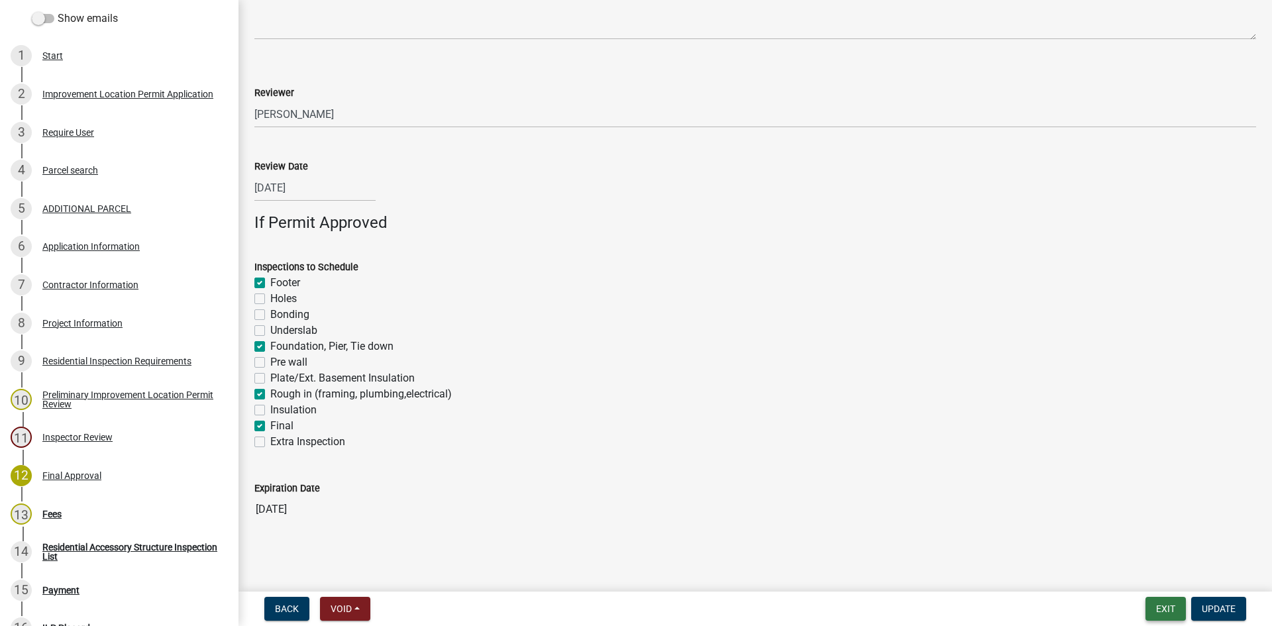
click at [854, 591] on button "Exit" at bounding box center [1165, 609] width 40 height 24
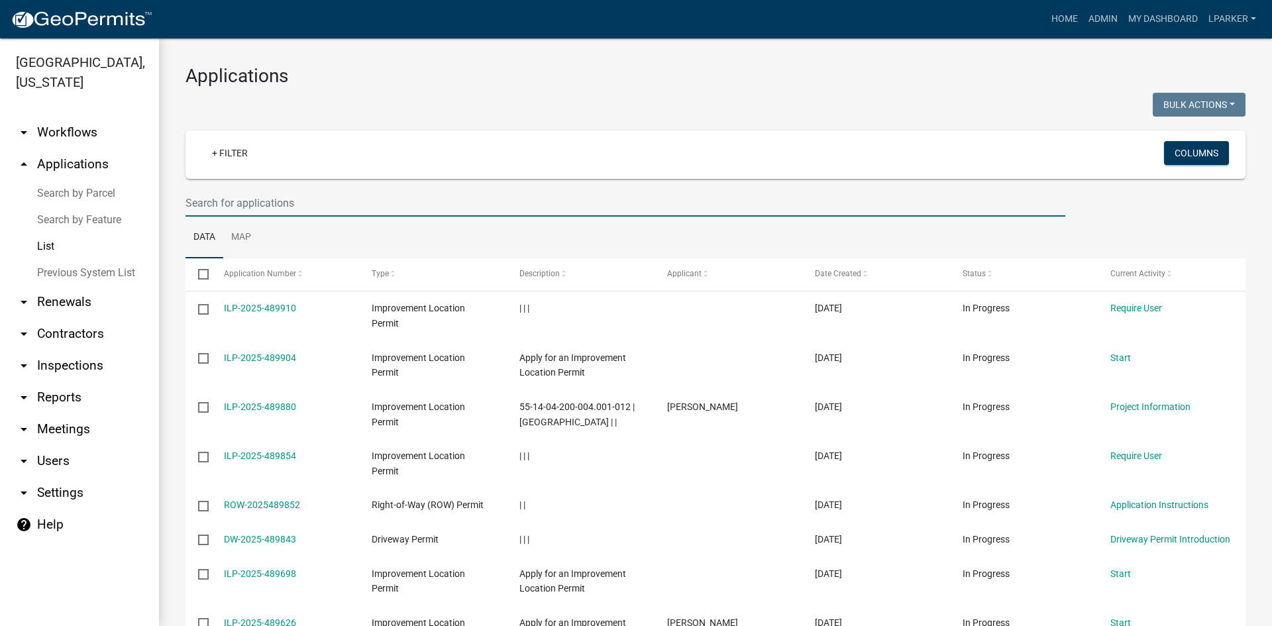
click at [266, 203] on input "text" at bounding box center [625, 202] width 880 height 27
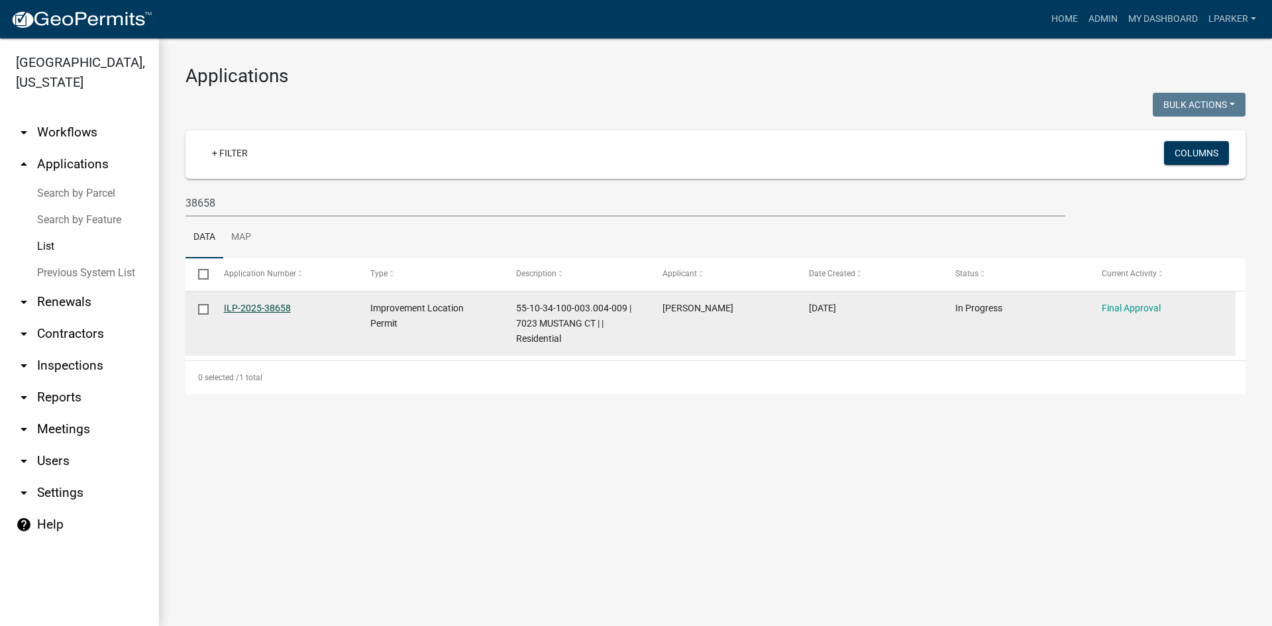
click at [257, 307] on link "ILP-2025-38658" at bounding box center [257, 308] width 67 height 11
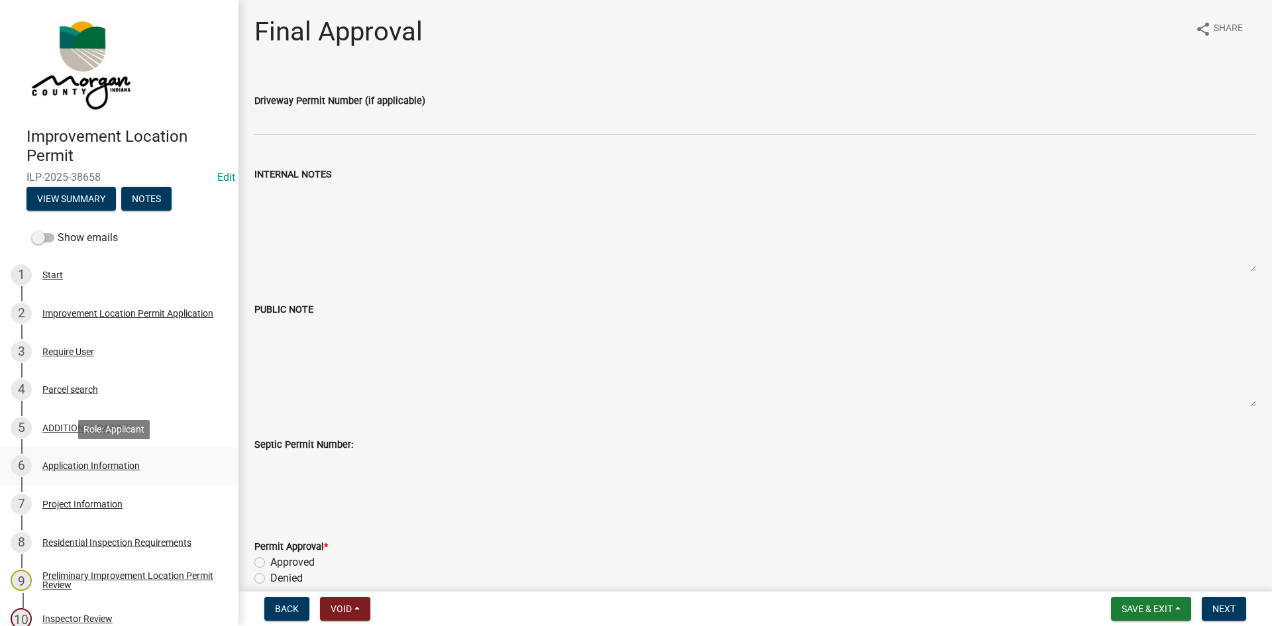
click at [54, 464] on div "Application Information" at bounding box center [90, 465] width 97 height 9
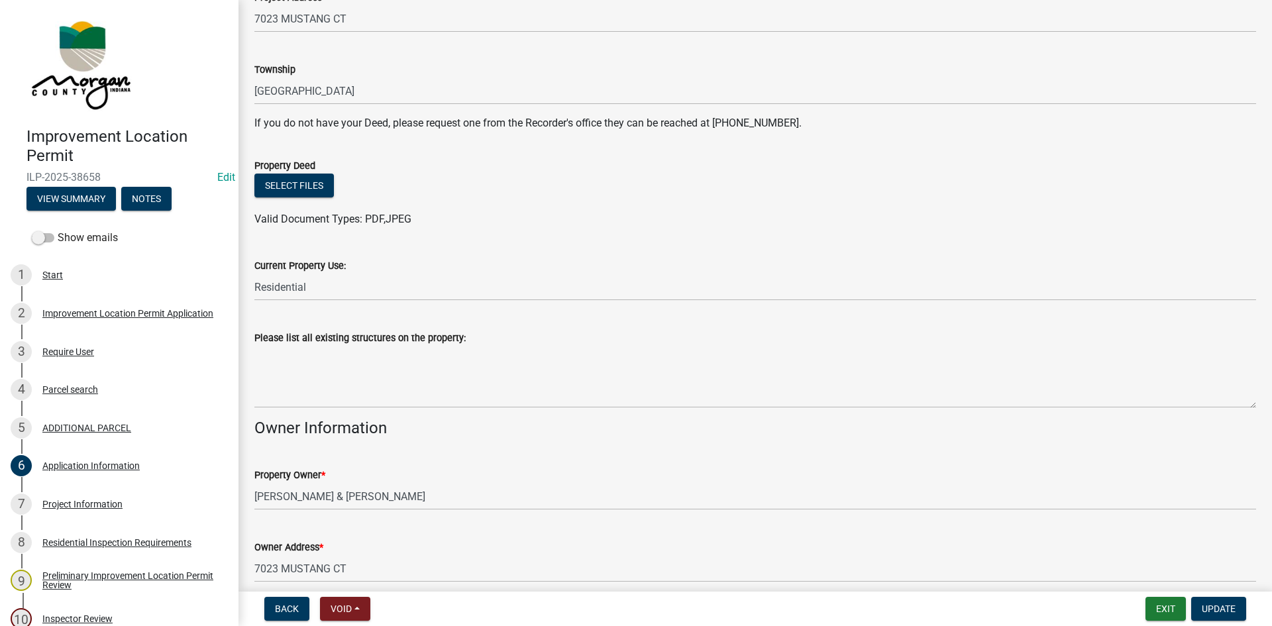
scroll to position [265, 0]
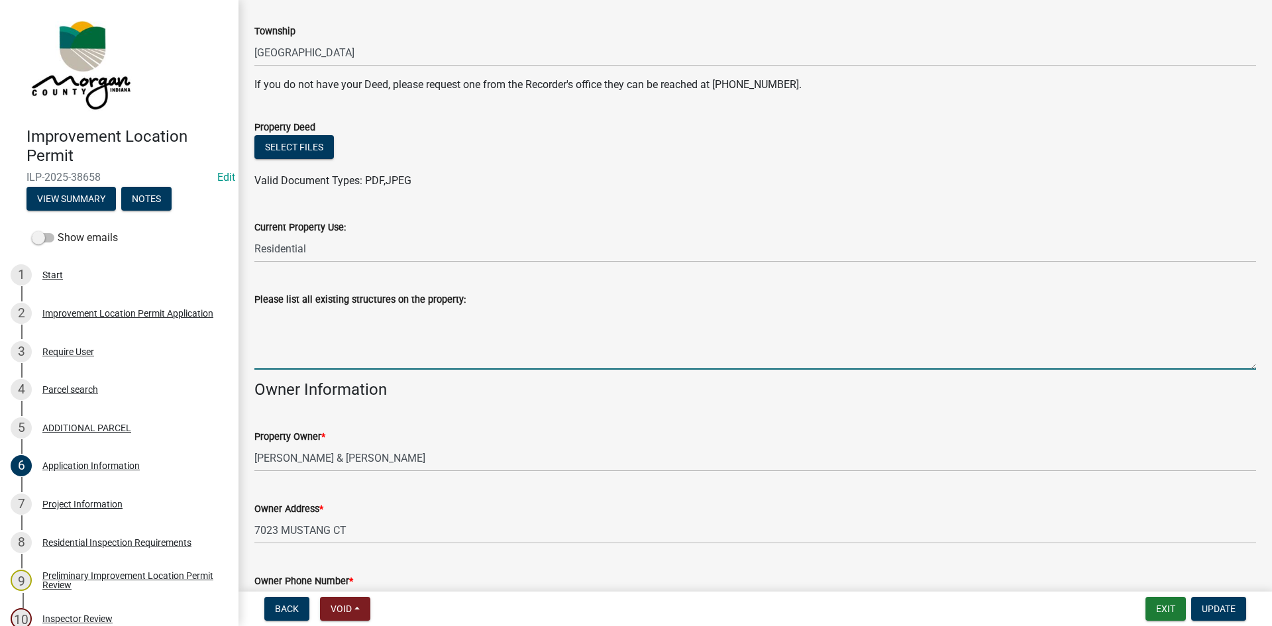
click at [280, 323] on textarea "Please list all existing structures on the property:" at bounding box center [755, 338] width 1002 height 62
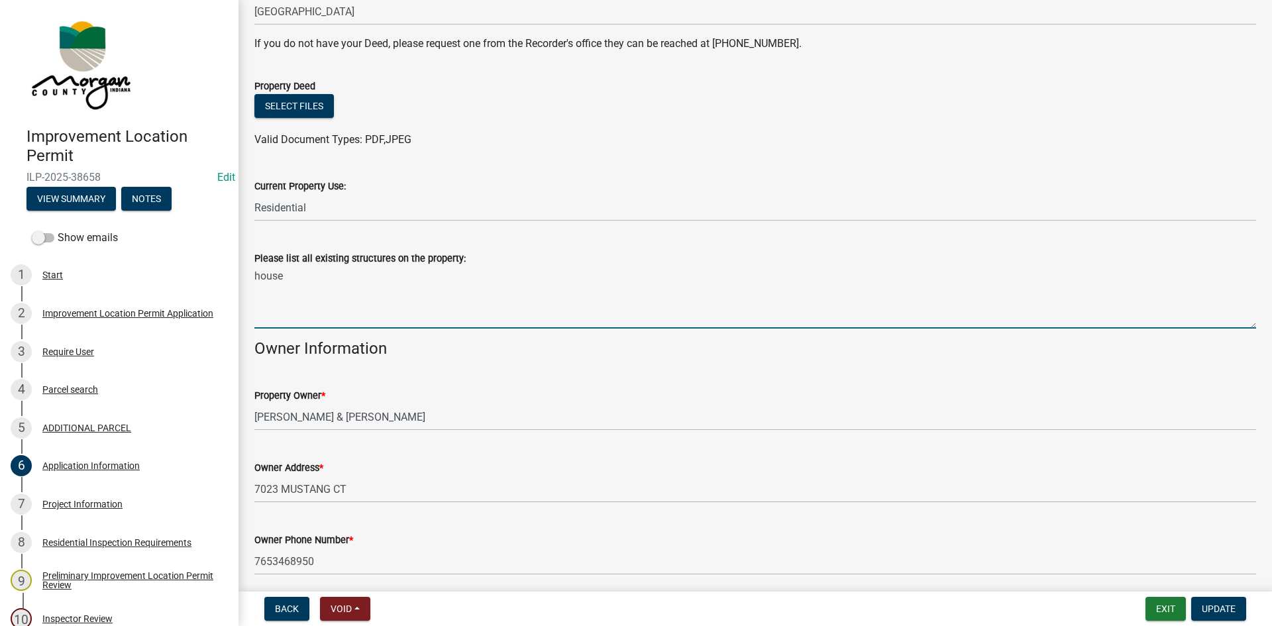
scroll to position [505, 0]
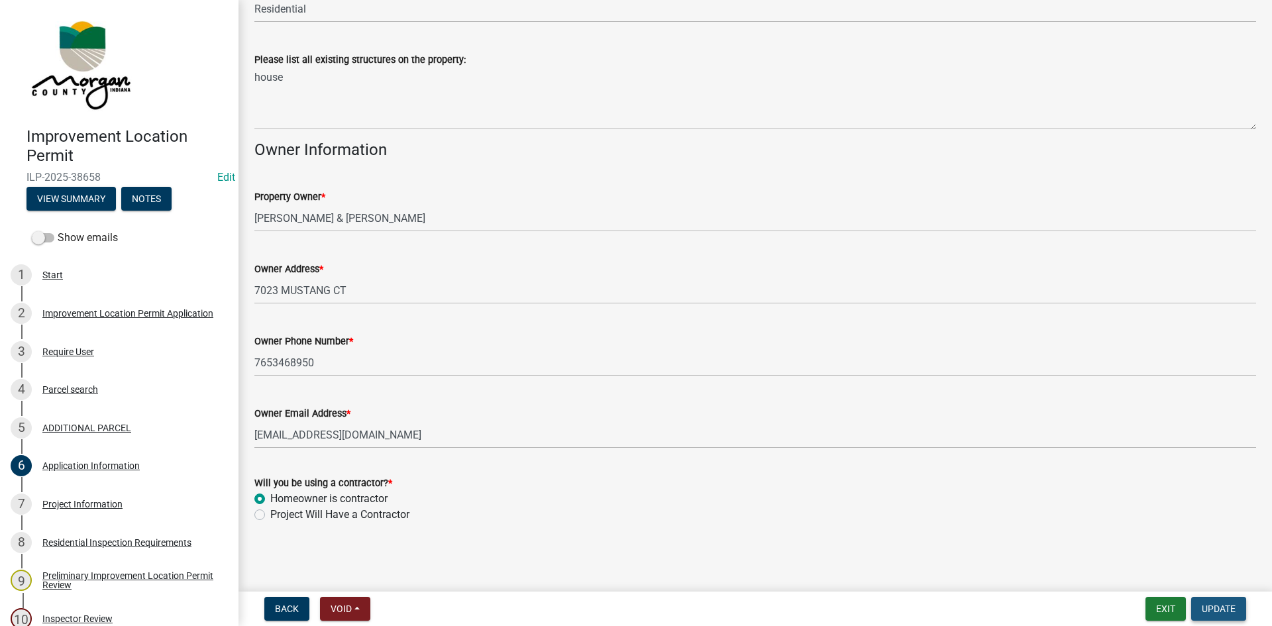
click at [854, 591] on span "Update" at bounding box center [1219, 608] width 34 height 11
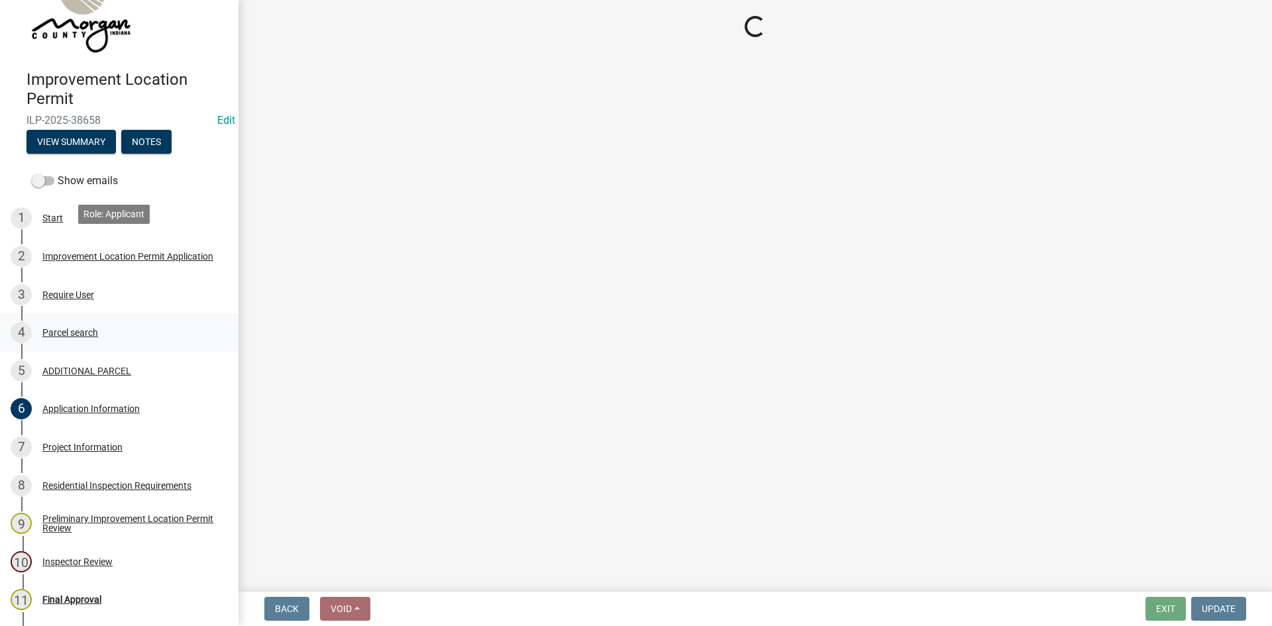
scroll to position [181, 0]
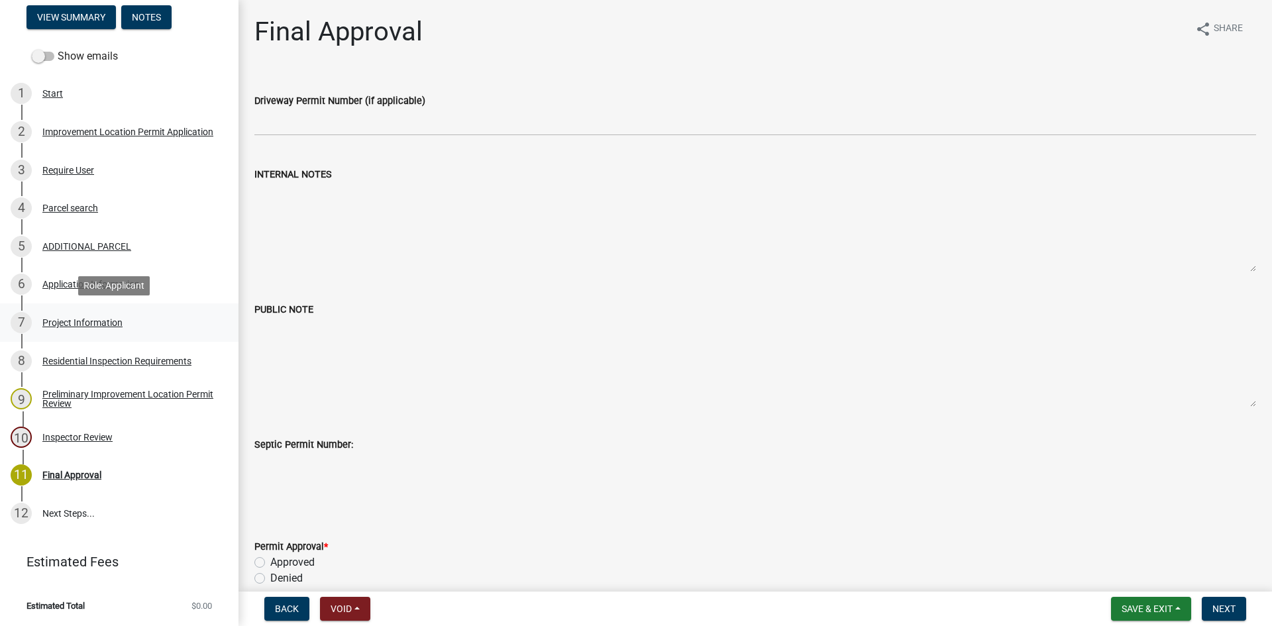
click at [56, 321] on div "Project Information" at bounding box center [82, 322] width 80 height 9
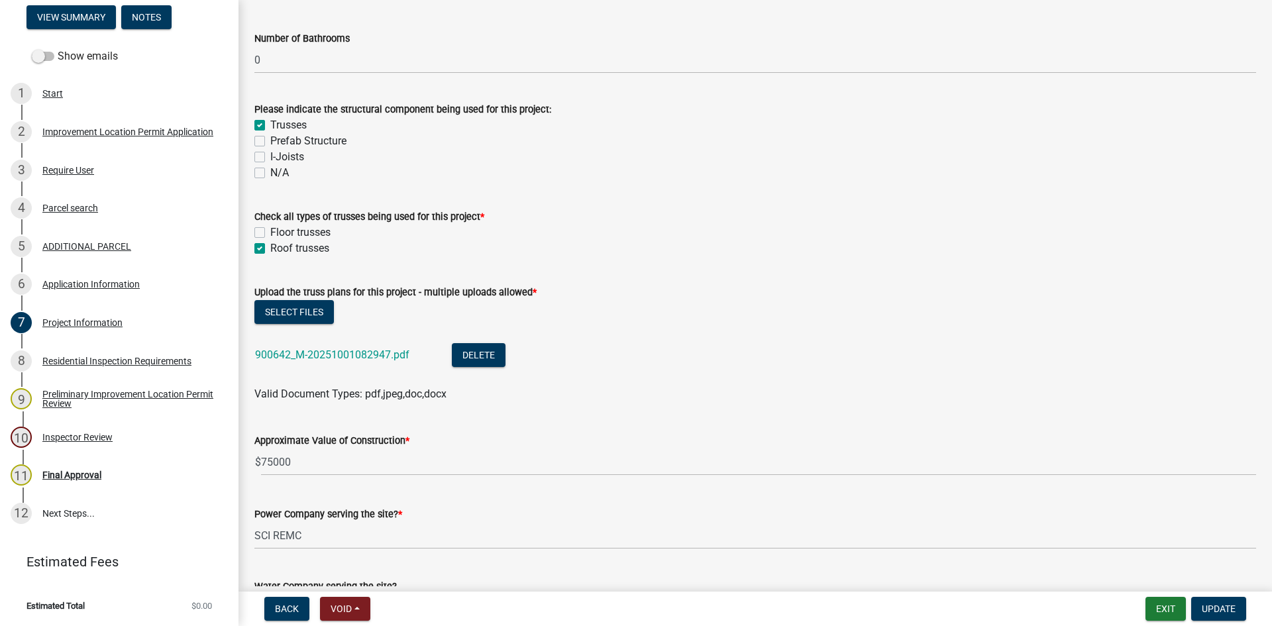
scroll to position [1259, 0]
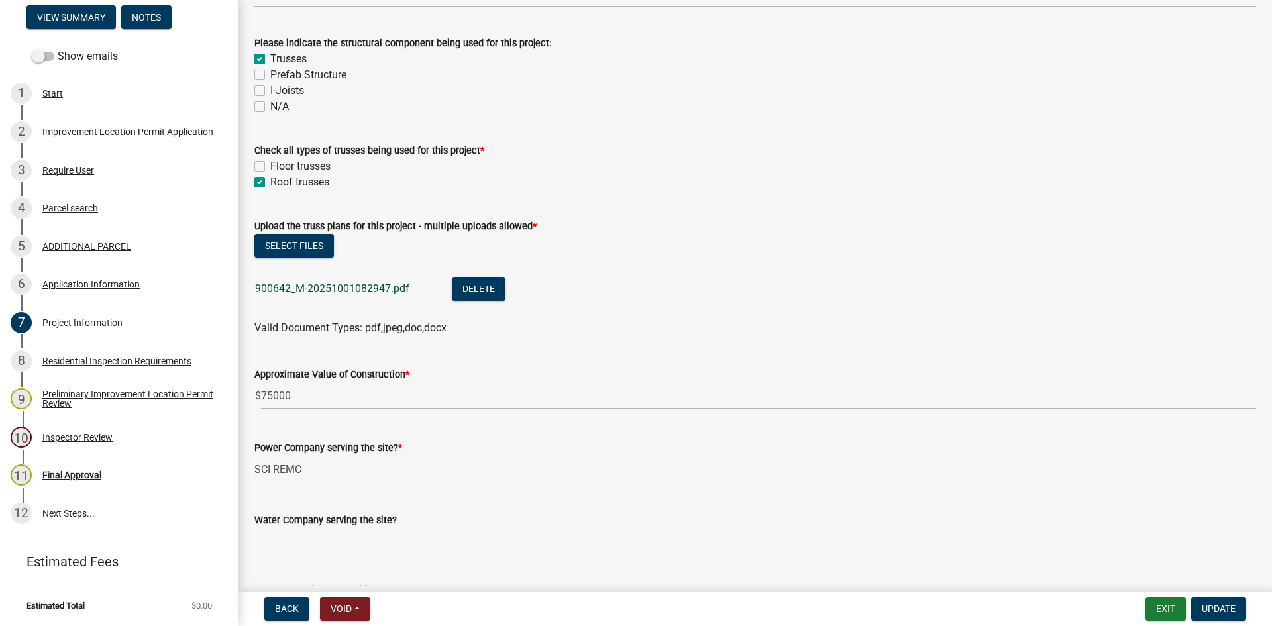
click at [320, 286] on link "900642_M-20251001082947.pdf" at bounding box center [332, 288] width 154 height 13
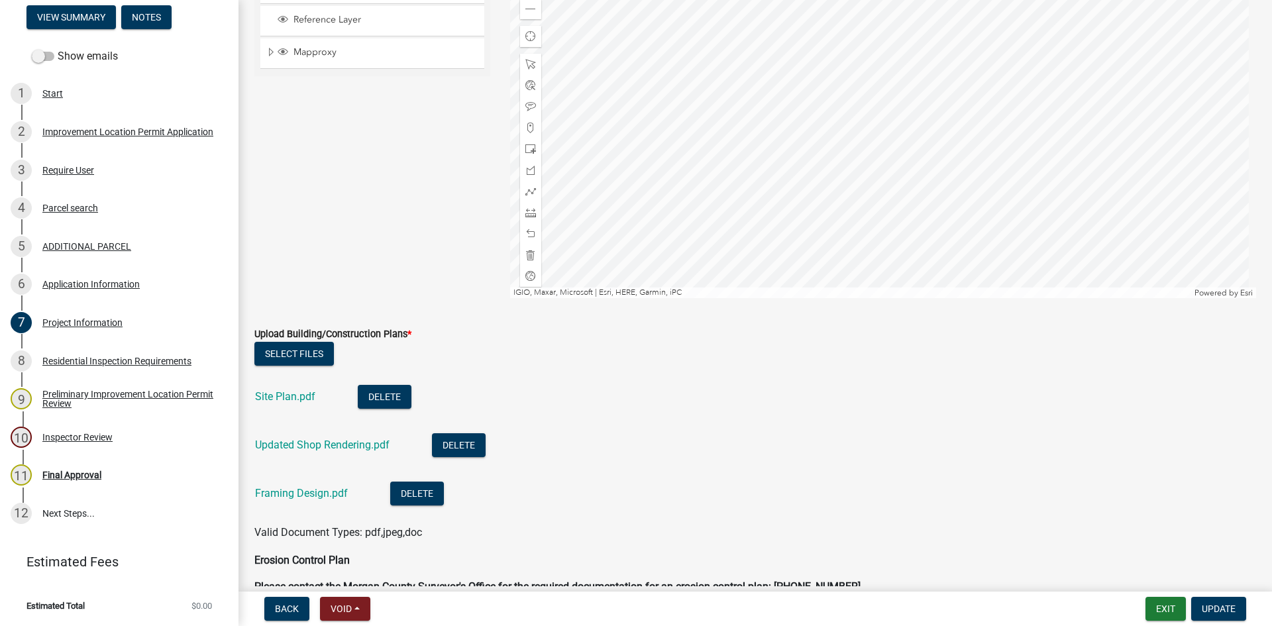
scroll to position [2782, 0]
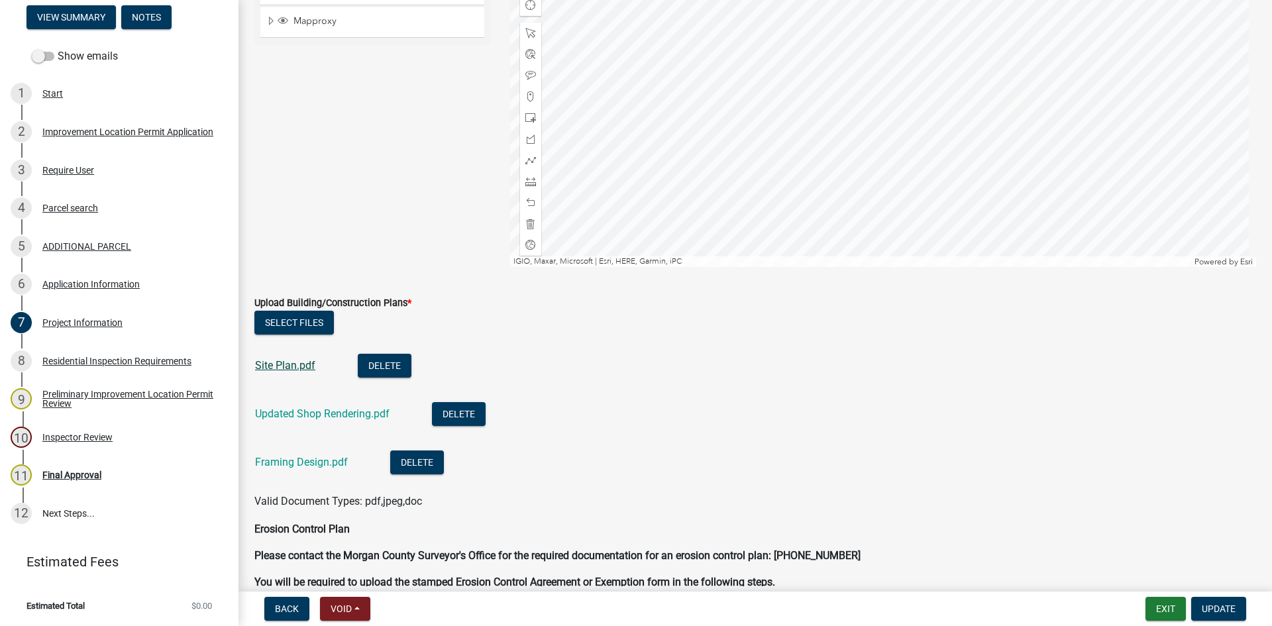
click at [283, 362] on link "Site Plan.pdf" at bounding box center [285, 365] width 60 height 13
click at [815, 138] on div at bounding box center [883, 101] width 747 height 331
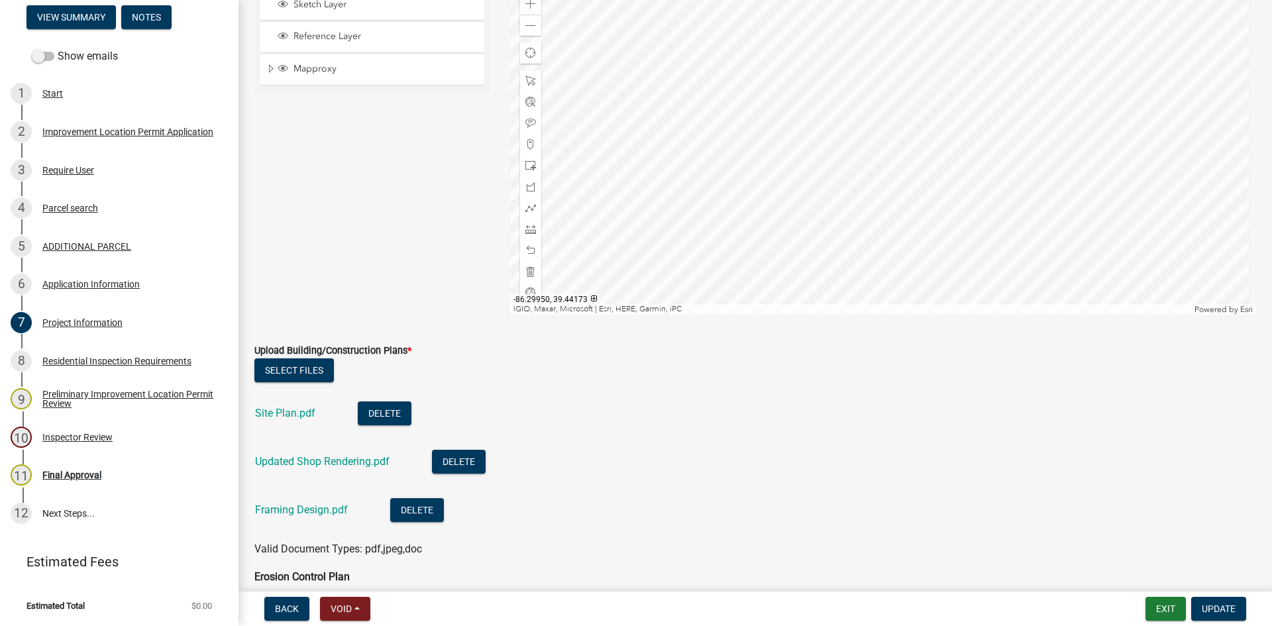
scroll to position [2716, 0]
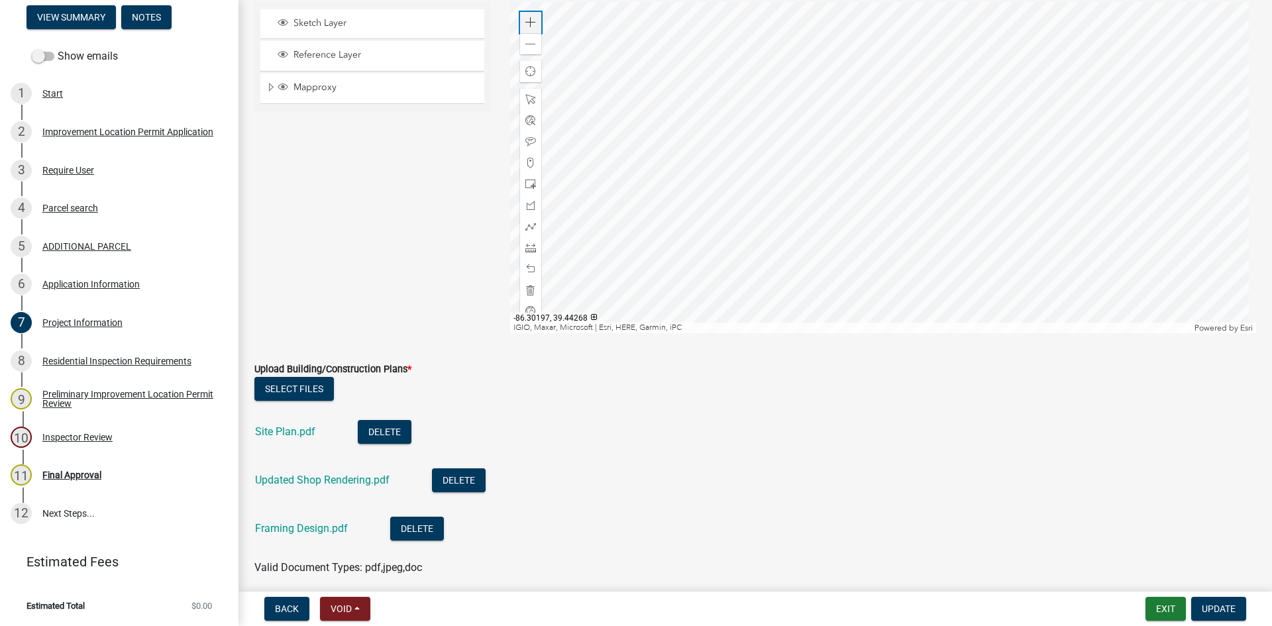
click at [532, 18] on span at bounding box center [530, 22] width 11 height 11
click at [525, 42] on span at bounding box center [530, 44] width 11 height 11
click at [526, 244] on span at bounding box center [530, 247] width 11 height 11
click at [810, 159] on div at bounding box center [883, 167] width 747 height 331
click at [811, 159] on div at bounding box center [883, 167] width 747 height 331
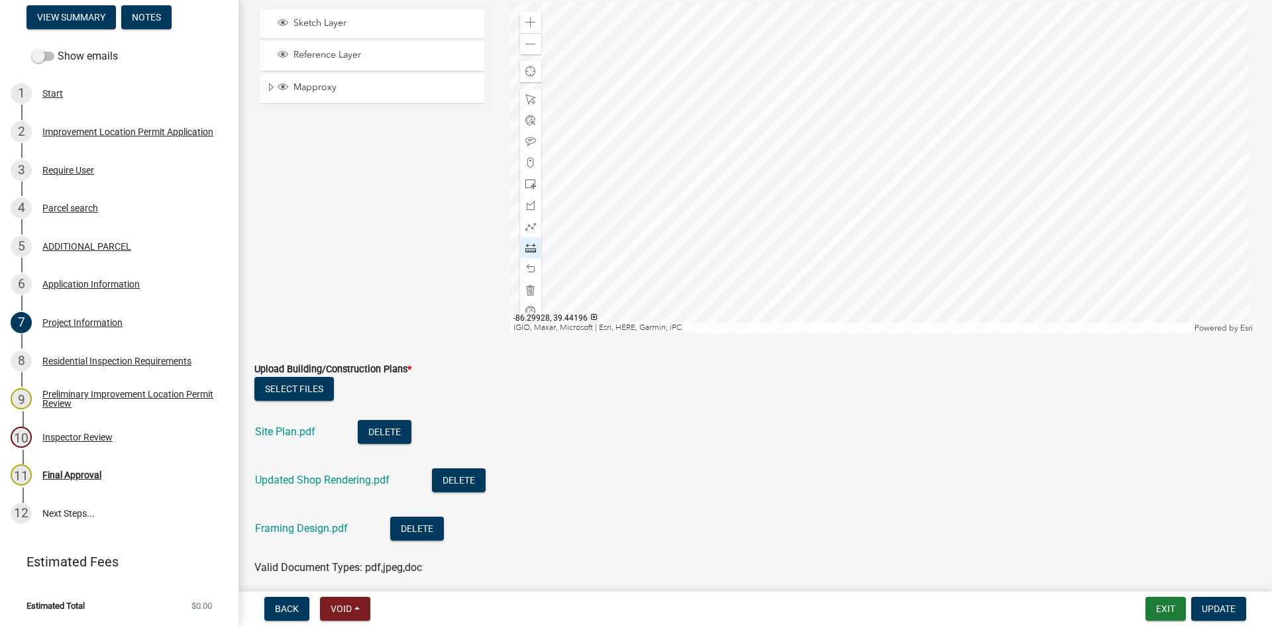
click at [811, 159] on div at bounding box center [883, 167] width 747 height 331
click at [528, 269] on span at bounding box center [530, 269] width 11 height 11
click at [294, 478] on link "Updated Shop Rendering.pdf" at bounding box center [322, 480] width 134 height 13
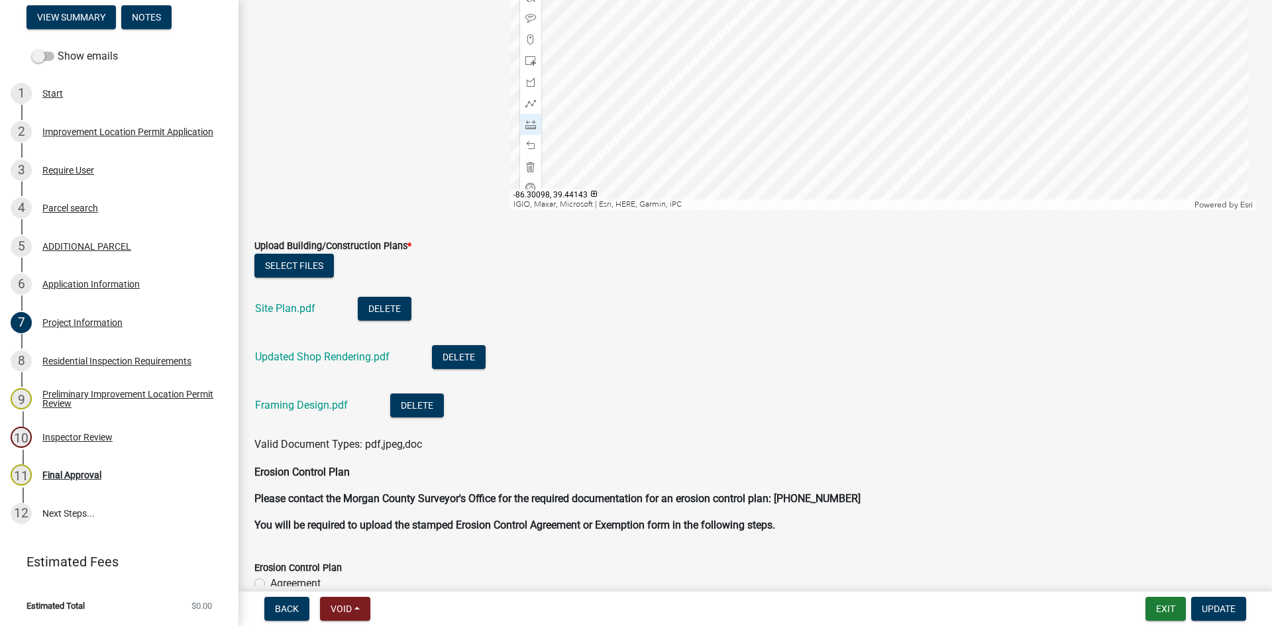
scroll to position [2848, 0]
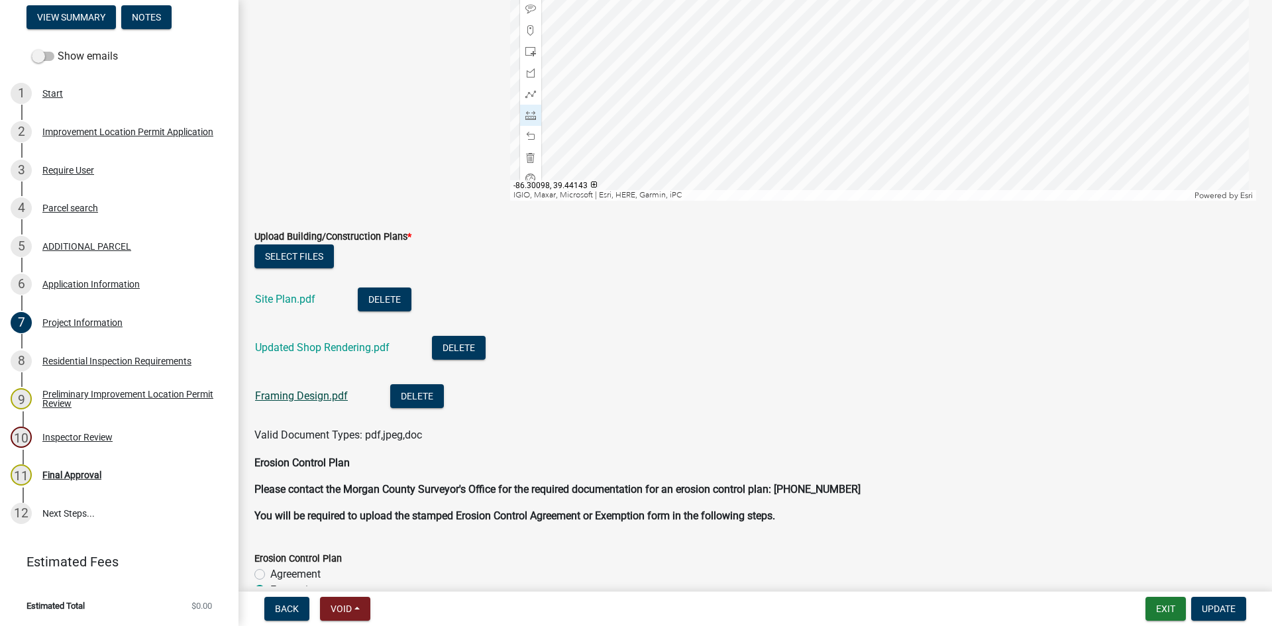
click at [287, 393] on link "Framing Design.pdf" at bounding box center [301, 395] width 93 height 13
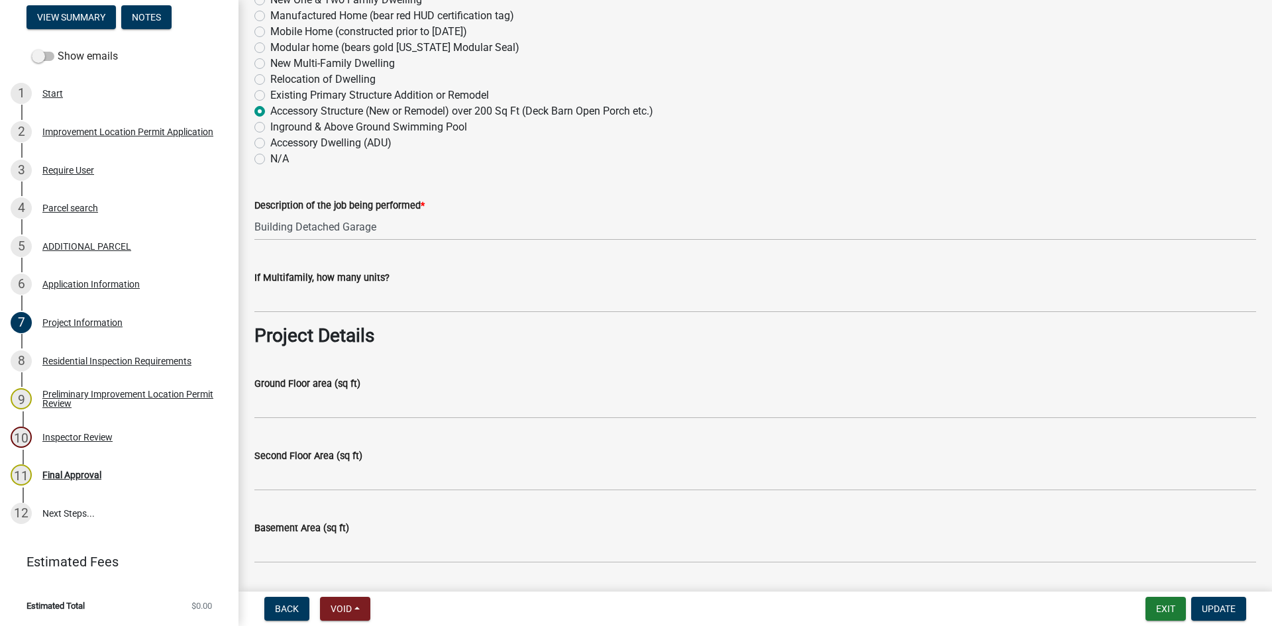
scroll to position [265, 0]
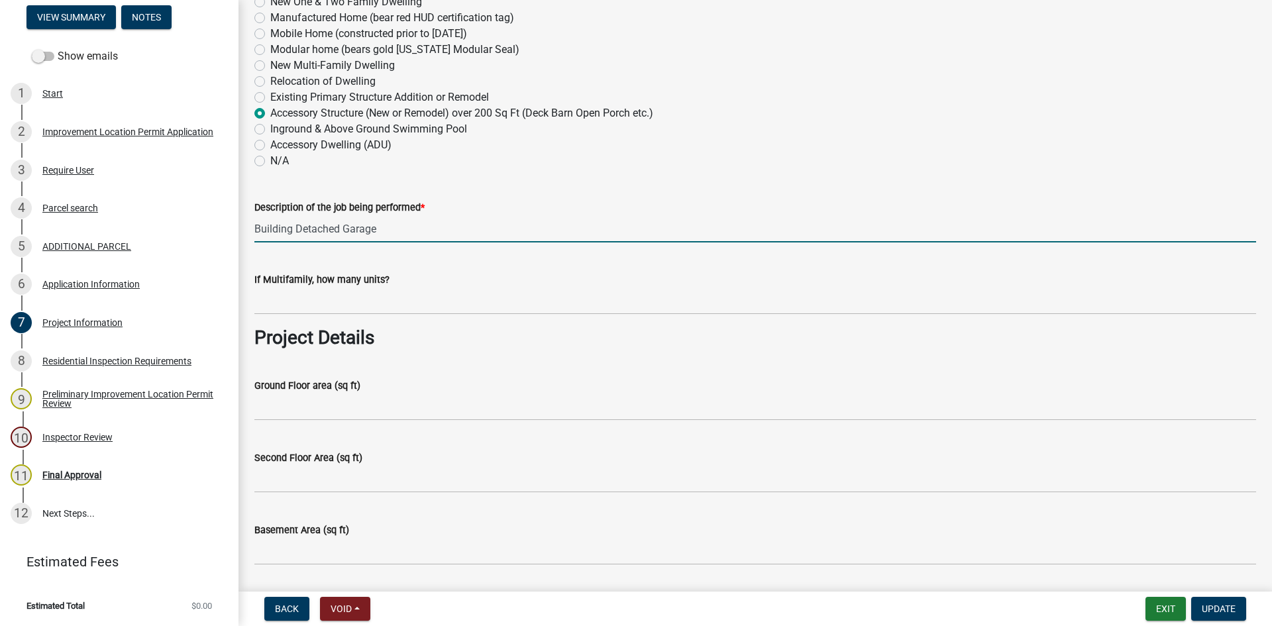
click at [292, 227] on input "Building Detached Garage" at bounding box center [755, 228] width 1002 height 27
click at [370, 226] on input "42x64 Detached Garage" at bounding box center [755, 228] width 1002 height 27
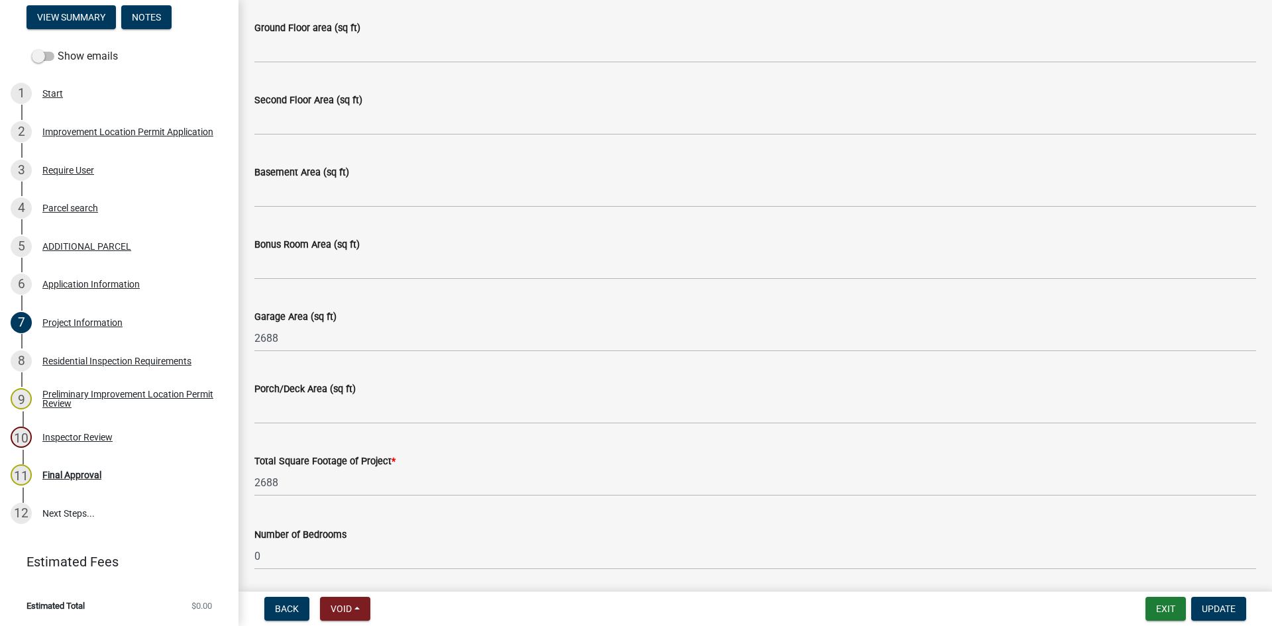
scroll to position [662, 0]
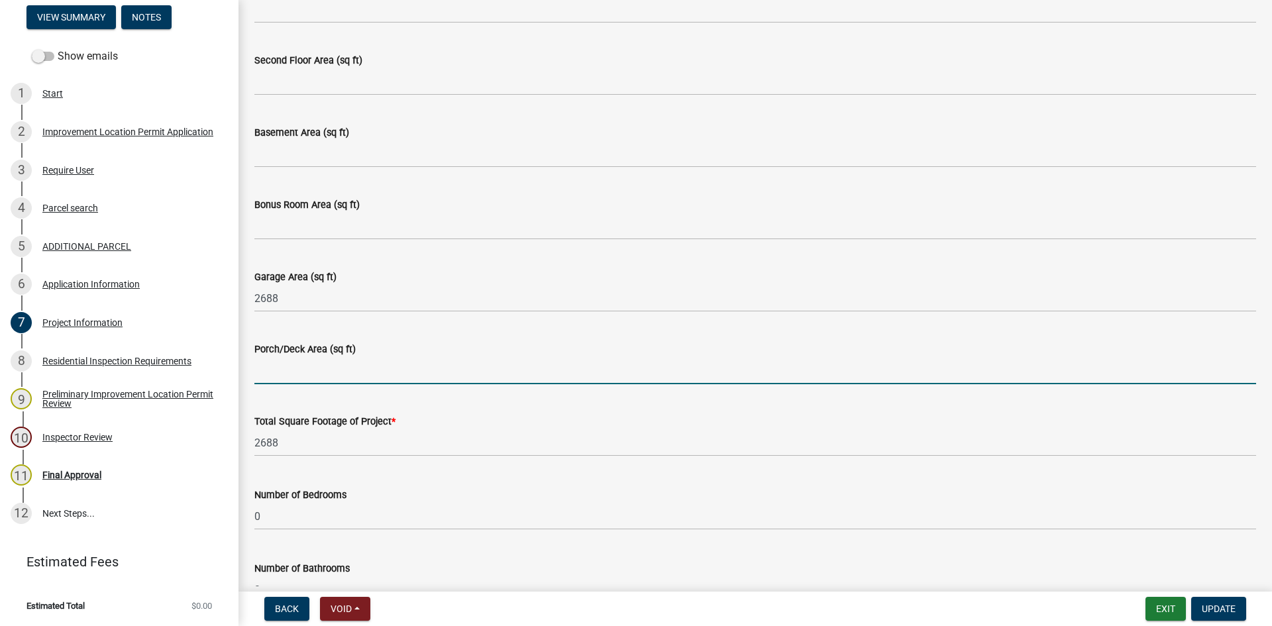
click at [271, 366] on input "Porch/Deck Area (sq ft)" at bounding box center [755, 370] width 1002 height 27
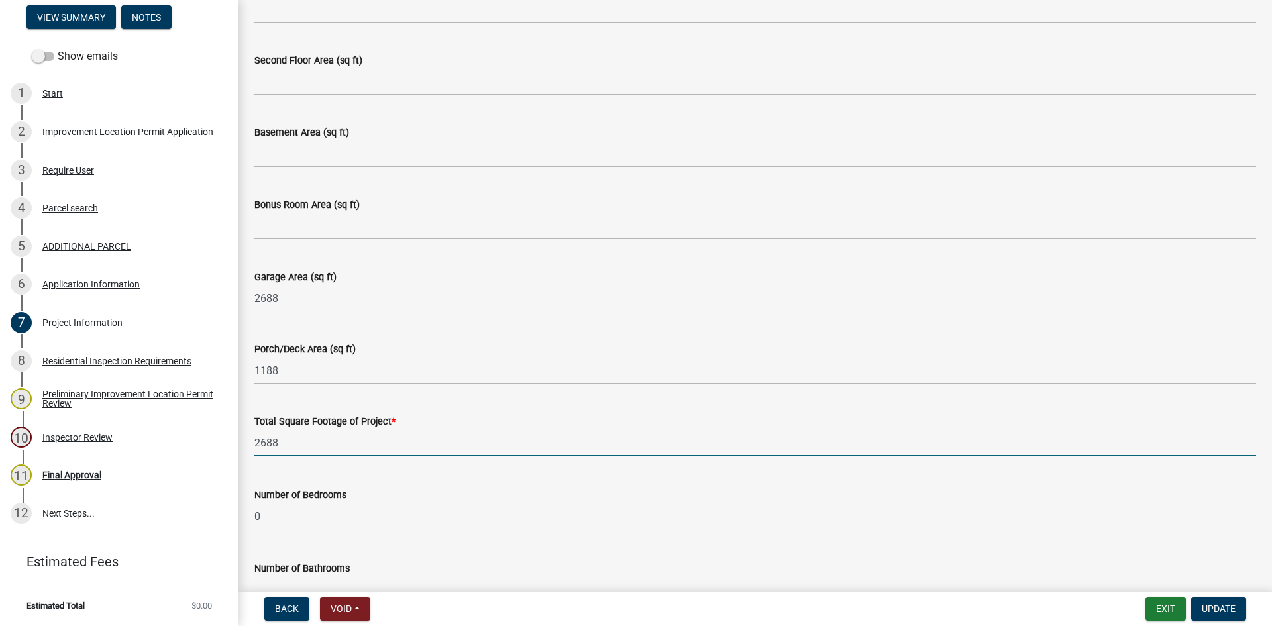
drag, startPoint x: 291, startPoint y: 446, endPoint x: 252, endPoint y: 446, distance: 38.4
click at [252, 446] on div "Total Square Footage of Project * 2688" at bounding box center [754, 426] width 1021 height 62
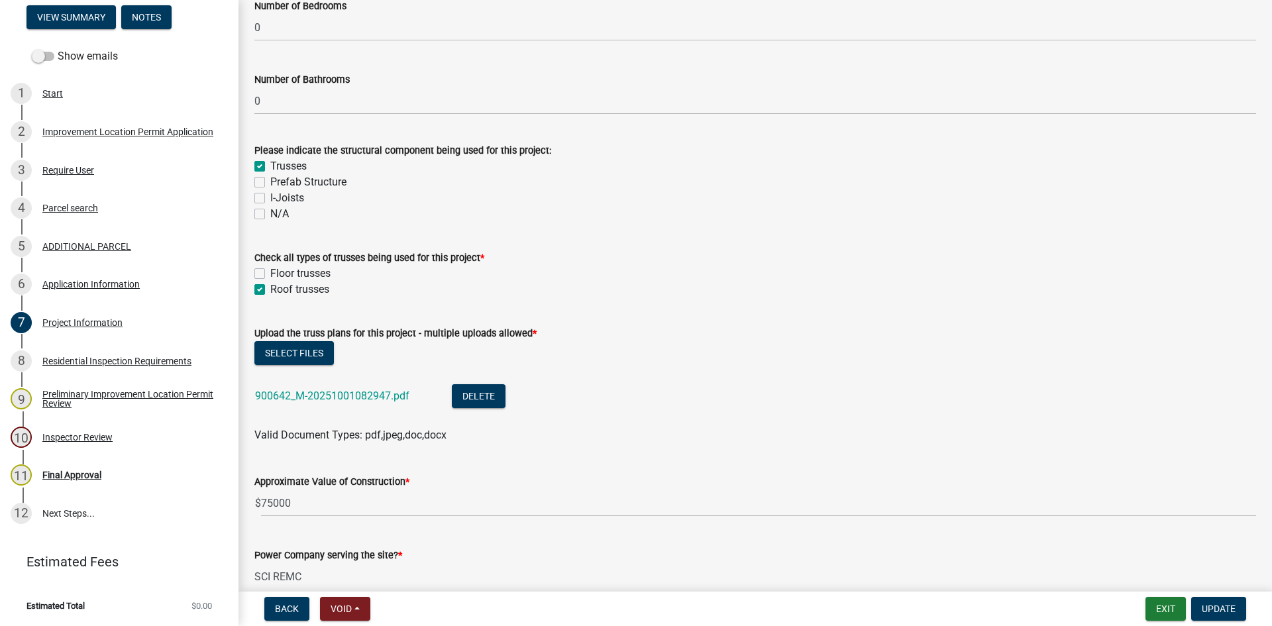
scroll to position [1192, 0]
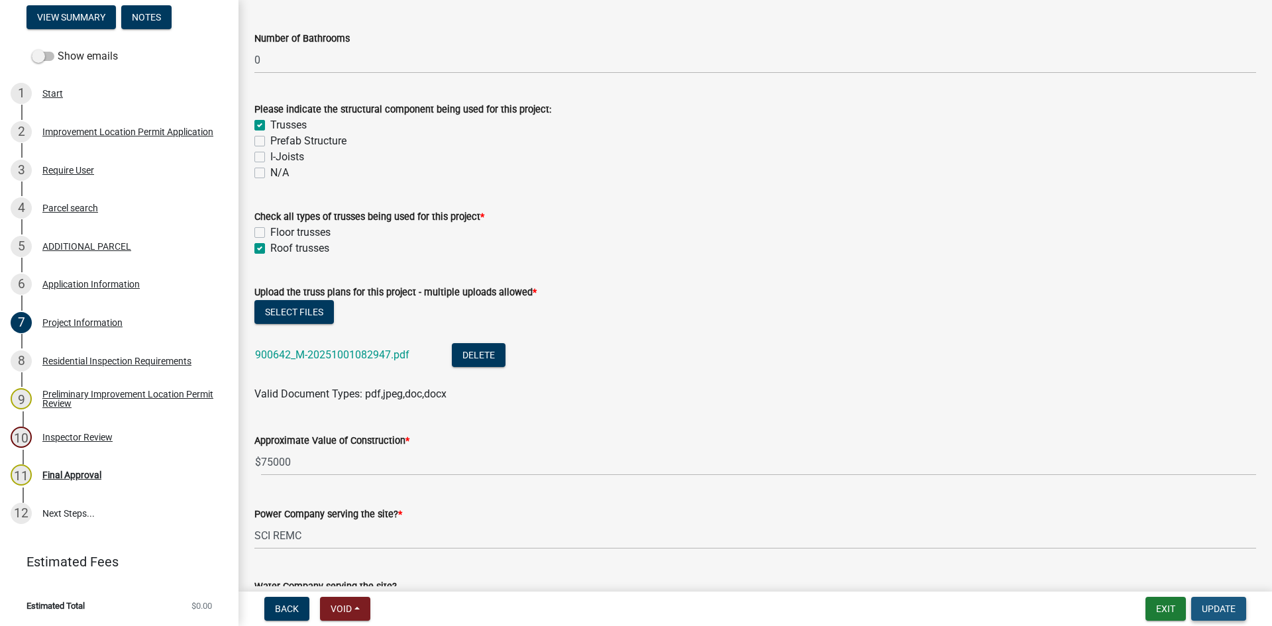
click at [854, 591] on span "Update" at bounding box center [1219, 608] width 34 height 11
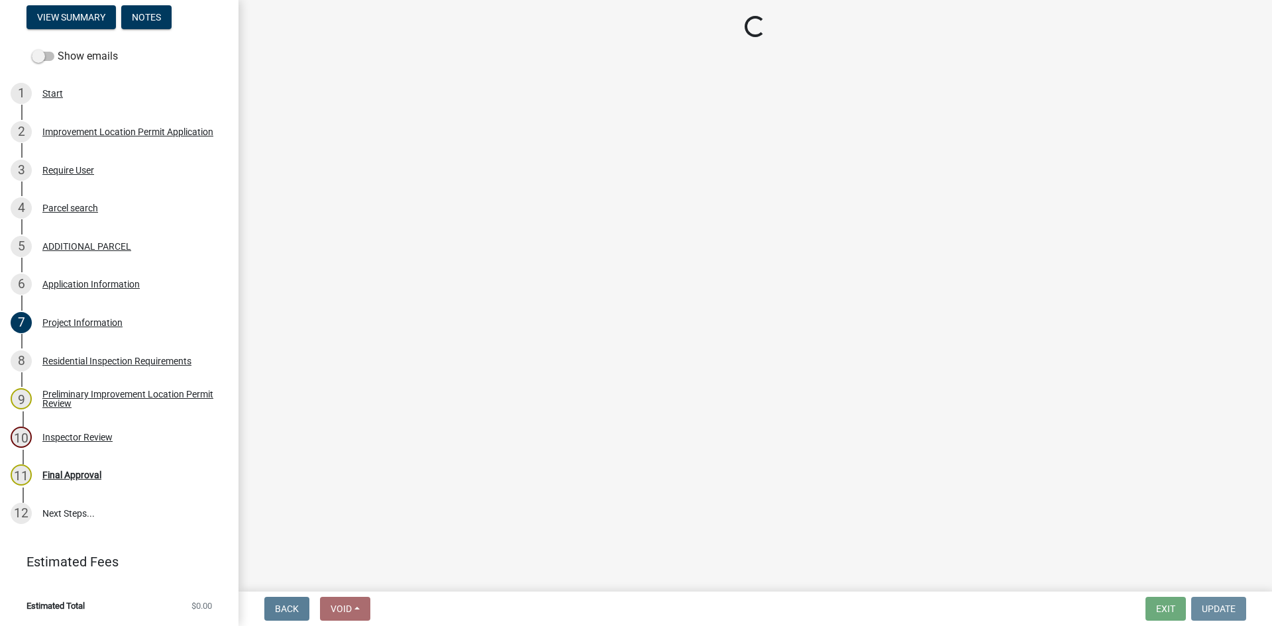
scroll to position [0, 0]
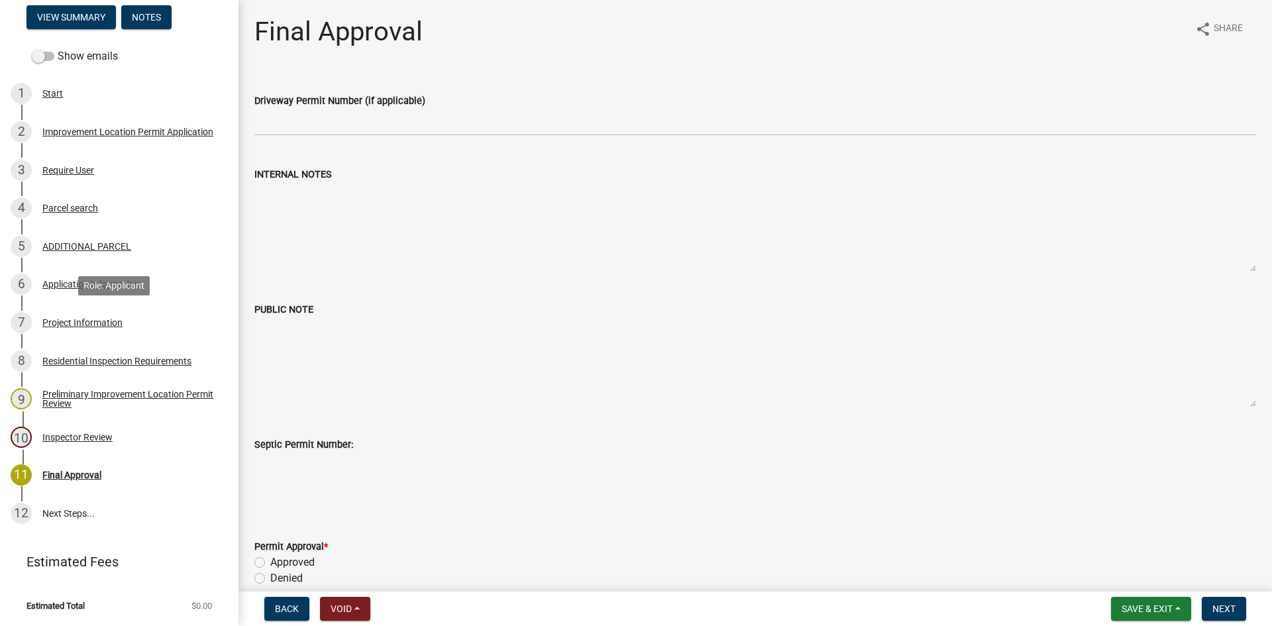
click at [49, 319] on div "Project Information" at bounding box center [82, 322] width 80 height 9
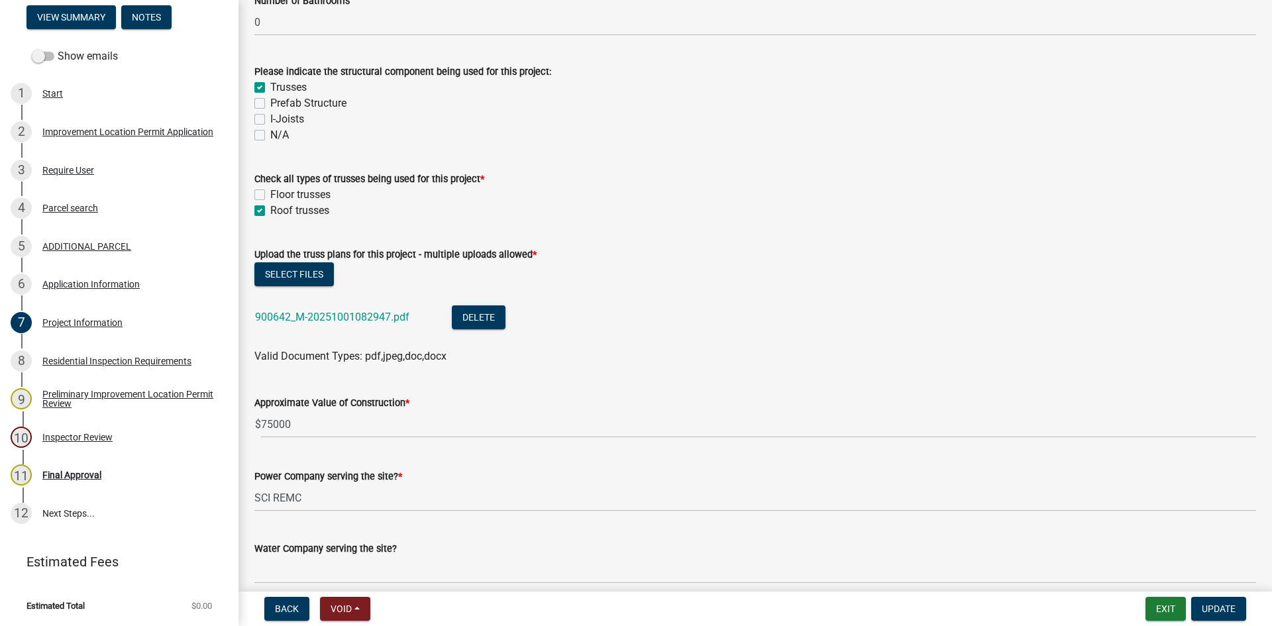
scroll to position [1259, 0]
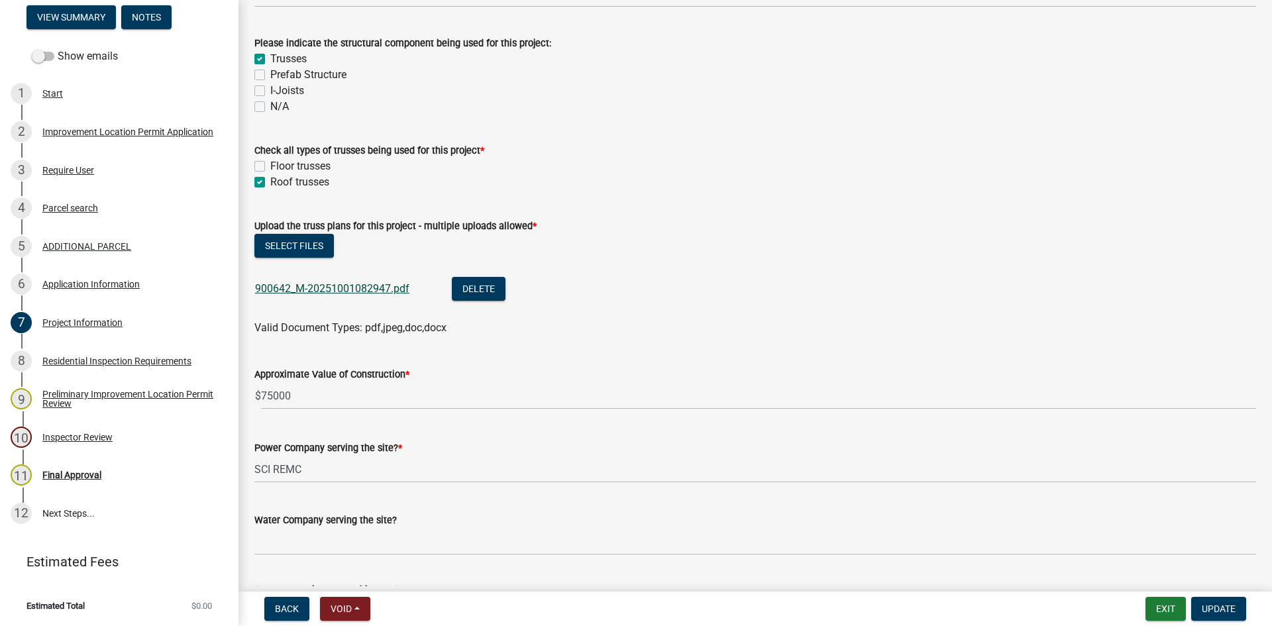
click at [323, 287] on link "900642_M-20251001082947.pdf" at bounding box center [332, 288] width 154 height 13
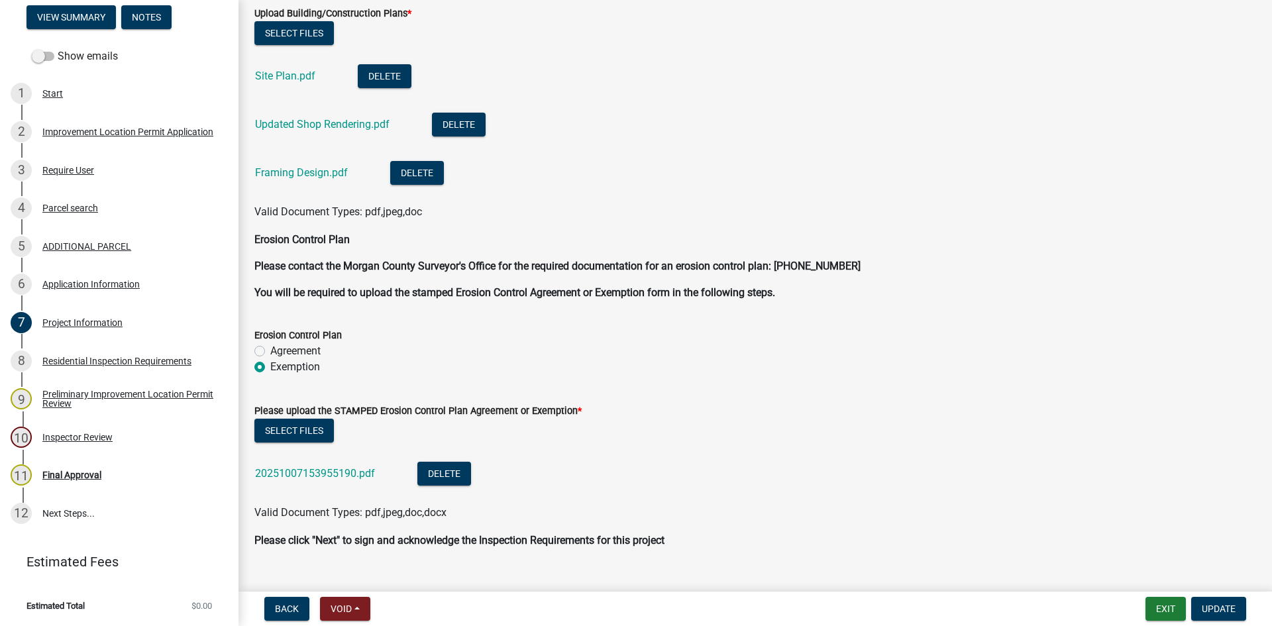
scroll to position [3096, 0]
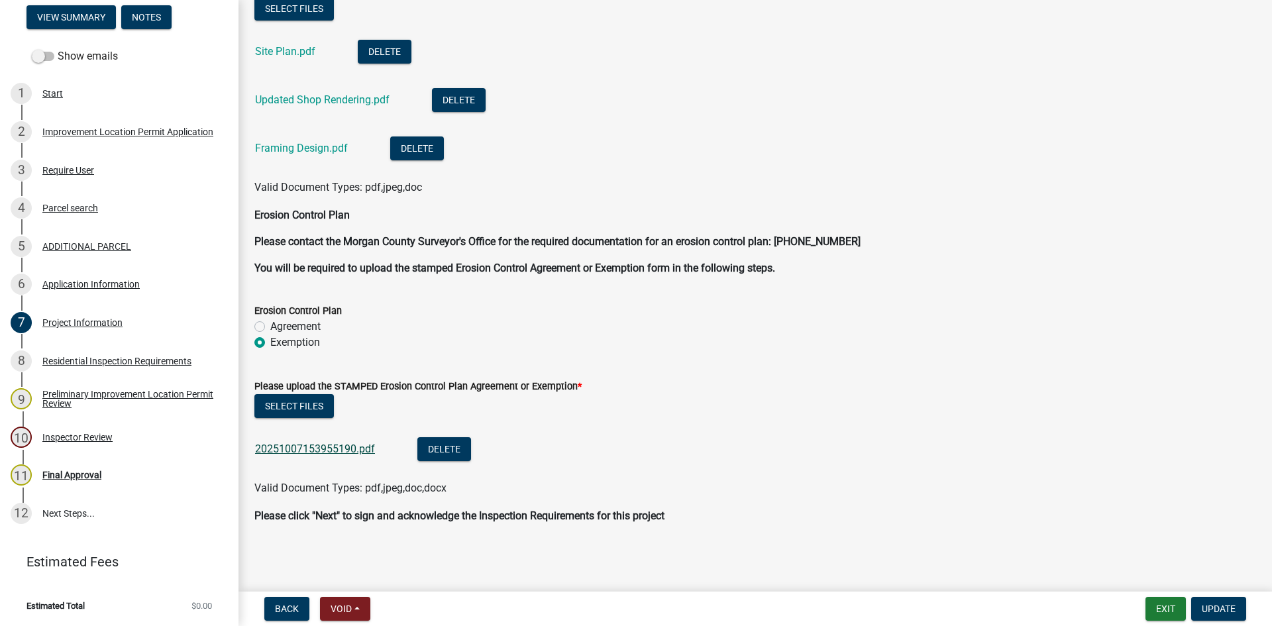
click at [289, 446] on link "20251007153955190.pdf" at bounding box center [315, 448] width 120 height 13
click at [53, 359] on div "Residential Inspection Requirements" at bounding box center [116, 360] width 149 height 9
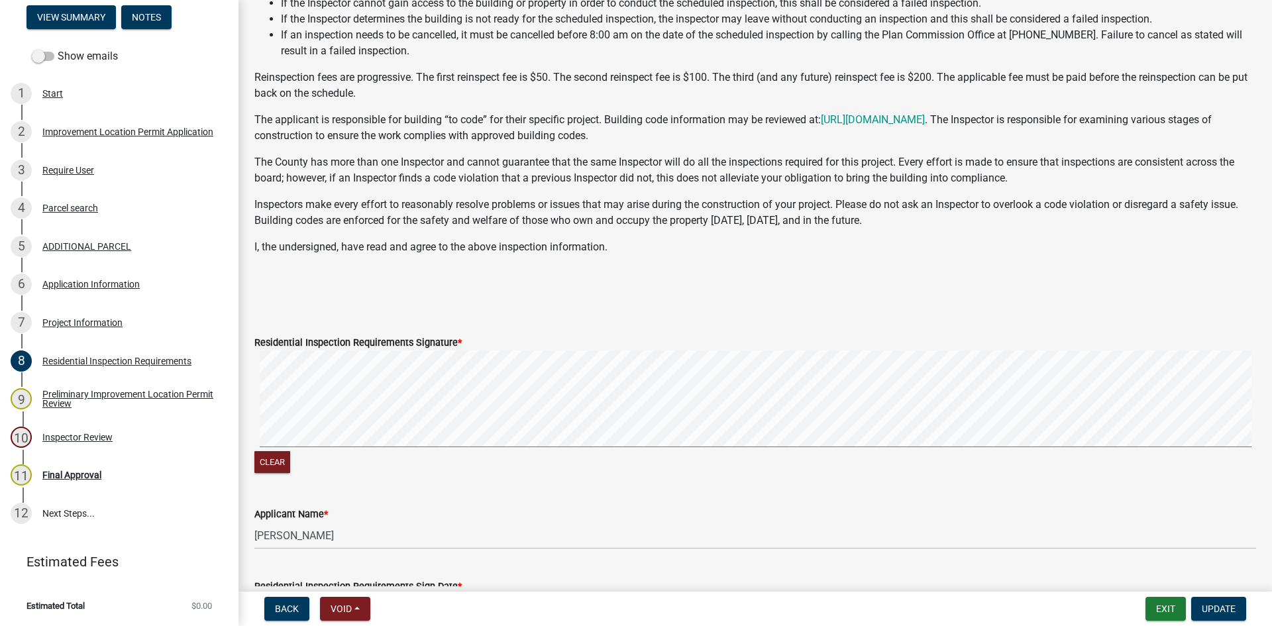
scroll to position [132, 0]
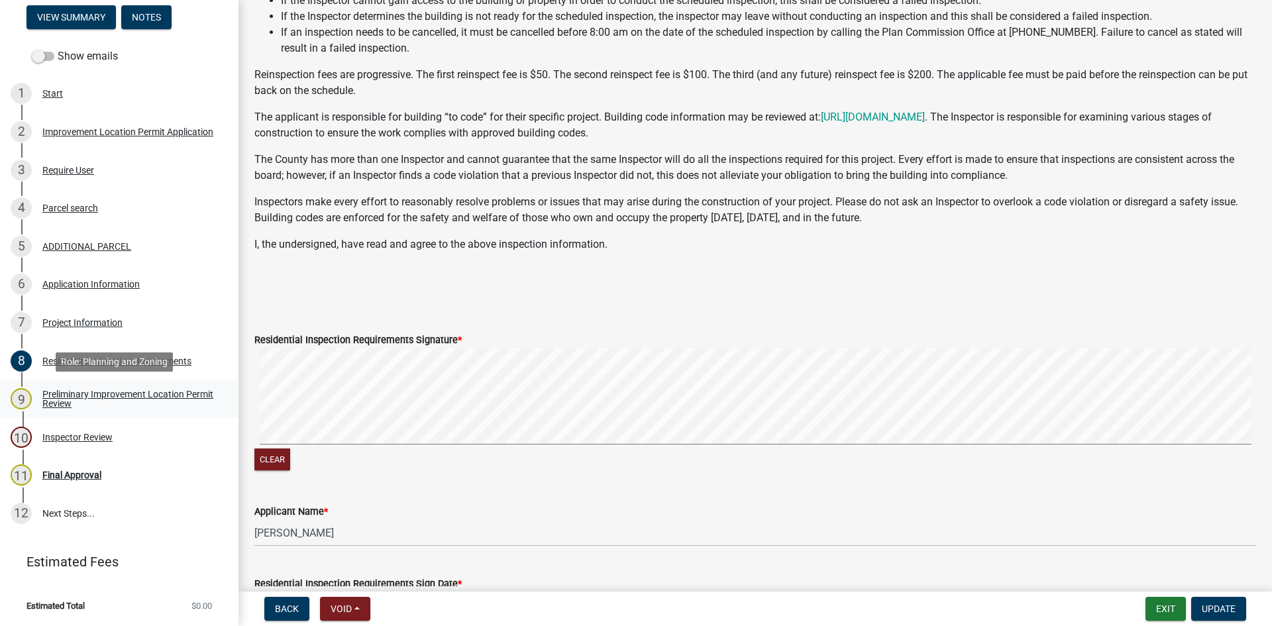
click at [52, 395] on div "Preliminary Improvement Location Permit Review" at bounding box center [129, 398] width 175 height 19
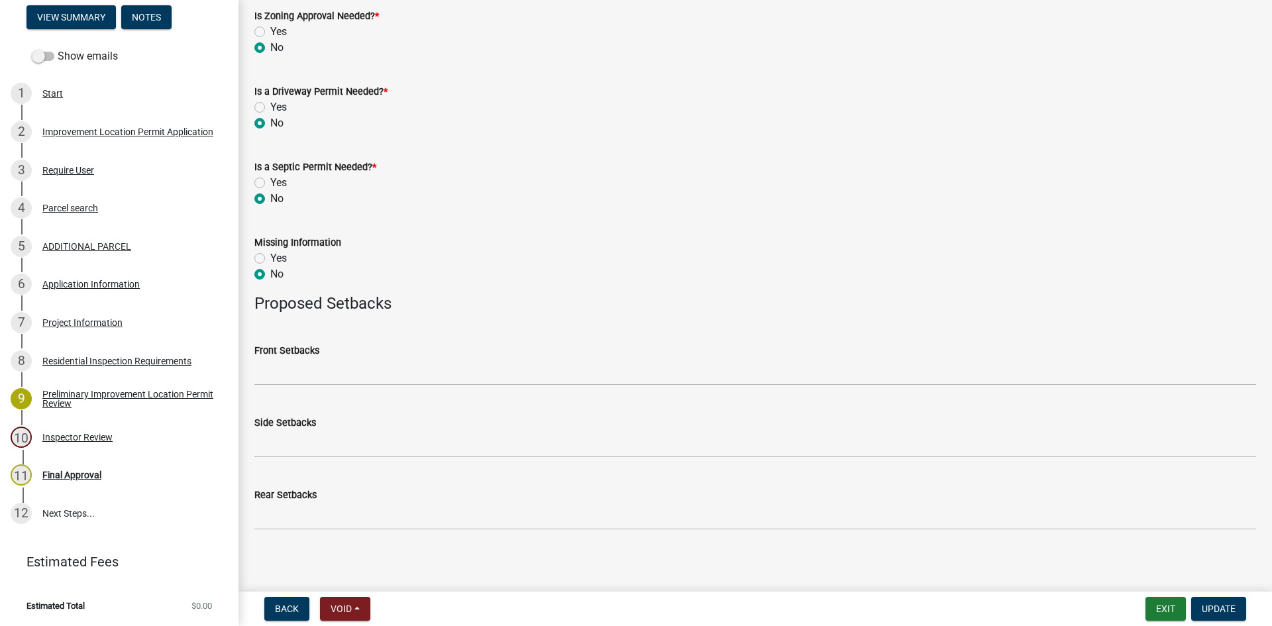
scroll to position [481, 0]
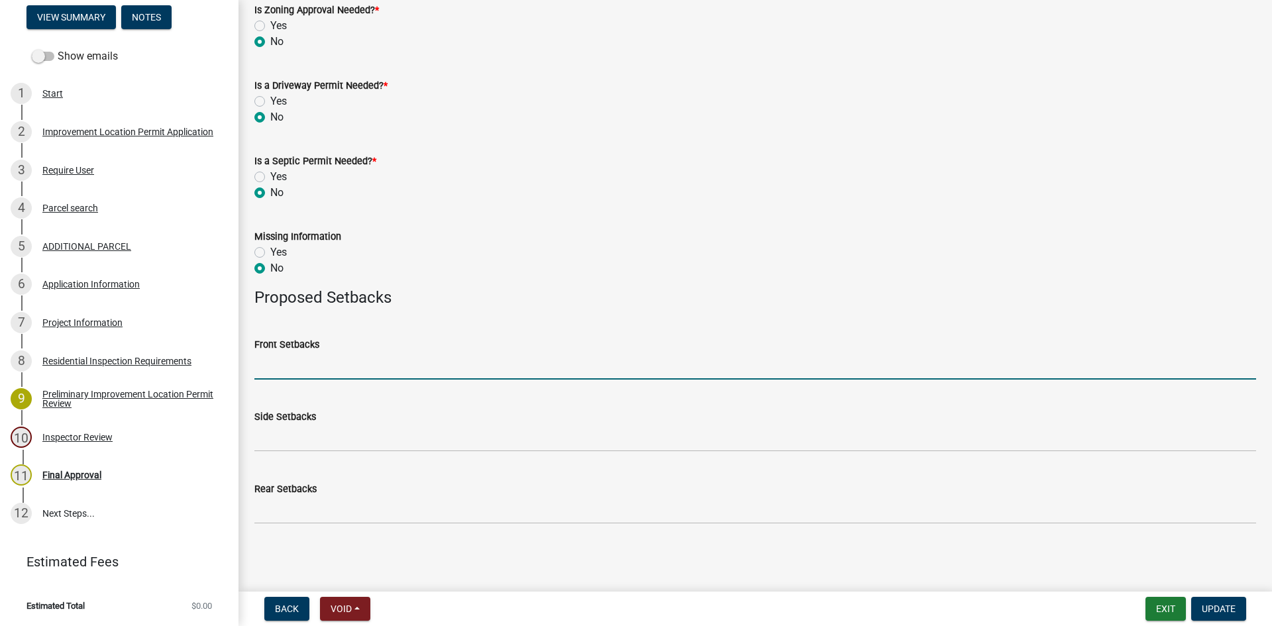
click at [295, 365] on input "Front Setbacks" at bounding box center [755, 365] width 1002 height 27
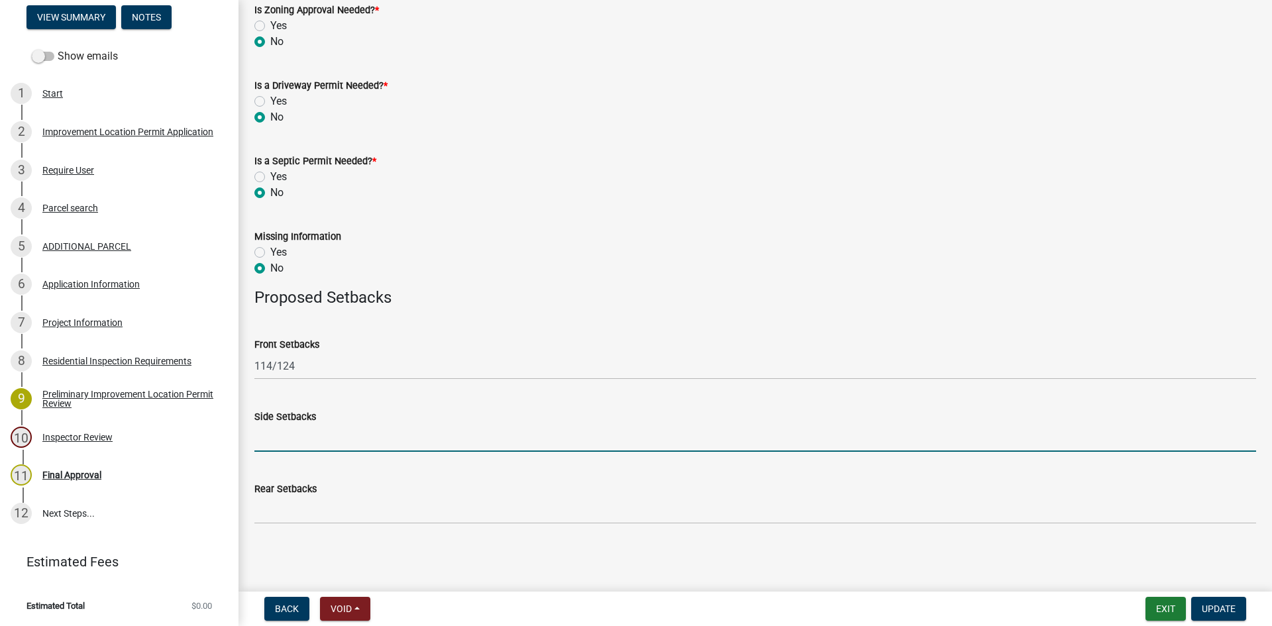
click at [281, 437] on input "Side Setbacks" at bounding box center [755, 438] width 1002 height 27
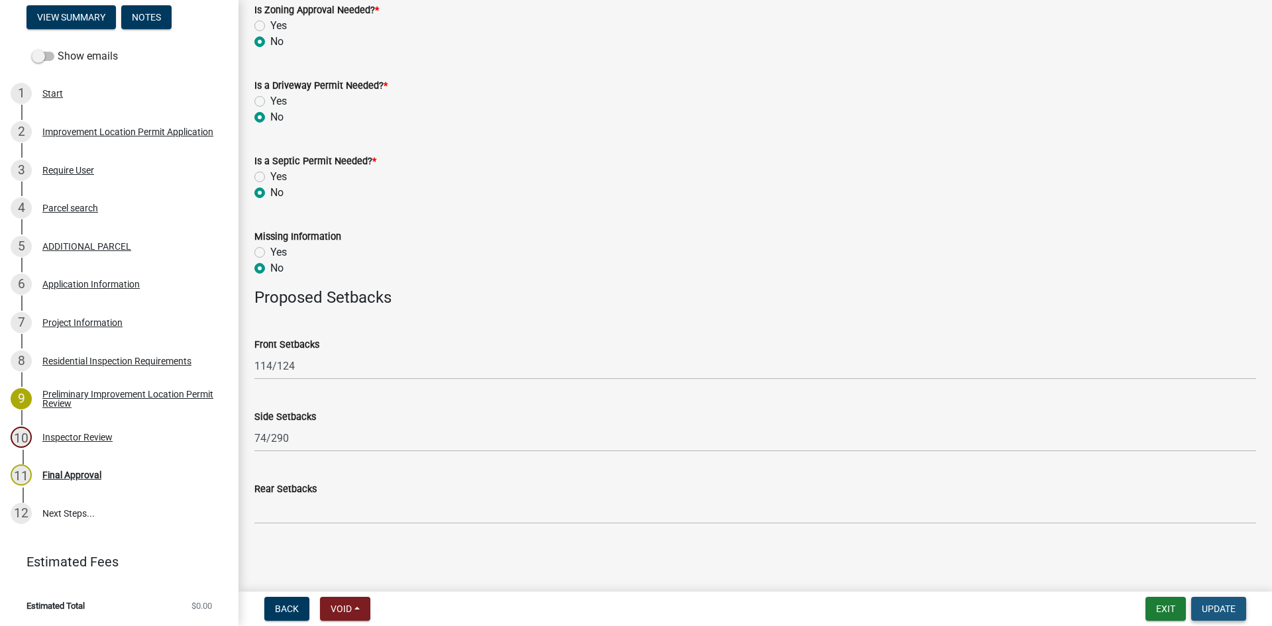
click at [854, 591] on span "Update" at bounding box center [1219, 608] width 34 height 11
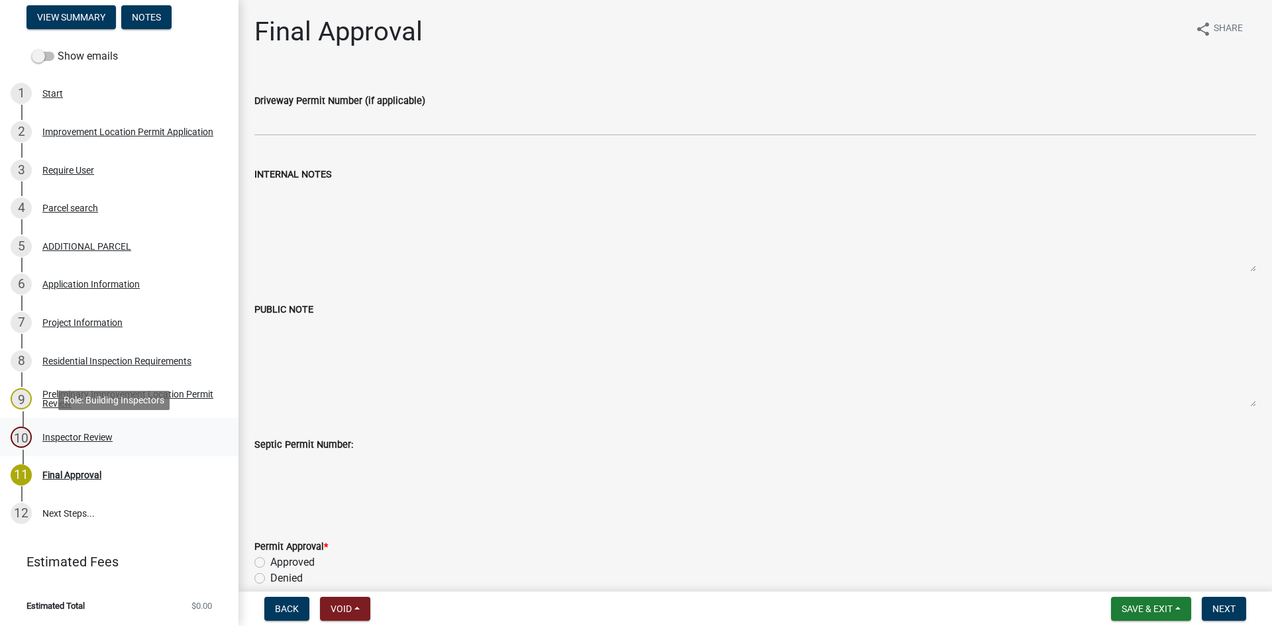
click at [63, 435] on div "Inspector Review" at bounding box center [77, 437] width 70 height 9
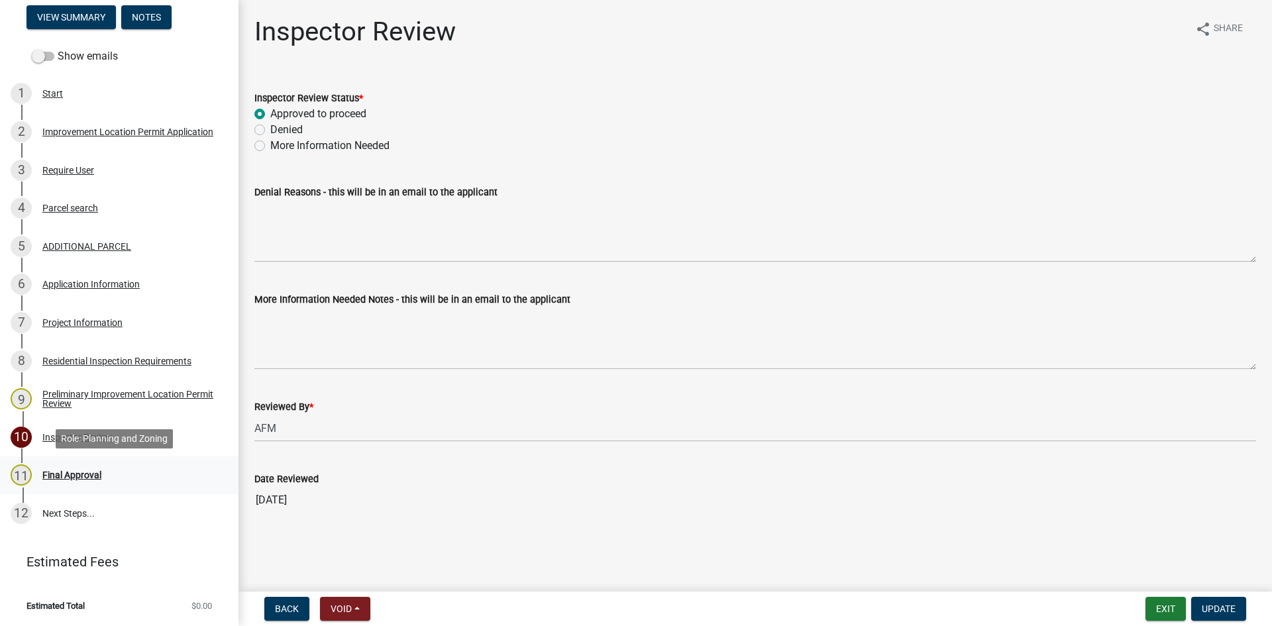
click at [52, 470] on div "Final Approval" at bounding box center [71, 474] width 59 height 9
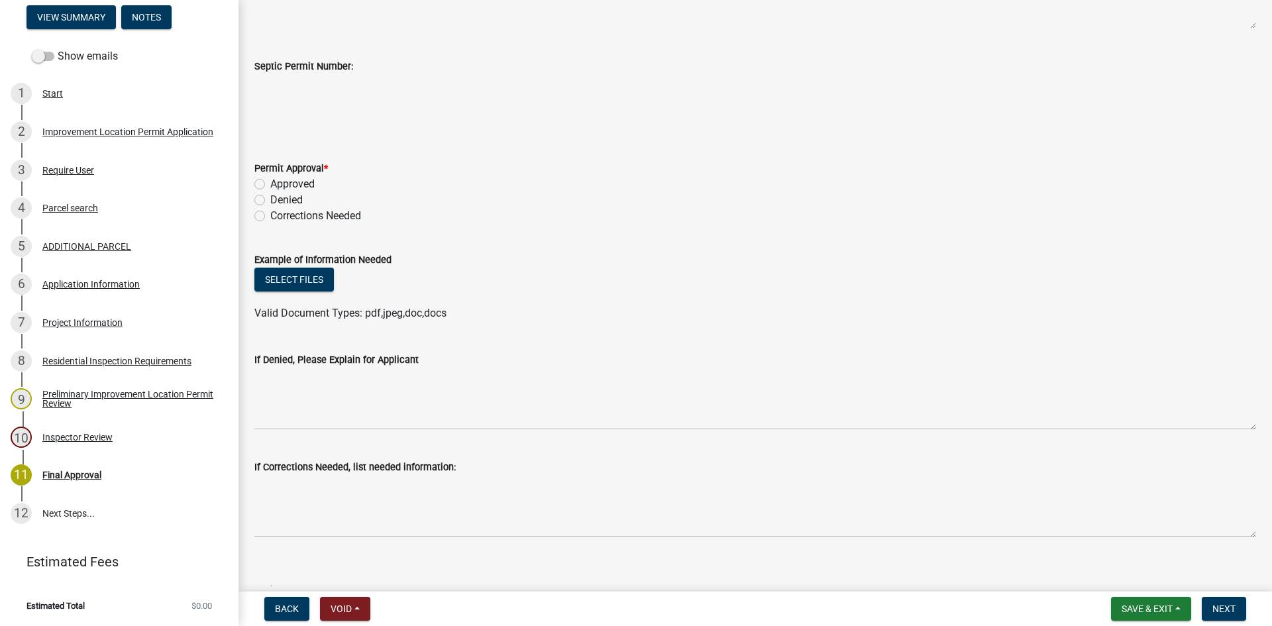
scroll to position [397, 0]
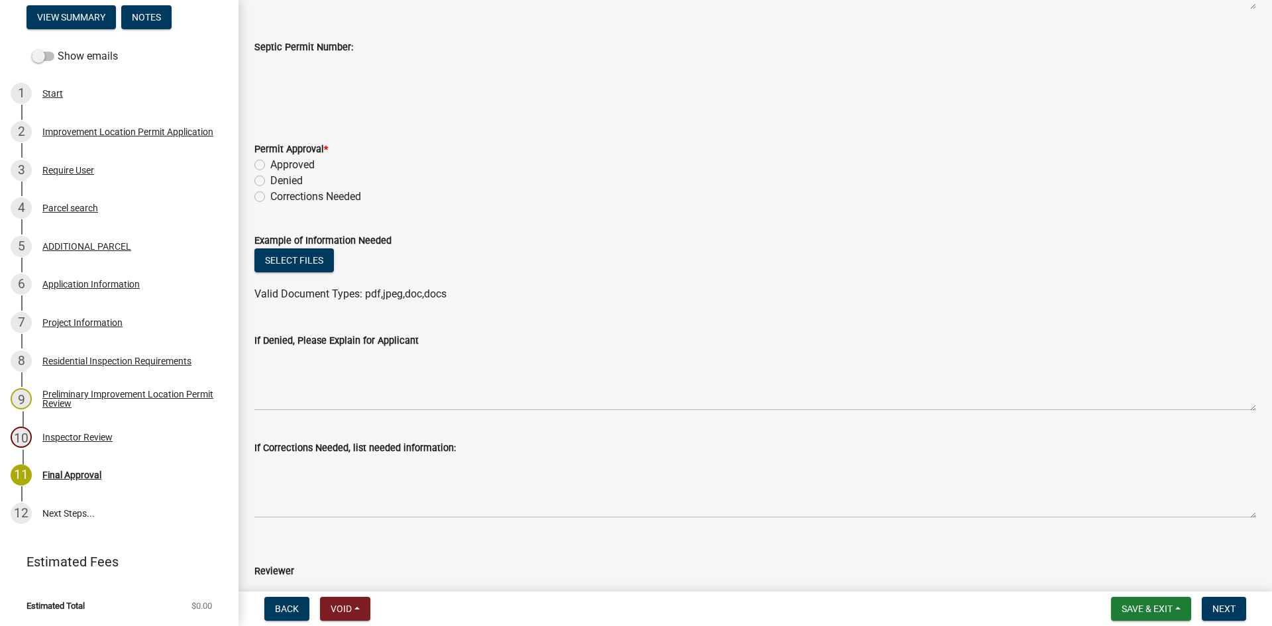
click at [270, 168] on label "Approved" at bounding box center [292, 165] width 44 height 16
click at [270, 166] on input "Approved" at bounding box center [274, 161] width 9 height 9
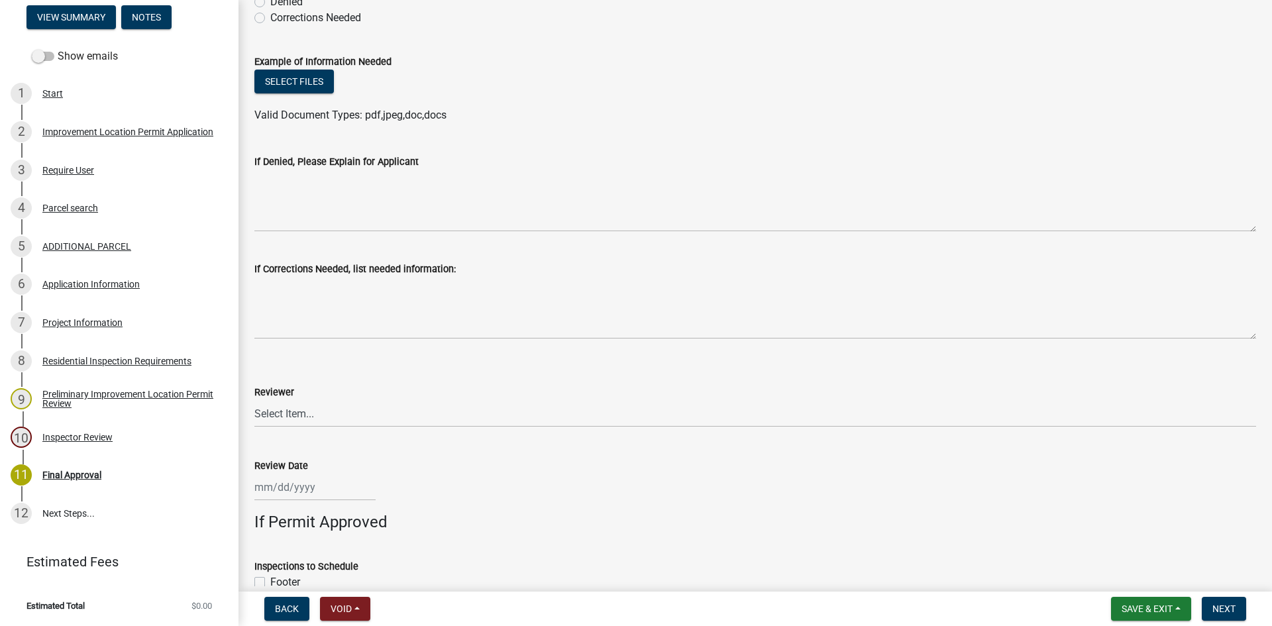
scroll to position [596, 0]
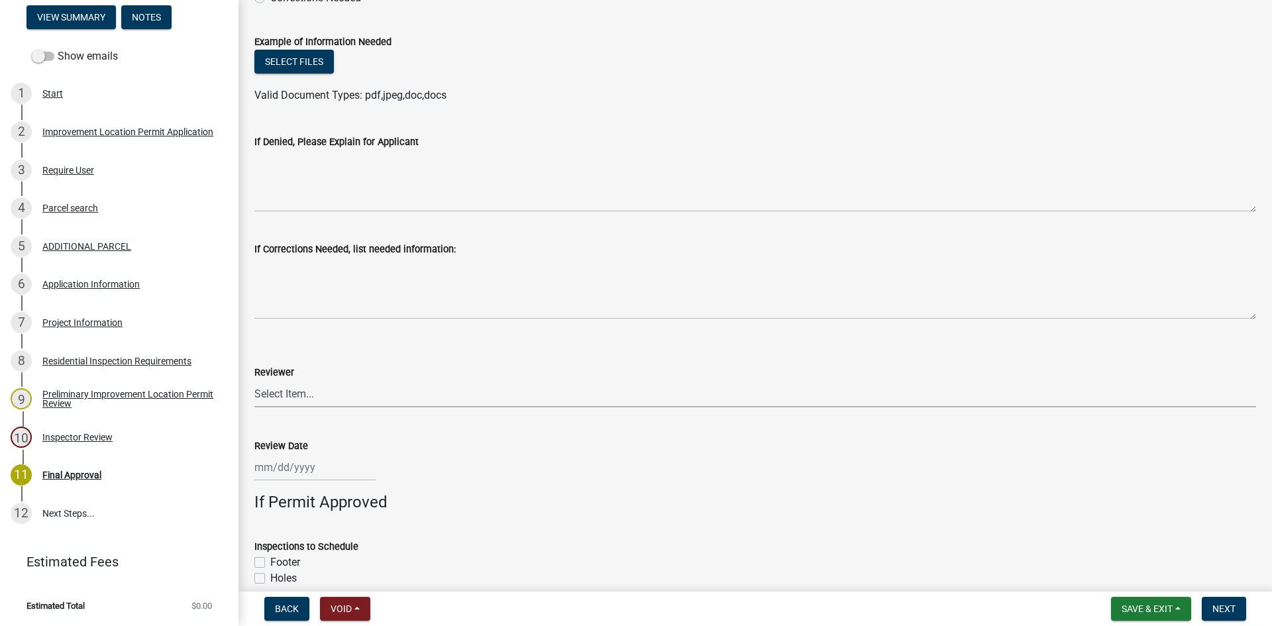
click at [274, 397] on select "Select Item... [PERSON_NAME] [PERSON_NAME] [PERSON_NAME]" at bounding box center [755, 393] width 1002 height 27
click at [254, 380] on select "Select Item... [PERSON_NAME] [PERSON_NAME] [PERSON_NAME]" at bounding box center [755, 393] width 1002 height 27
click at [279, 470] on div at bounding box center [314, 467] width 121 height 27
click at [315, 356] on div "8" at bounding box center [309, 354] width 21 height 21
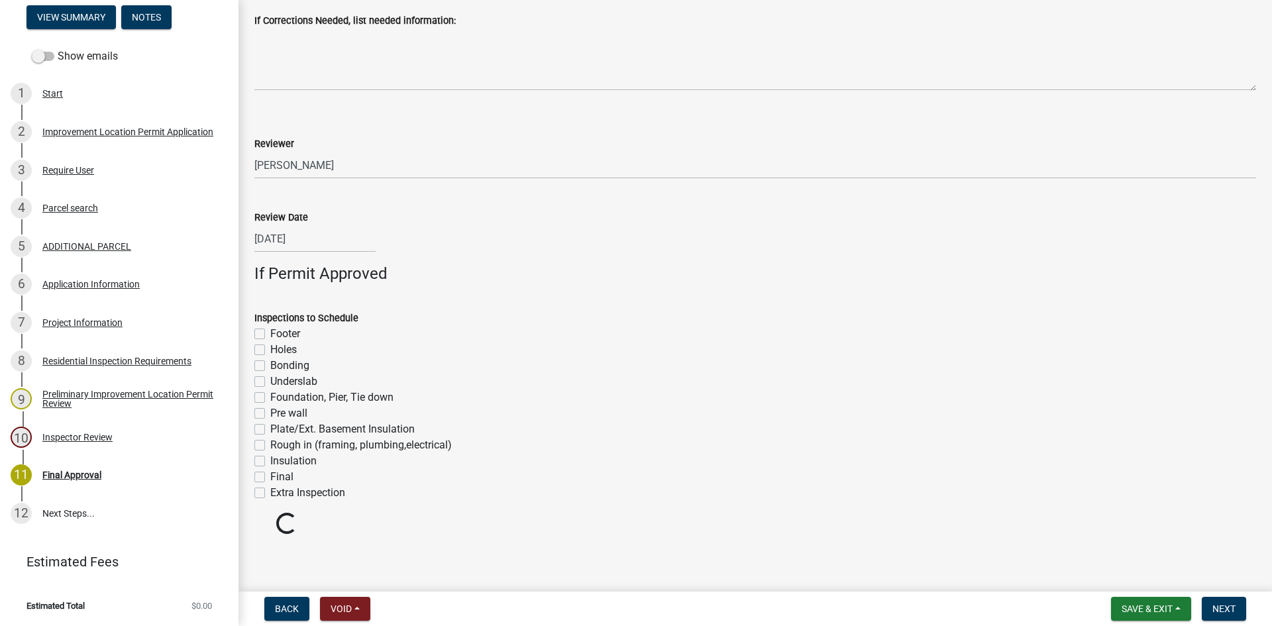
scroll to position [826, 0]
click at [270, 334] on label "Footer" at bounding box center [285, 333] width 30 height 16
click at [270, 333] on input "Footer" at bounding box center [274, 329] width 9 height 9
click at [270, 398] on label "Foundation, Pier, Tie down" at bounding box center [331, 396] width 123 height 16
click at [270, 397] on input "Foundation, Pier, Tie down" at bounding box center [274, 392] width 9 height 9
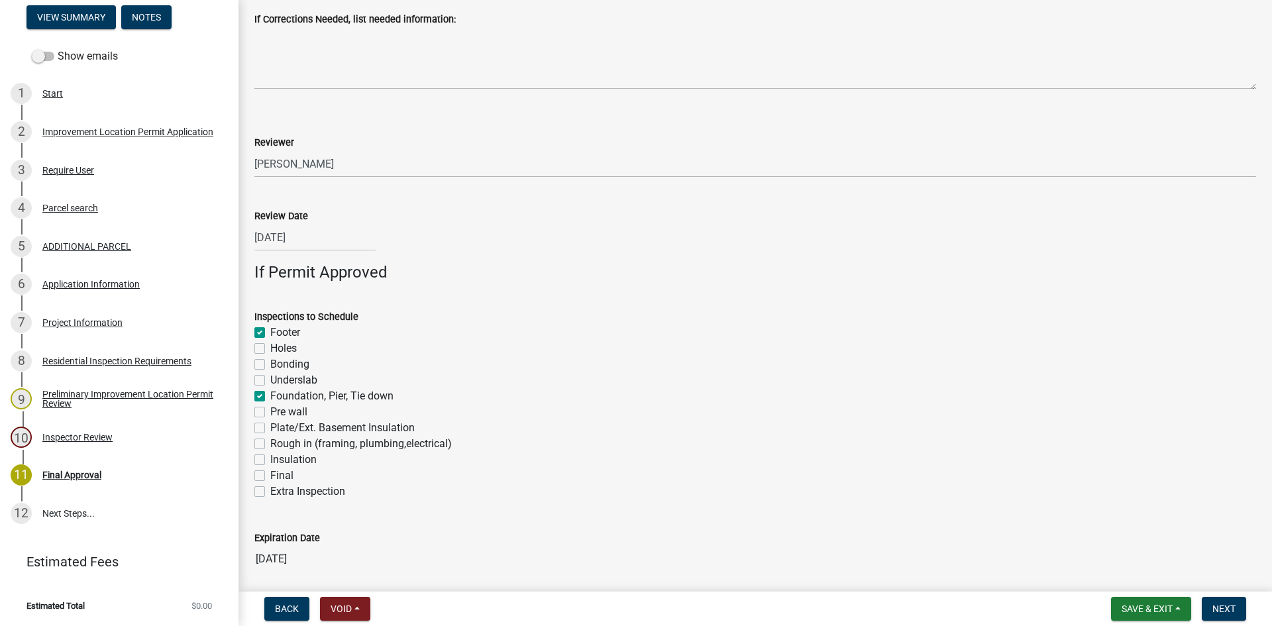
drag, startPoint x: 258, startPoint y: 446, endPoint x: 263, endPoint y: 467, distance: 21.2
click at [263, 462] on div "Inspections to Schedule Footer Holes Bonding Underslab Foundation, Pier, Tie do…" at bounding box center [755, 404] width 1002 height 191
click at [270, 446] on label "Rough in (framing, plumbing,electrical)" at bounding box center [360, 444] width 181 height 16
click at [270, 444] on input "Rough in (framing, plumbing,electrical)" at bounding box center [274, 440] width 9 height 9
click at [270, 458] on label "Insulation" at bounding box center [293, 460] width 46 height 16
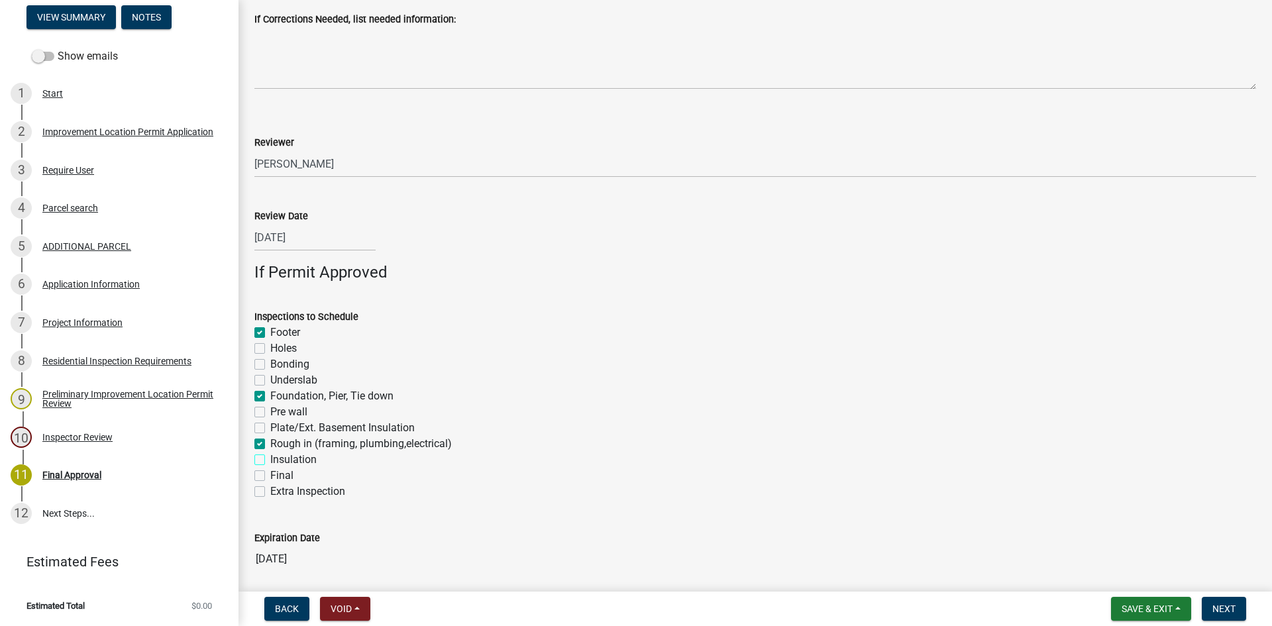
click at [270, 458] on input "Insulation" at bounding box center [274, 456] width 9 height 9
click at [270, 474] on label "Final" at bounding box center [281, 476] width 23 height 16
click at [270, 474] on input "Final" at bounding box center [274, 472] width 9 height 9
click at [854, 591] on span "Next" at bounding box center [1223, 608] width 23 height 11
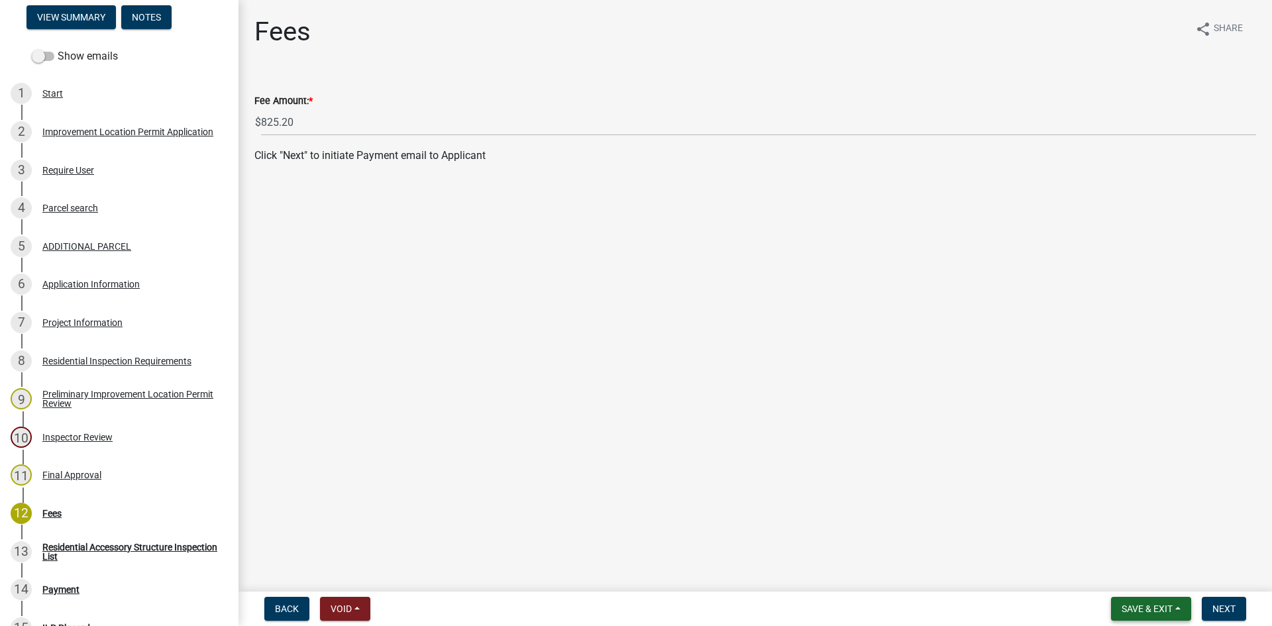
click at [854, 591] on button "Save & Exit" at bounding box center [1151, 609] width 80 height 24
click at [854, 571] on button "Save & Exit" at bounding box center [1138, 574] width 106 height 32
